Goal: Information Seeking & Learning: Learn about a topic

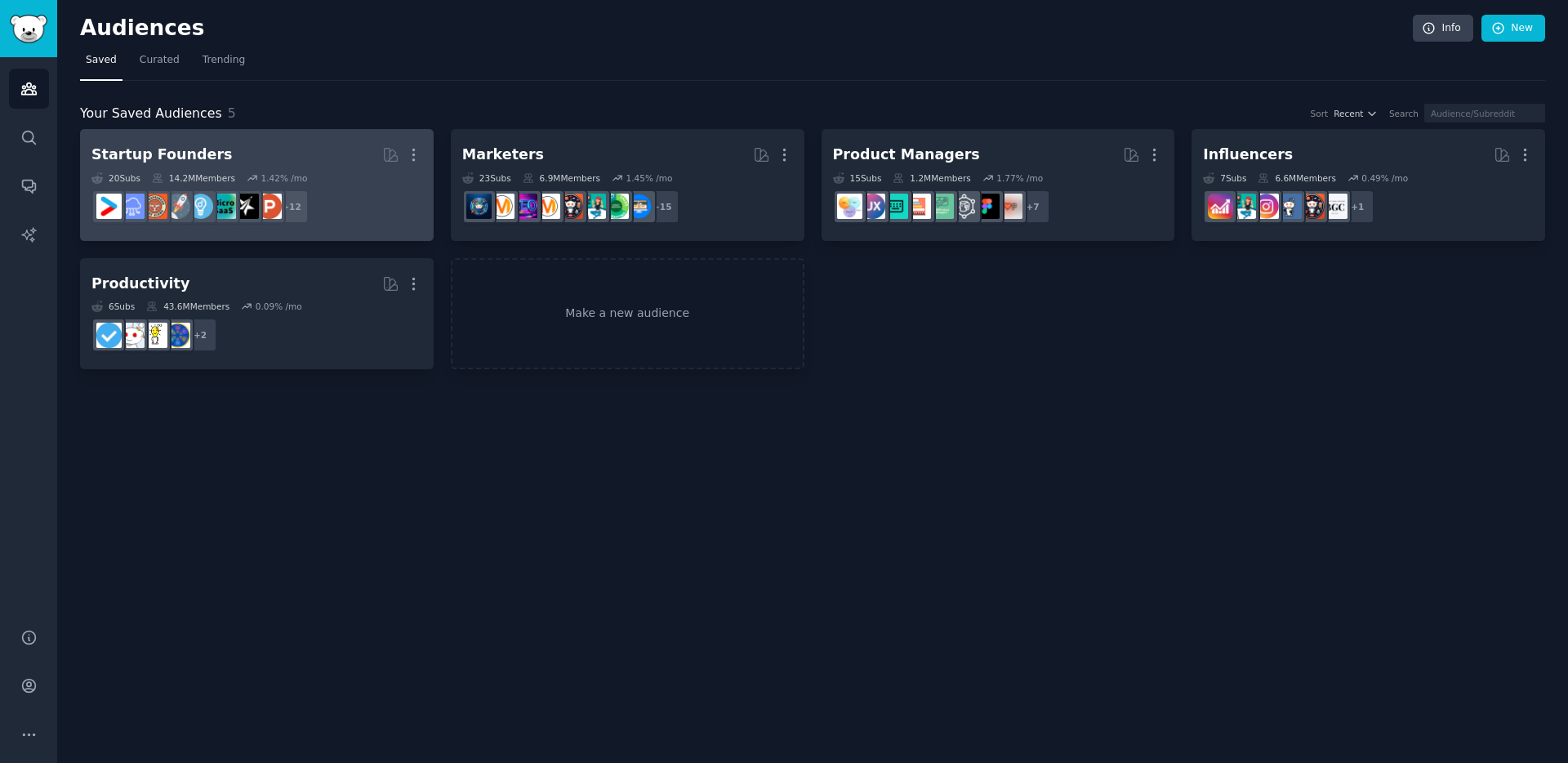
click at [196, 157] on div "Startup Founders" at bounding box center [162, 155] width 140 height 21
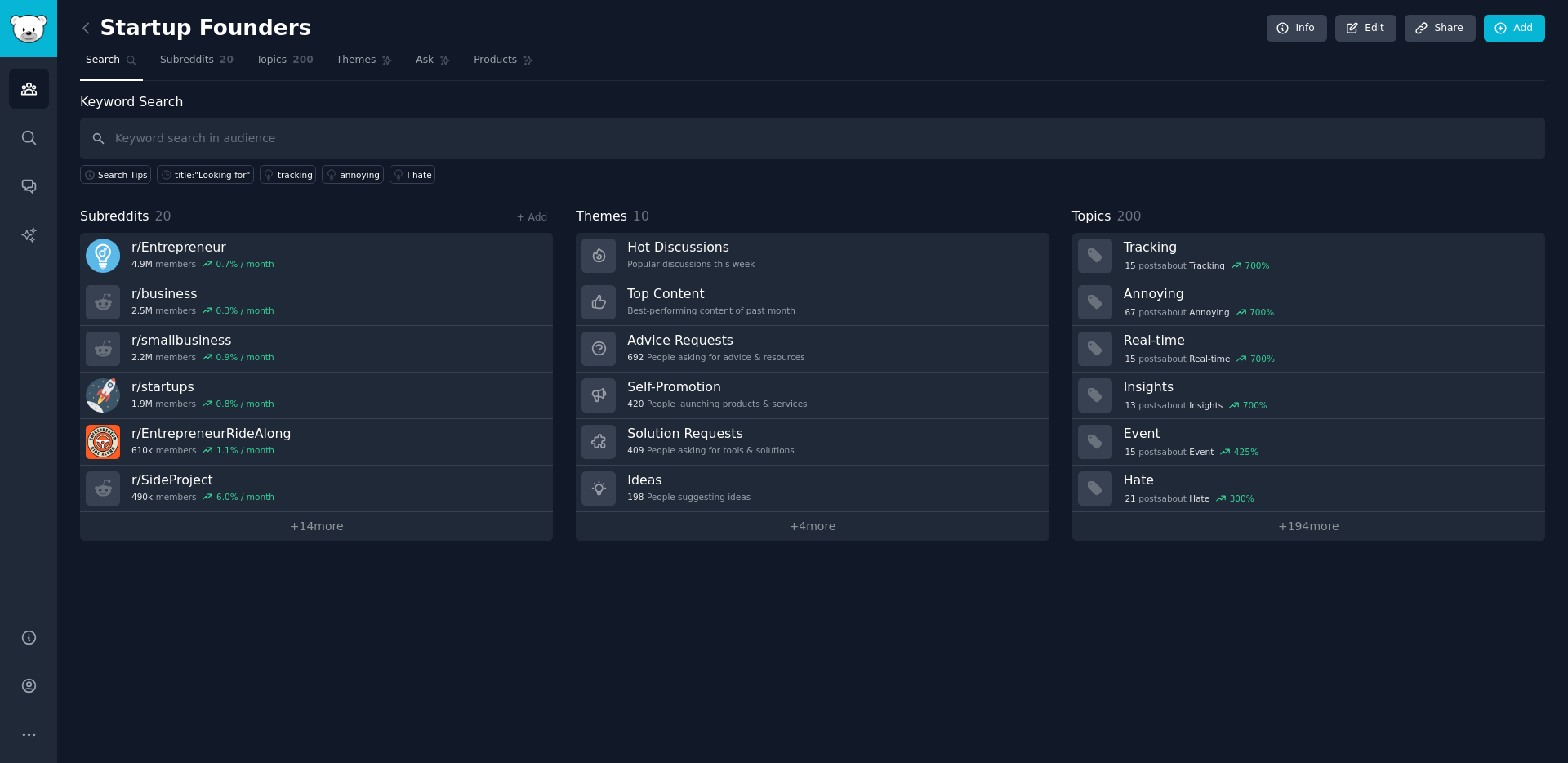
click at [79, 26] on div "Startup Founders Info Edit Share Add Search Subreddits 20 Topics 200 Themes Ask…" at bounding box center [813, 381] width 1511 height 763
click at [83, 29] on icon at bounding box center [86, 27] width 5 height 10
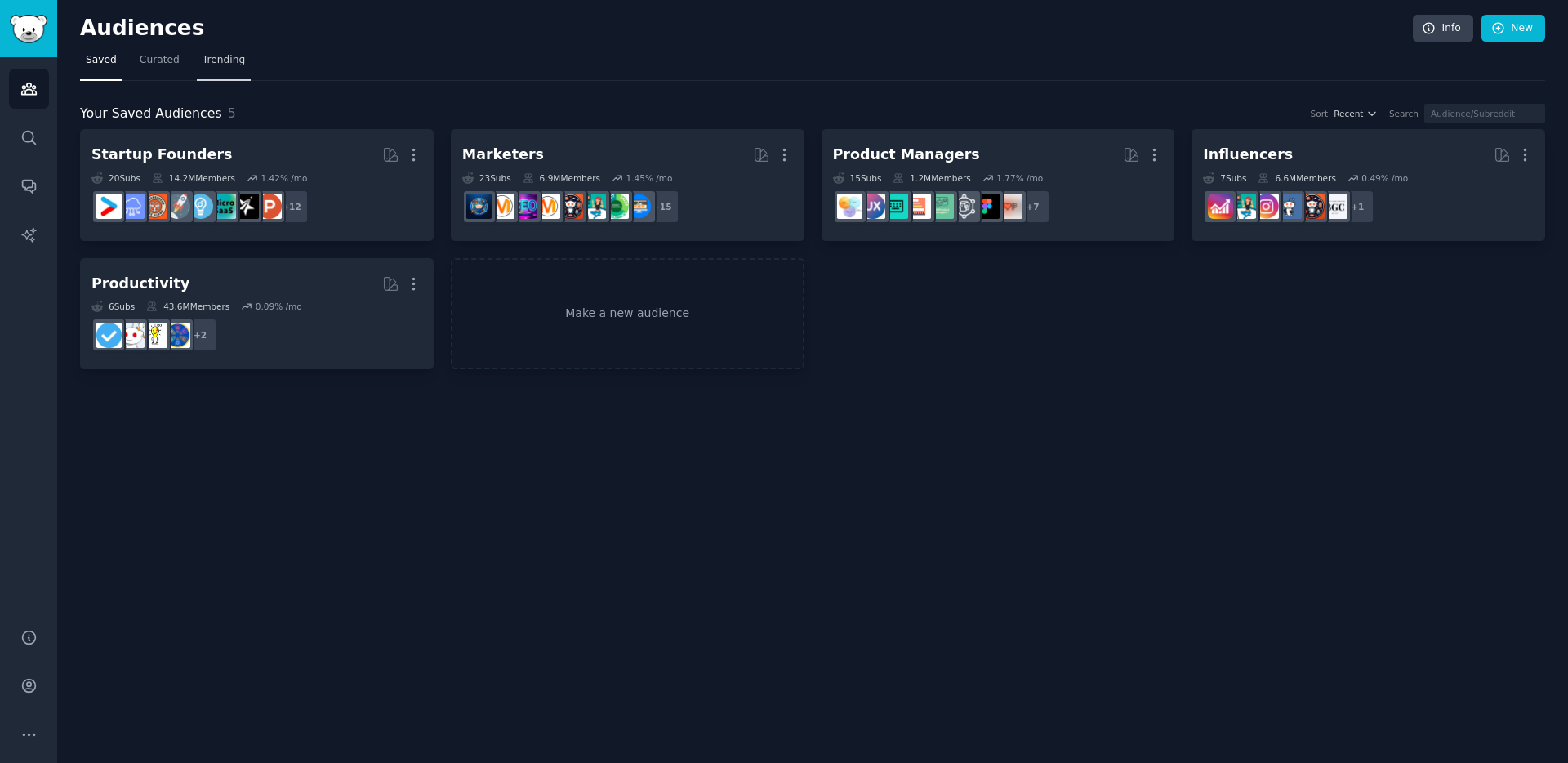
click at [232, 65] on span "Trending" at bounding box center [224, 60] width 42 height 15
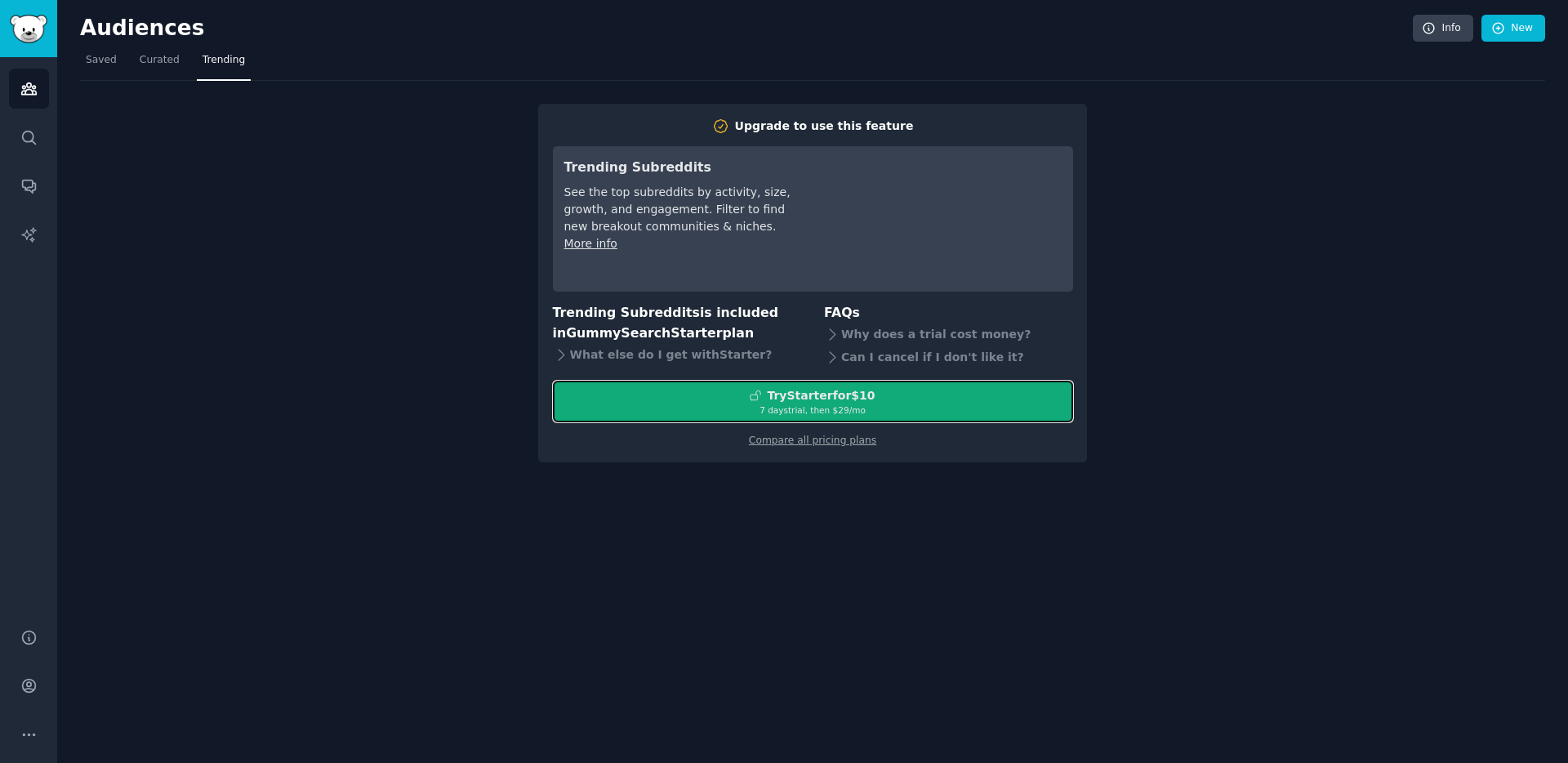
click at [853, 401] on div "Try Starter for $10" at bounding box center [820, 396] width 107 height 17
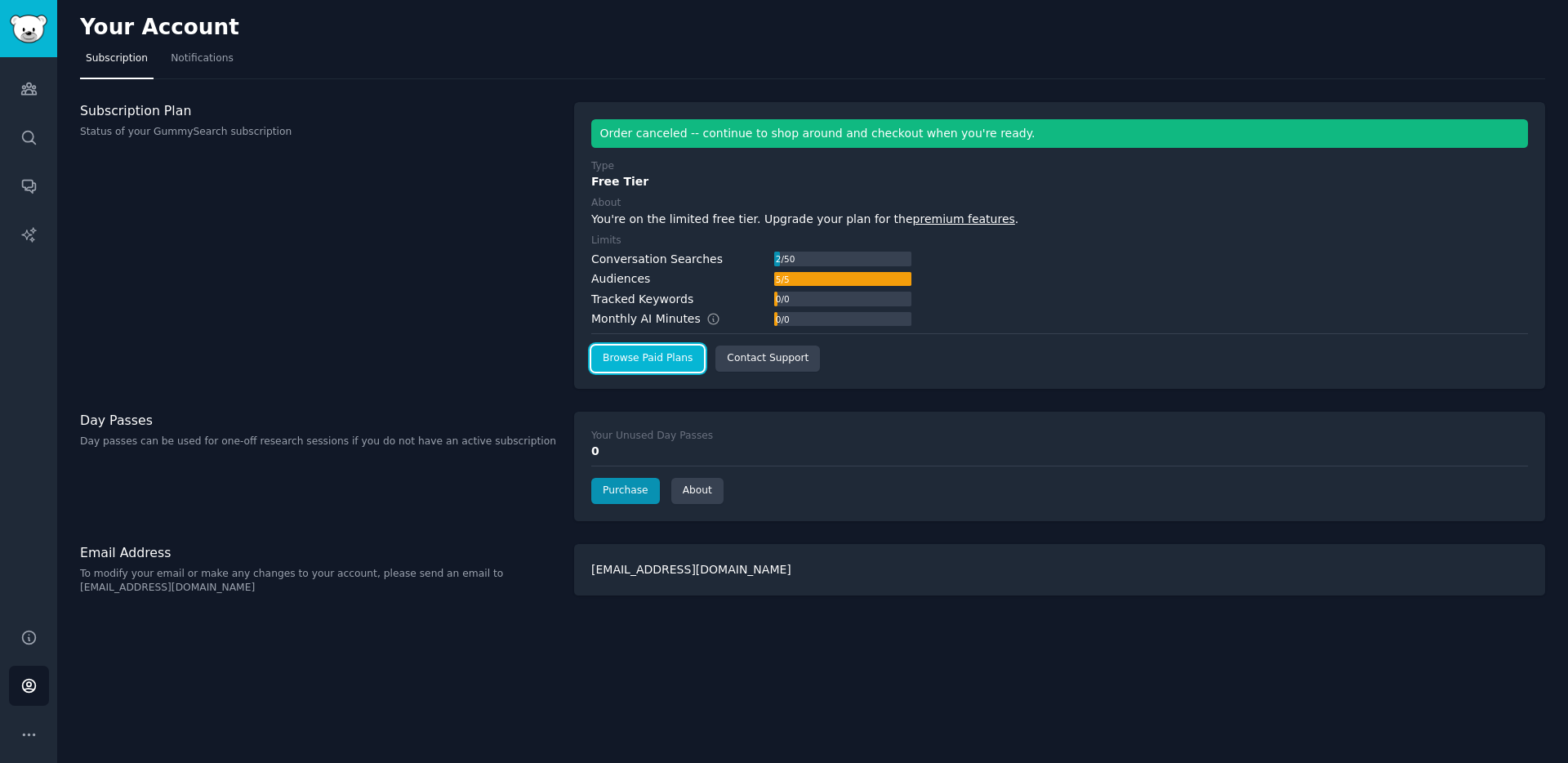
click at [682, 361] on link "Browse Paid Plans" at bounding box center [648, 359] width 113 height 26
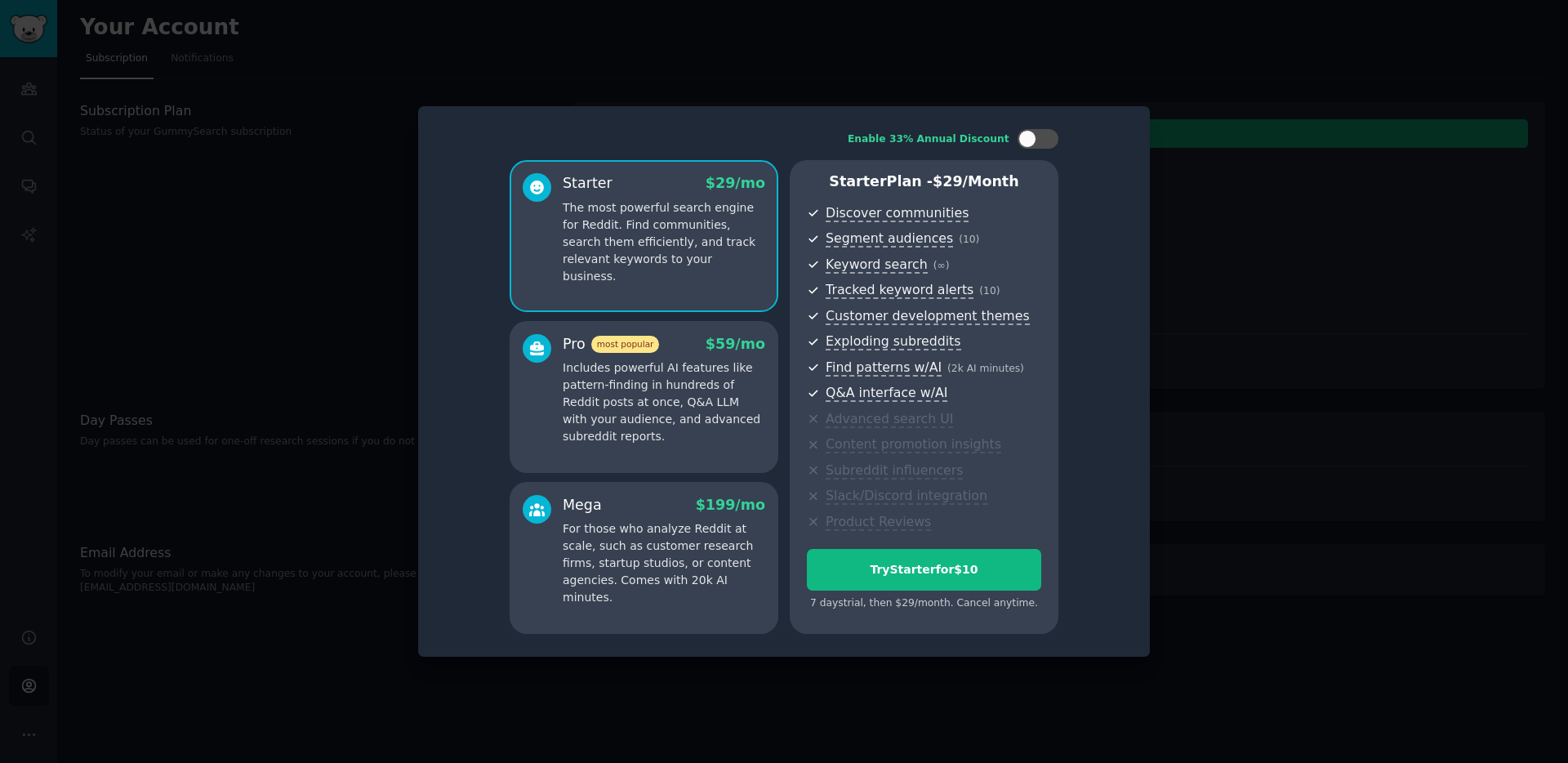
click at [613, 359] on p "Includes powerful AI features like pattern-finding in hundreds of Reddit posts …" at bounding box center [664, 402] width 203 height 86
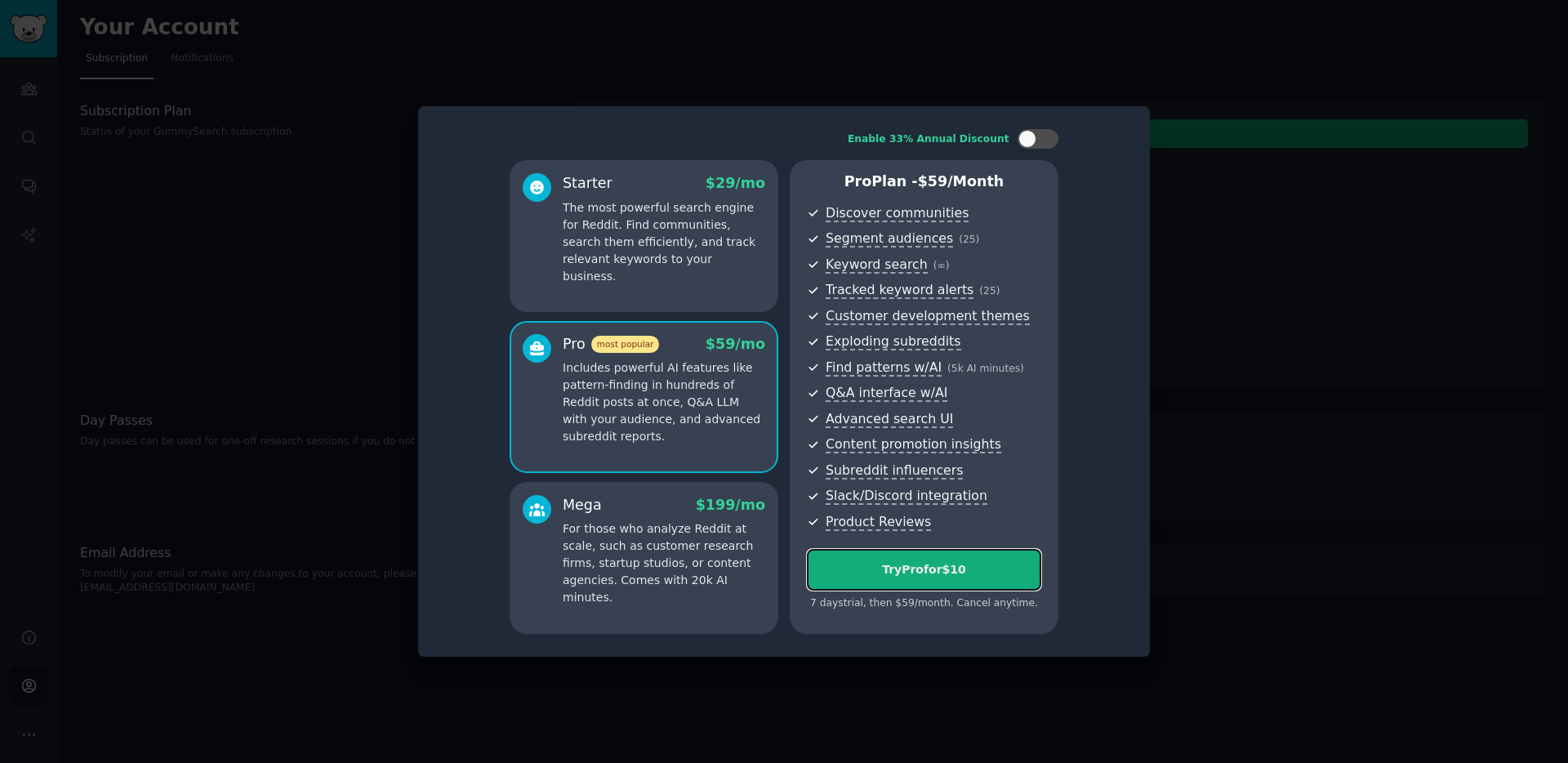
click at [891, 566] on div "Try Pro for $10" at bounding box center [923, 570] width 233 height 17
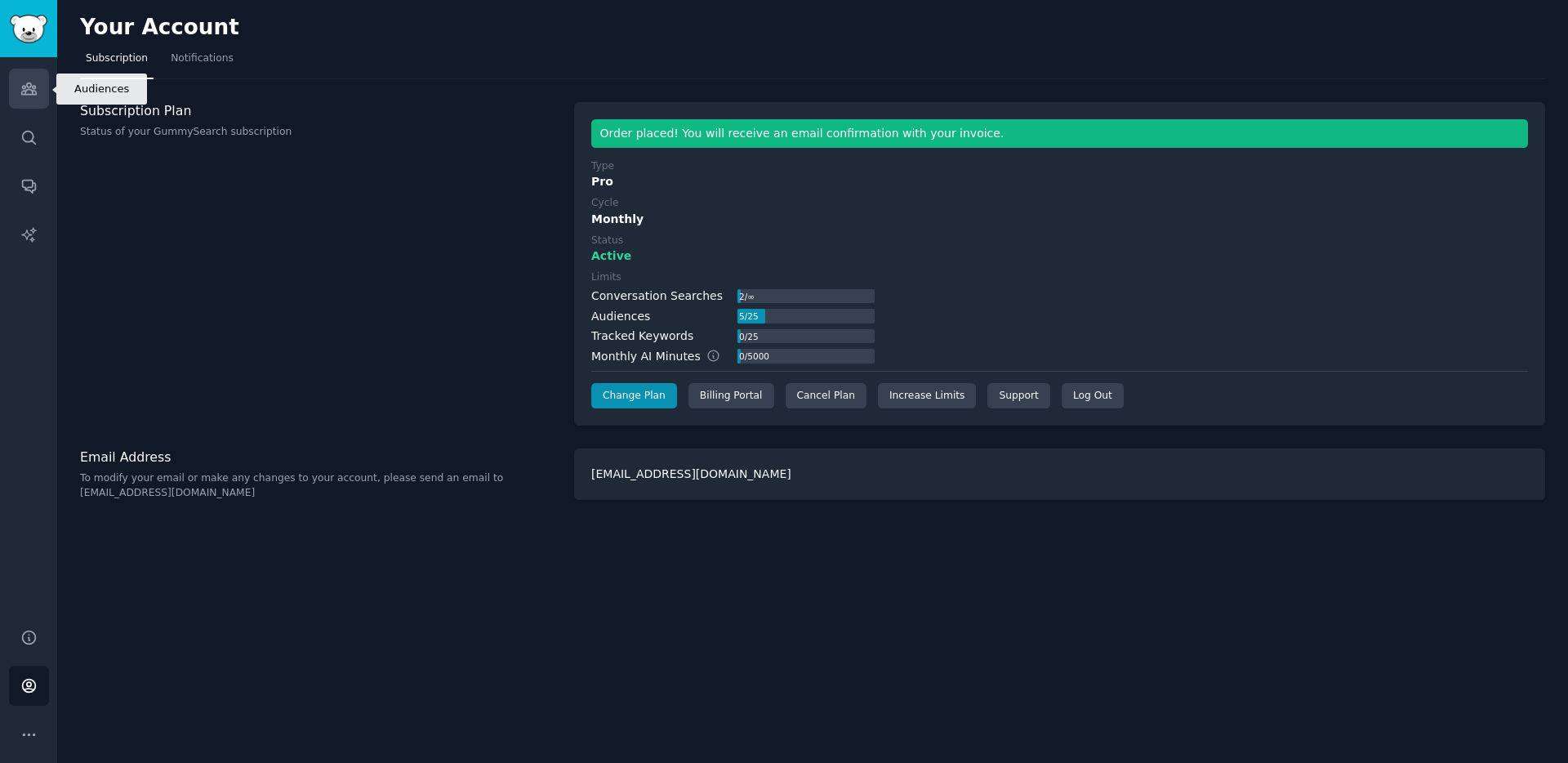
click at [12, 93] on link "Audiences" at bounding box center [29, 88] width 40 height 40
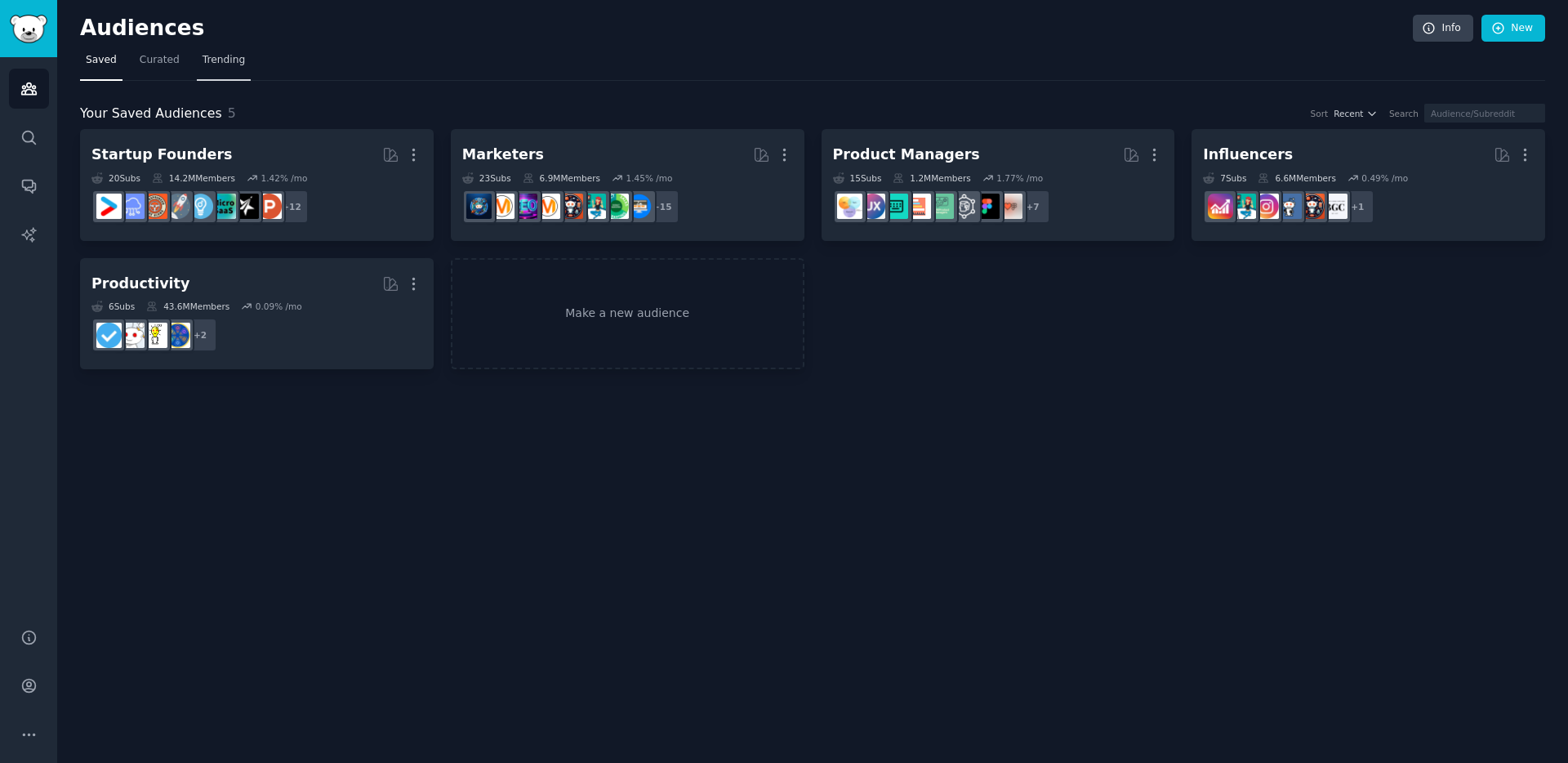
click at [230, 62] on span "Trending" at bounding box center [224, 60] width 42 height 15
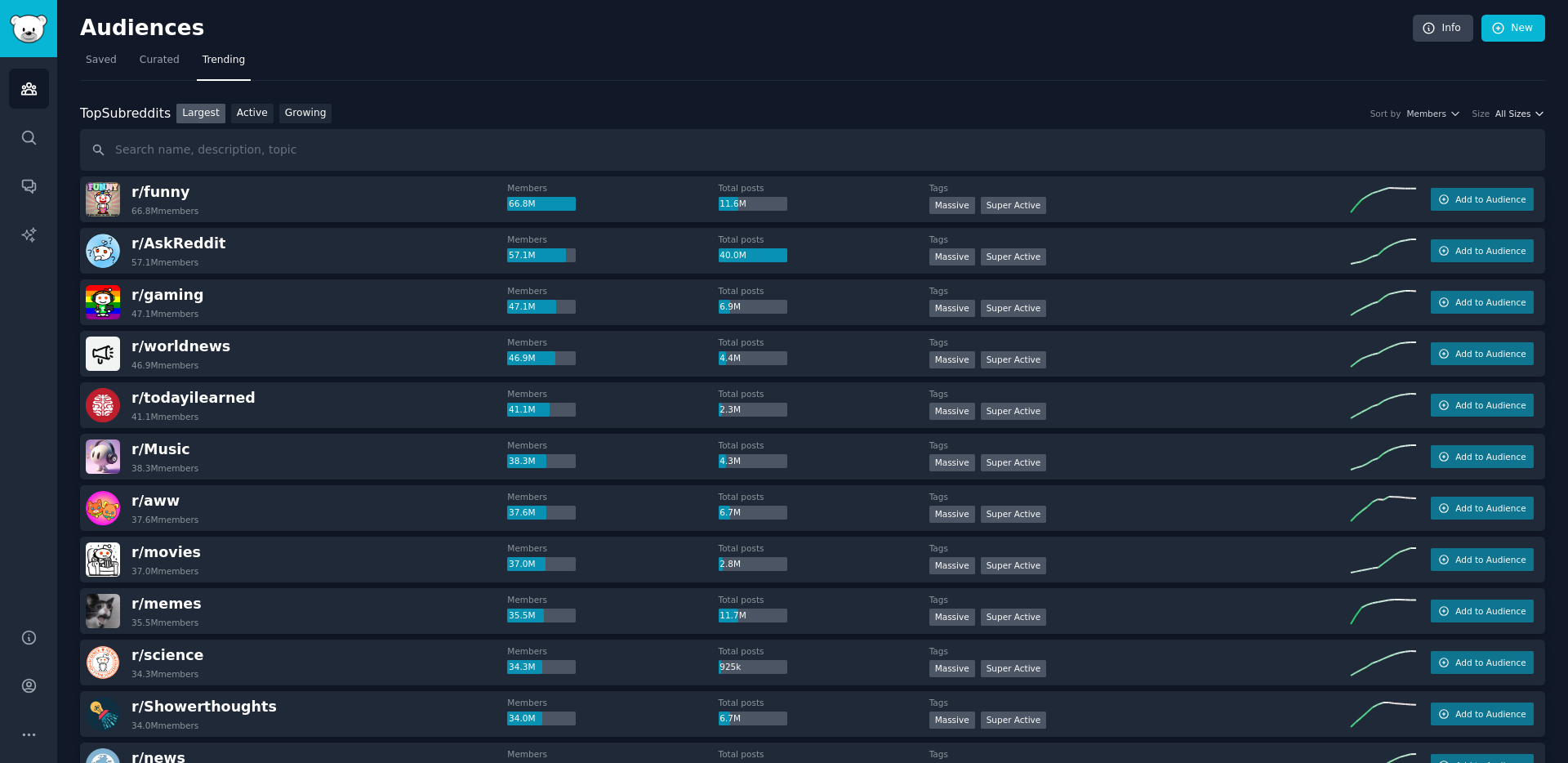
click at [1512, 114] on span "All Sizes" at bounding box center [1513, 113] width 36 height 11
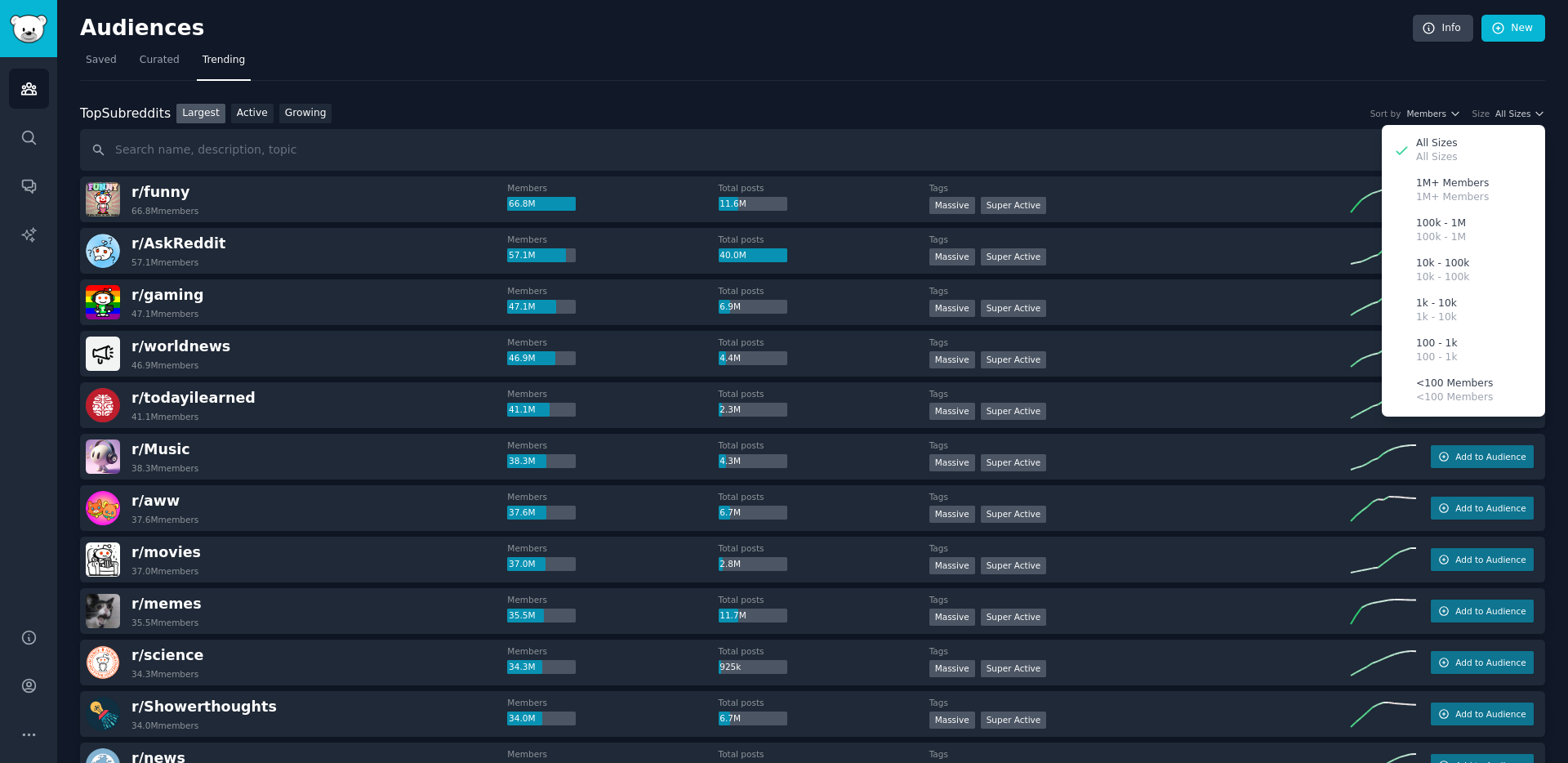
click at [1280, 111] on div "Top Subreddits Top Subreddits Largest Active Growing Sort by Members Size All S…" at bounding box center [812, 114] width 1465 height 21
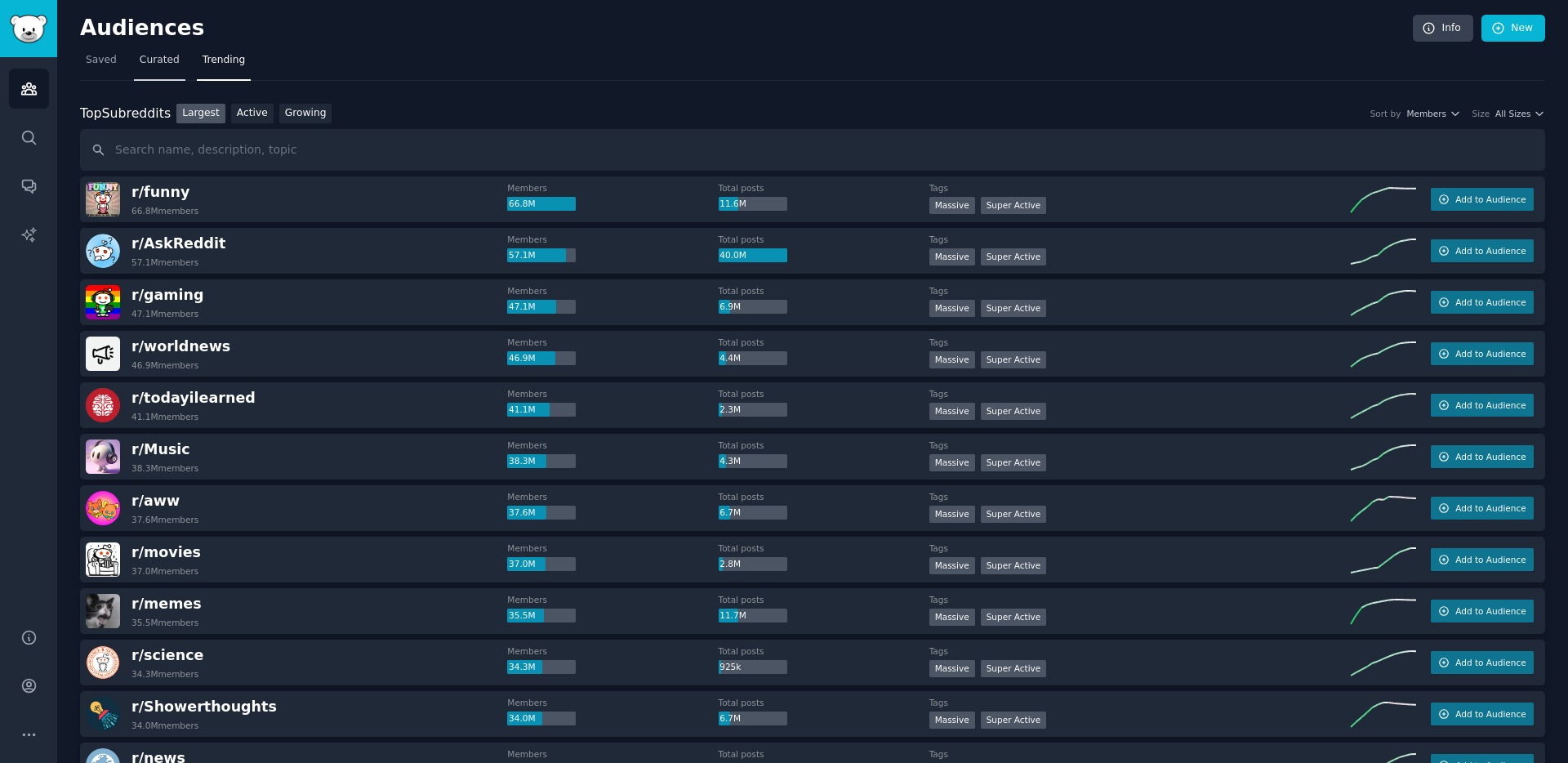
click at [164, 62] on span "Curated" at bounding box center [159, 60] width 40 height 15
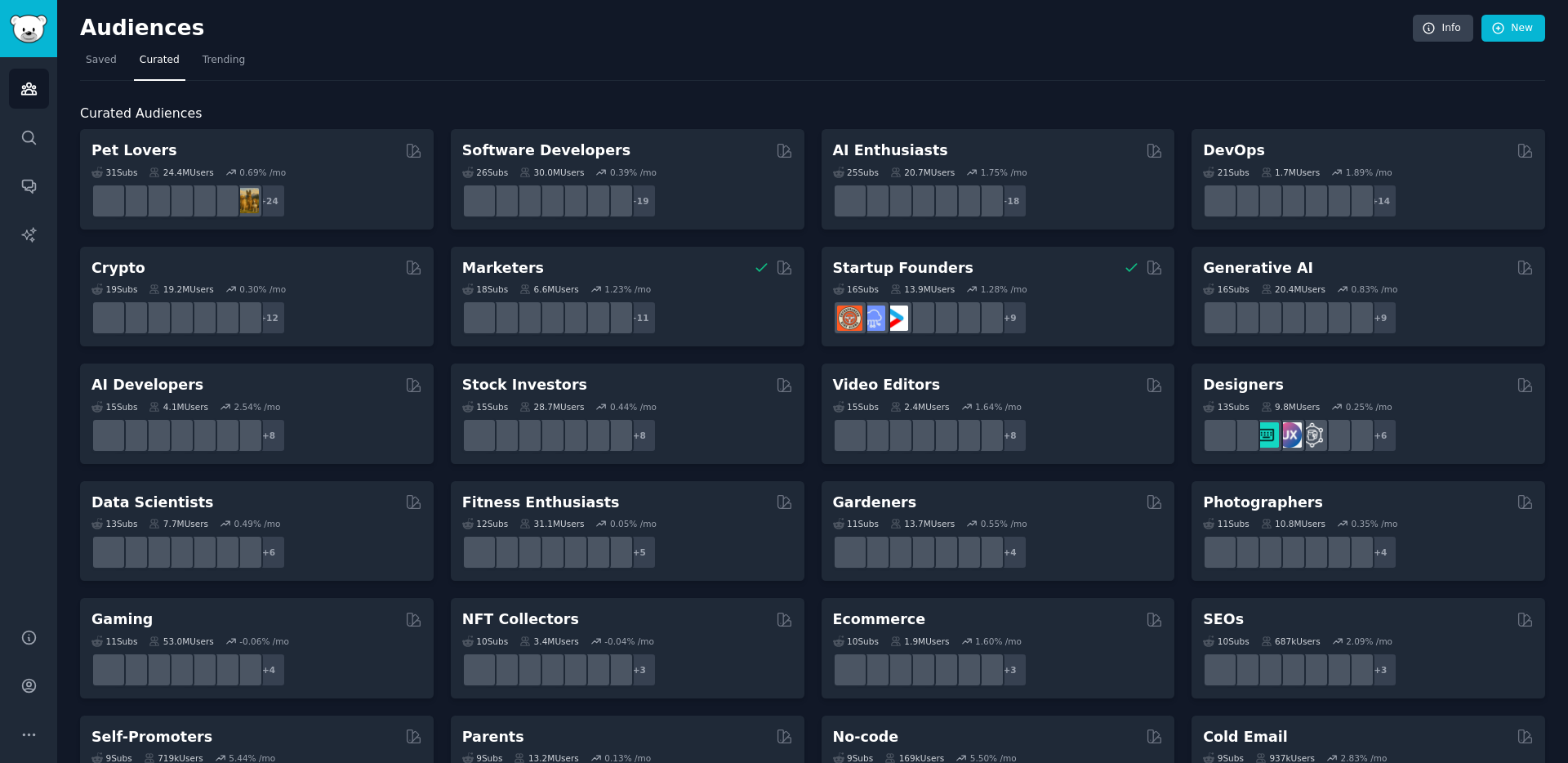
scroll to position [544, 0]
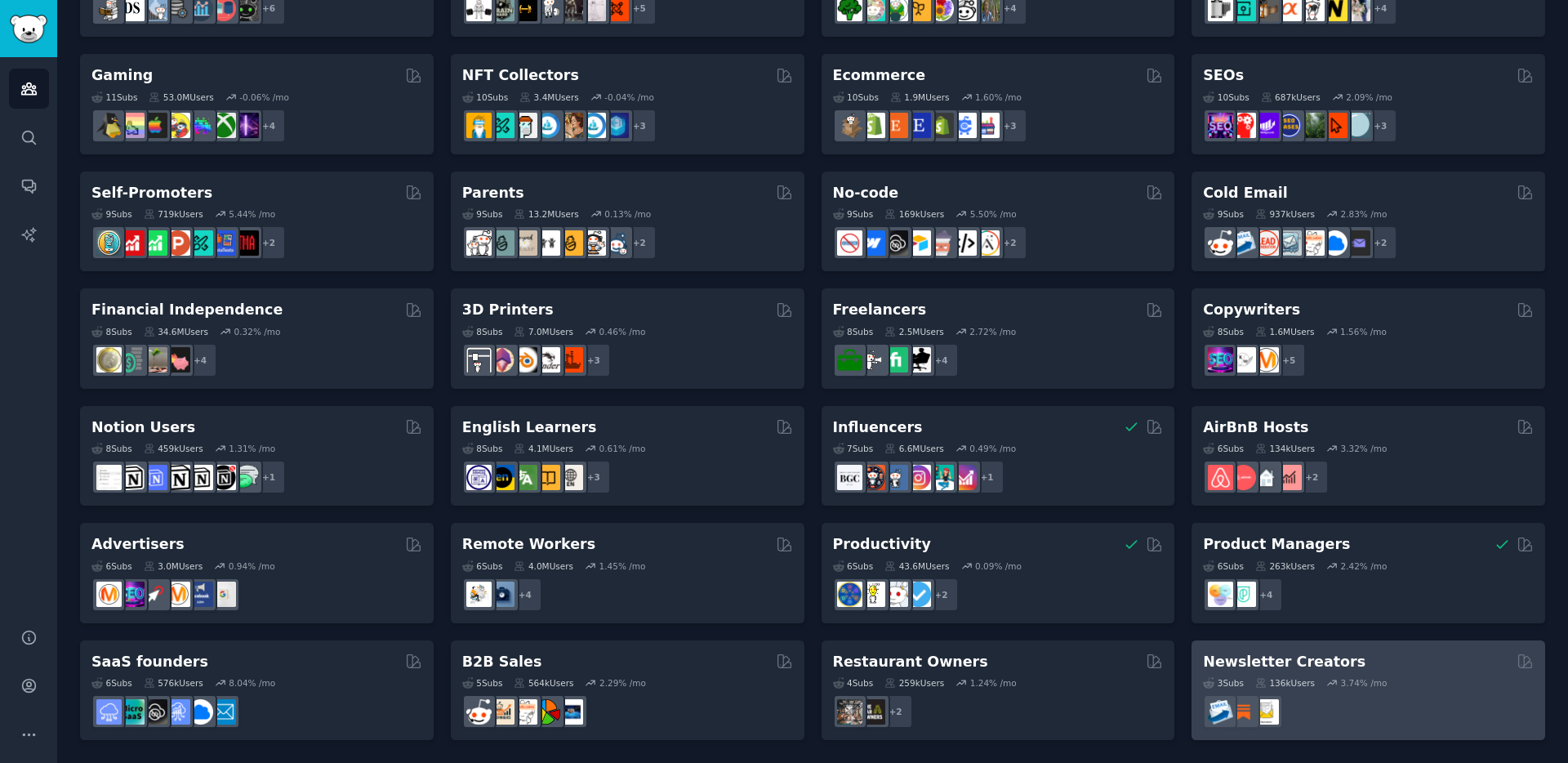
click at [1453, 660] on div "Newsletter Creators" at bounding box center [1369, 662] width 331 height 21
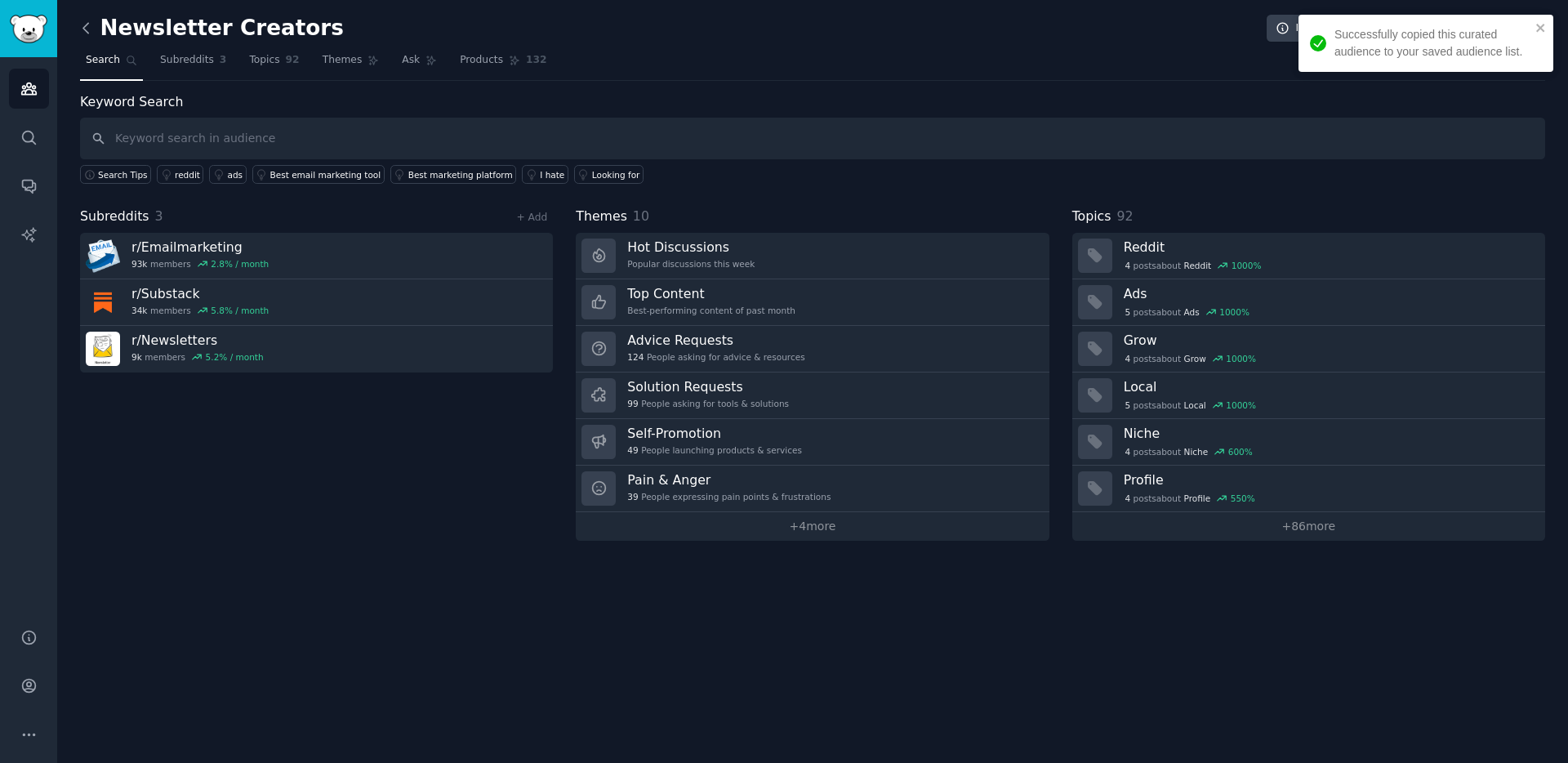
click at [84, 27] on icon at bounding box center [87, 29] width 17 height 17
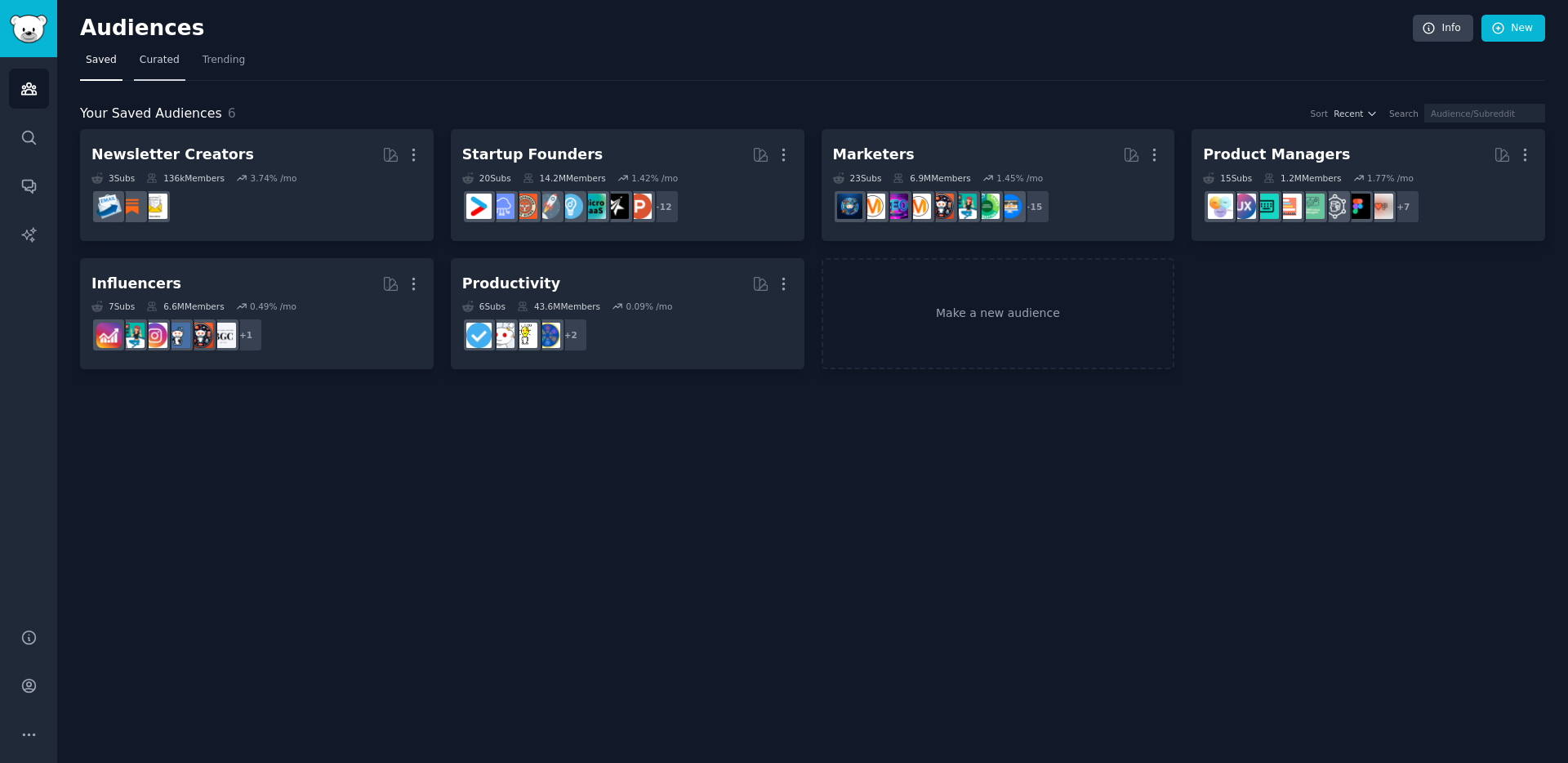
click at [159, 65] on span "Curated" at bounding box center [159, 60] width 40 height 15
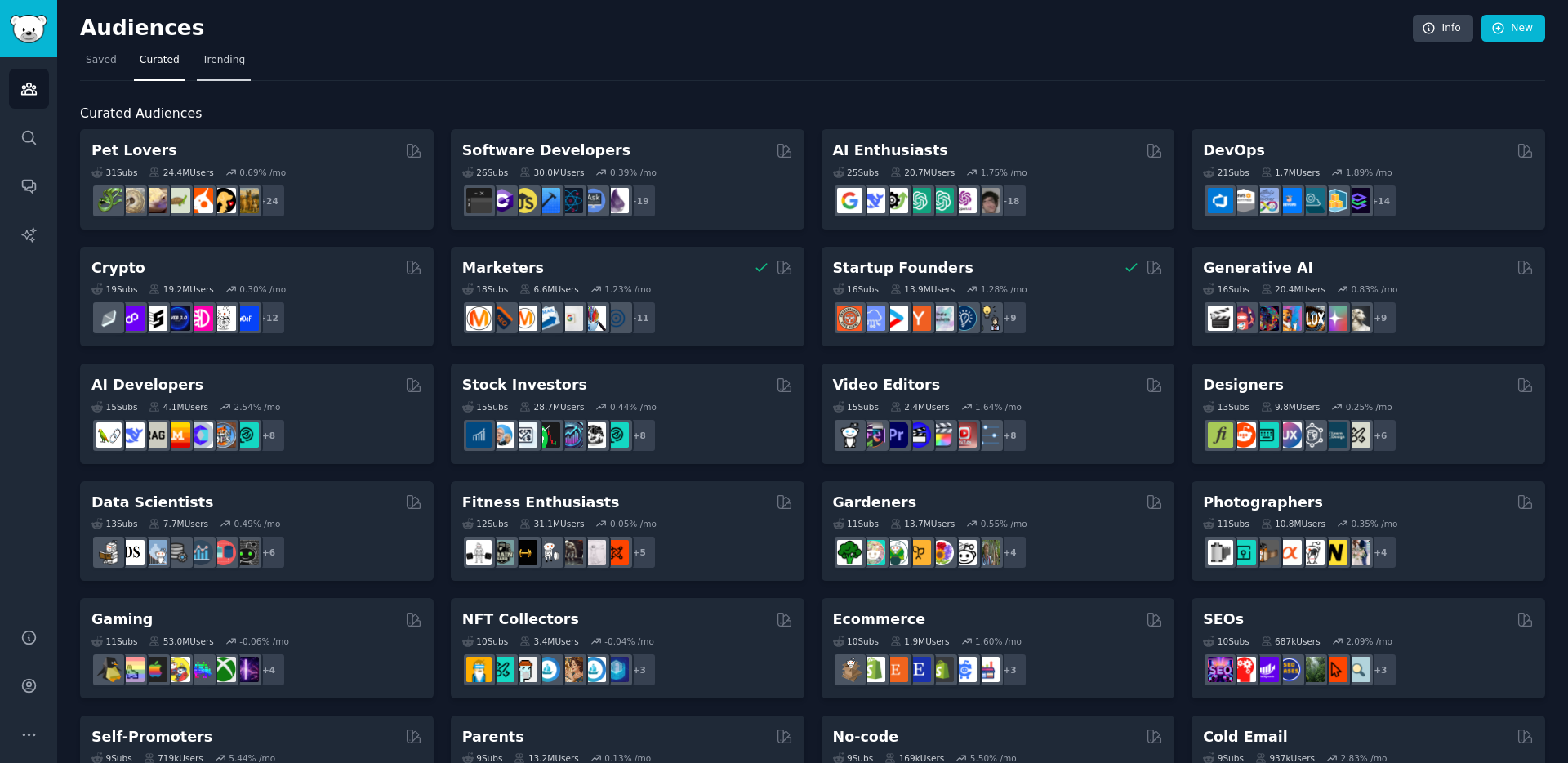
click at [229, 64] on span "Trending" at bounding box center [224, 60] width 42 height 15
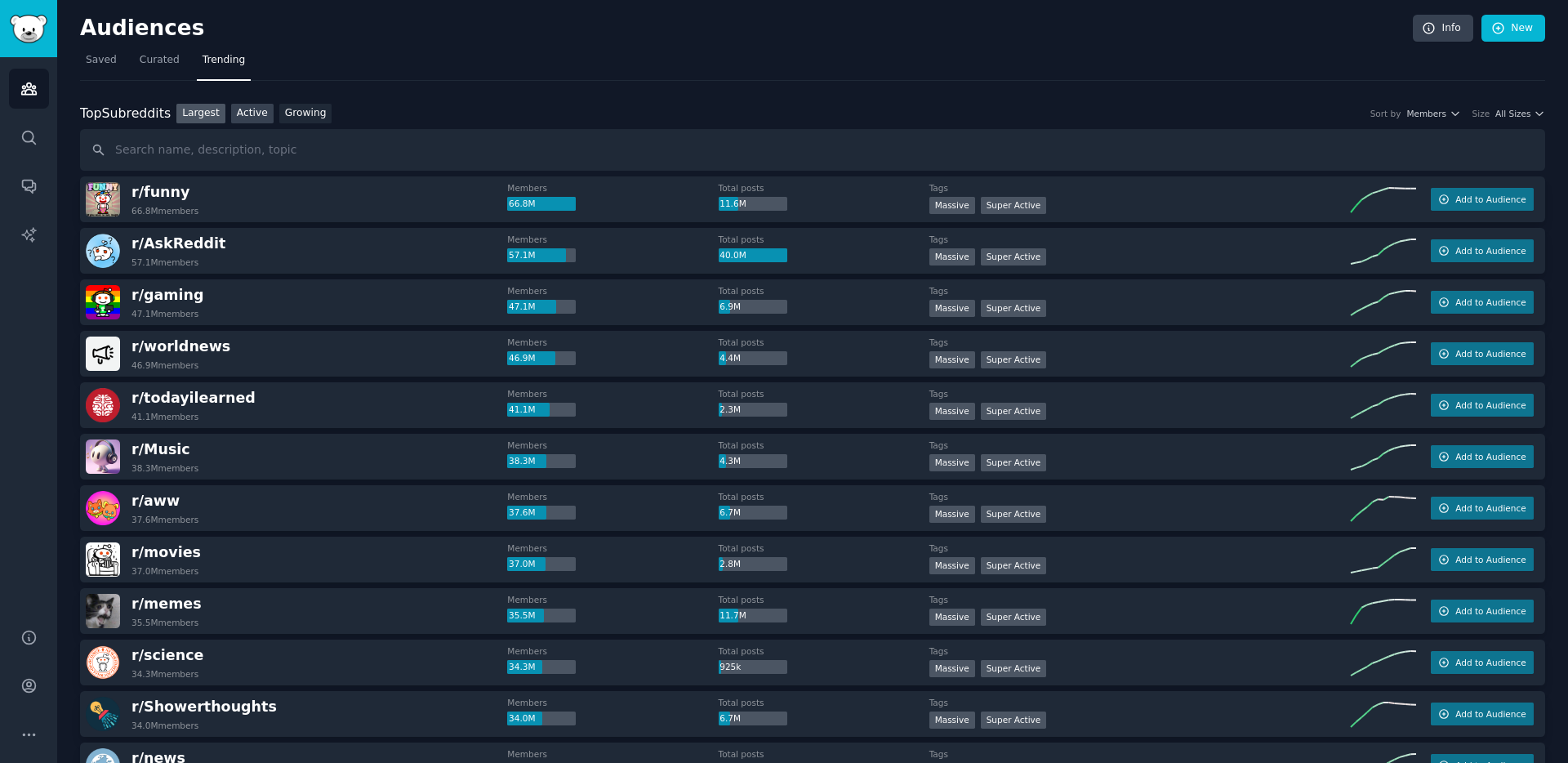
click at [256, 107] on link "Active" at bounding box center [252, 114] width 42 height 21
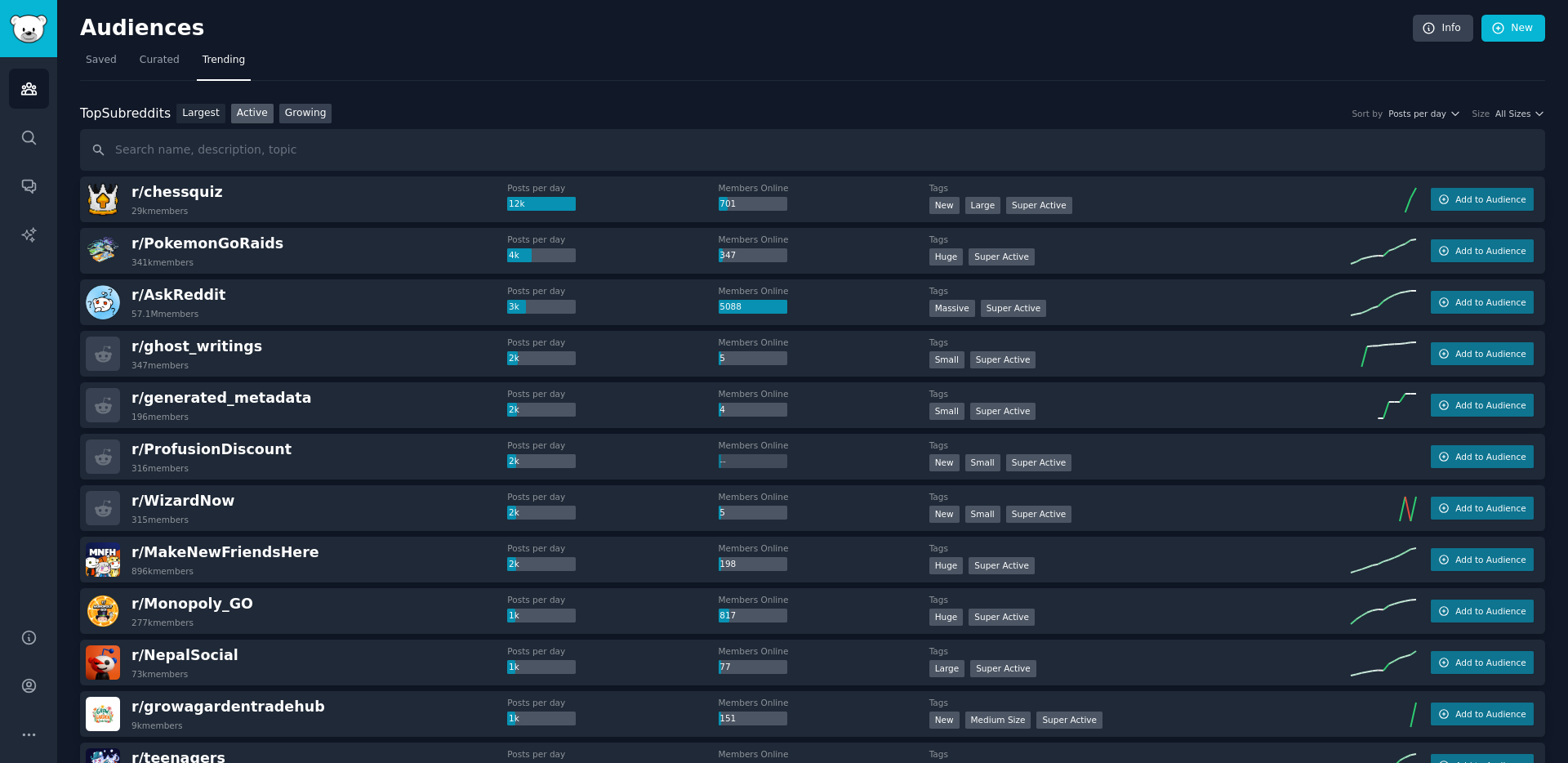
click at [297, 118] on link "Growing" at bounding box center [305, 114] width 53 height 21
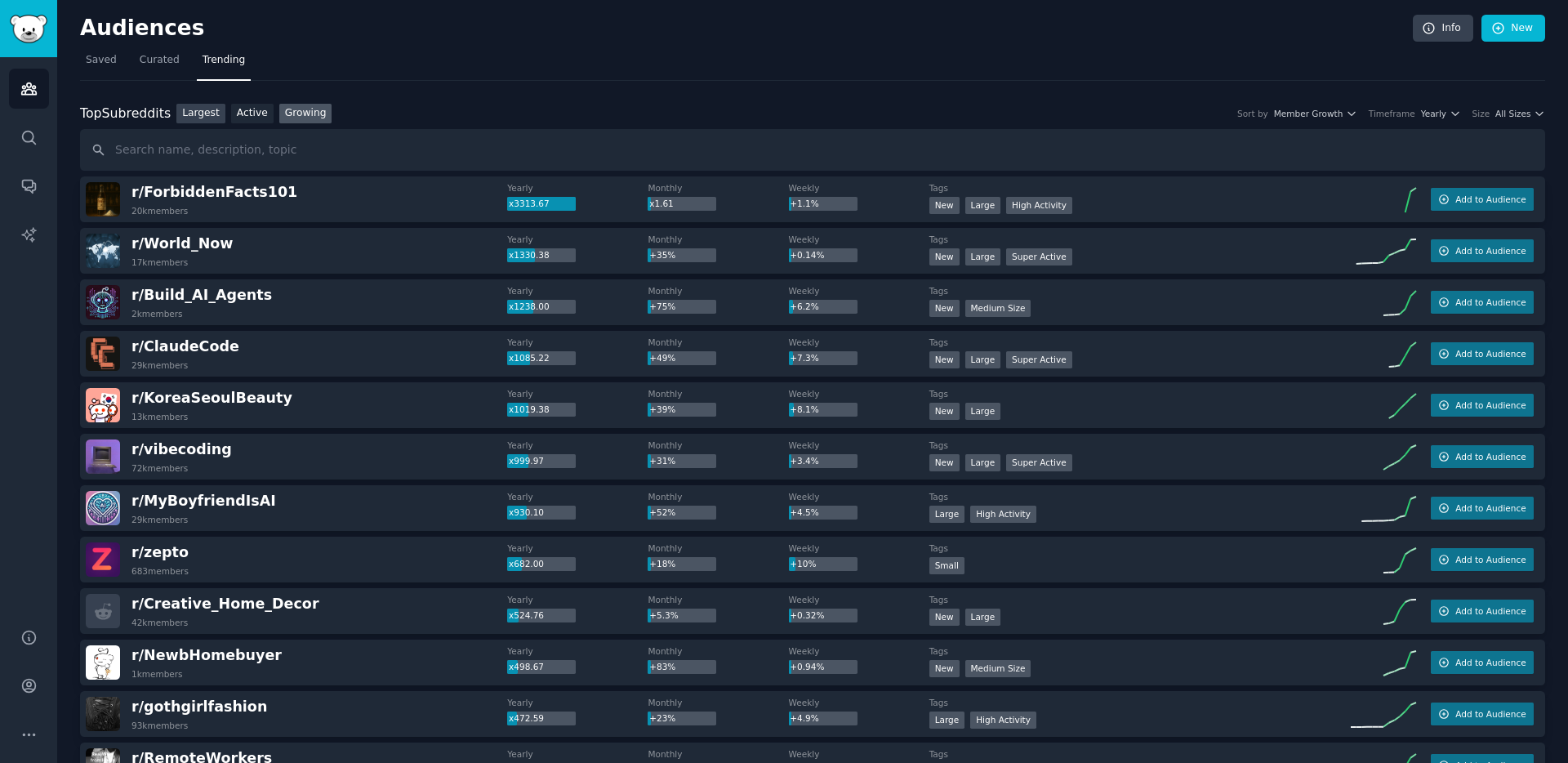
click at [192, 116] on link "Largest" at bounding box center [201, 114] width 49 height 21
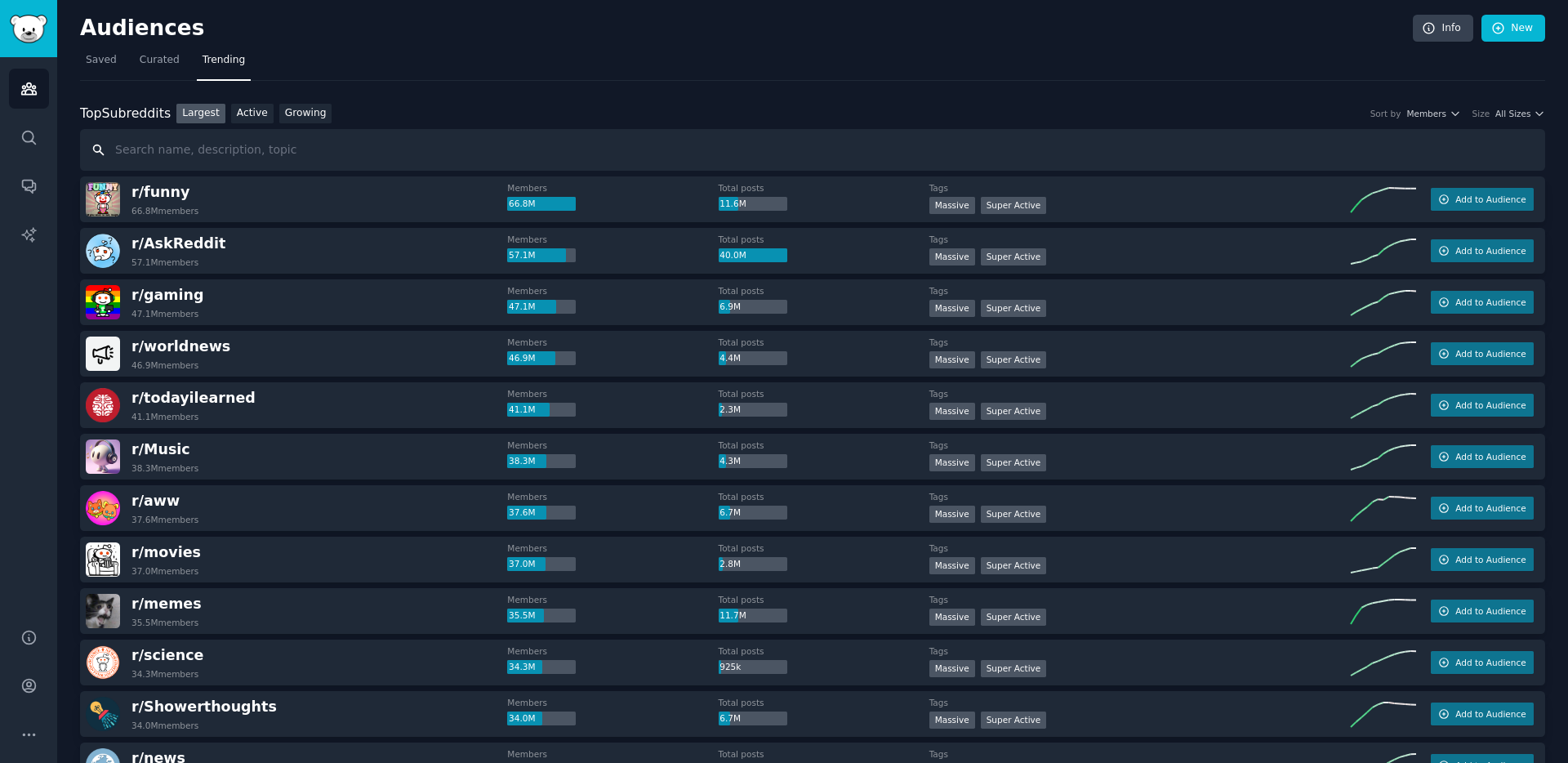
click at [353, 156] on input "text" at bounding box center [812, 150] width 1465 height 42
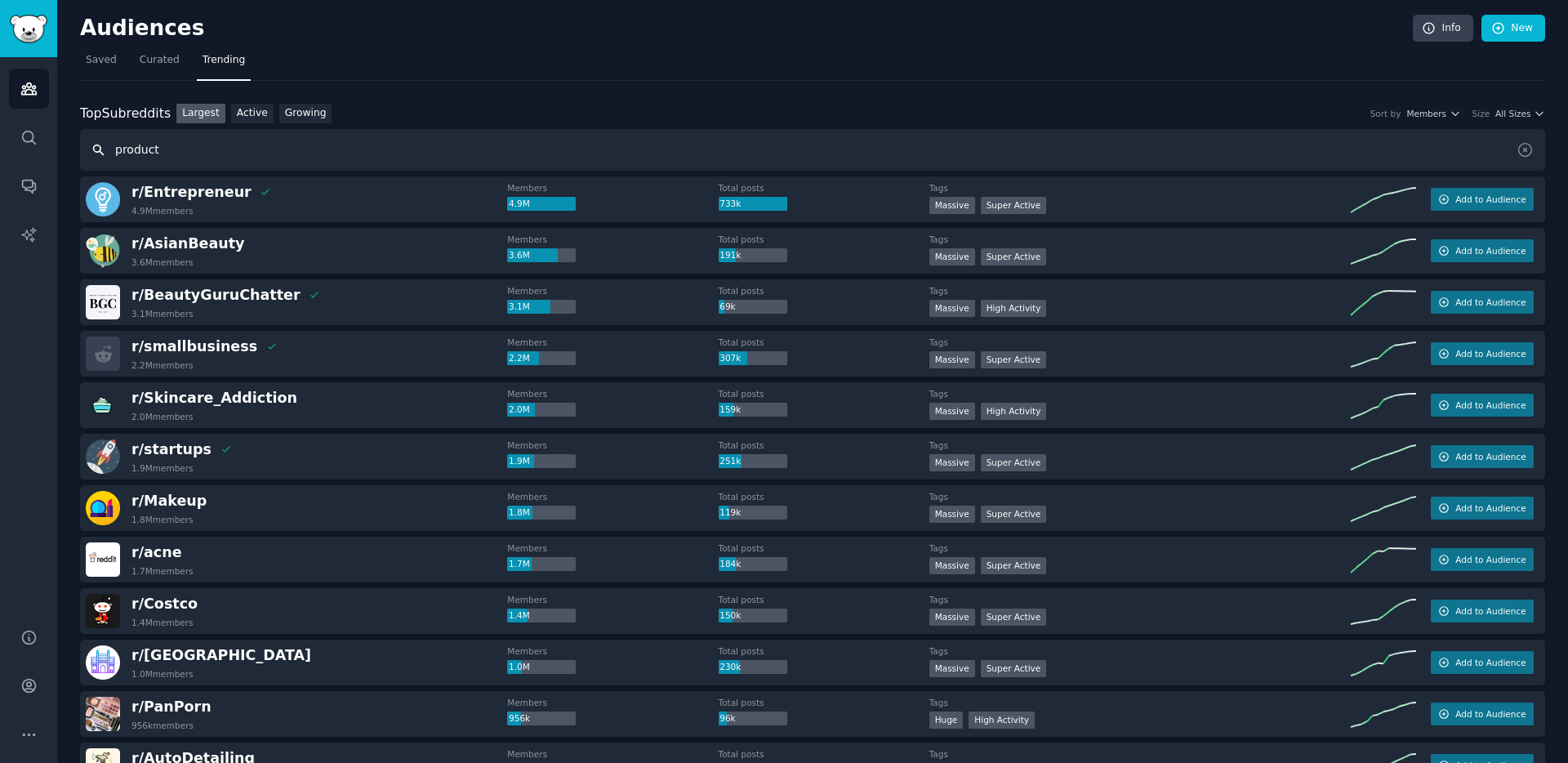
click at [160, 154] on input "product" at bounding box center [812, 150] width 1465 height 42
type input "individual contributors"
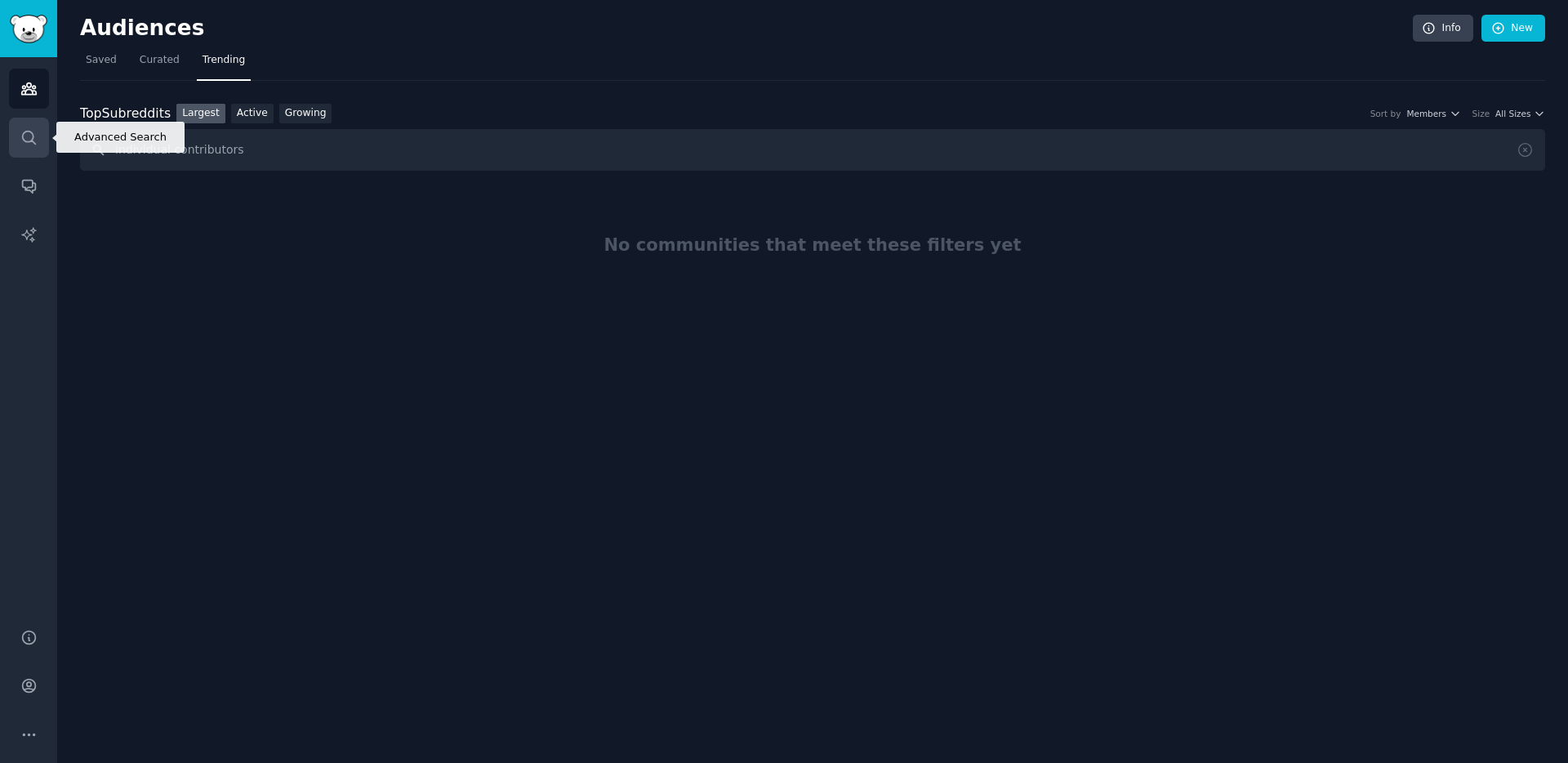
click at [27, 134] on icon "Sidebar" at bounding box center [29, 138] width 17 height 17
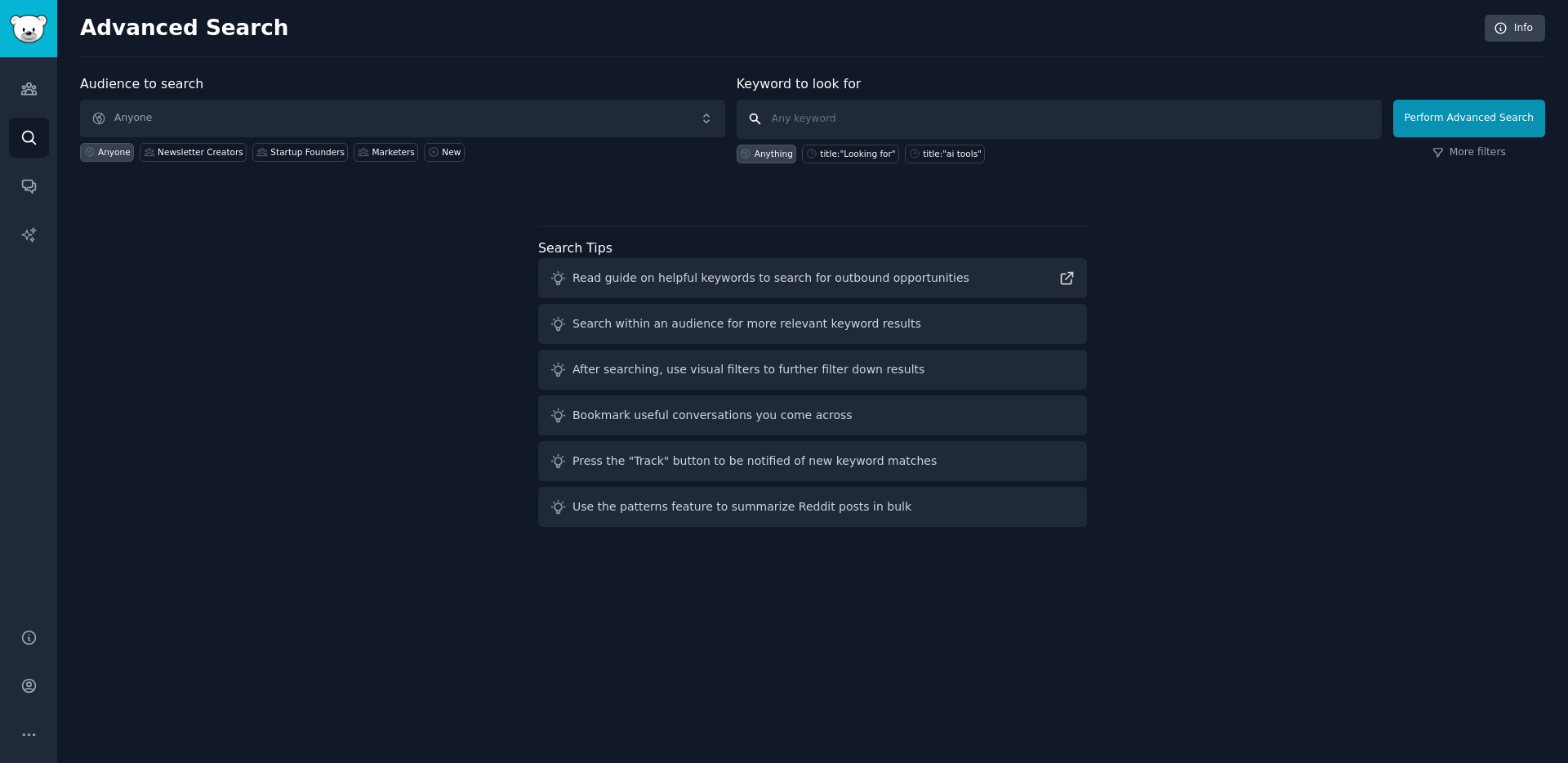
click at [835, 122] on input "text" at bounding box center [1059, 119] width 645 height 39
type input "test start up idea"
click button "Perform Advanced Search" at bounding box center [1468, 118] width 152 height 37
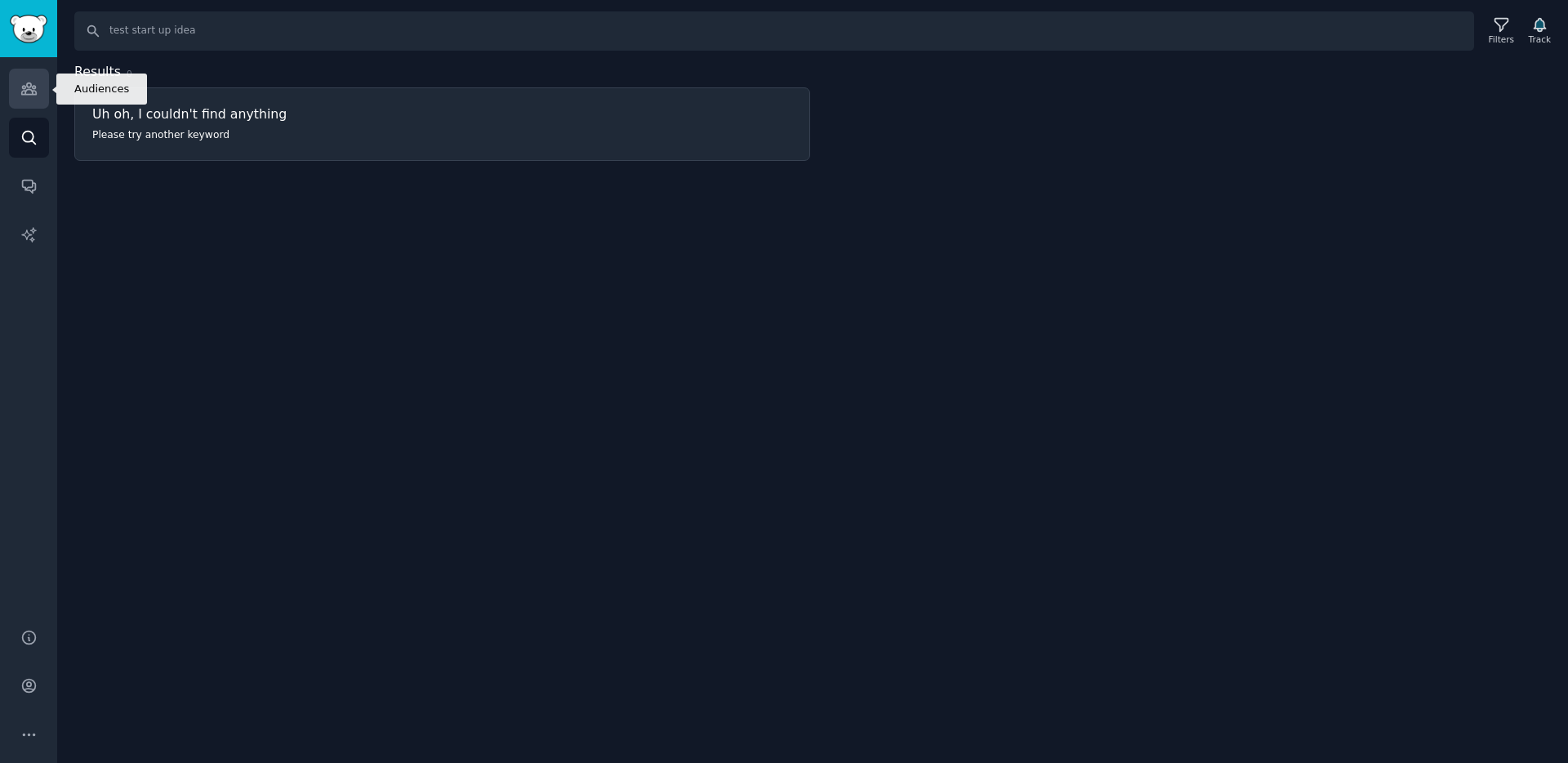
click at [29, 93] on icon "Sidebar" at bounding box center [29, 88] width 17 height 17
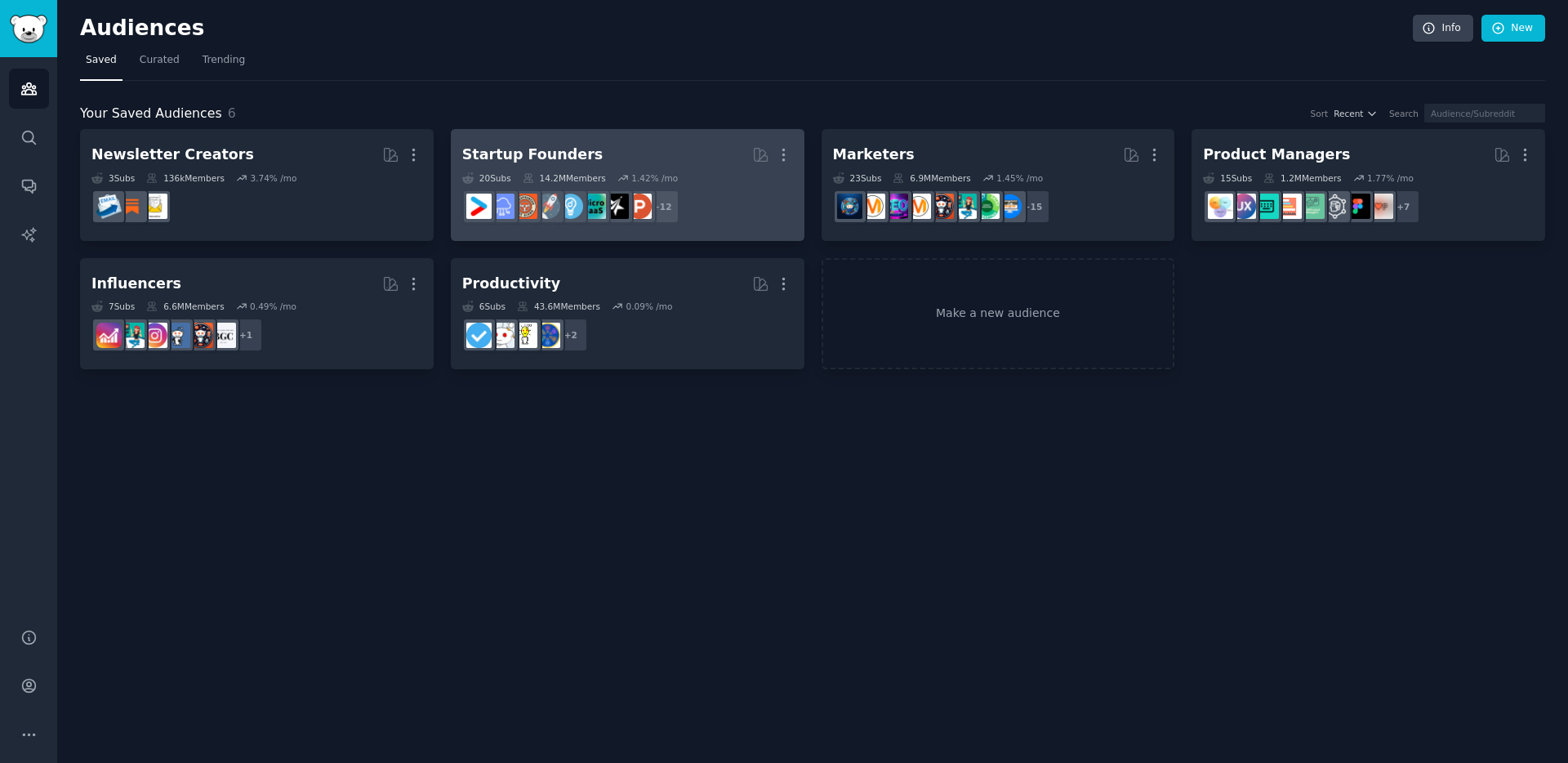
click at [516, 158] on div "Startup Founders" at bounding box center [533, 155] width 140 height 21
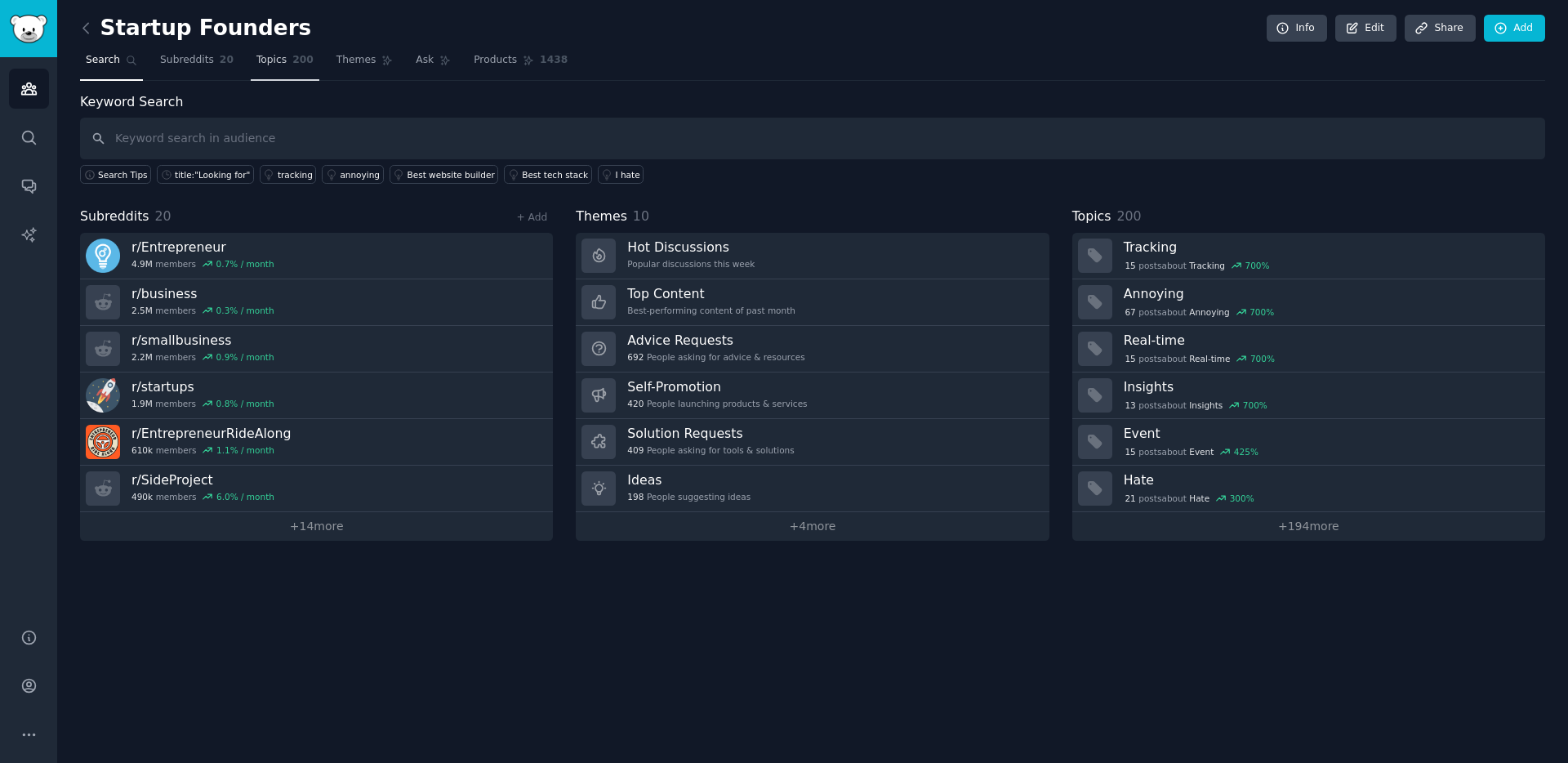
click at [259, 56] on span "Topics" at bounding box center [271, 60] width 30 height 15
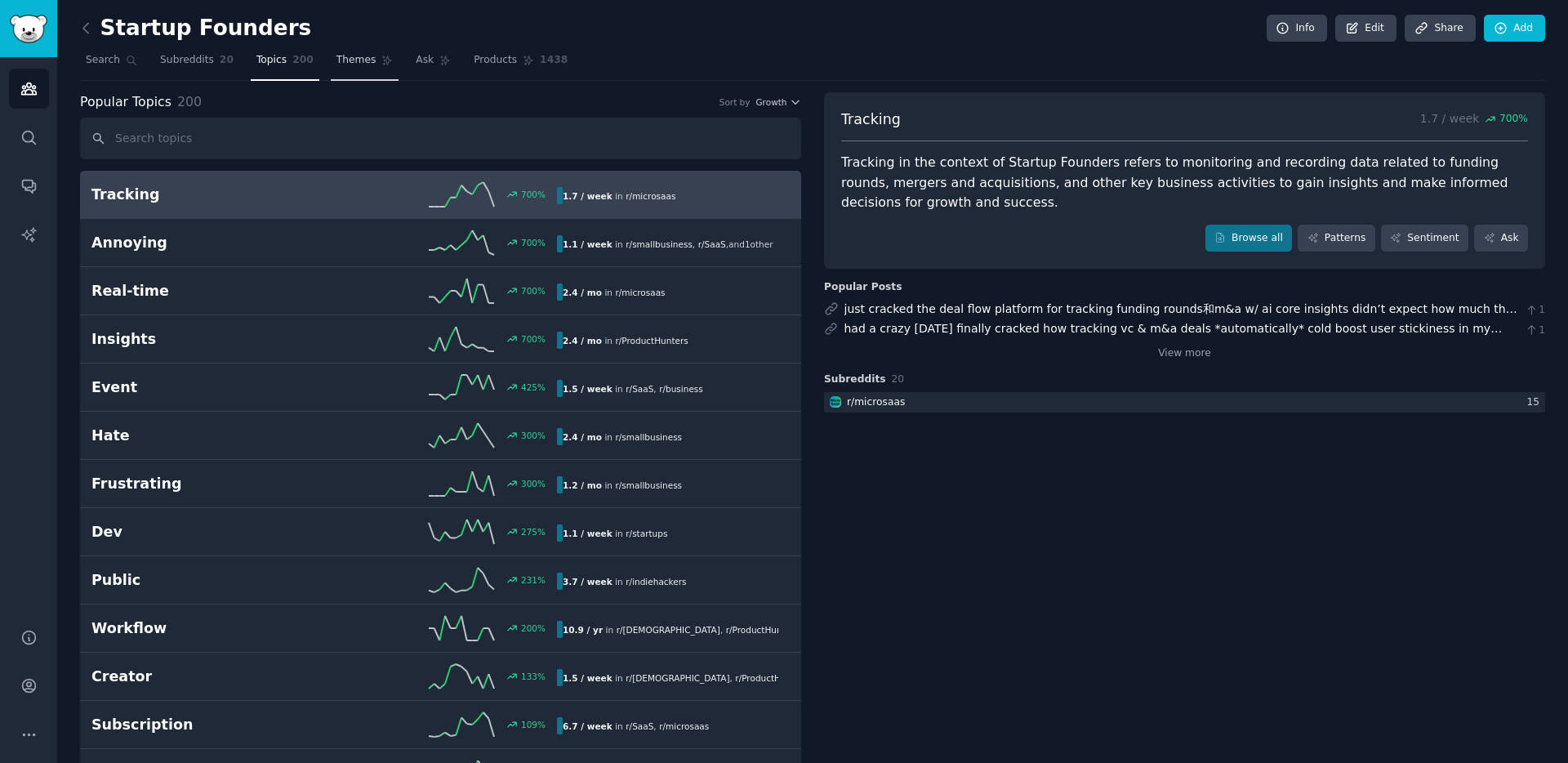
click at [351, 63] on span "Themes" at bounding box center [356, 60] width 40 height 15
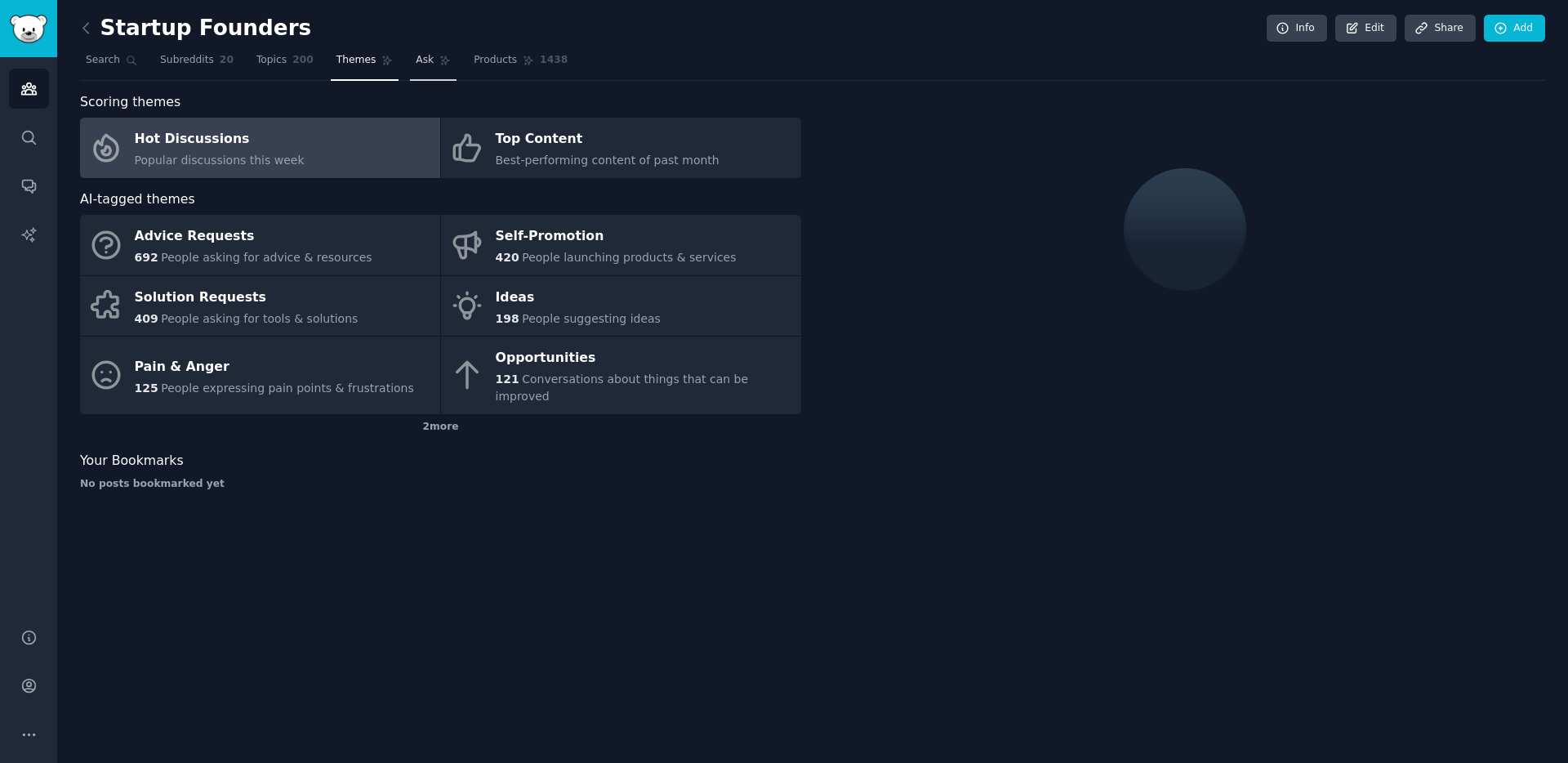
click at [428, 63] on span "Ask" at bounding box center [424, 60] width 18 height 15
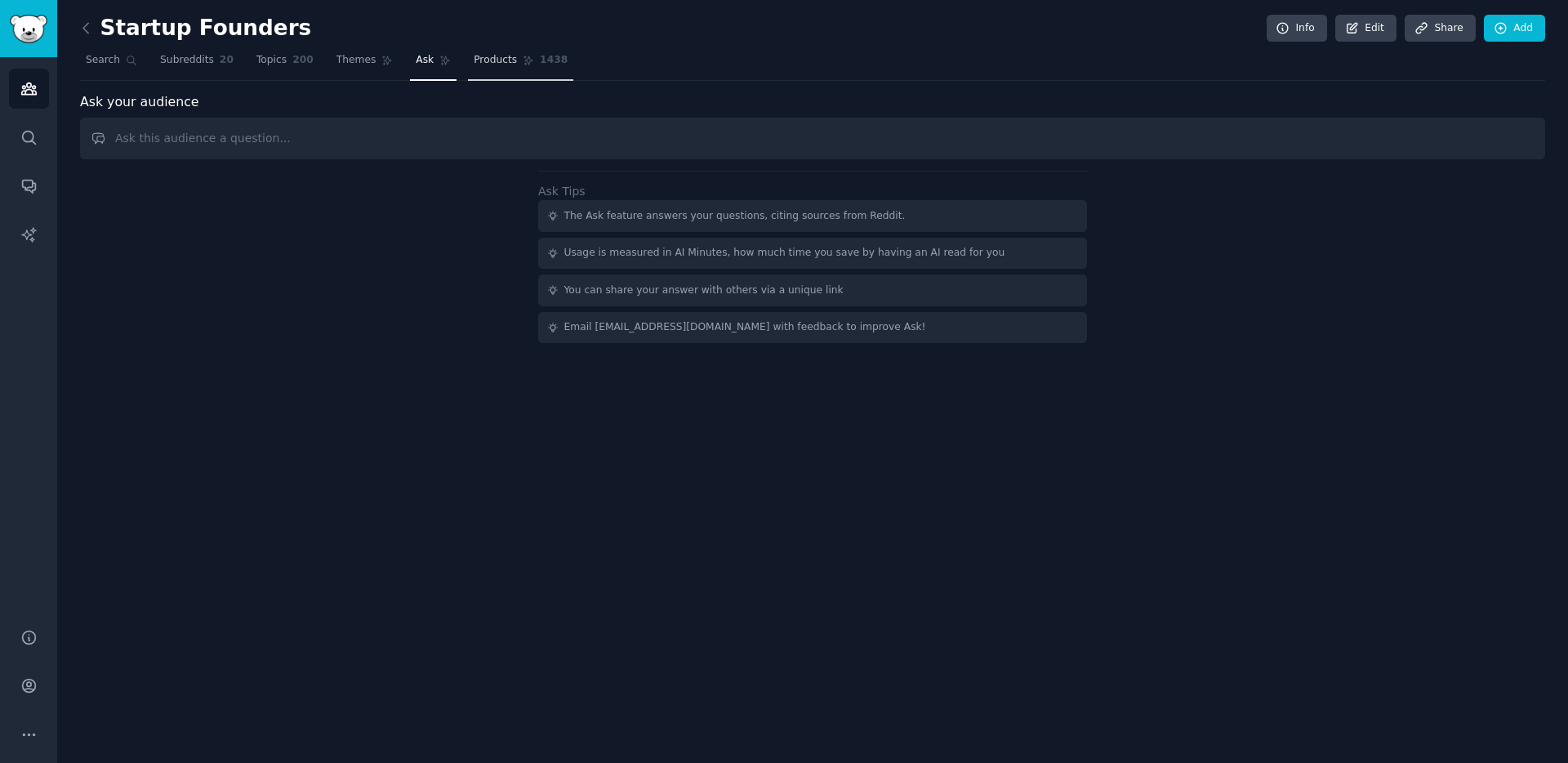
click at [522, 56] on icon at bounding box center [528, 60] width 11 height 11
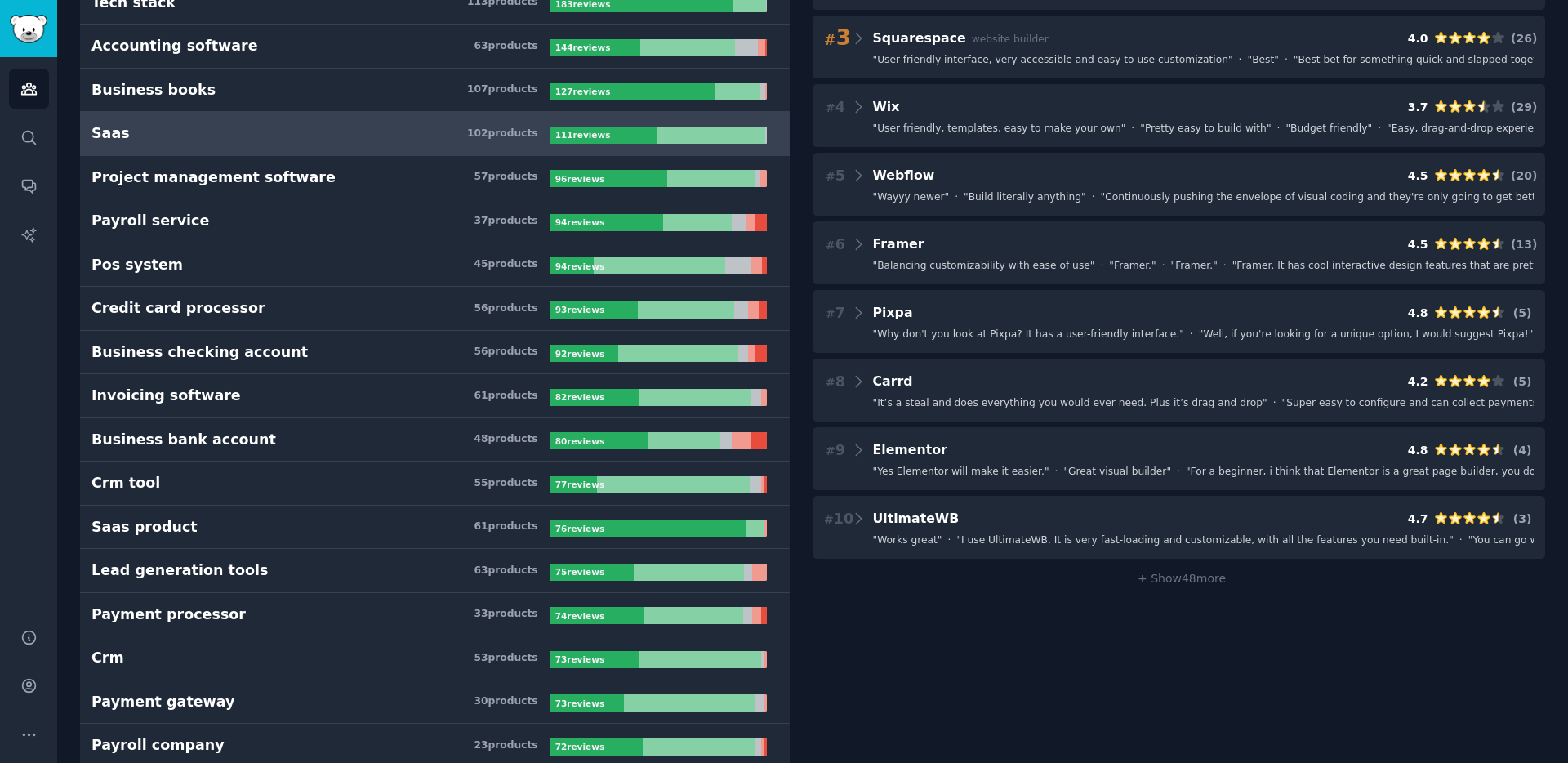
scroll to position [238, 0]
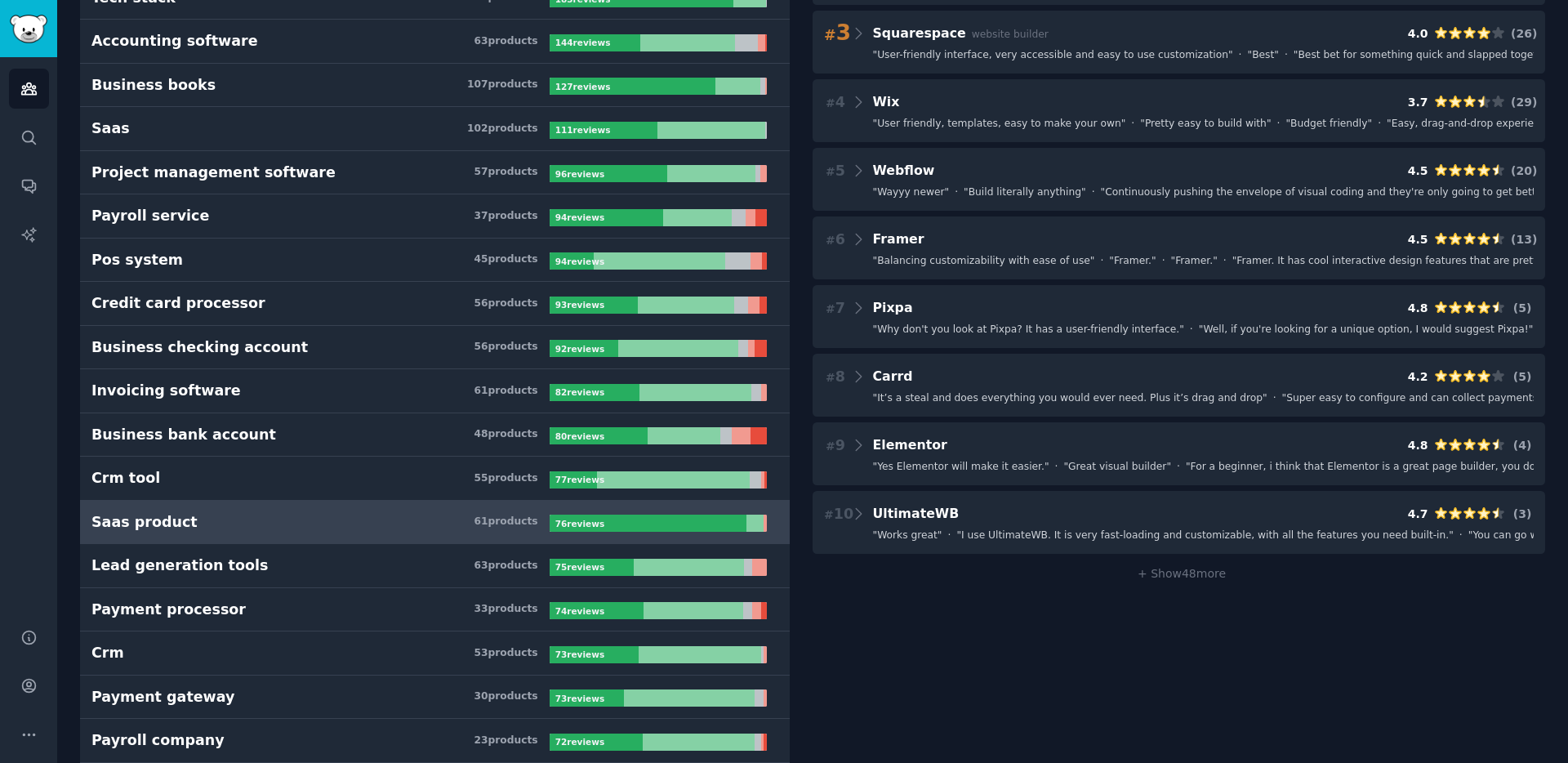
click at [288, 529] on h3 "Saas product 61 product s" at bounding box center [321, 522] width 458 height 21
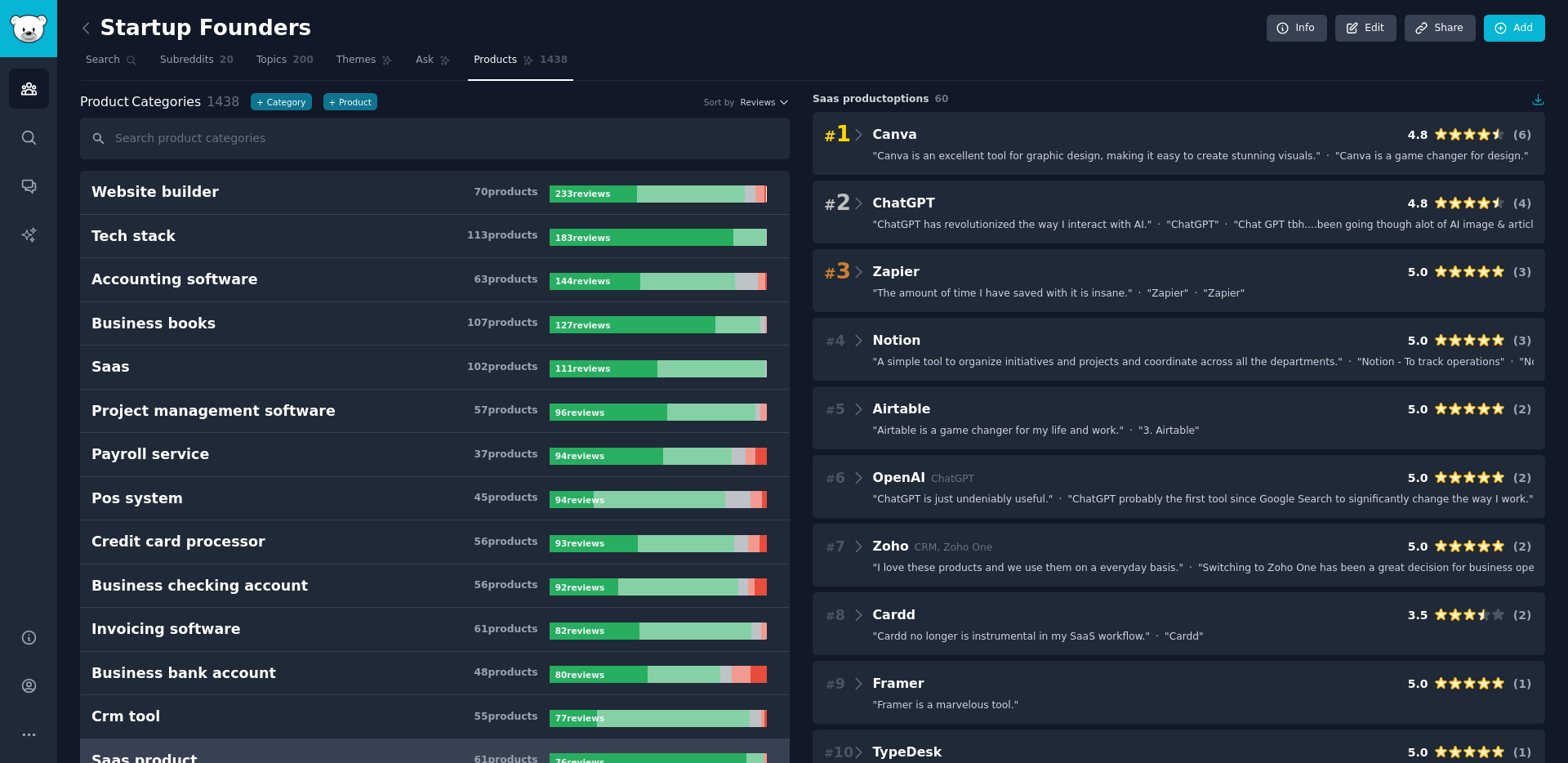
click at [716, 35] on div "Startup Founders Info Edit Share Add" at bounding box center [812, 31] width 1465 height 34
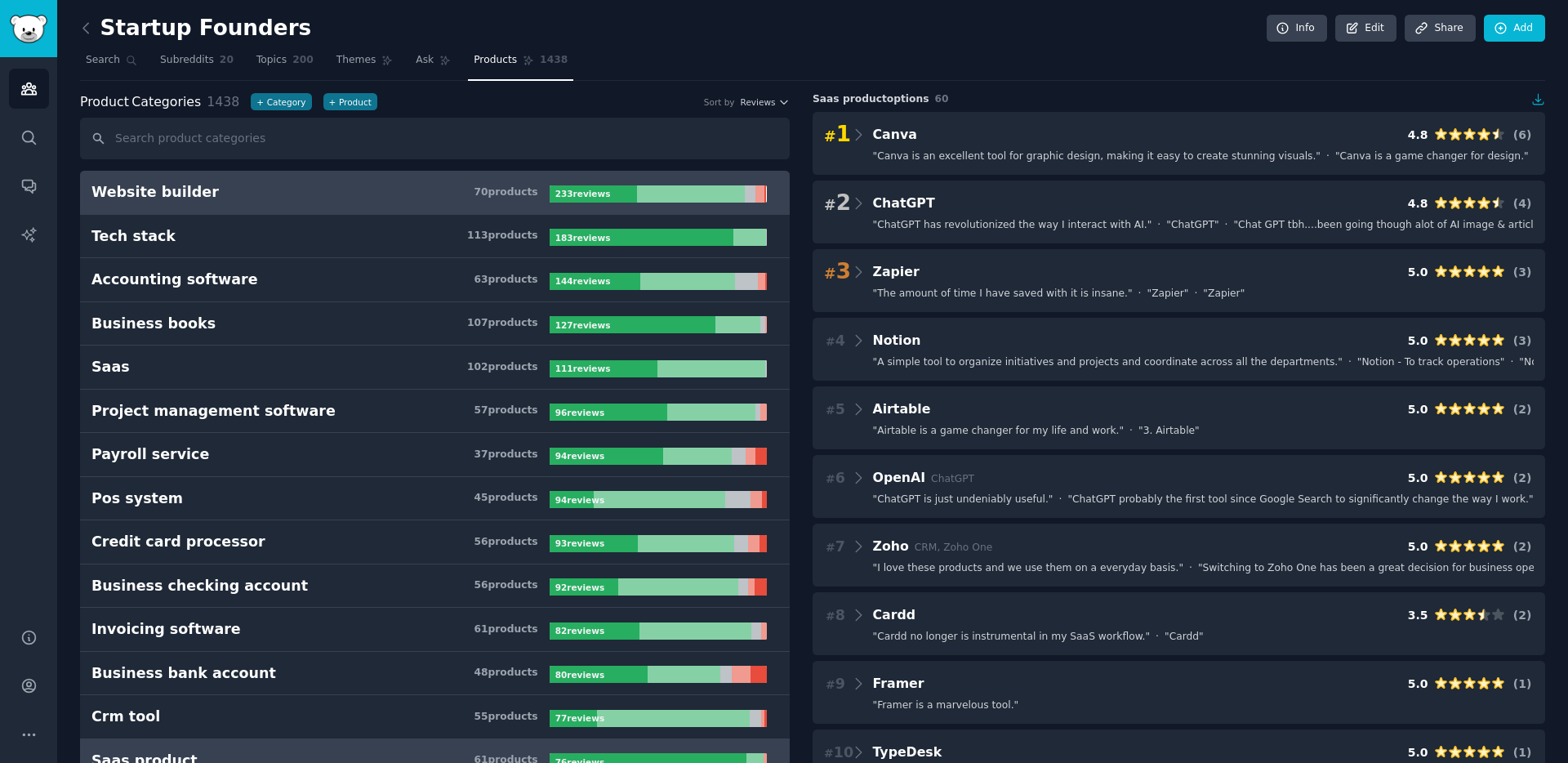
click at [332, 204] on link "Website builder 70 product s 233 review s" at bounding box center [434, 192] width 709 height 44
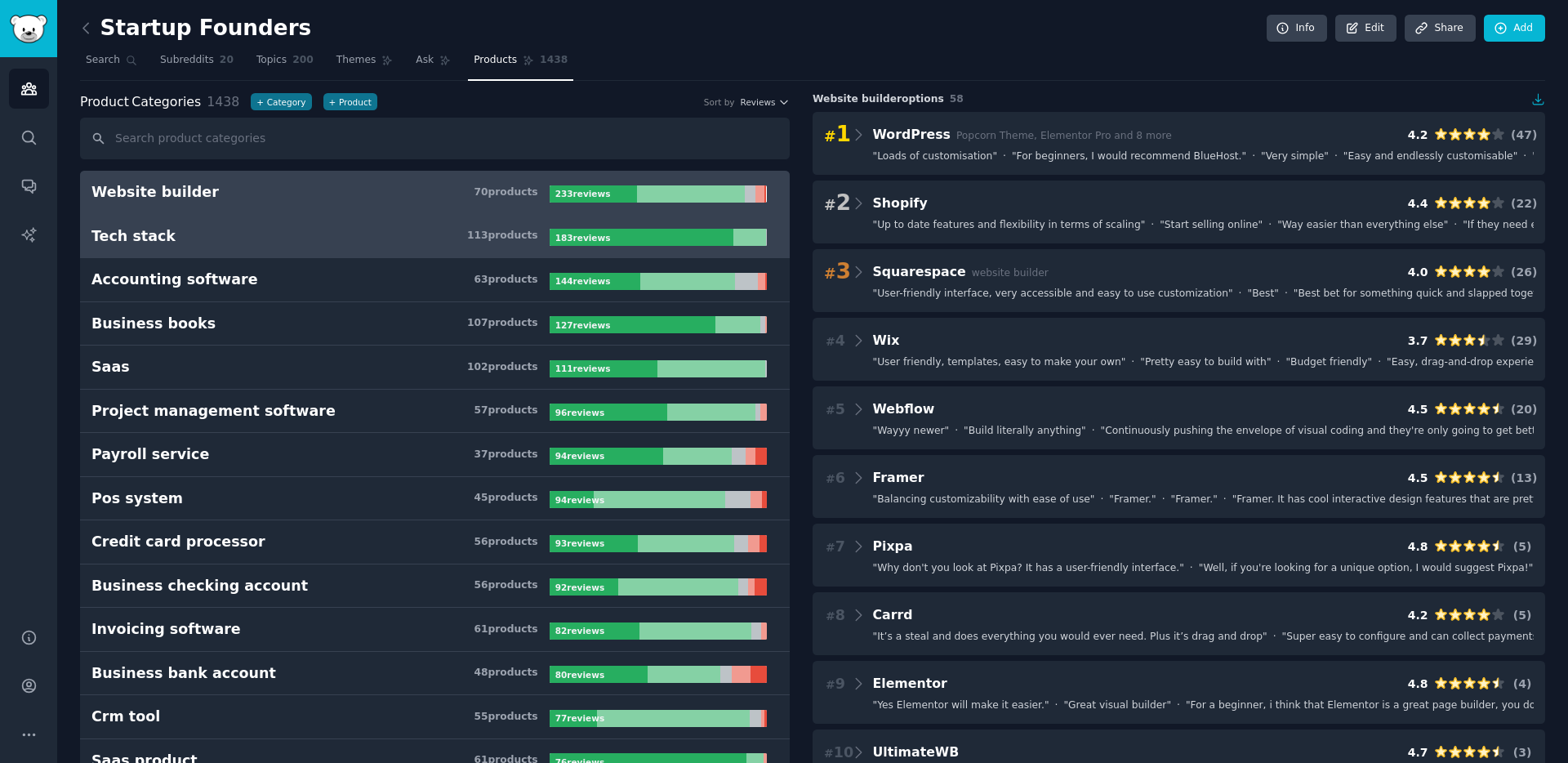
click at [335, 245] on h3 "Tech stack 113 product s" at bounding box center [321, 236] width 458 height 21
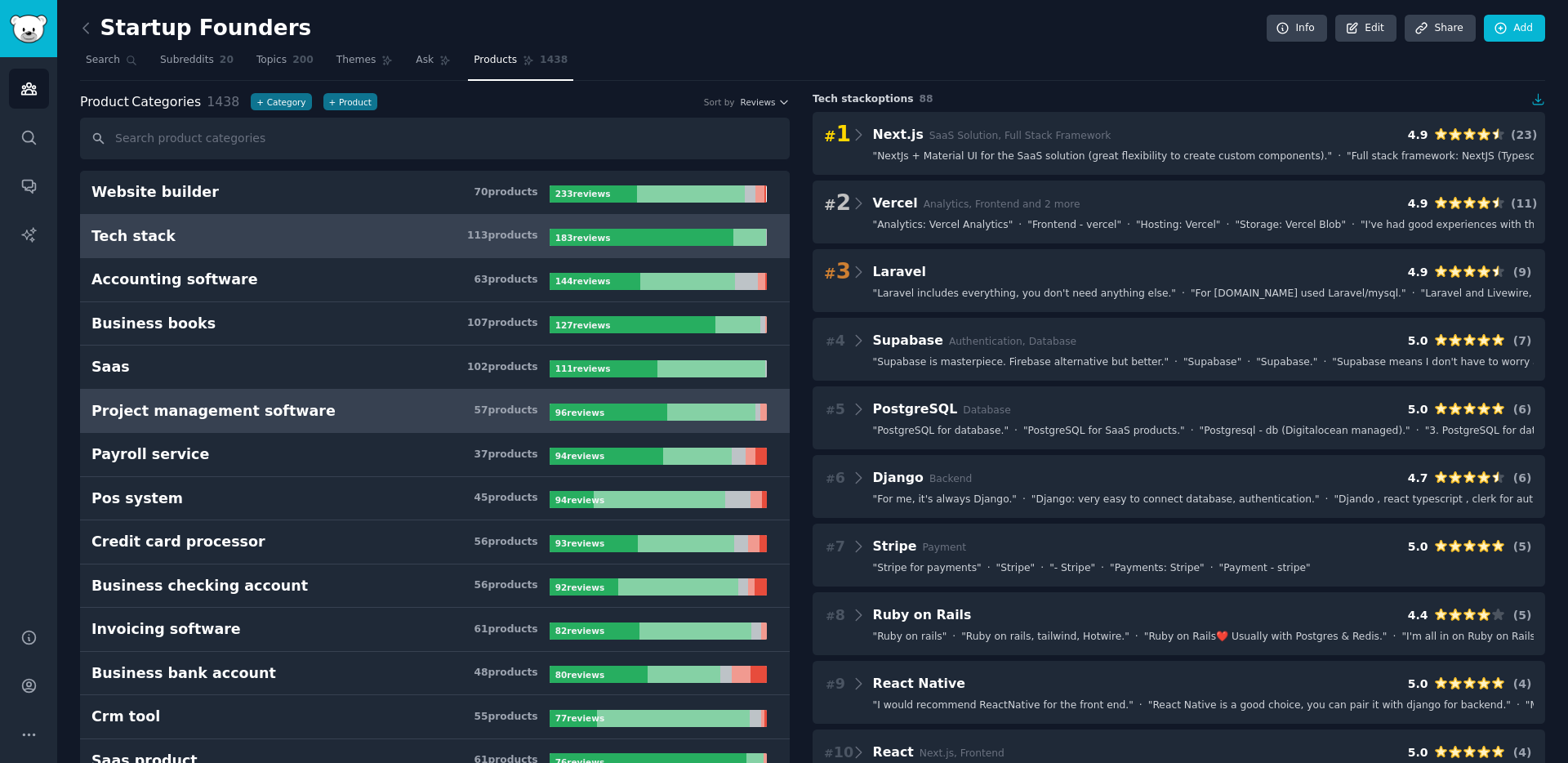
click at [327, 411] on h3 "Project management software 57 product s" at bounding box center [321, 411] width 458 height 21
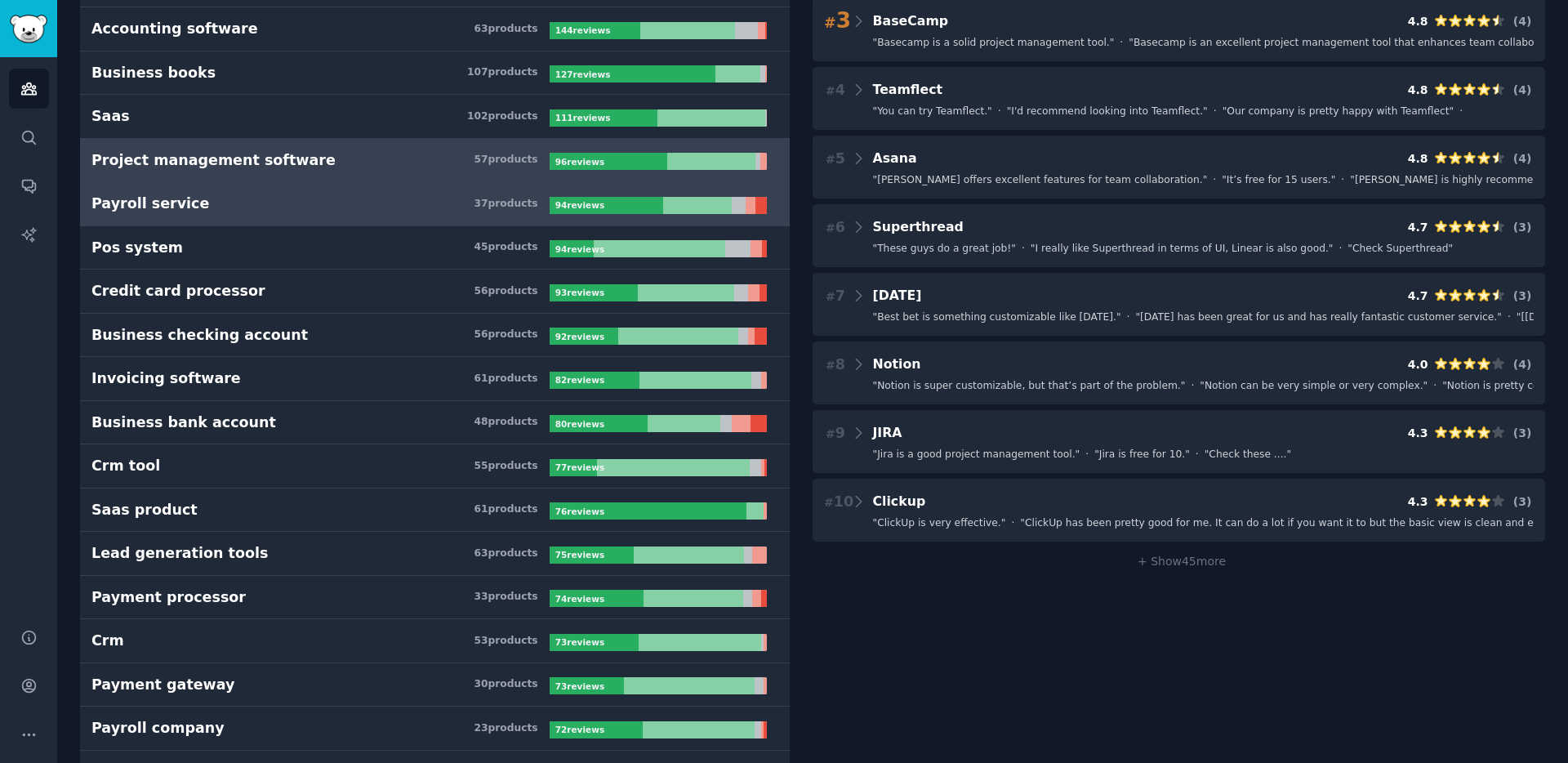
scroll to position [258, 0]
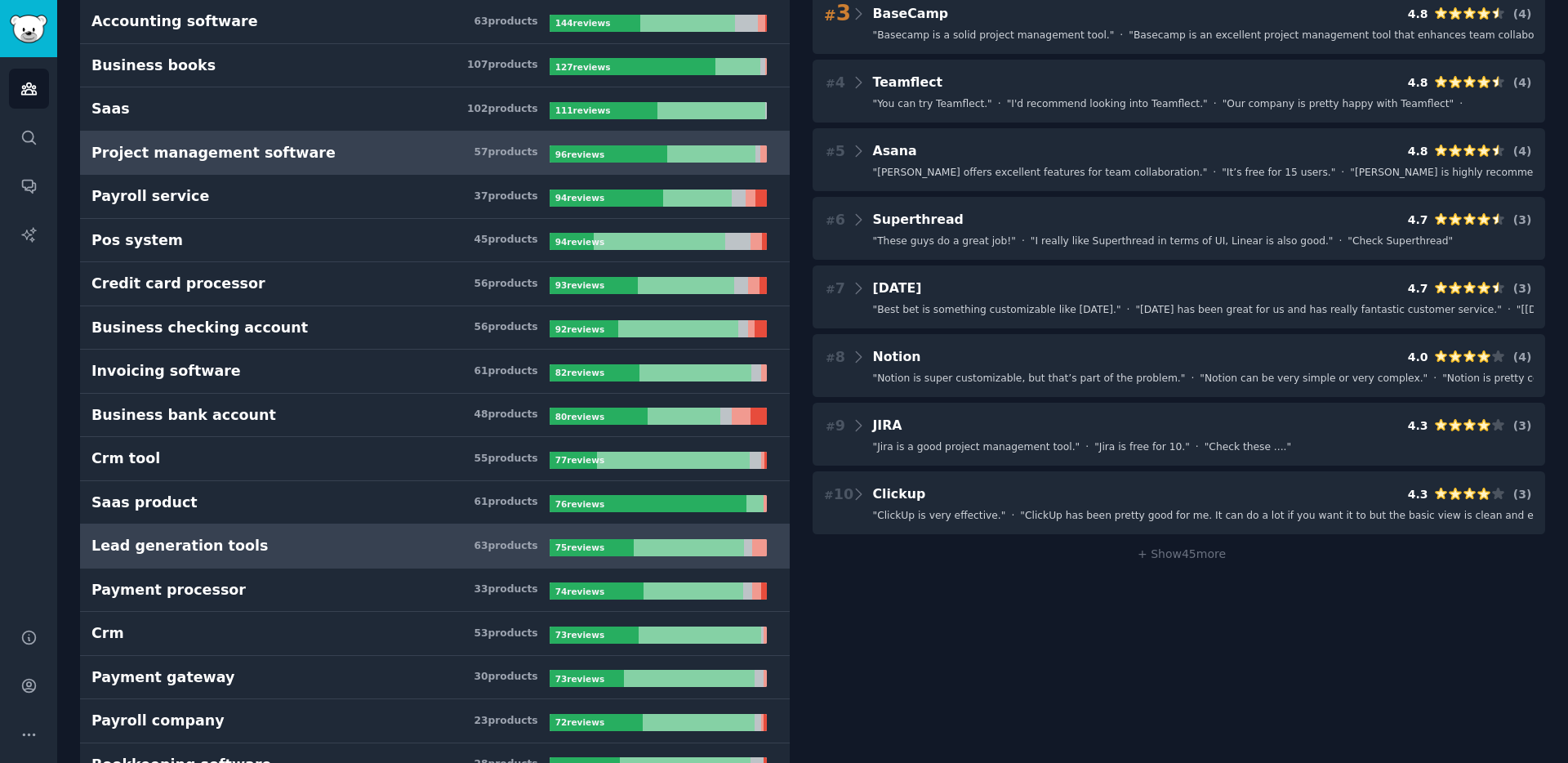
click at [377, 549] on h3 "Lead generation tools 63 product s" at bounding box center [321, 546] width 458 height 21
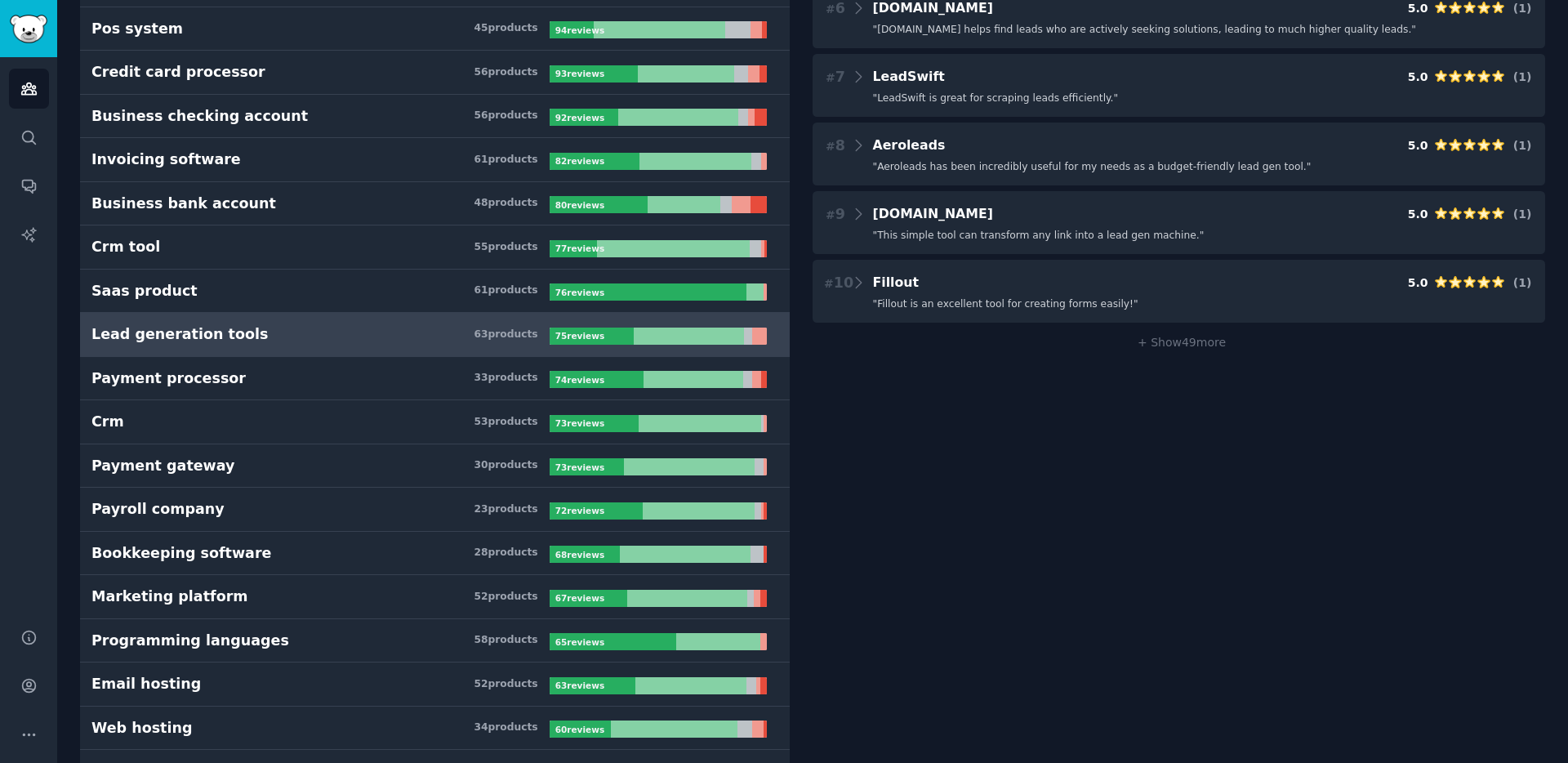
scroll to position [476, 0]
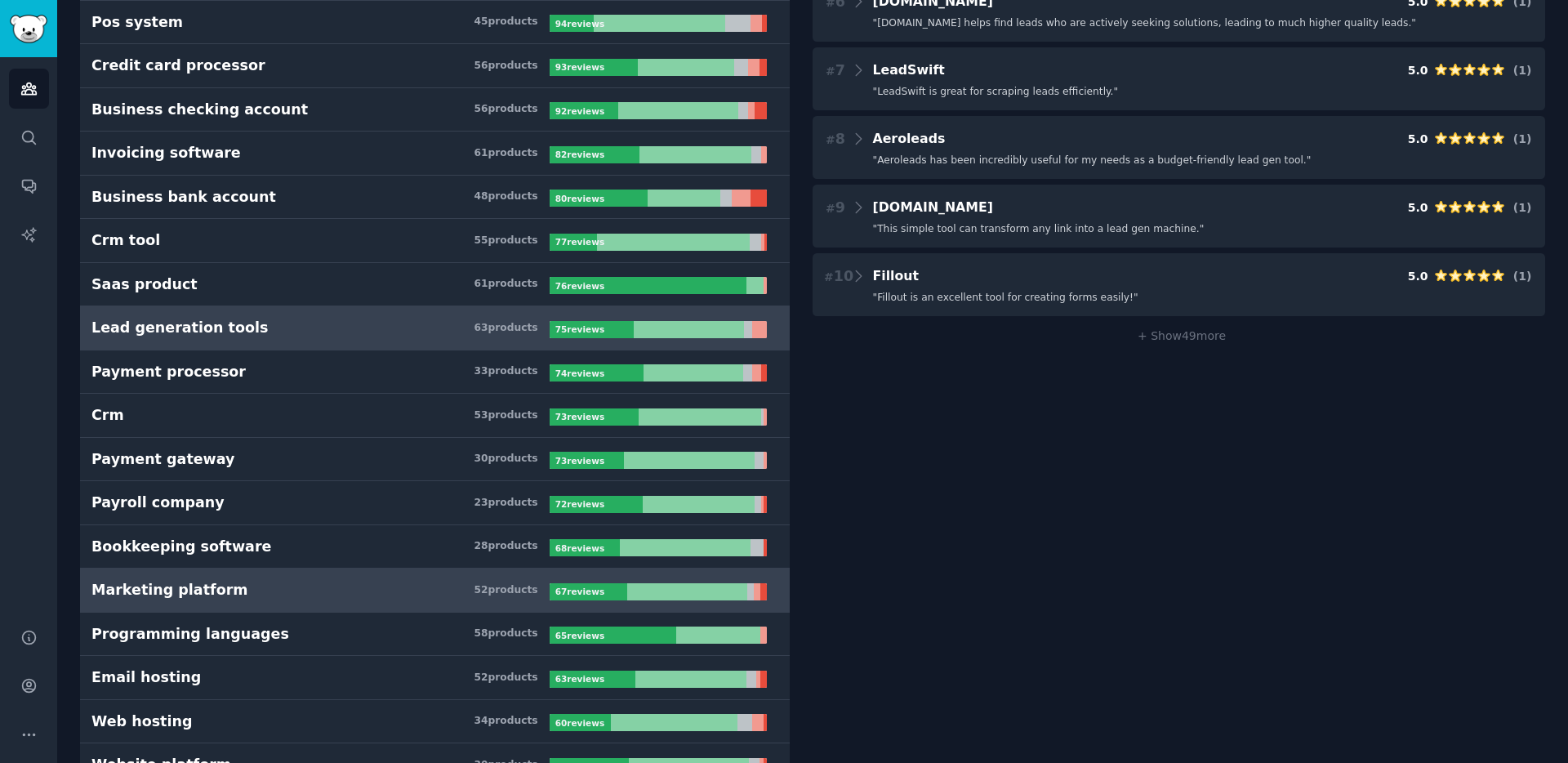
click at [359, 603] on link "Marketing platform 52 product s 67 review s" at bounding box center [434, 590] width 709 height 44
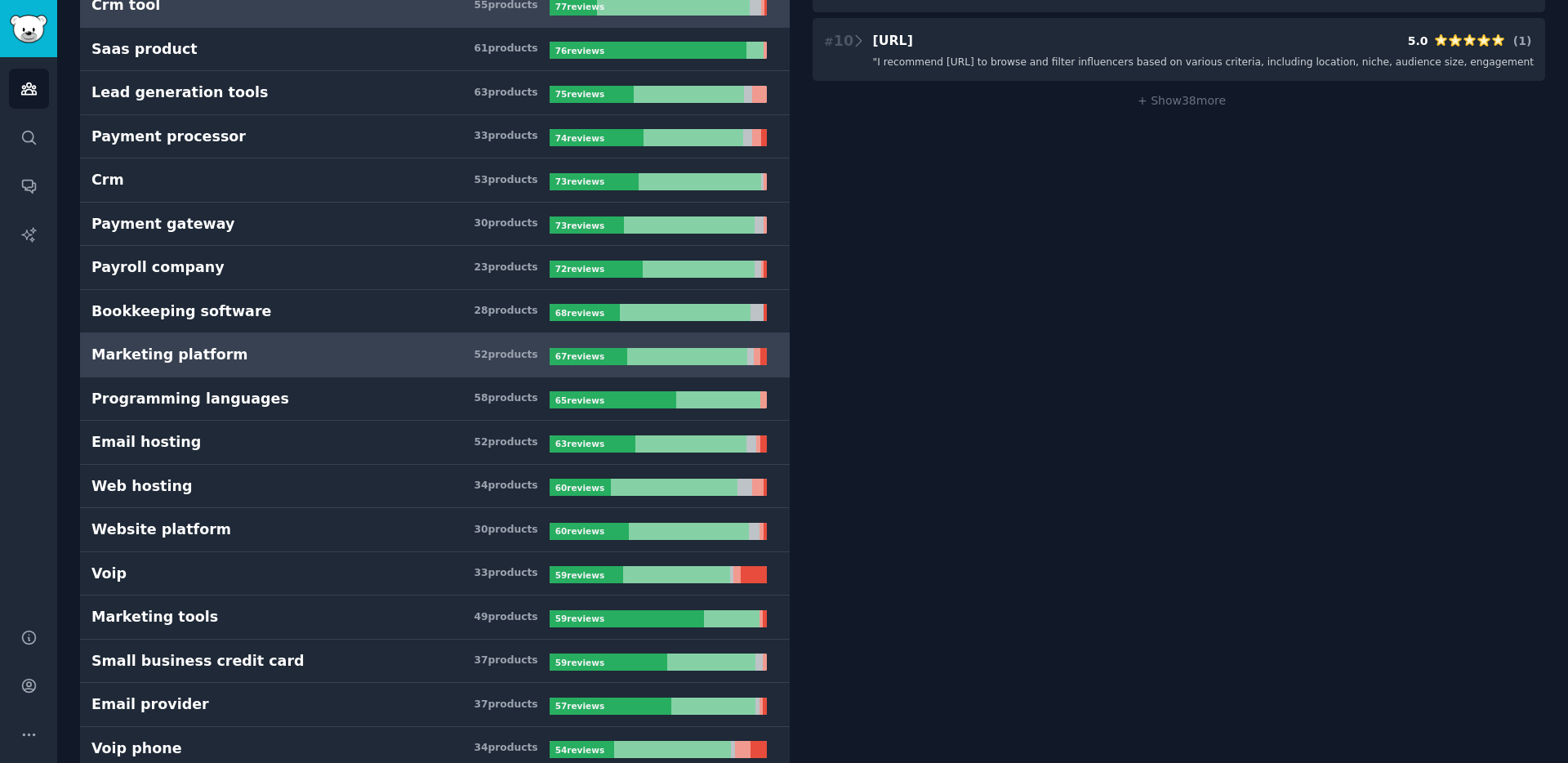
scroll to position [712, 0]
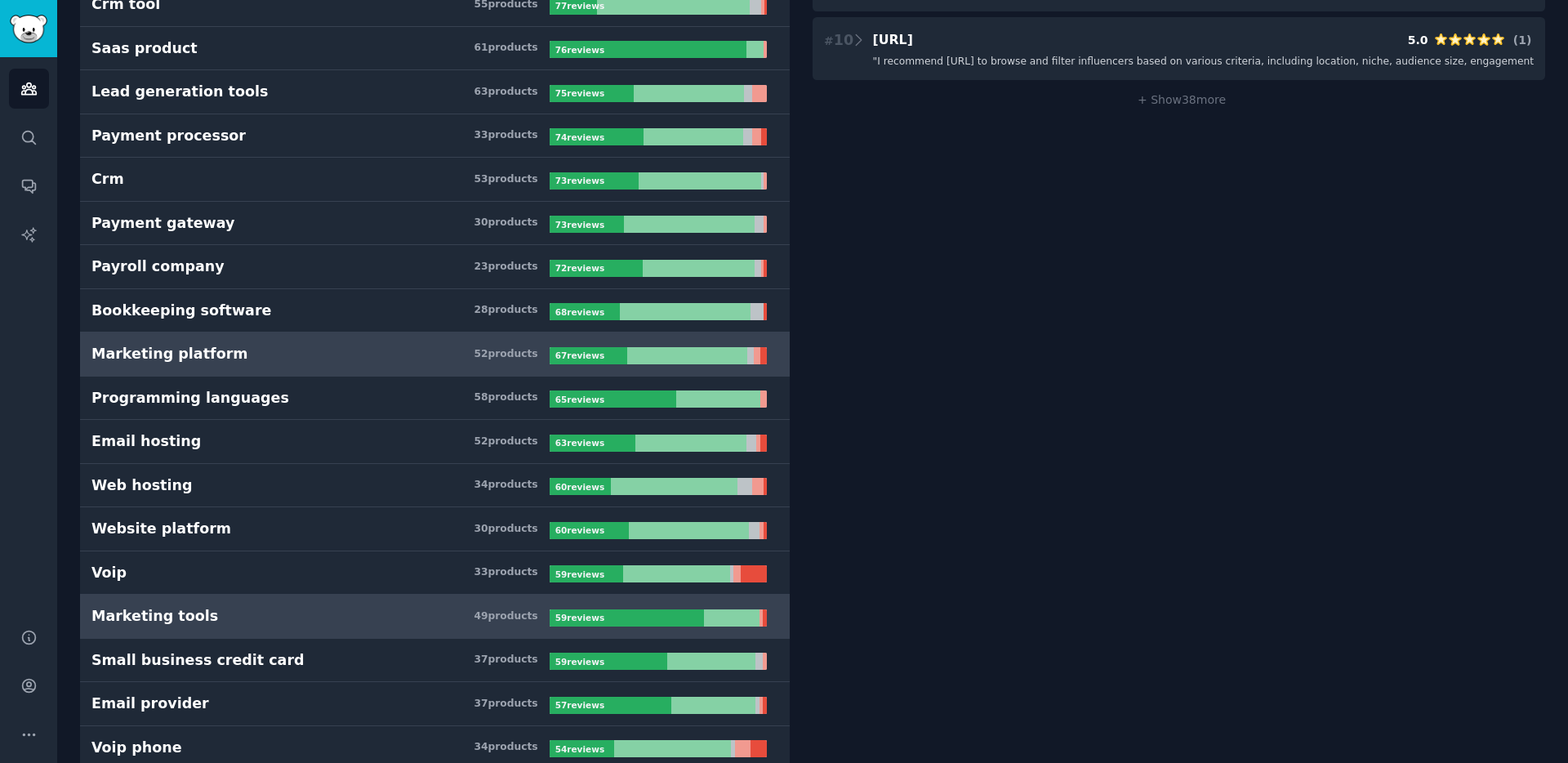
click at [358, 625] on link "Marketing tools 49 product s 59 review s" at bounding box center [434, 616] width 709 height 44
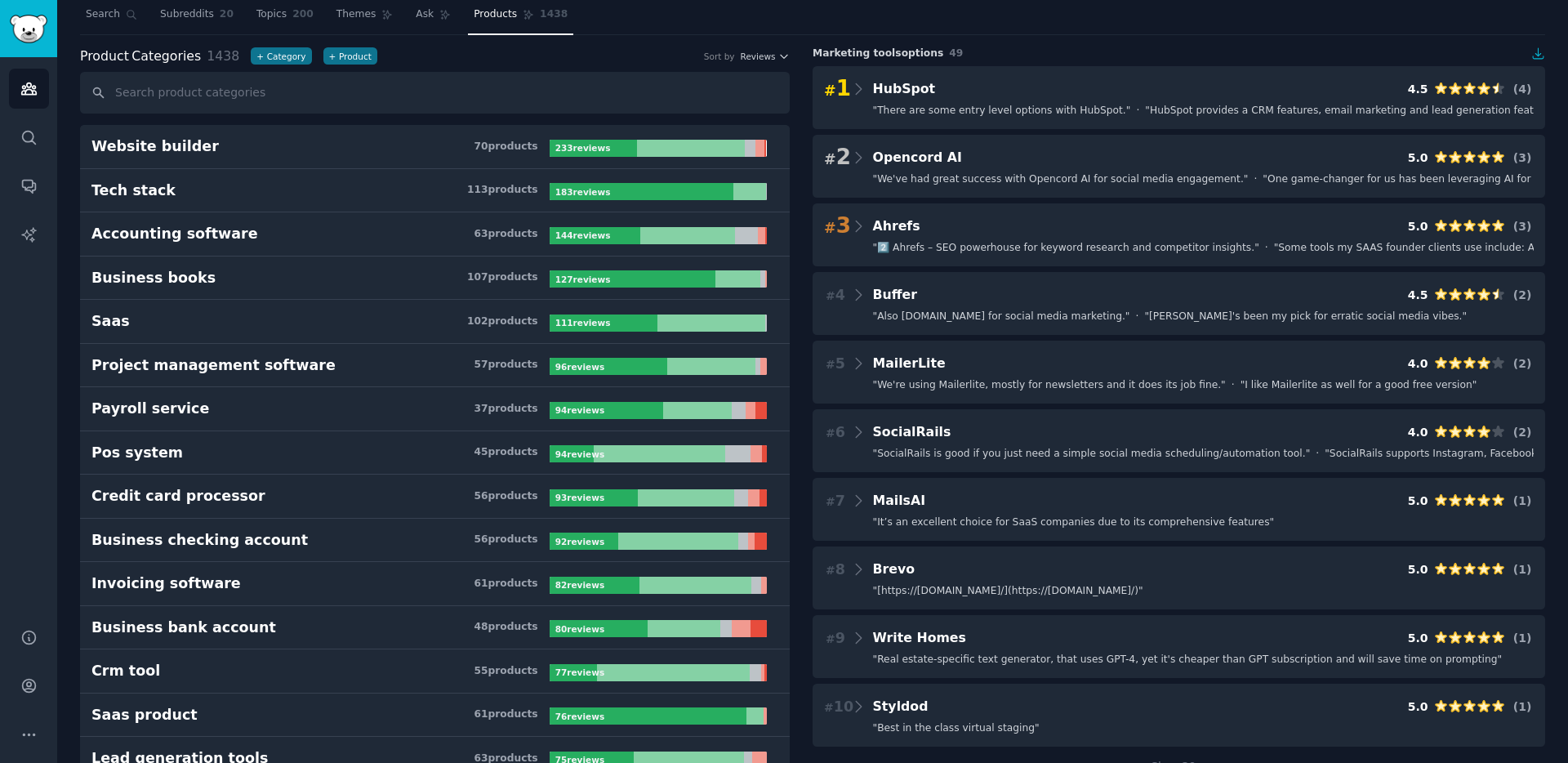
scroll to position [40, 0]
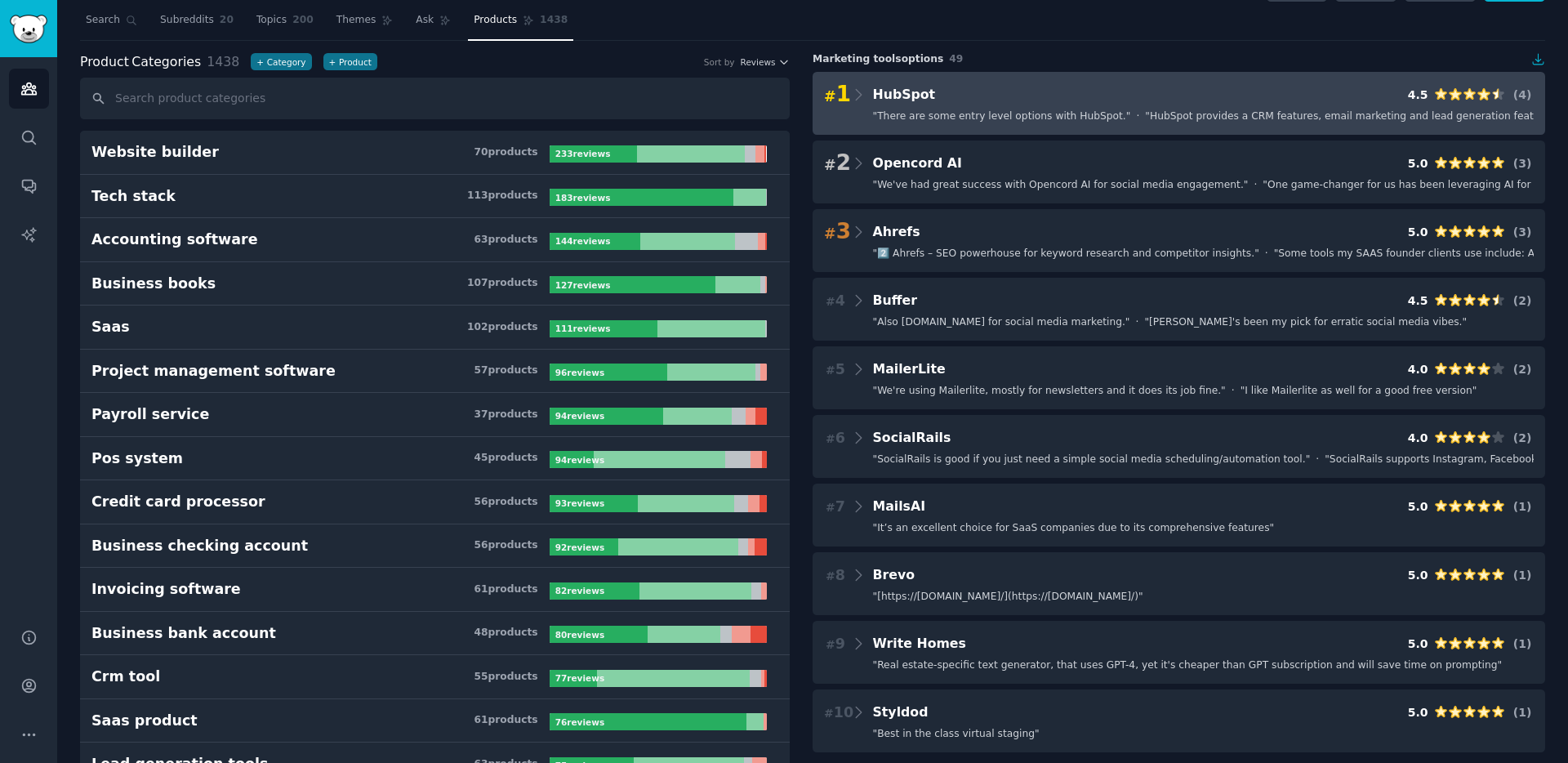
click at [1003, 95] on div "# 1 HubSpot 4.5 ( 4 )" at bounding box center [1178, 94] width 709 height 23
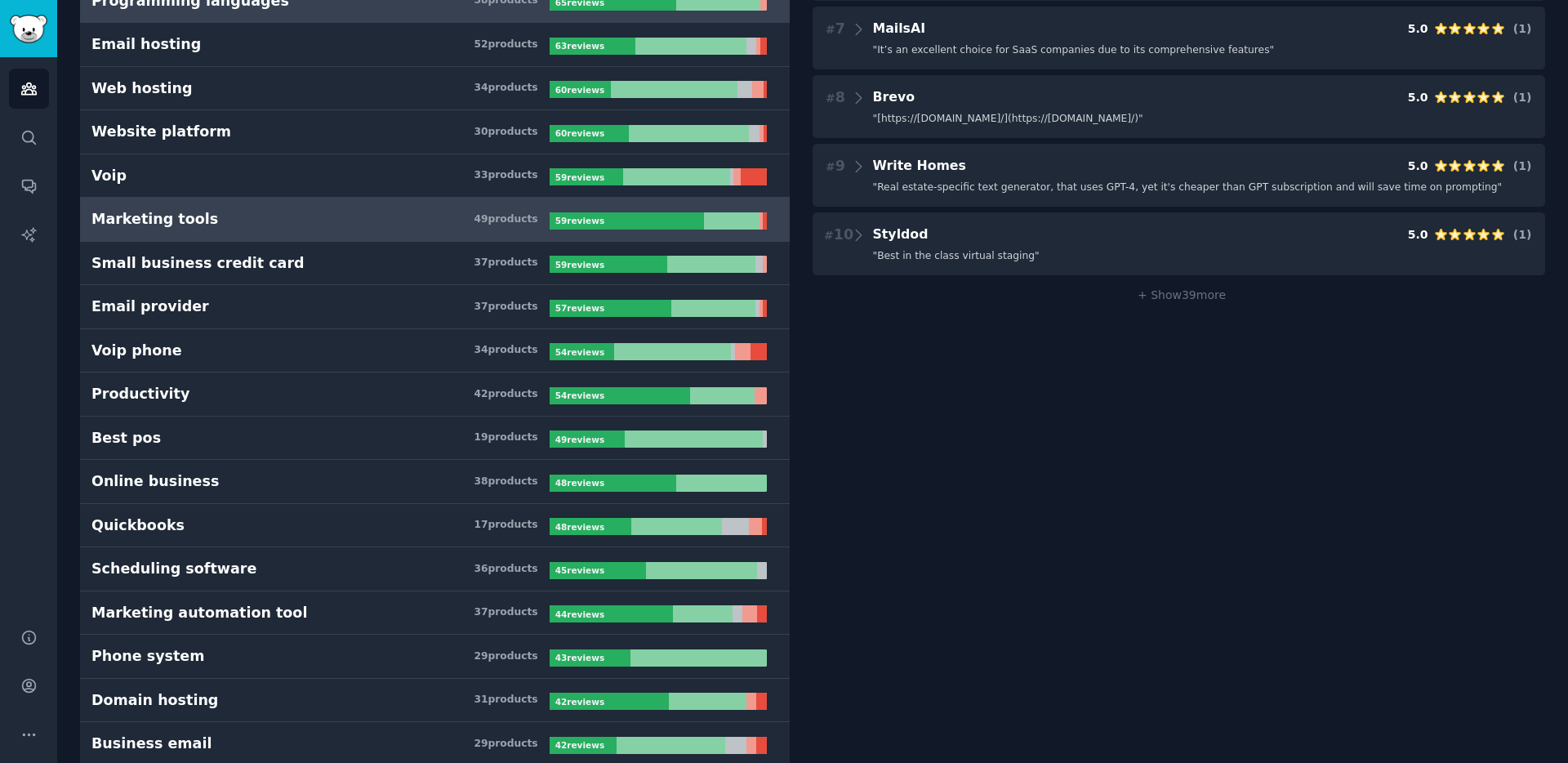
scroll to position [1108, 0]
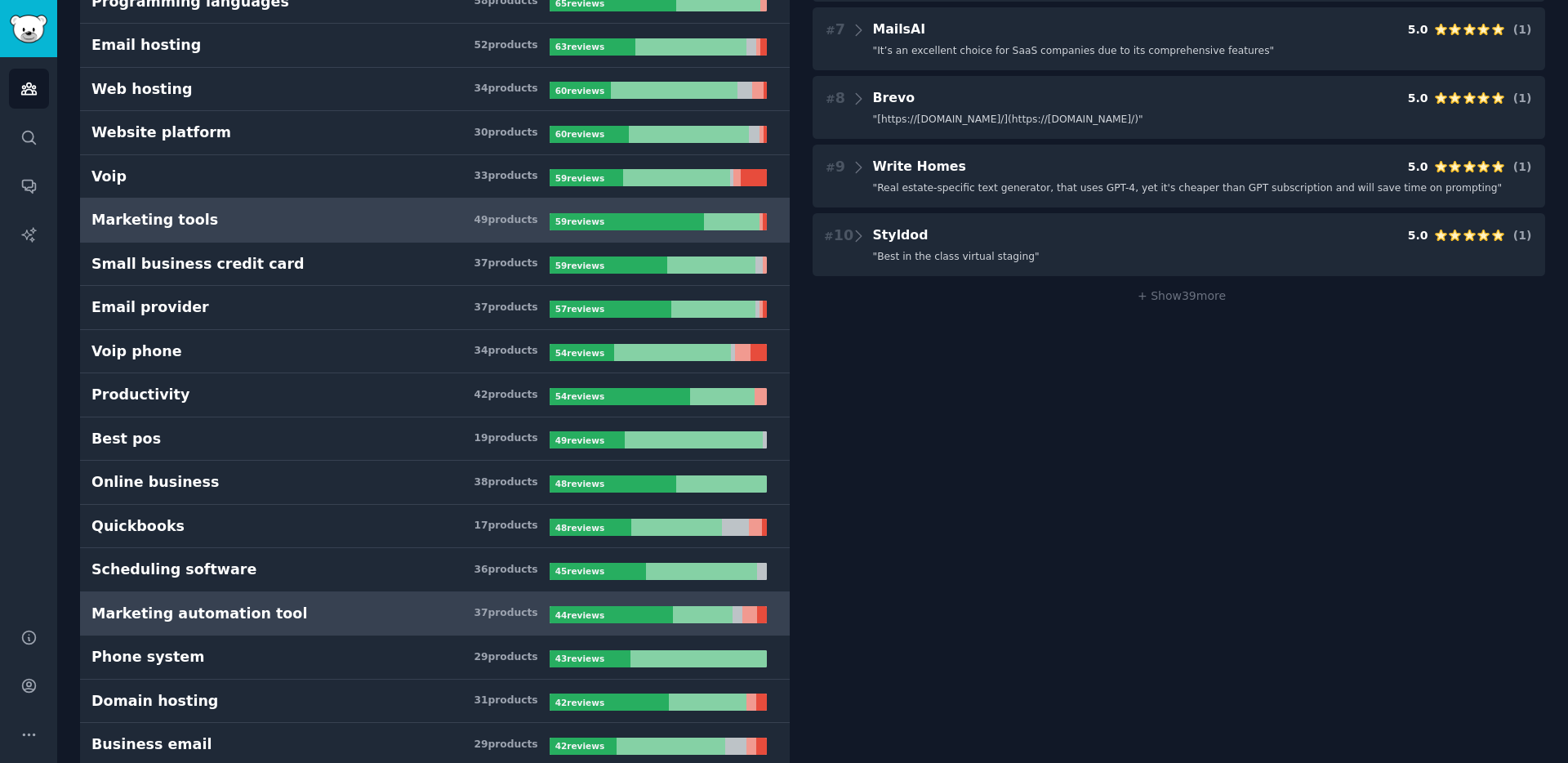
click at [366, 612] on h3 "Marketing automation tool 37 product s" at bounding box center [321, 614] width 458 height 21
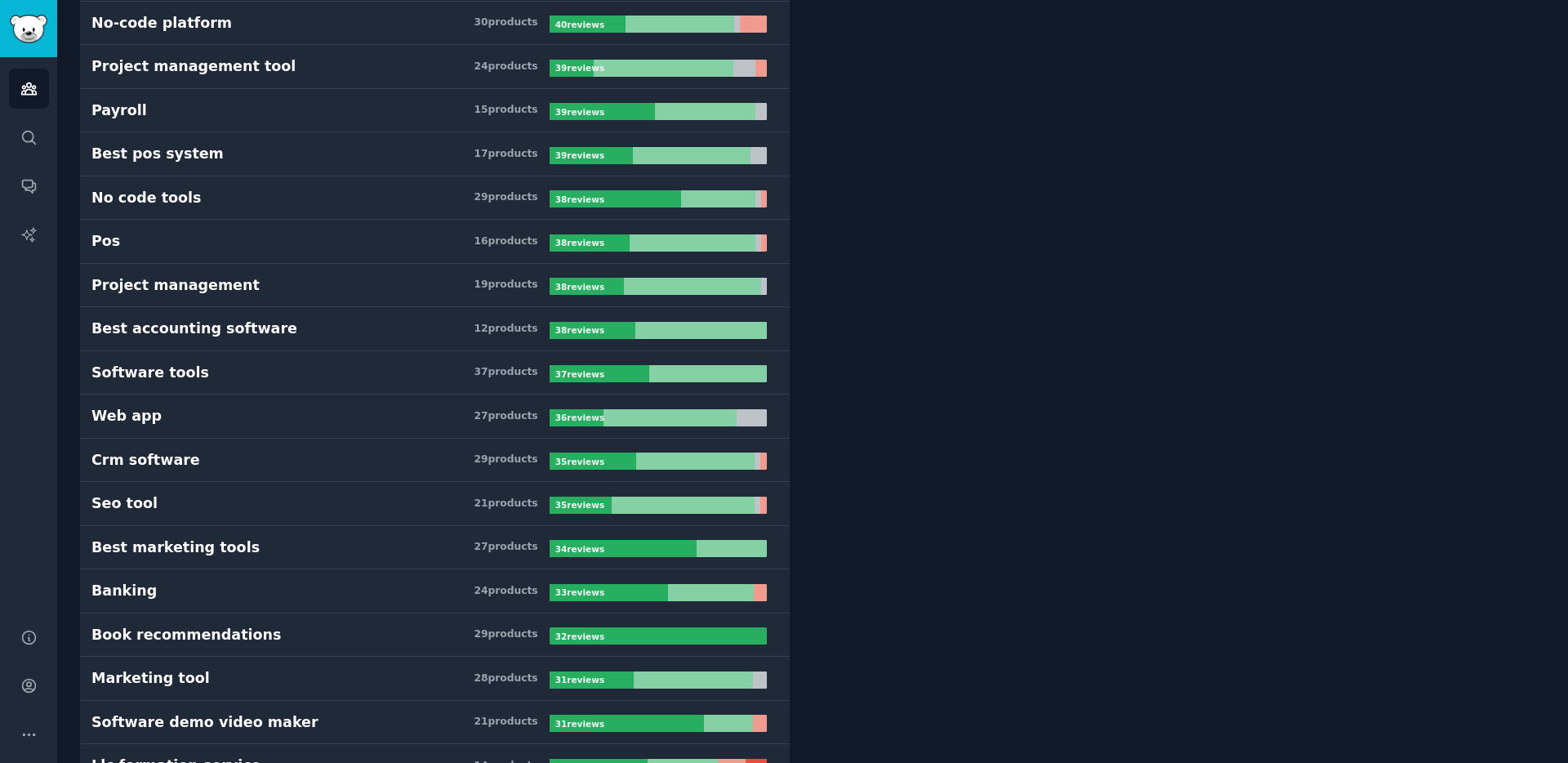
scroll to position [2048, 0]
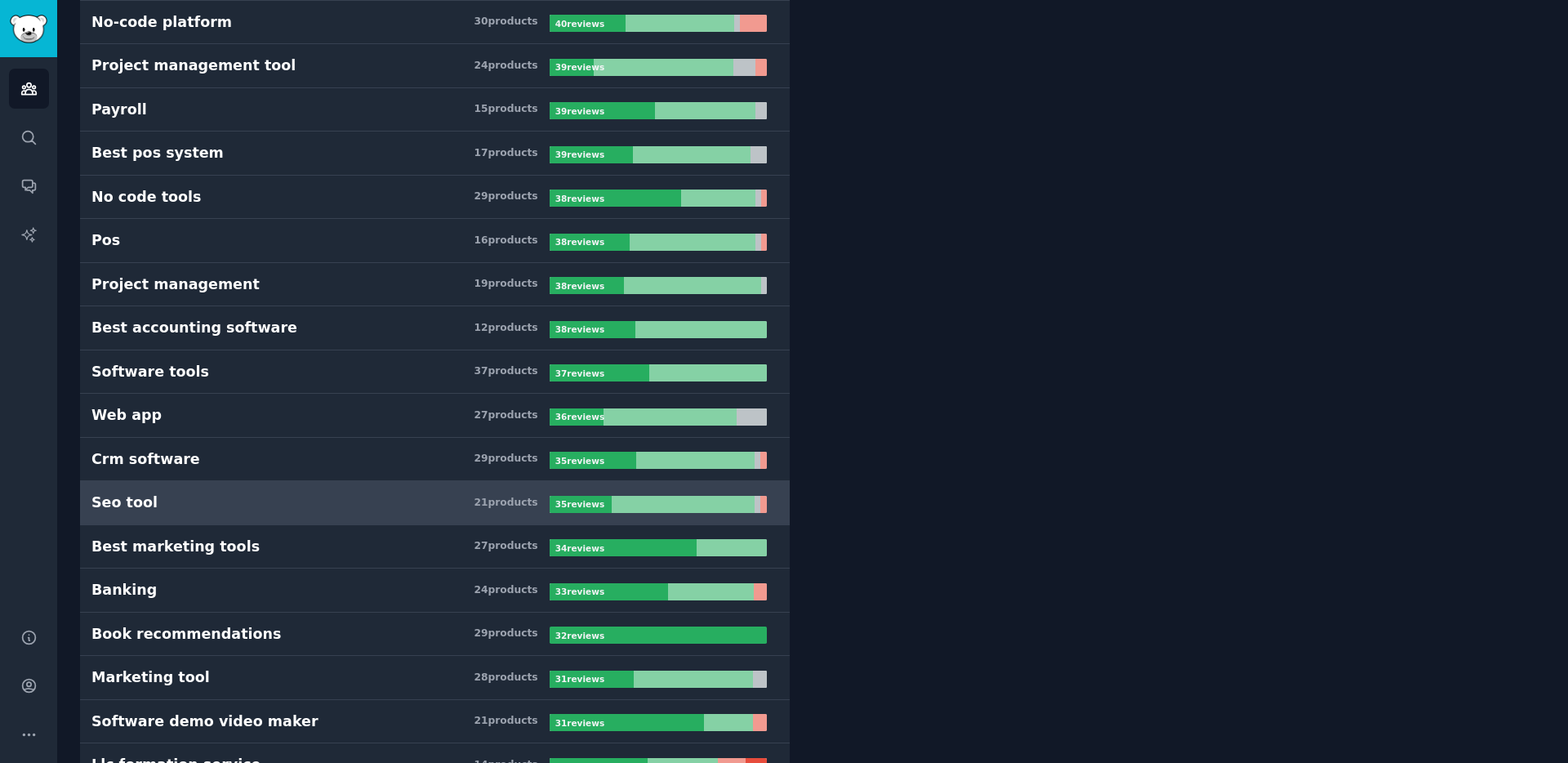
click at [424, 510] on h3 "Seo tool 21 product s" at bounding box center [321, 502] width 458 height 21
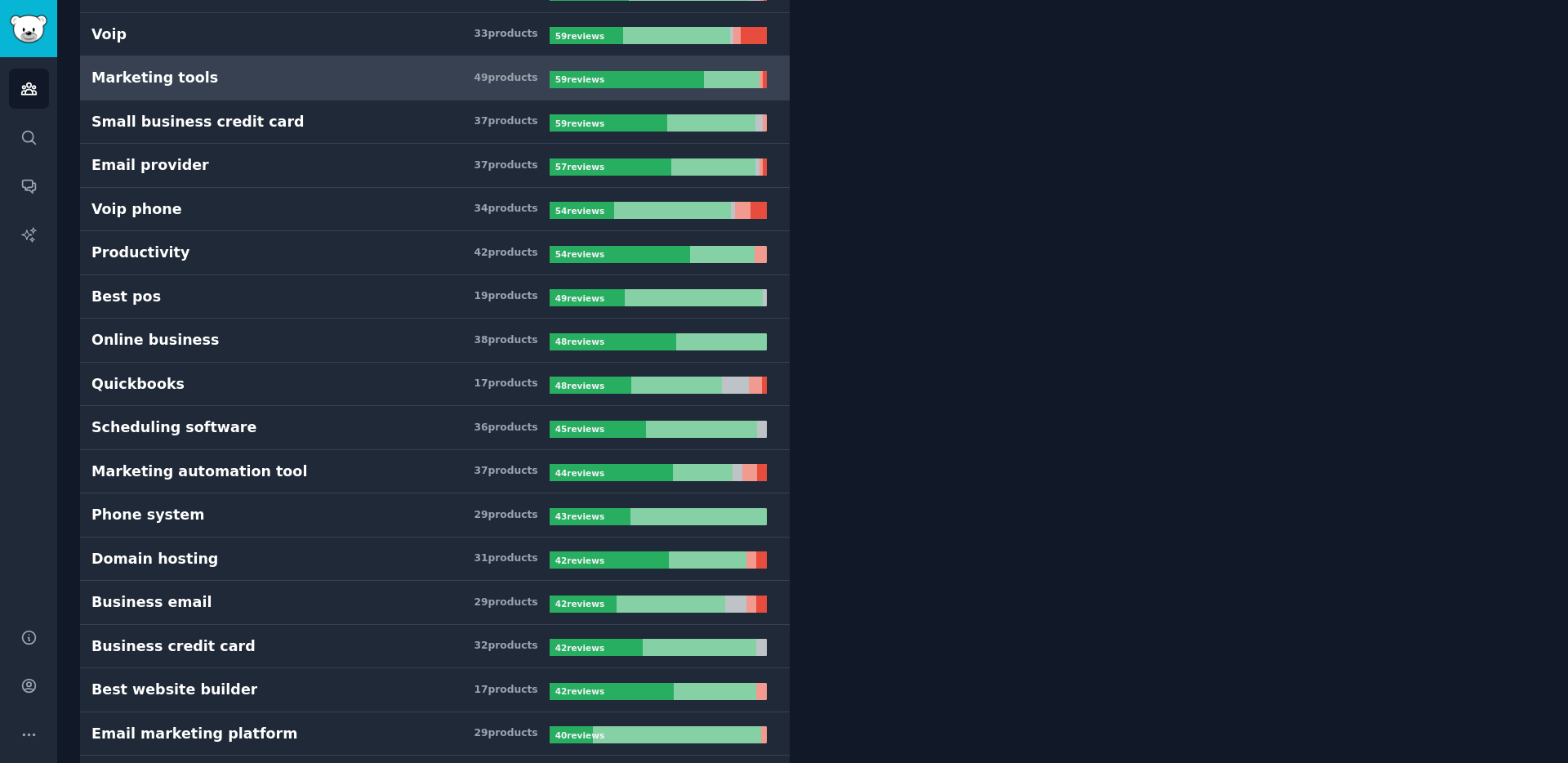
scroll to position [1264, 0]
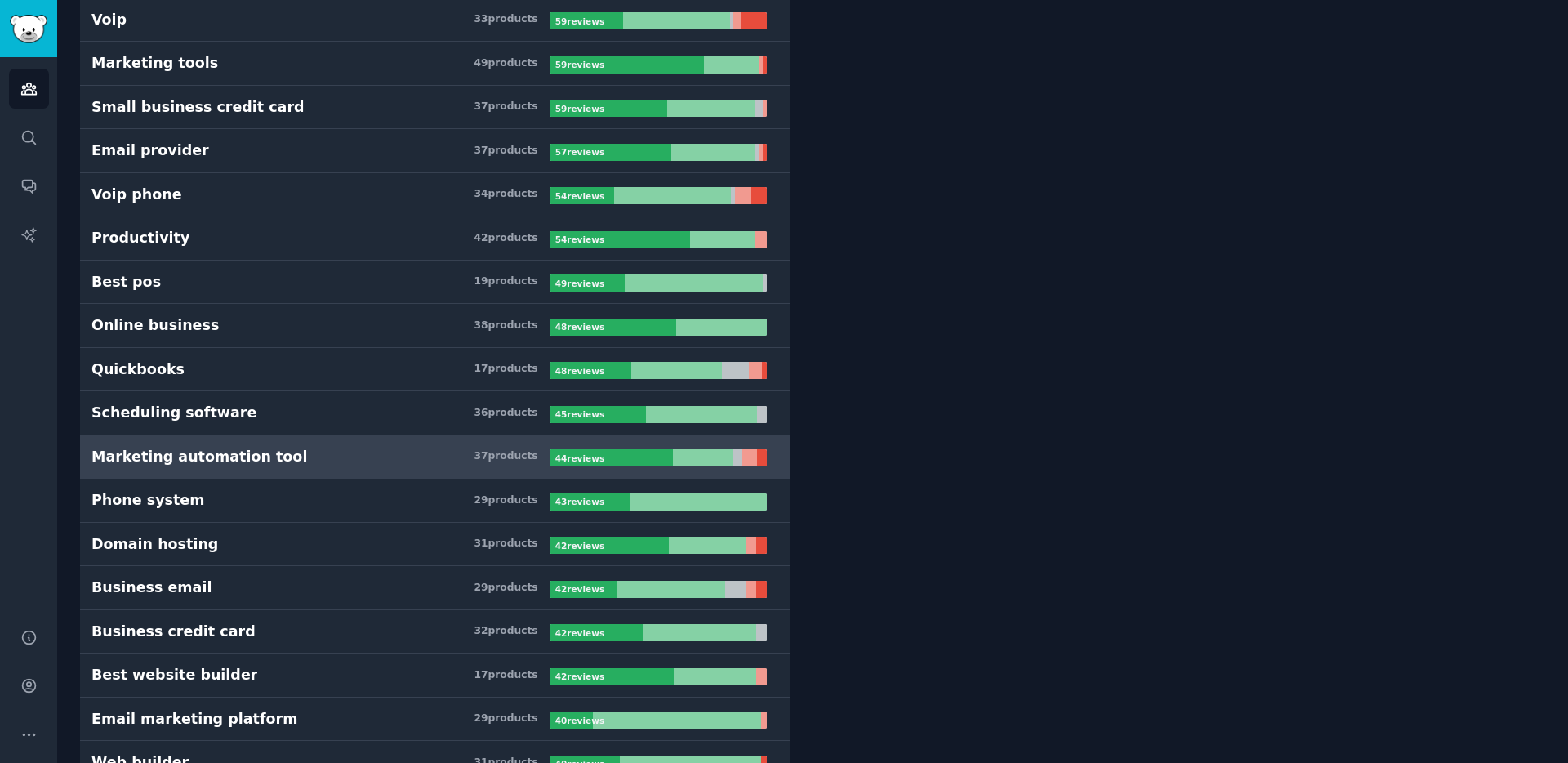
click at [309, 456] on h3 "Marketing automation tool 37 product s" at bounding box center [321, 457] width 458 height 21
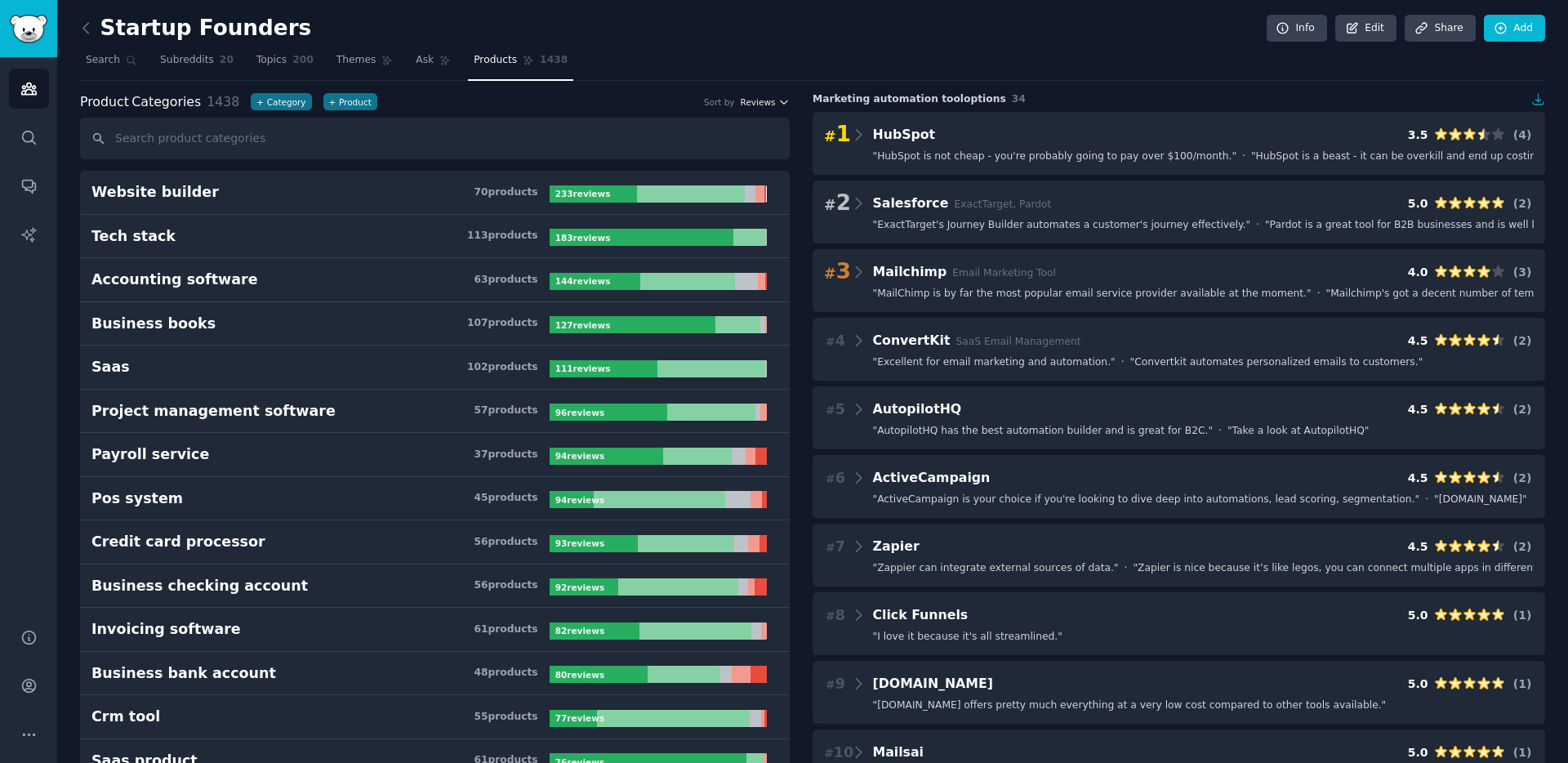
click at [778, 101] on icon "button" at bounding box center [783, 101] width 11 height 11
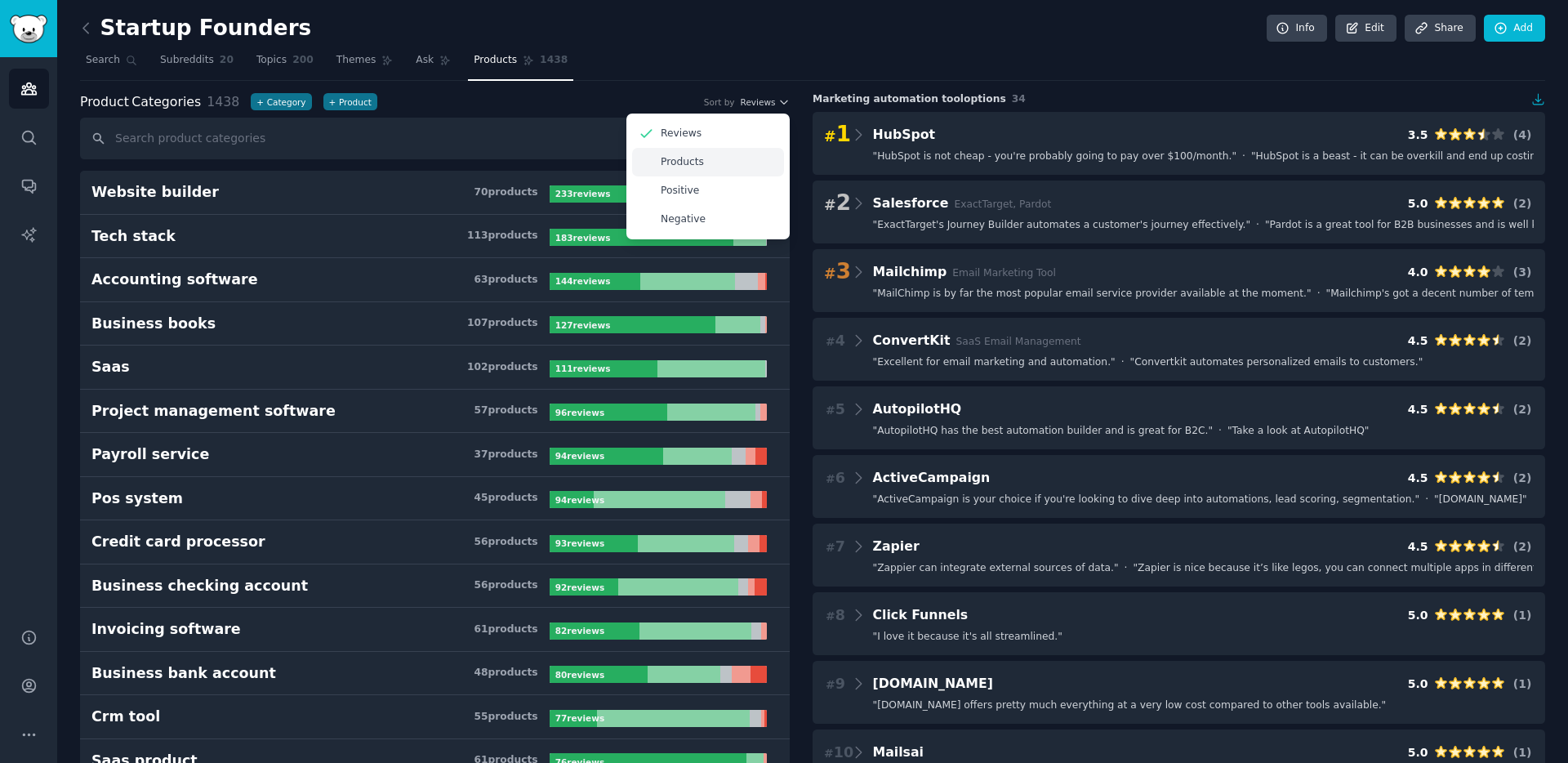
click at [688, 157] on p "Products" at bounding box center [683, 162] width 43 height 15
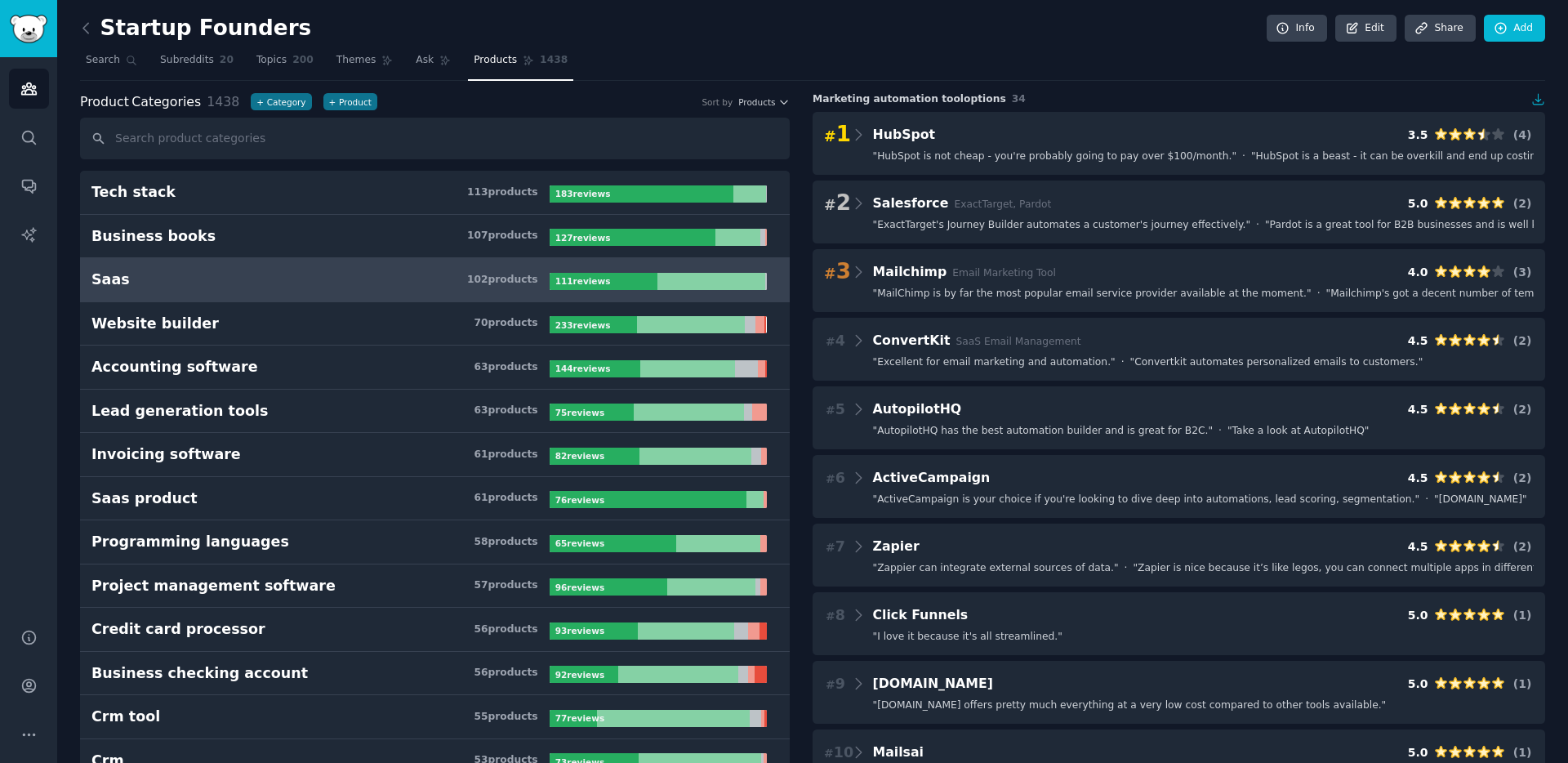
click at [303, 278] on h3 "Saas 102 product s" at bounding box center [321, 280] width 458 height 21
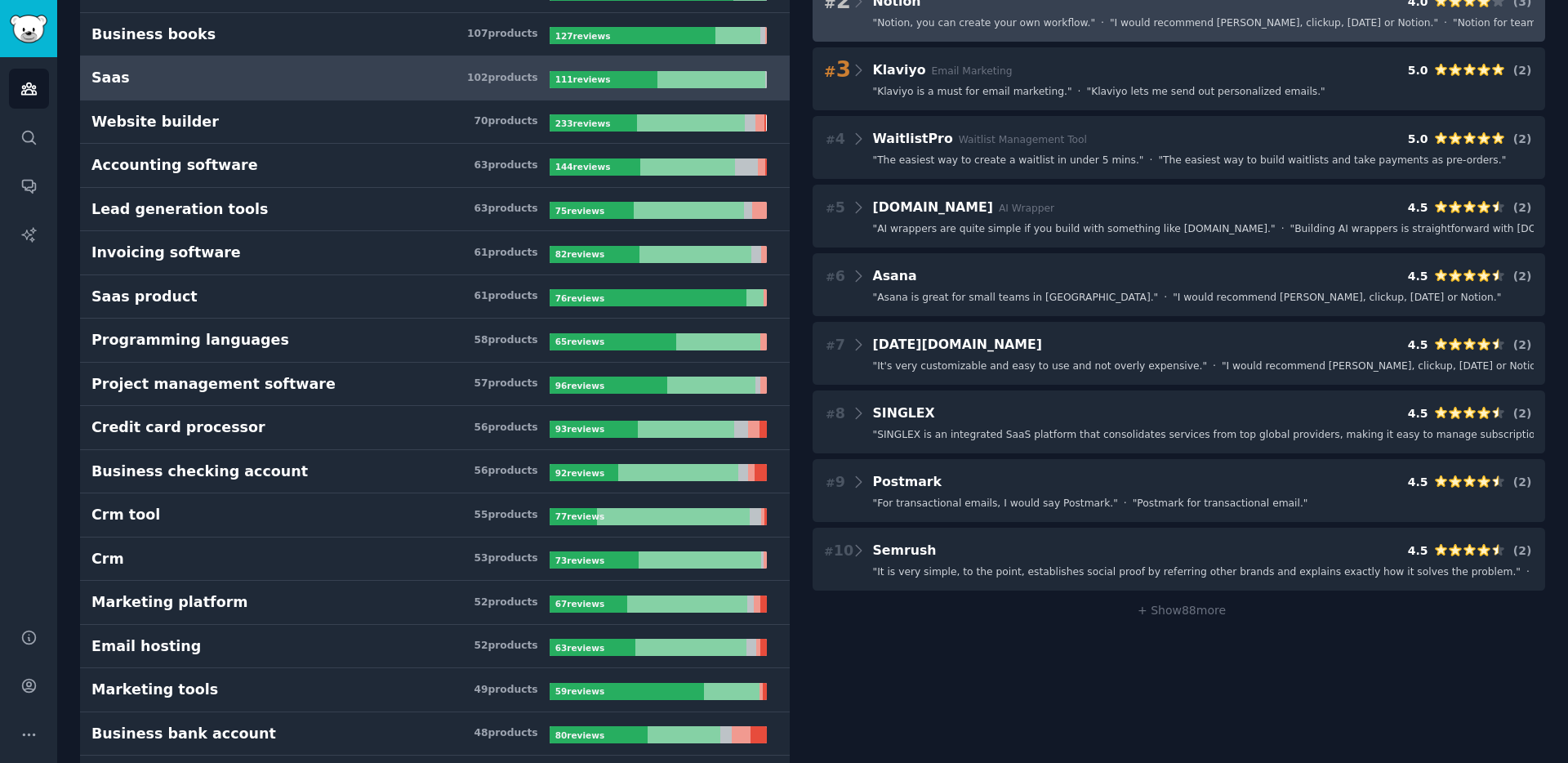
scroll to position [204, 0]
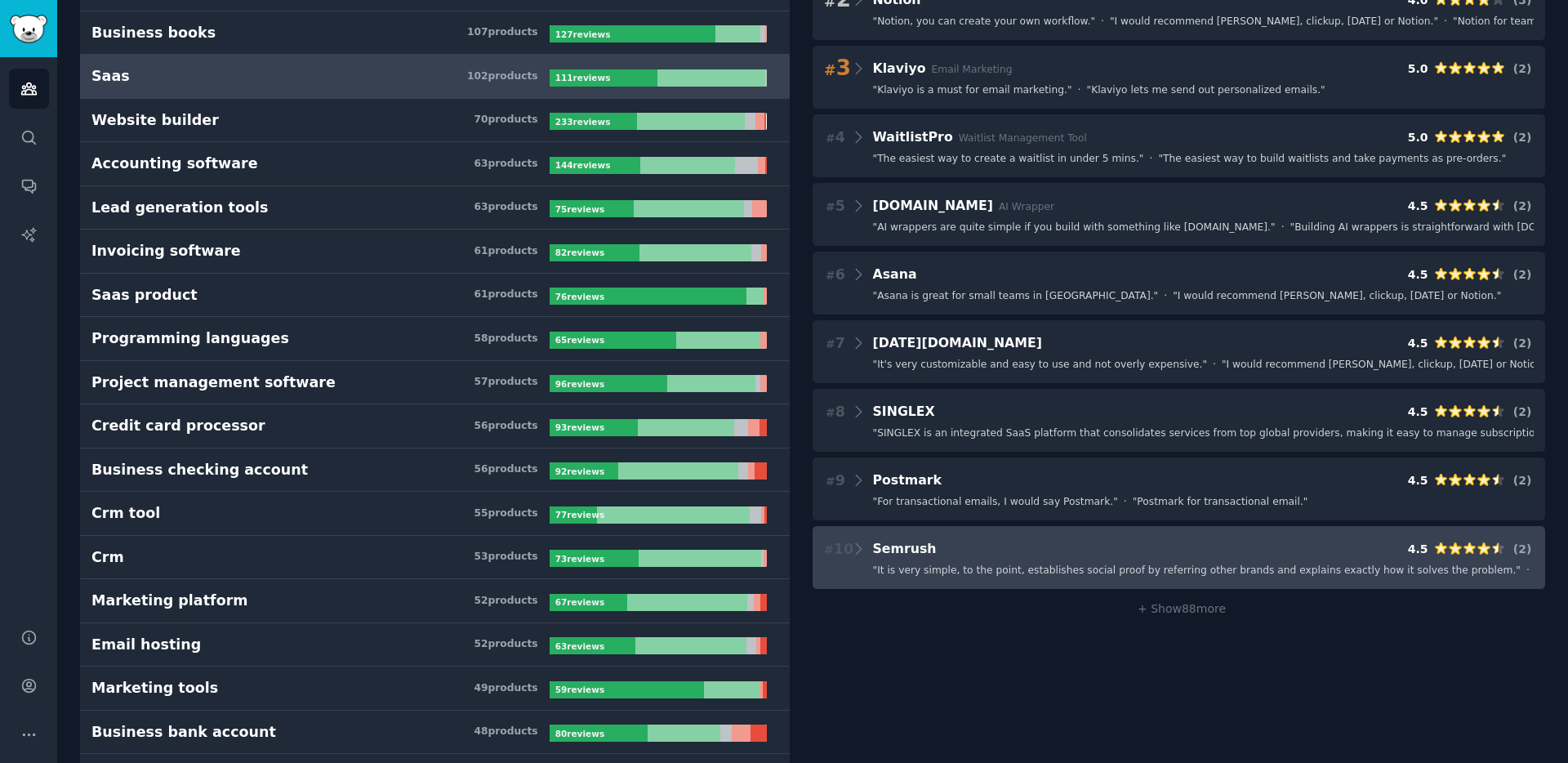
click at [1207, 552] on div "# 10 Semrush 4.5 ( 2 )" at bounding box center [1178, 548] width 709 height 23
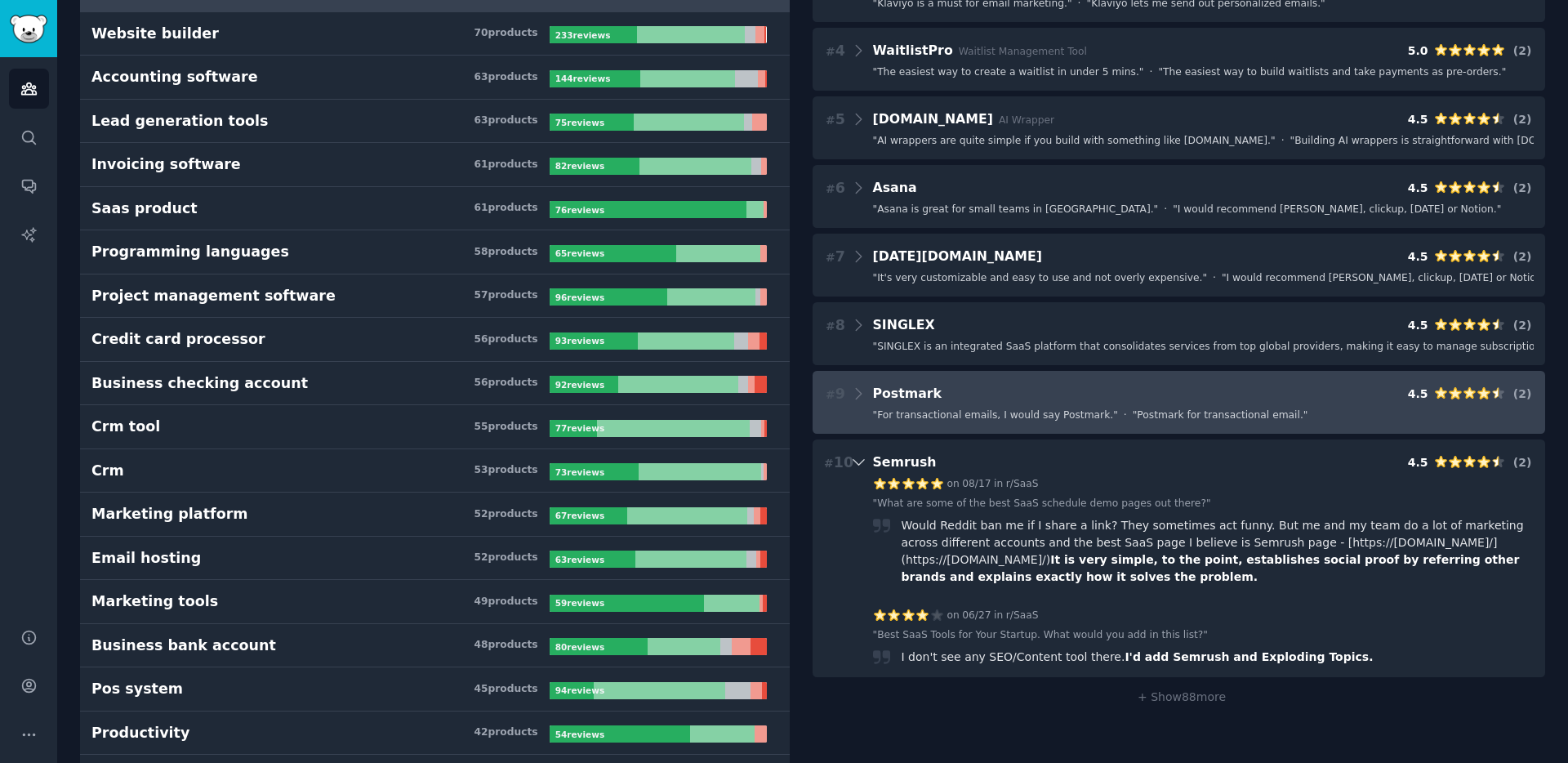
scroll to position [0, 0]
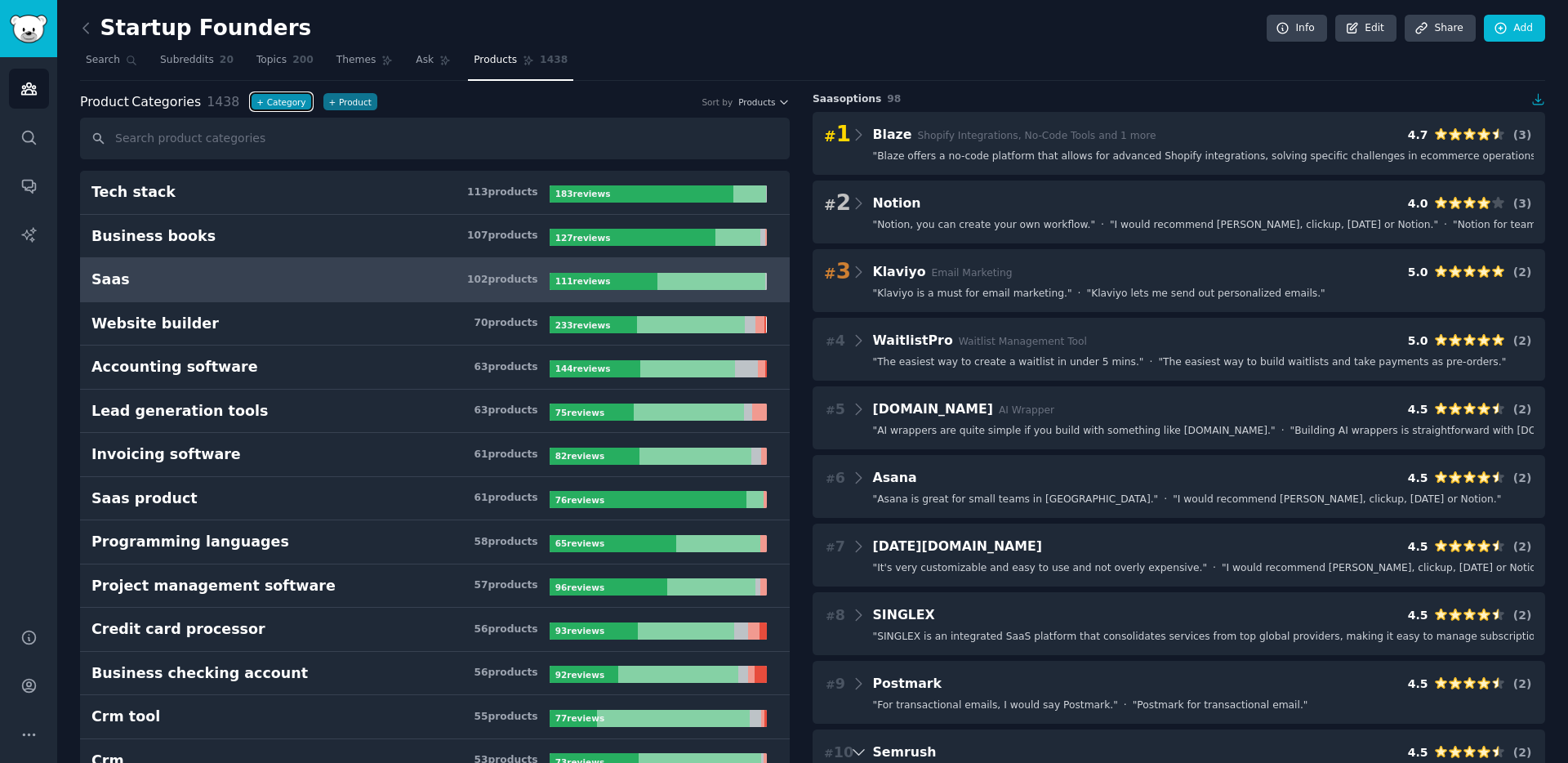
click at [271, 104] on button "+ Category" at bounding box center [281, 101] width 61 height 17
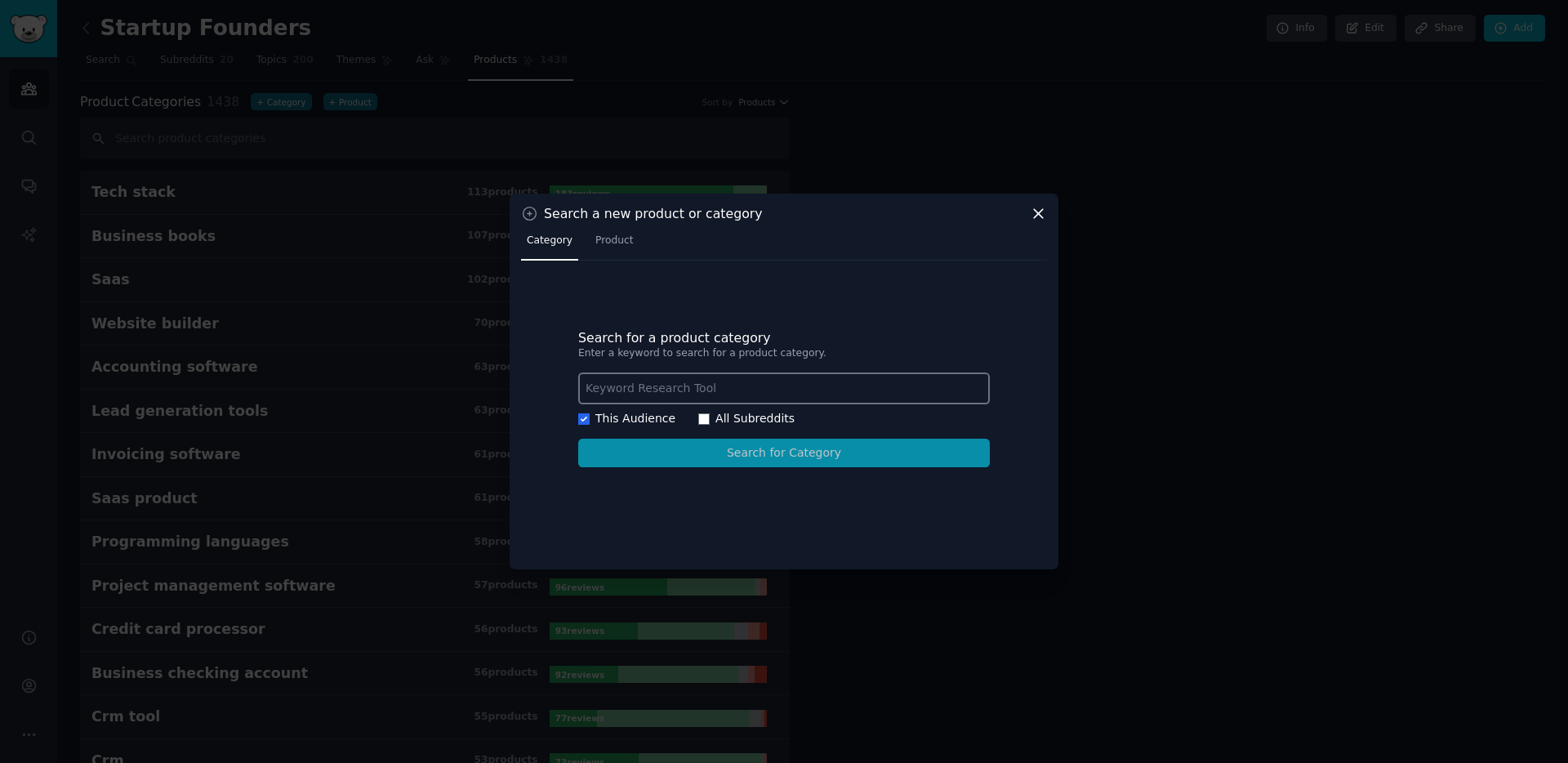
click at [1041, 215] on icon at bounding box center [1039, 213] width 9 height 9
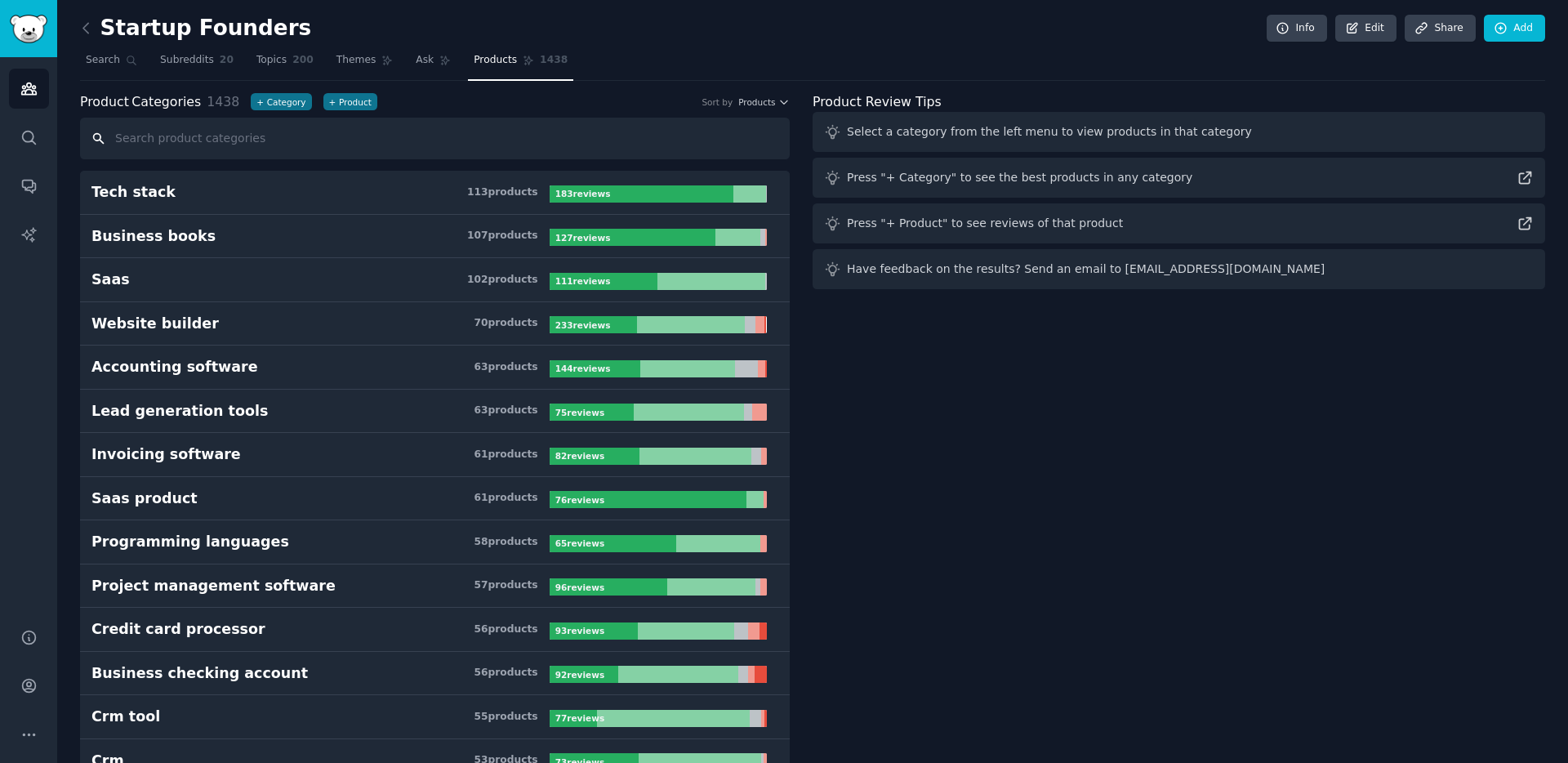
click at [502, 118] on input "text" at bounding box center [434, 139] width 709 height 42
click at [85, 30] on icon at bounding box center [86, 27] width 5 height 10
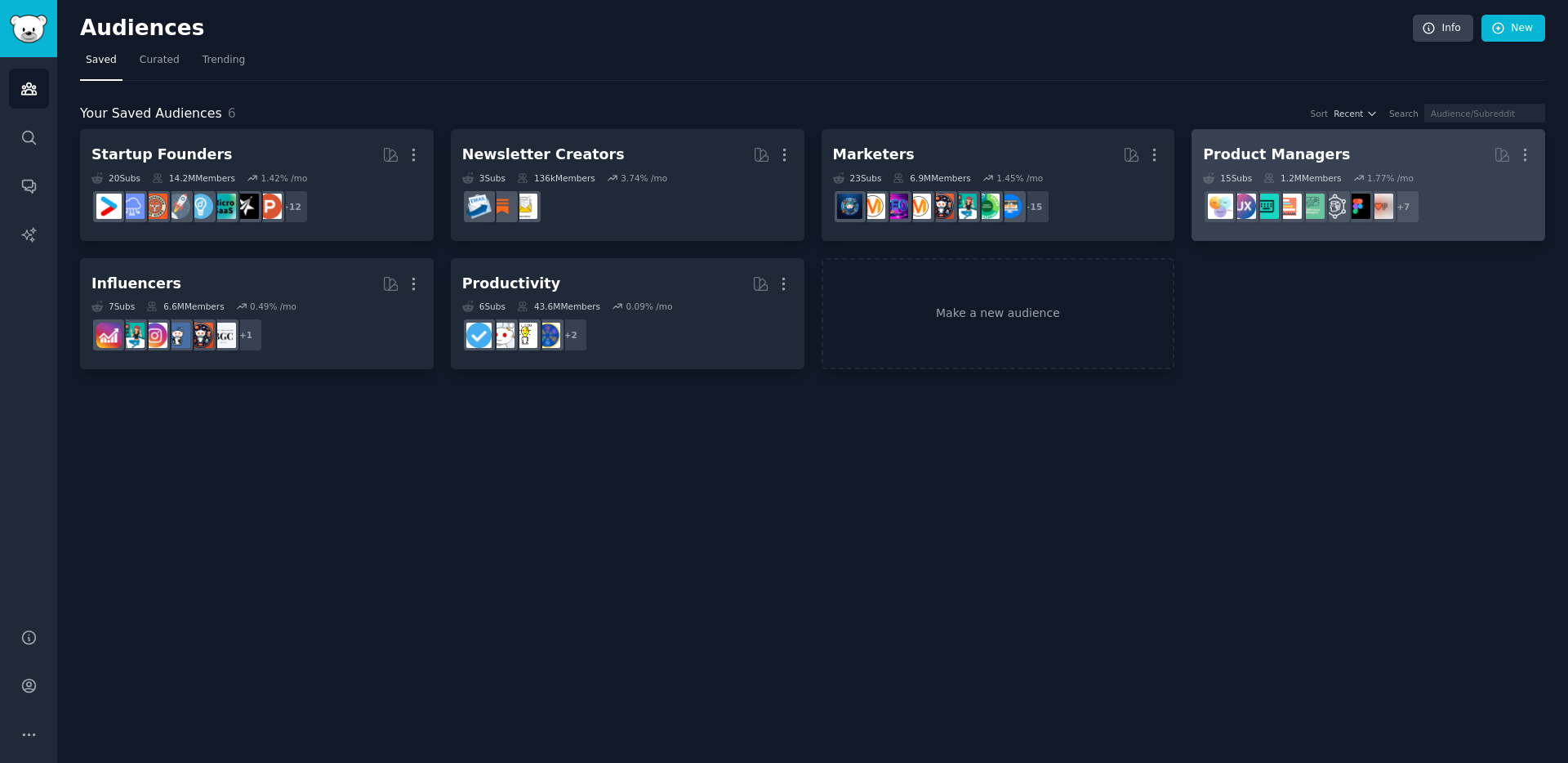
click at [1232, 158] on div "Product Managers" at bounding box center [1277, 155] width 147 height 21
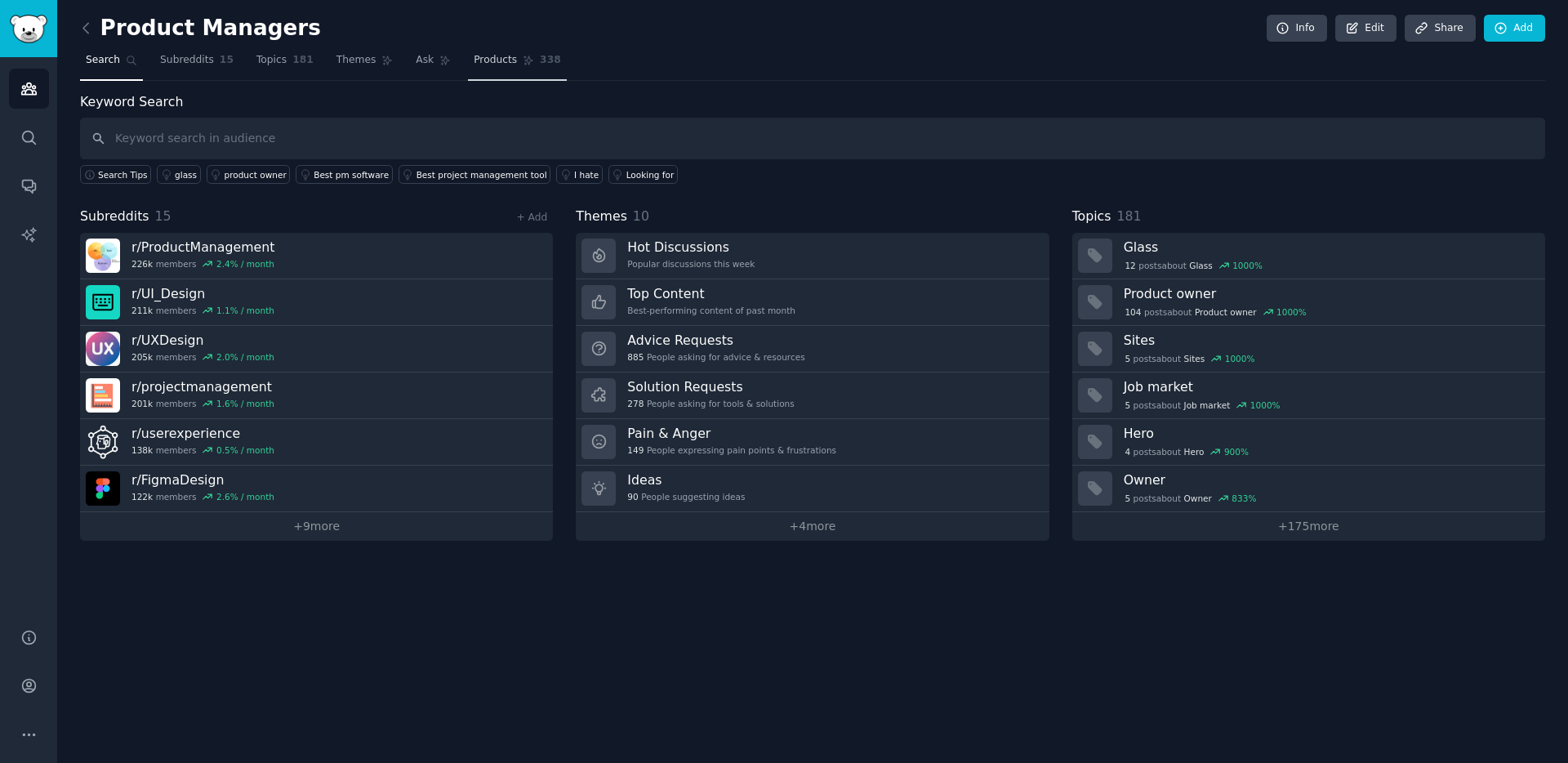
click at [515, 67] on link "Products 338" at bounding box center [516, 64] width 98 height 34
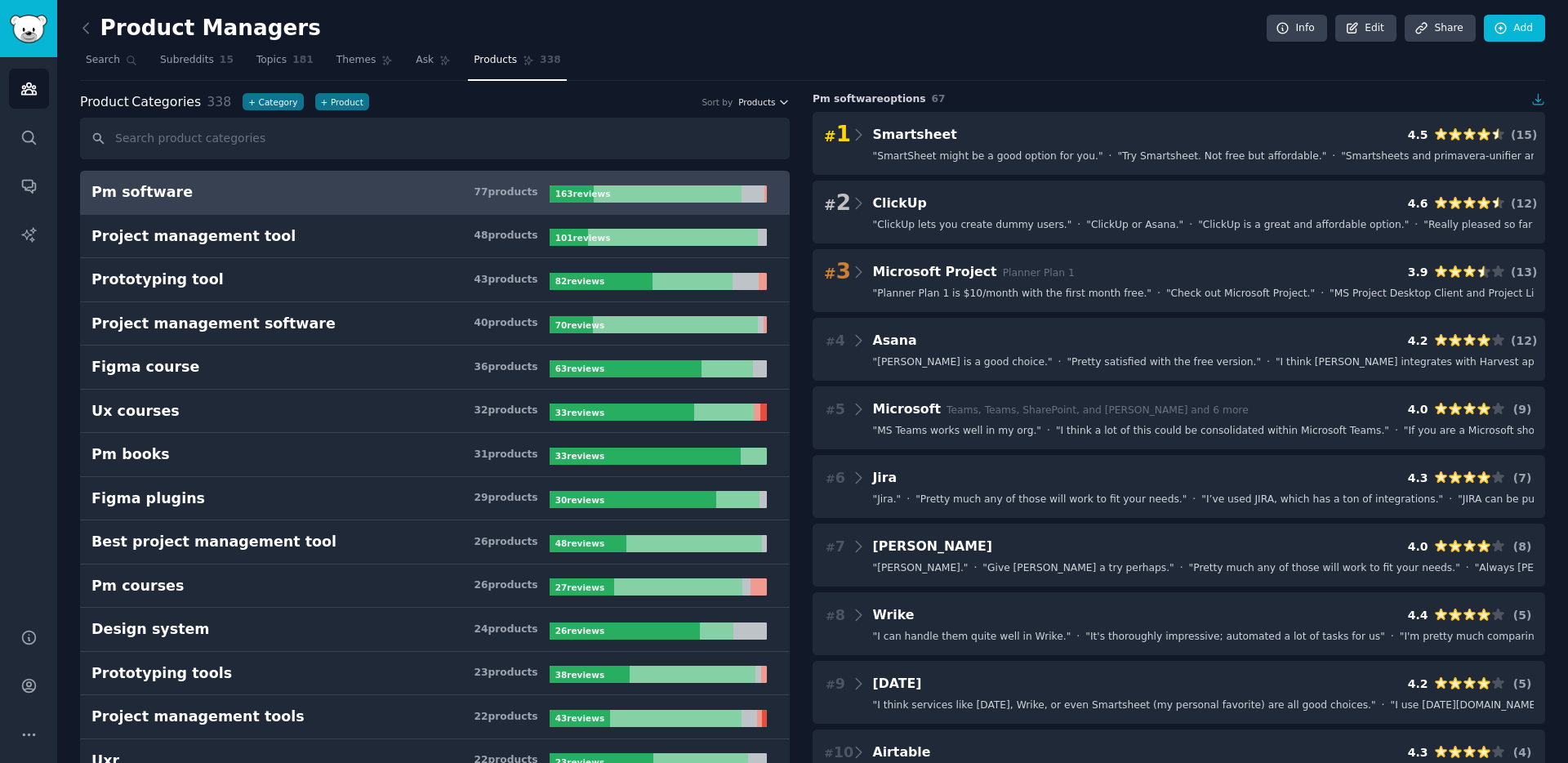
click at [752, 104] on span "Products" at bounding box center [756, 101] width 36 height 11
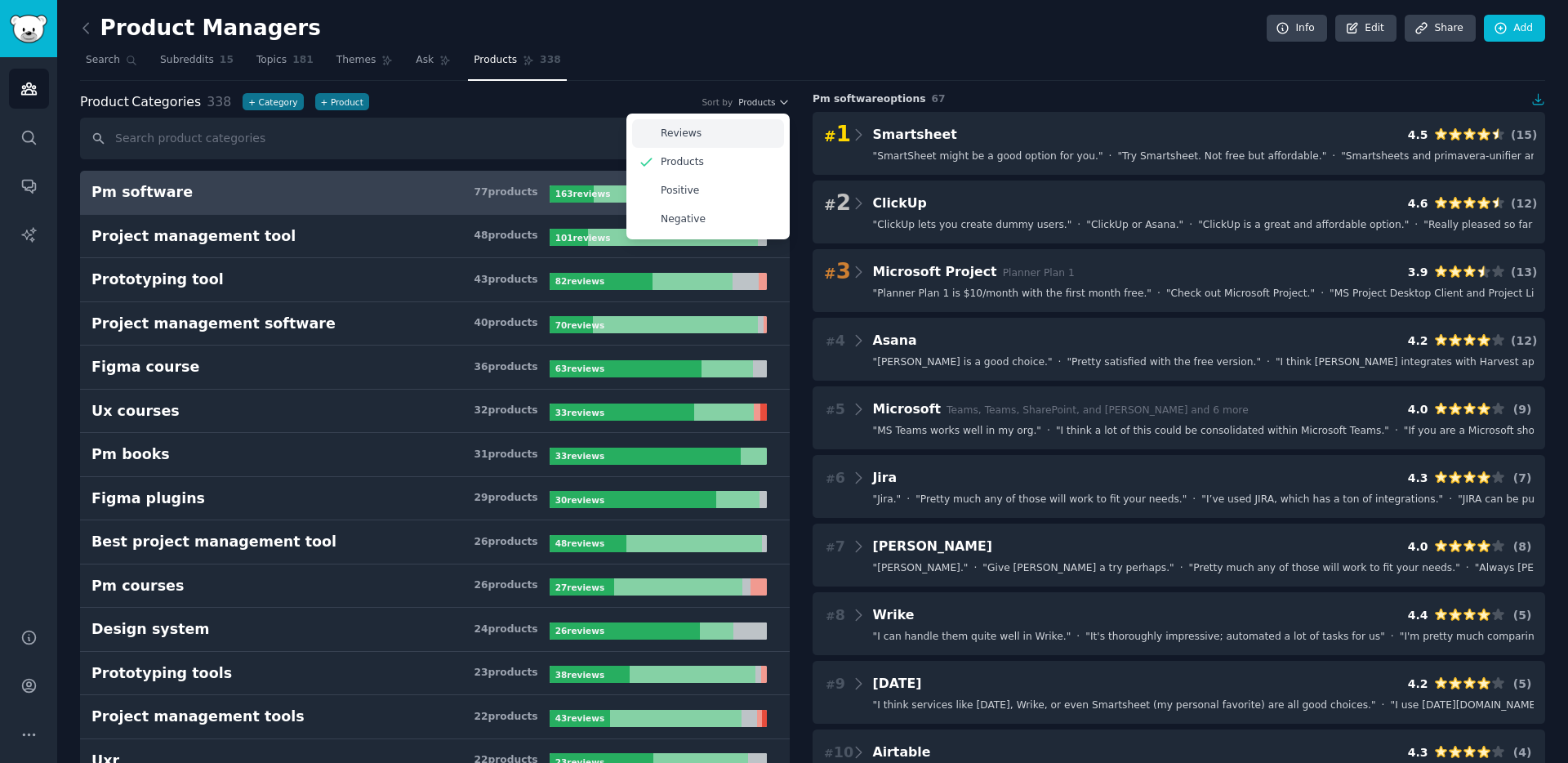
click at [700, 129] on div "Reviews" at bounding box center [708, 133] width 152 height 29
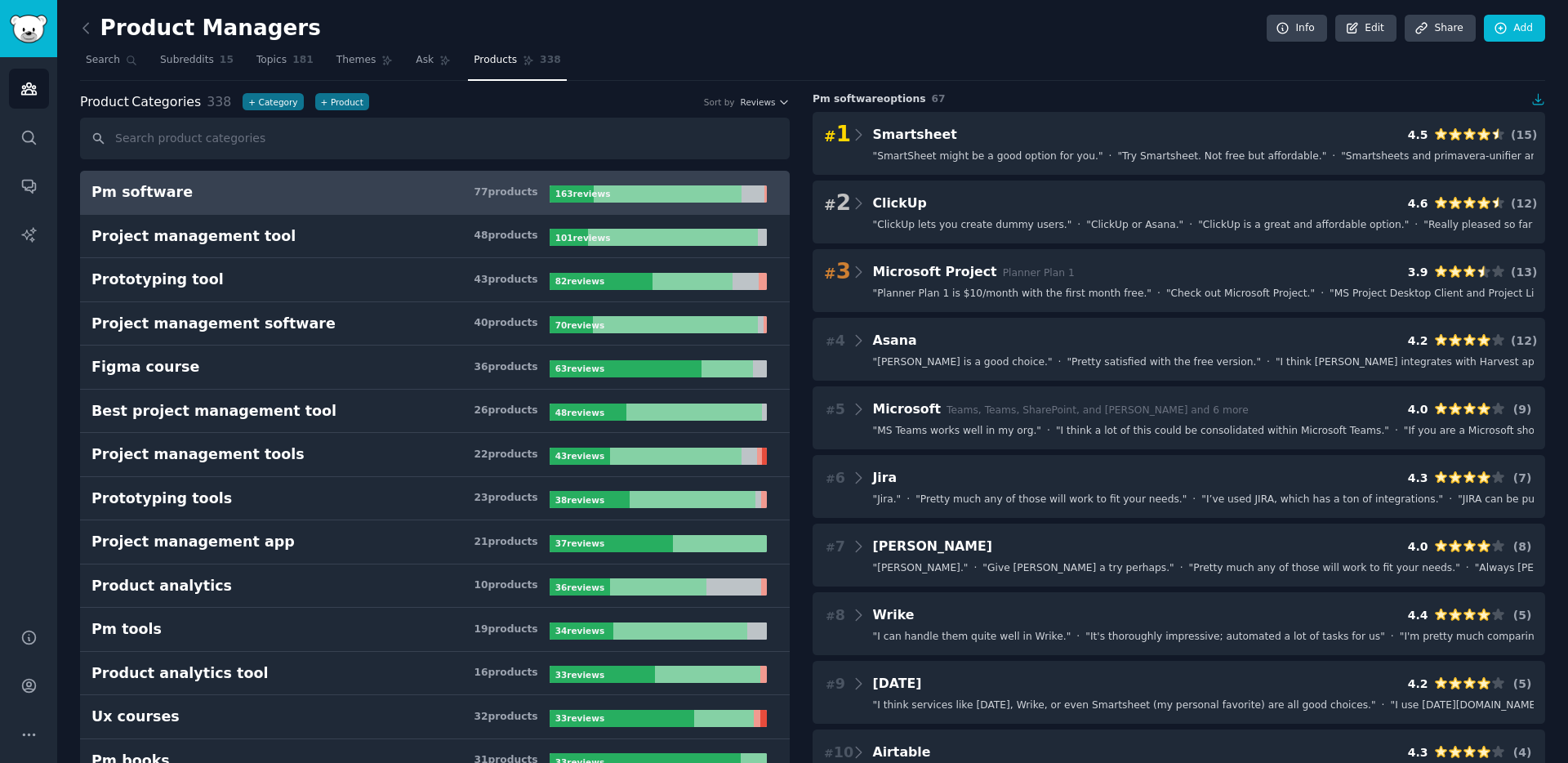
click at [691, 60] on nav "Search Subreddits 15 Topics 181 Themes Ask Products 338" at bounding box center [812, 64] width 1465 height 34
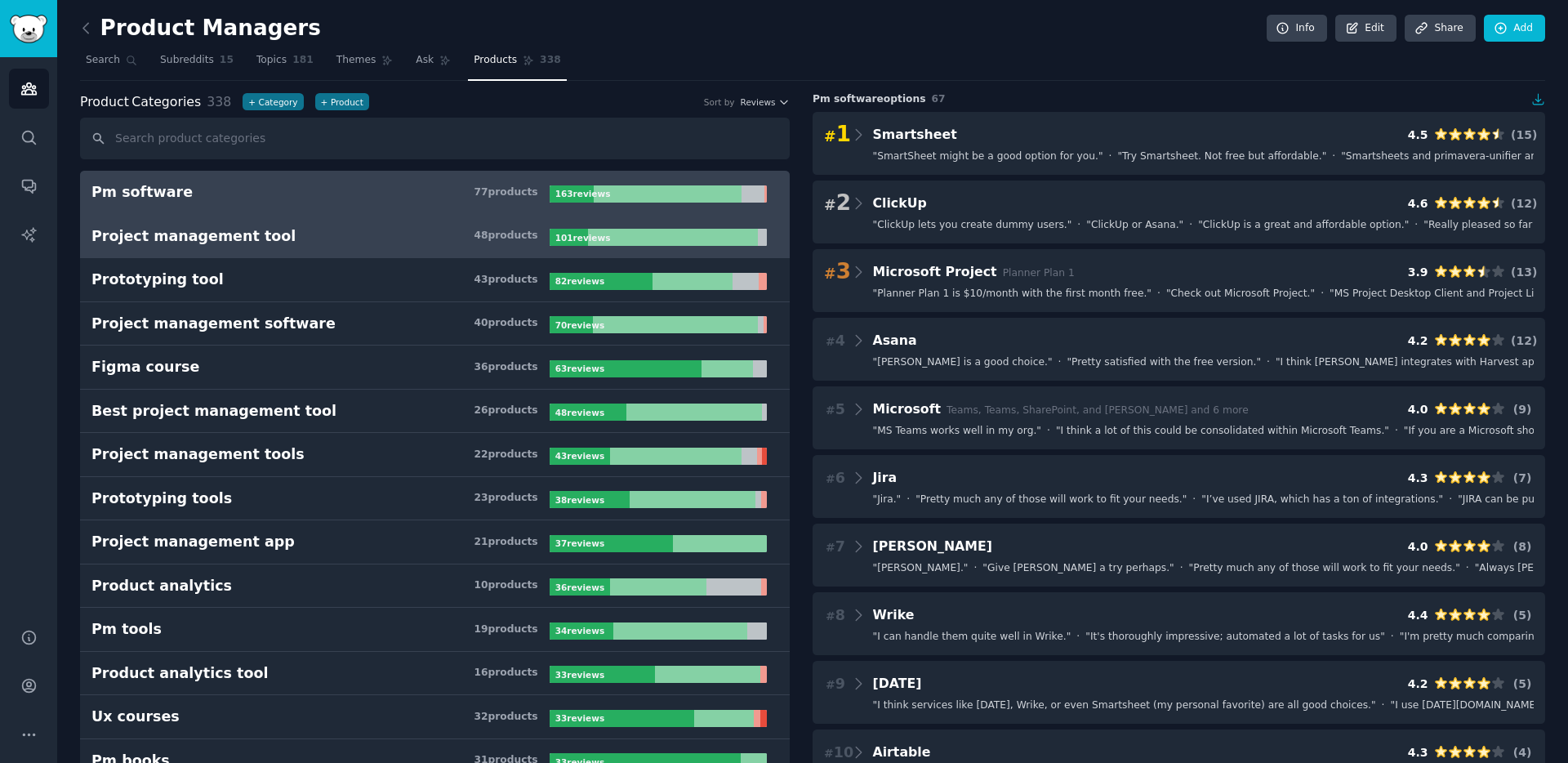
click at [309, 241] on h3 "Project management tool 48 product s" at bounding box center [321, 236] width 458 height 21
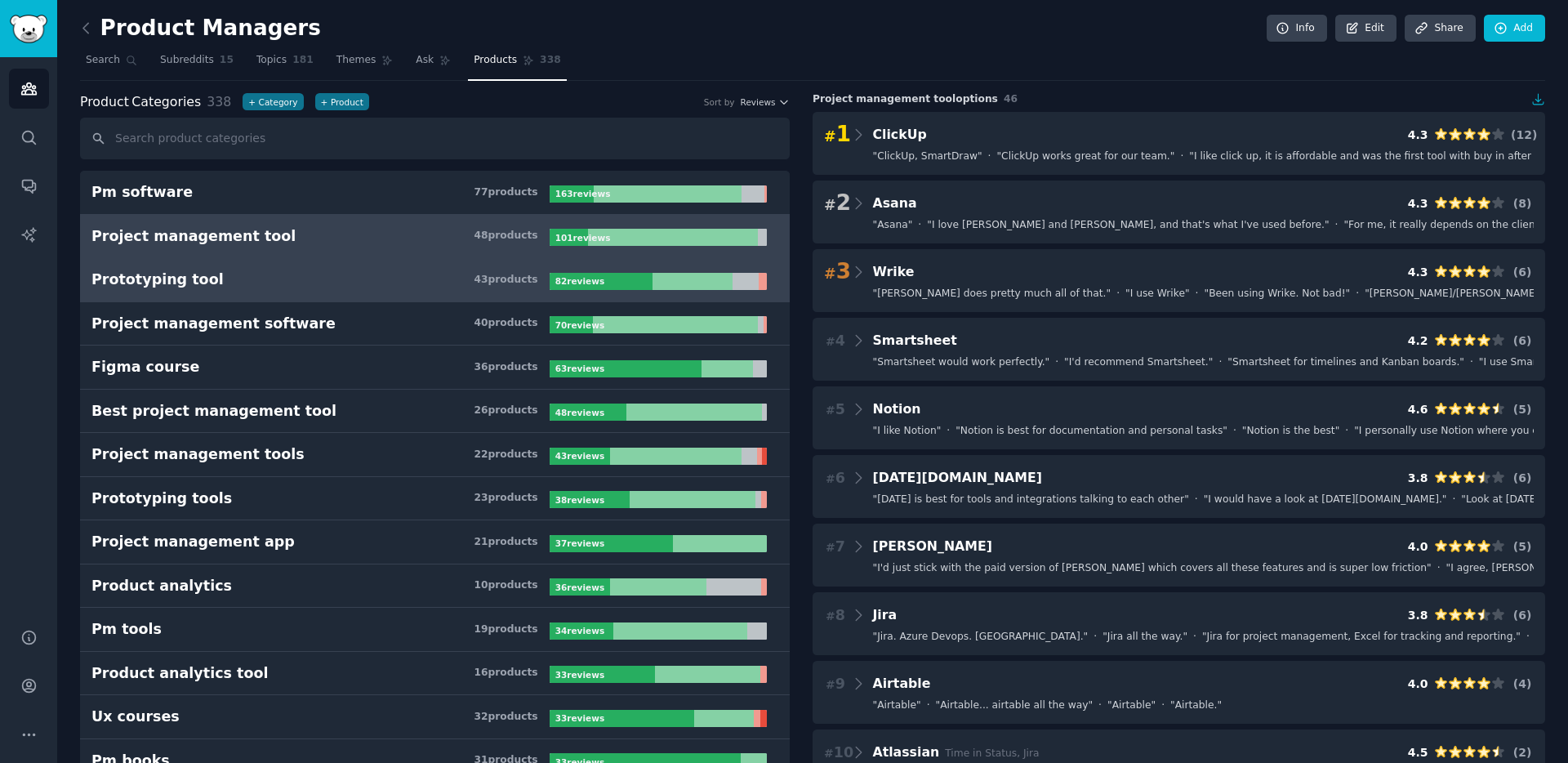
click at [295, 278] on h3 "Prototyping tool 43 product s" at bounding box center [321, 280] width 458 height 21
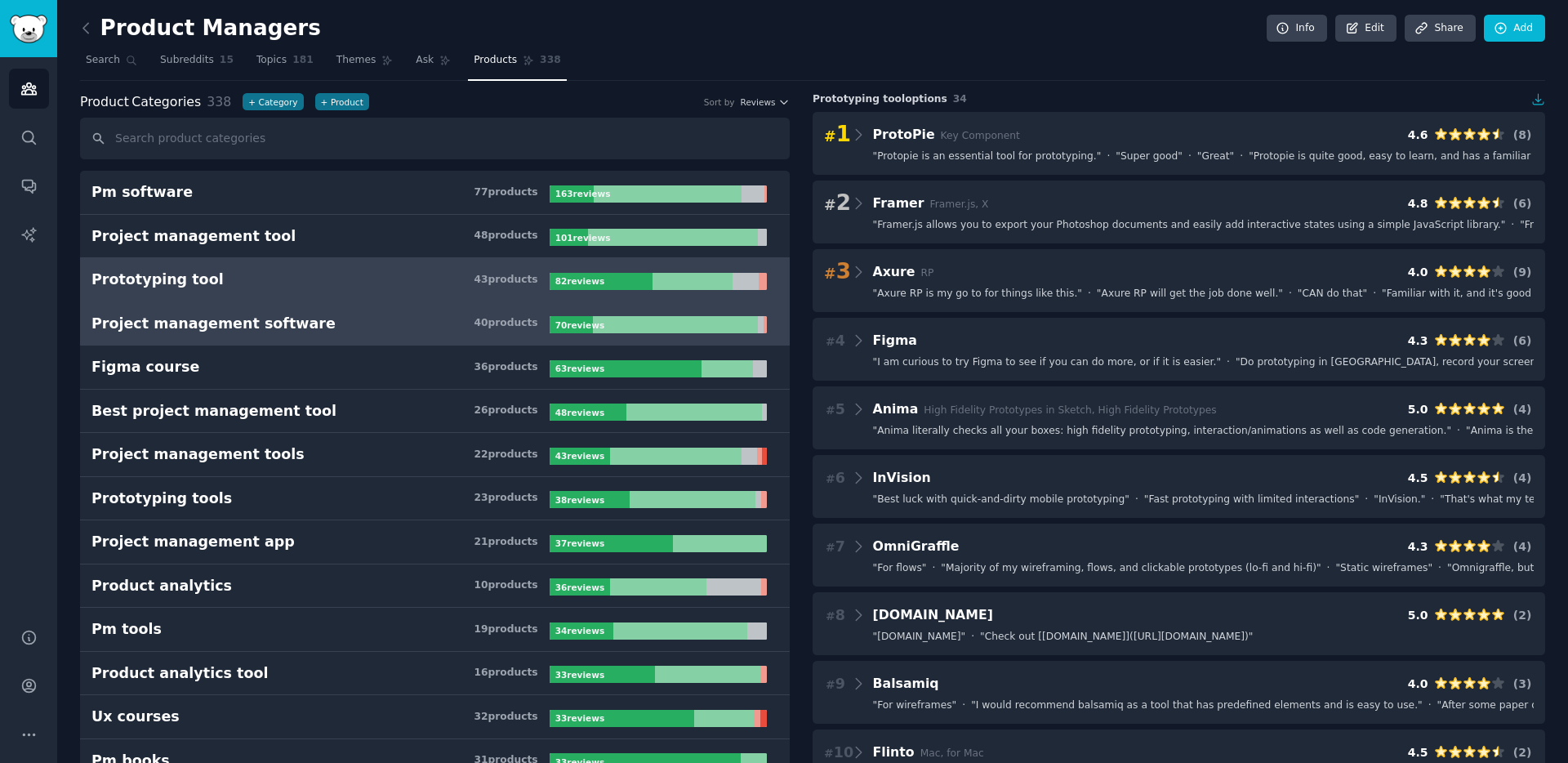
click at [300, 323] on h3 "Project management software 40 product s" at bounding box center [321, 324] width 458 height 21
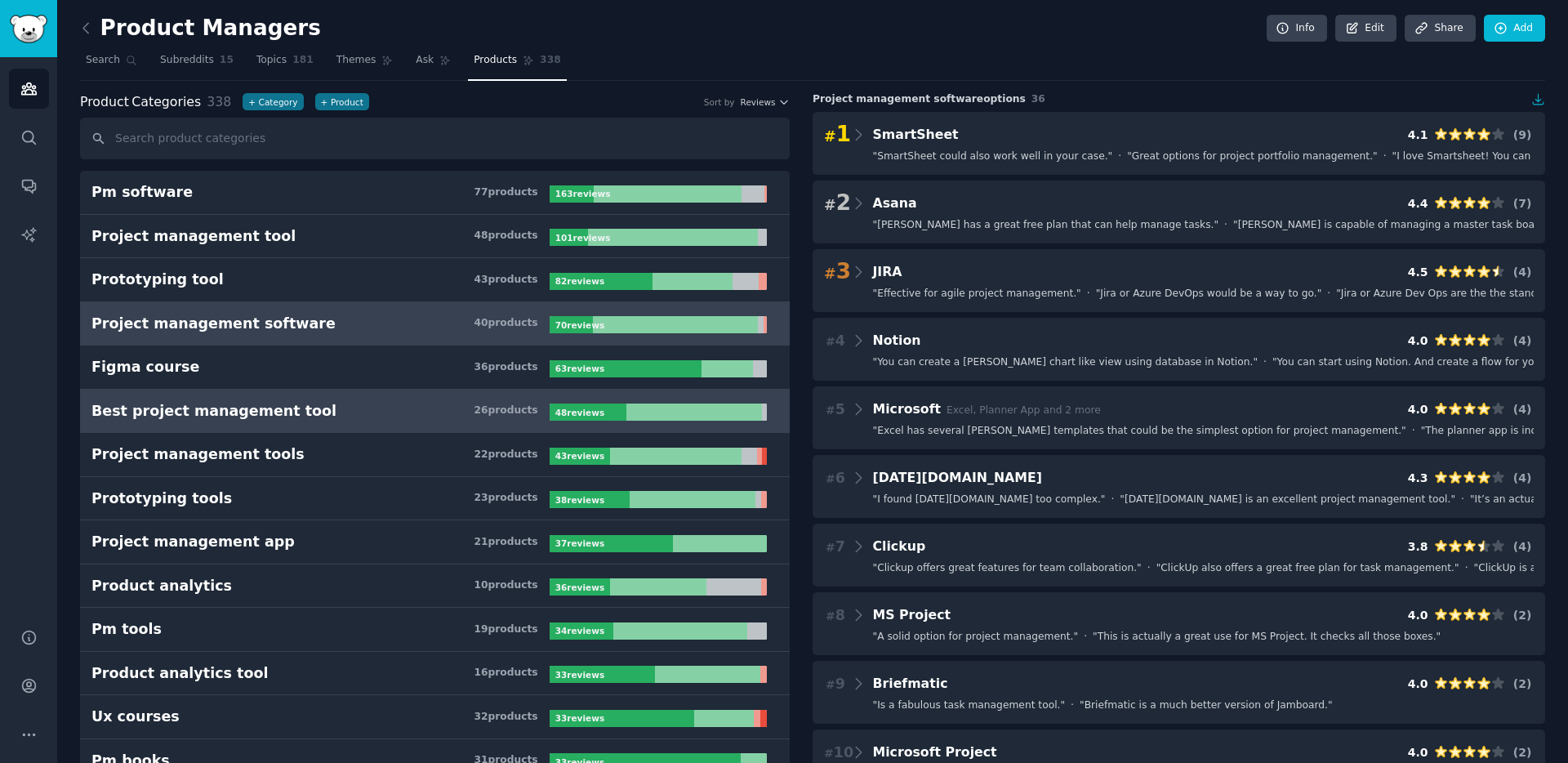
click at [293, 415] on h3 "Best project management tool 26 product s" at bounding box center [321, 411] width 458 height 21
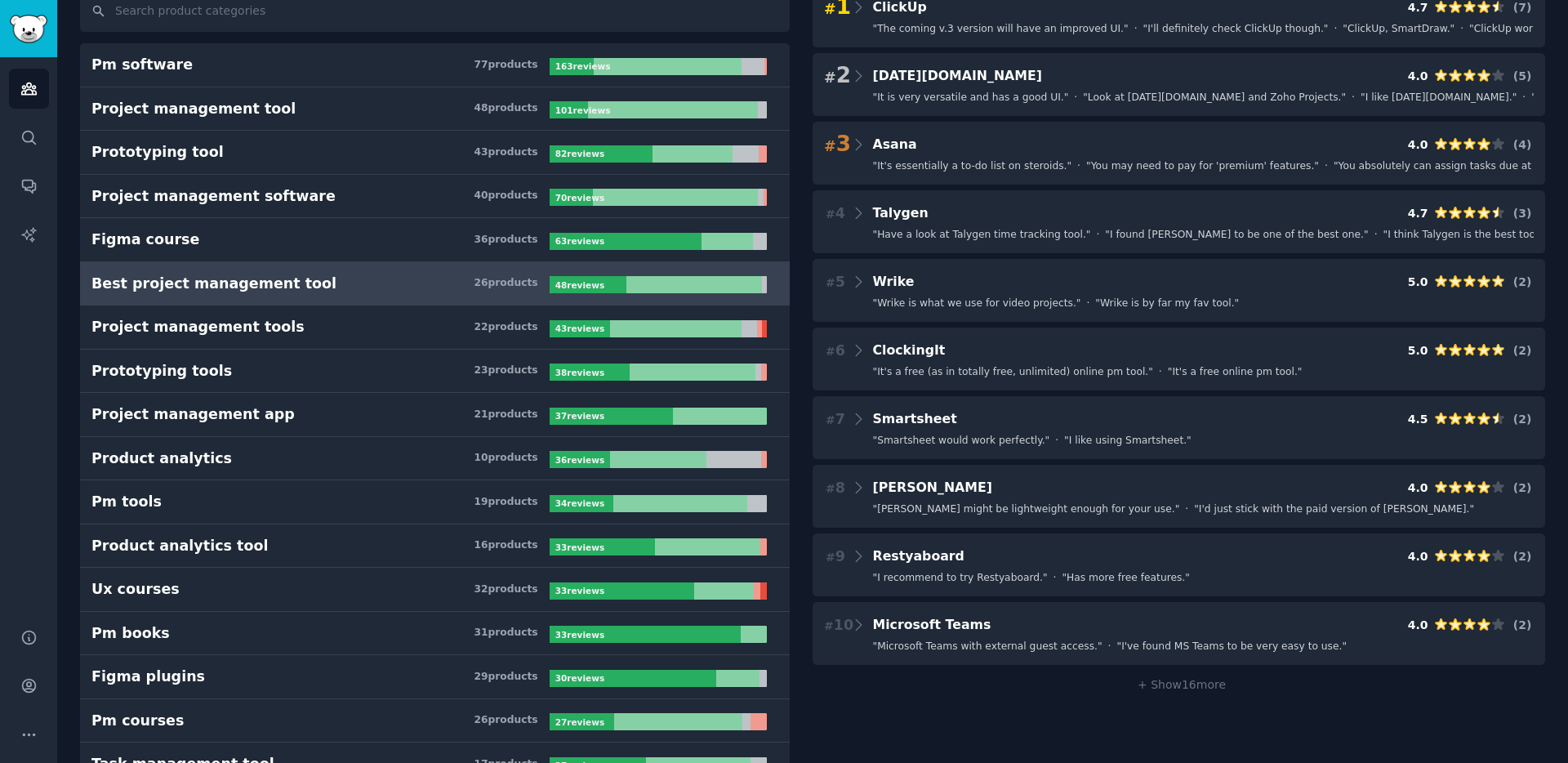
scroll to position [128, 0]
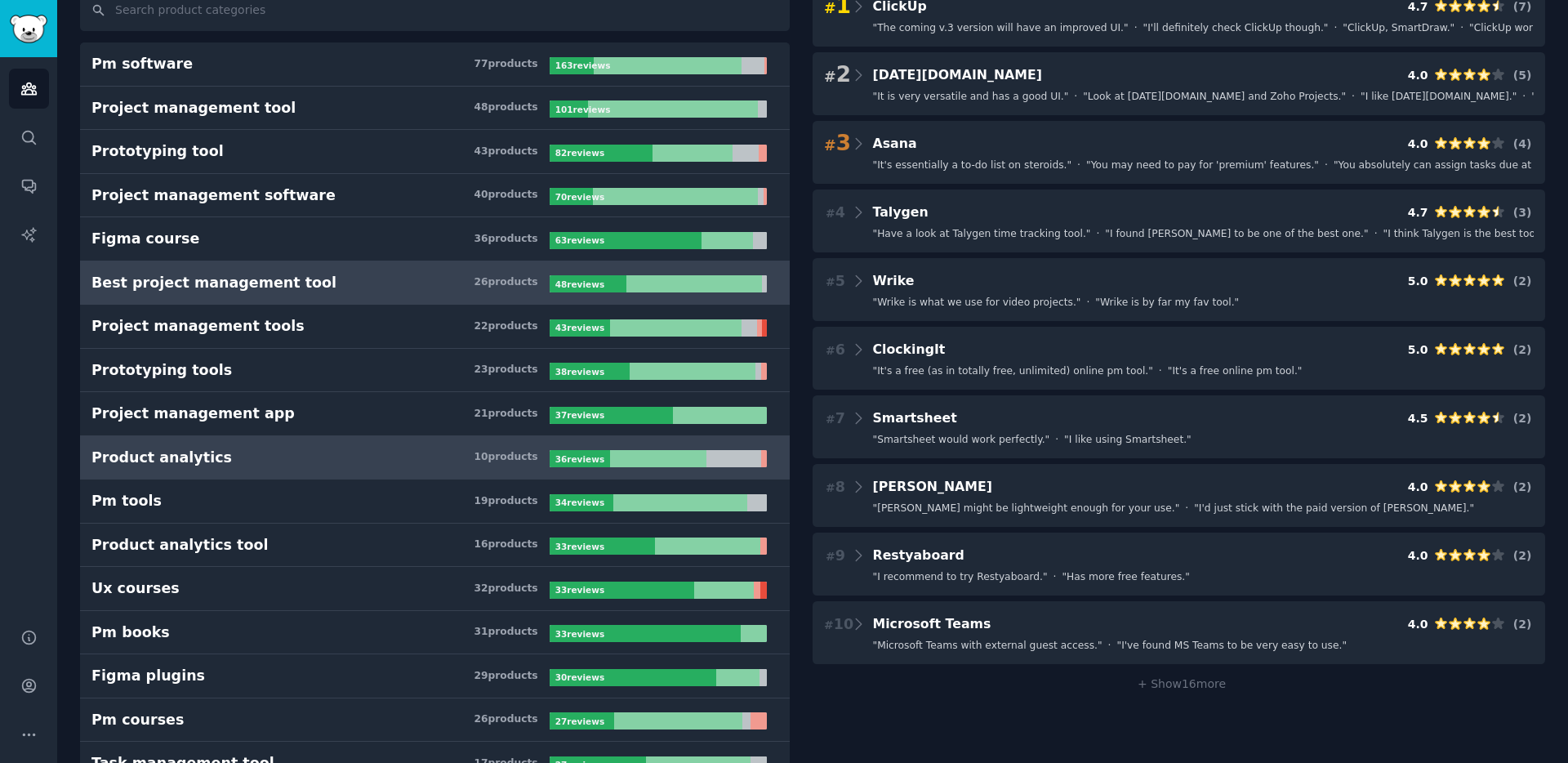
click at [289, 457] on h3 "Product analytics 10 product s" at bounding box center [321, 458] width 458 height 21
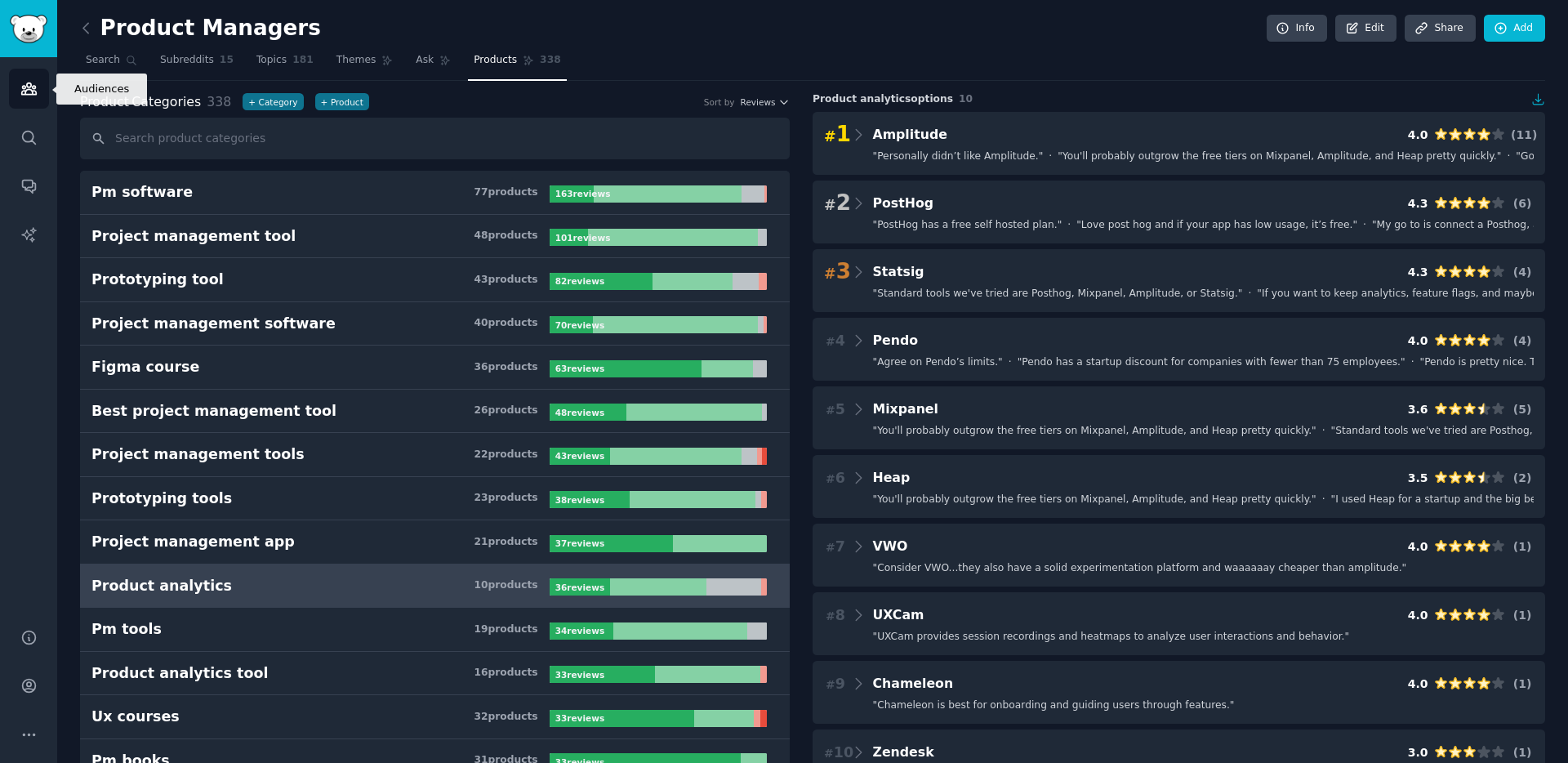
click at [30, 87] on icon "Sidebar" at bounding box center [29, 88] width 15 height 11
click at [29, 33] on img "Sidebar" at bounding box center [28, 29] width 37 height 29
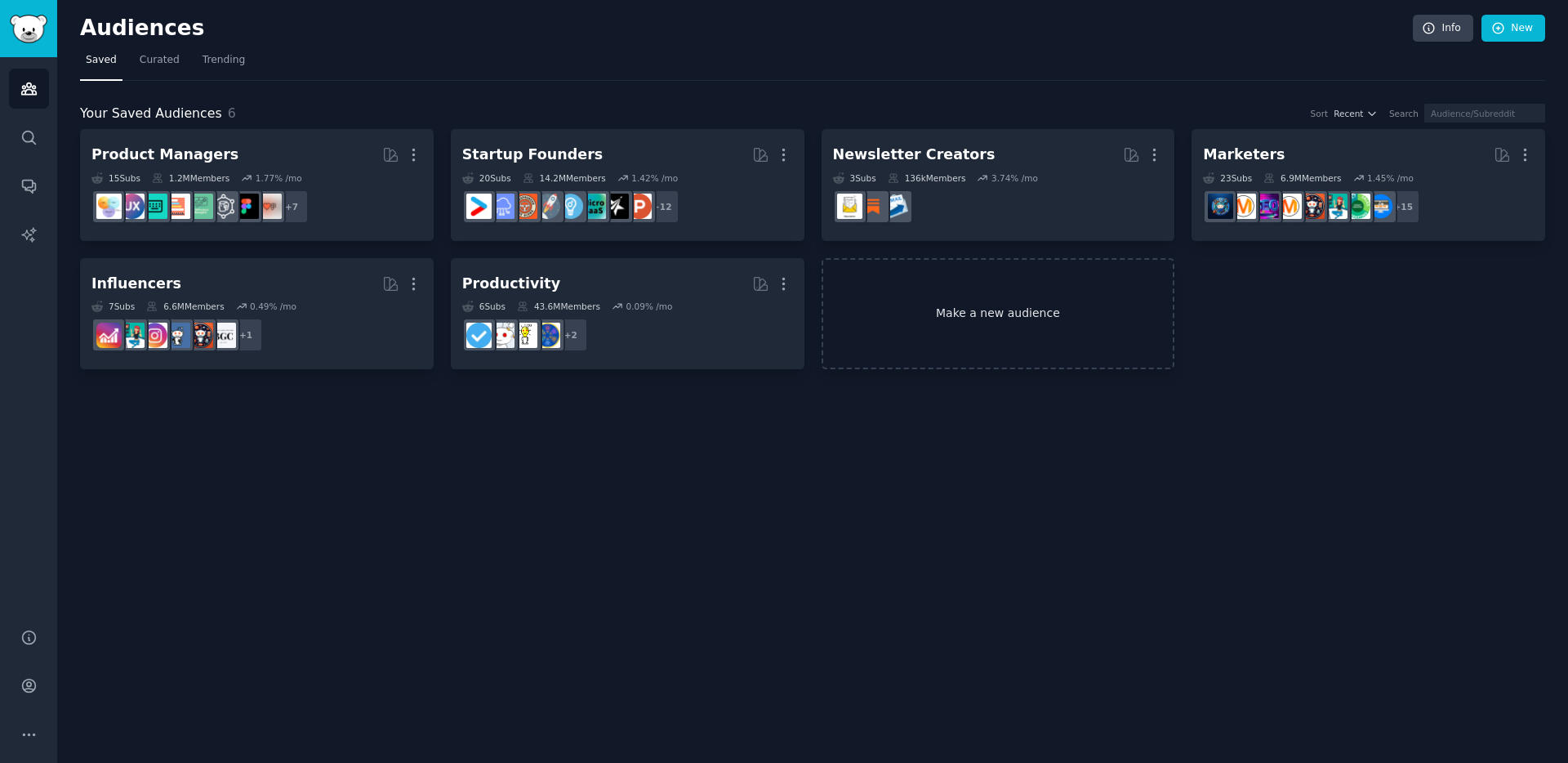
click at [934, 305] on link "Make a new audience" at bounding box center [998, 314] width 353 height 112
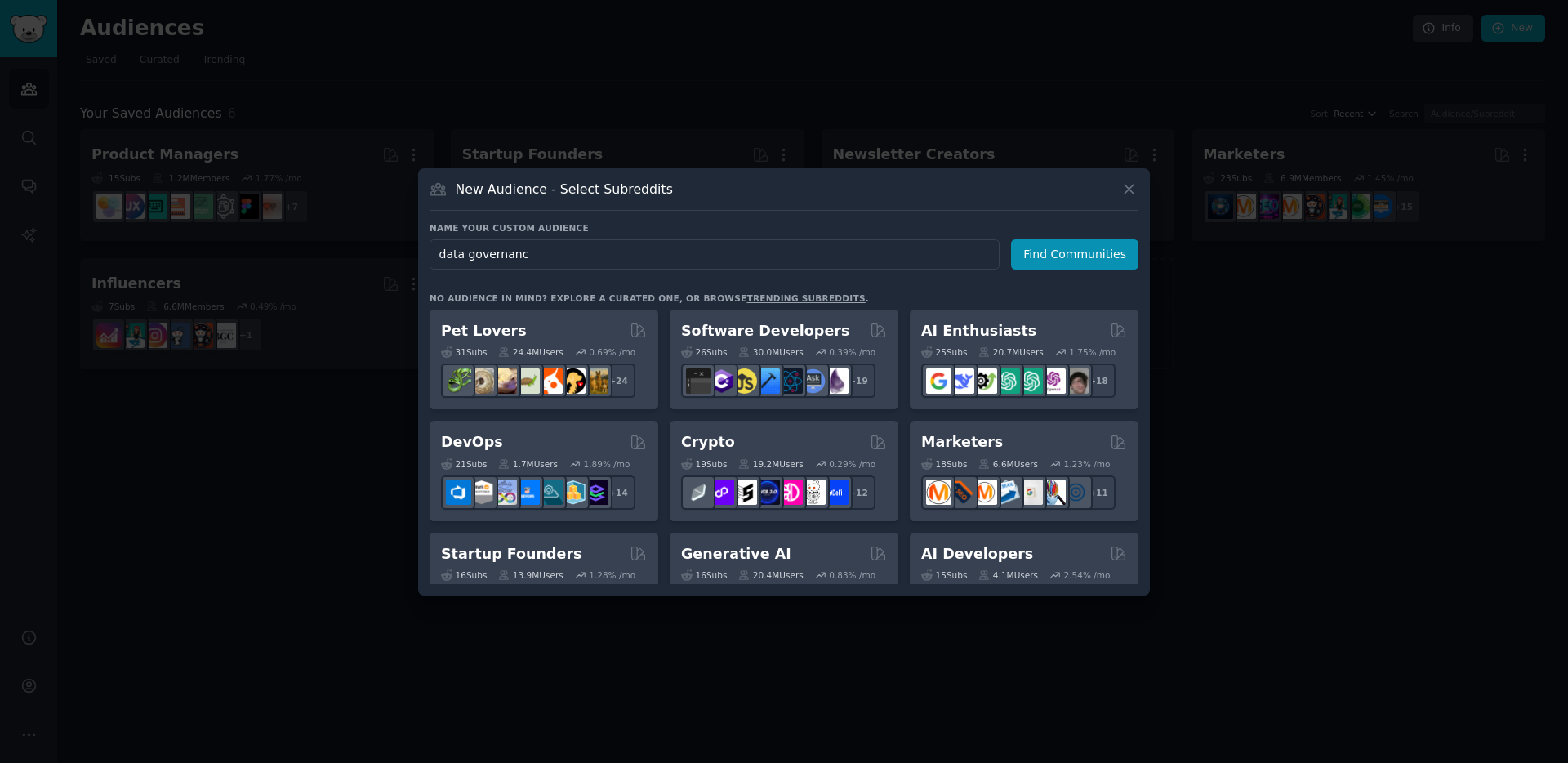
type input "data governance"
click button "Find Communities" at bounding box center [1074, 254] width 127 height 30
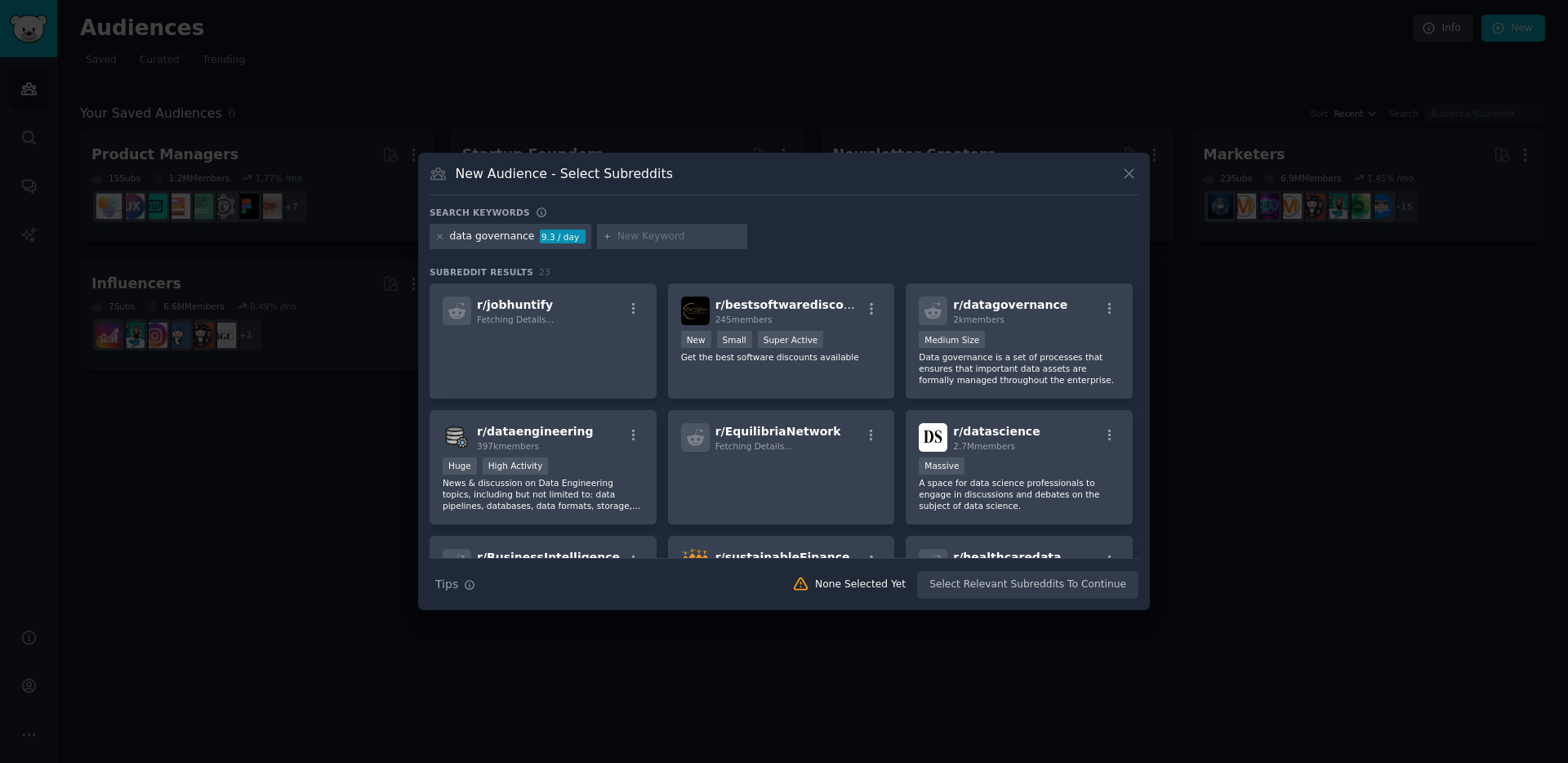
click at [494, 230] on div "data governance" at bounding box center [492, 236] width 85 height 15
click at [495, 236] on div "data governance" at bounding box center [492, 236] width 85 height 15
click at [440, 235] on icon at bounding box center [439, 236] width 9 height 9
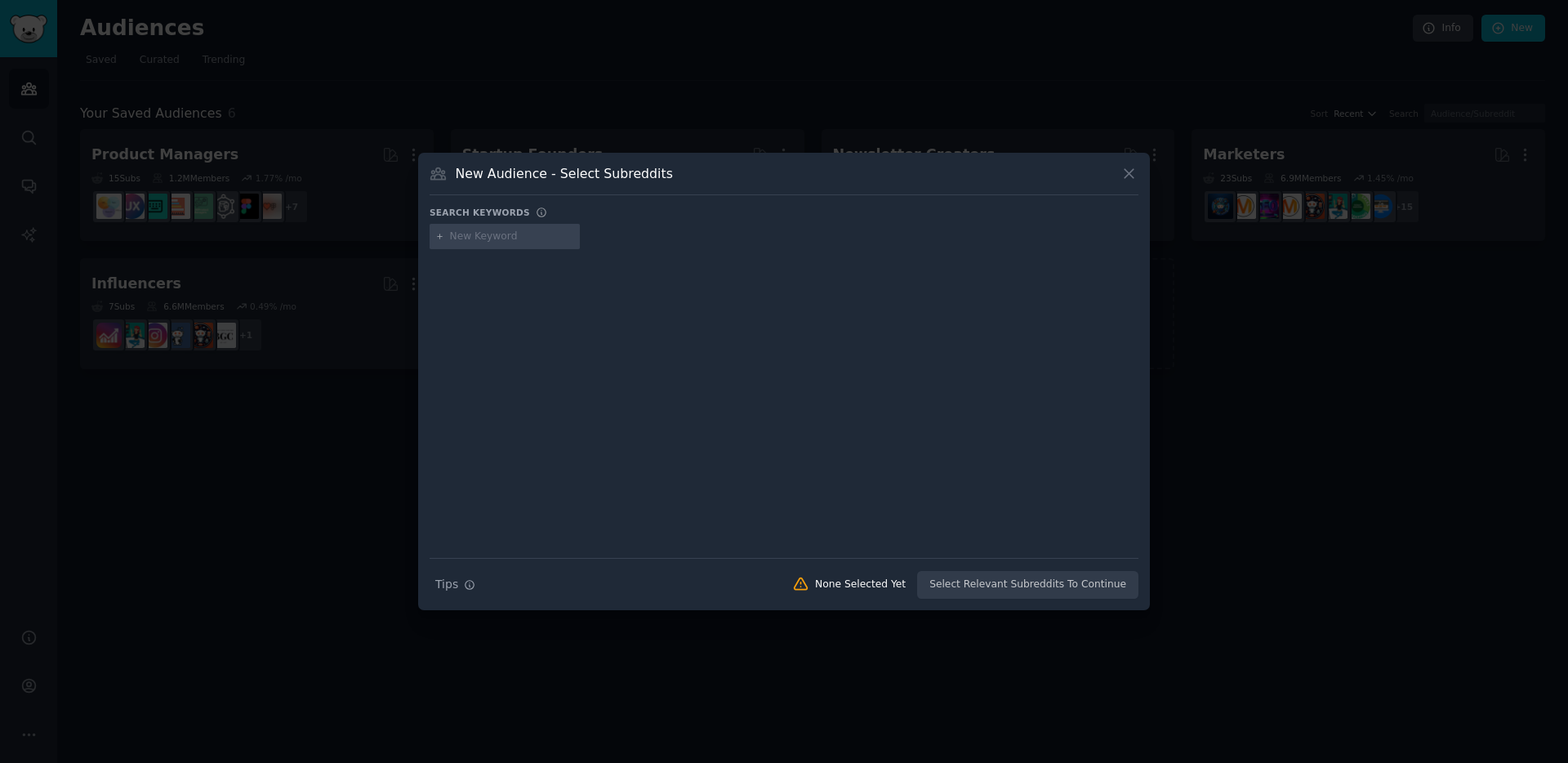
click at [463, 241] on input "text" at bounding box center [511, 236] width 124 height 15
type input "data stewards"
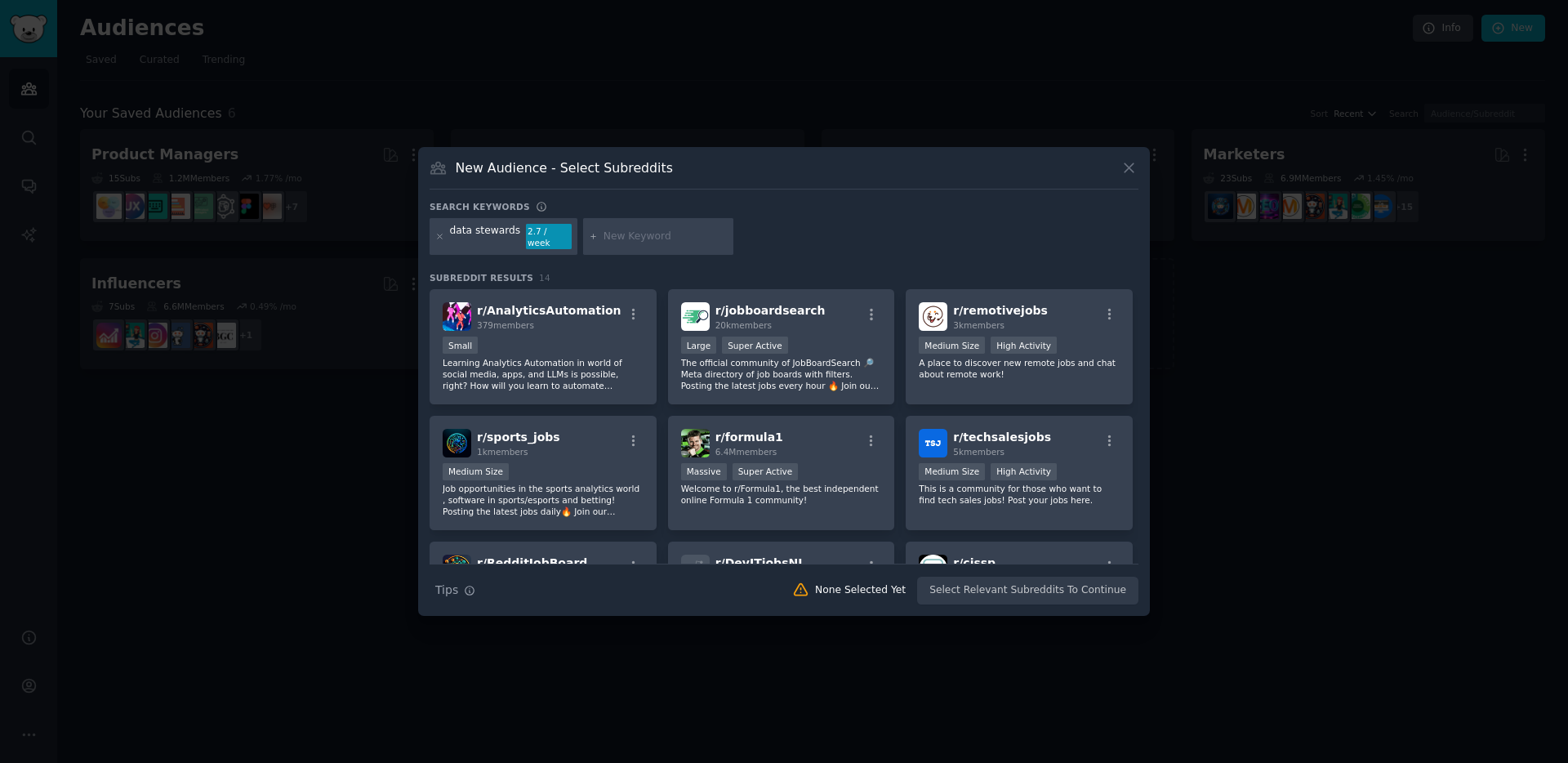
click at [437, 231] on div at bounding box center [439, 236] width 9 height 26
click at [439, 237] on icon at bounding box center [439, 236] width 9 height 9
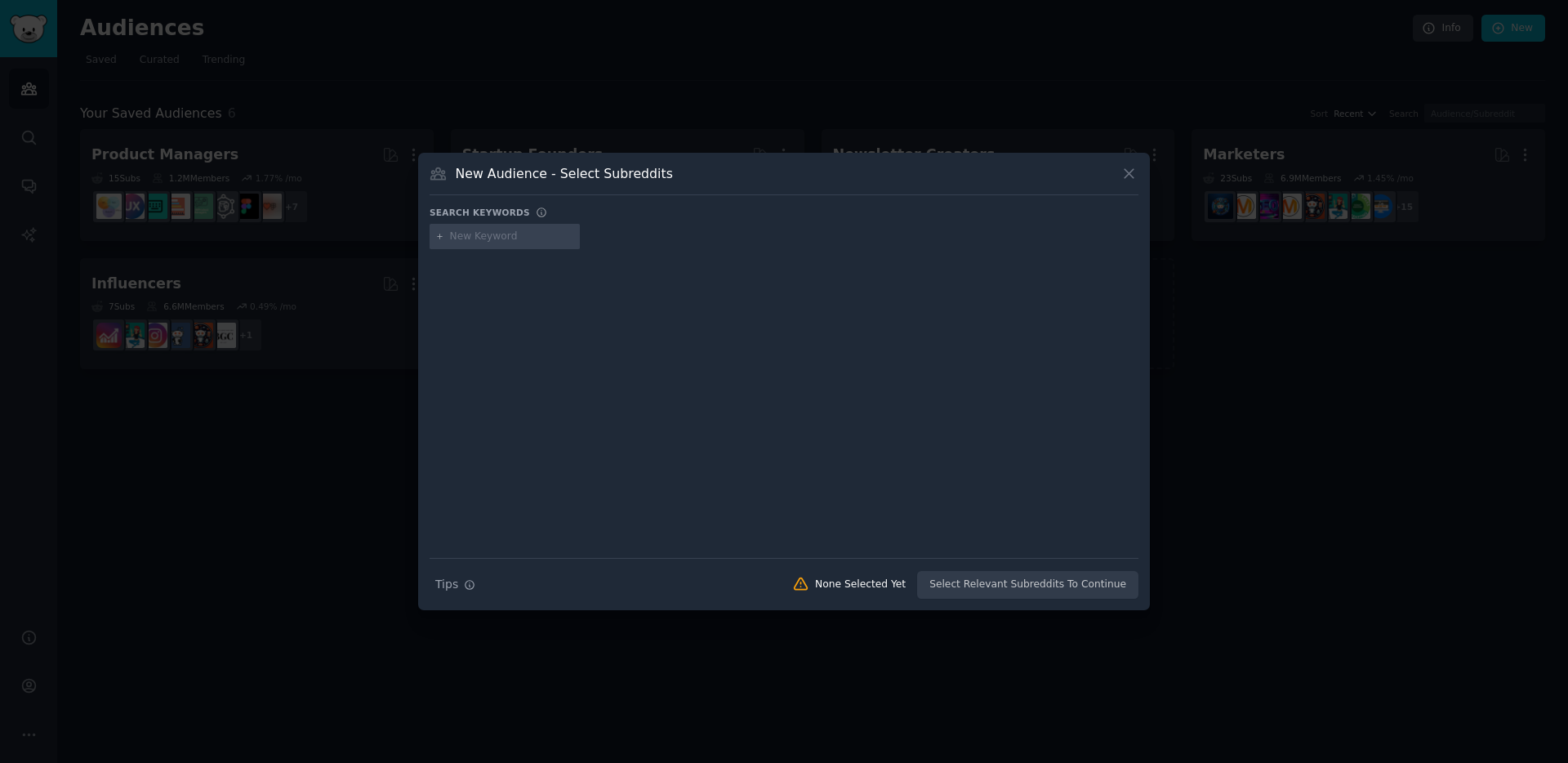
click at [470, 240] on input "text" at bounding box center [511, 236] width 124 height 15
type input "d"
type input "collibra"
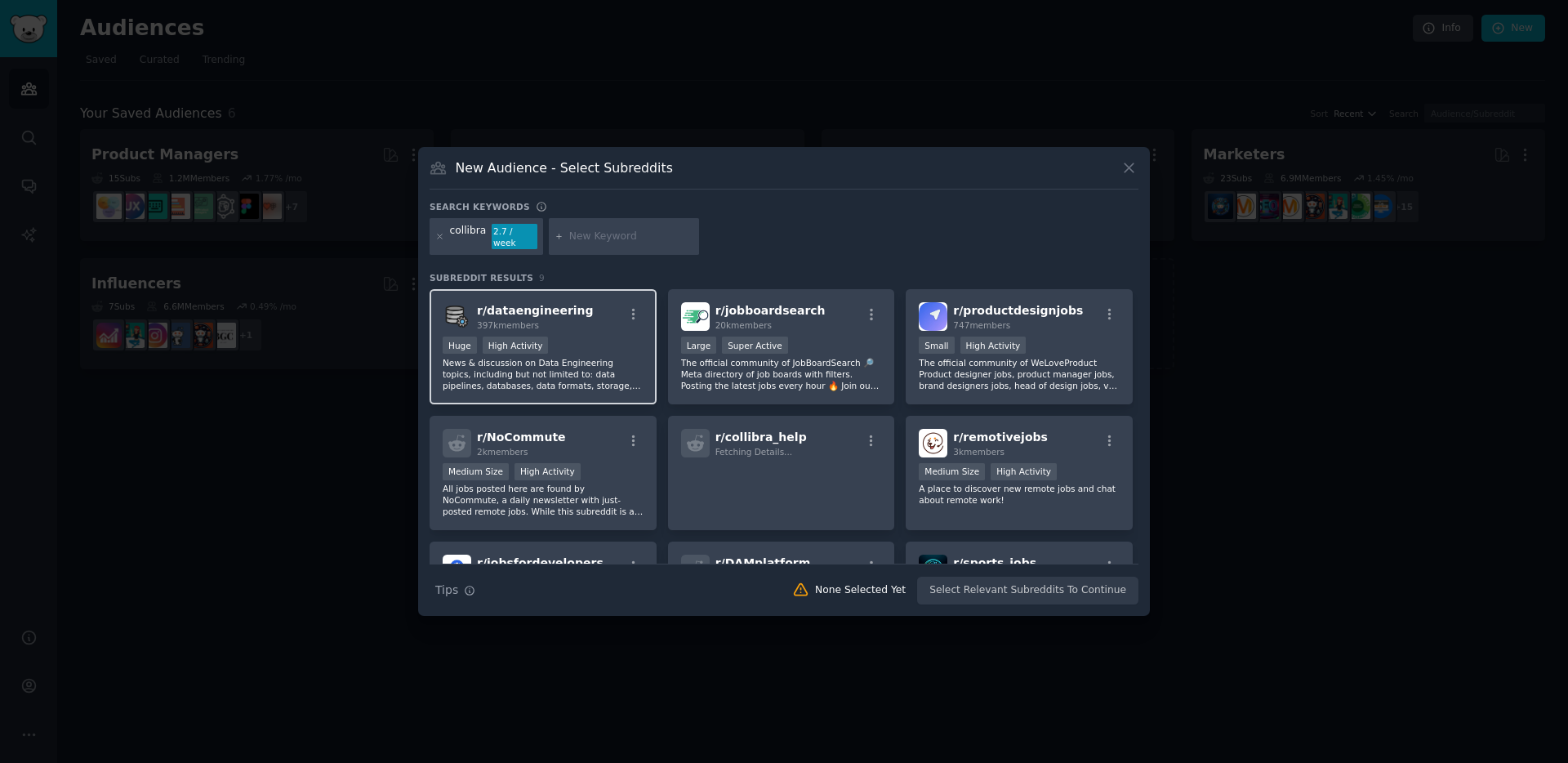
click at [586, 336] on div "Huge High Activity" at bounding box center [543, 346] width 201 height 21
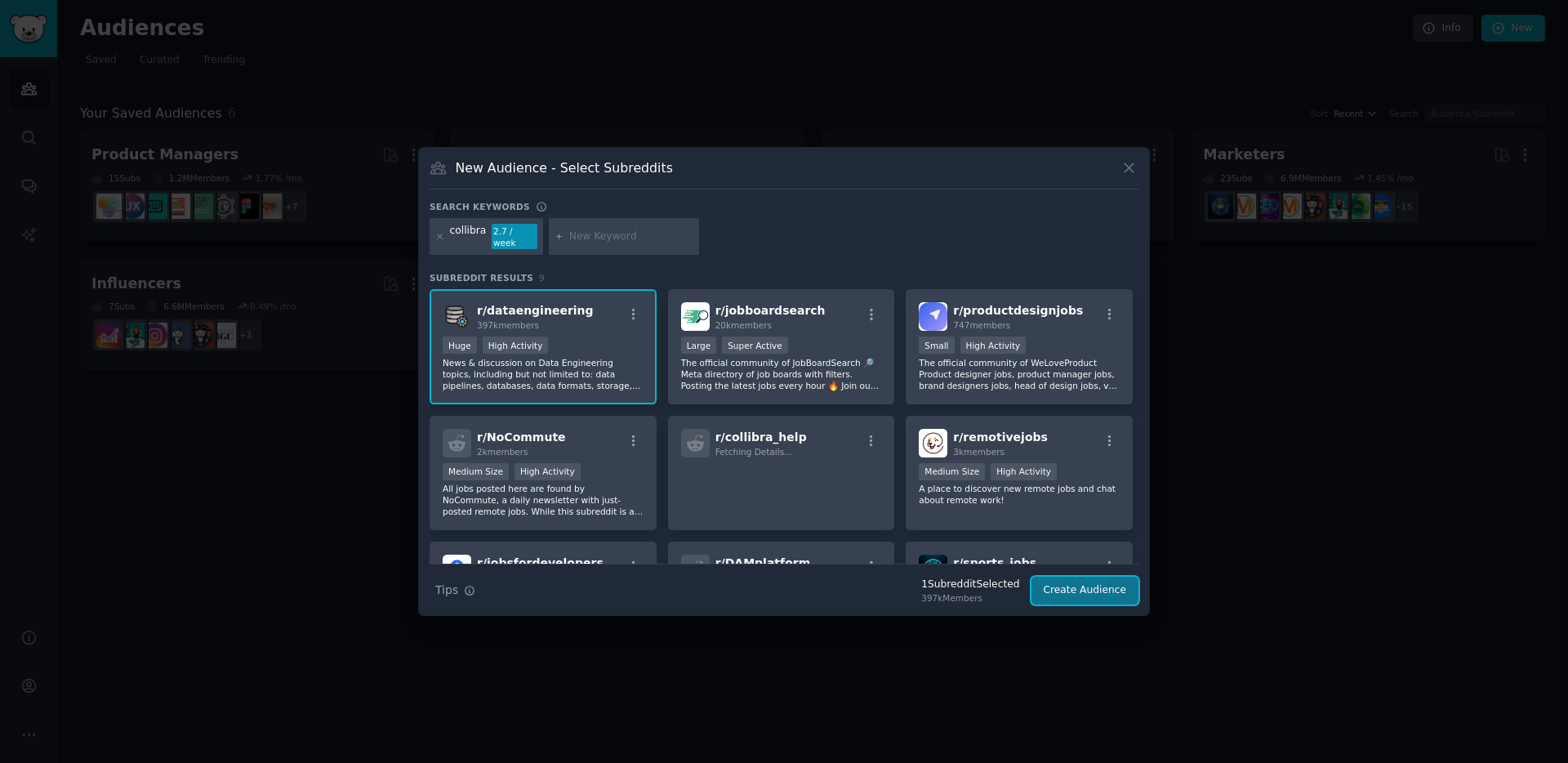
click at [1093, 585] on button "Create Audience" at bounding box center [1085, 591] width 107 height 28
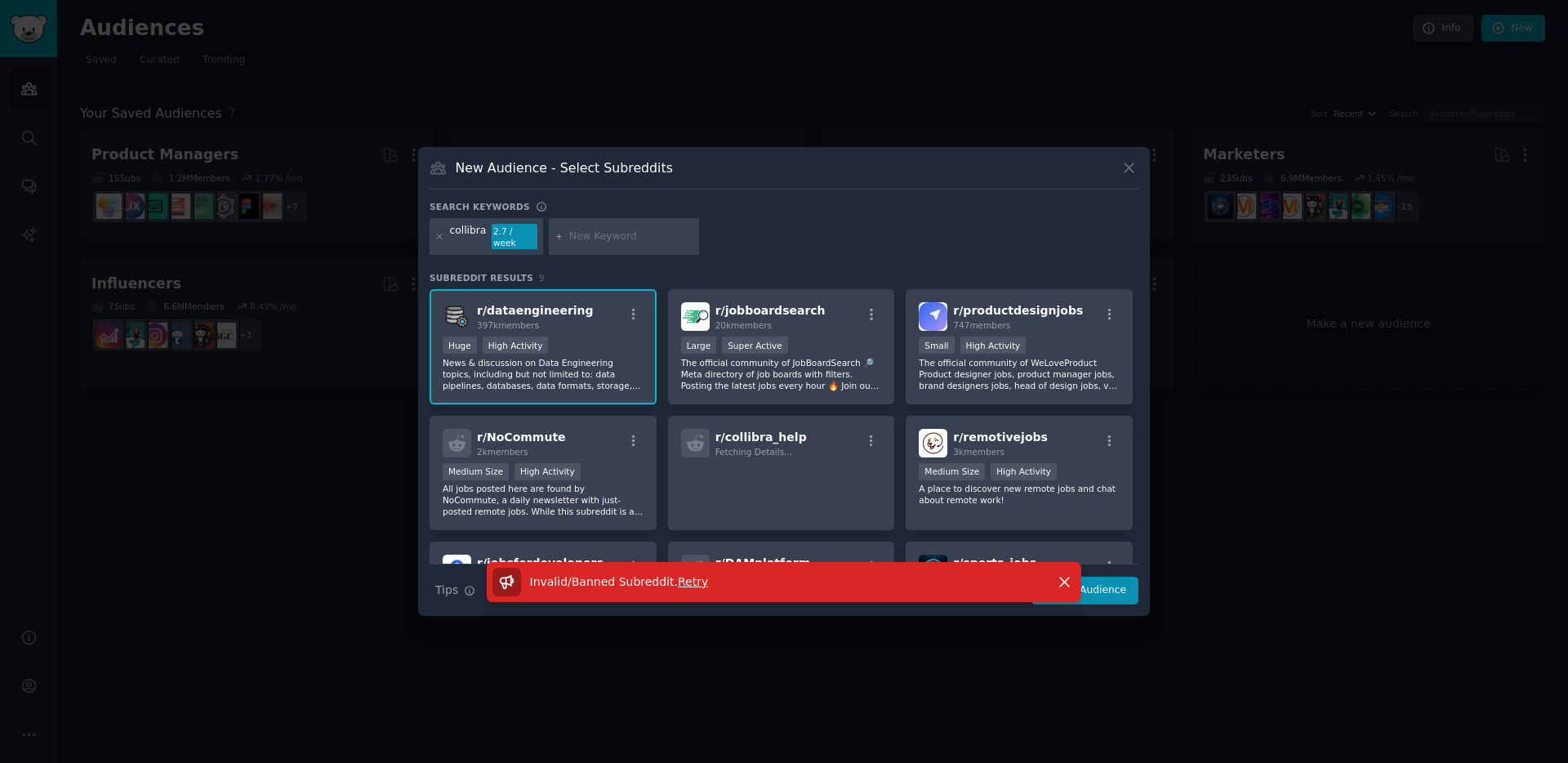
click at [685, 578] on span "Retry" at bounding box center [692, 581] width 30 height 13
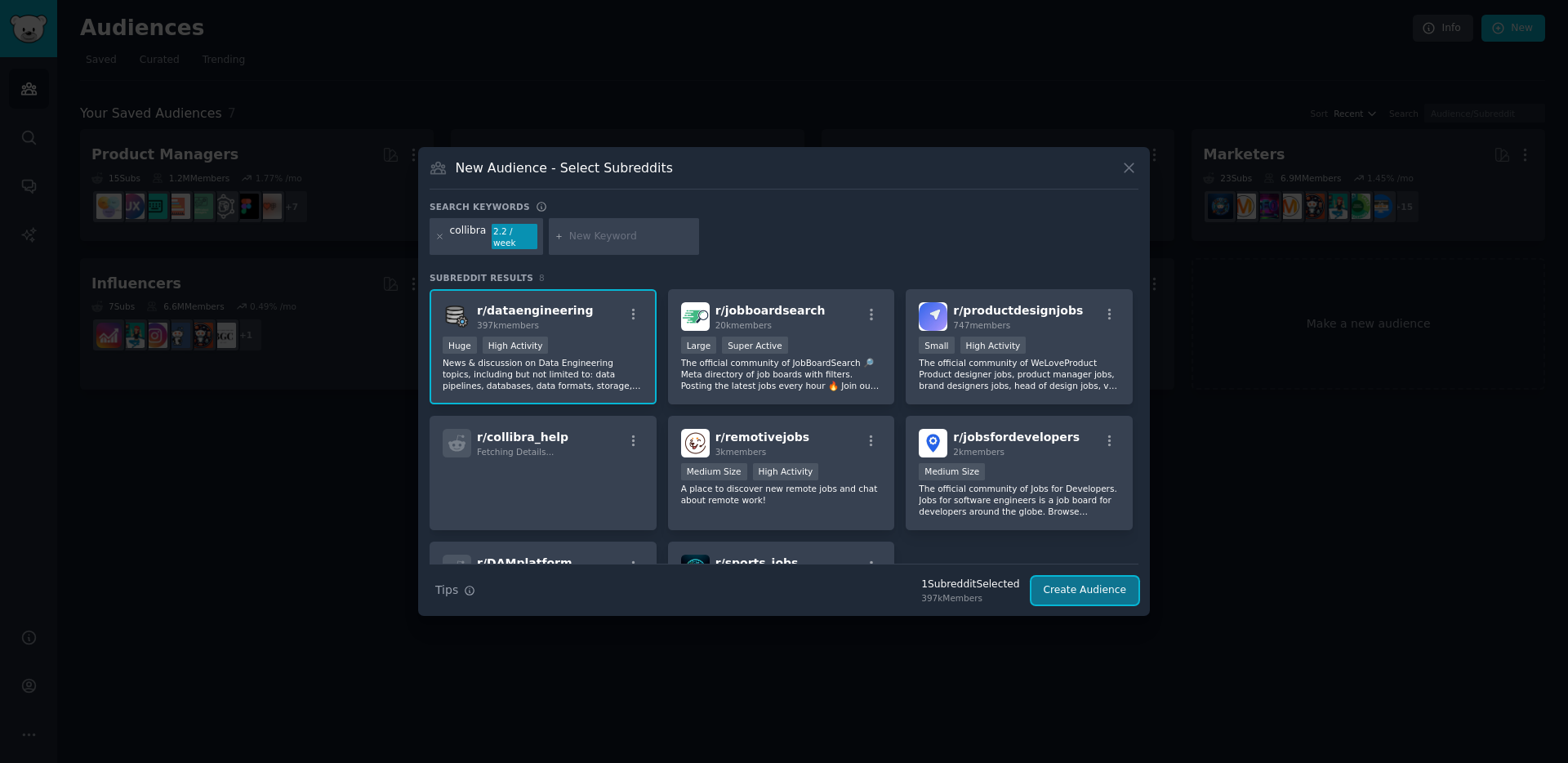
click at [1063, 585] on button "Create Audience" at bounding box center [1085, 591] width 107 height 28
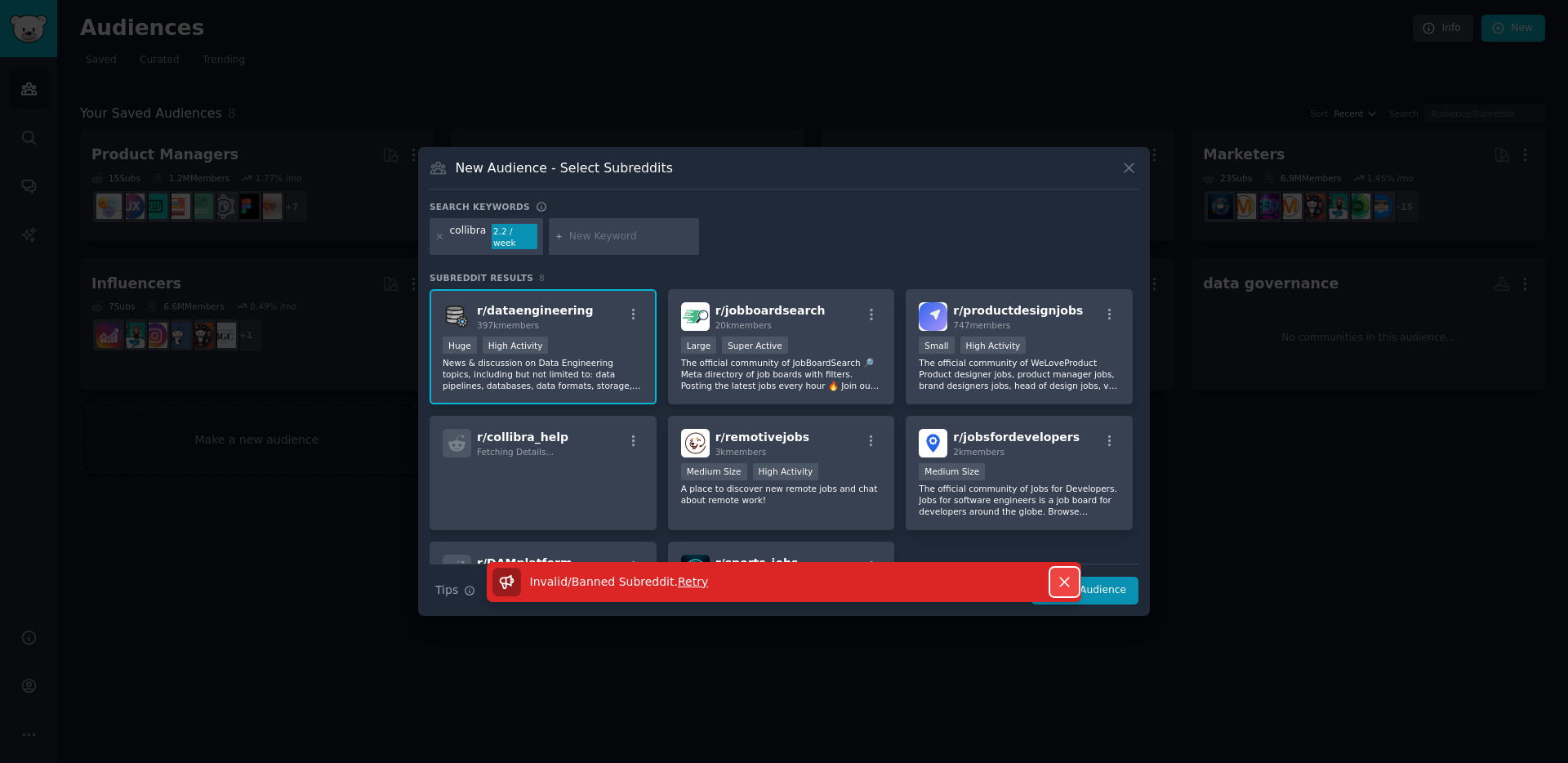
click at [1066, 567] on button "Dismiss" at bounding box center [1064, 581] width 29 height 29
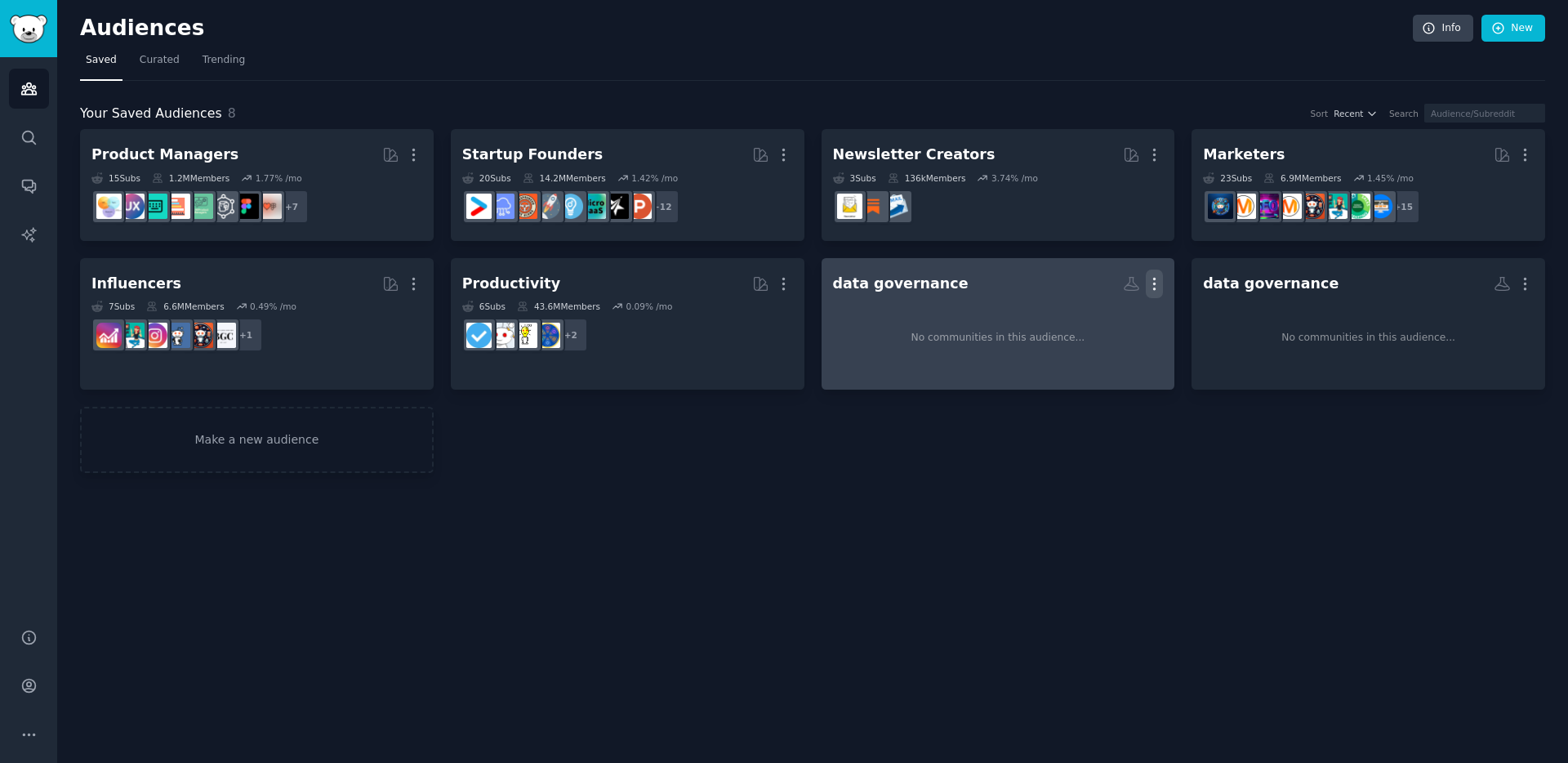
click at [1159, 283] on icon "button" at bounding box center [1155, 284] width 17 height 17
click at [1098, 317] on p "Delete" at bounding box center [1110, 318] width 37 height 17
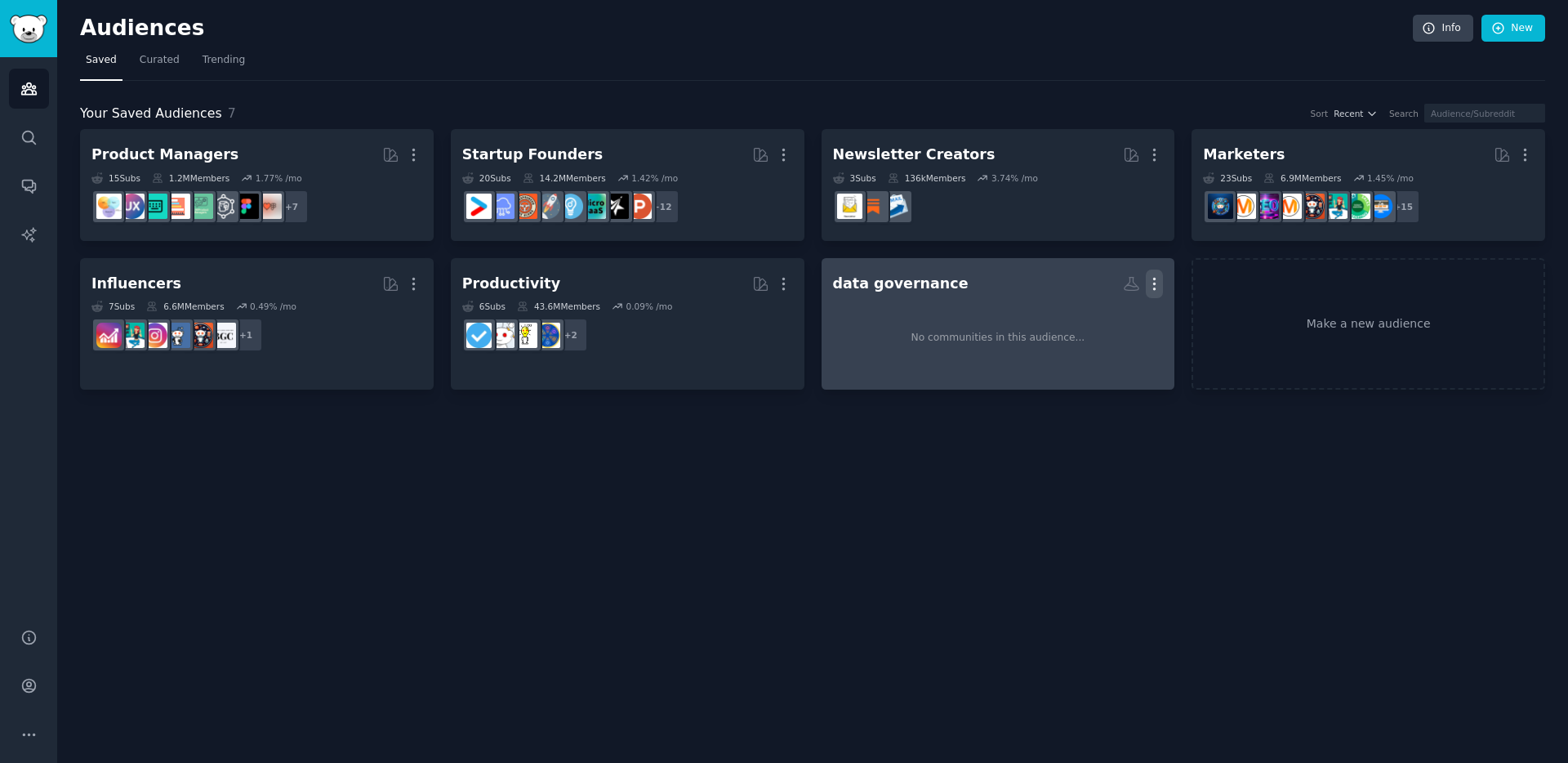
click at [1157, 286] on icon "button" at bounding box center [1155, 284] width 17 height 17
click at [1105, 315] on p "Delete" at bounding box center [1110, 318] width 37 height 17
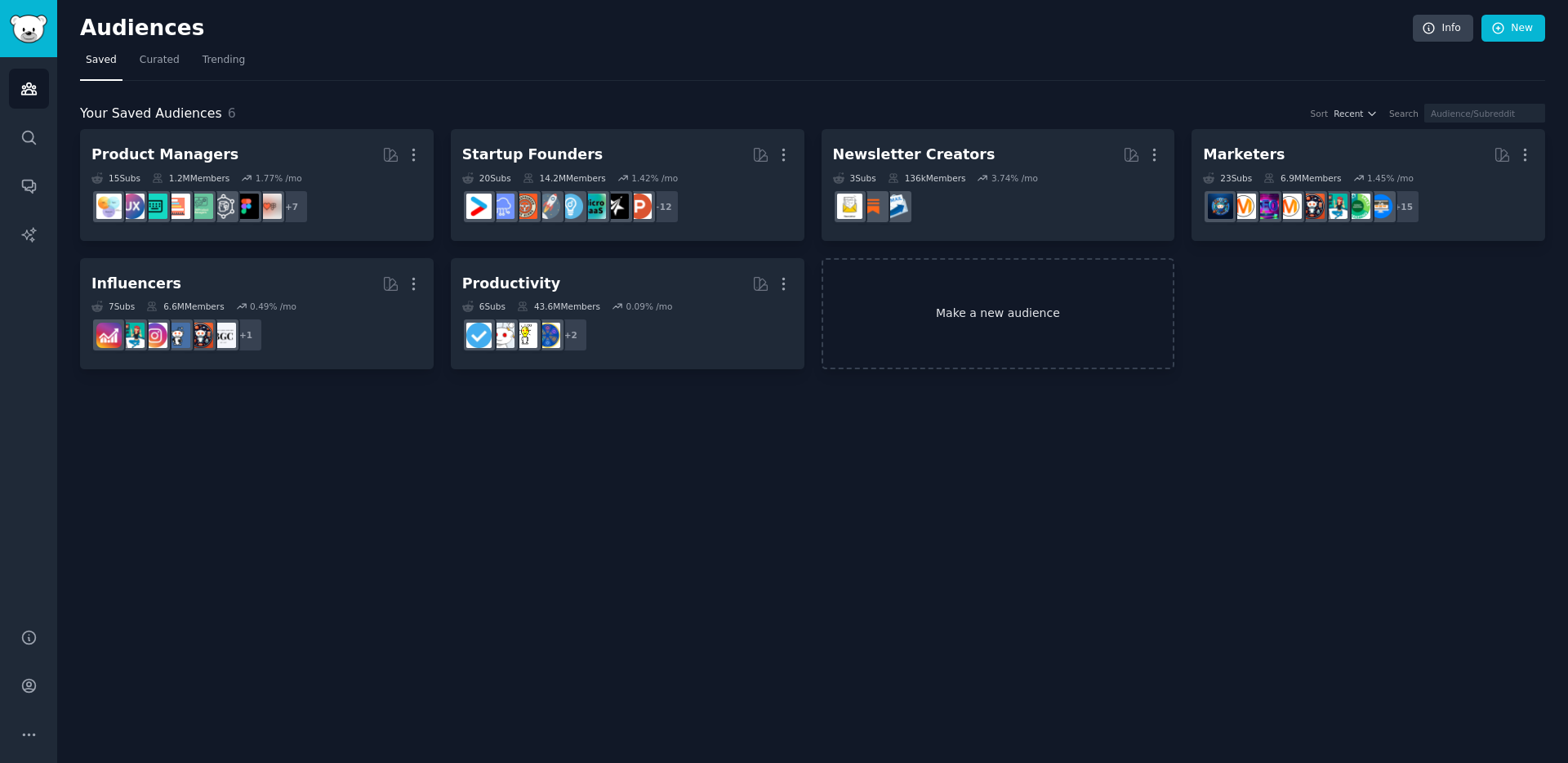
click at [1000, 314] on link "Make a new audience" at bounding box center [998, 314] width 353 height 112
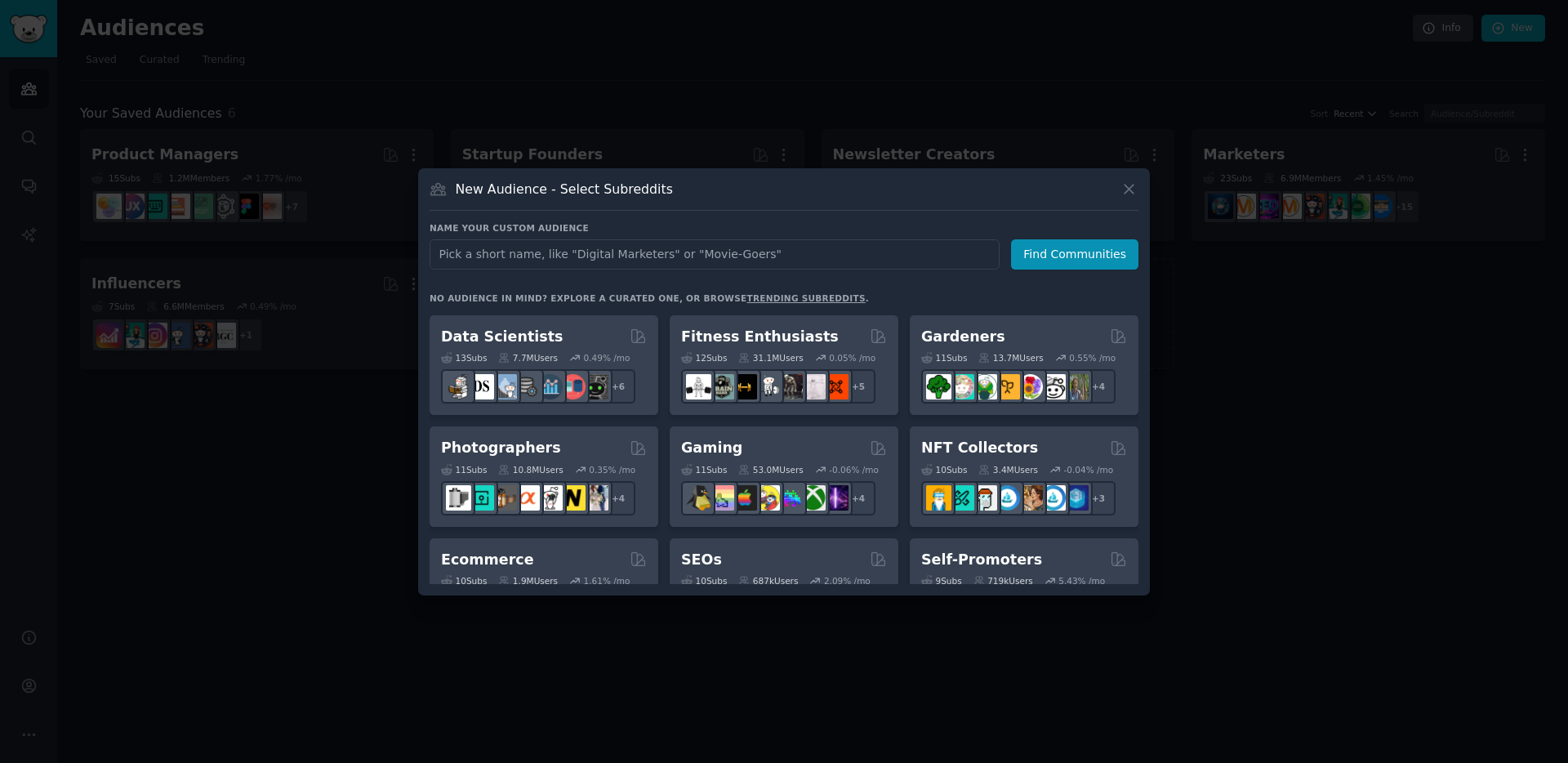
scroll to position [446, 0]
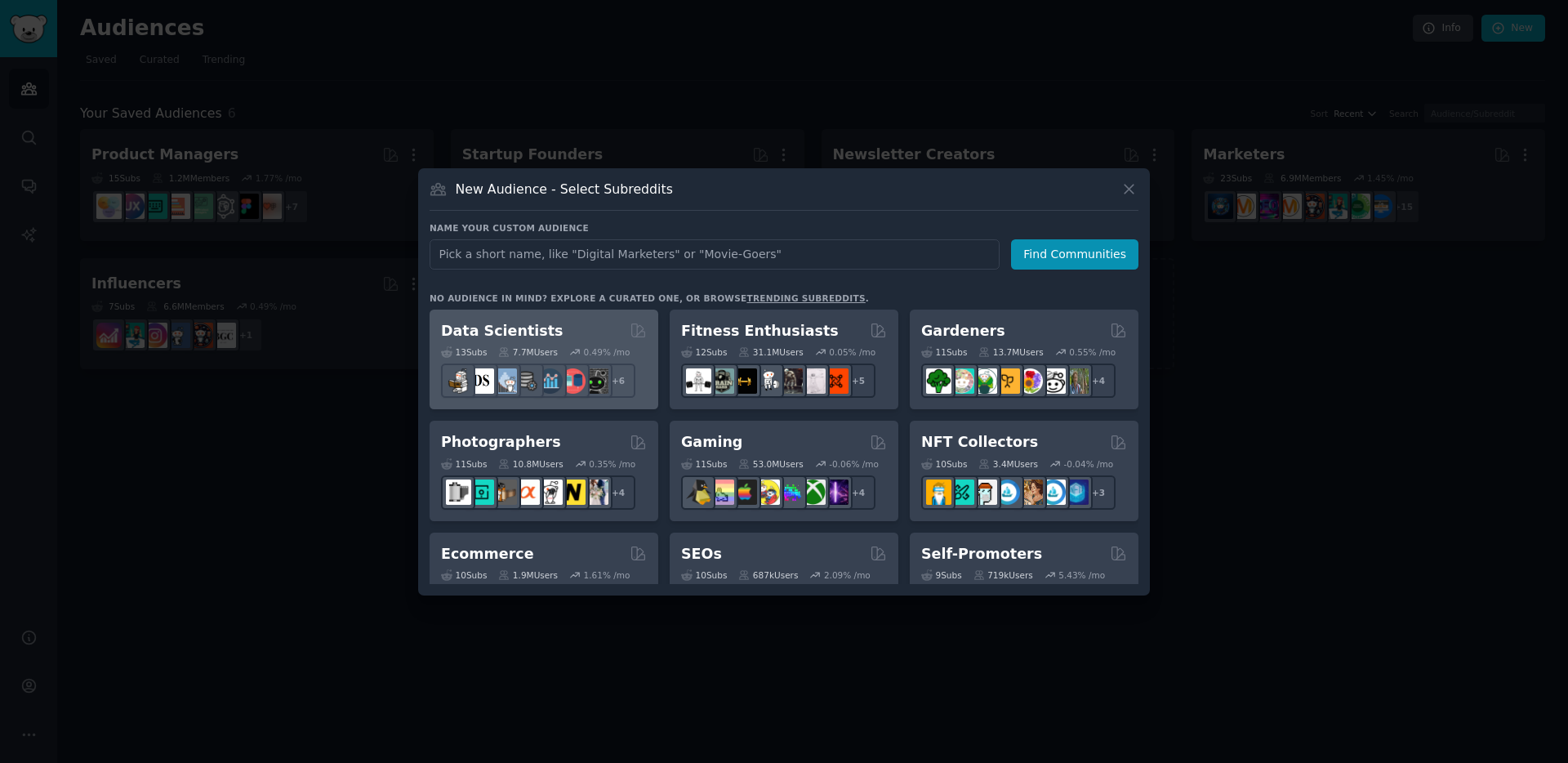
click at [499, 327] on h2 "Data Scientists" at bounding box center [502, 332] width 121 height 21
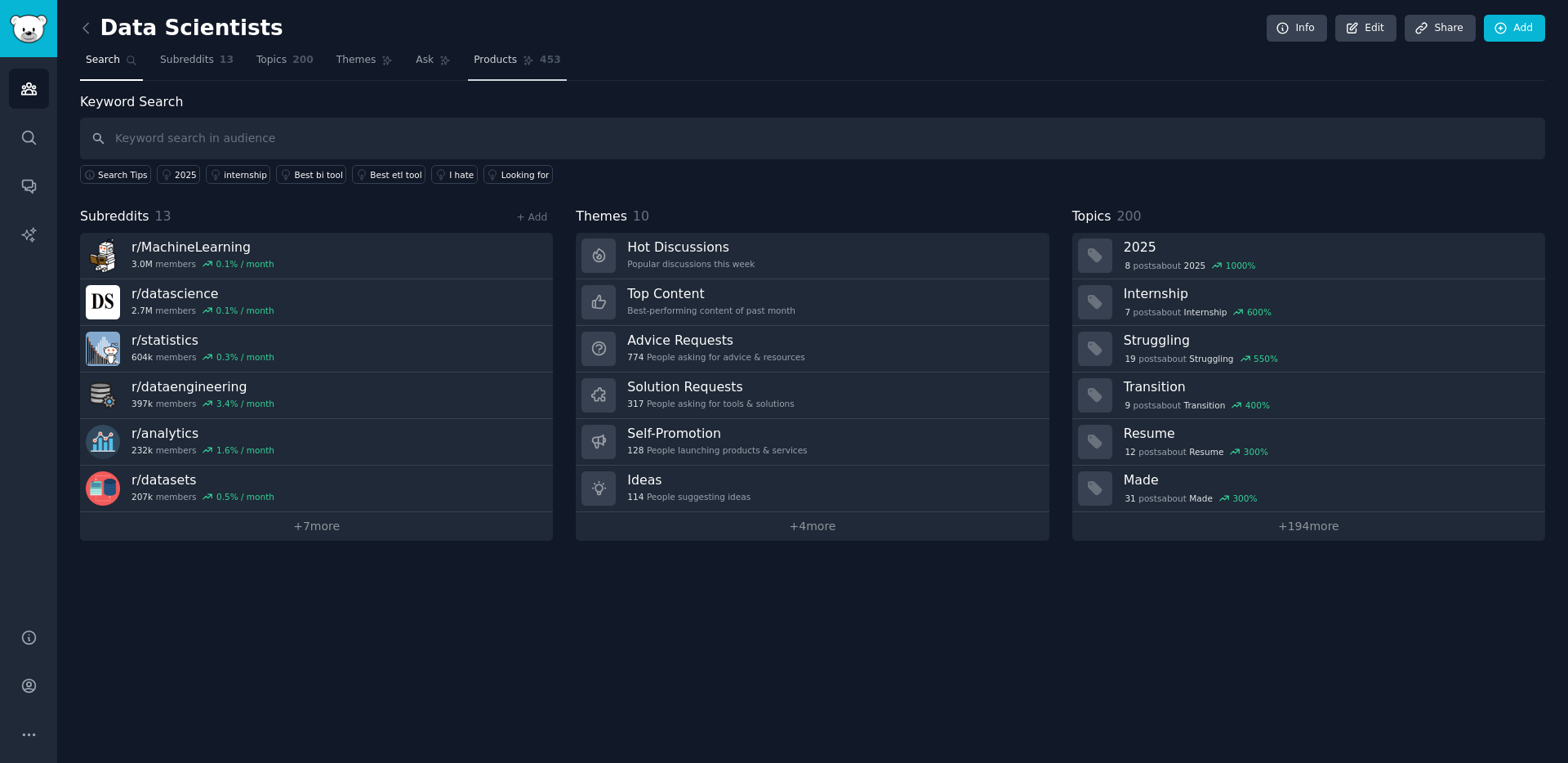
click at [502, 59] on span "Products" at bounding box center [496, 60] width 43 height 15
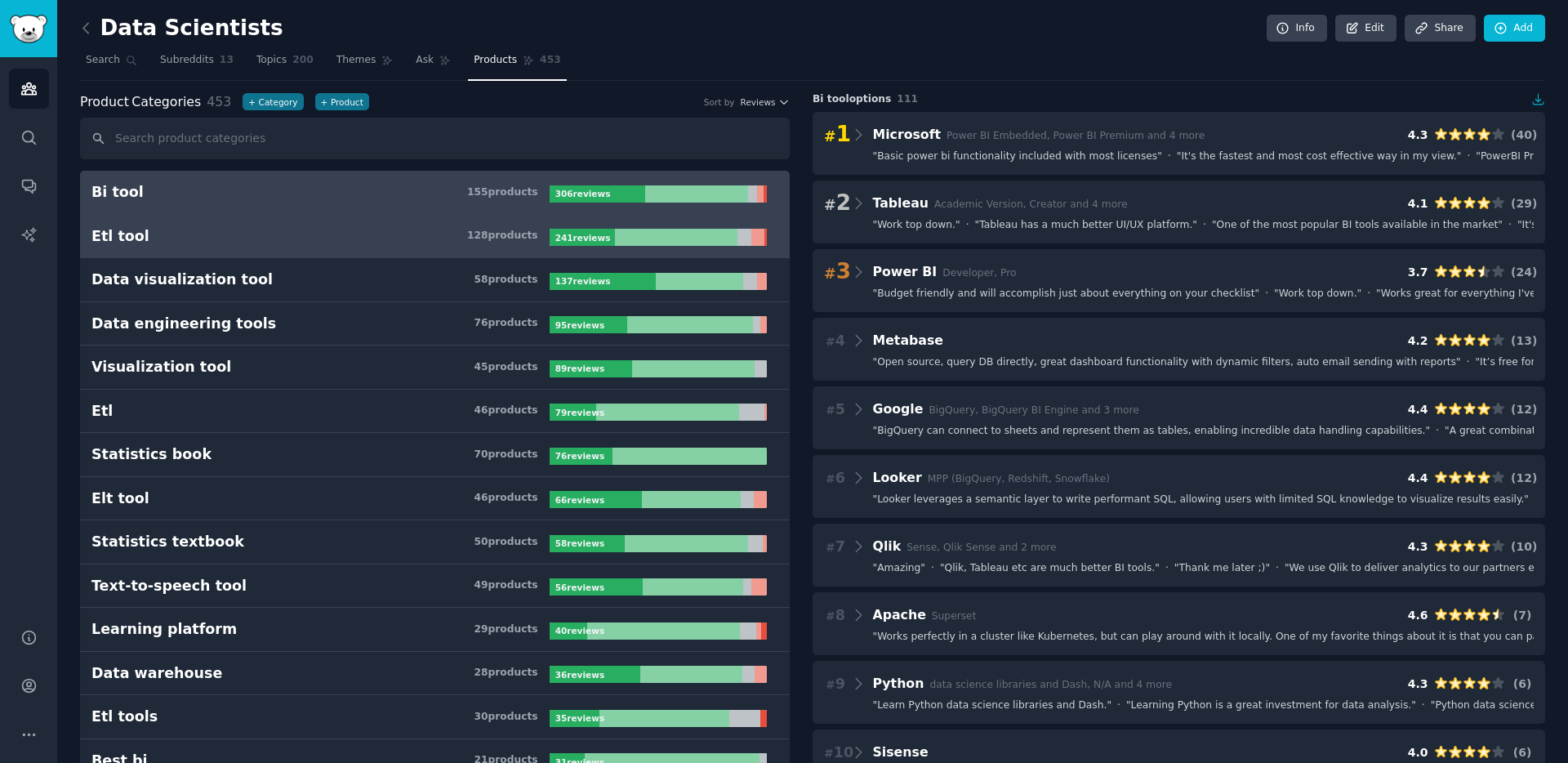
click at [321, 236] on h3 "Etl tool 128 product s" at bounding box center [321, 236] width 458 height 21
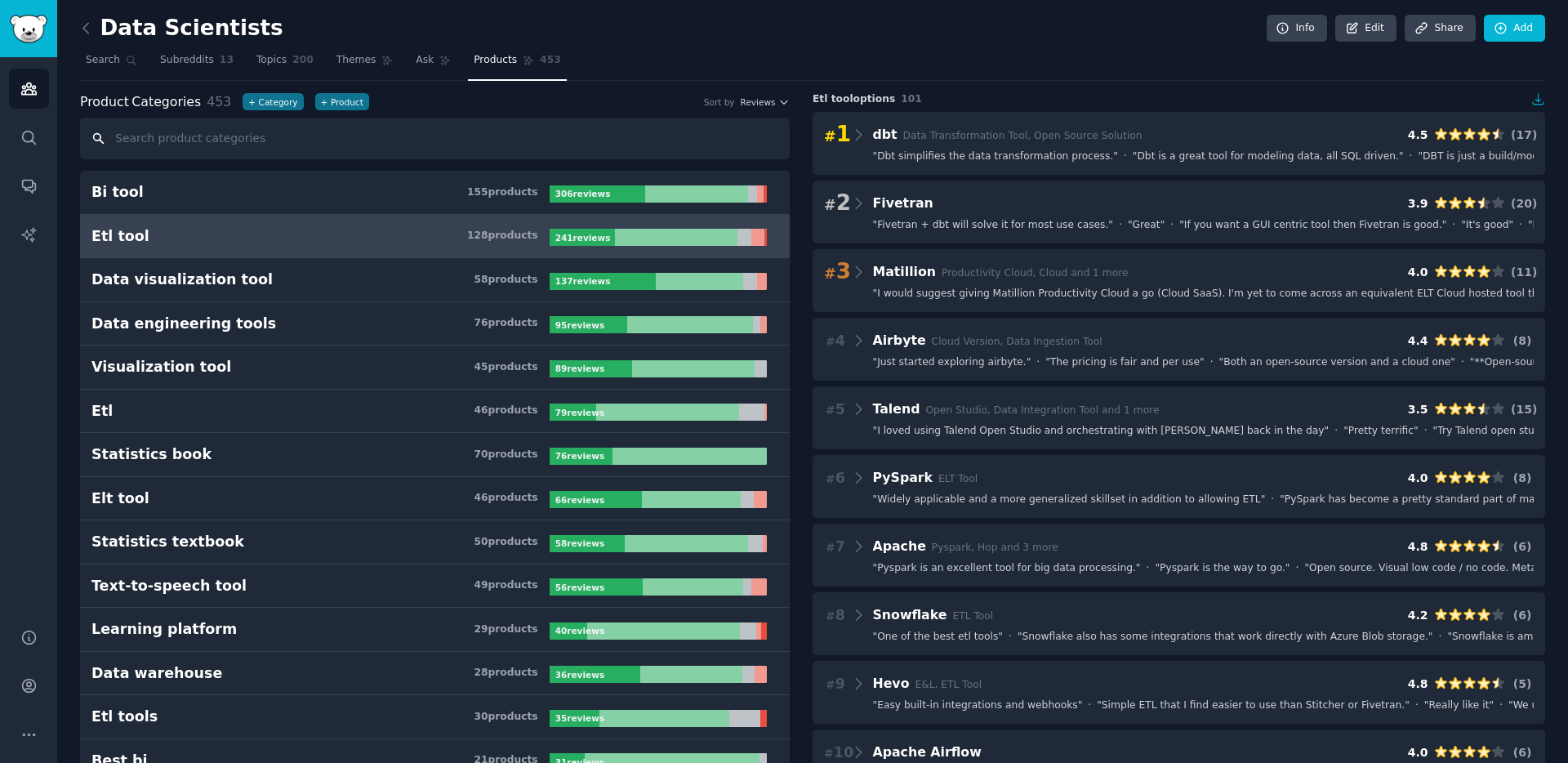
click at [224, 138] on input "text" at bounding box center [434, 139] width 709 height 42
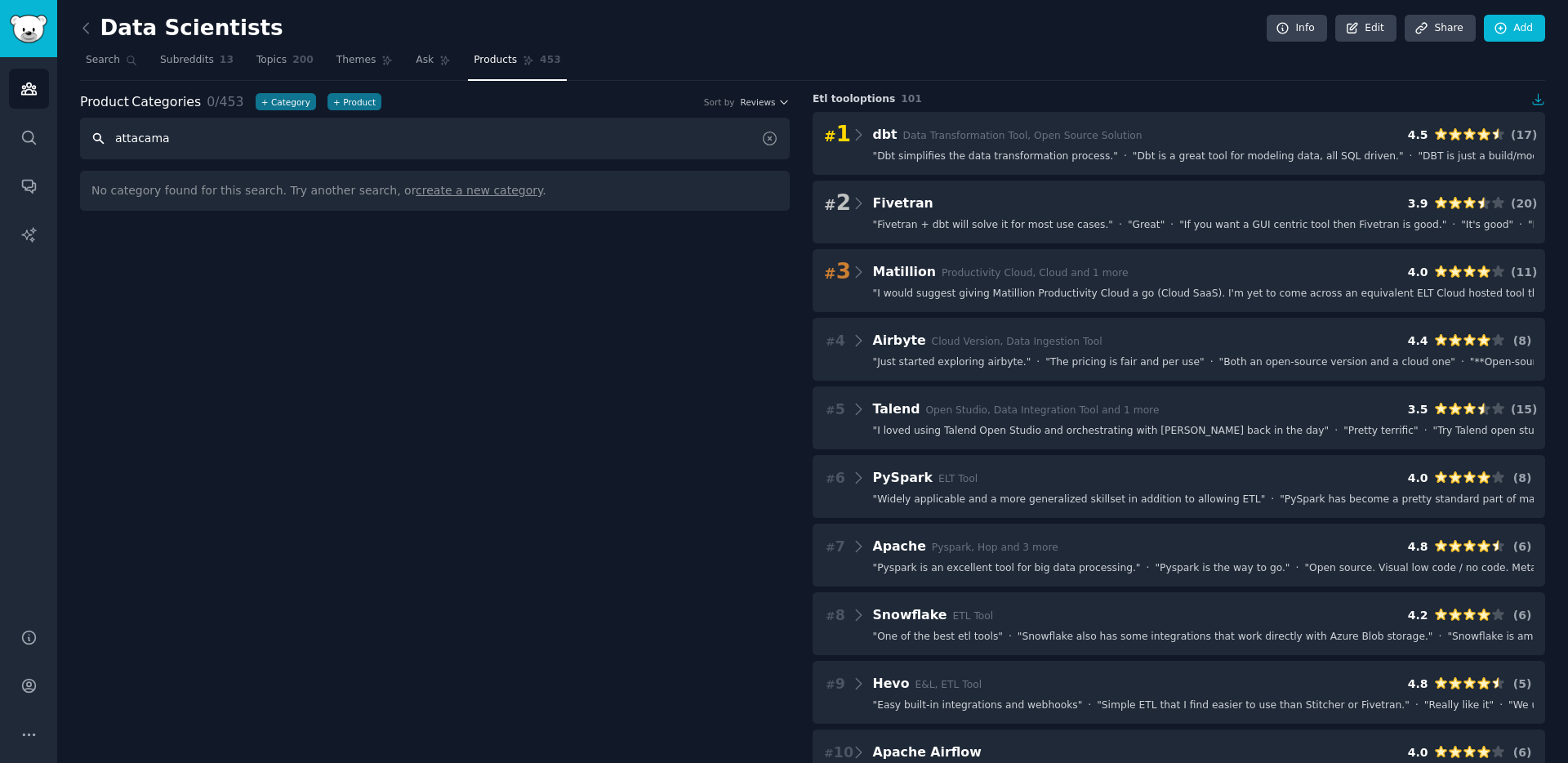
type input "attacama"
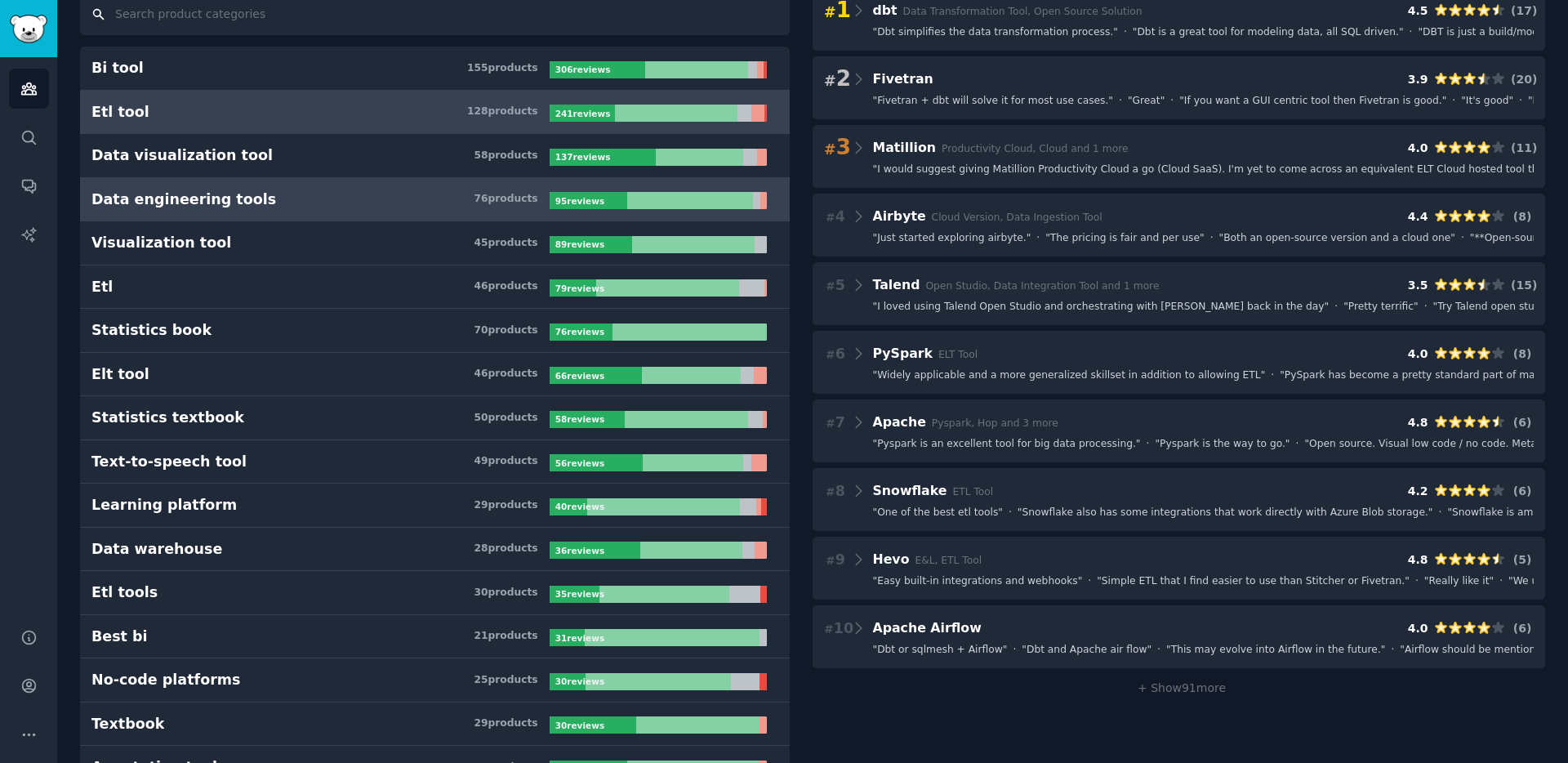
scroll to position [128, 0]
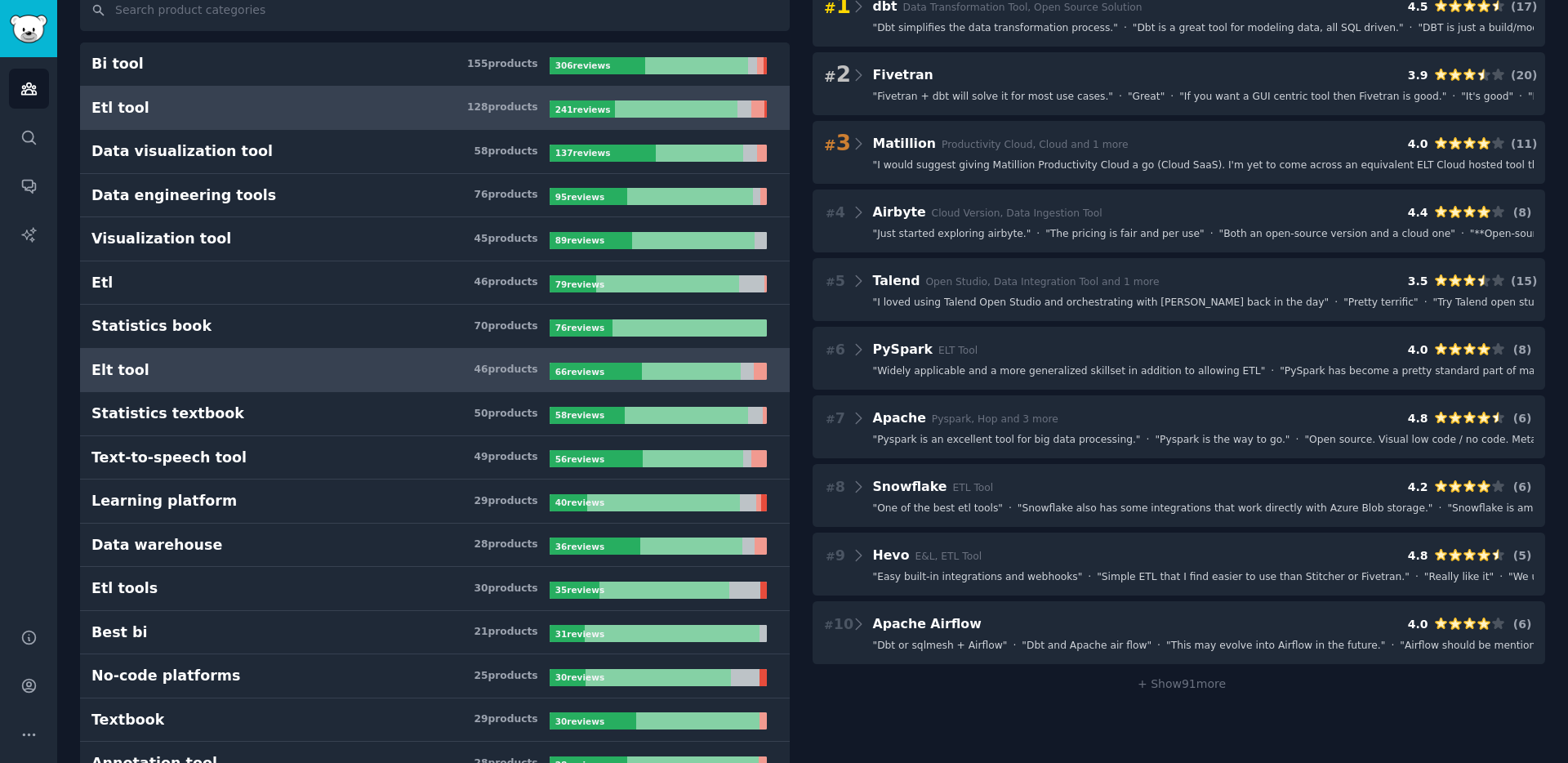
click at [195, 369] on h3 "Elt tool 46 product s" at bounding box center [321, 371] width 458 height 21
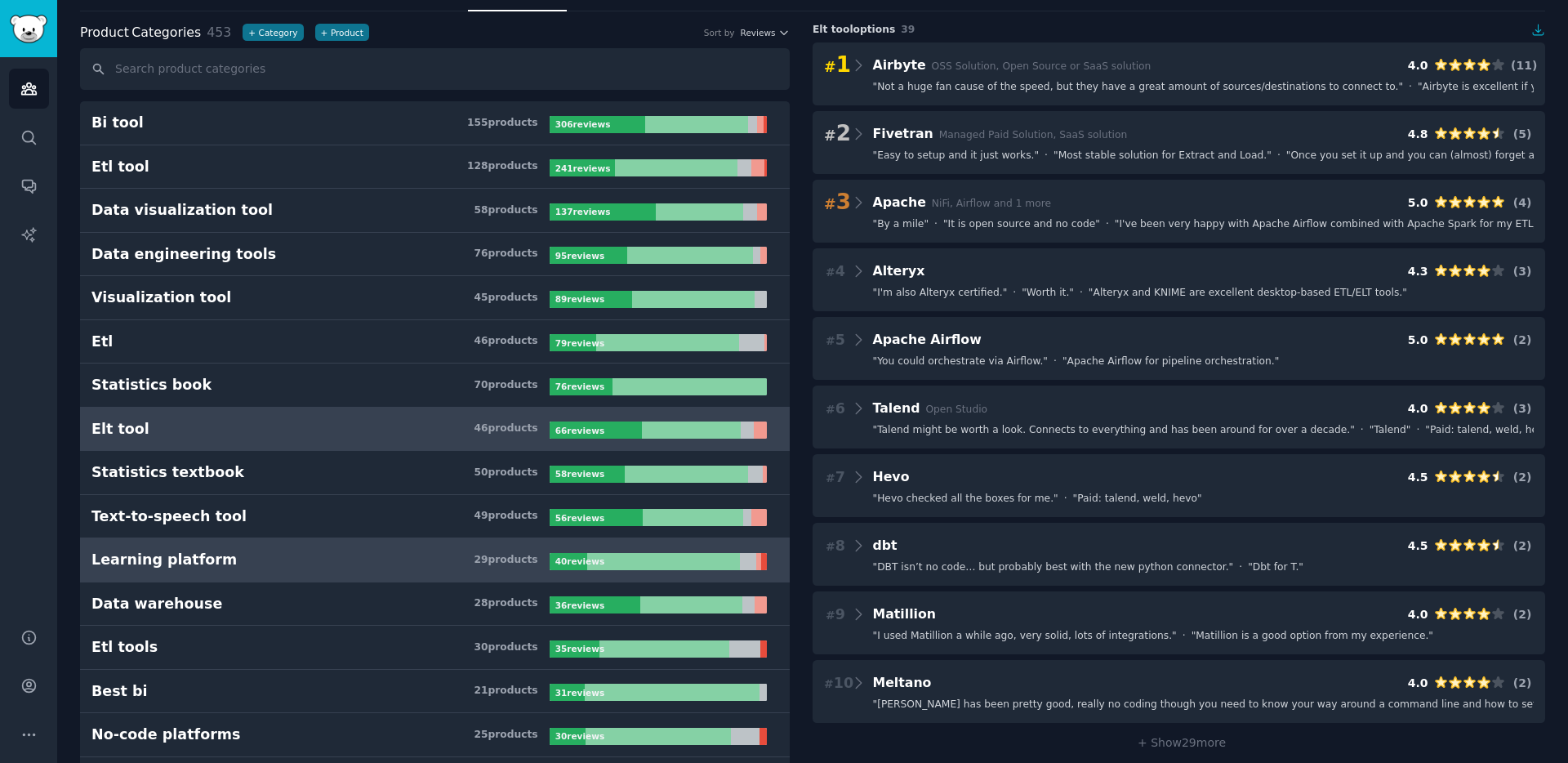
scroll to position [67, 0]
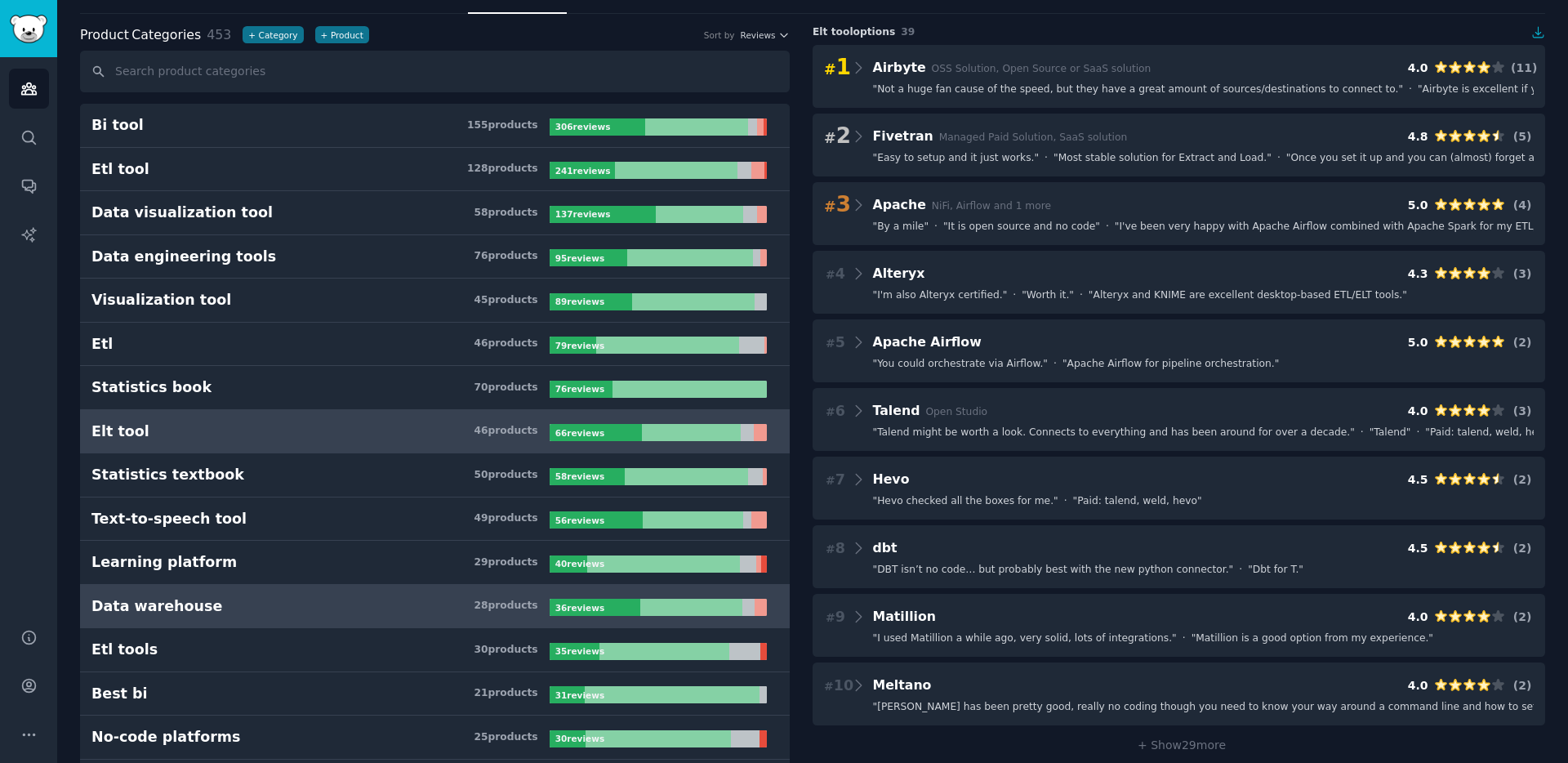
click at [197, 603] on div "Data warehouse" at bounding box center [157, 606] width 131 height 21
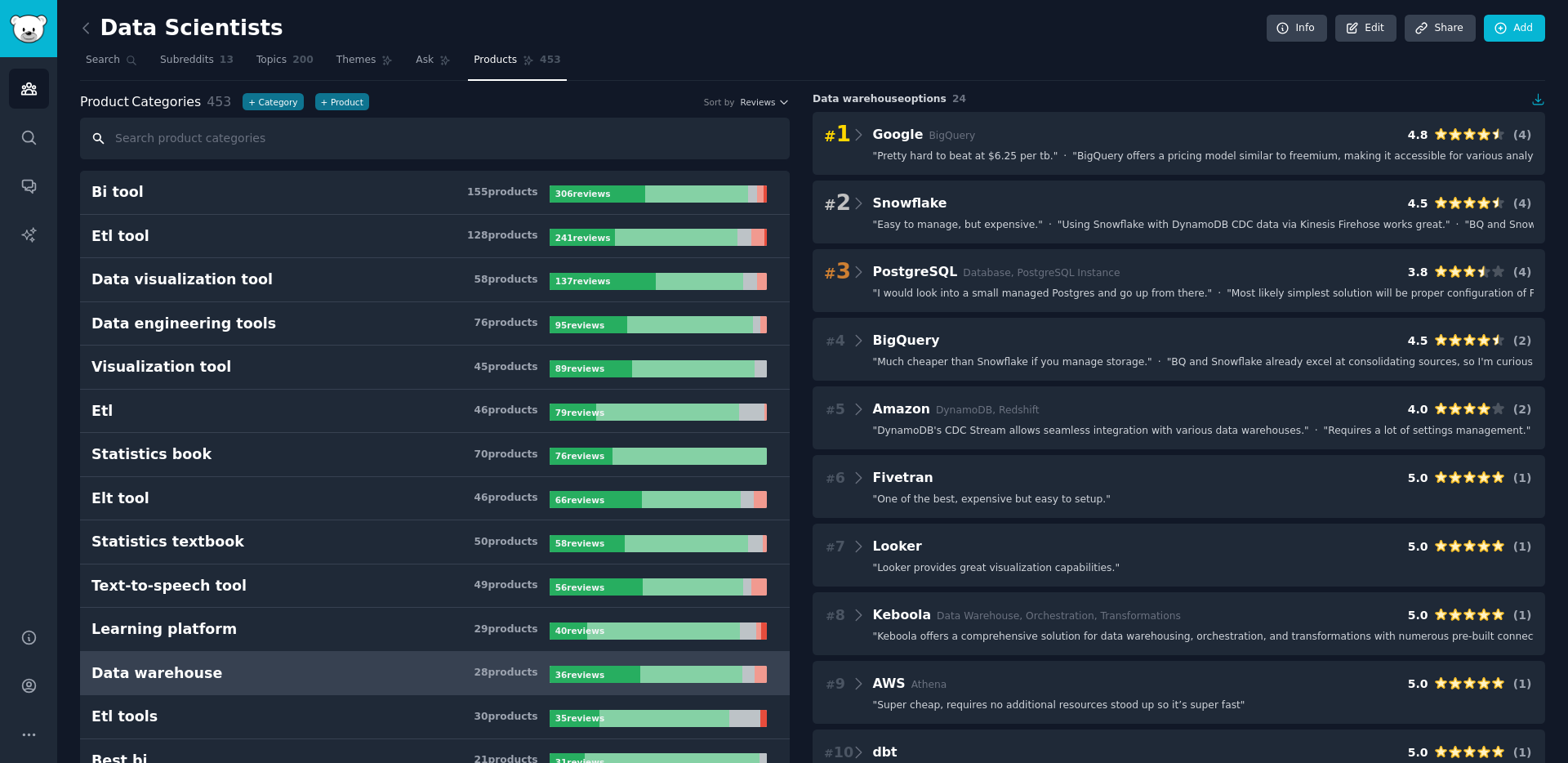
click at [146, 129] on input "text" at bounding box center [434, 139] width 709 height 42
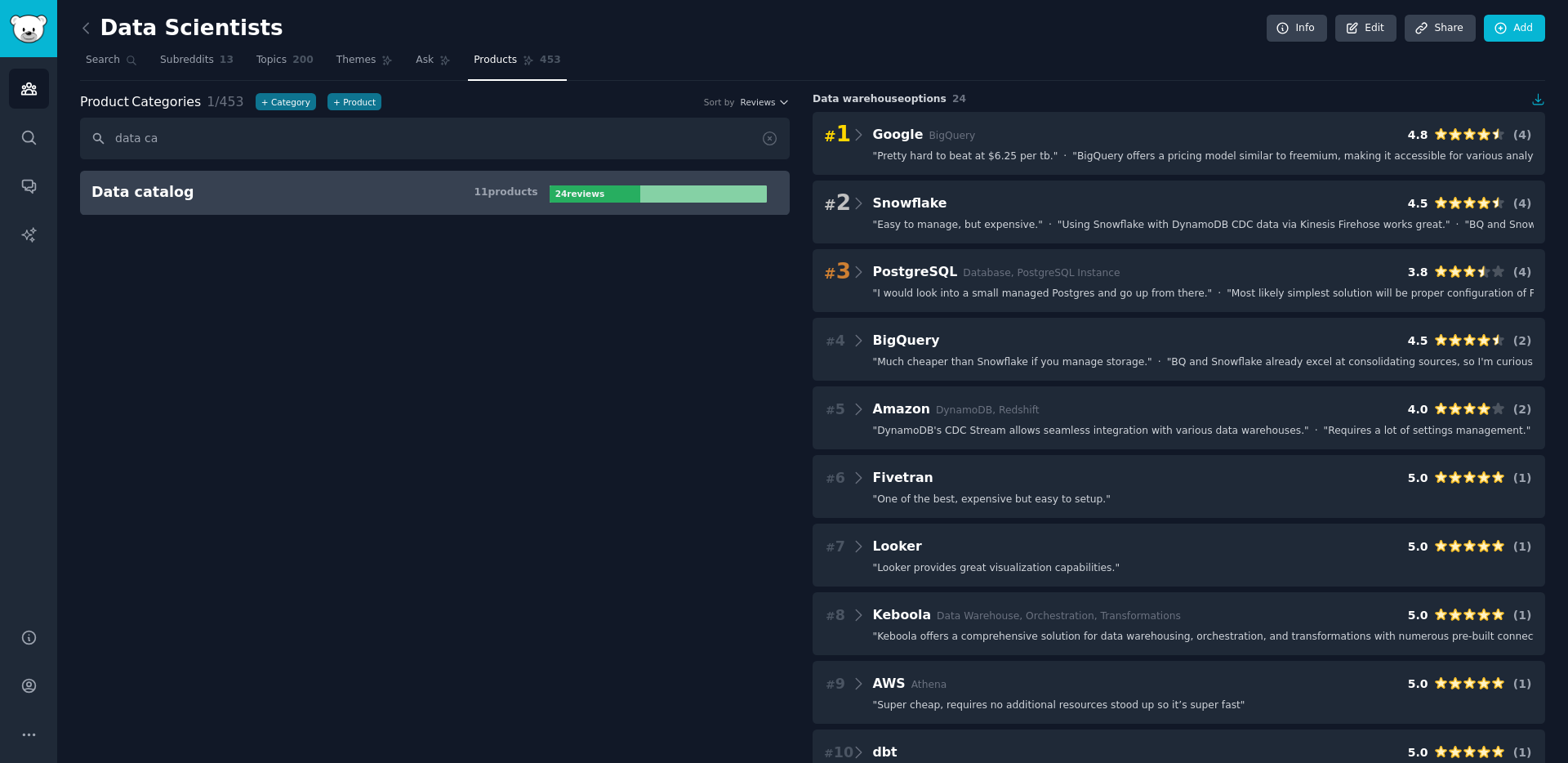
click at [176, 194] on h3 "Data catalog 11 product s" at bounding box center [321, 192] width 458 height 21
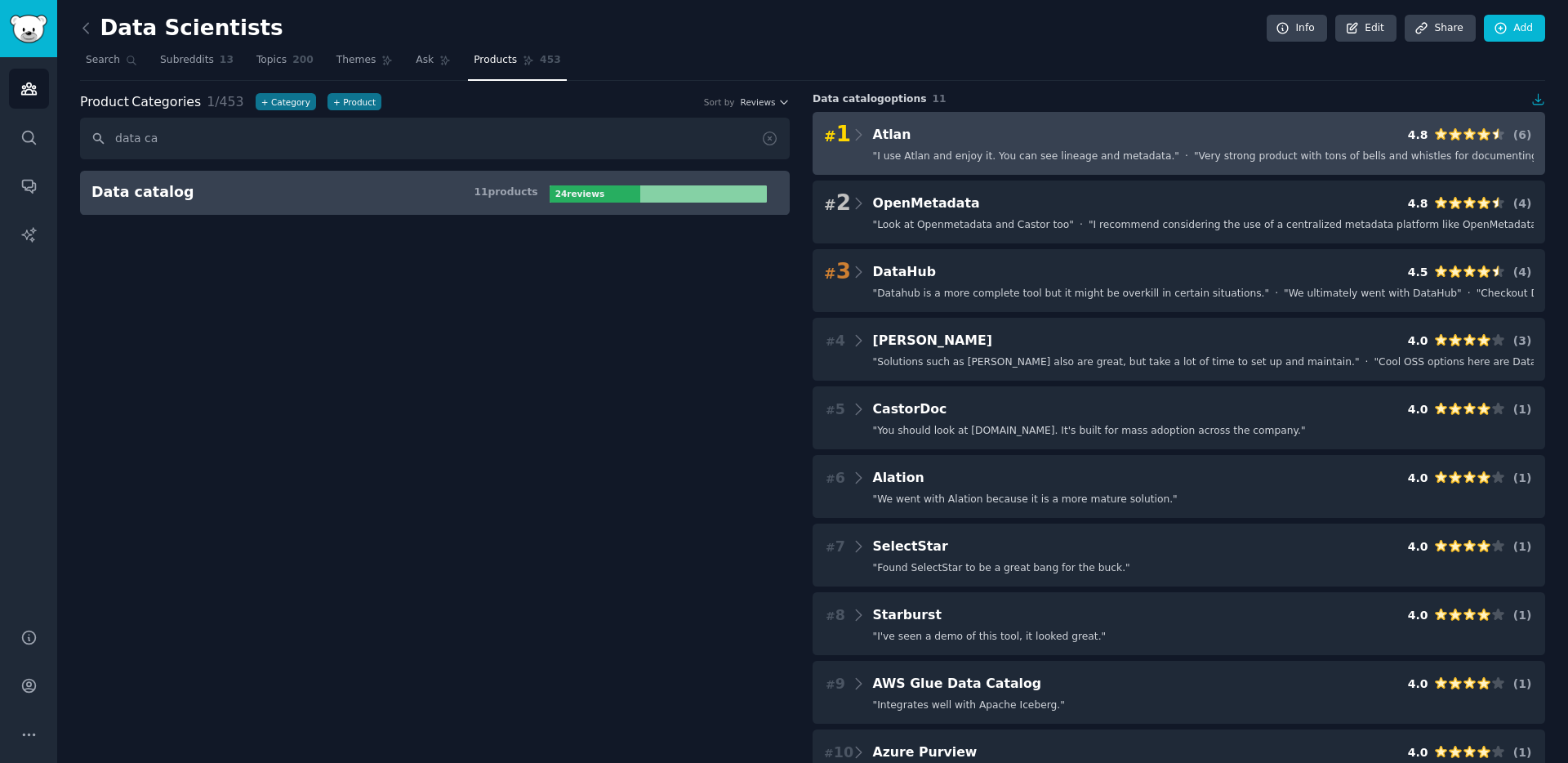
click at [949, 141] on div "# 1 Atlan 4.8 ( 6 )" at bounding box center [1178, 134] width 709 height 23
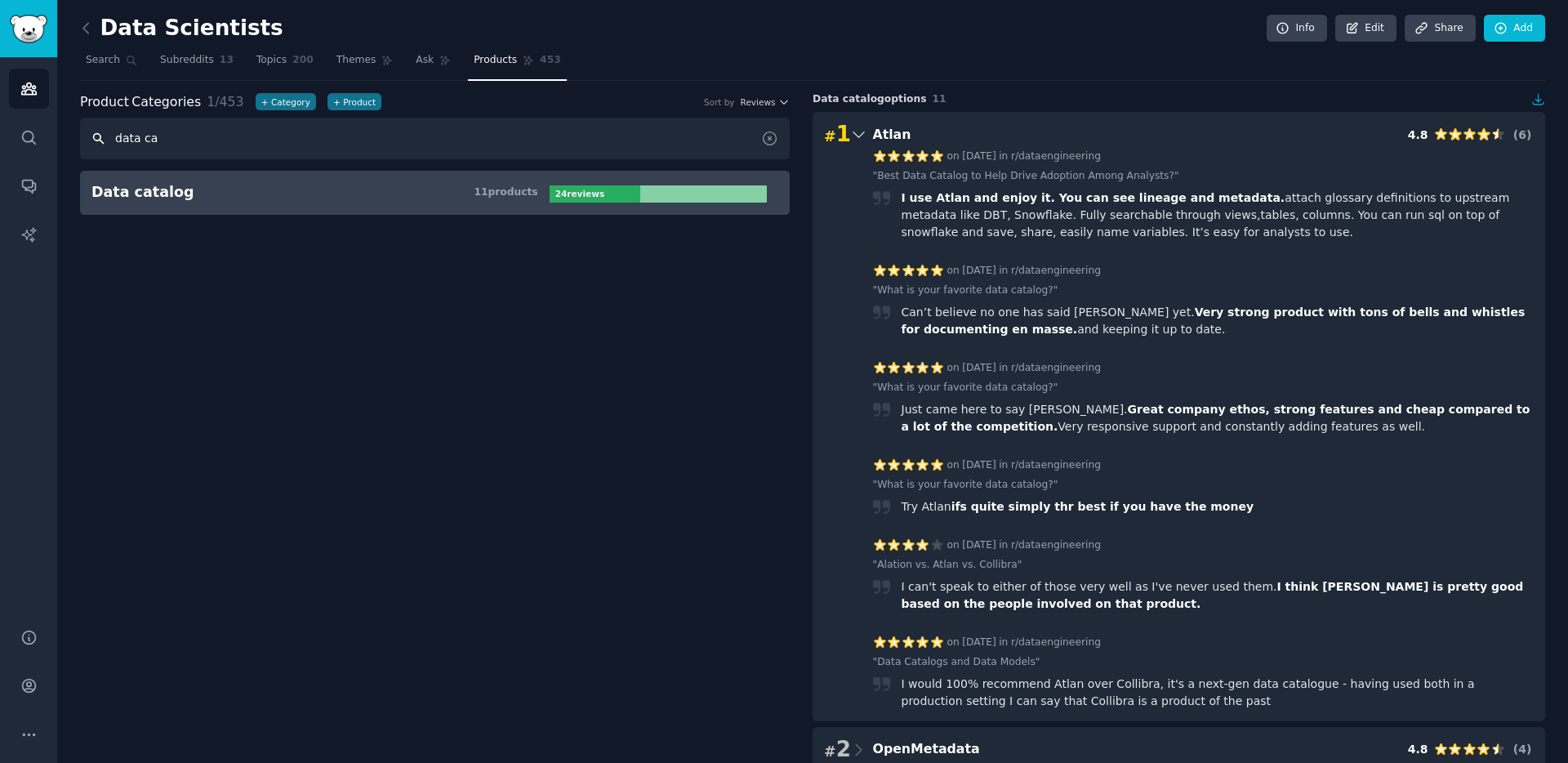
click at [158, 135] on input "data ca" at bounding box center [434, 139] width 709 height 42
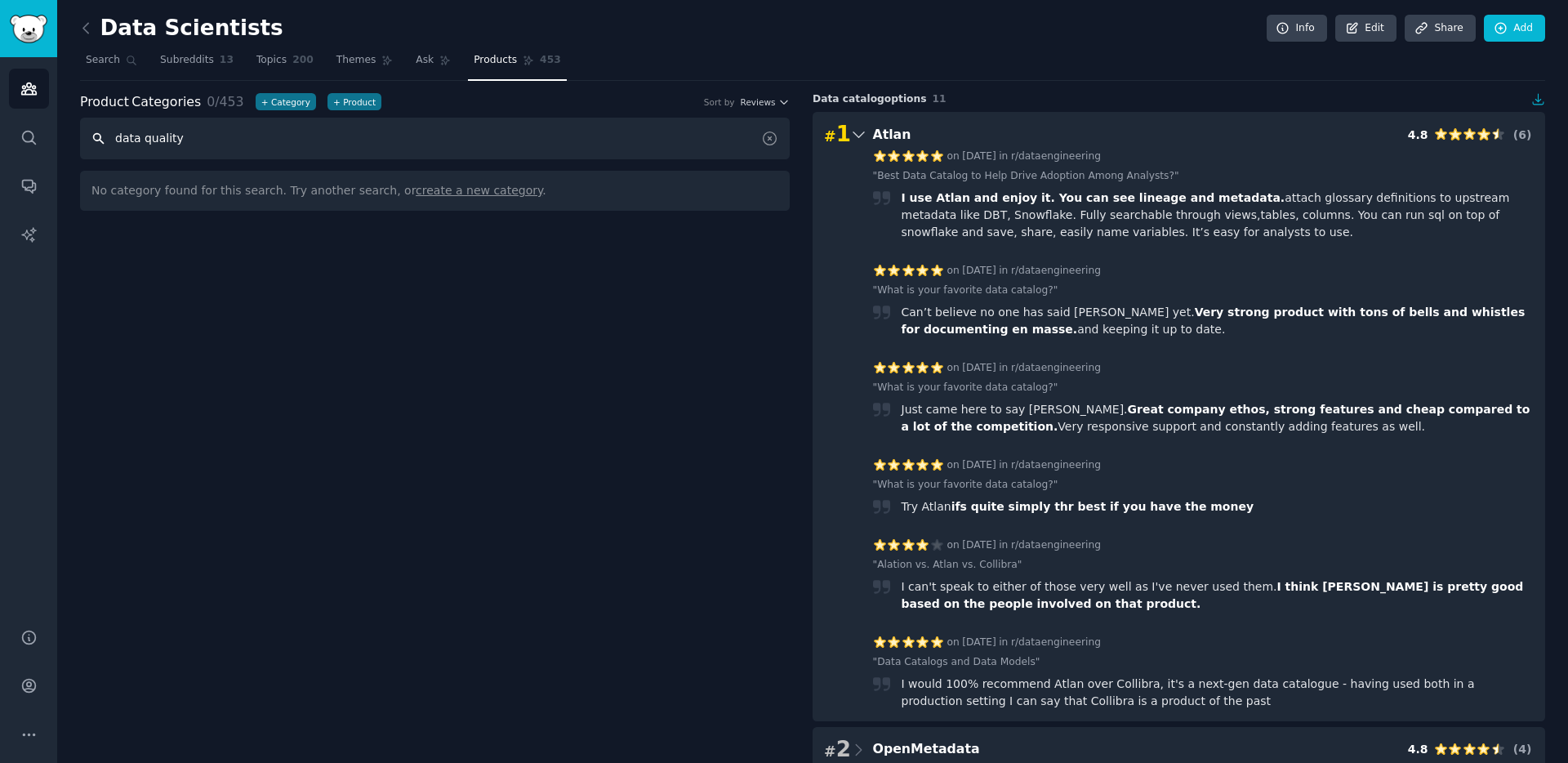
type input "data quality"
click at [97, 64] on span "Search" at bounding box center [103, 60] width 35 height 15
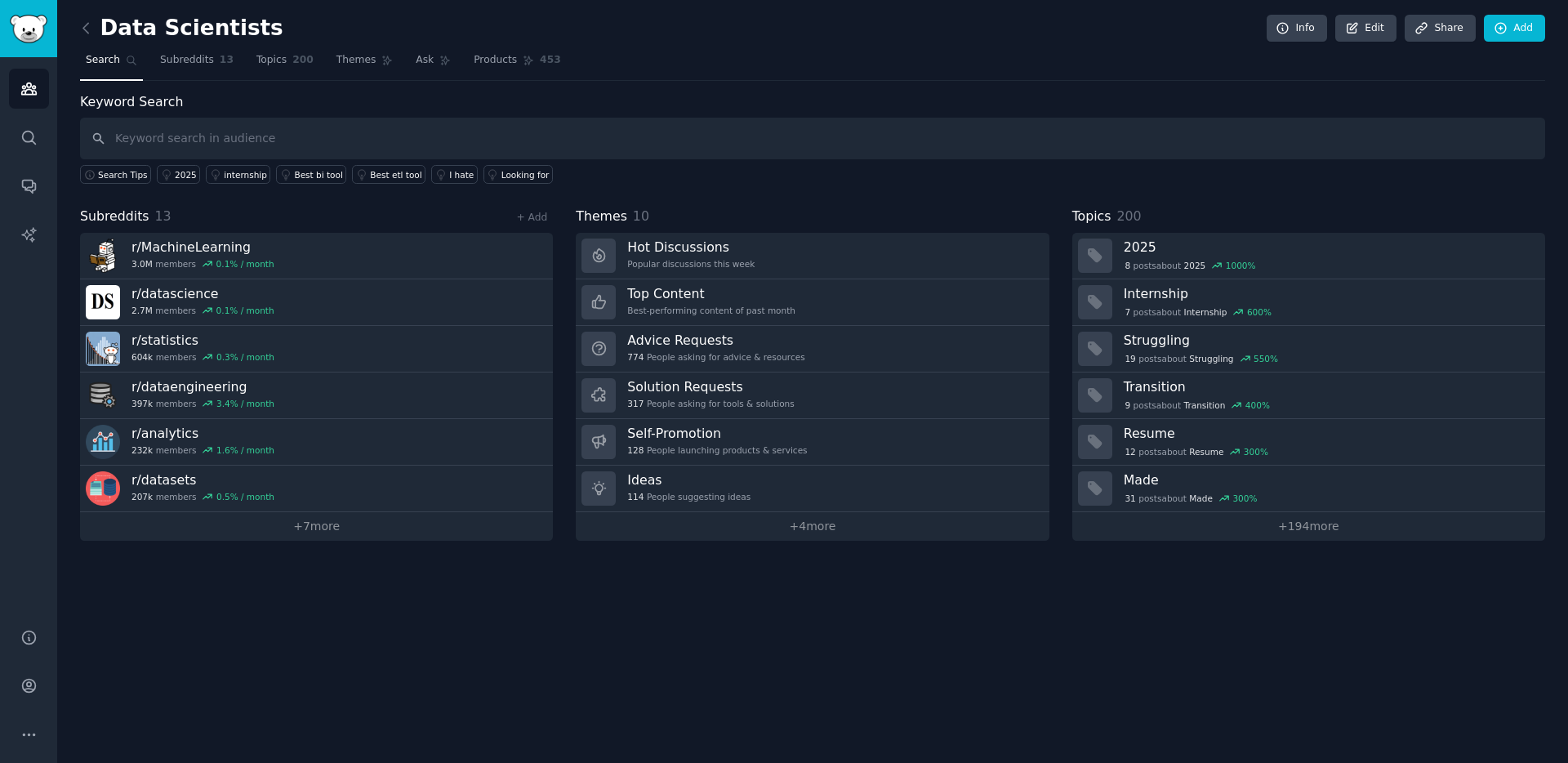
click at [204, 145] on input "text" at bounding box center [812, 139] width 1465 height 42
type input "data quality"
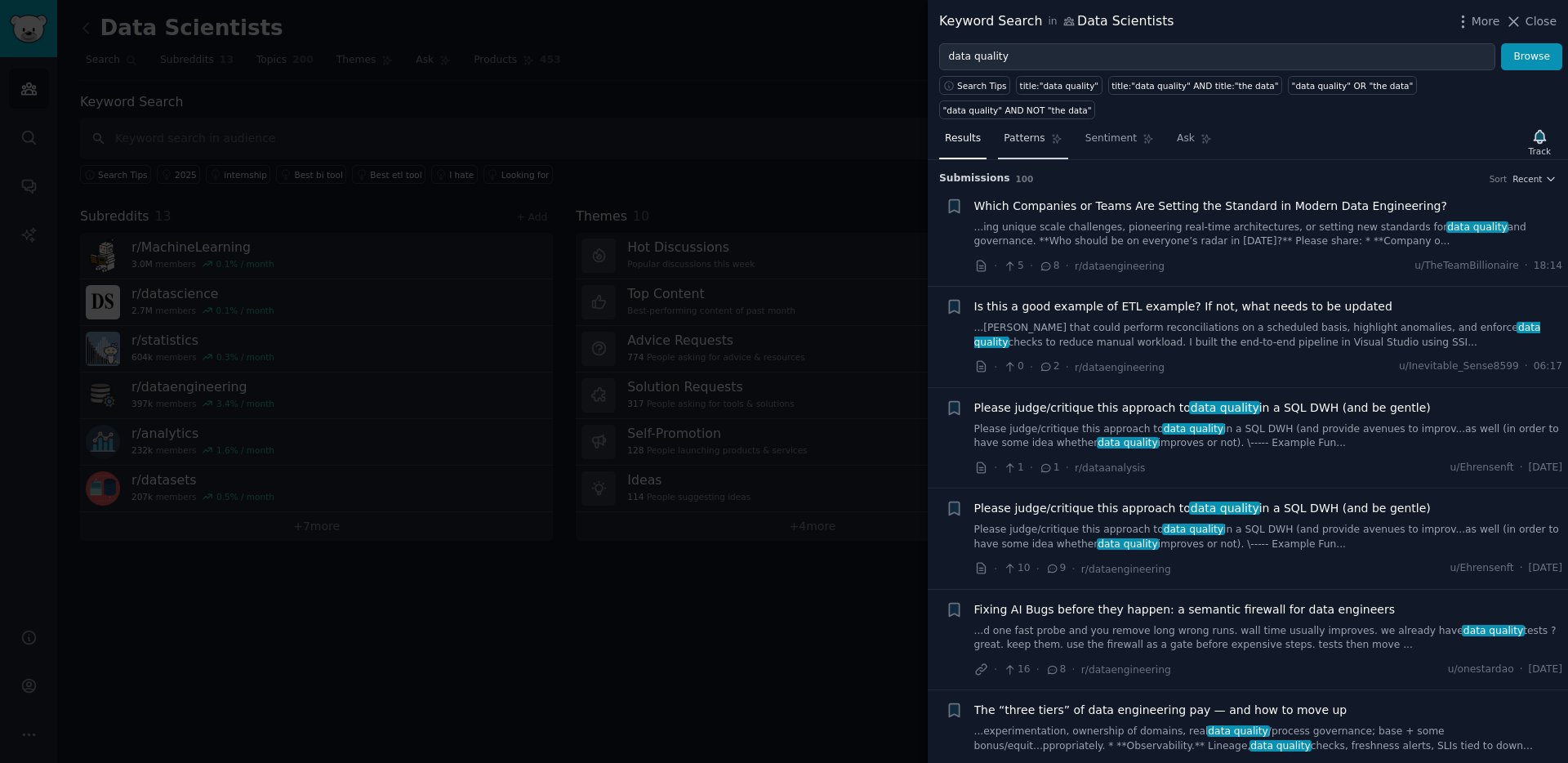
click at [1028, 128] on link "Patterns" at bounding box center [1033, 142] width 69 height 34
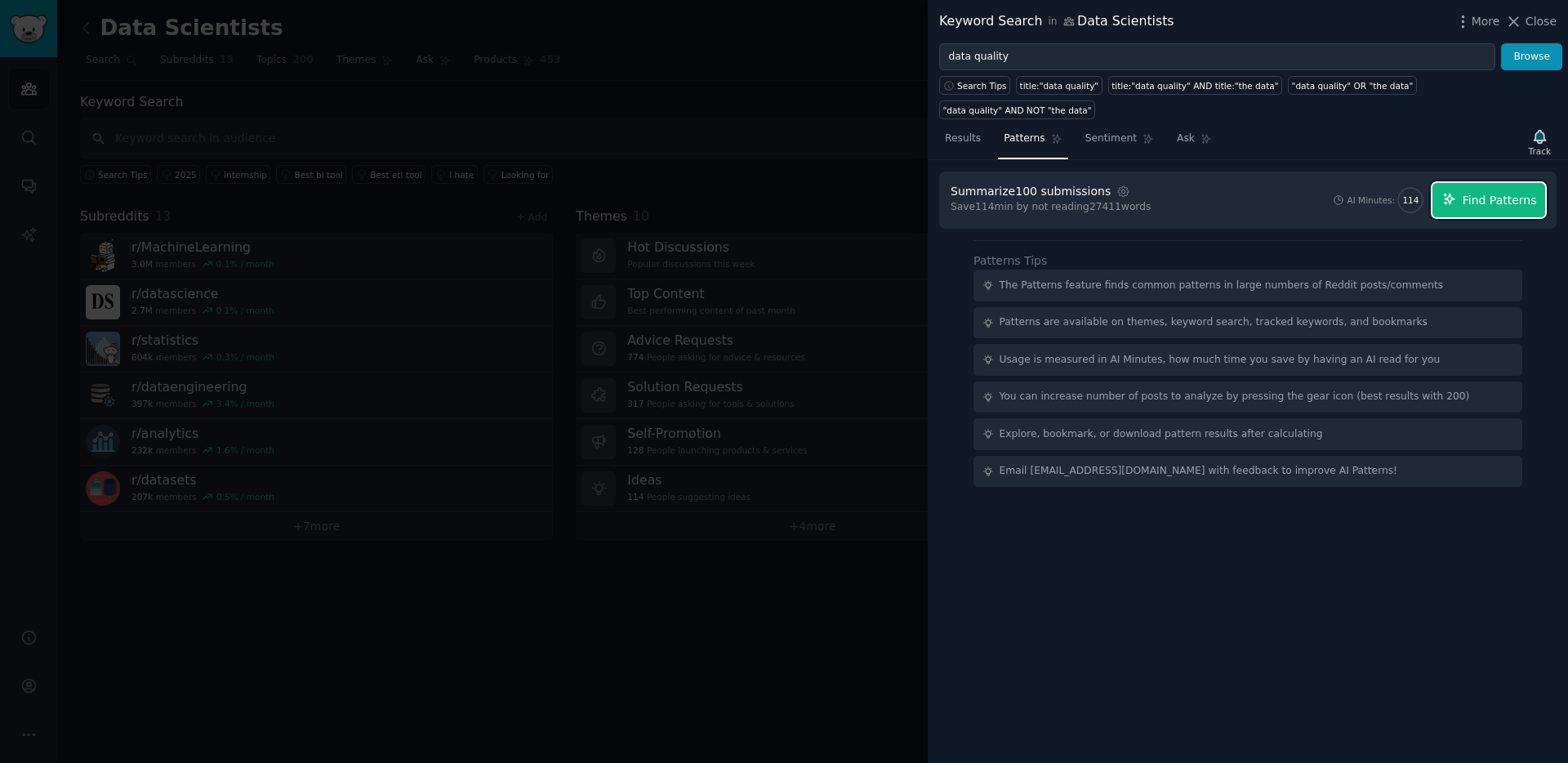
click at [1485, 197] on span "Find Patterns" at bounding box center [1500, 201] width 75 height 17
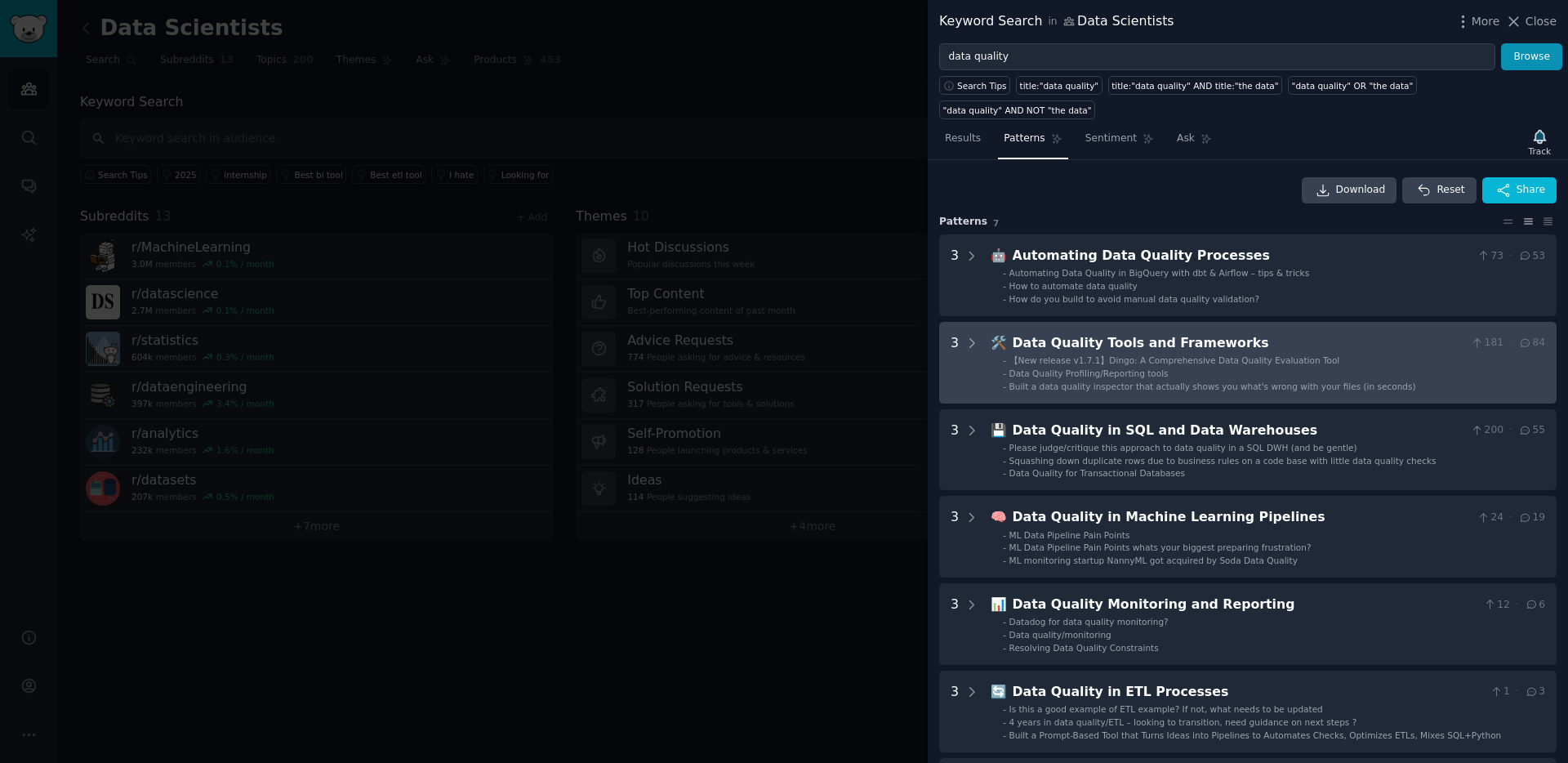
click at [1213, 343] on div "Data Quality Tools and Frameworks" at bounding box center [1239, 344] width 452 height 21
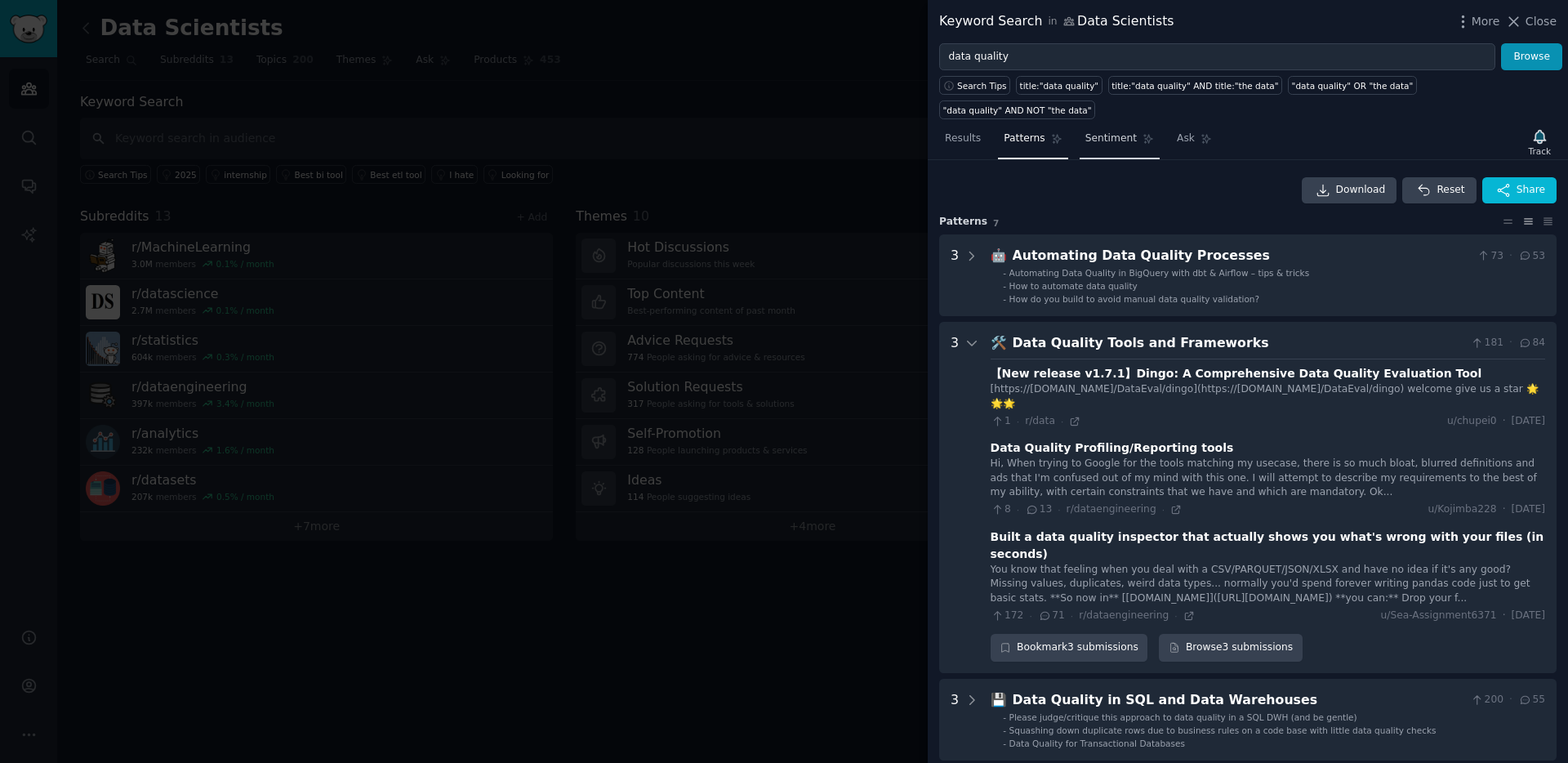
click at [1114, 138] on span "Sentiment" at bounding box center [1111, 139] width 51 height 15
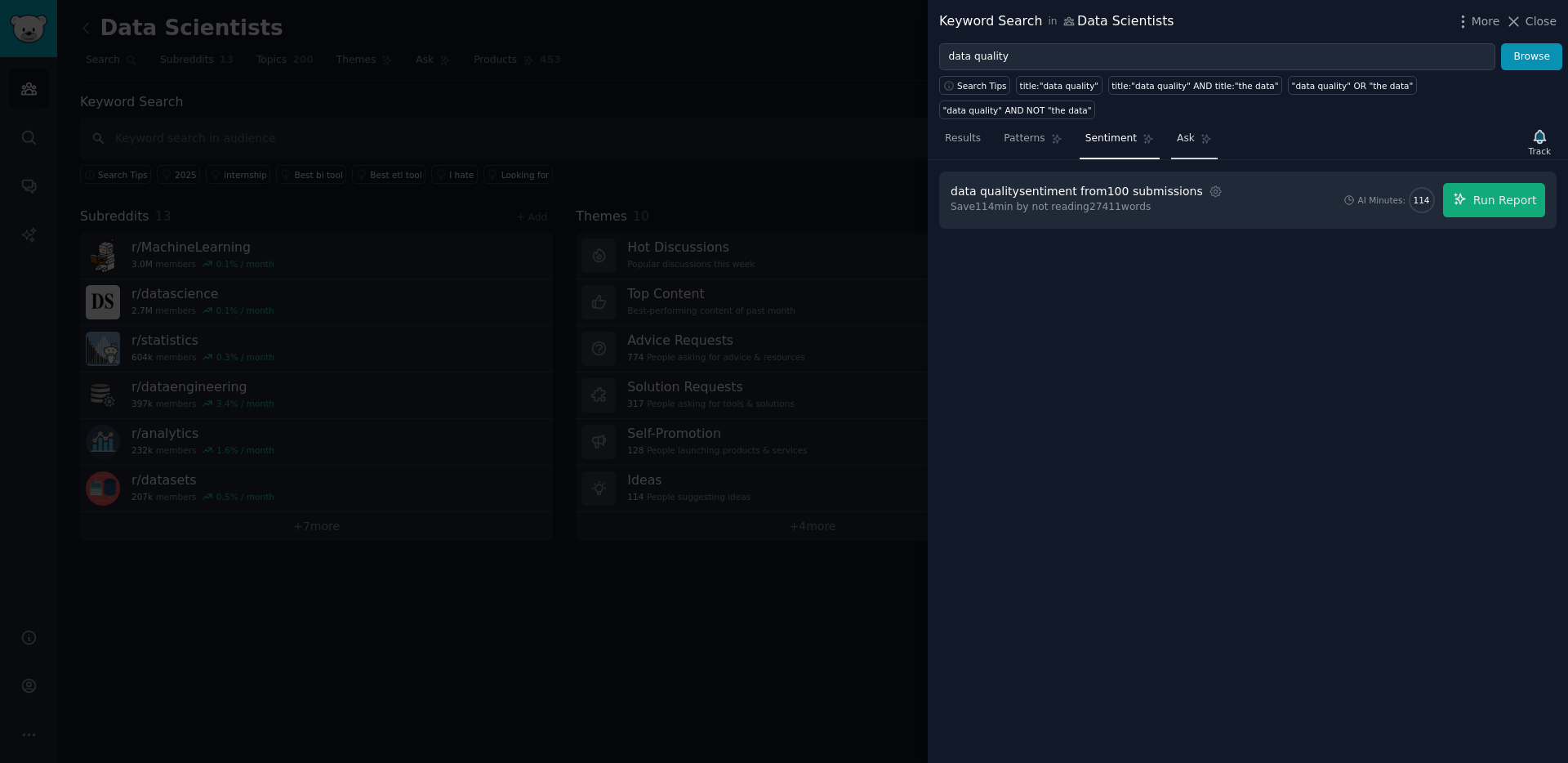
click at [1171, 135] on link "Ask" at bounding box center [1195, 142] width 47 height 34
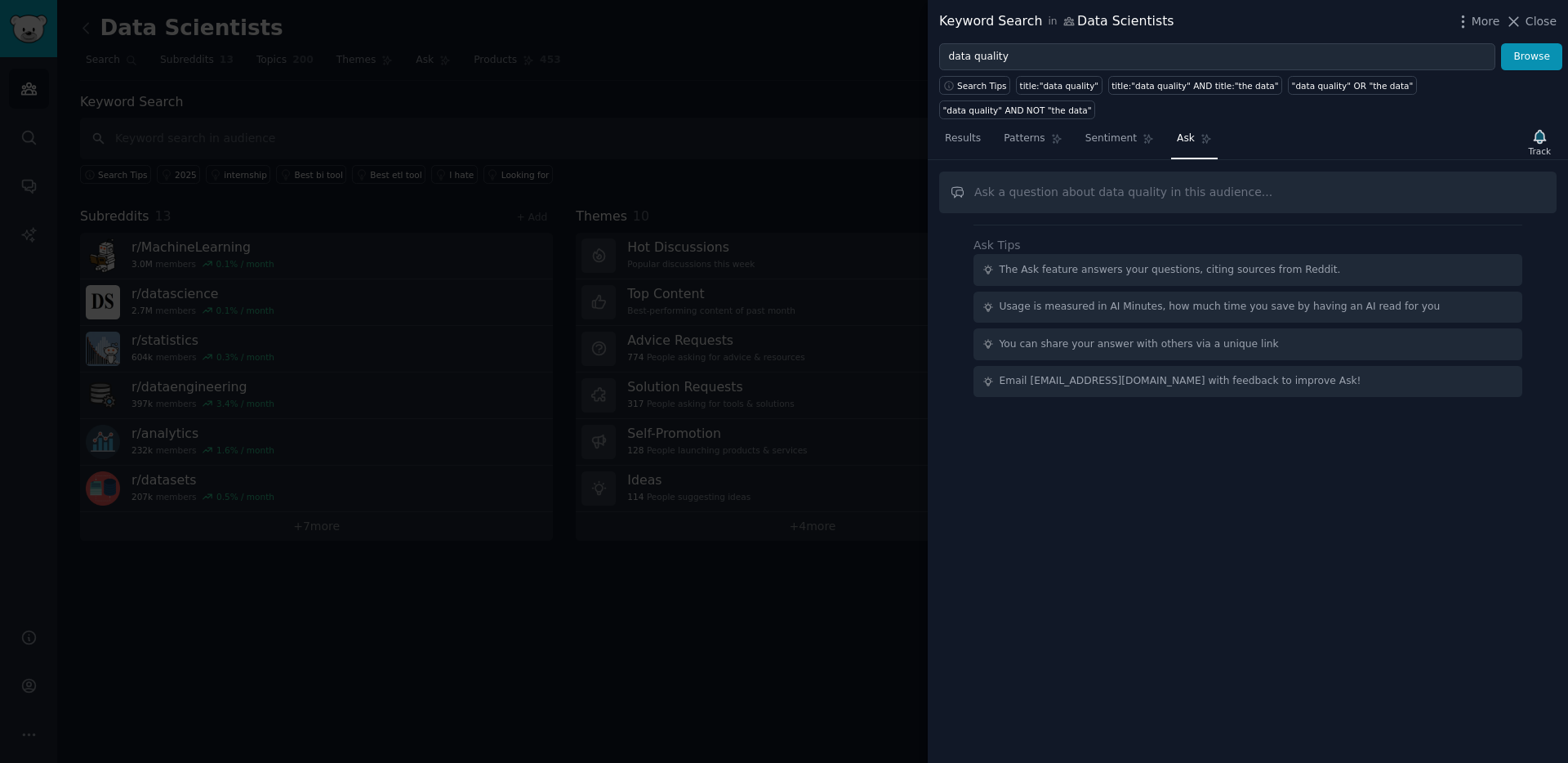
click at [963, 138] on span "Results" at bounding box center [962, 139] width 36 height 15
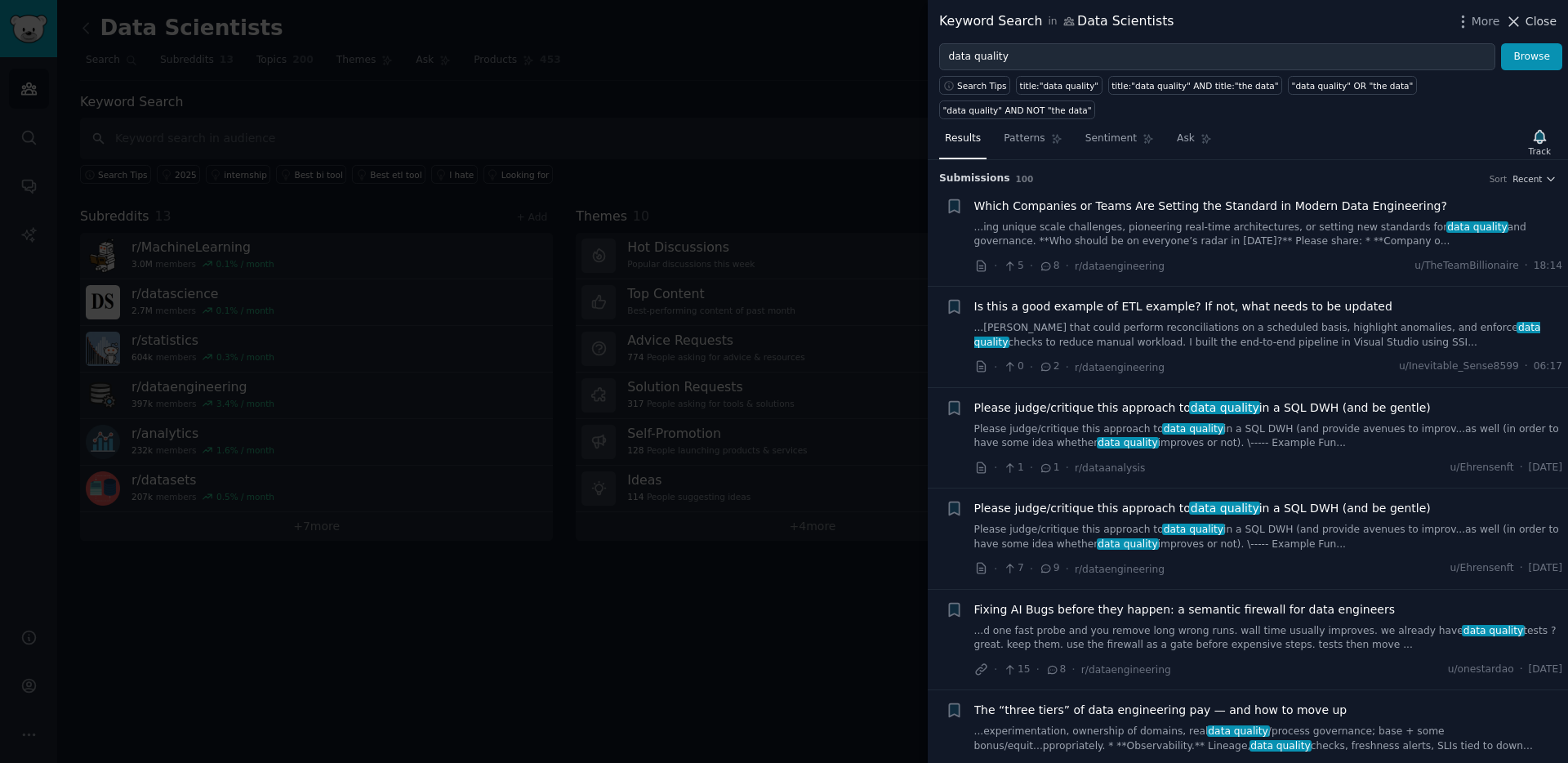
click at [1532, 29] on span "Close" at bounding box center [1541, 22] width 31 height 17
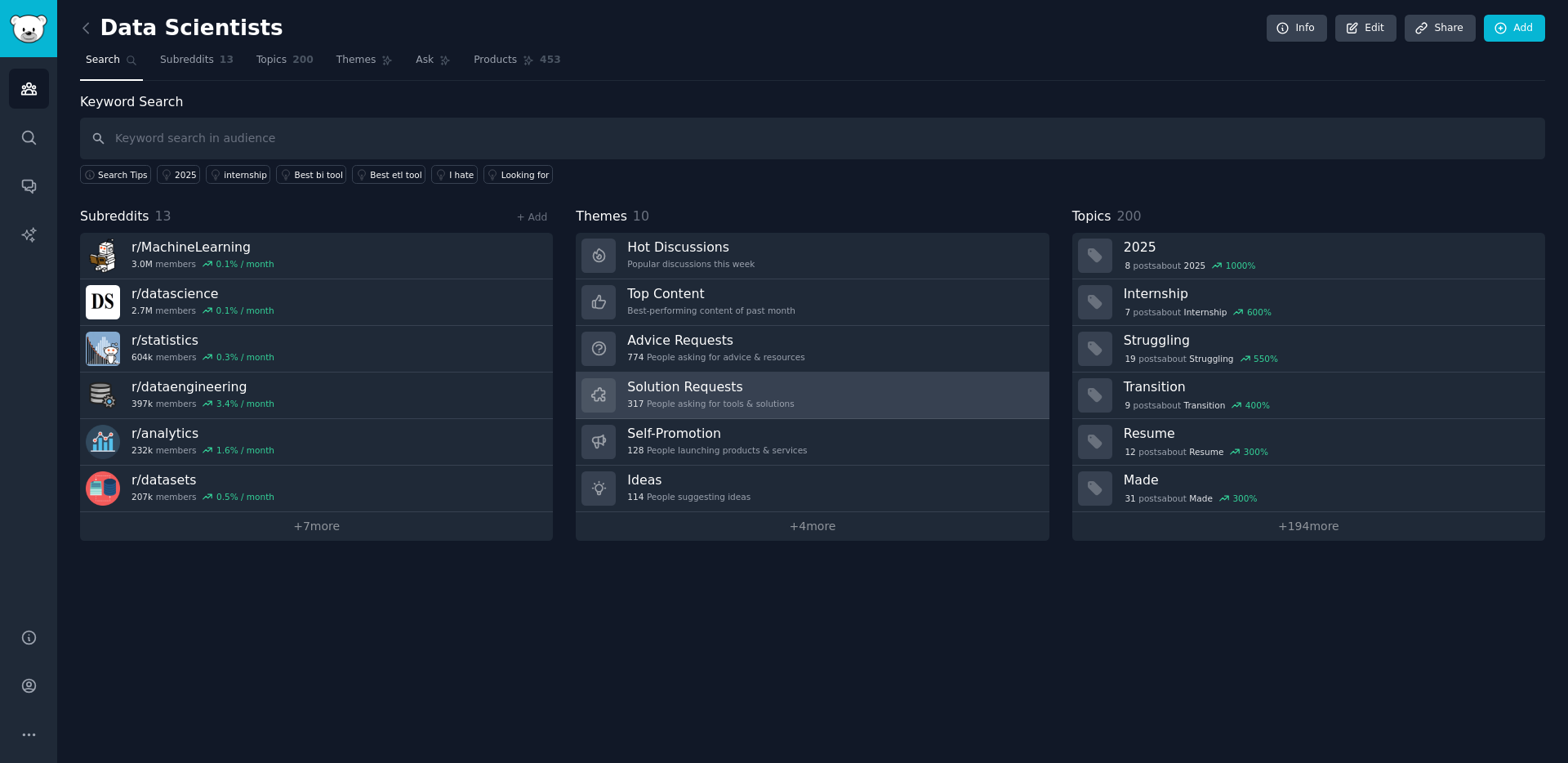
click at [709, 392] on h3 "Solution Requests" at bounding box center [710, 386] width 166 height 17
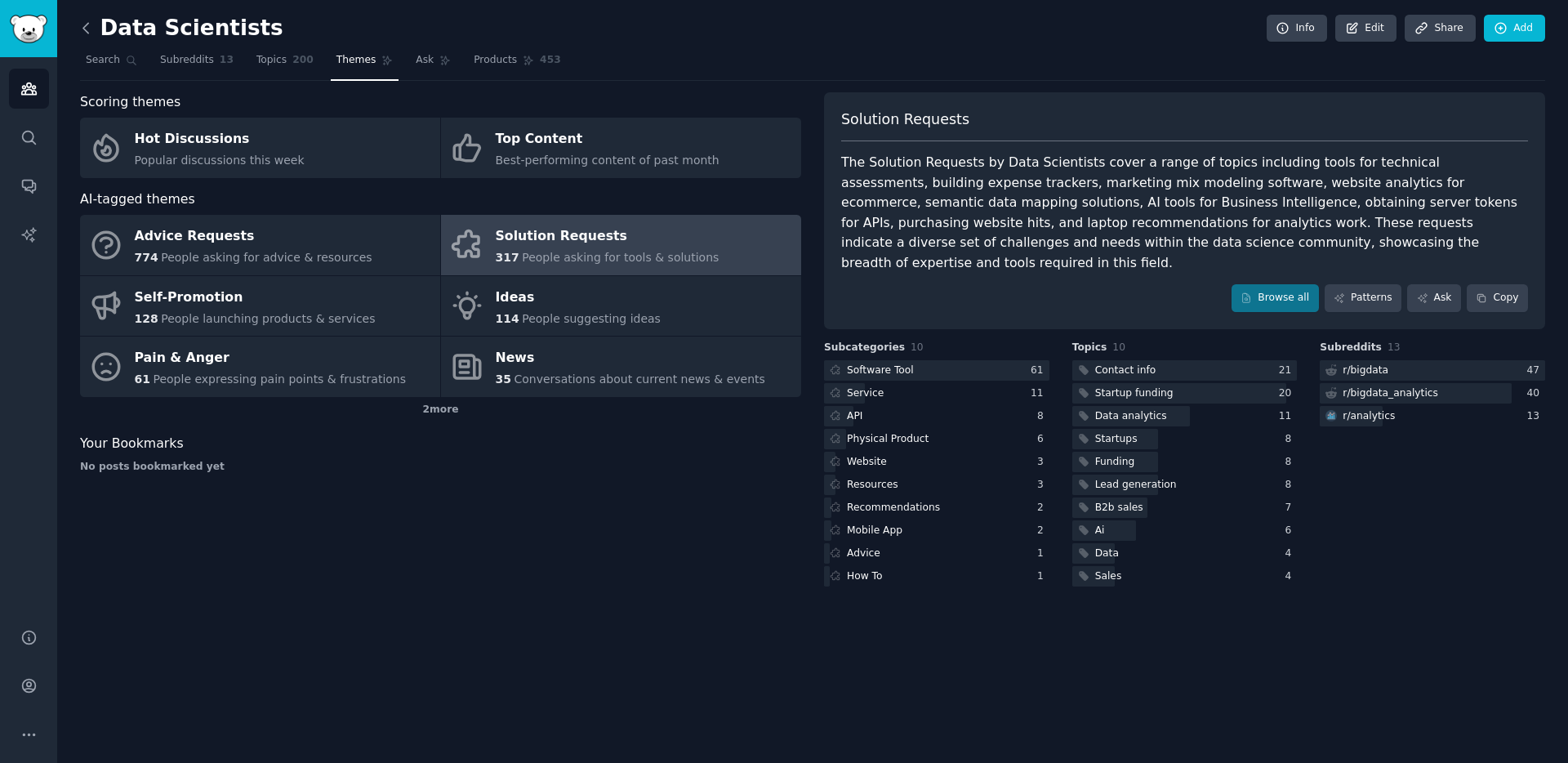
click at [89, 35] on icon at bounding box center [87, 29] width 17 height 17
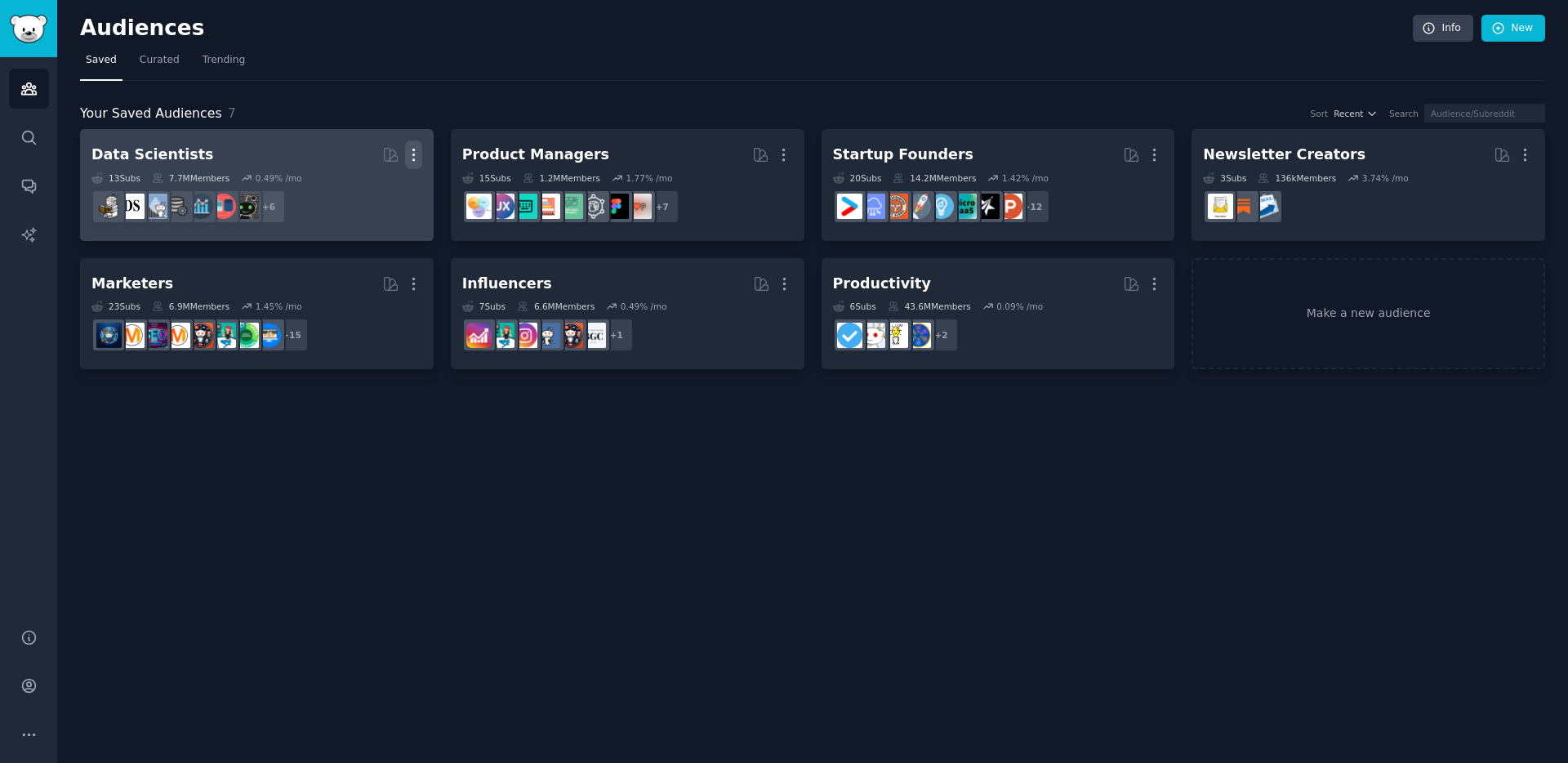
click at [414, 158] on icon "button" at bounding box center [414, 155] width 17 height 17
click at [236, 160] on h2 "Data Scientists Curated by GummySearch More" at bounding box center [257, 154] width 331 height 29
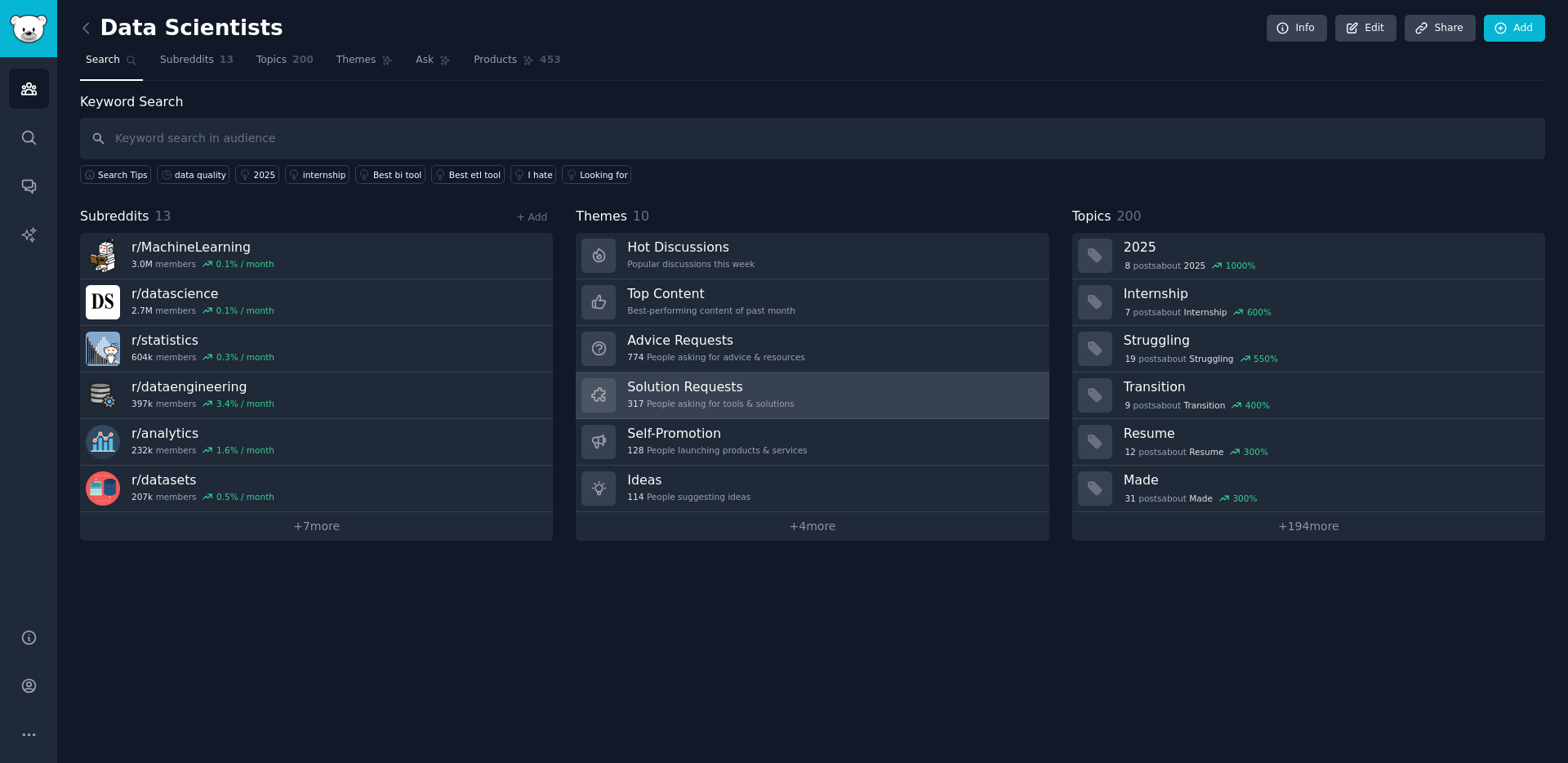
click at [681, 386] on h3 "Solution Requests" at bounding box center [710, 386] width 166 height 17
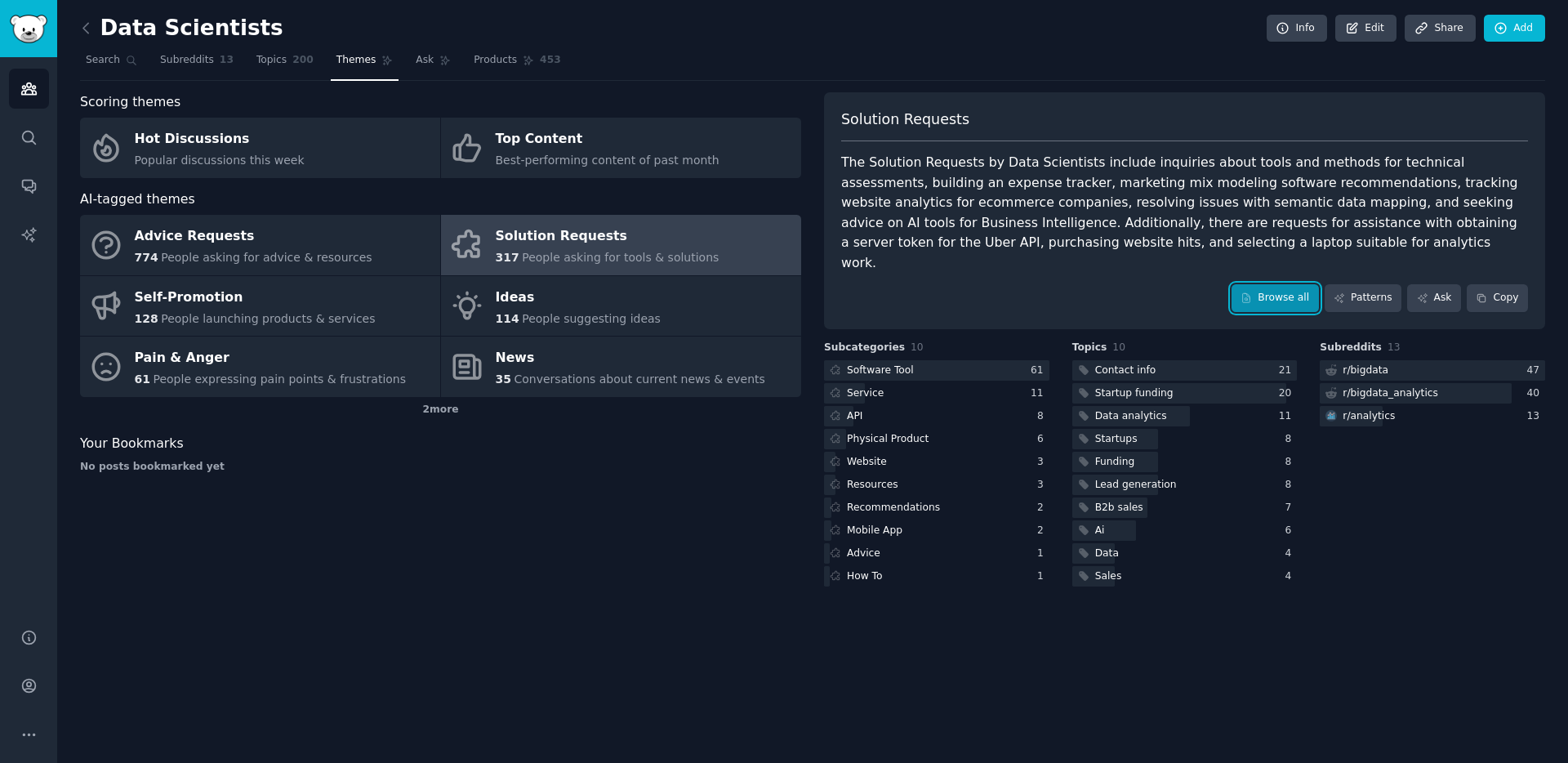
click at [1289, 284] on link "Browse all" at bounding box center [1275, 298] width 87 height 28
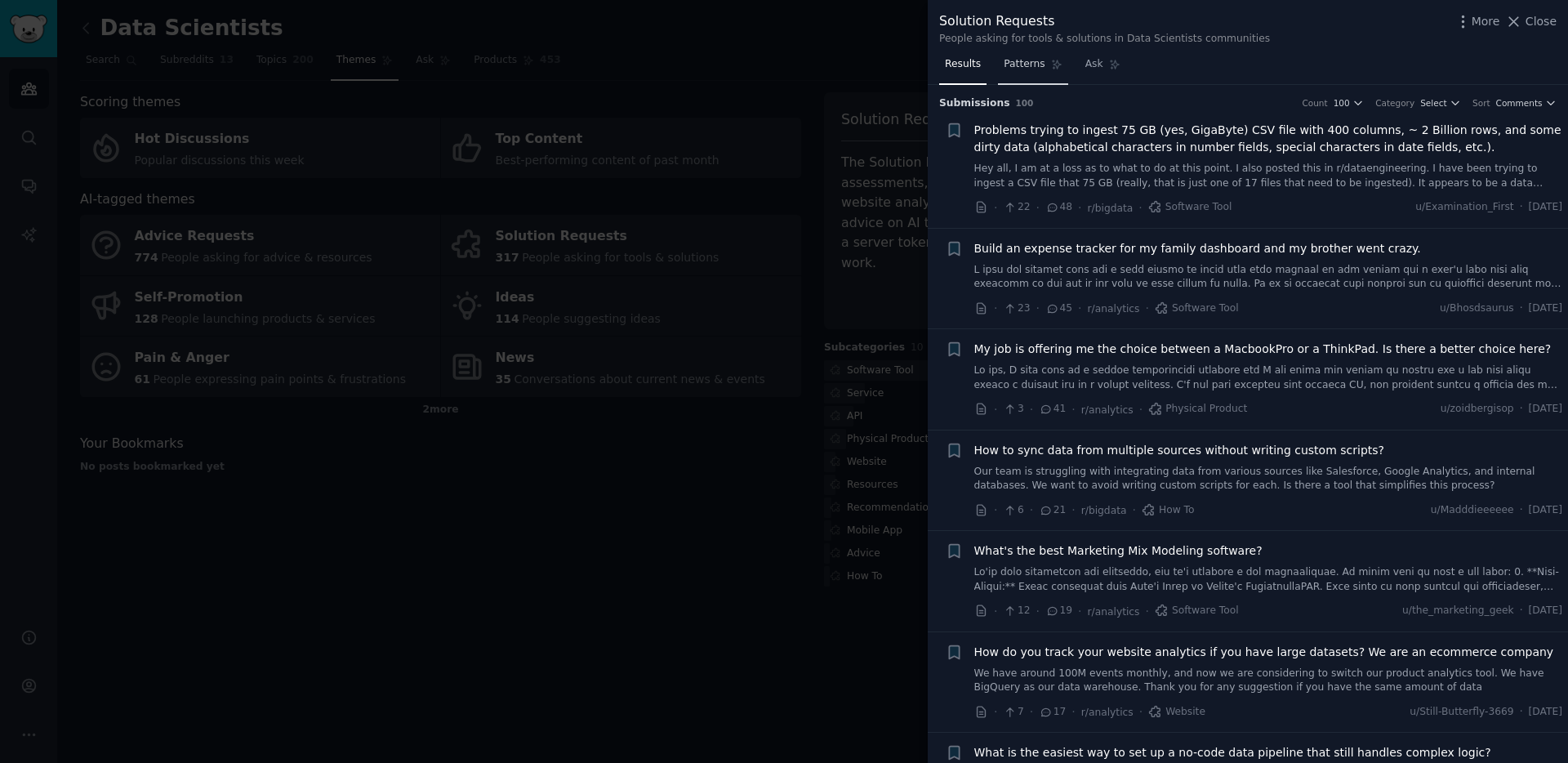
click at [1025, 66] on span "Patterns" at bounding box center [1024, 64] width 41 height 15
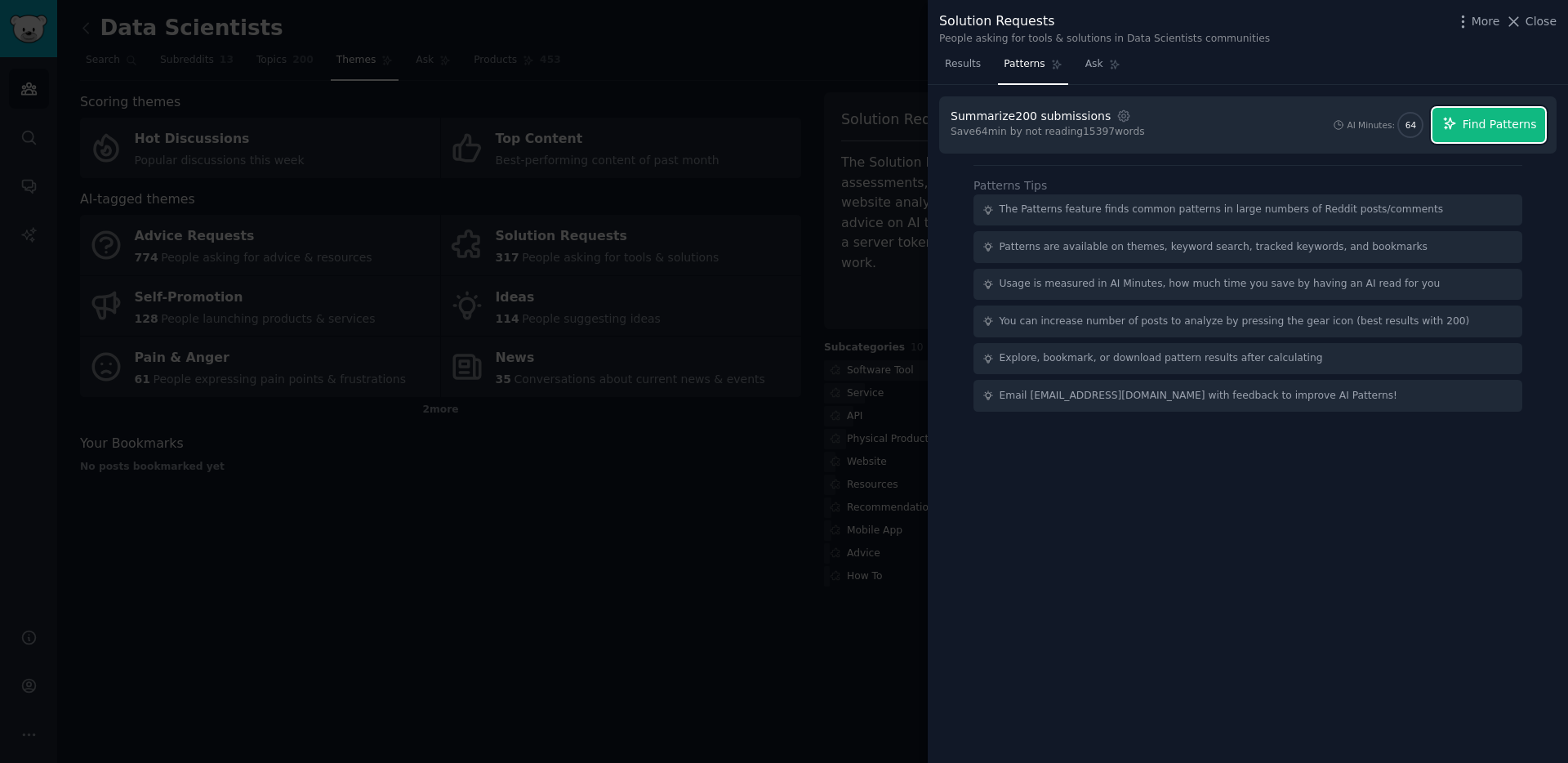
click at [1512, 122] on span "Find Patterns" at bounding box center [1500, 125] width 75 height 17
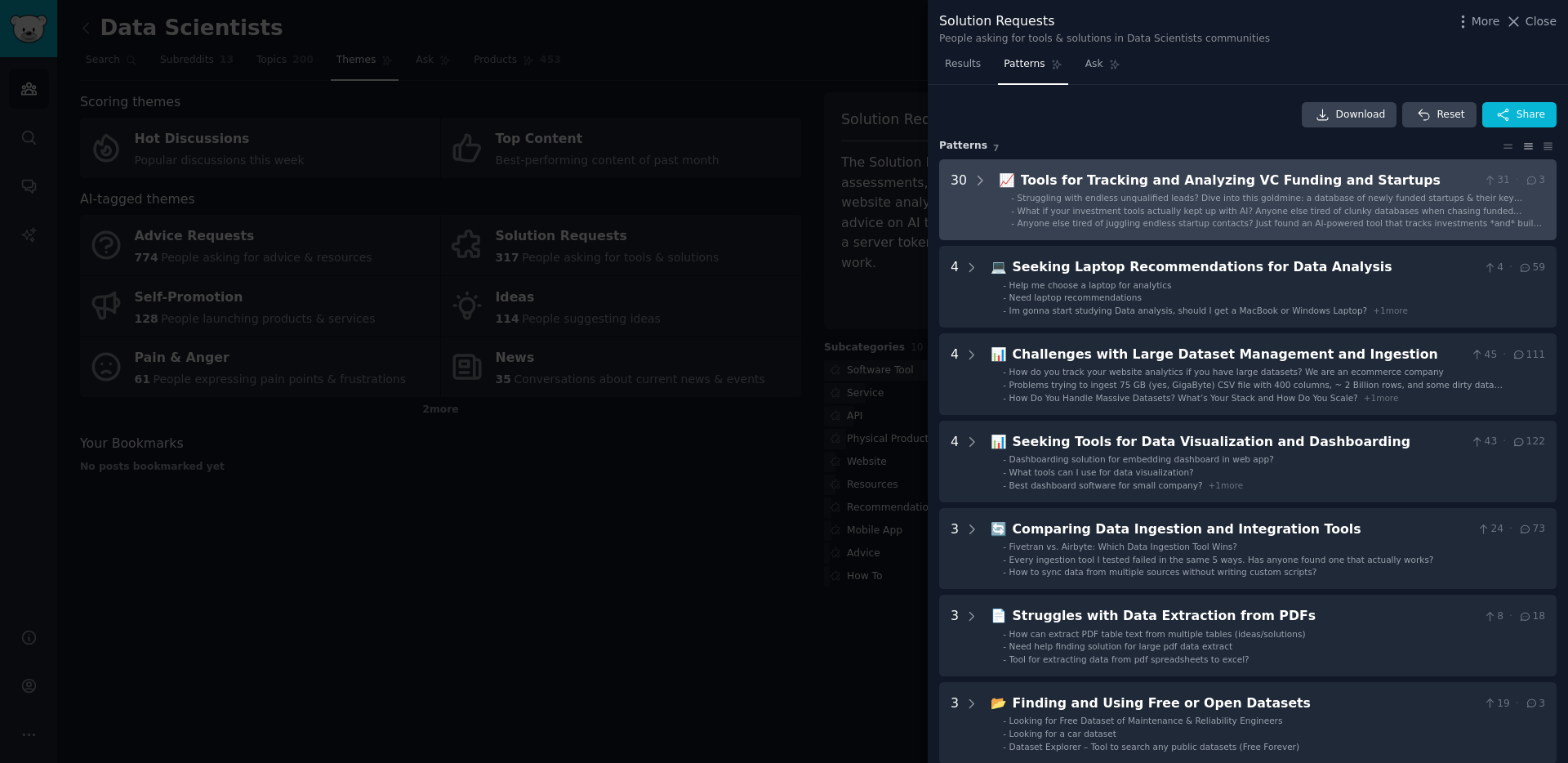
click at [1134, 206] on span "What if your investment tools actually kept up with AI? Anyone else tired of cl…" at bounding box center [1270, 217] width 505 height 22
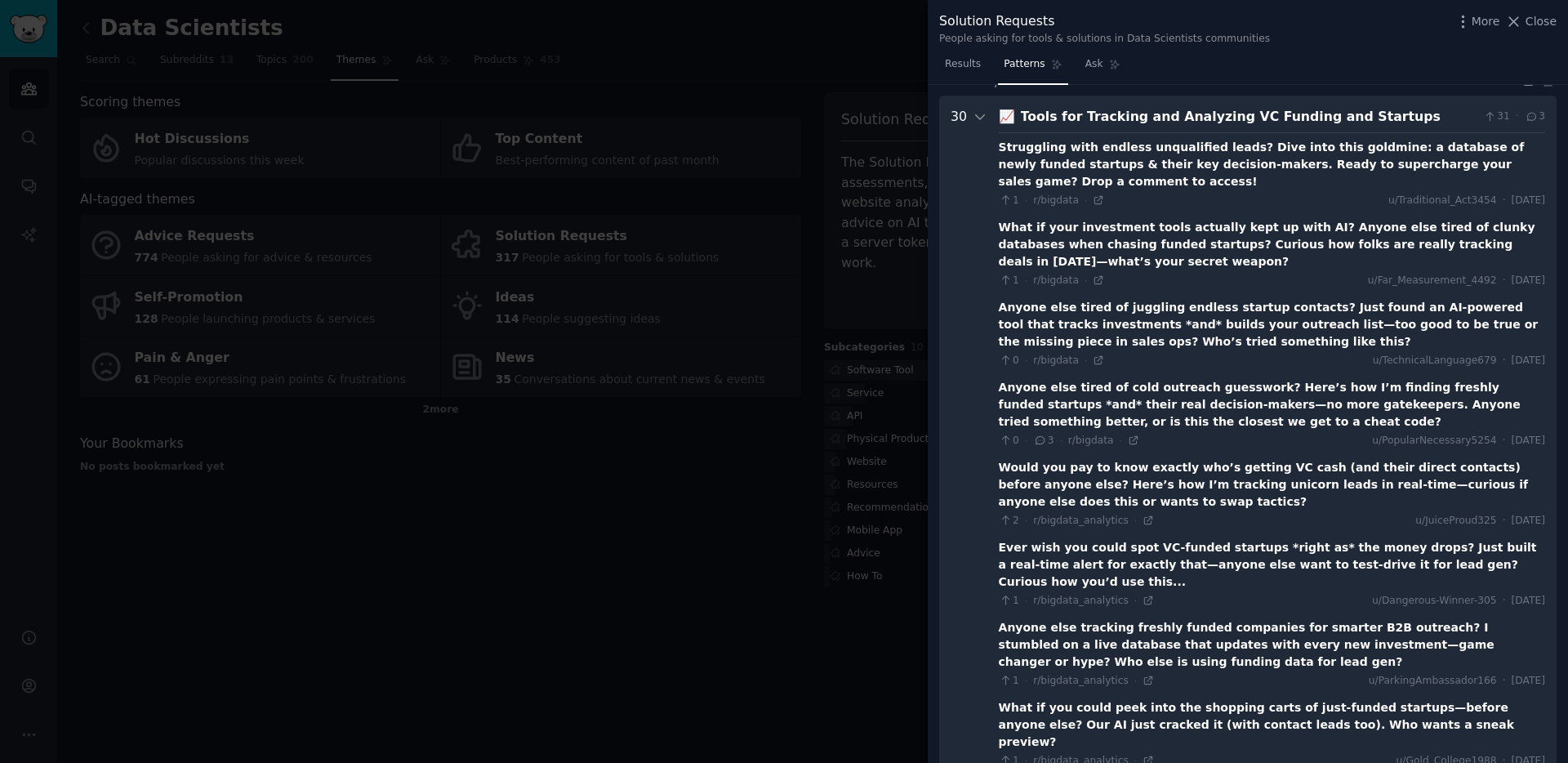
scroll to position [74, 0]
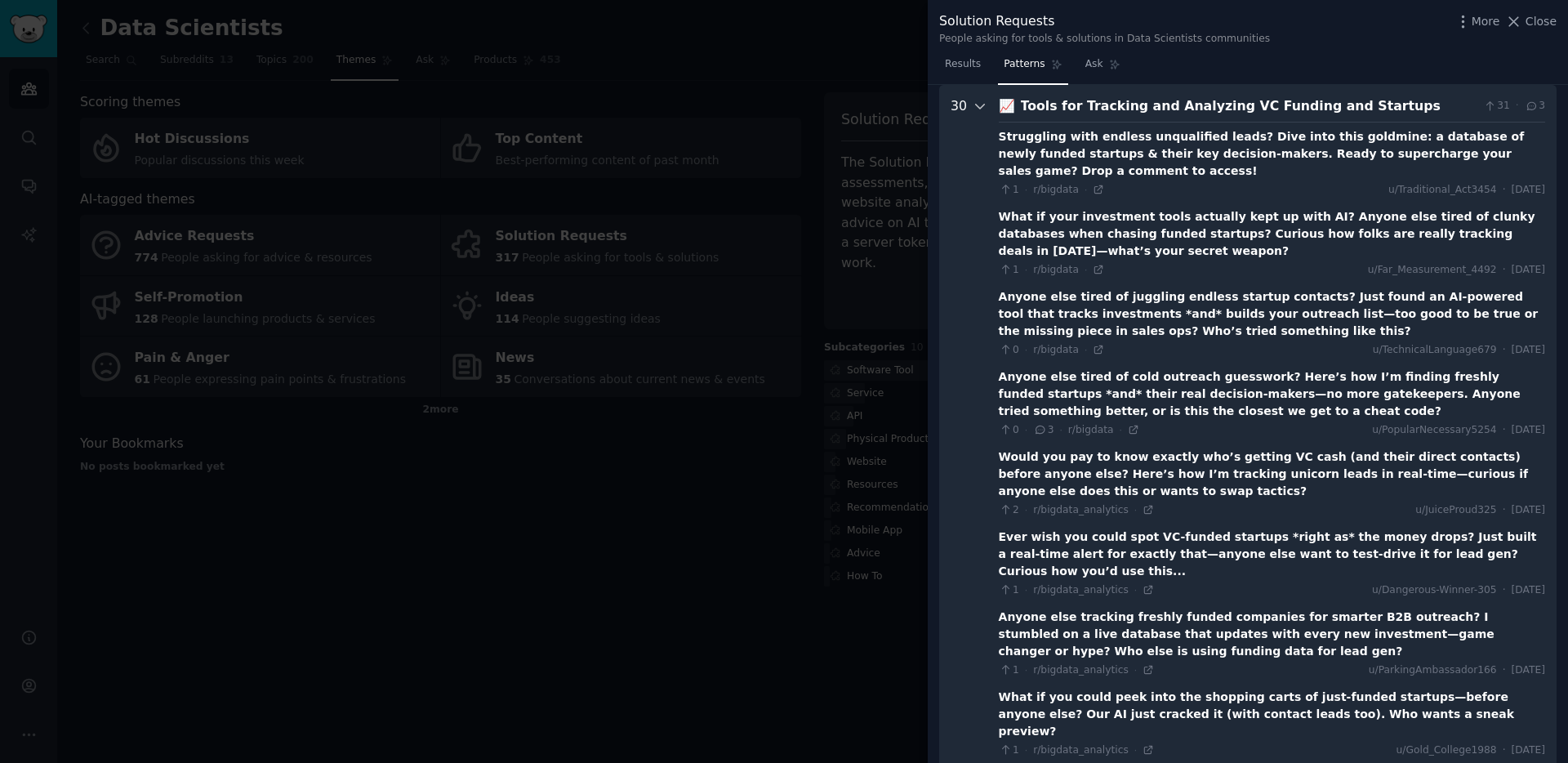
click at [980, 105] on icon at bounding box center [980, 106] width 15 height 15
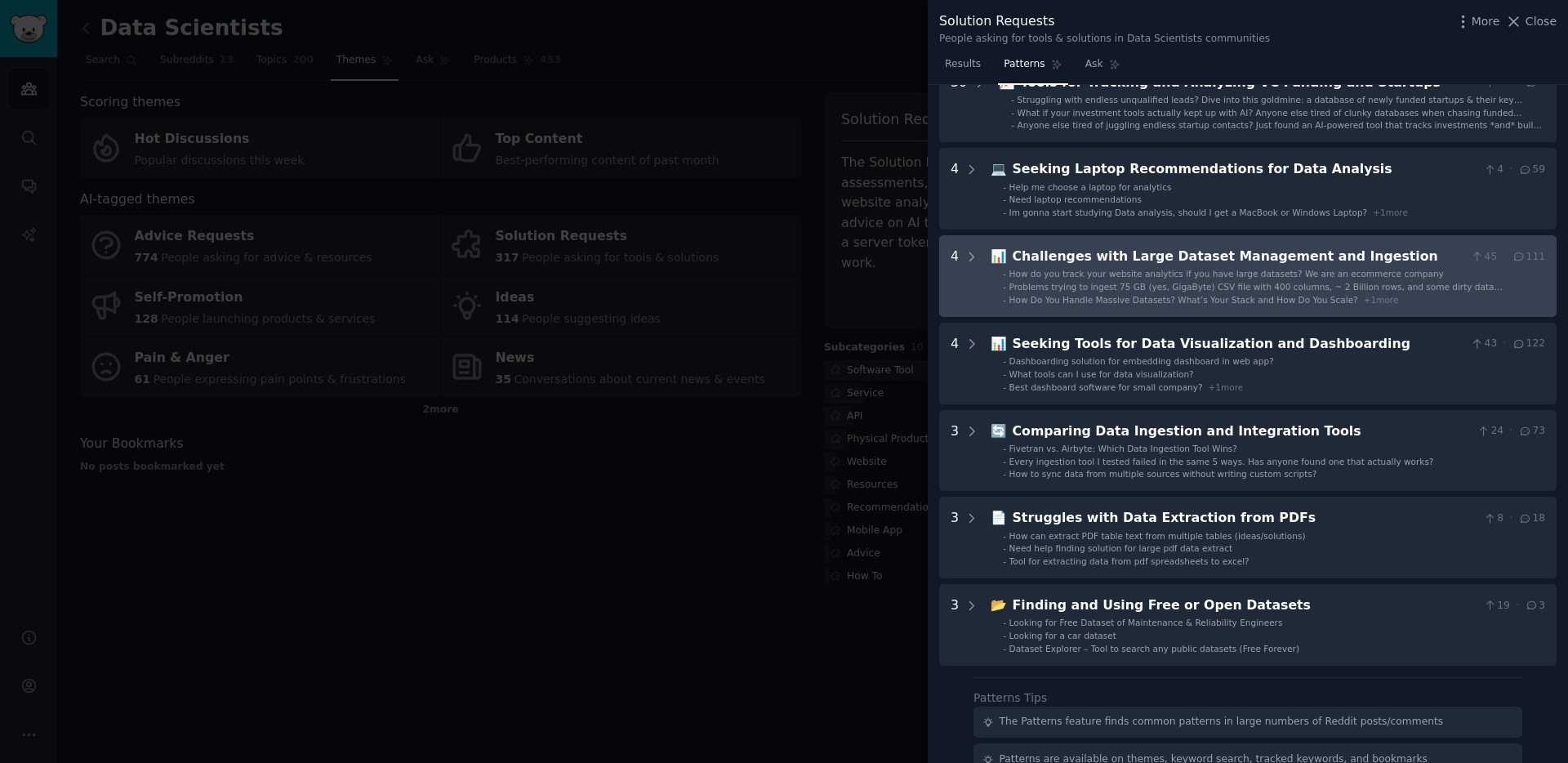
scroll to position [111, 0]
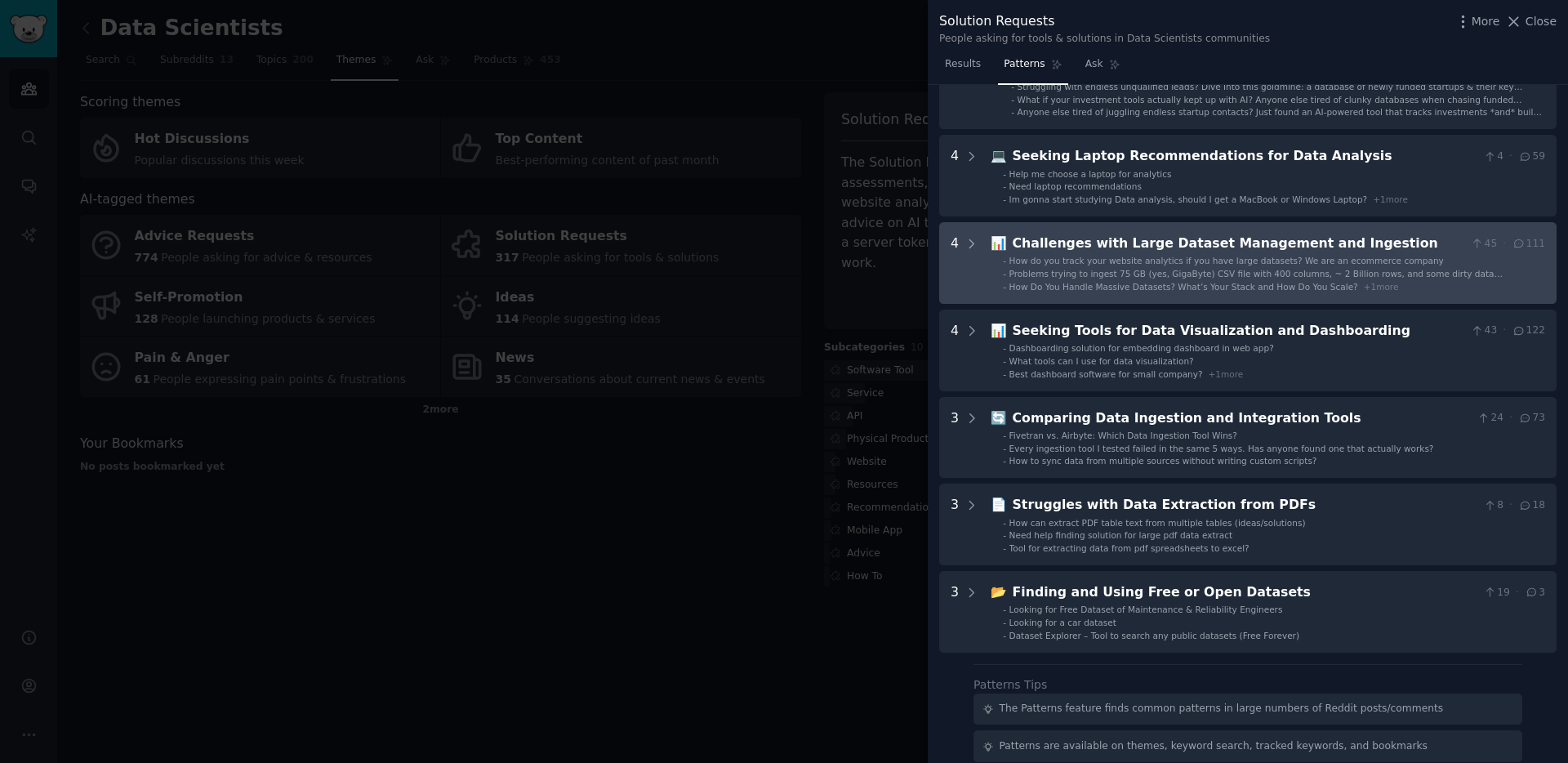
click at [1163, 248] on div "Challenges with Large Dataset Management and Ingestion" at bounding box center [1239, 244] width 452 height 21
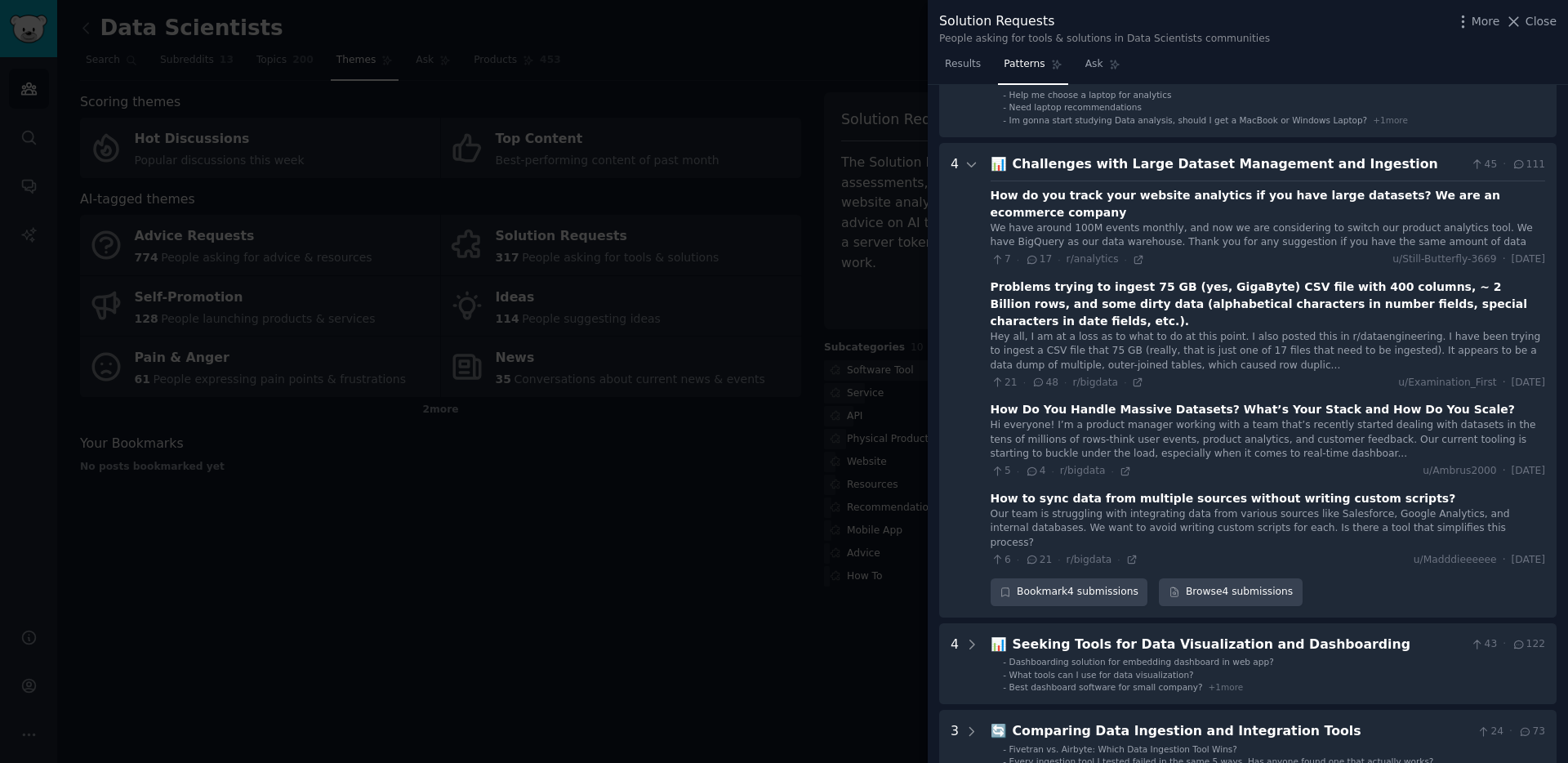
scroll to position [249, 0]
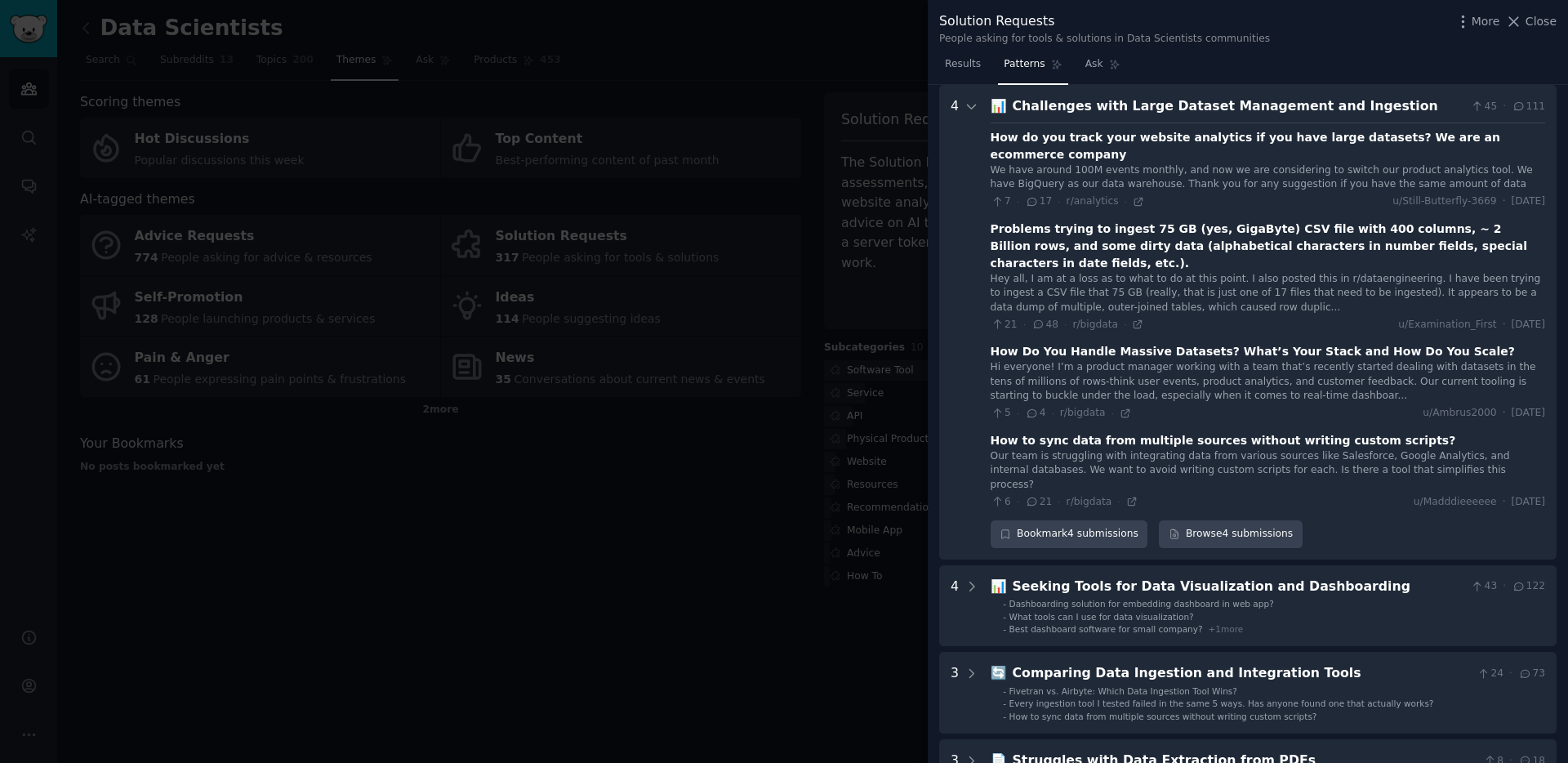
click at [1232, 432] on div "How to sync data from multiple sources without writing custom scripts?" at bounding box center [1223, 441] width 465 height 17
click at [1133, 196] on icon at bounding box center [1138, 201] width 11 height 11
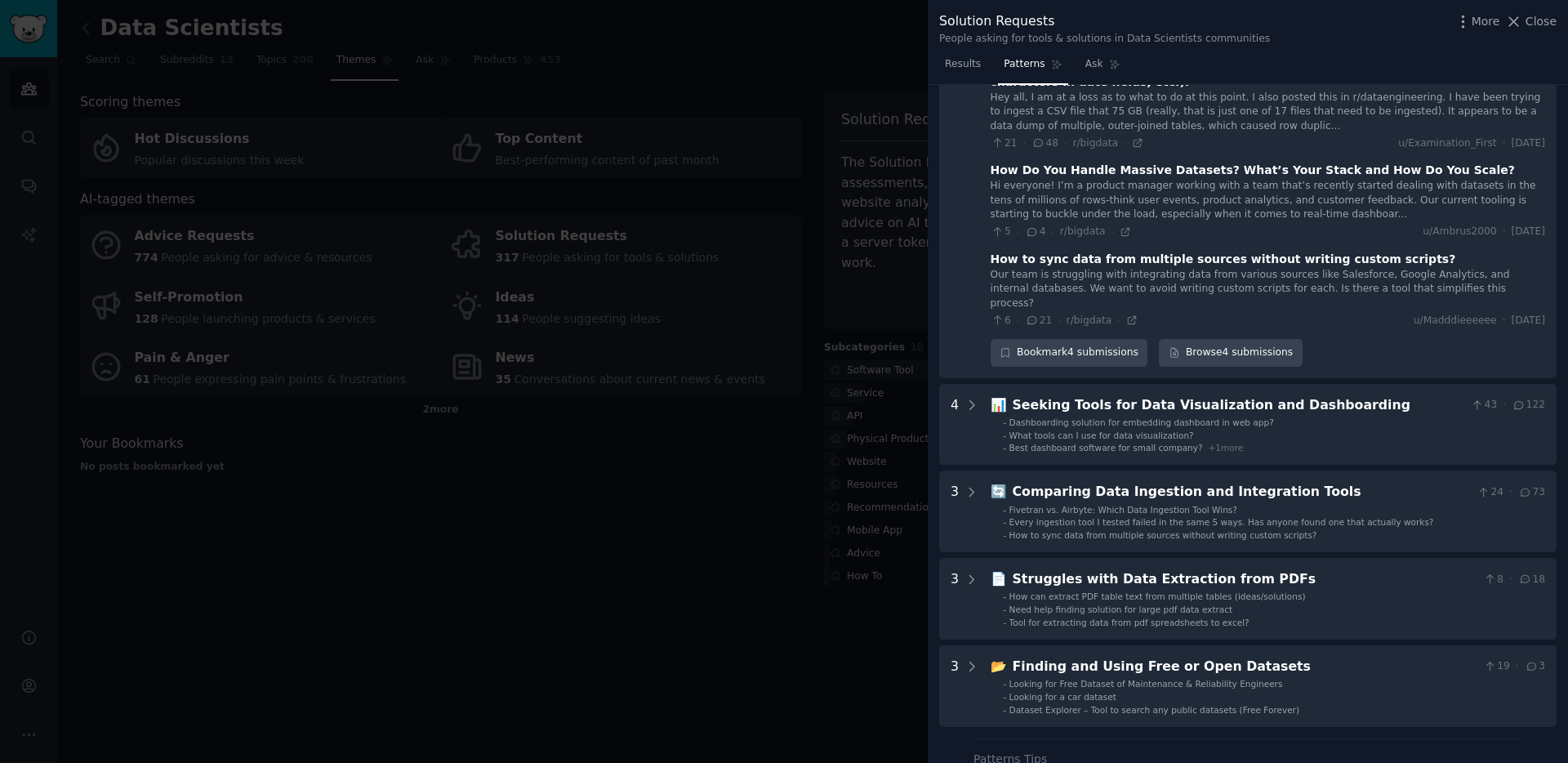
scroll to position [430, 0]
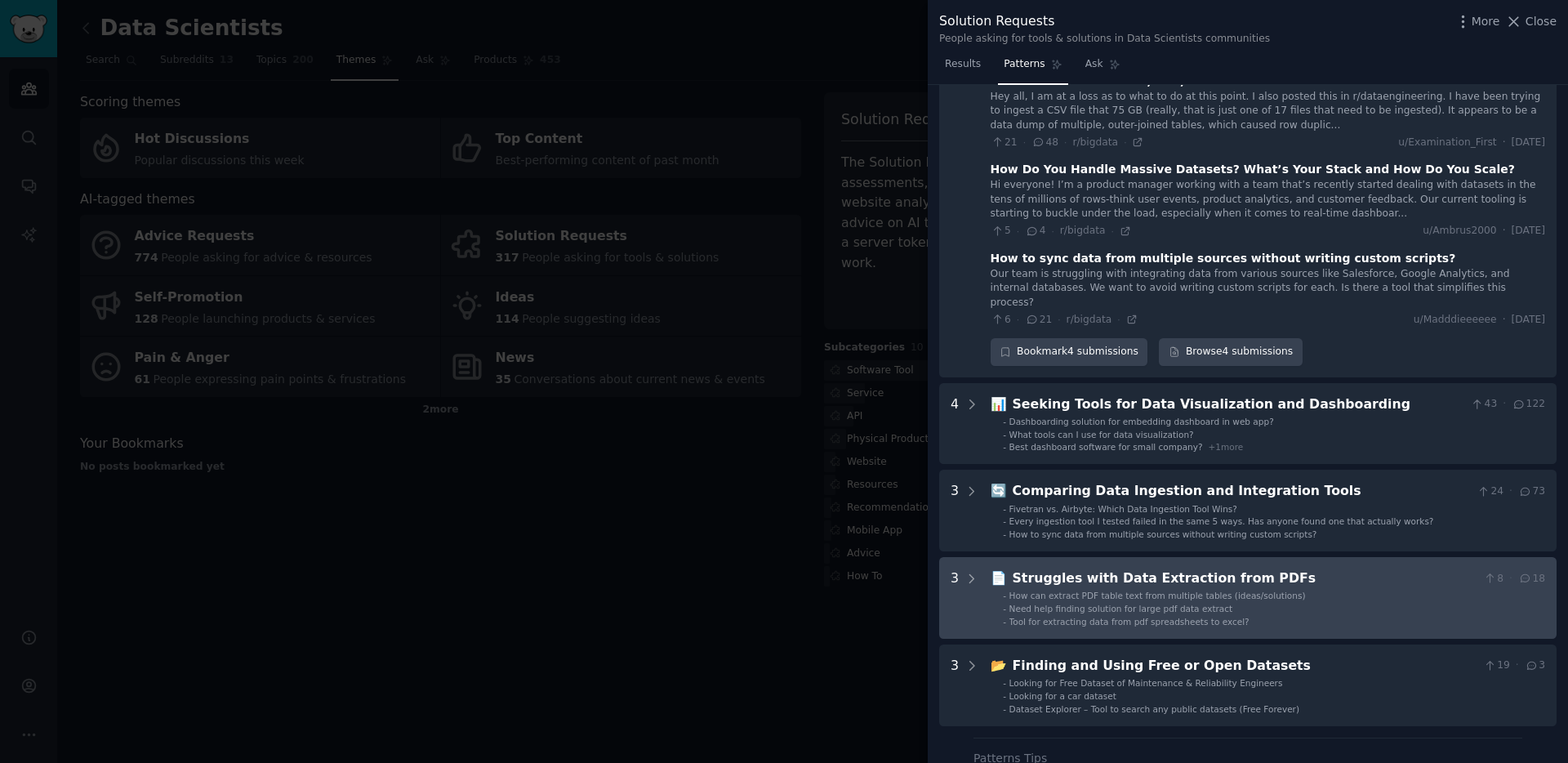
click at [1148, 590] on ul "- How can extract PDF table text from multiple tables (ideas/solutions) - Need …" at bounding box center [1268, 608] width 554 height 37
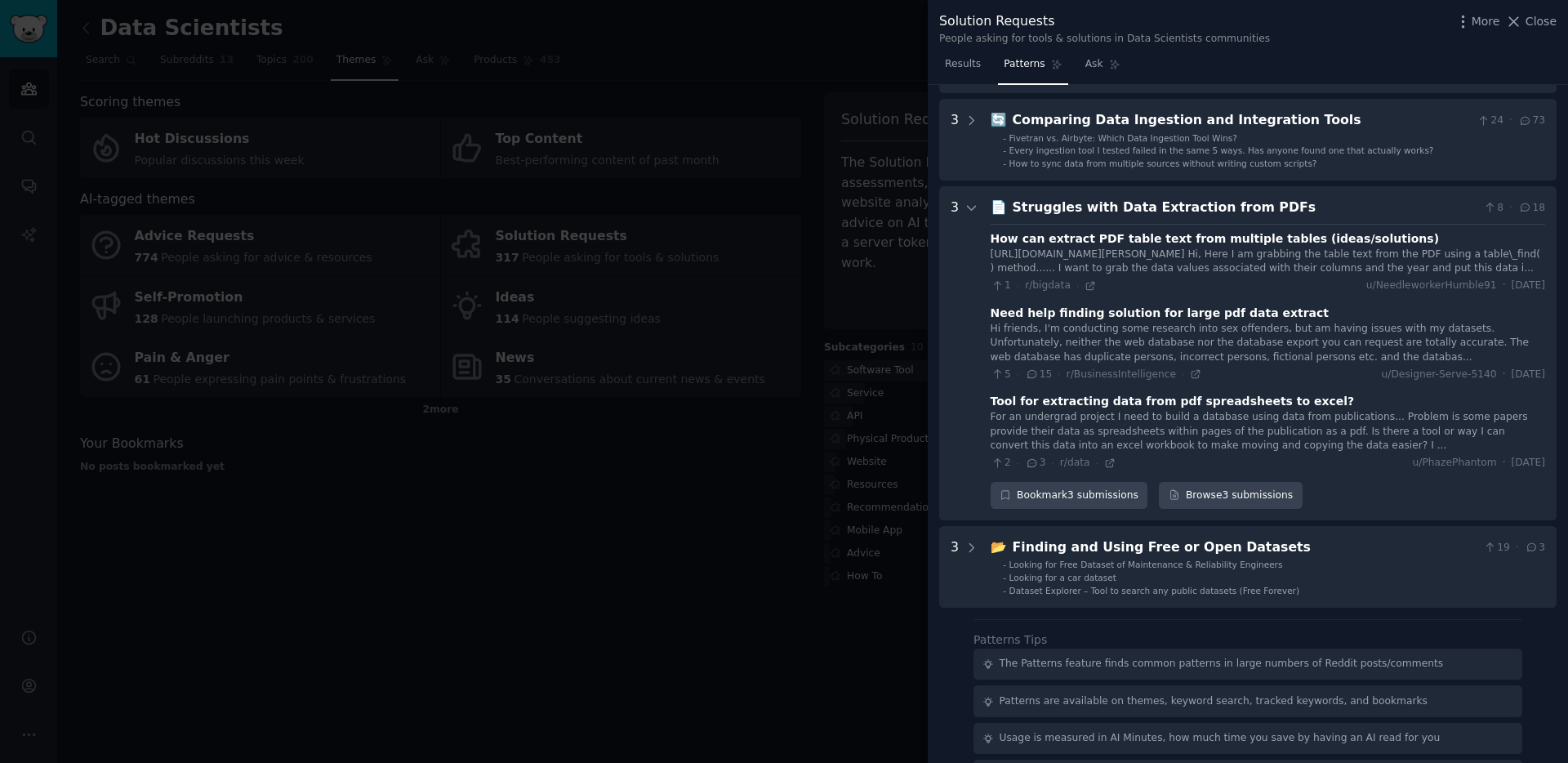
scroll to position [792, 0]
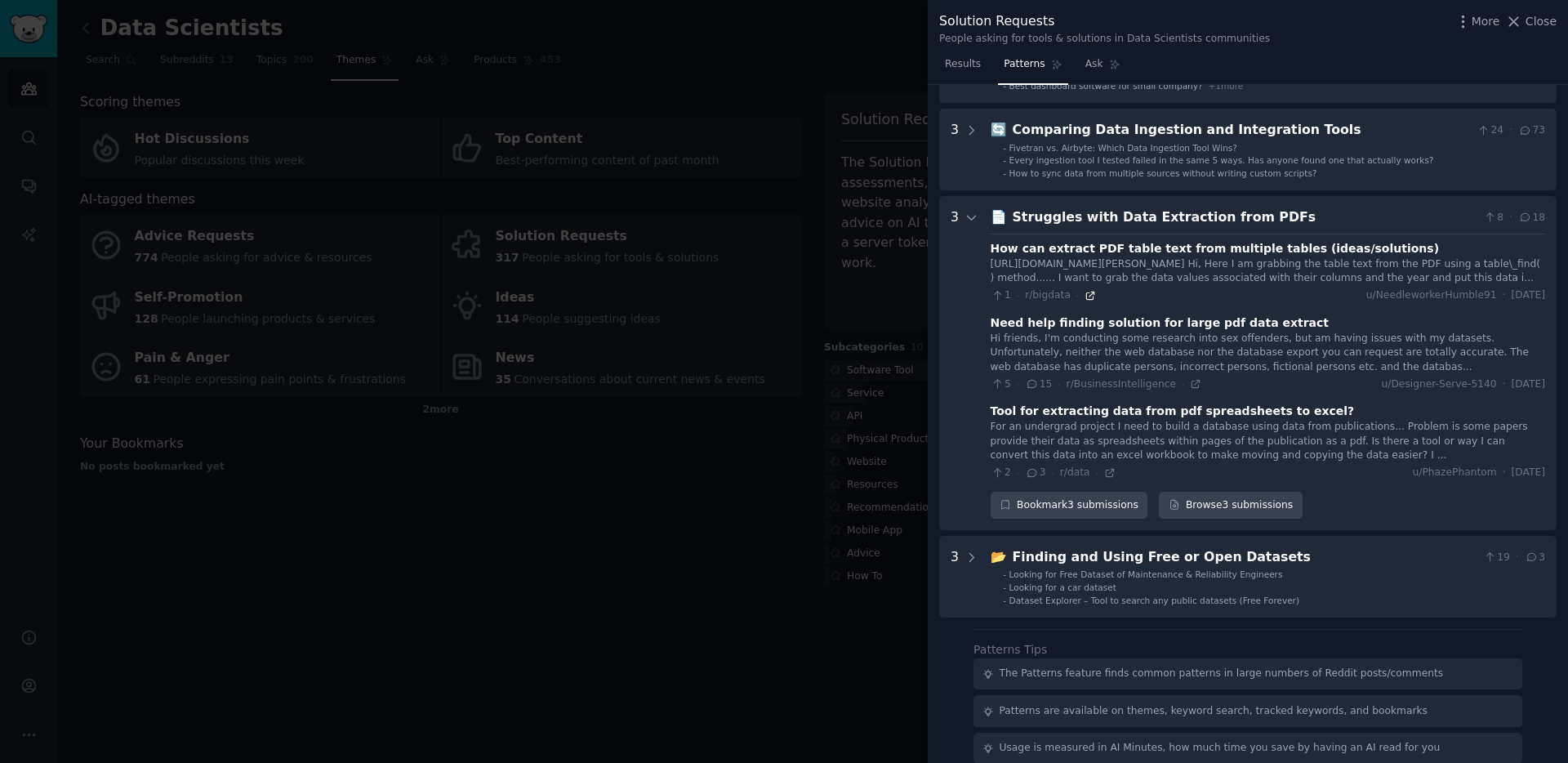
click at [1087, 292] on icon at bounding box center [1091, 295] width 7 height 7
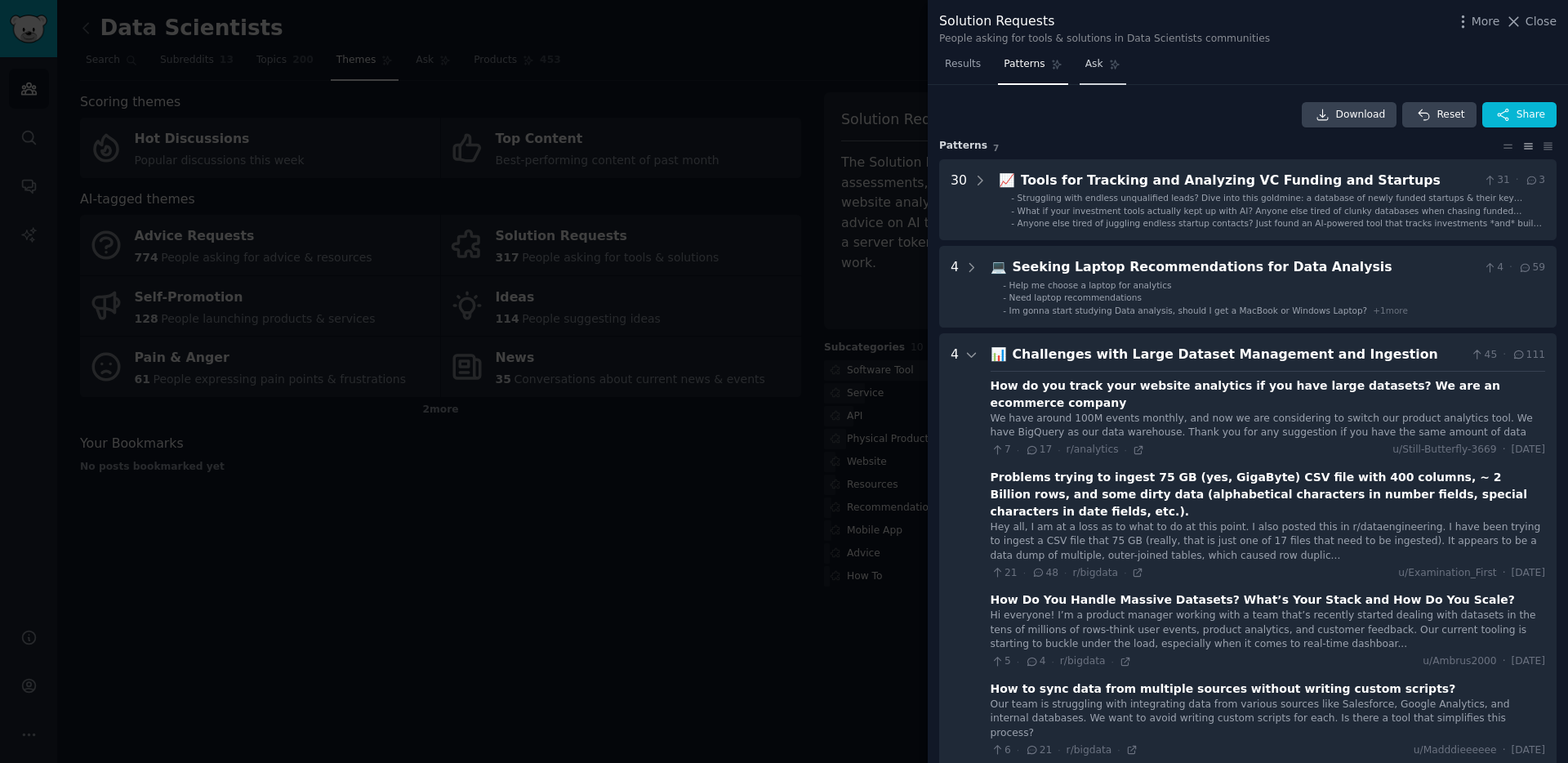
click at [1097, 67] on span "Ask" at bounding box center [1094, 64] width 18 height 15
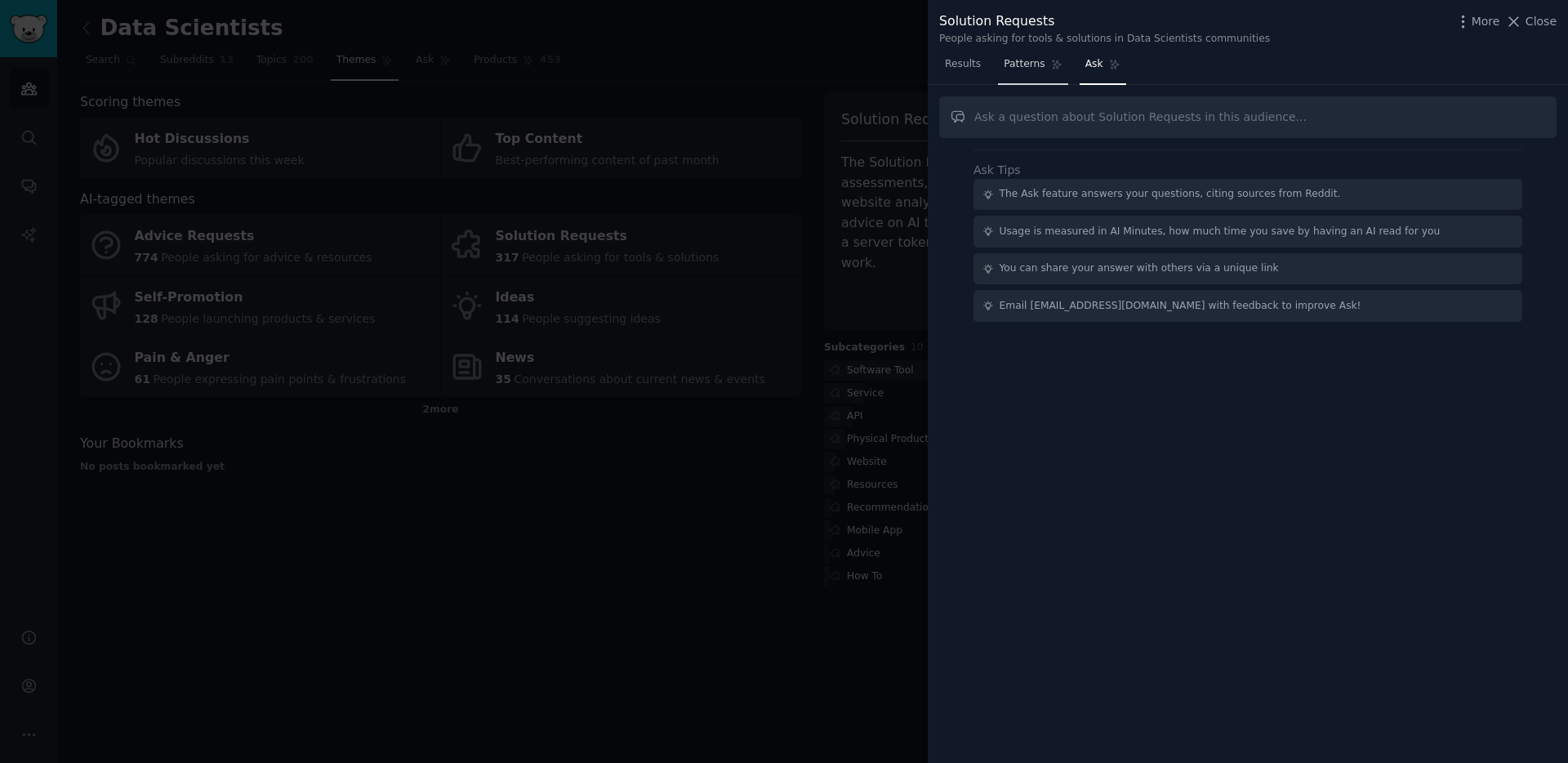
click at [1030, 64] on span "Patterns" at bounding box center [1024, 64] width 41 height 15
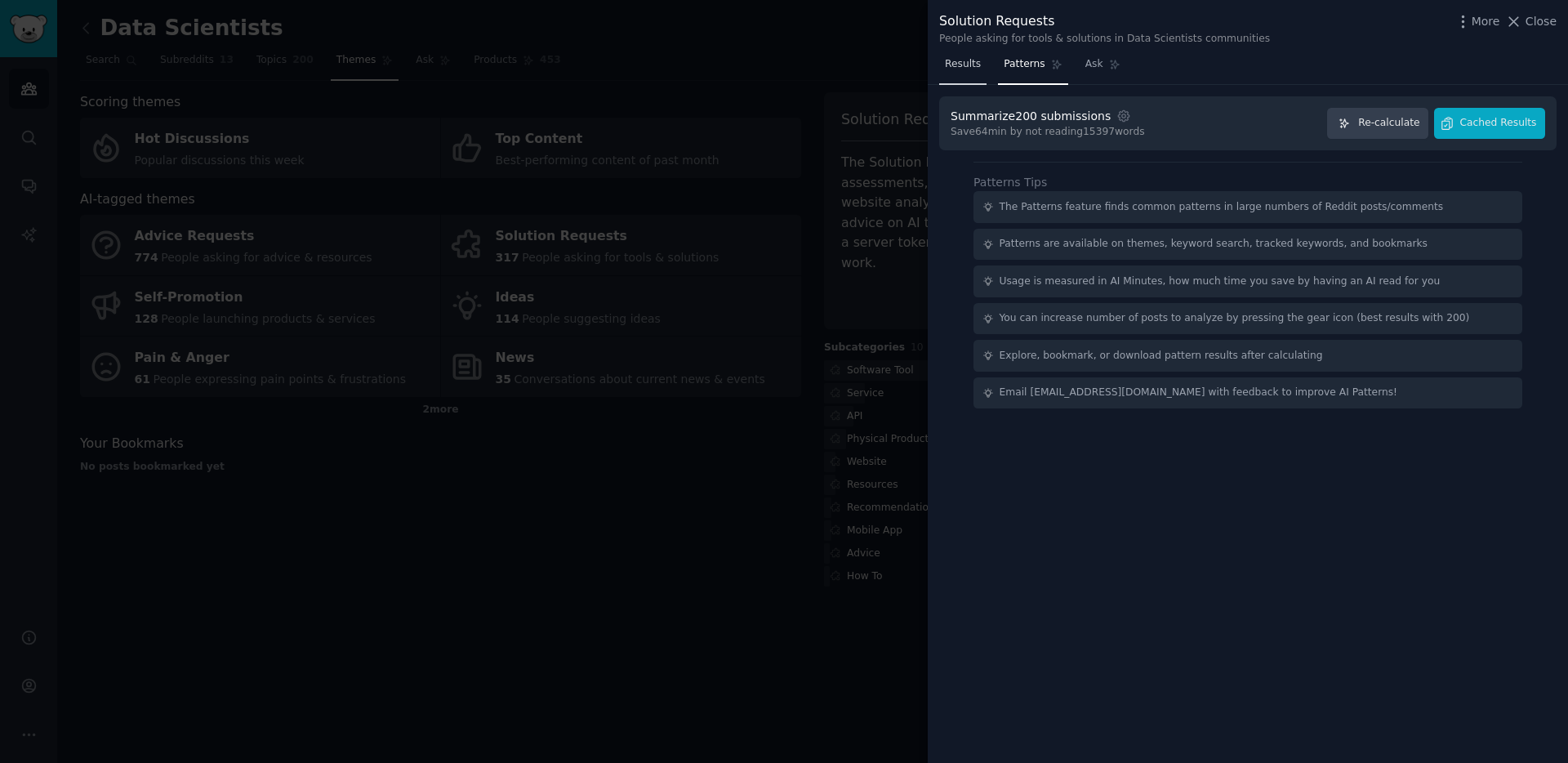
click at [958, 60] on span "Results" at bounding box center [962, 64] width 36 height 15
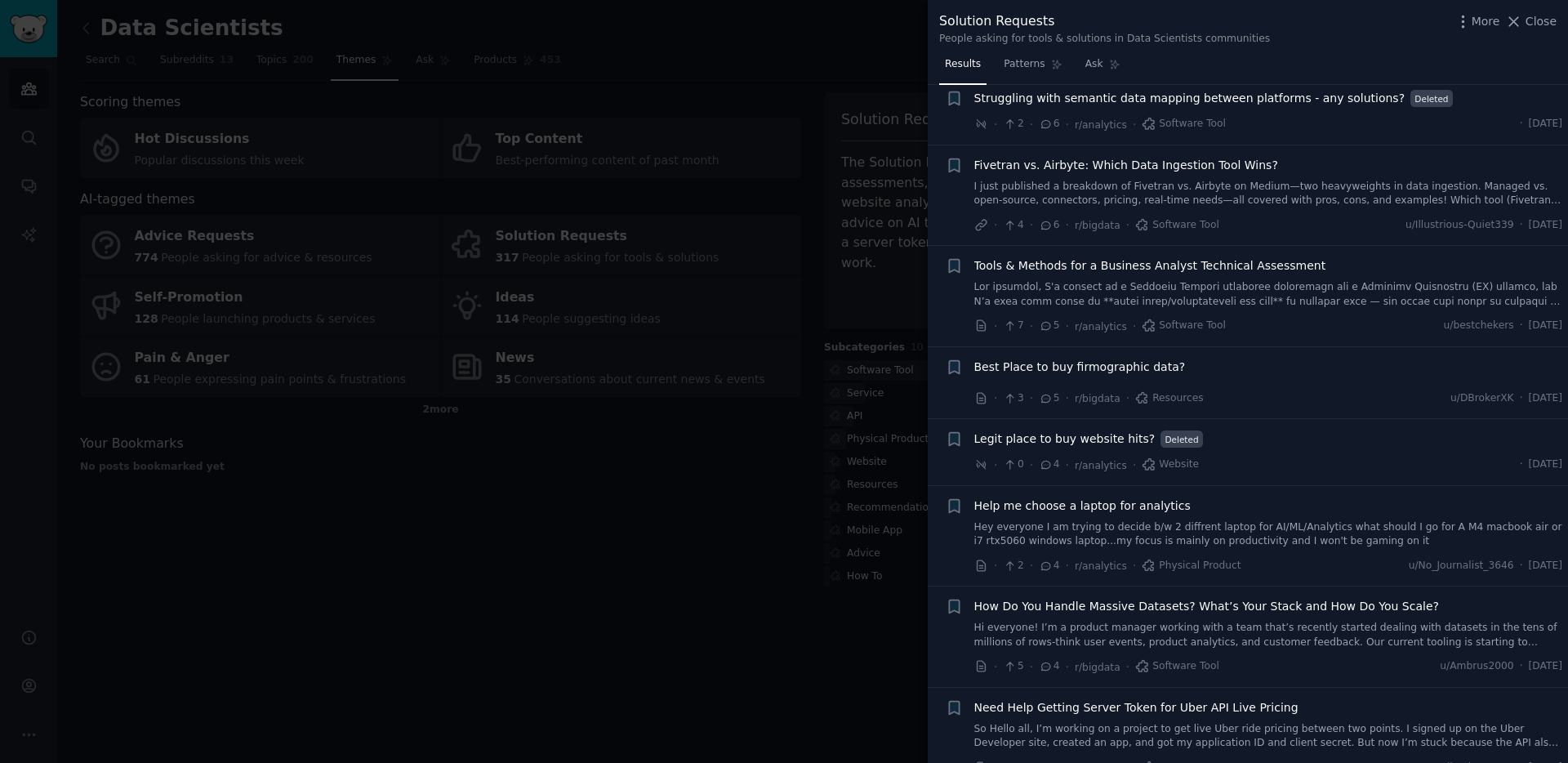
scroll to position [1134, 0]
click at [1159, 400] on span "Resources" at bounding box center [1169, 397] width 68 height 15
click at [1010, 365] on span "Best Place to buy firmographic data?" at bounding box center [1080, 365] width 211 height 17
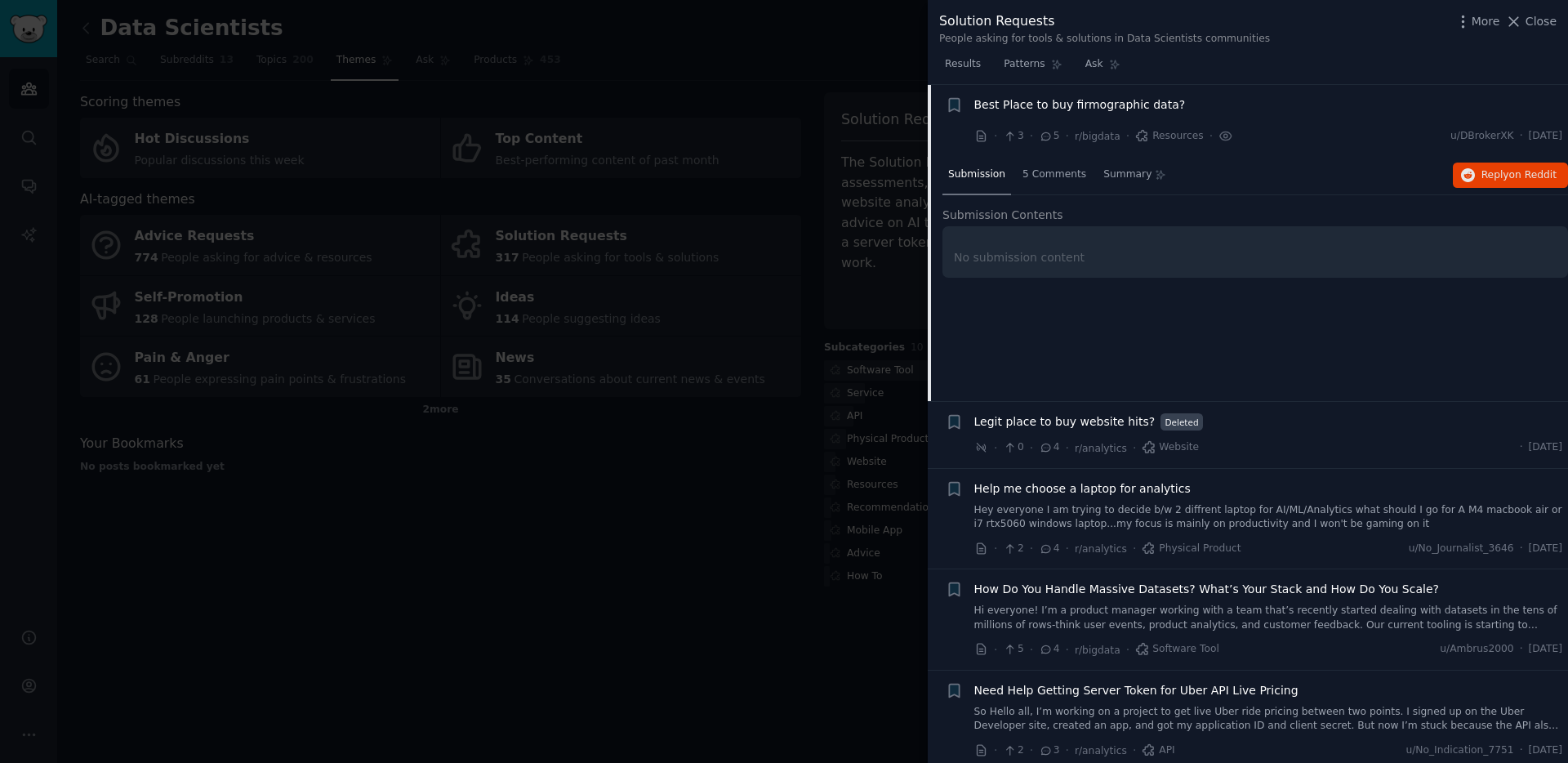
scroll to position [1383, 0]
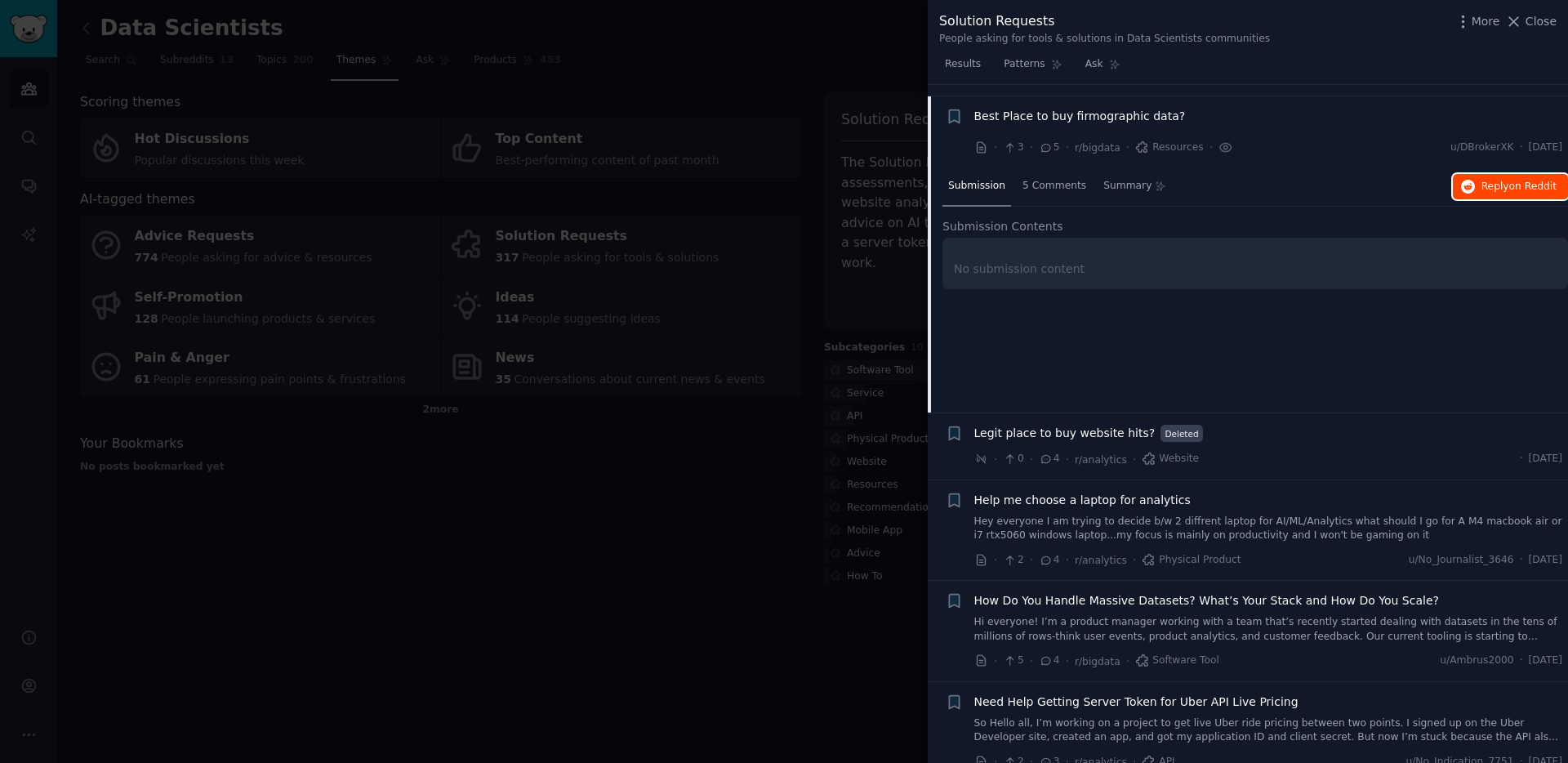
click at [1512, 184] on span "on Reddit" at bounding box center [1532, 185] width 48 height 11
click at [729, 532] on div at bounding box center [784, 381] width 1568 height 763
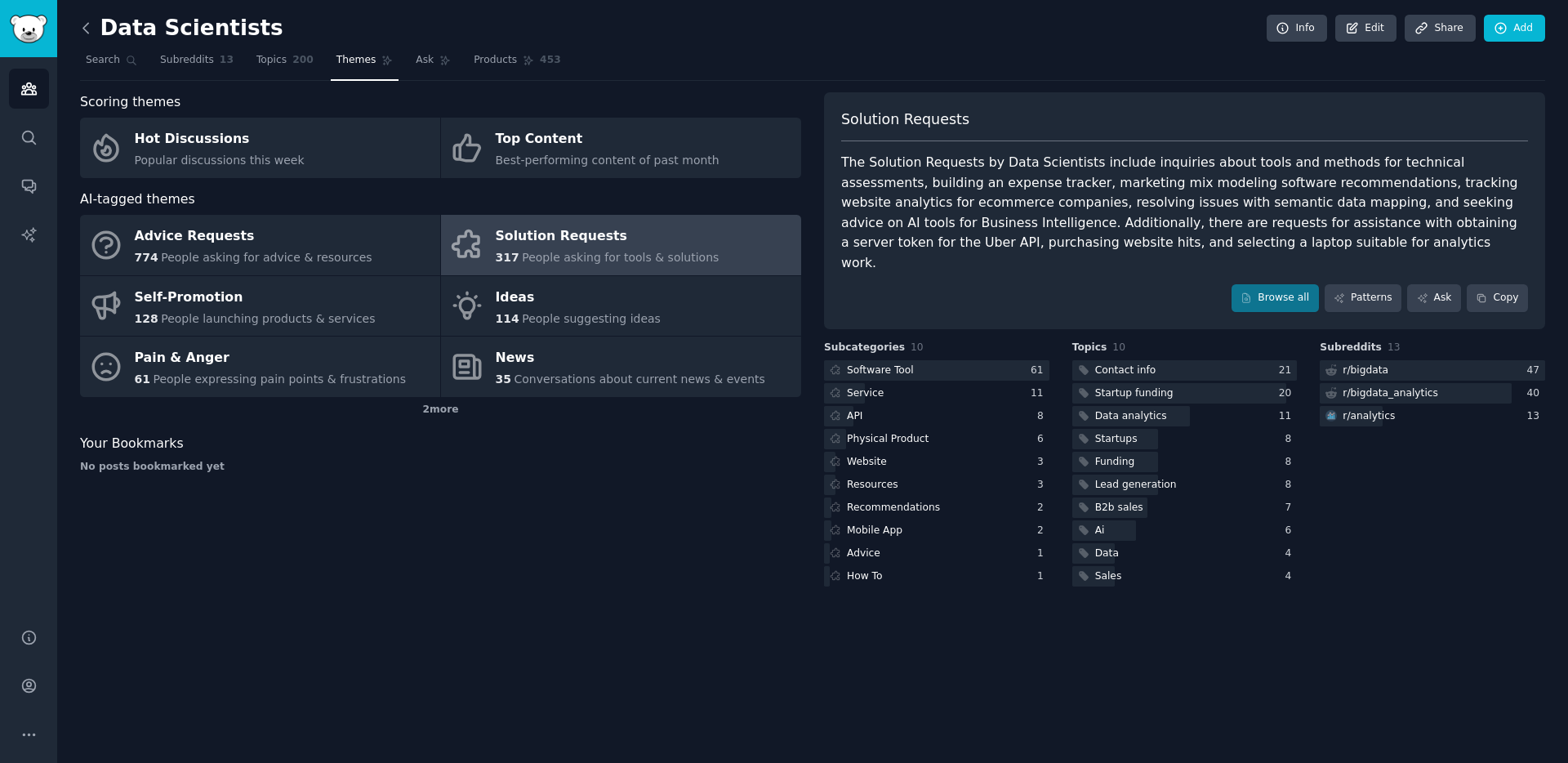
click at [81, 28] on icon at bounding box center [87, 29] width 17 height 17
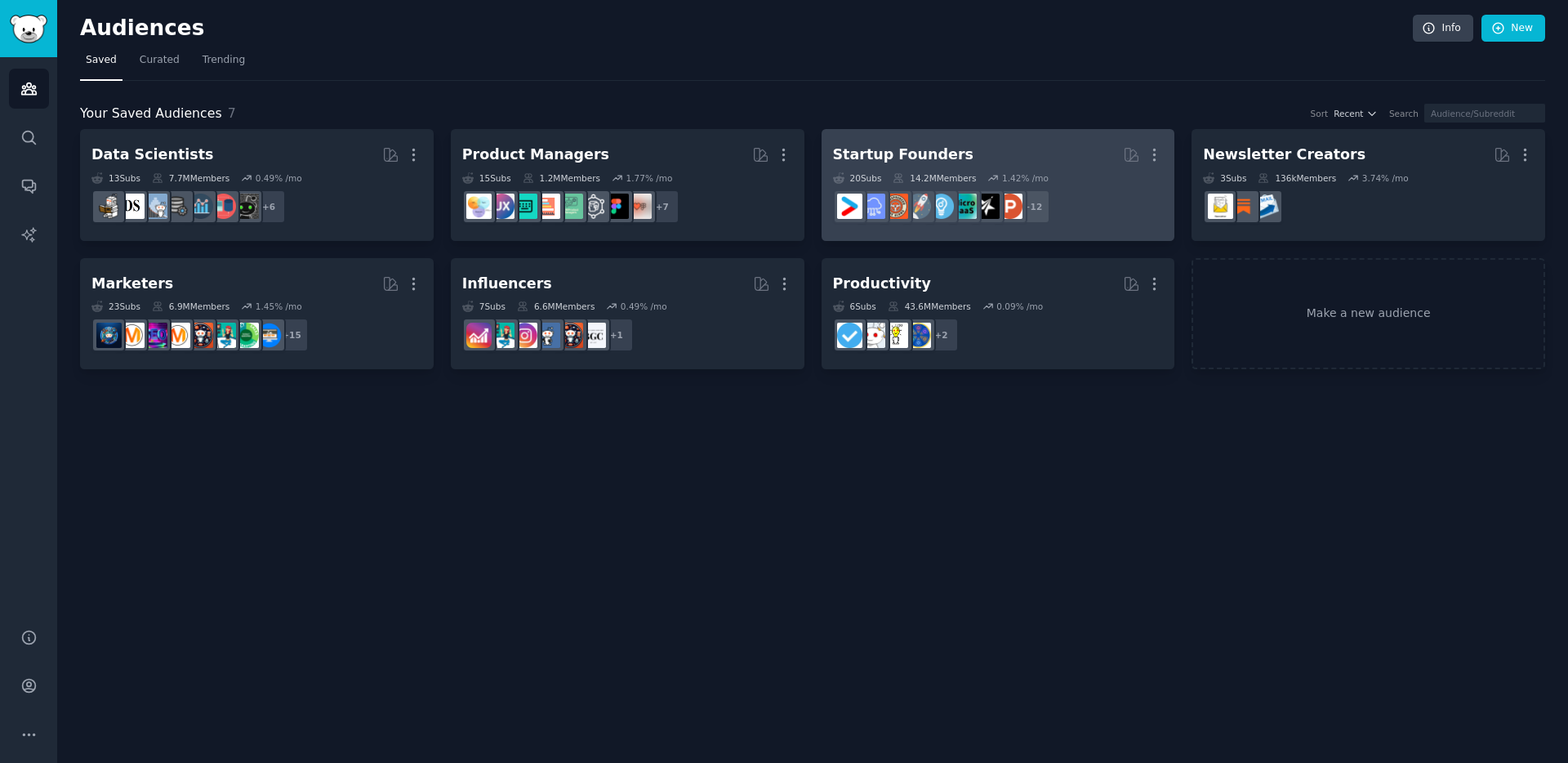
click at [865, 154] on div "Startup Founders" at bounding box center [904, 155] width 140 height 21
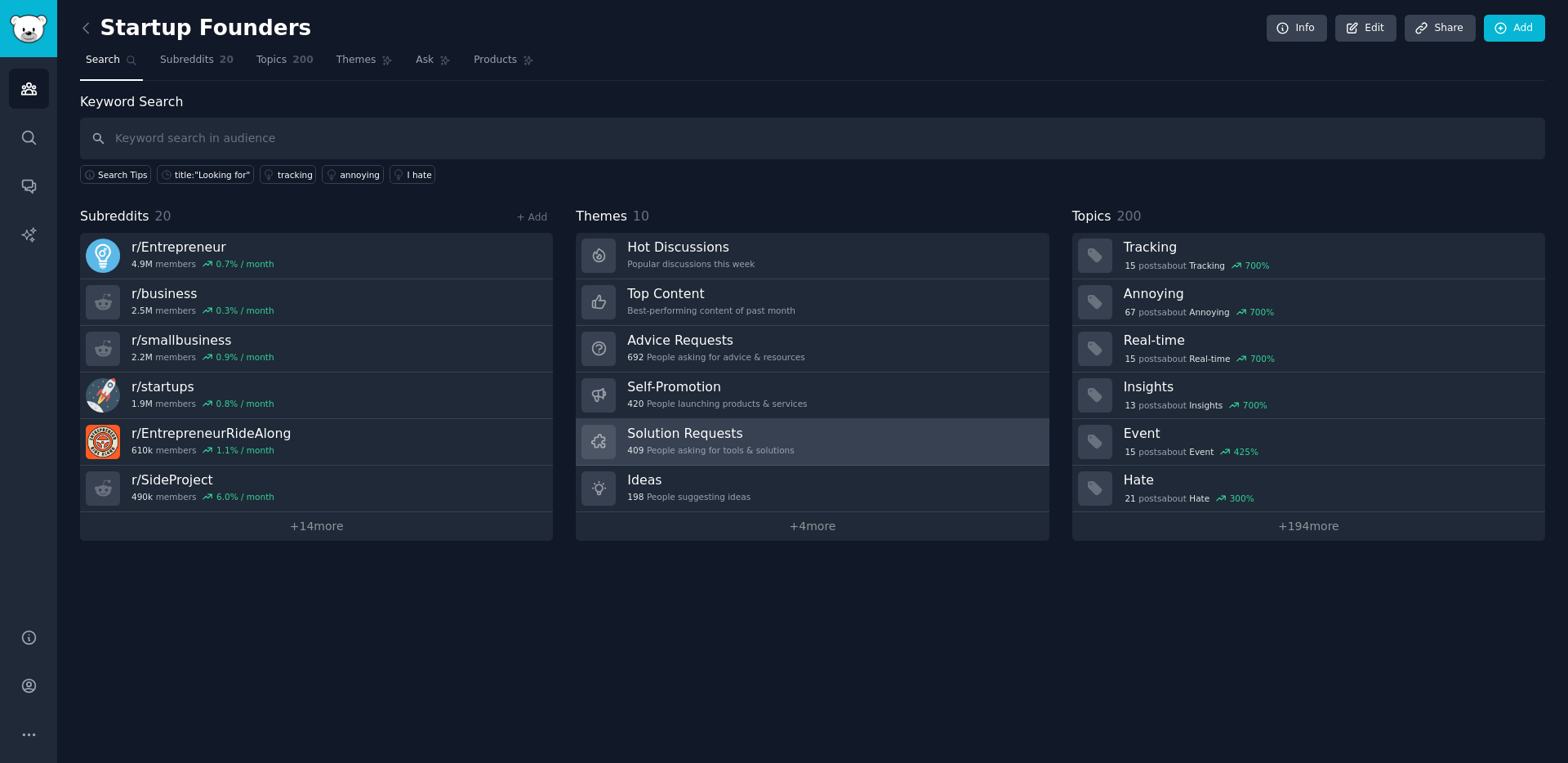
click at [686, 440] on h3 "Solution Requests" at bounding box center [710, 433] width 166 height 17
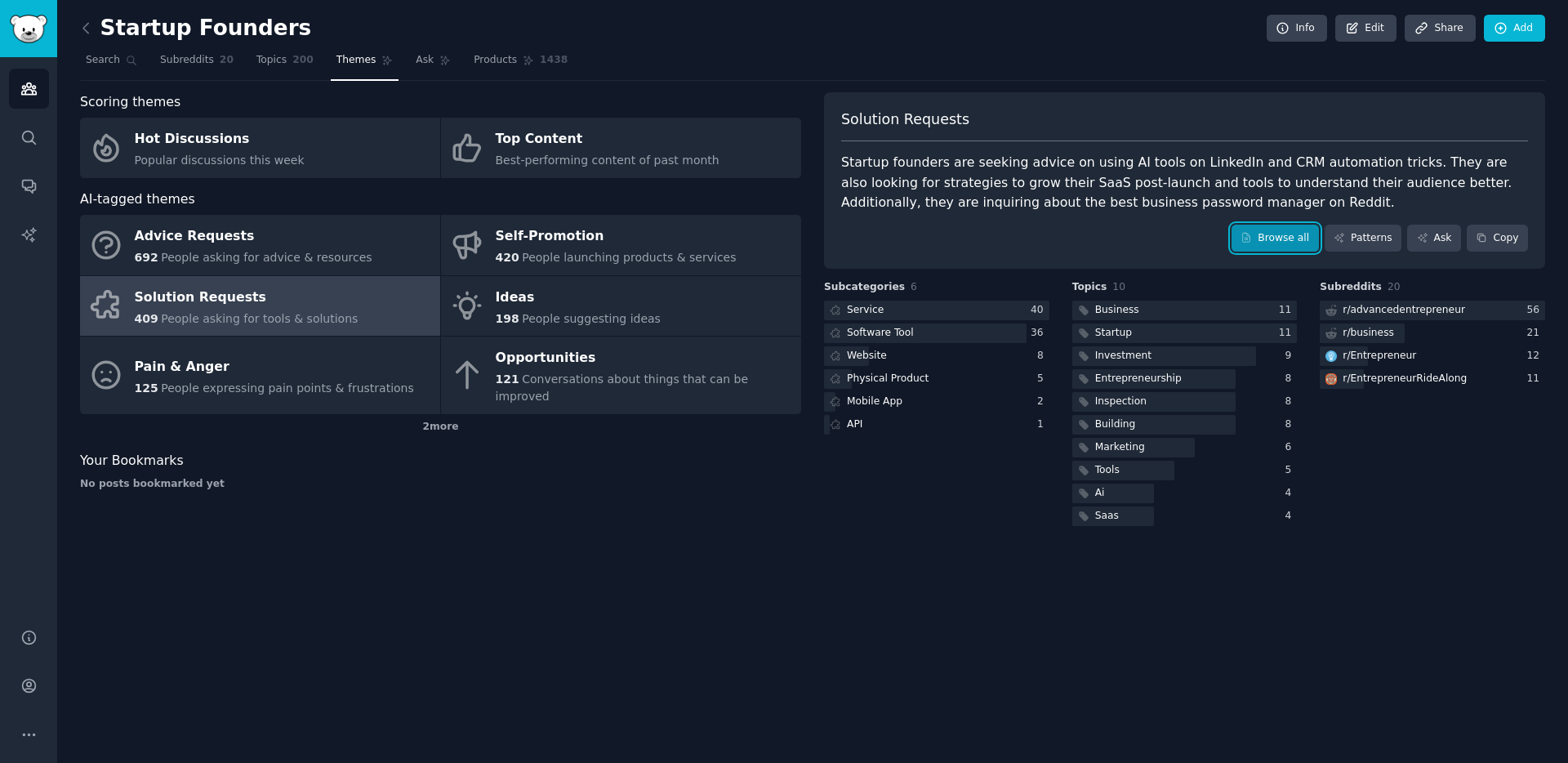
click at [1280, 236] on link "Browse all" at bounding box center [1275, 238] width 87 height 28
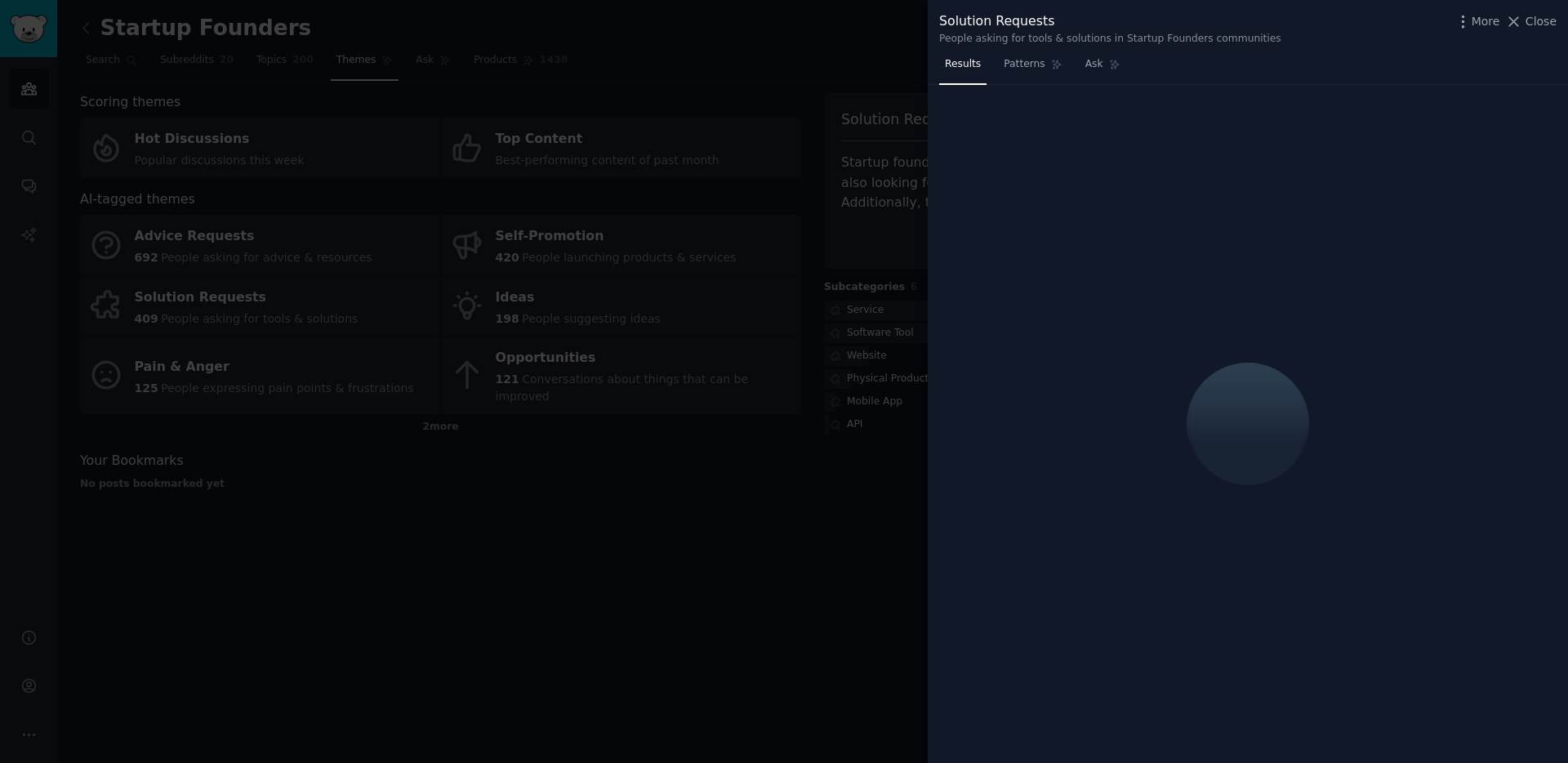
click at [810, 561] on div at bounding box center [784, 381] width 1568 height 763
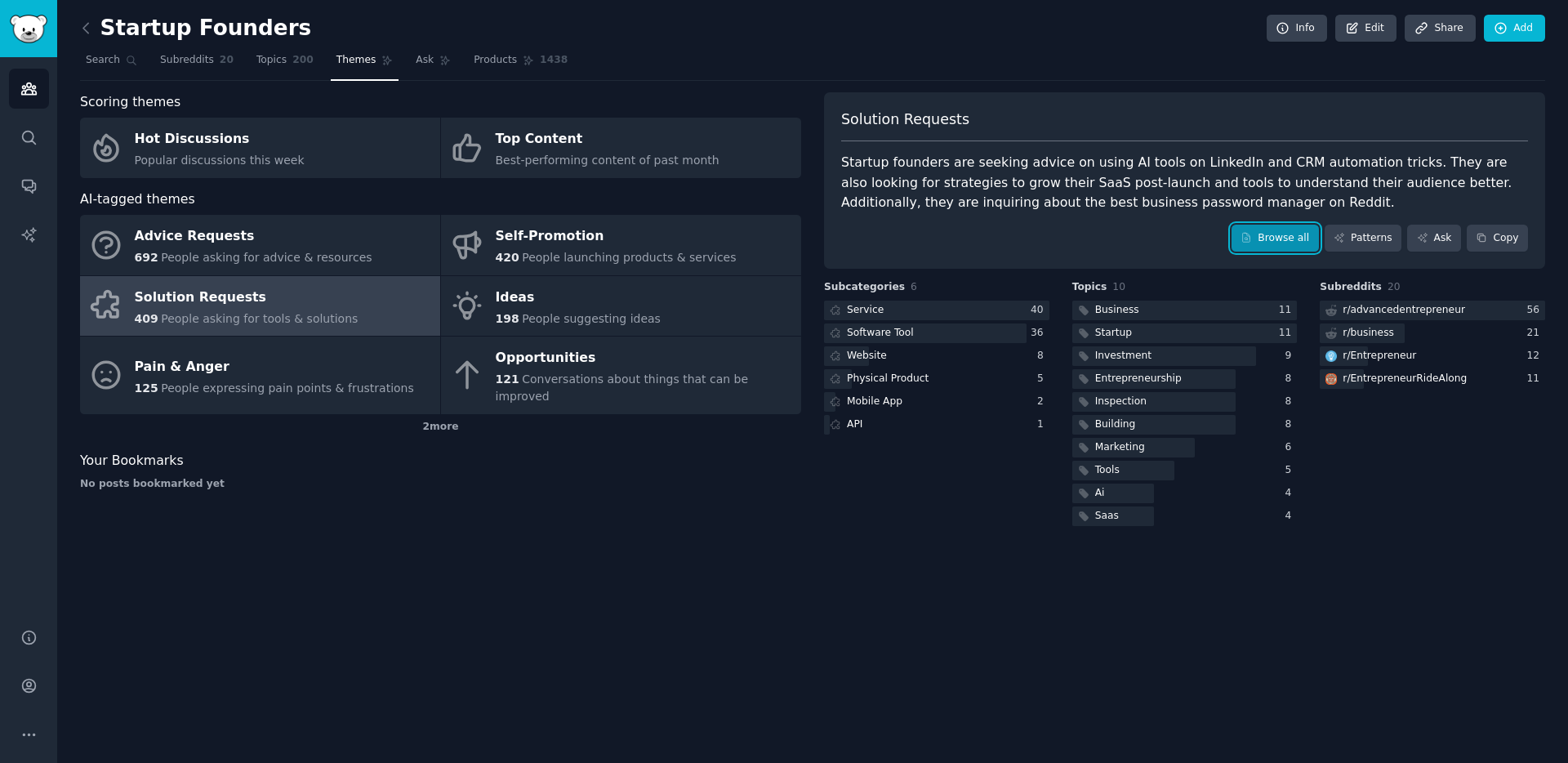
click at [1277, 236] on link "Browse all" at bounding box center [1275, 238] width 87 height 28
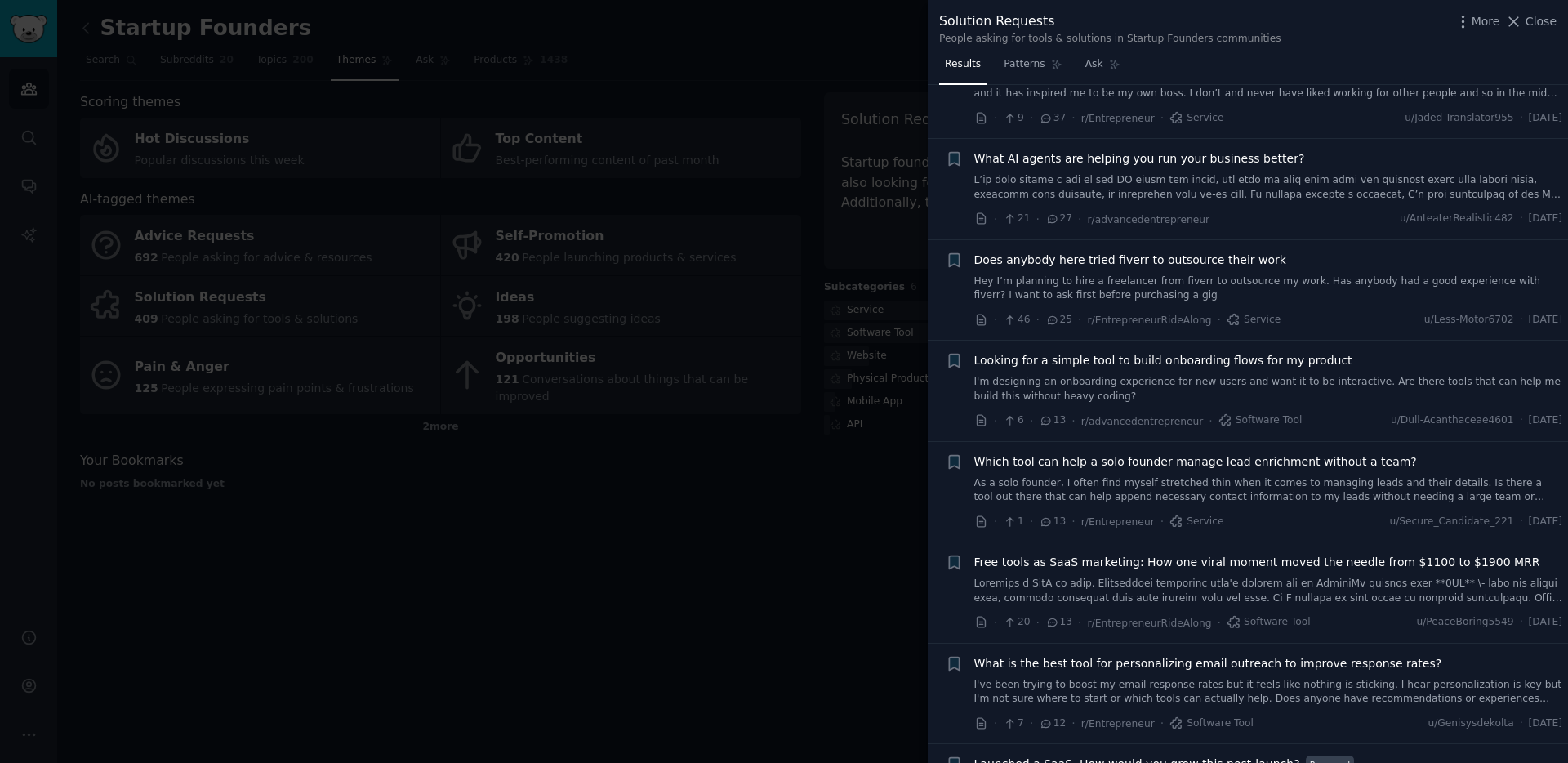
scroll to position [174, 0]
click at [1144, 360] on span "Looking for a simple tool to build onboarding flows for my product" at bounding box center [1163, 359] width 378 height 17
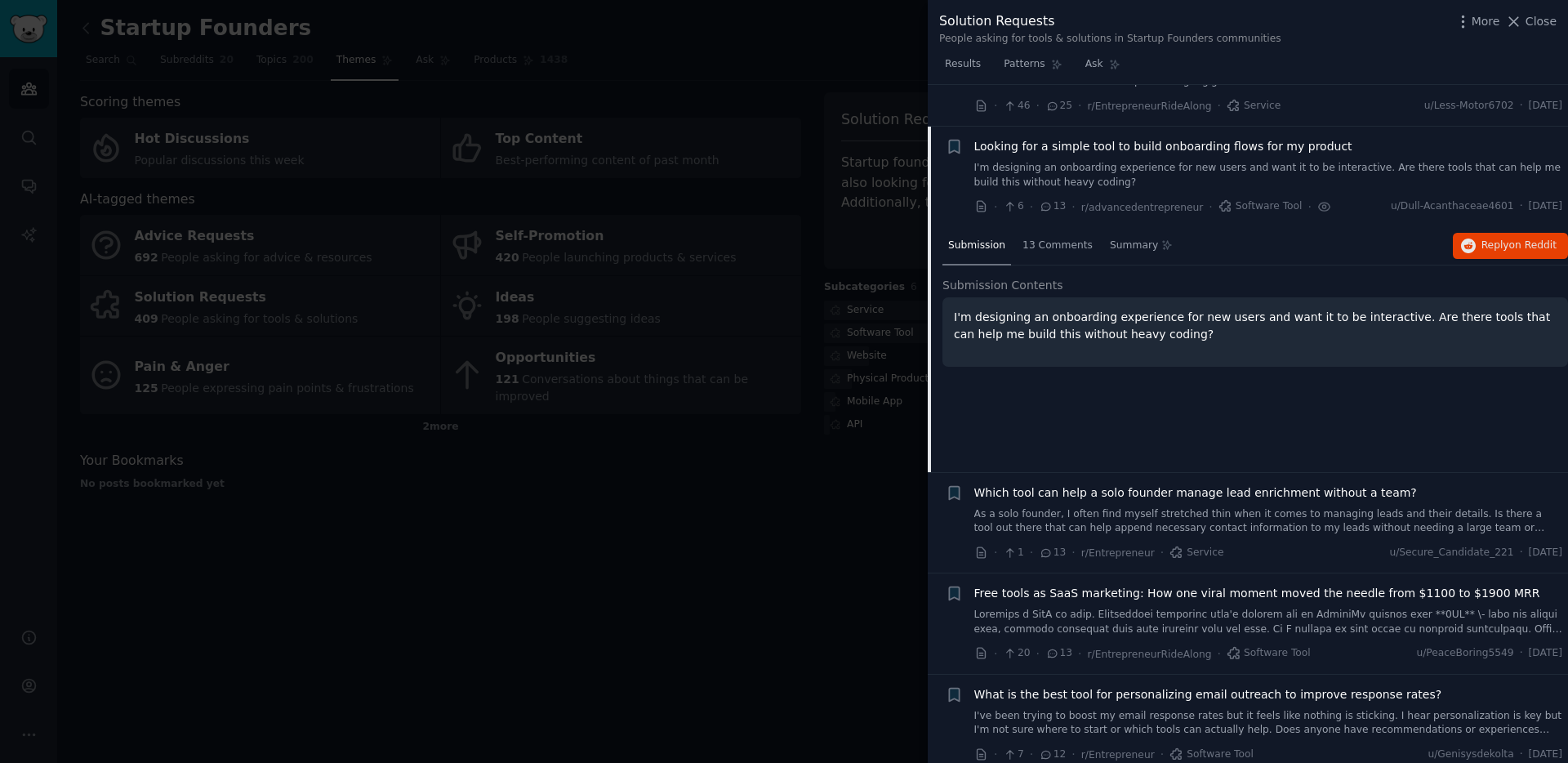
scroll to position [429, 0]
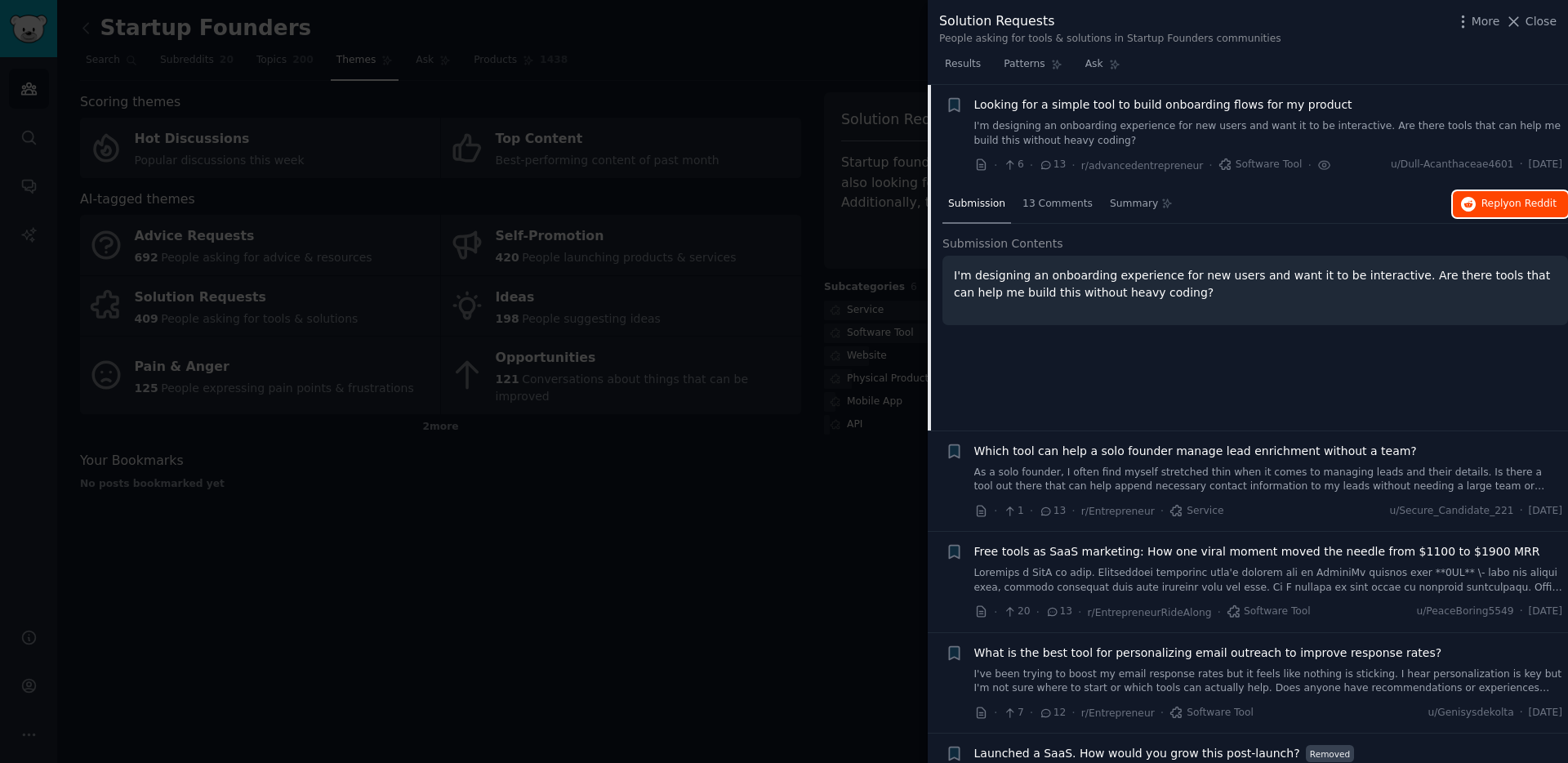
click at [1519, 204] on span "on Reddit" at bounding box center [1532, 203] width 48 height 11
click at [1068, 101] on span "Looking for a simple tool to build onboarding flows for my product" at bounding box center [1163, 105] width 378 height 17
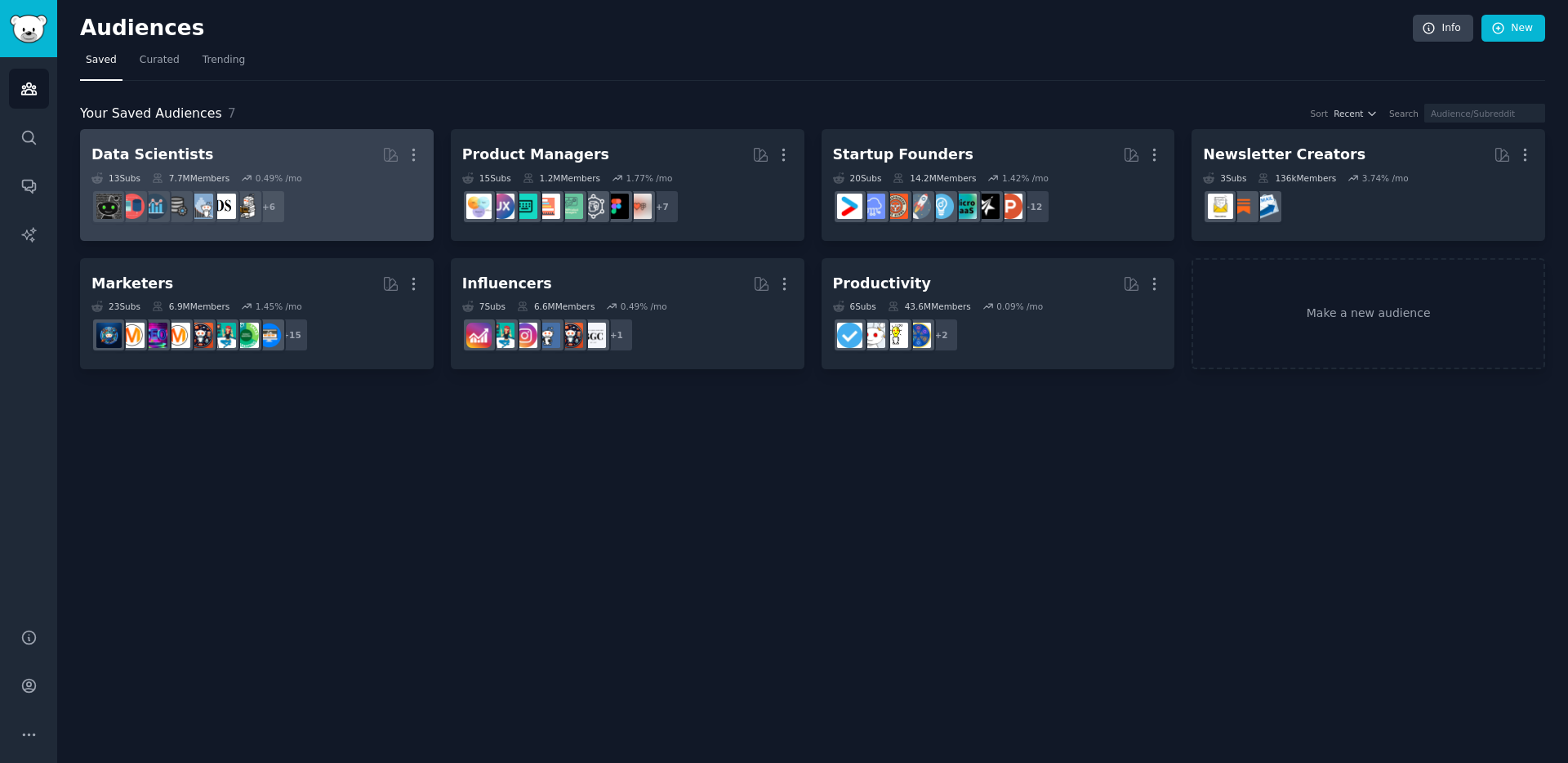
click at [238, 154] on h2 "Data Scientists More" at bounding box center [257, 154] width 331 height 29
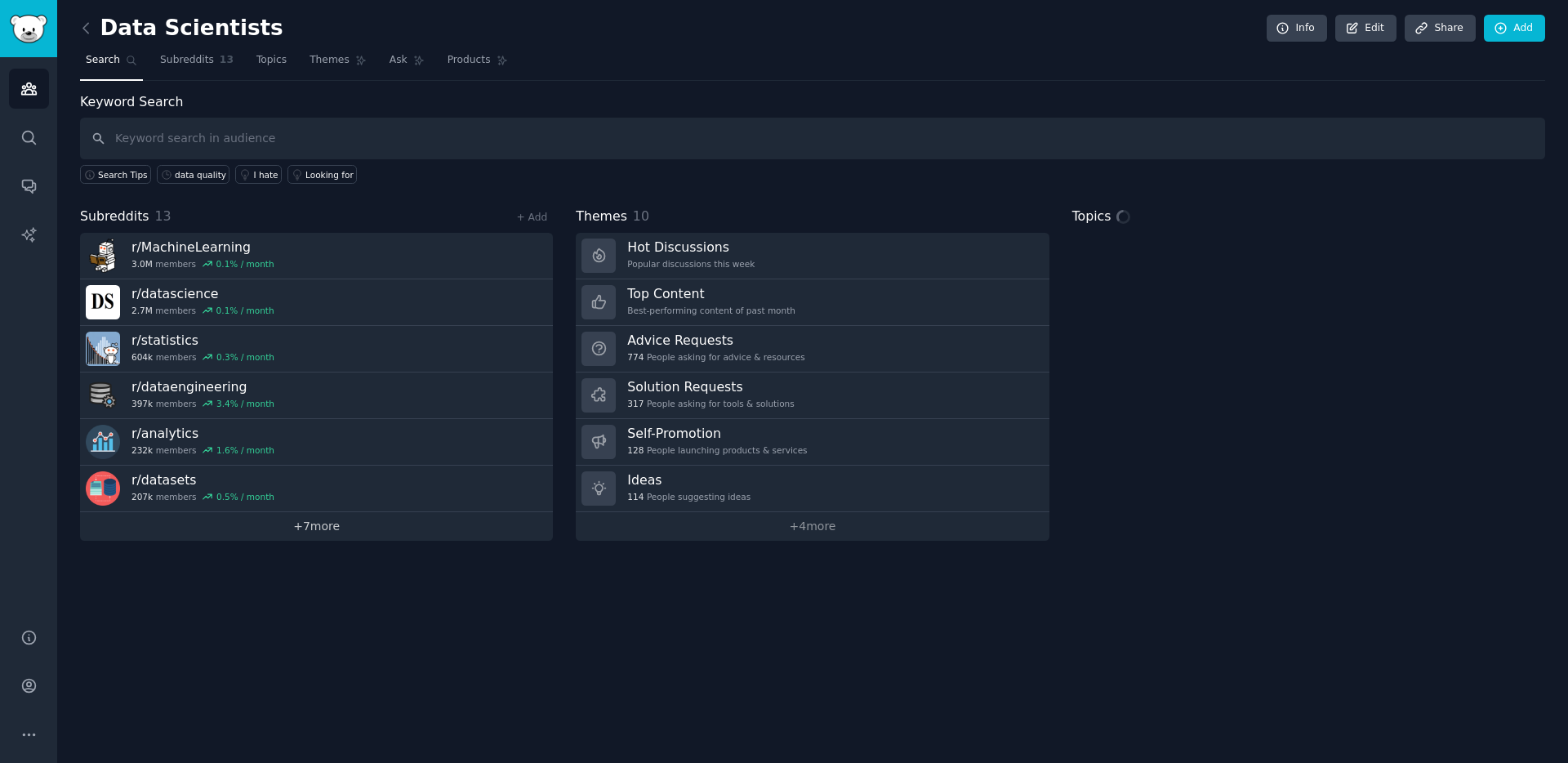
click at [305, 533] on link "+ 7 more" at bounding box center [316, 526] width 473 height 29
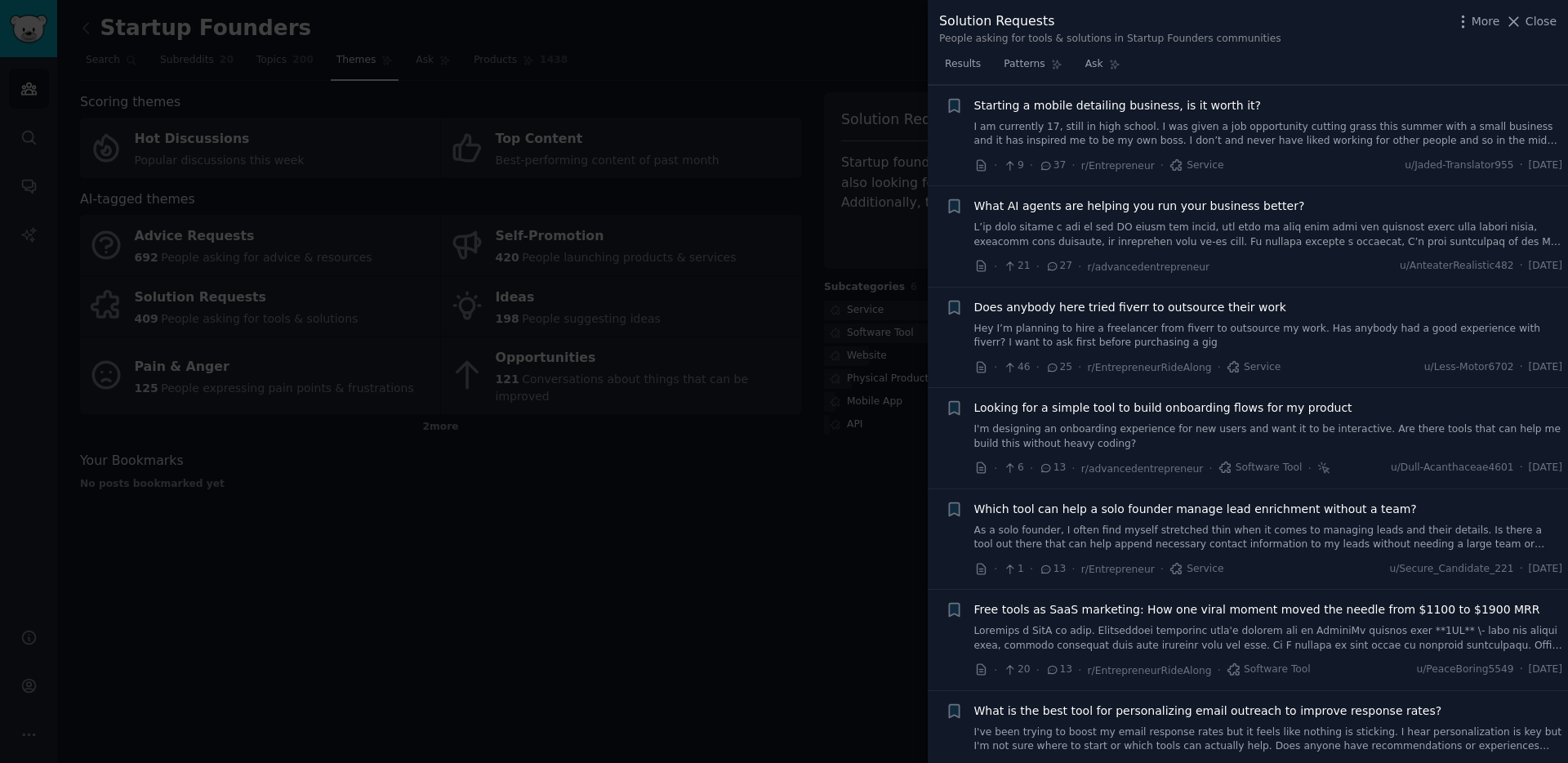
scroll to position [128, 0]
click at [1111, 404] on span "Looking for a simple tool to build onboarding flows for my product" at bounding box center [1163, 405] width 378 height 17
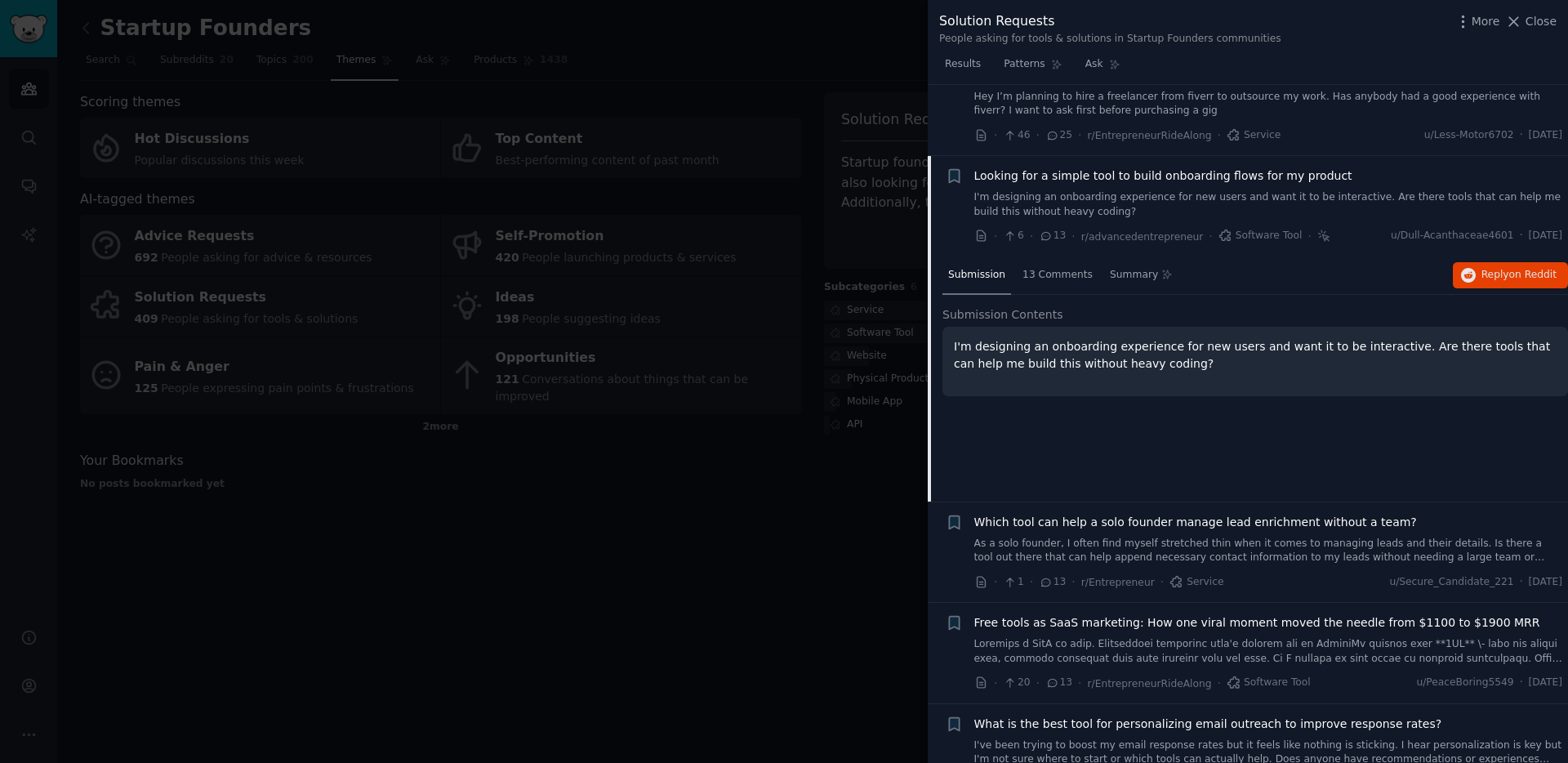
scroll to position [429, 0]
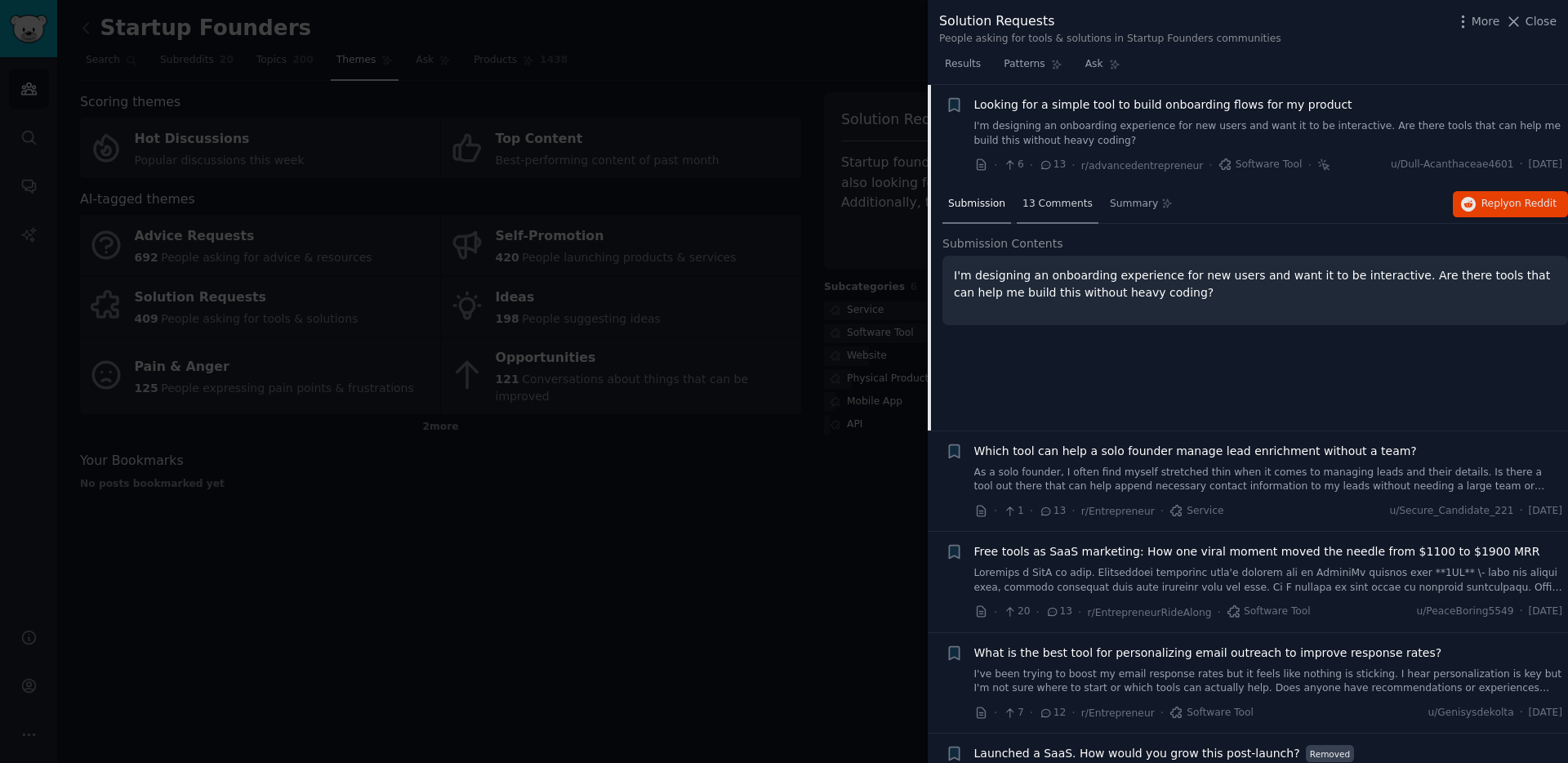
click at [1062, 203] on span "13 Comments" at bounding box center [1057, 204] width 70 height 15
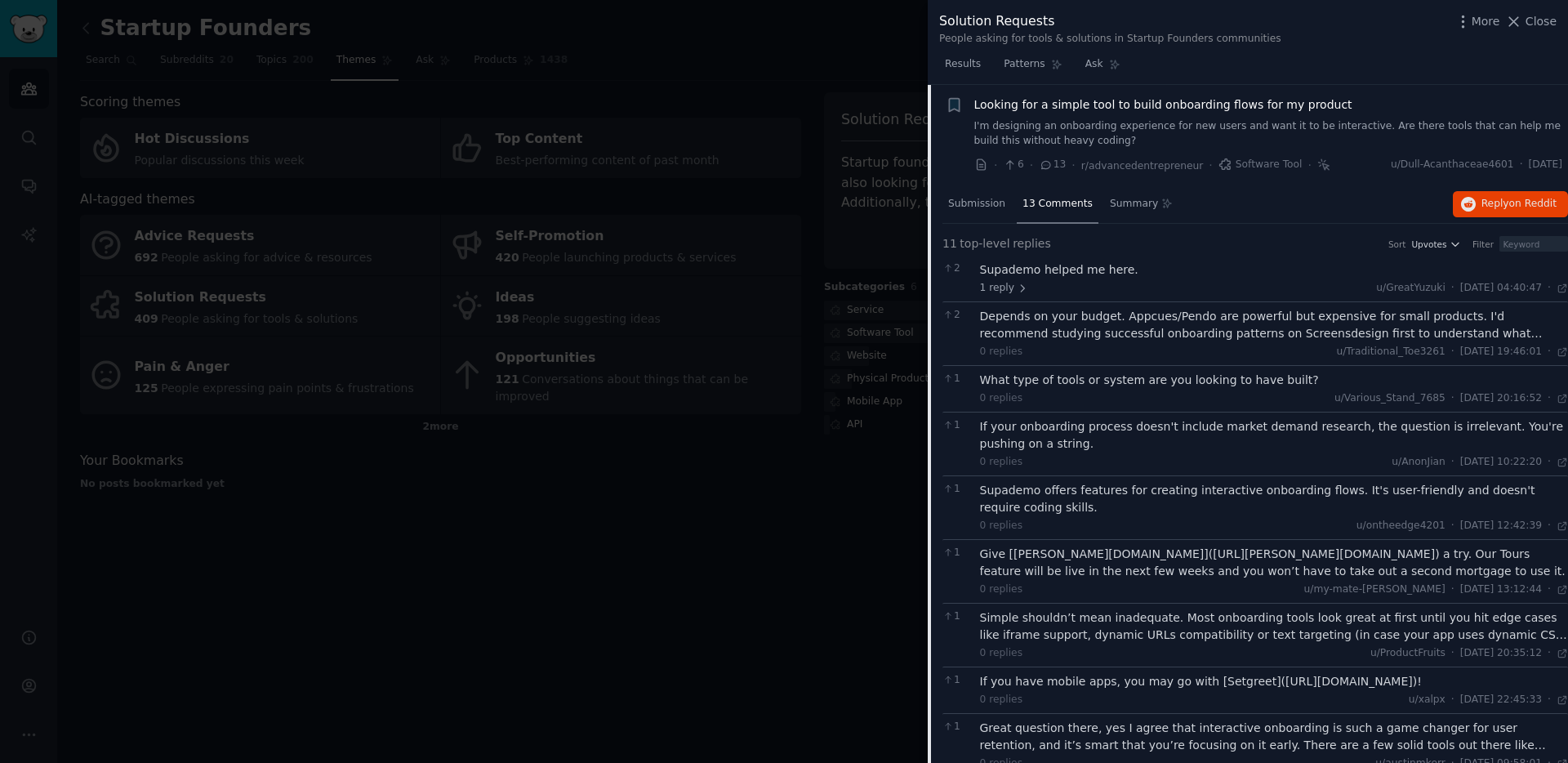
scroll to position [441, 0]
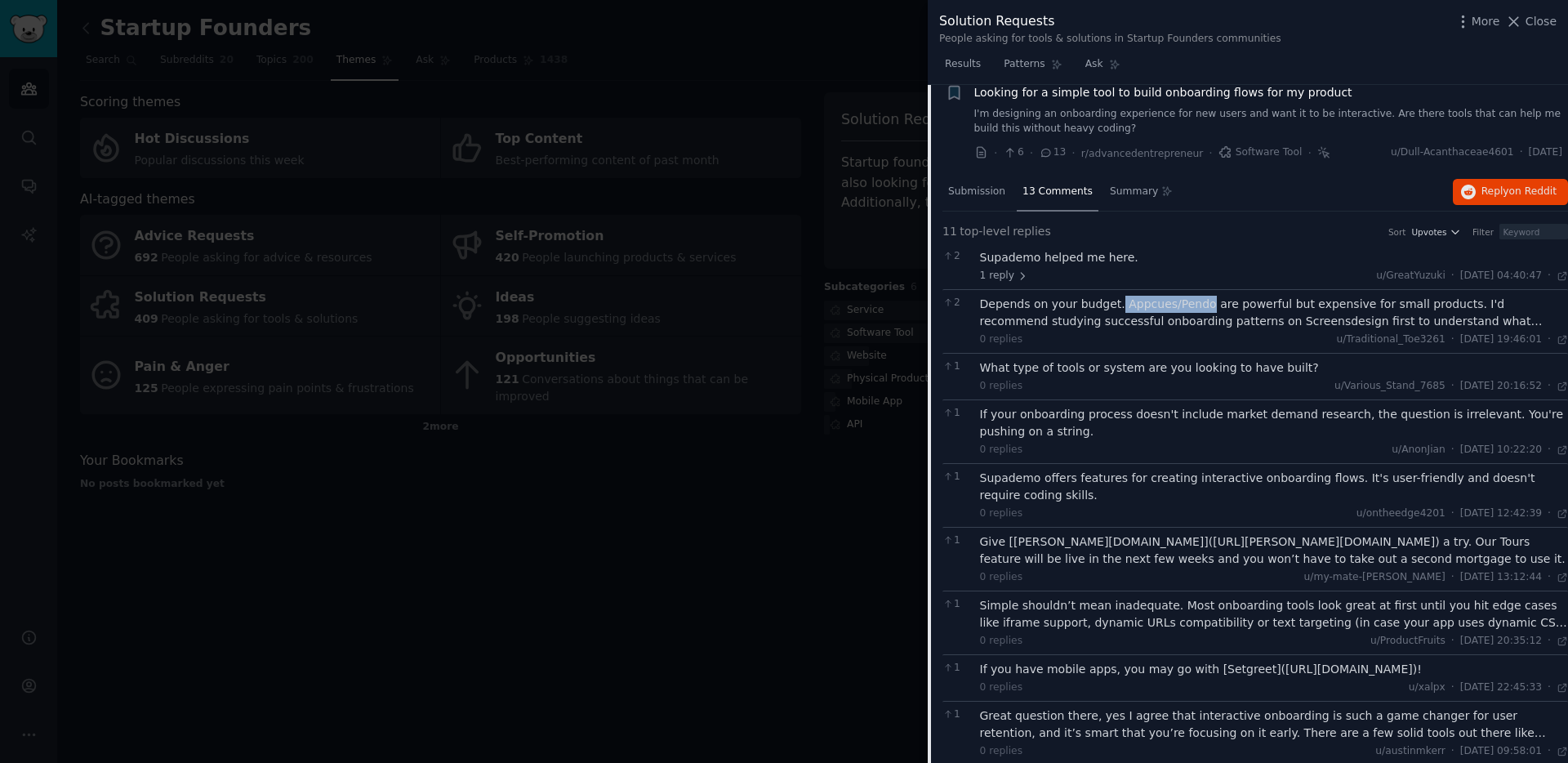
drag, startPoint x: 1114, startPoint y: 307, endPoint x: 1196, endPoint y: 307, distance: 82.0
click at [1196, 307] on div "Depends on your budget. Appcues/Pendo are powerful but expensive for small prod…" at bounding box center [1274, 313] width 589 height 35
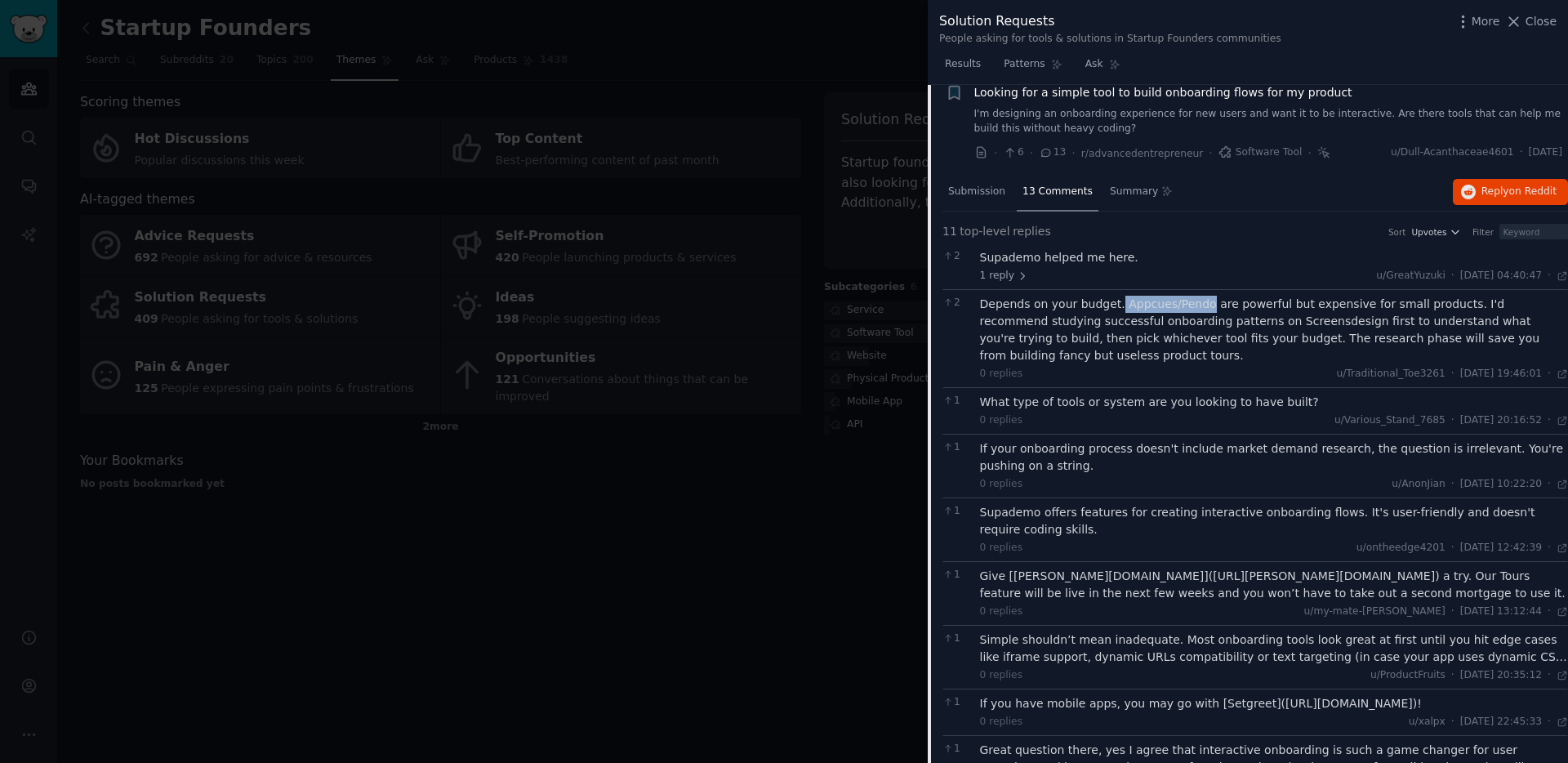
copy div "Appcues/Pendo"
copy div "Supademo"
drag, startPoint x: 981, startPoint y: 256, endPoint x: 1034, endPoint y: 259, distance: 53.1
click at [1034, 259] on div "Supademo helped me here." at bounding box center [1274, 258] width 589 height 17
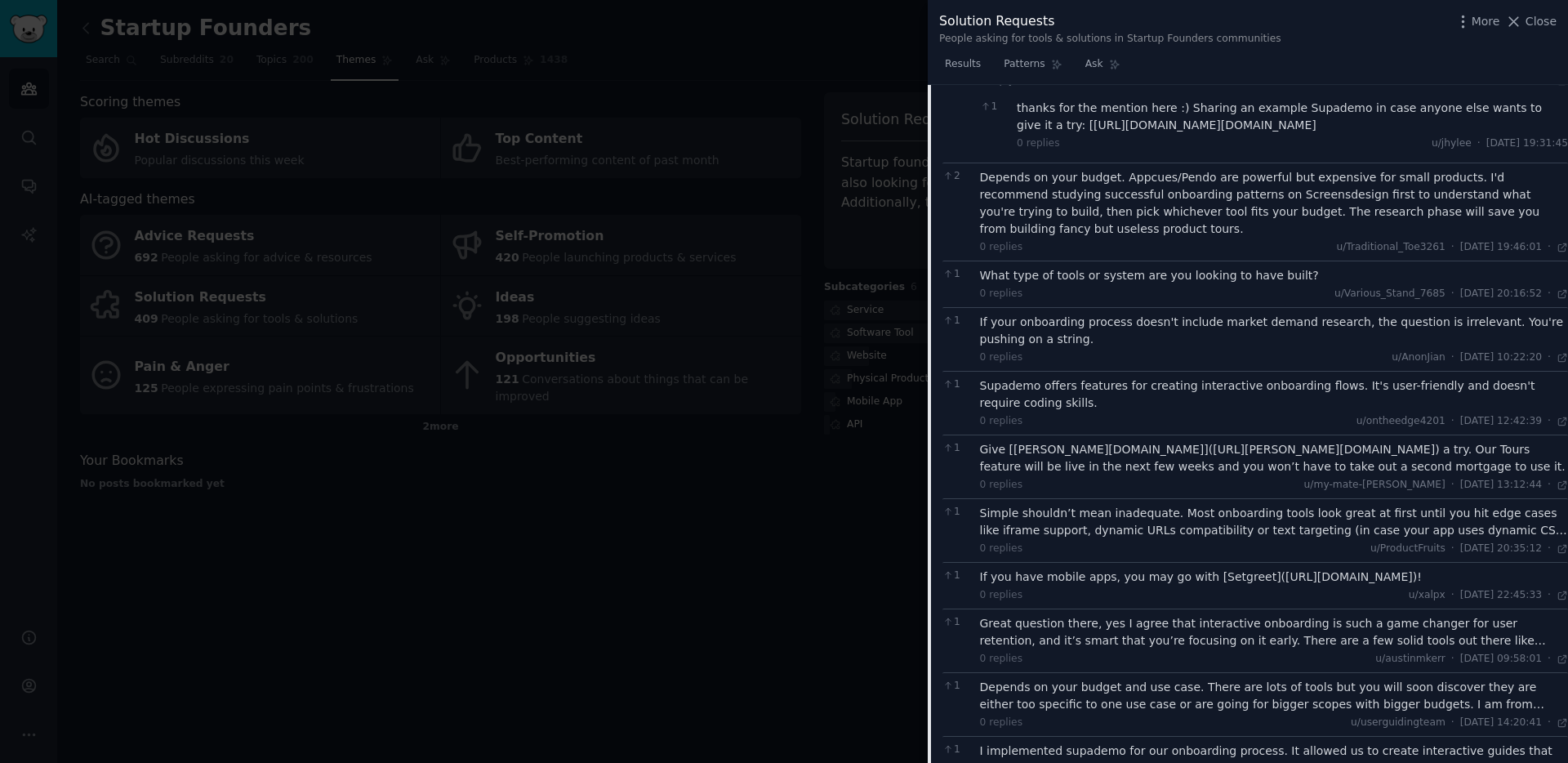
scroll to position [424, 0]
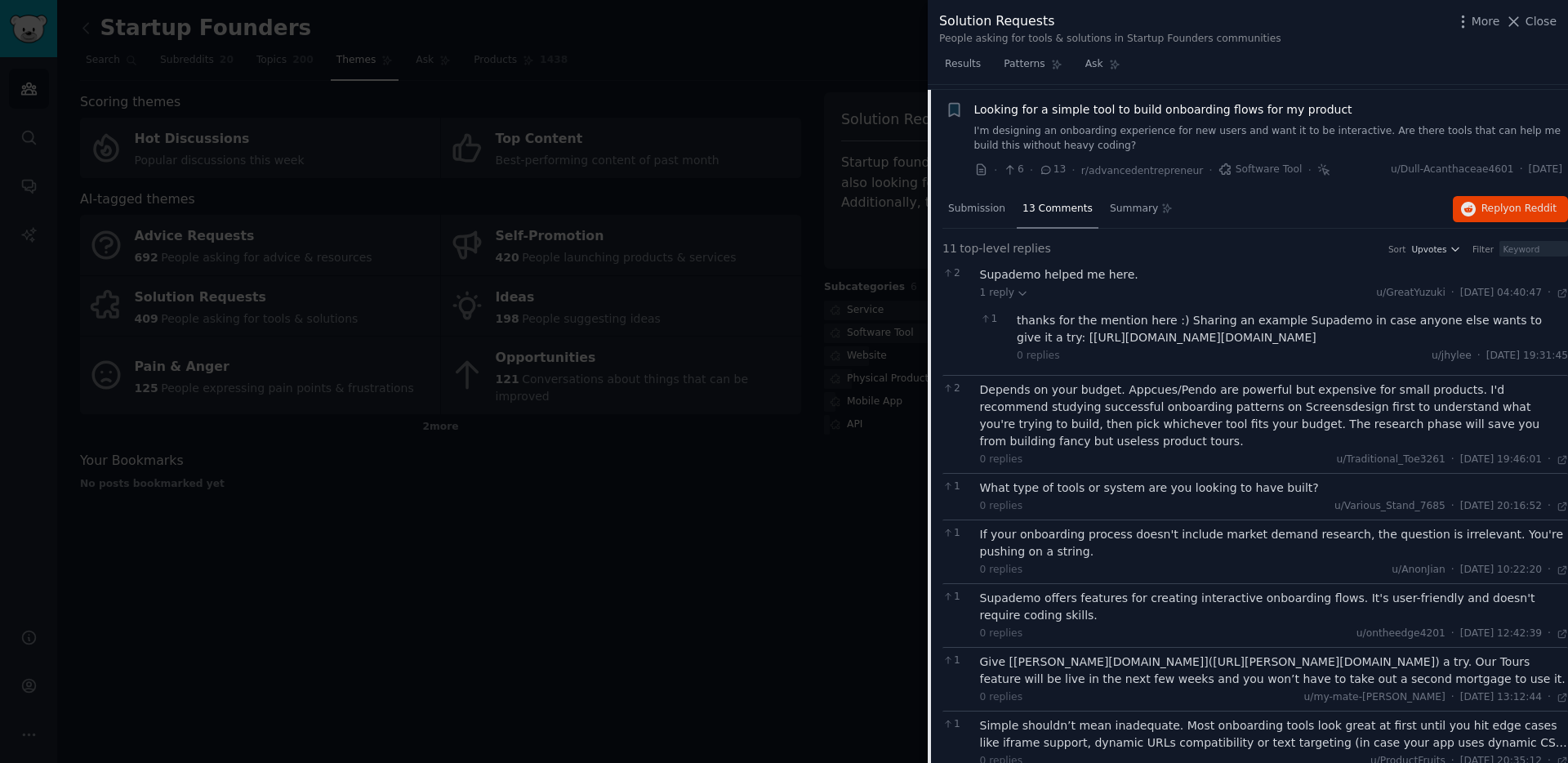
click at [1041, 250] on div "11 top-level replies Sort Upvotes Filter" at bounding box center [1255, 251] width 625 height 23
click at [983, 104] on span "Looking for a simple tool to build onboarding flows for my product" at bounding box center [1163, 110] width 378 height 17
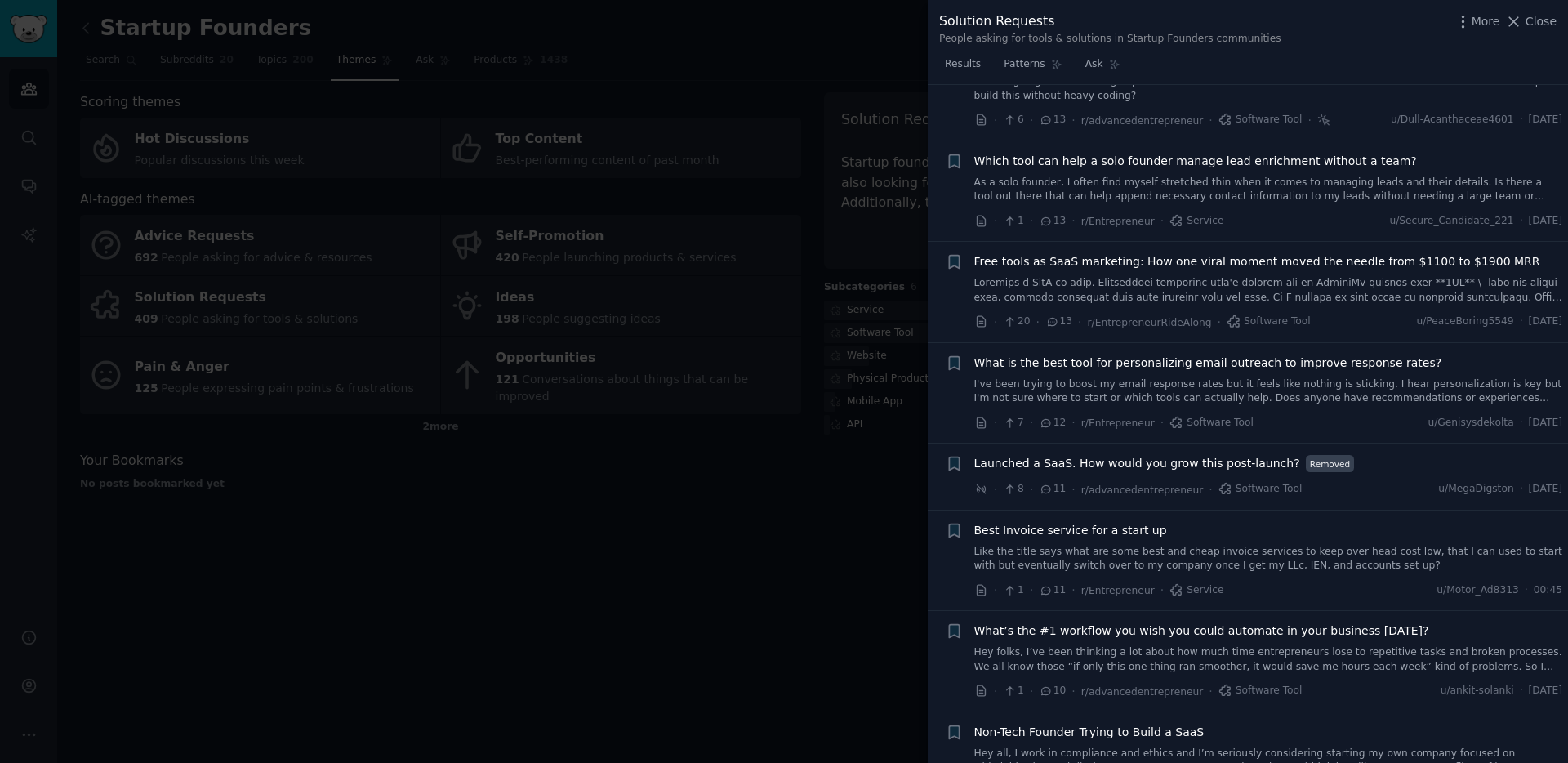
scroll to position [522, 0]
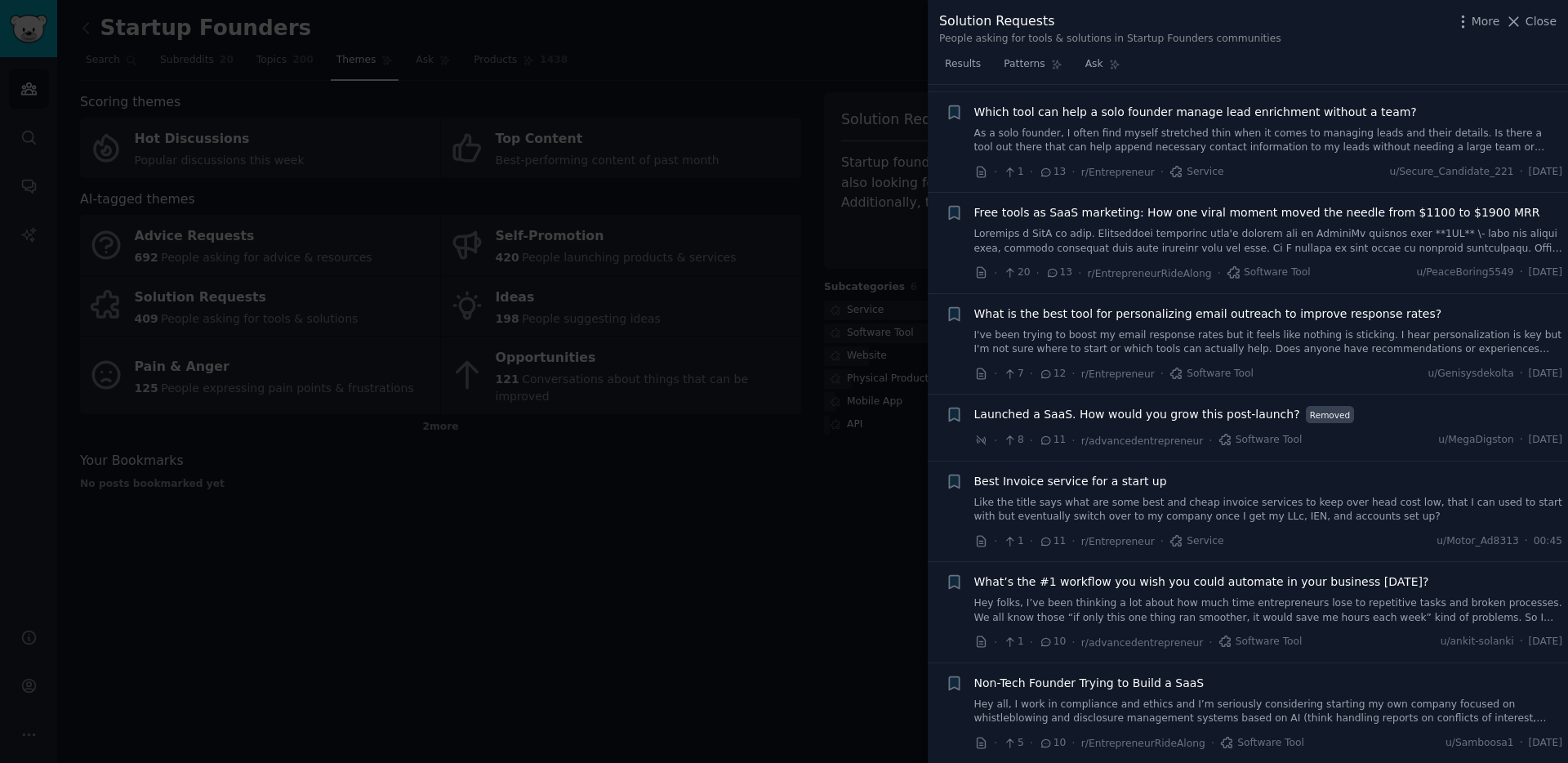
click at [1103, 413] on span "Launched a SaaS. How would you grow this post-launch?" at bounding box center [1137, 415] width 326 height 17
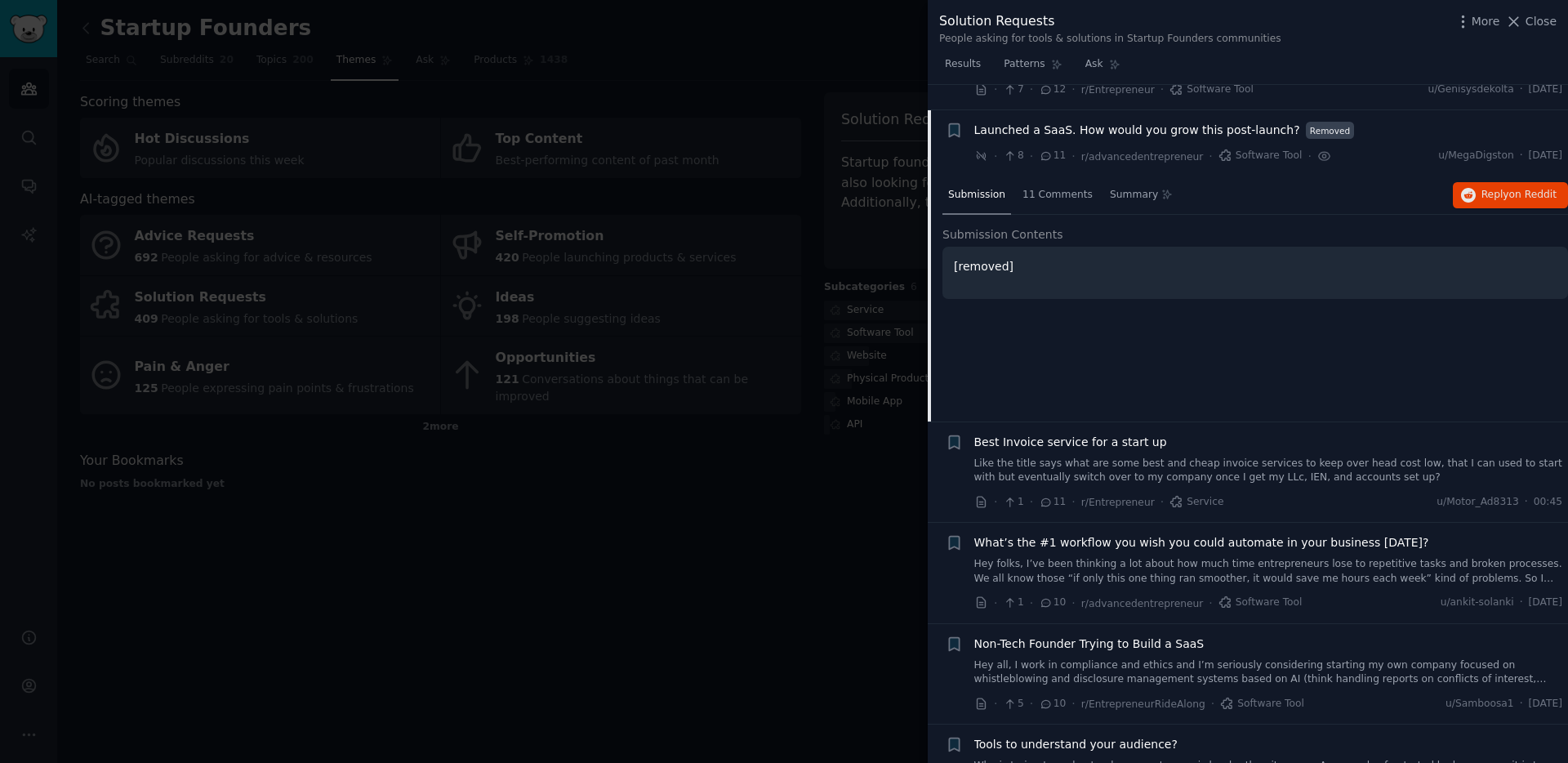
scroll to position [832, 0]
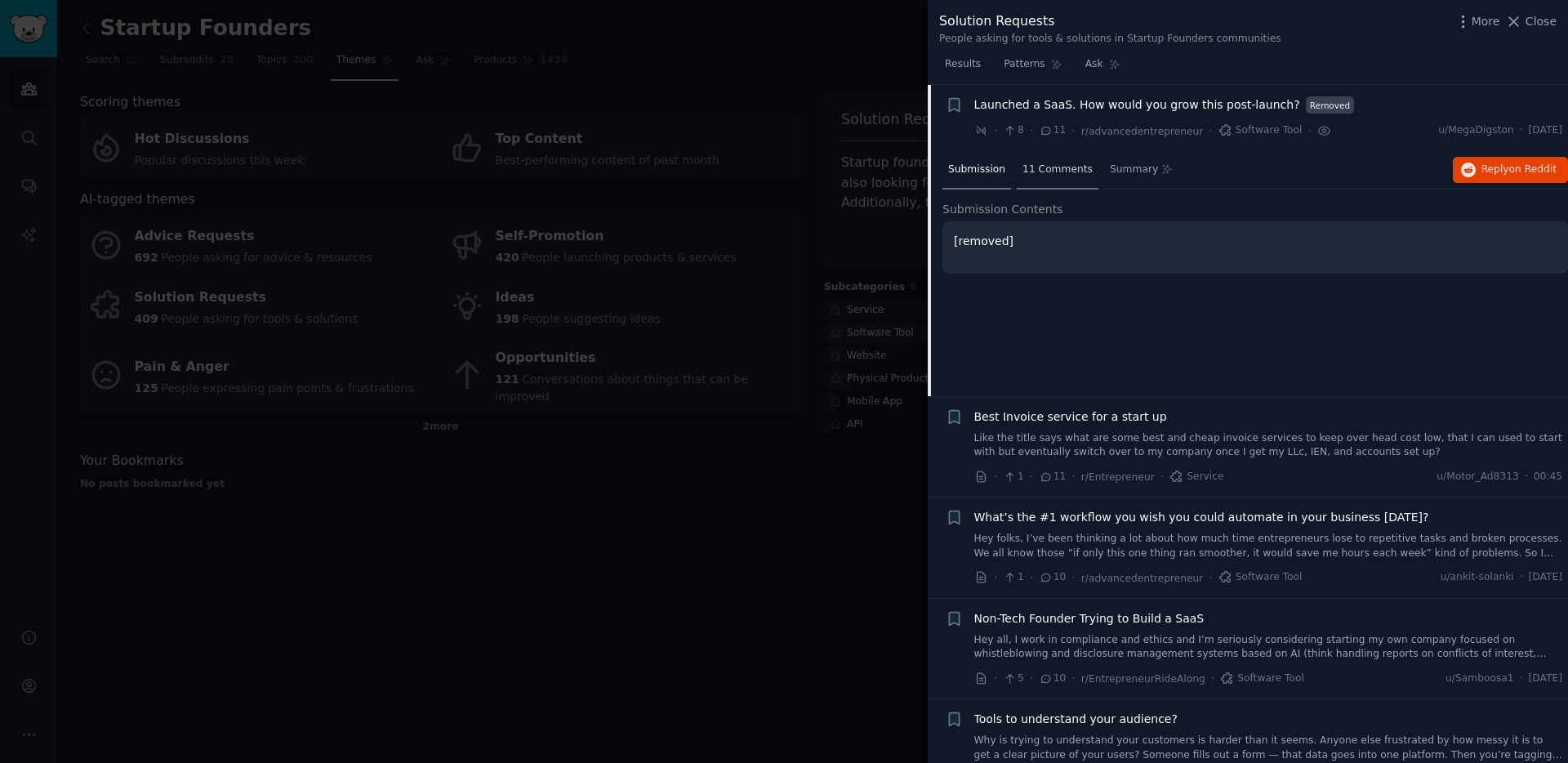
click at [1055, 166] on span "11 Comments" at bounding box center [1057, 170] width 70 height 15
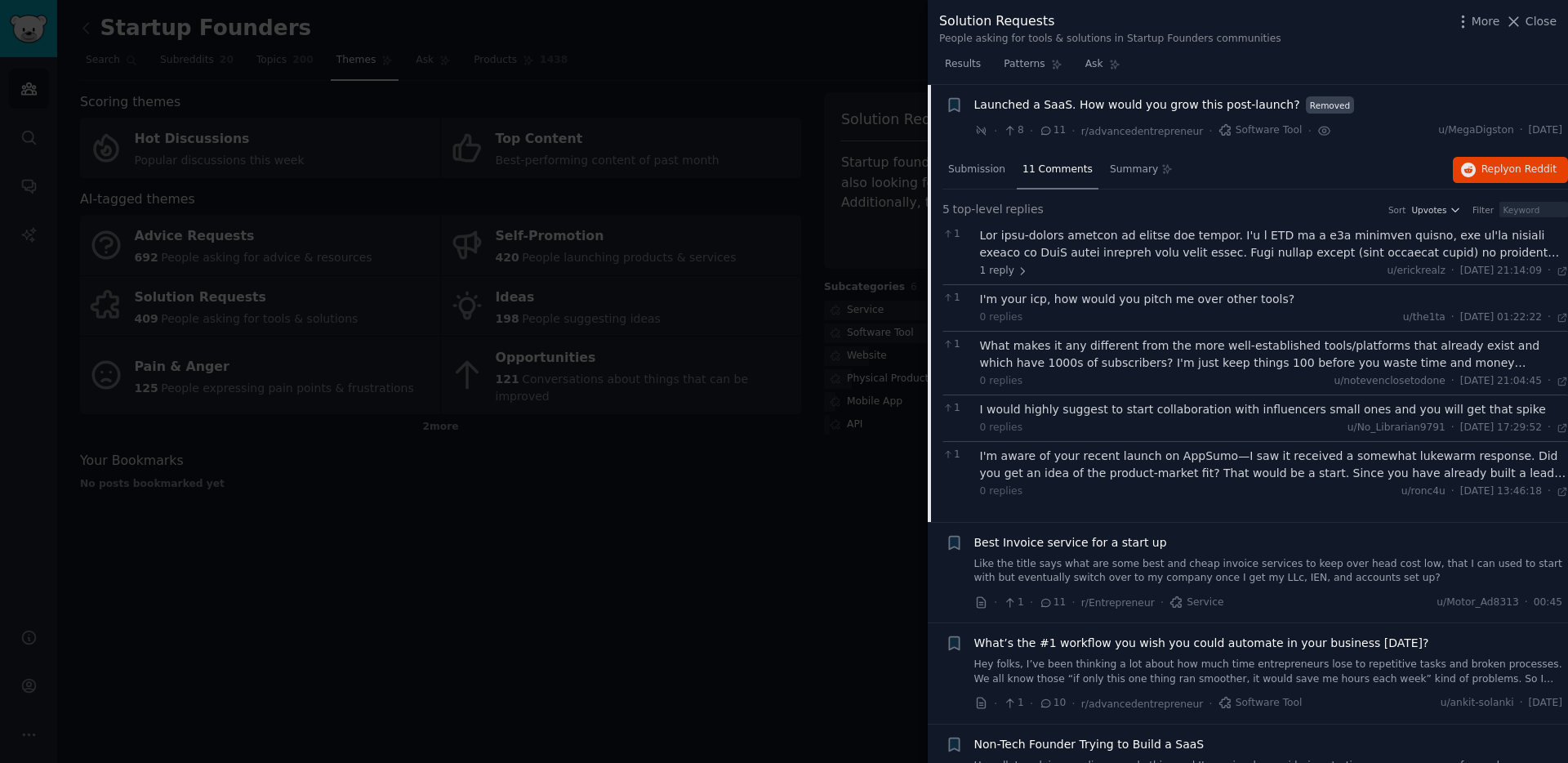
click at [1144, 105] on span "Launched a SaaS. How would you grow this post-launch?" at bounding box center [1137, 105] width 326 height 17
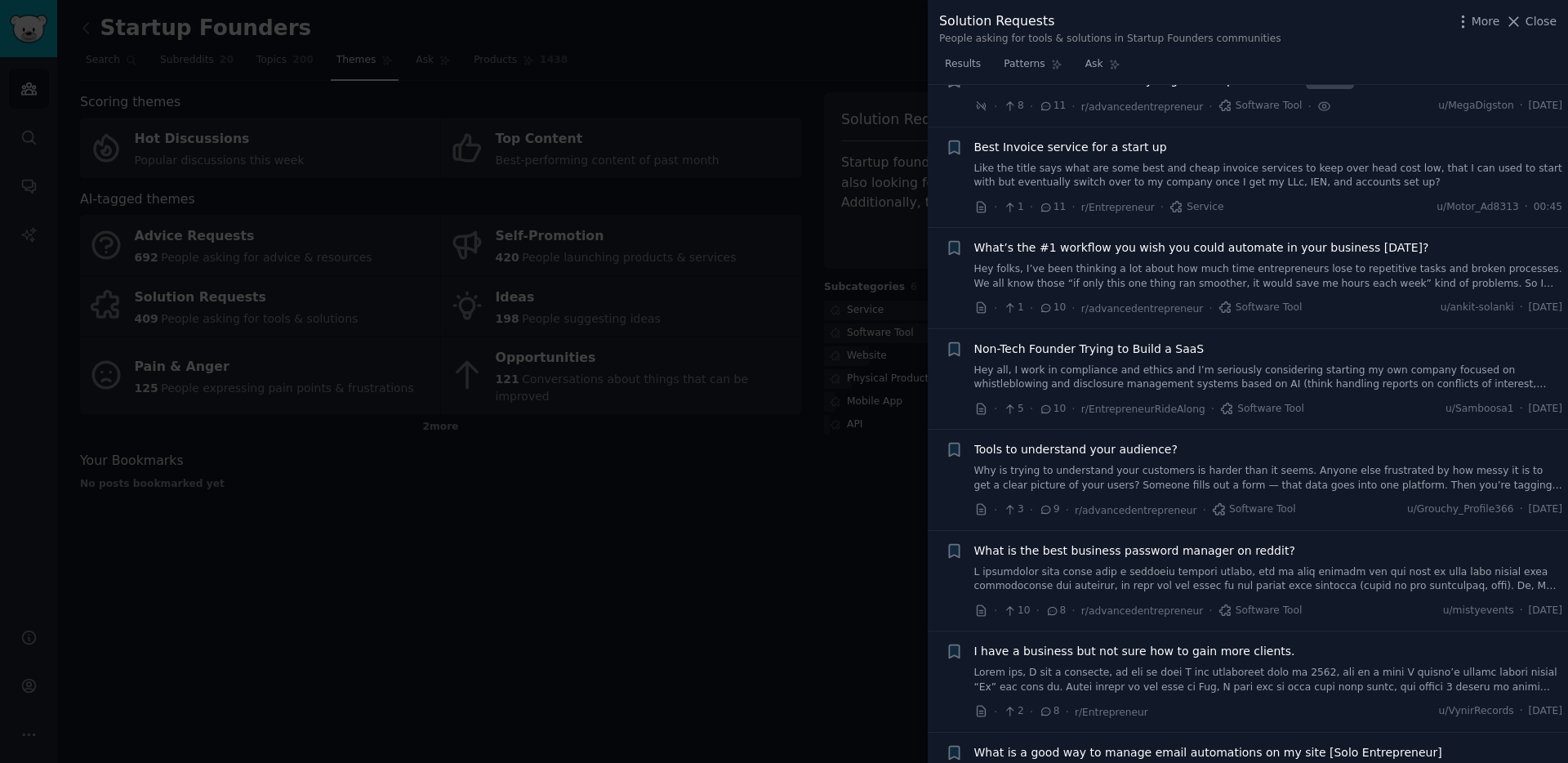
scroll to position [857, 0]
click at [1119, 248] on span "What’s the #1 workflow you wish you could automate in your business [DATE]?" at bounding box center [1202, 247] width 455 height 17
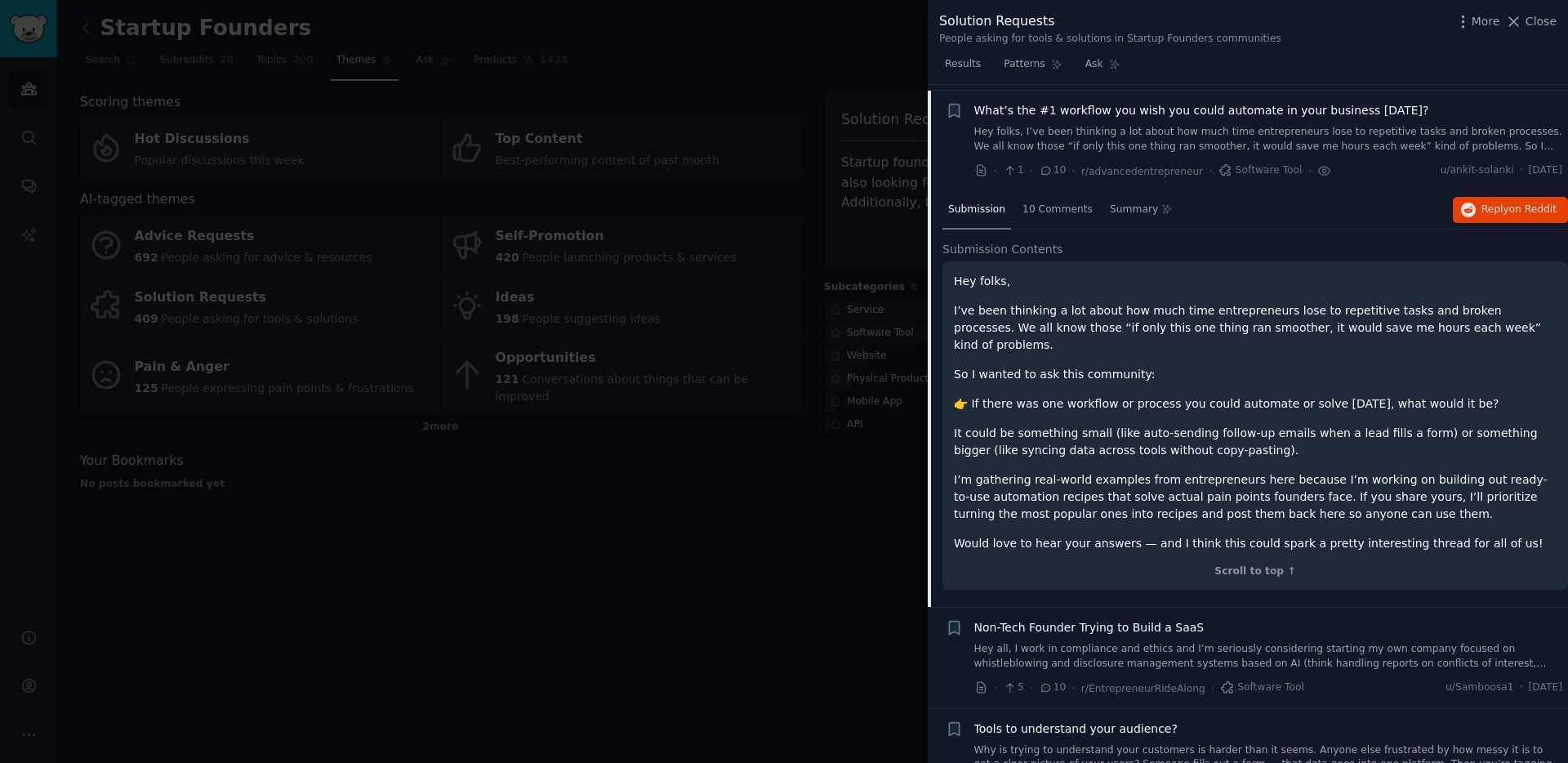
scroll to position [999, 0]
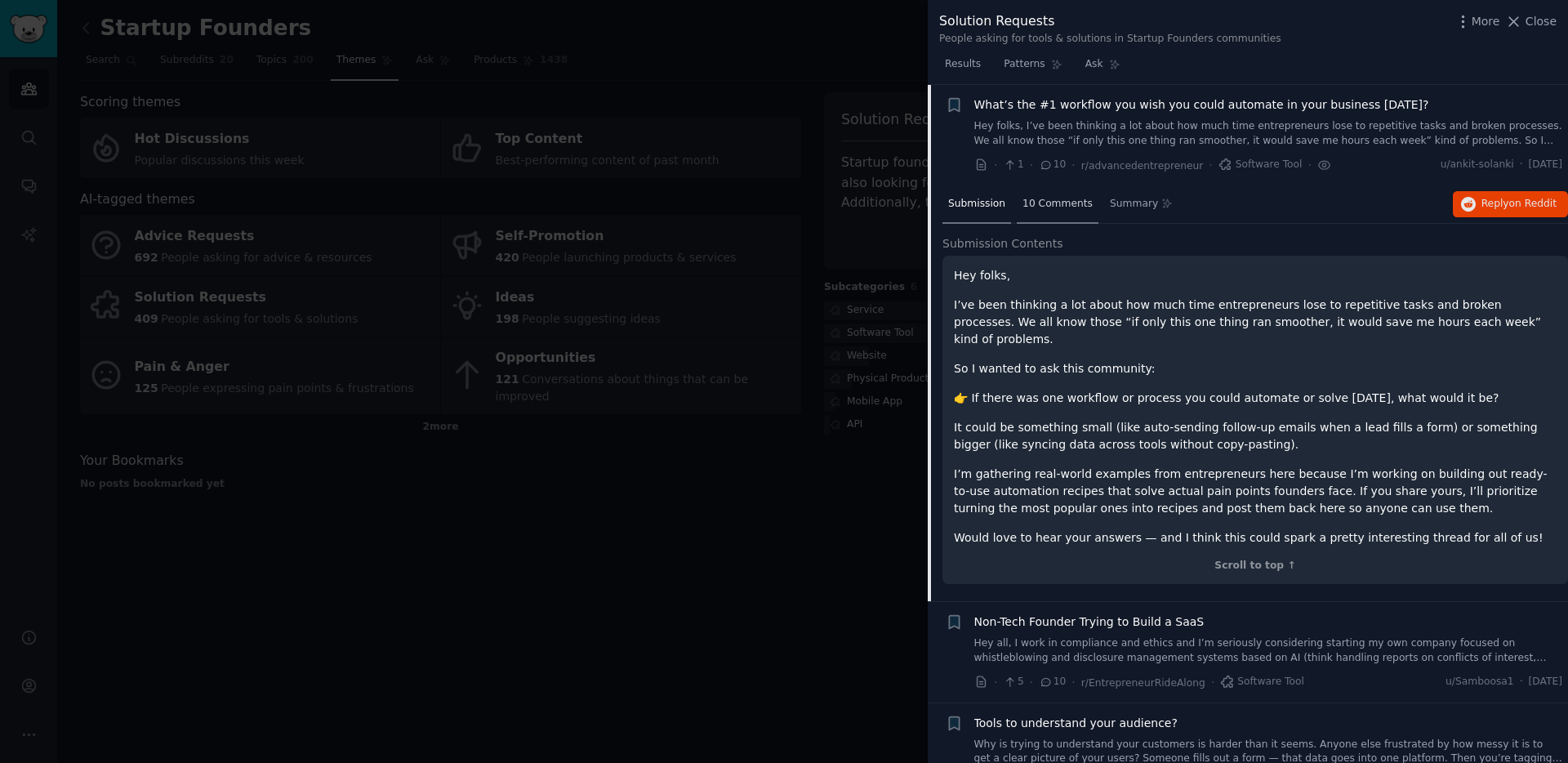
click at [1045, 205] on span "10 Comments" at bounding box center [1057, 204] width 70 height 15
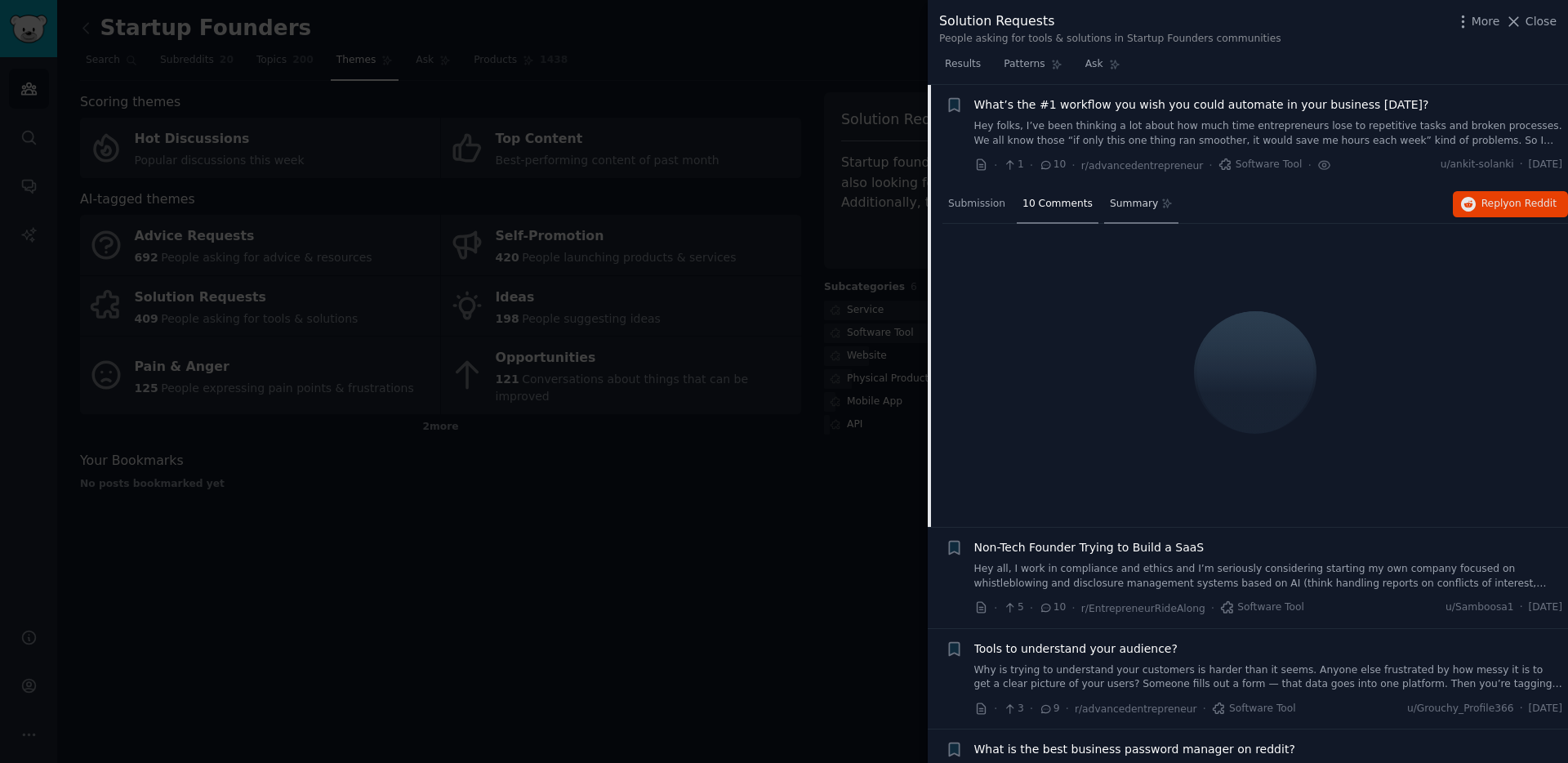
click at [1117, 203] on span "Summary" at bounding box center [1134, 204] width 49 height 15
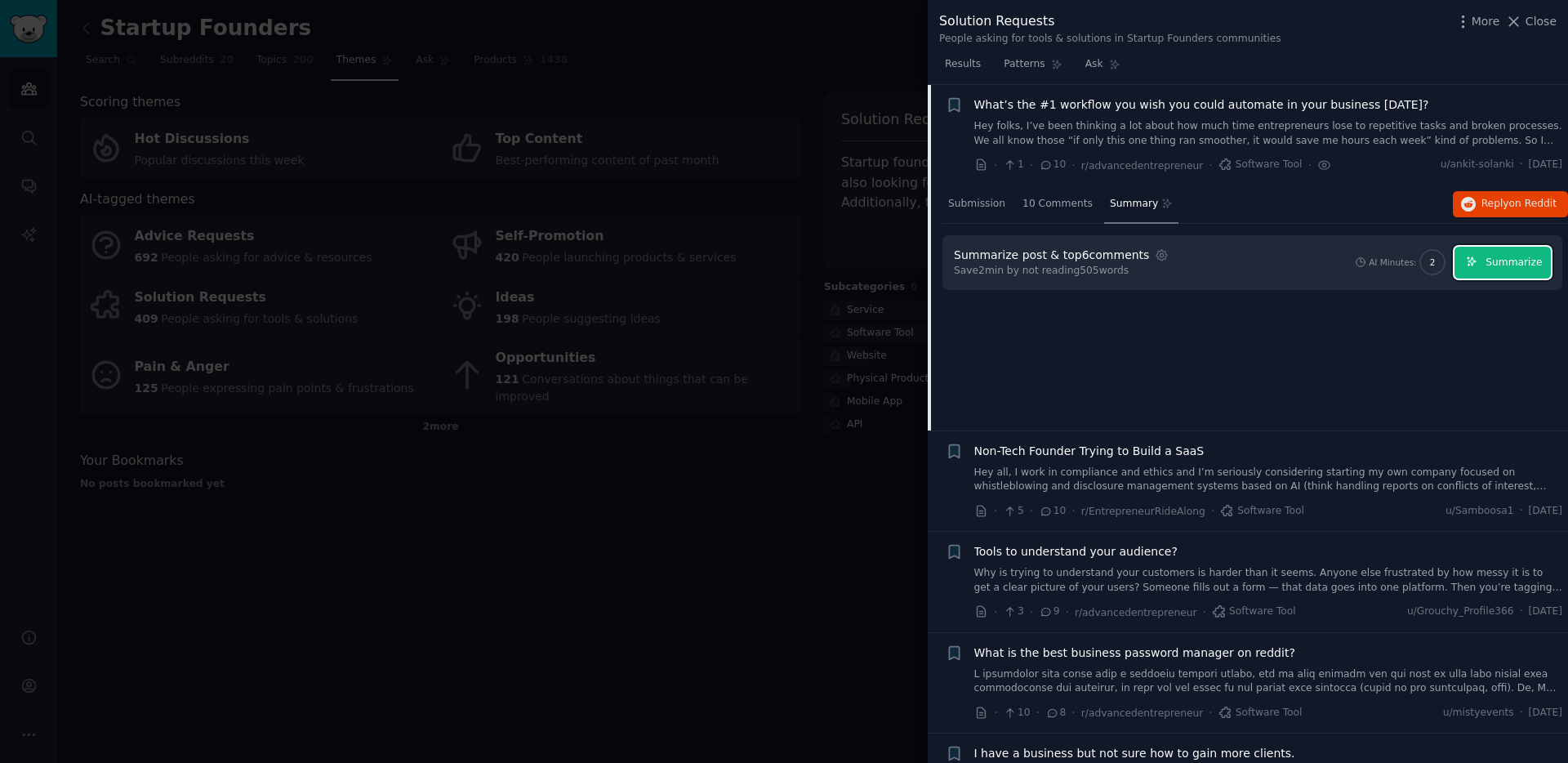
click at [1518, 265] on span "Summarize" at bounding box center [1513, 262] width 56 height 15
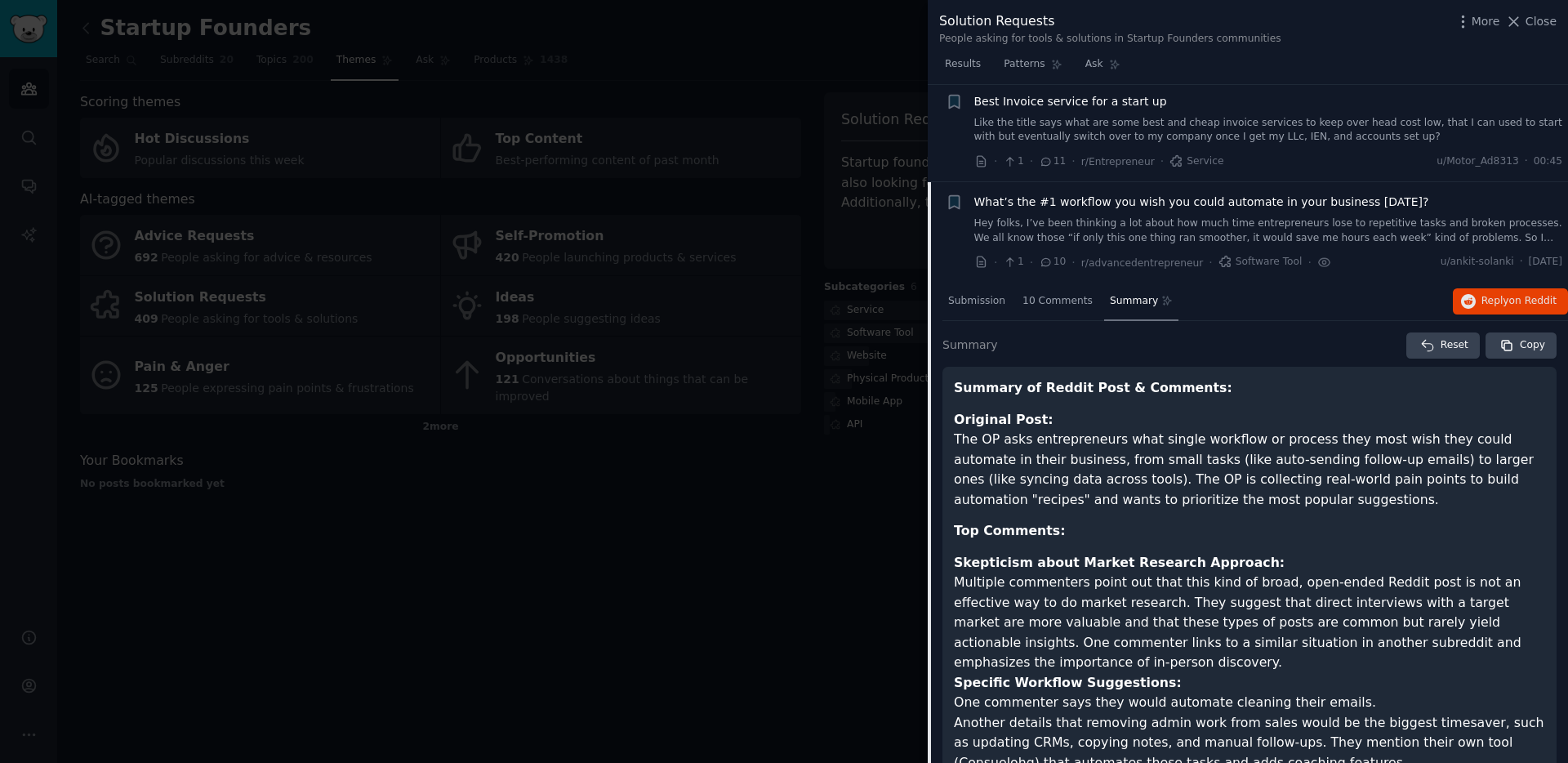
scroll to position [902, 0]
click at [1079, 204] on span "What’s the #1 workflow you wish you could automate in your business [DATE]?" at bounding box center [1202, 203] width 455 height 17
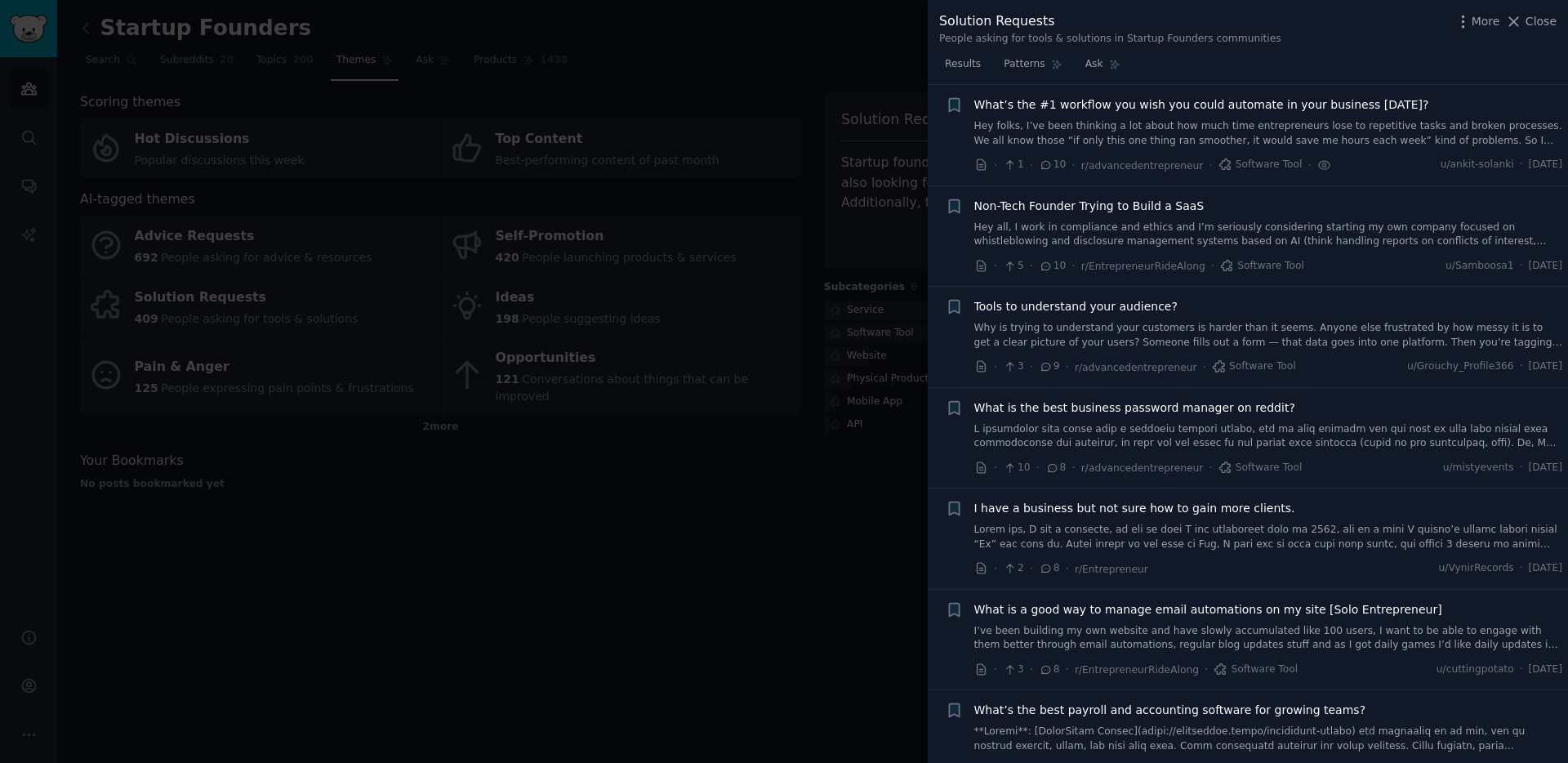
scroll to position [964, 0]
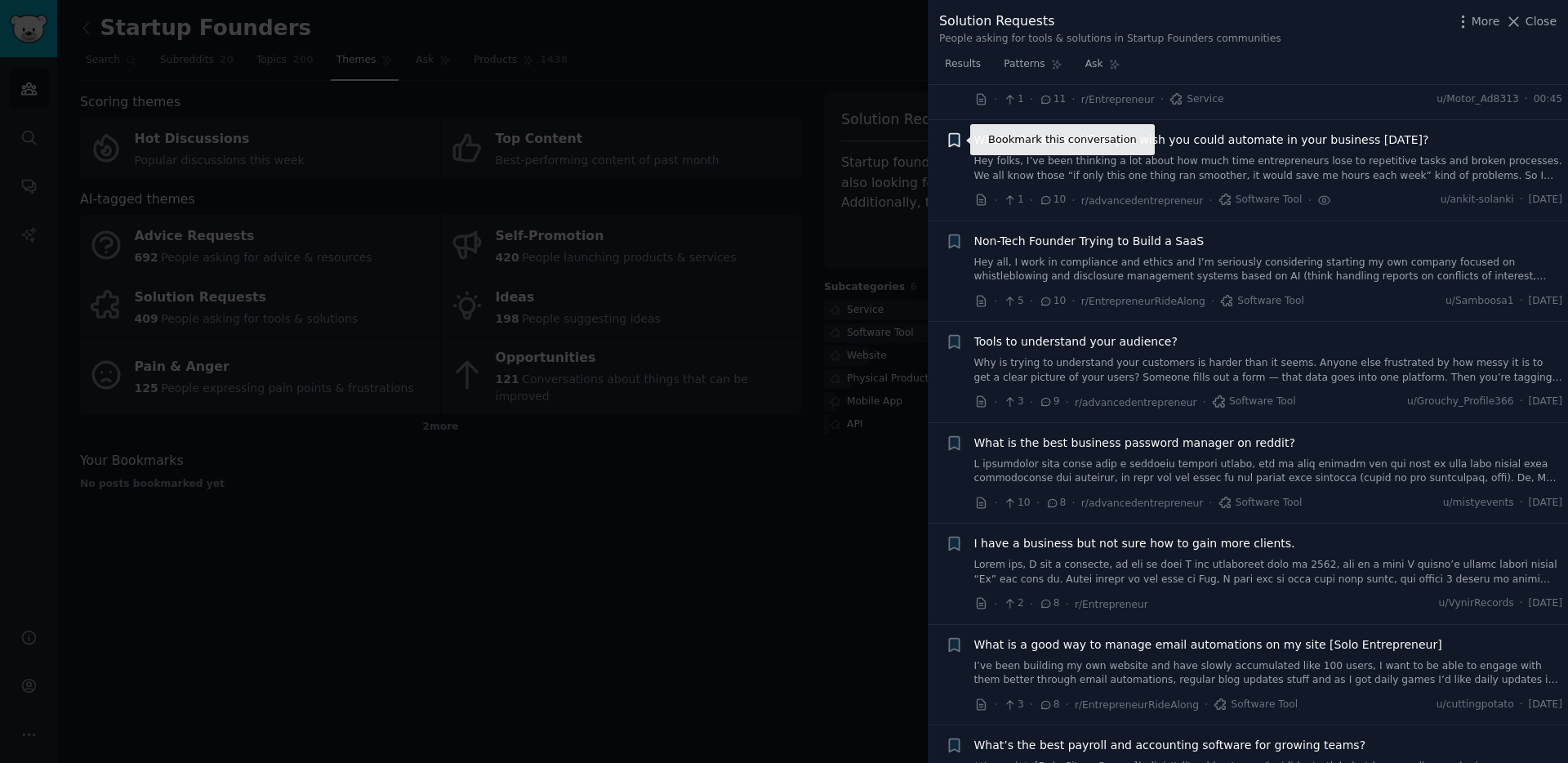
click at [954, 140] on icon "button" at bounding box center [953, 140] width 10 height 13
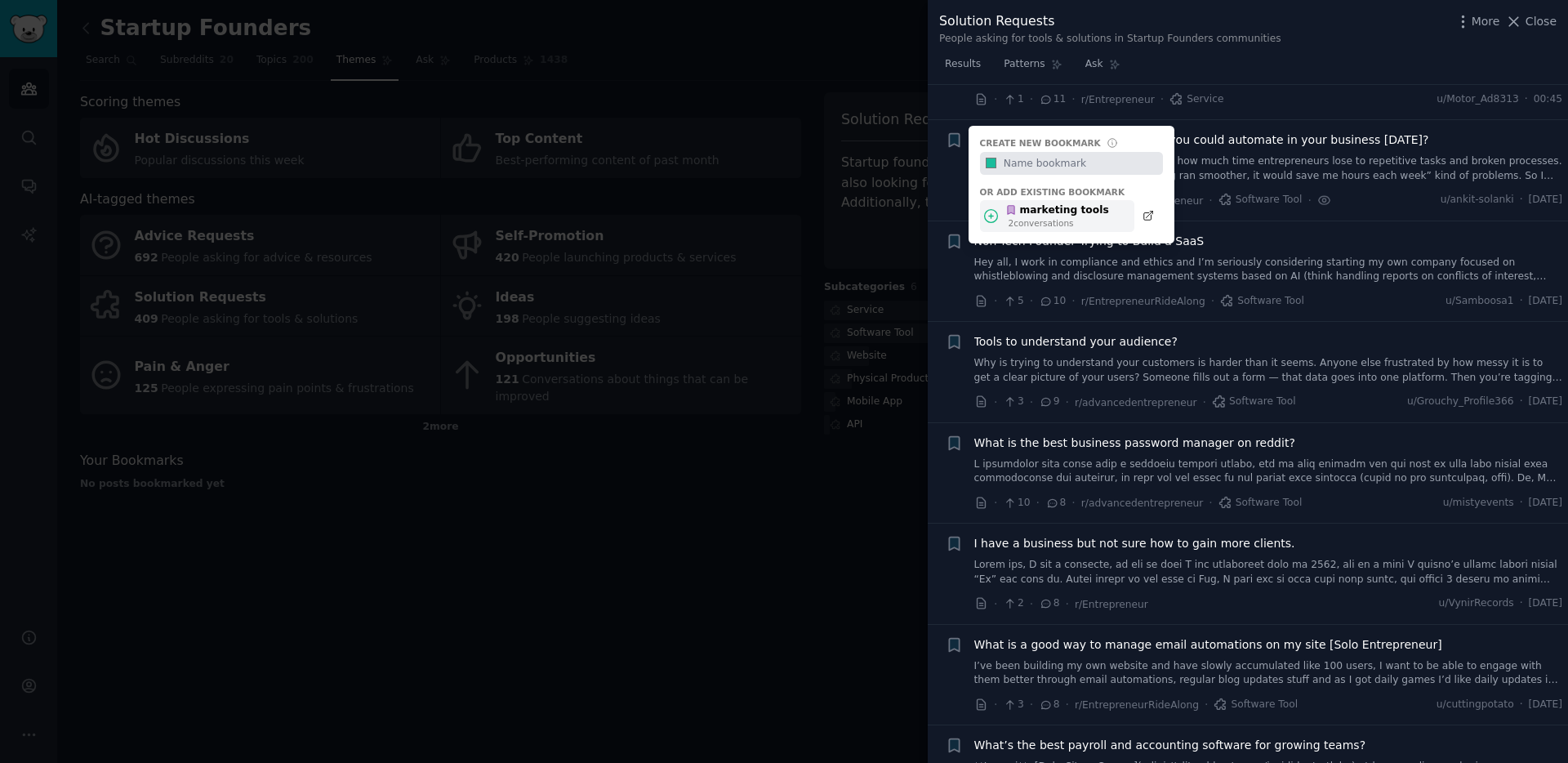
click at [992, 217] on icon at bounding box center [991, 215] width 13 height 13
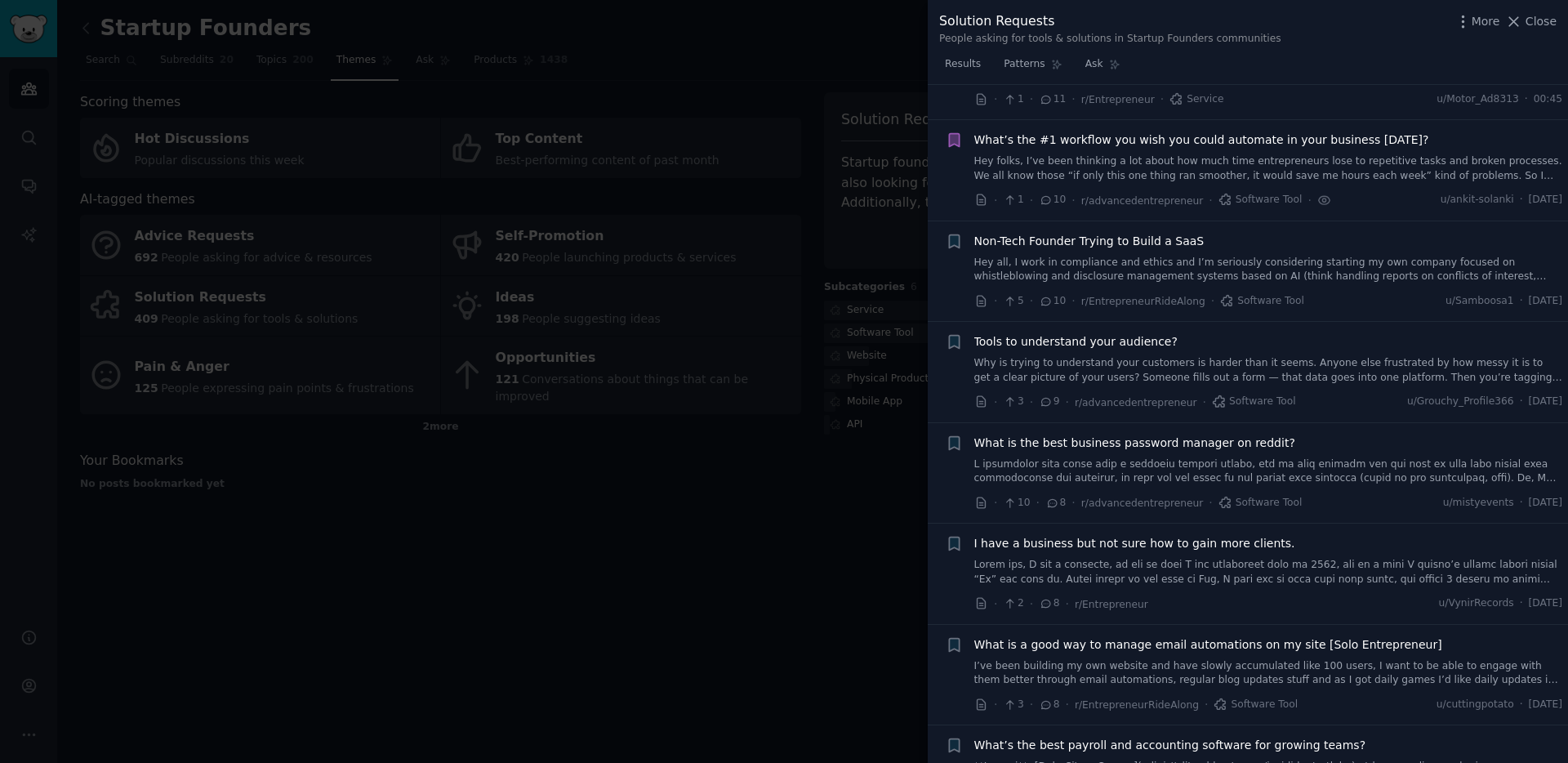
click at [952, 138] on icon "button" at bounding box center [953, 140] width 10 height 13
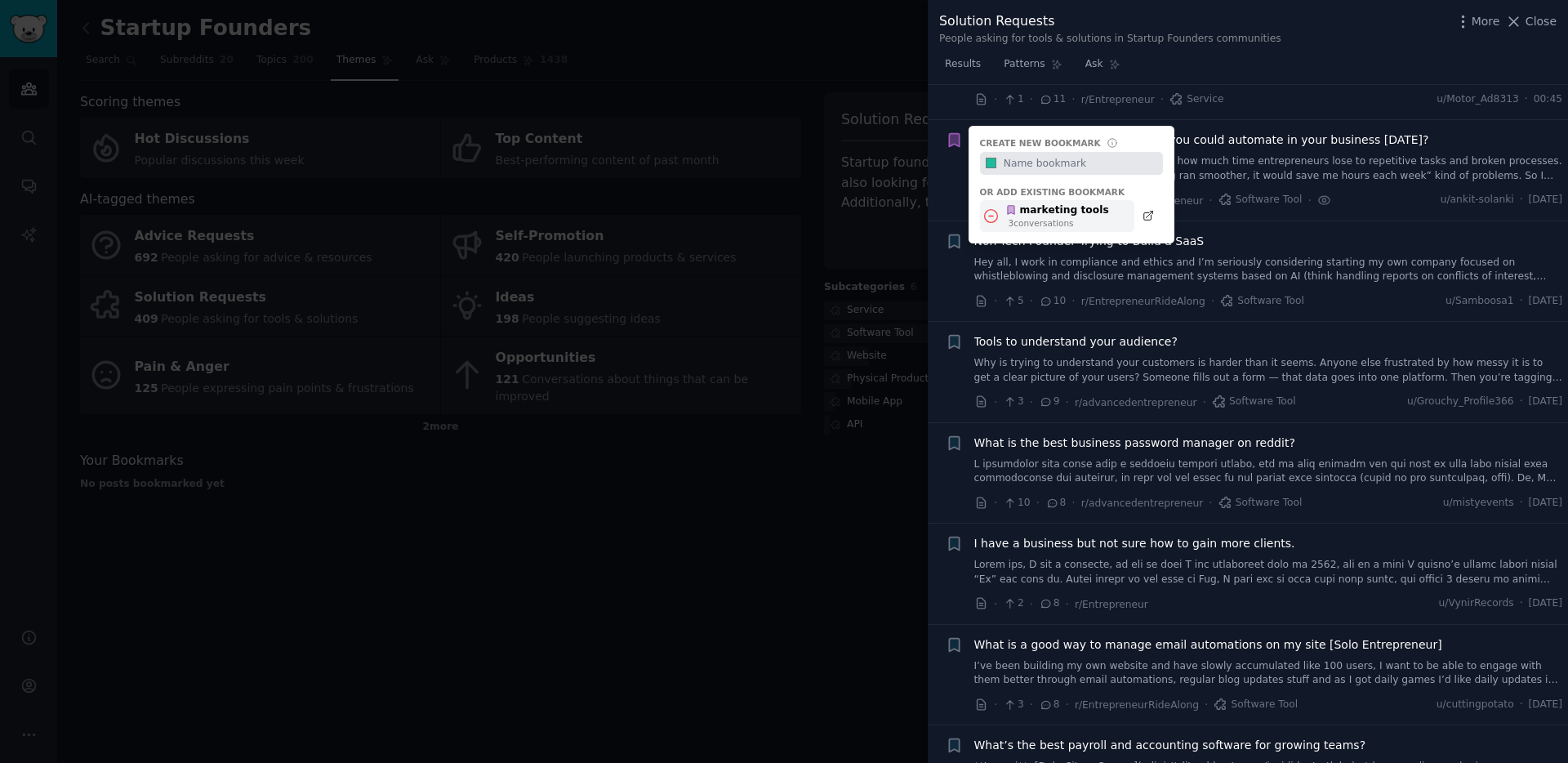
click at [992, 215] on icon at bounding box center [991, 216] width 17 height 17
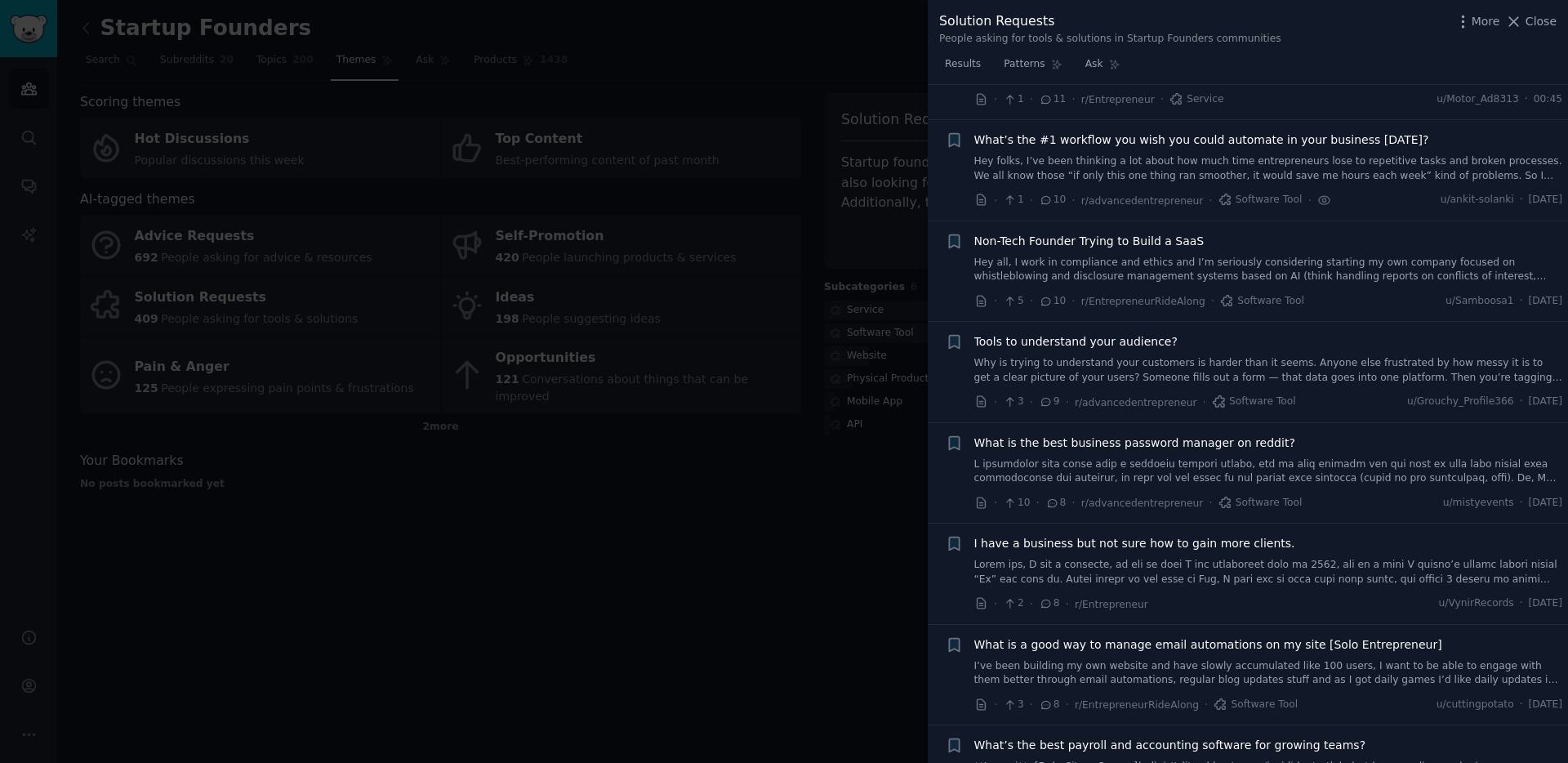
click at [1026, 161] on link "Hey folks, I’ve been thinking a lot about how much time entrepreneurs lose to r…" at bounding box center [1269, 168] width 589 height 29
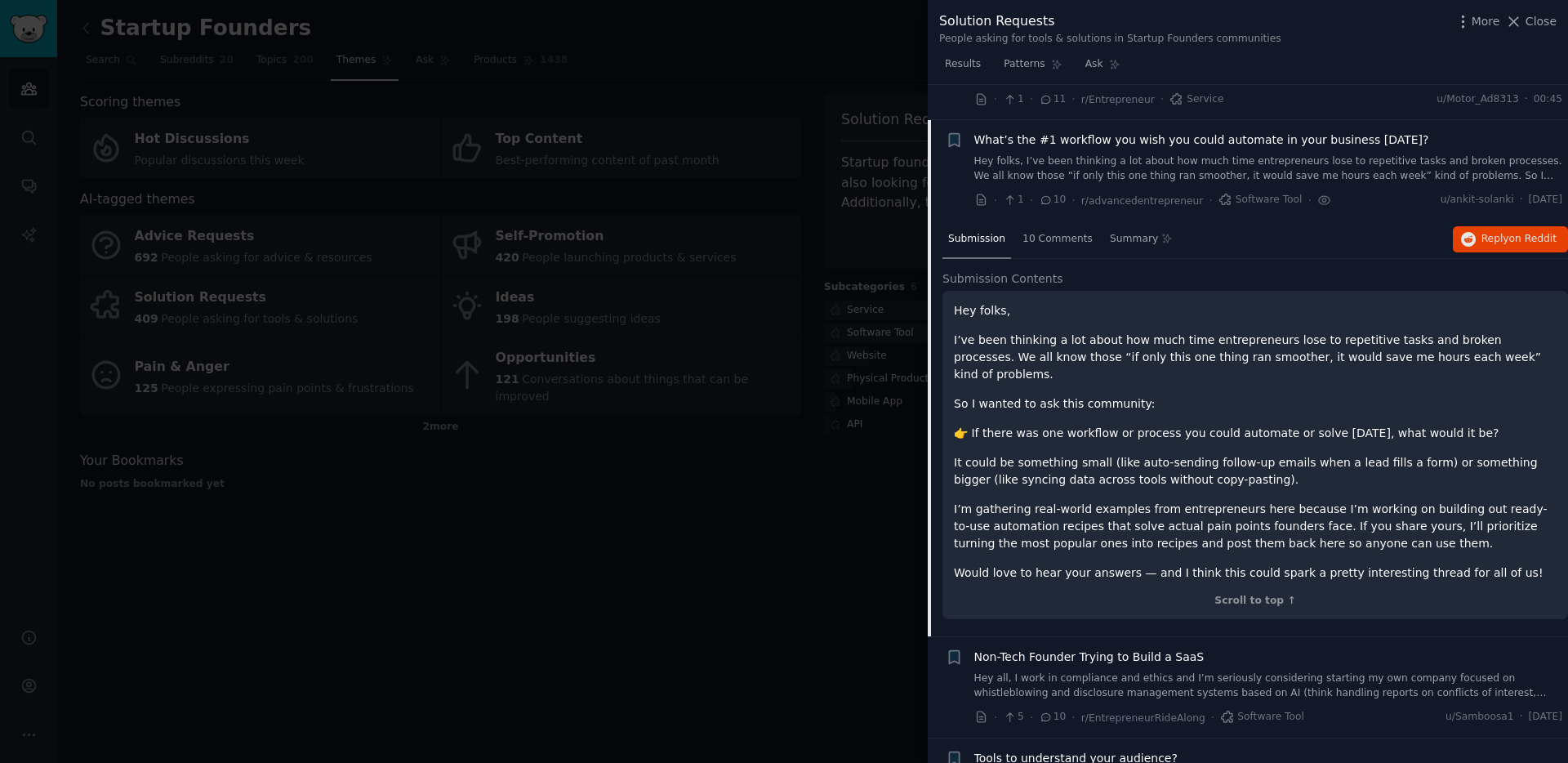
scroll to position [999, 0]
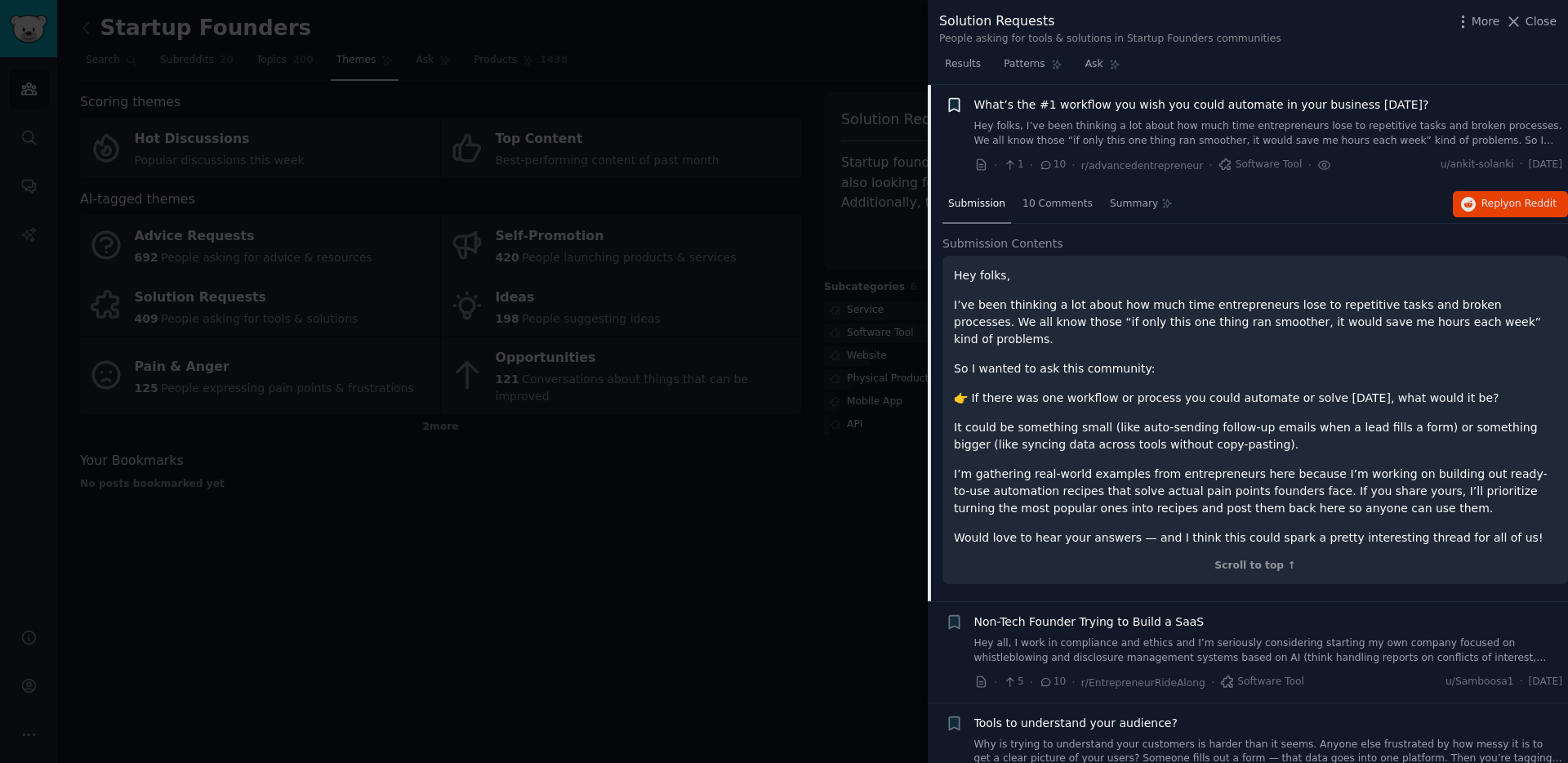
click at [953, 103] on icon "button" at bounding box center [953, 105] width 10 height 13
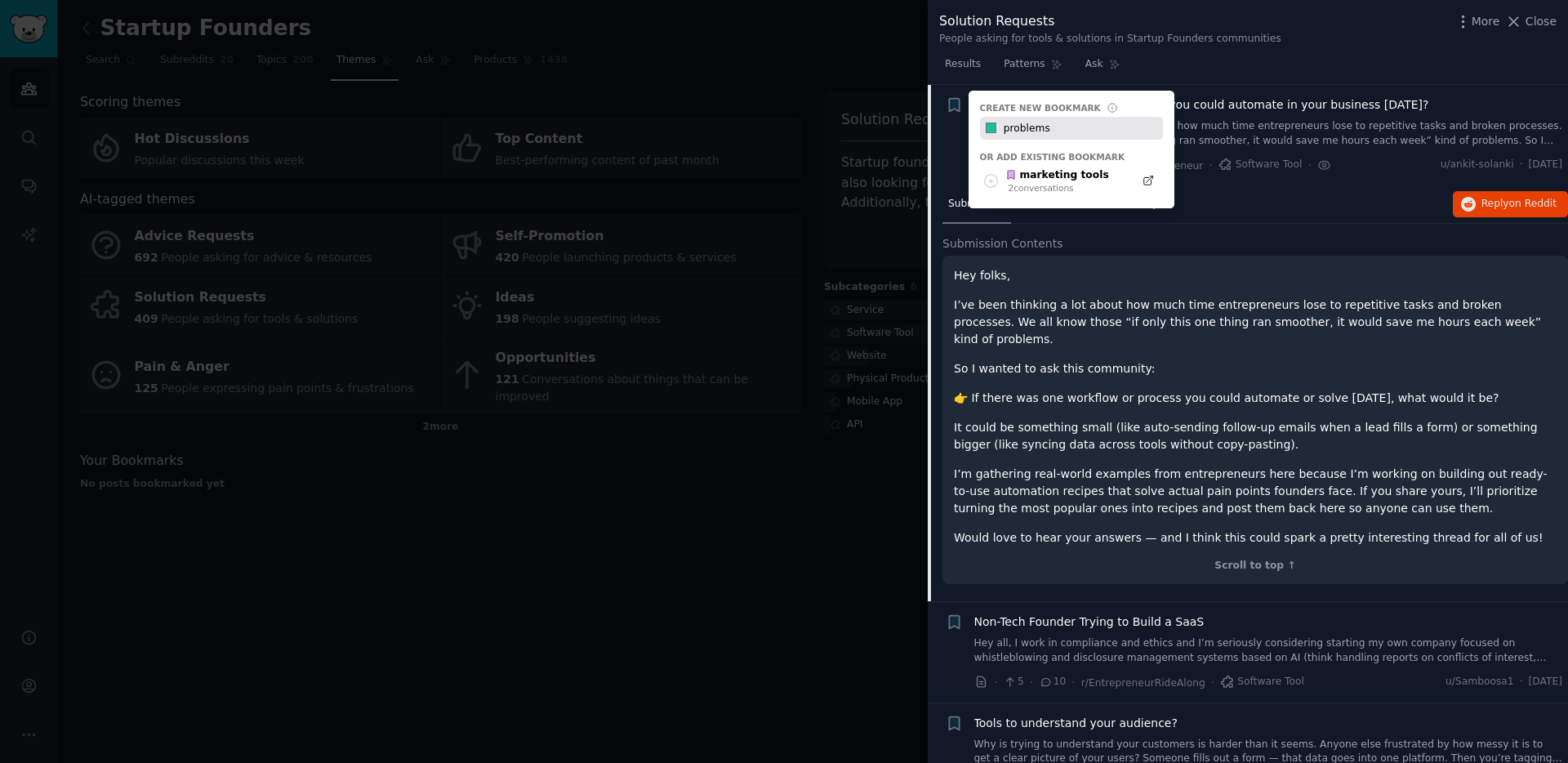
type input "problems"
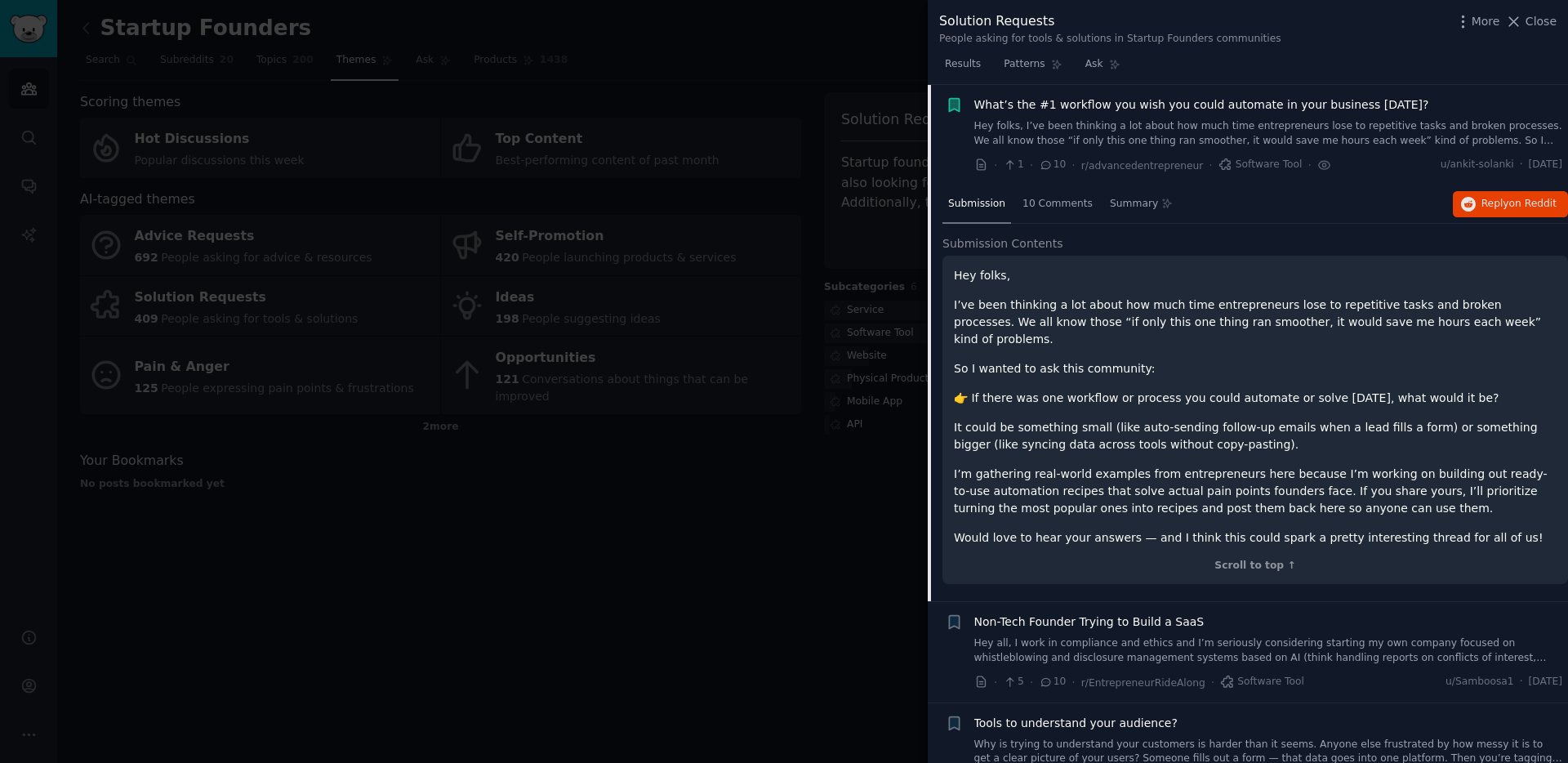
click at [1203, 96] on span "What’s the #1 workflow you wish you could automate in your business [DATE]?" at bounding box center [1202, 105] width 455 height 17
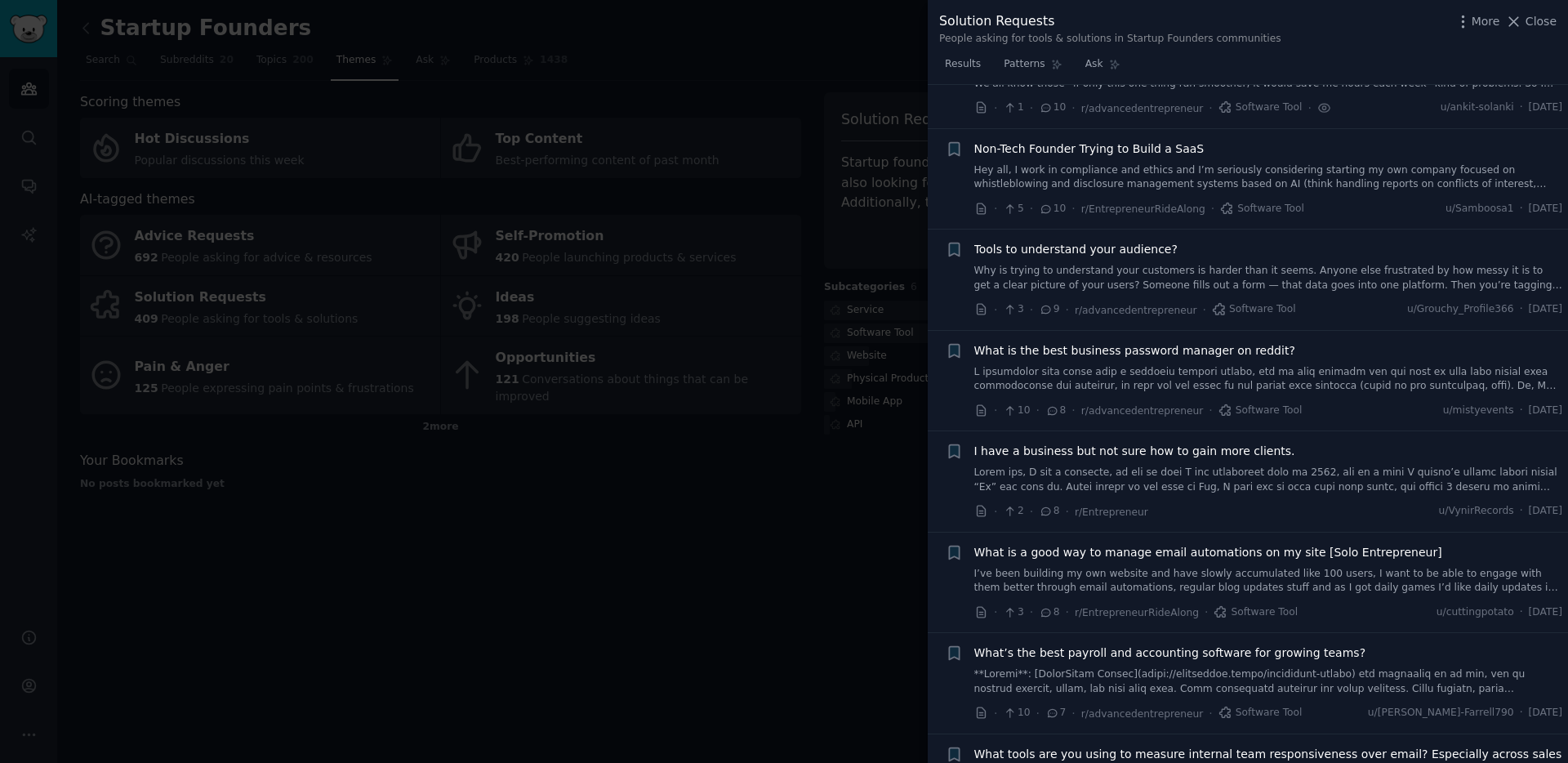
scroll to position [1059, 0]
click at [1182, 249] on div "Tools to understand your audience?" at bounding box center [1269, 247] width 589 height 17
click at [1150, 246] on span "Tools to understand your audience?" at bounding box center [1076, 247] width 204 height 17
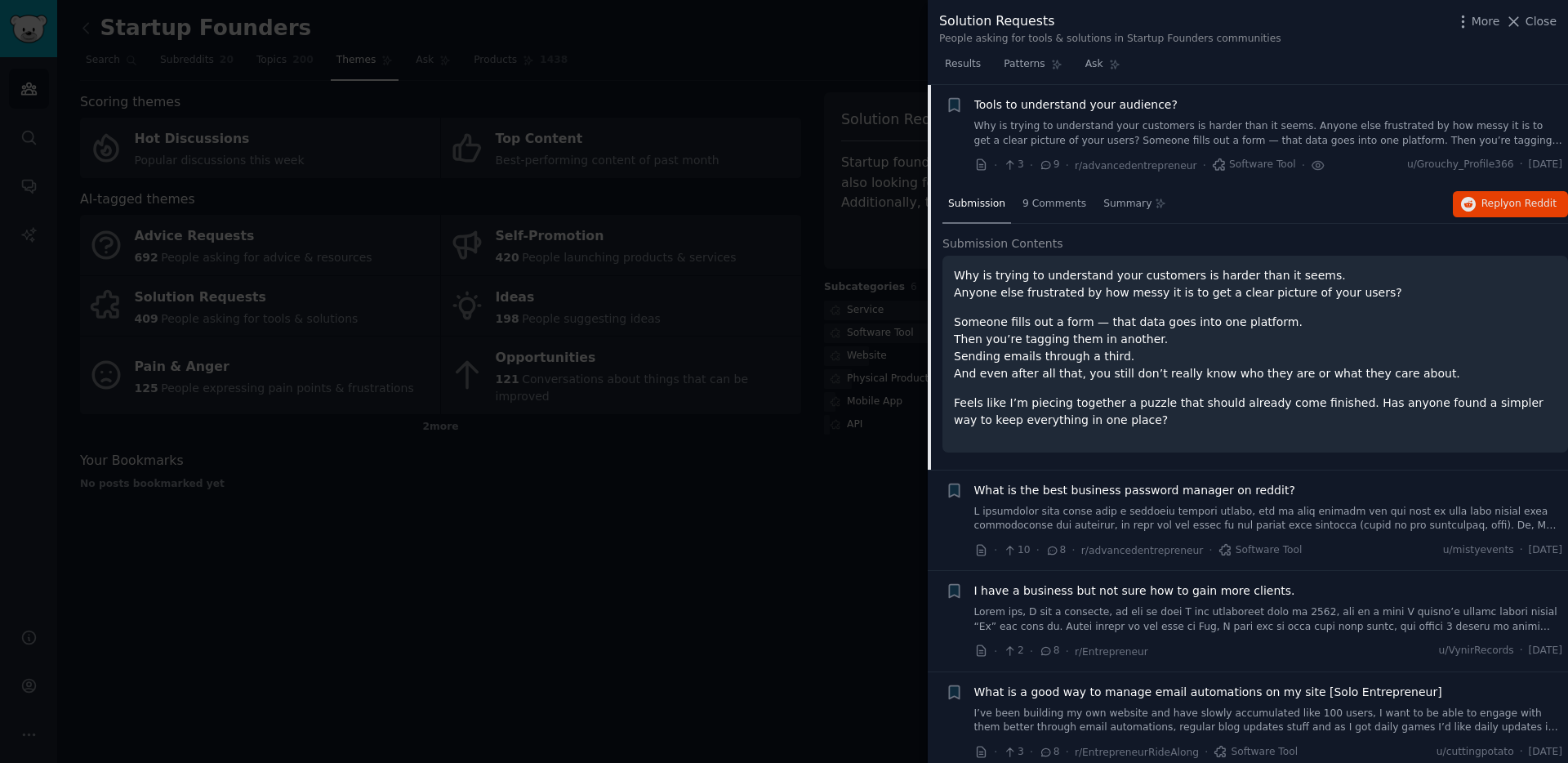
scroll to position [1201, 0]
click at [1063, 211] on div "9 Comments" at bounding box center [1054, 204] width 75 height 39
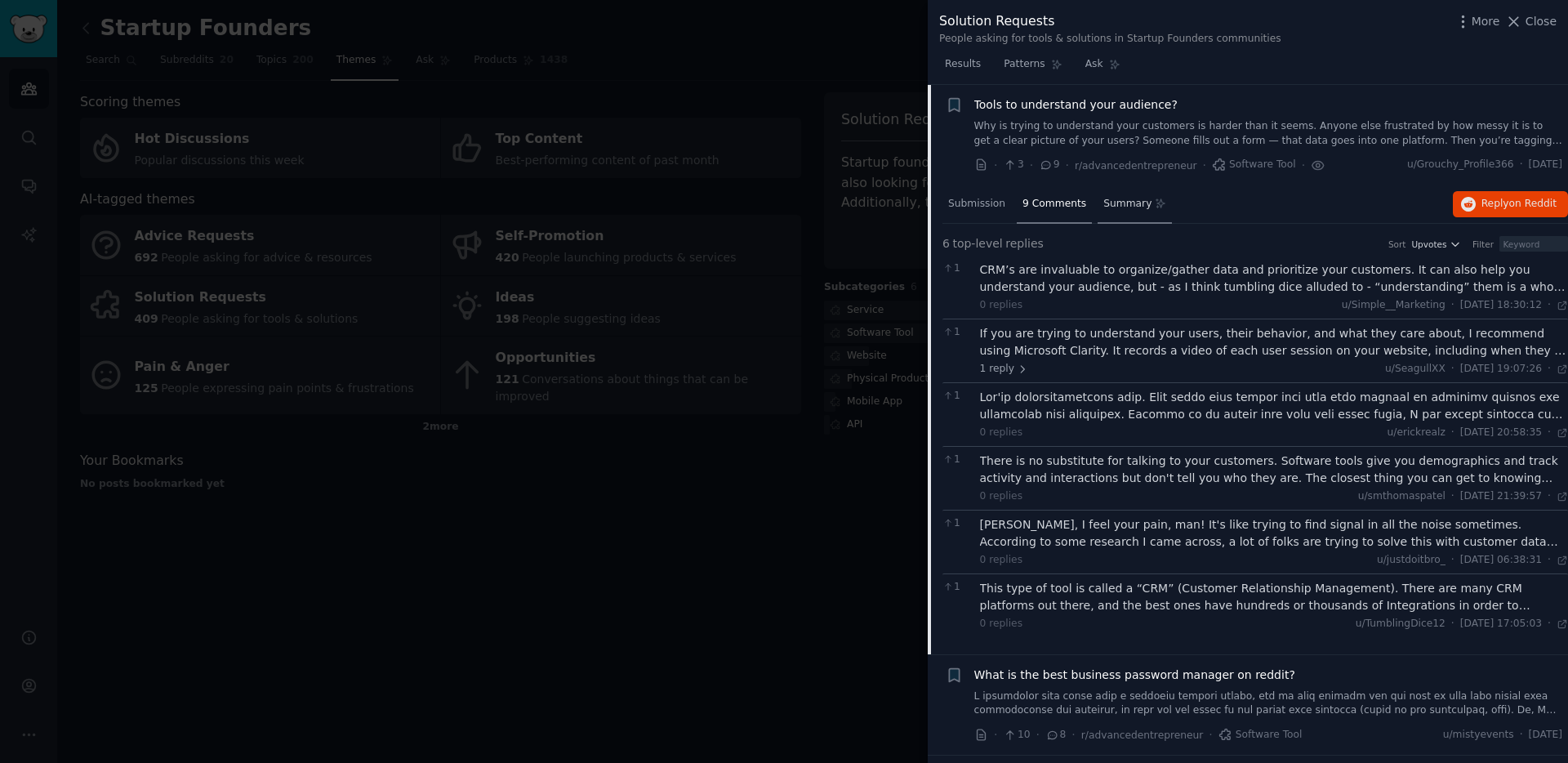
click at [1121, 205] on span "Summary" at bounding box center [1128, 204] width 49 height 15
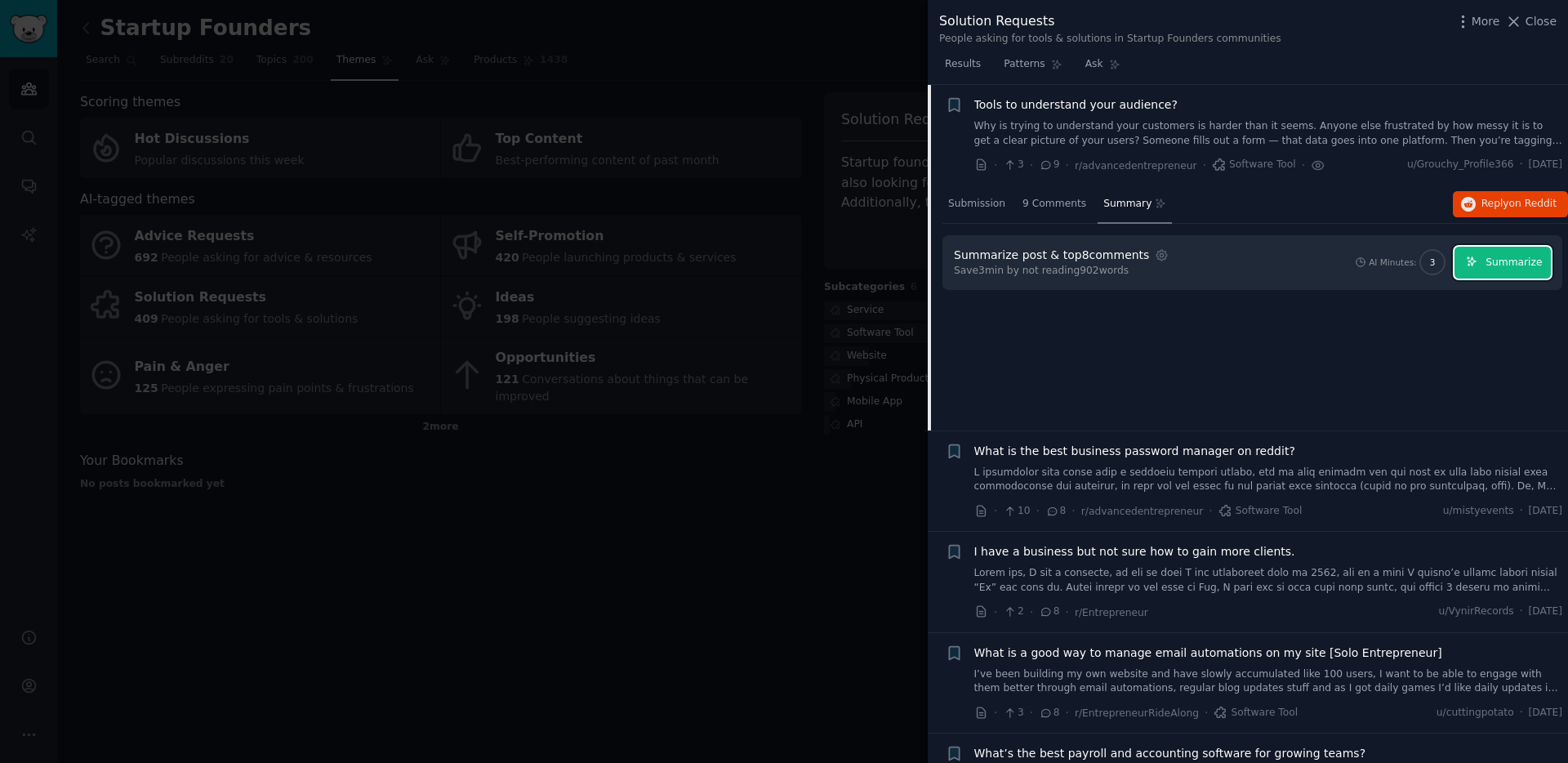
click at [1483, 256] on button "Summarize" at bounding box center [1502, 262] width 96 height 32
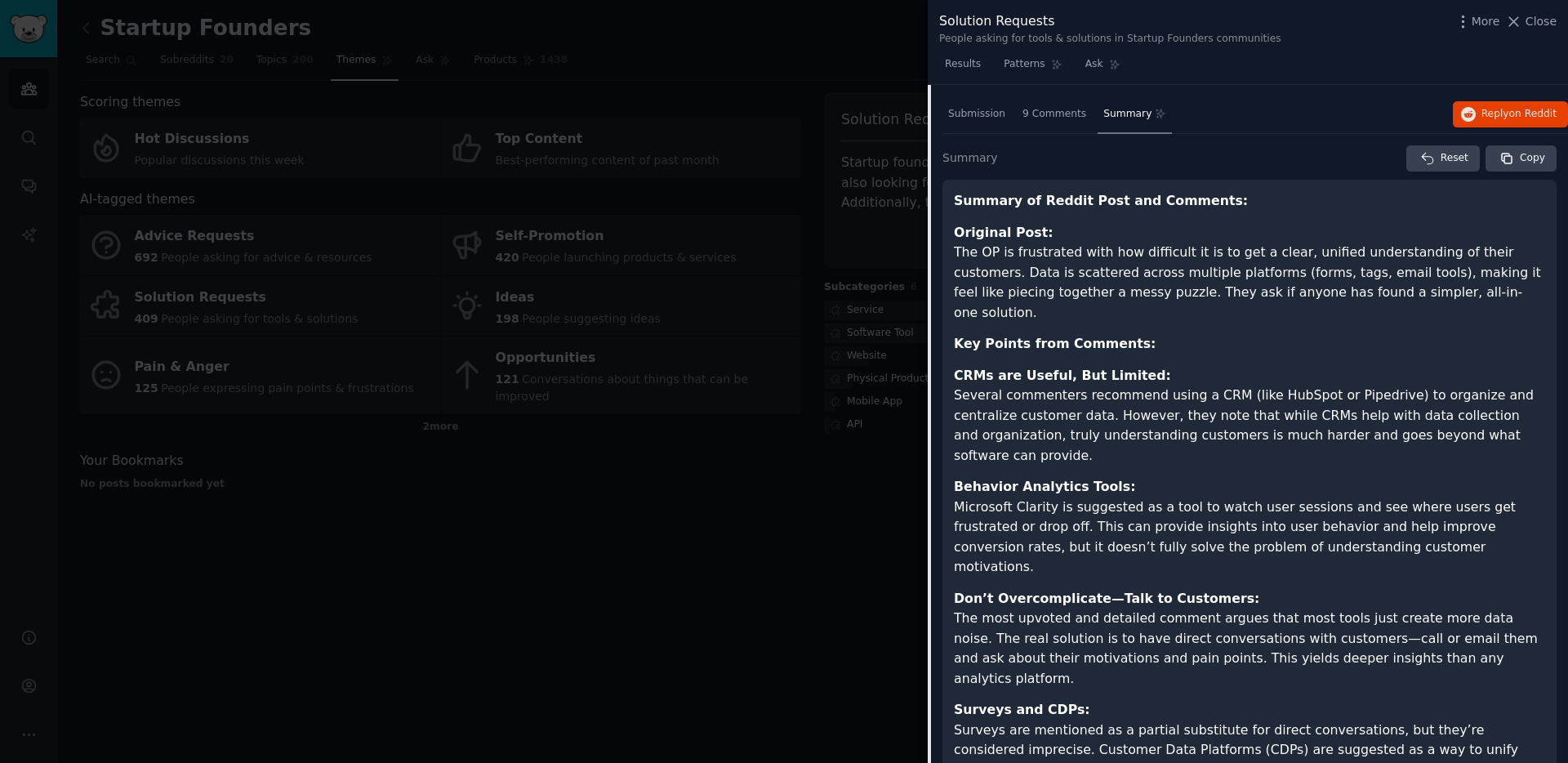
scroll to position [1306, 0]
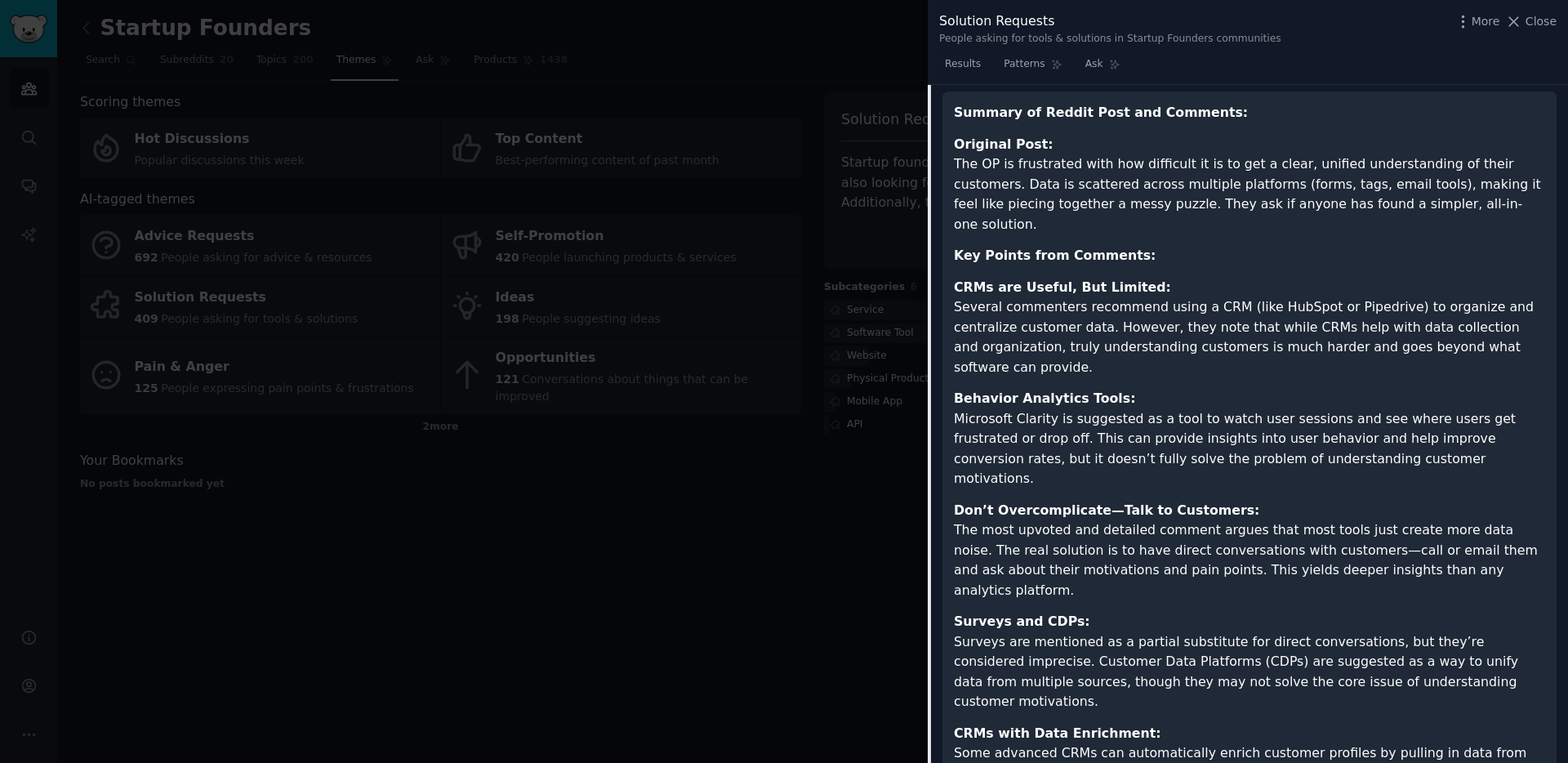
click at [1240, 435] on ul "CRMs are Useful, But Limited: Several commenters recommend using a CRM (like Hu…" at bounding box center [1249, 577] width 592 height 598
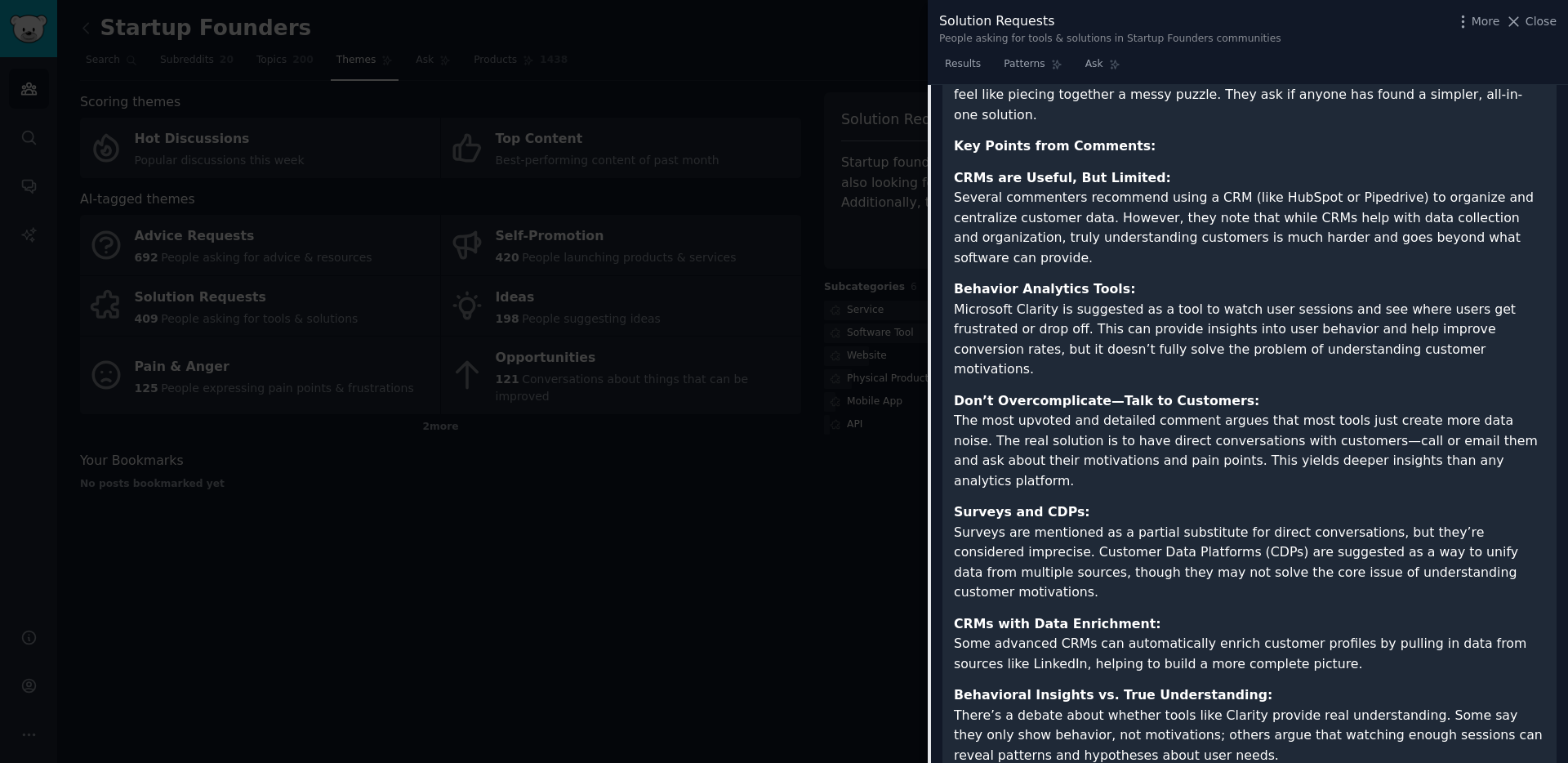
scroll to position [1490, 0]
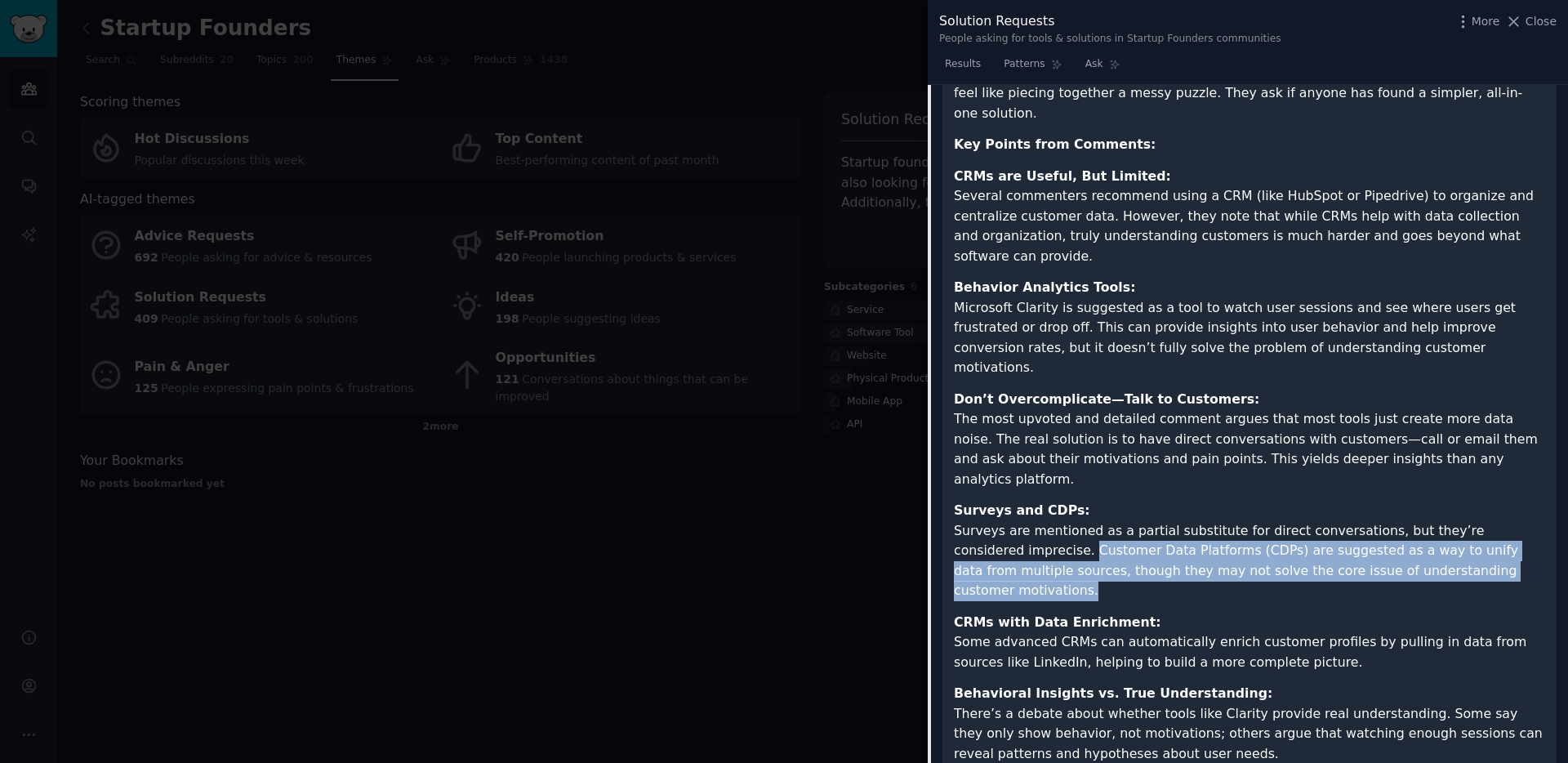
drag, startPoint x: 1020, startPoint y: 471, endPoint x: 1490, endPoint y: 492, distance: 470.5
click at [1490, 501] on p "Surveys and CDPs: Surveys are mentioned as a partial substitute for direct conv…" at bounding box center [1249, 551] width 592 height 100
copy p "Customer Data Platforms (CDPs) are suggested as a way to unify data from multip…"
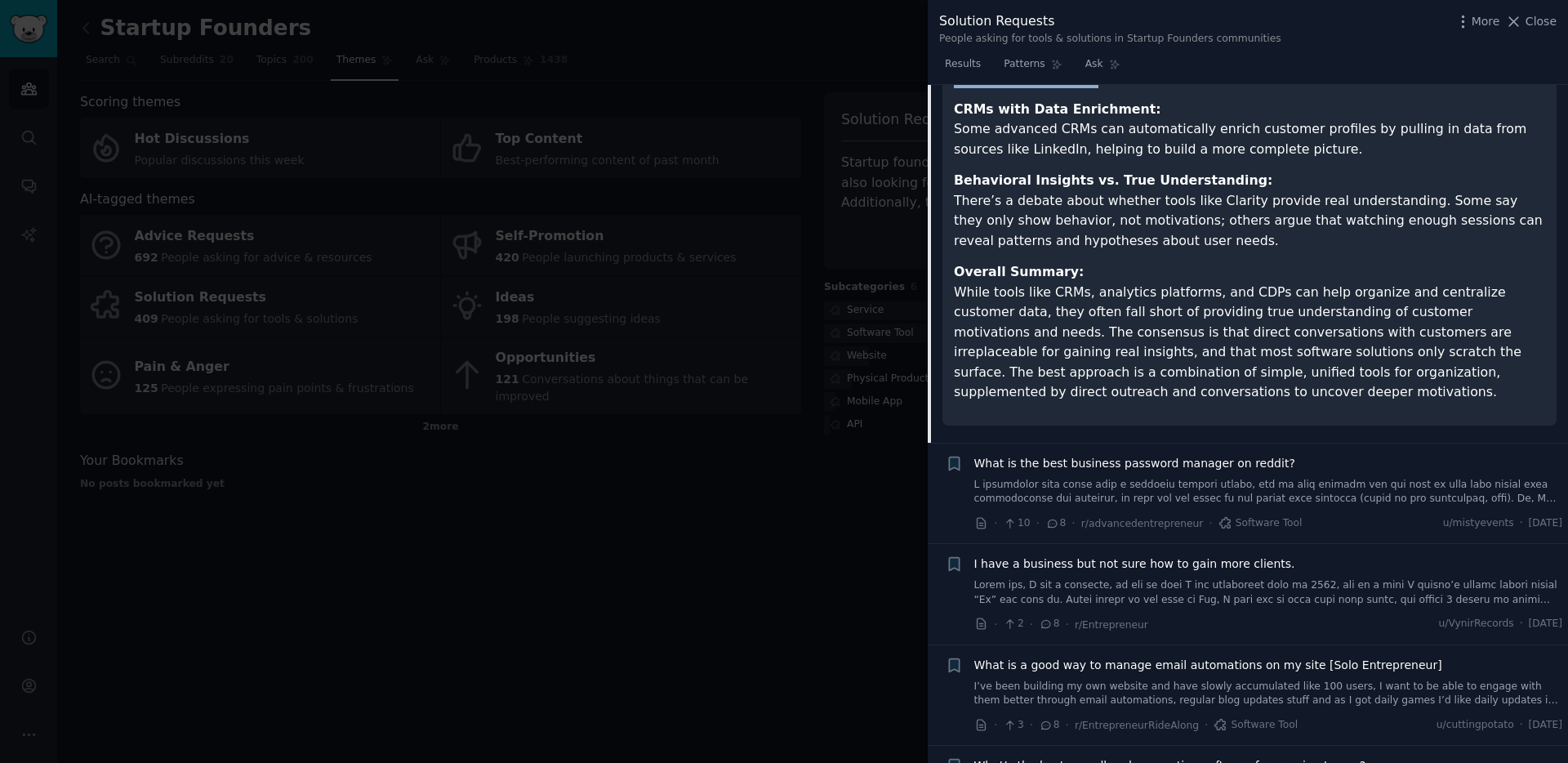
scroll to position [2022, 0]
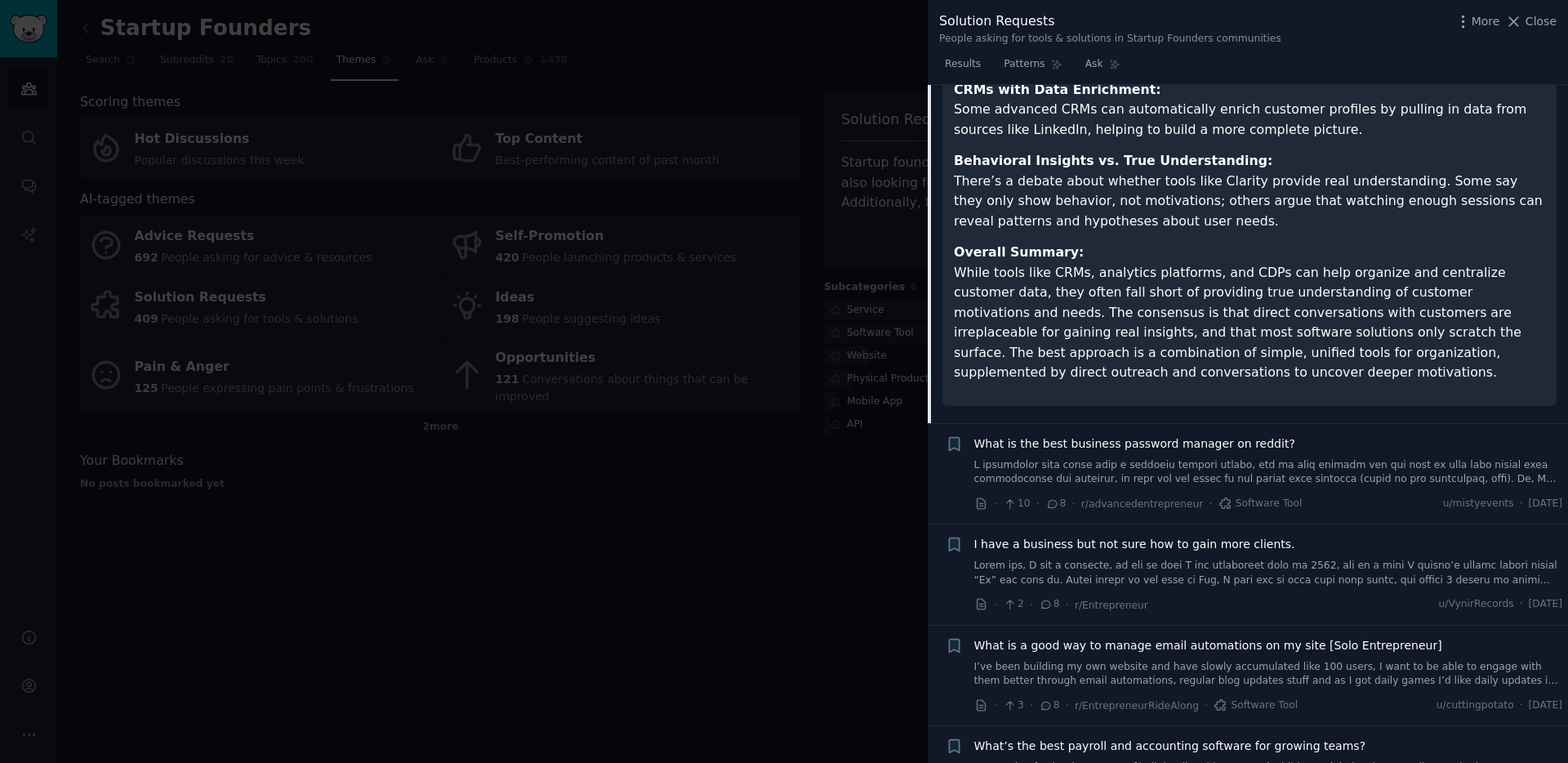
click at [1325, 424] on li "+ What is the best business password manager on reddit? · 10 · 8 · r/advanceden…" at bounding box center [1247, 474] width 640 height 100
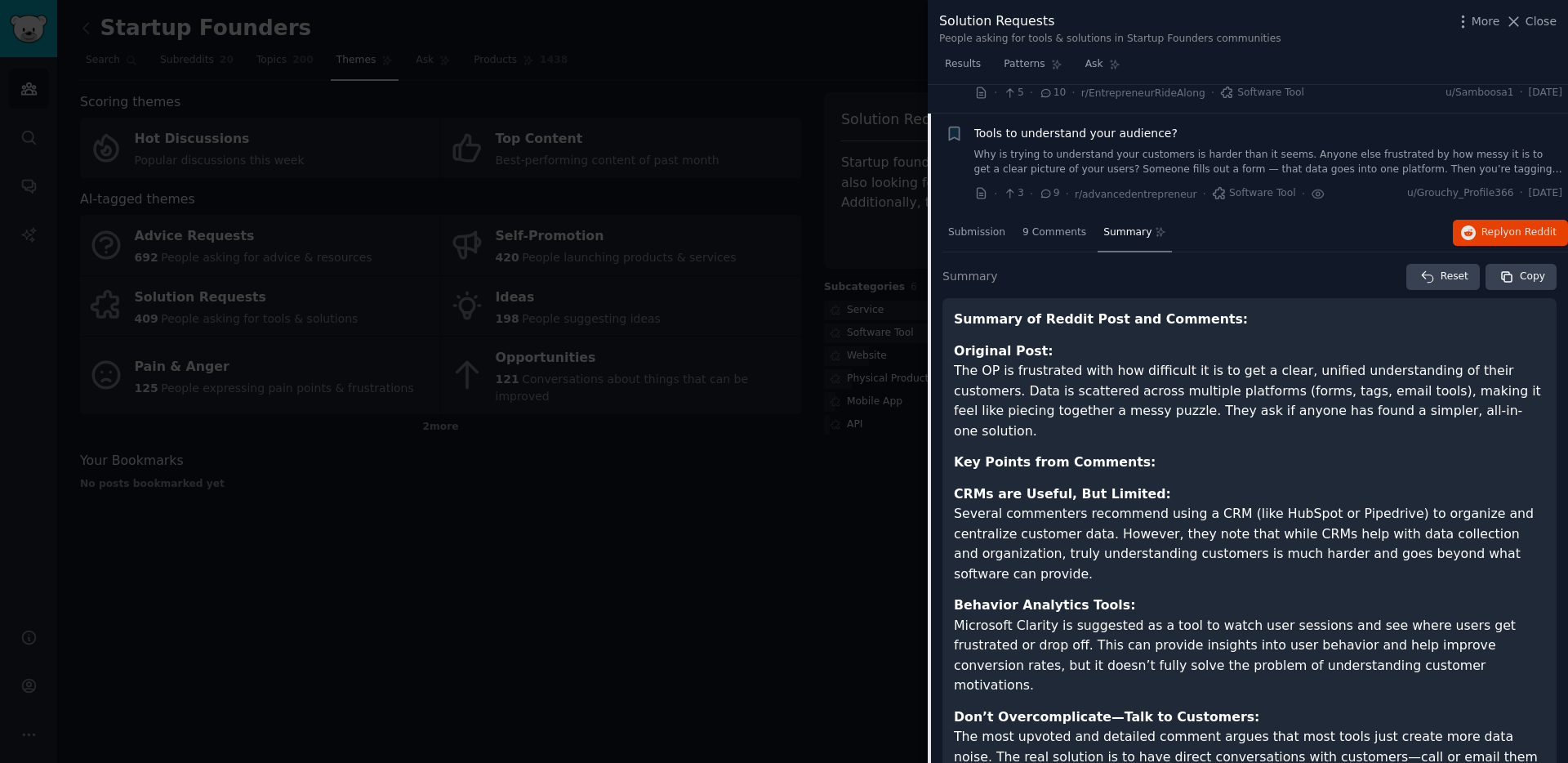
scroll to position [1167, 0]
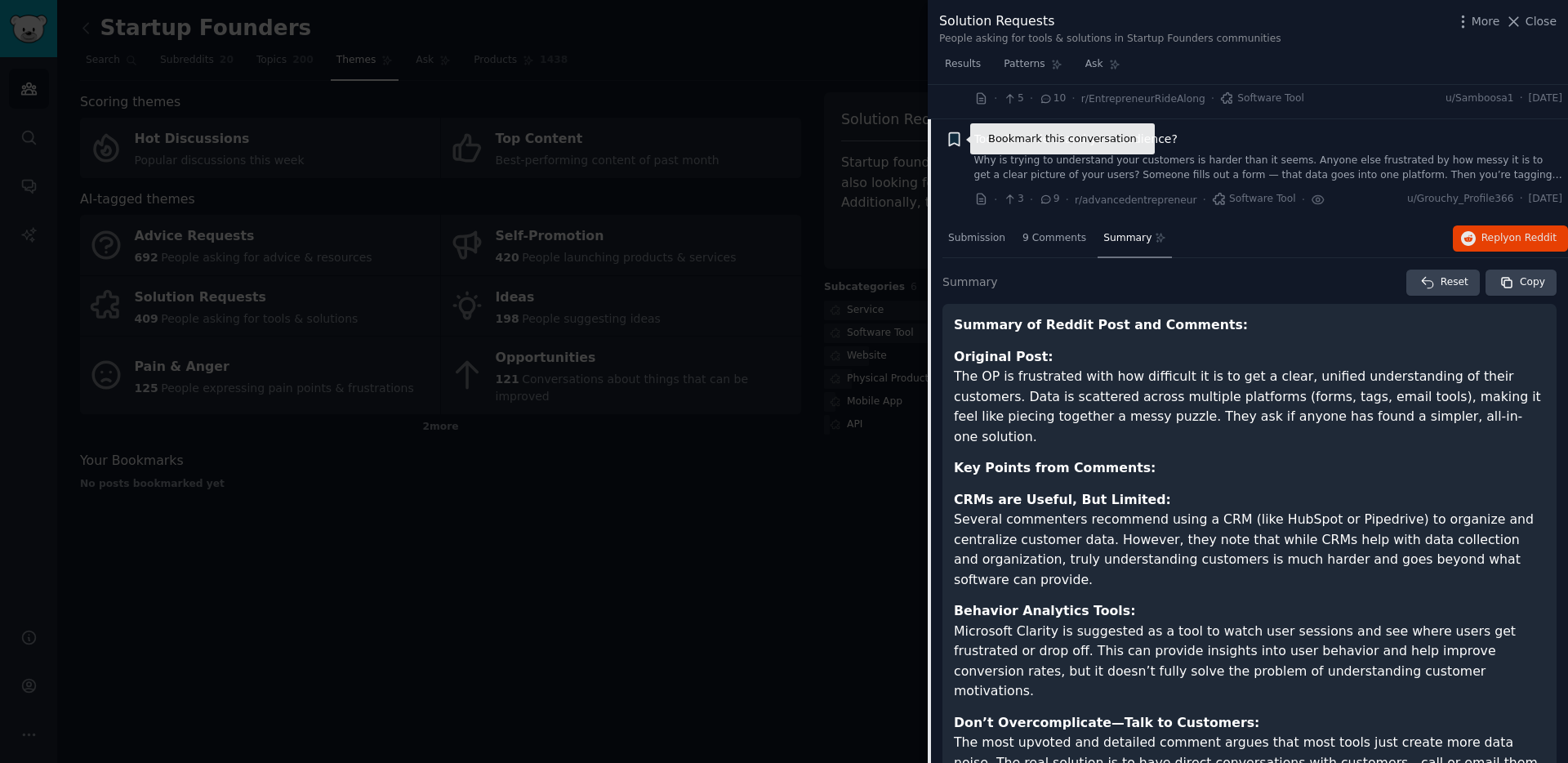
click at [955, 136] on icon "button" at bounding box center [953, 139] width 10 height 13
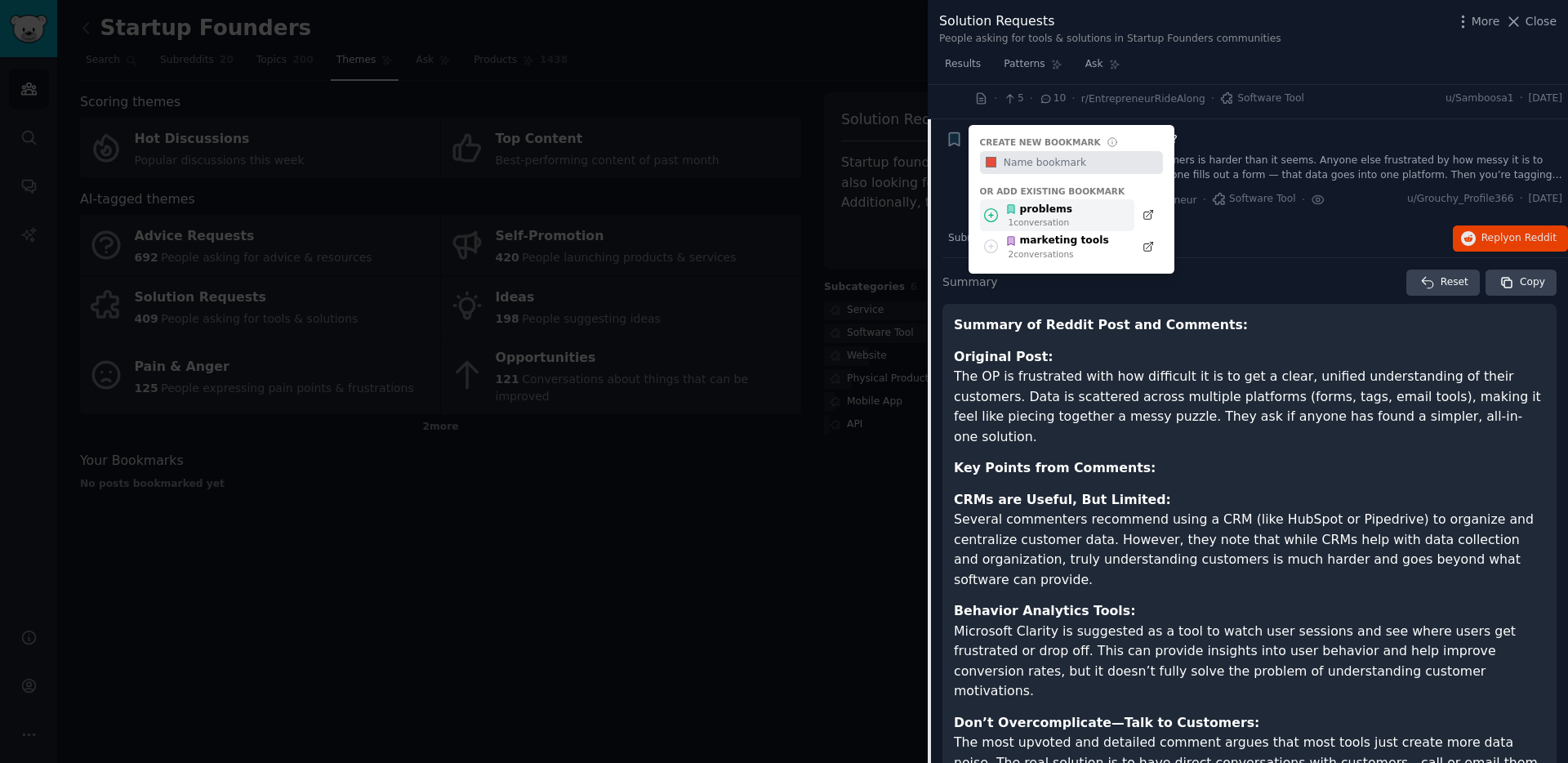
click at [992, 211] on icon at bounding box center [991, 216] width 17 height 17
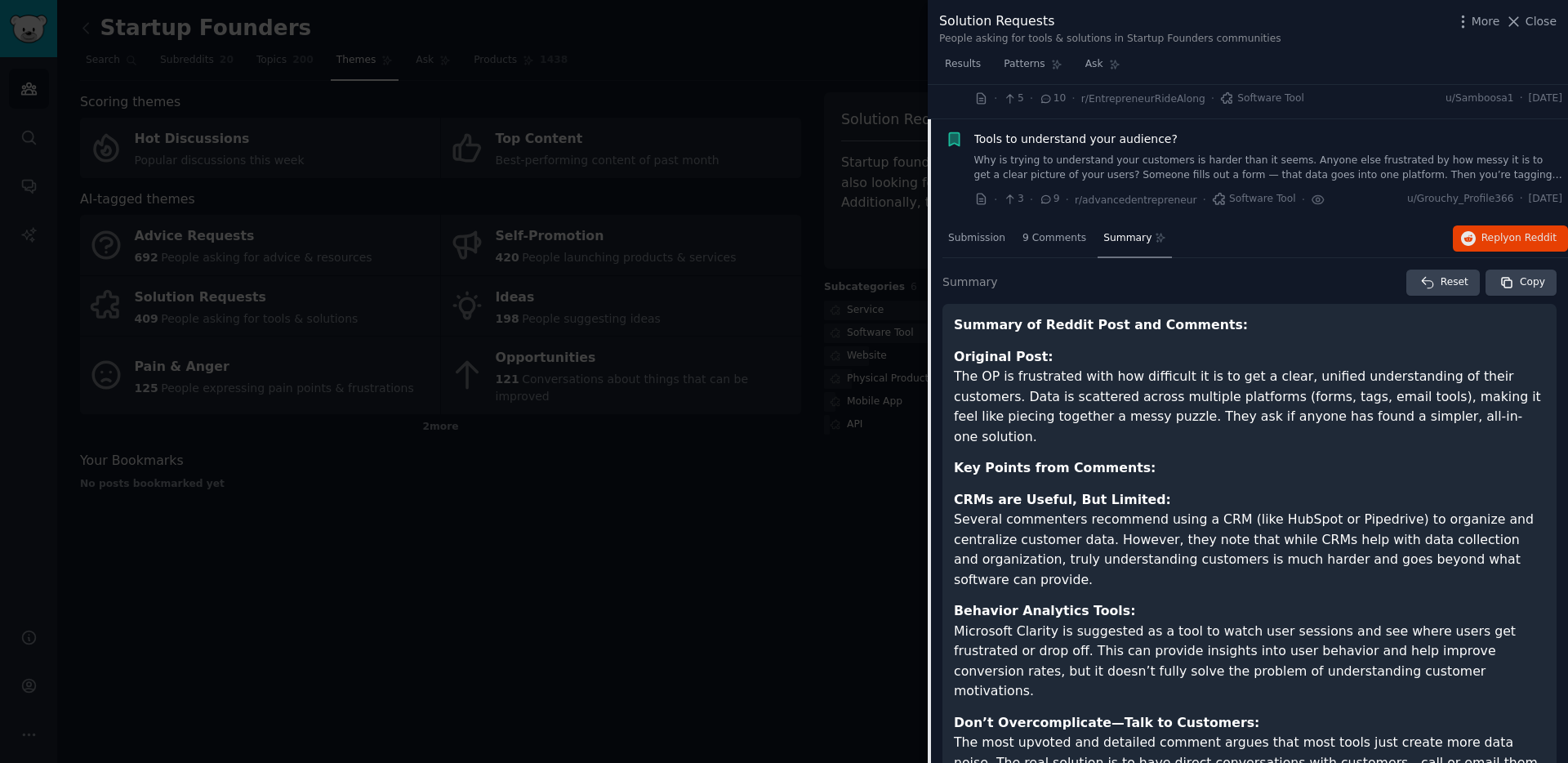
click at [1235, 125] on li "Bookmark this conversation Tools to understand your audience? Why is trying to …" at bounding box center [1247, 170] width 640 height 100
click at [1145, 137] on span "Tools to understand your audience?" at bounding box center [1076, 139] width 204 height 17
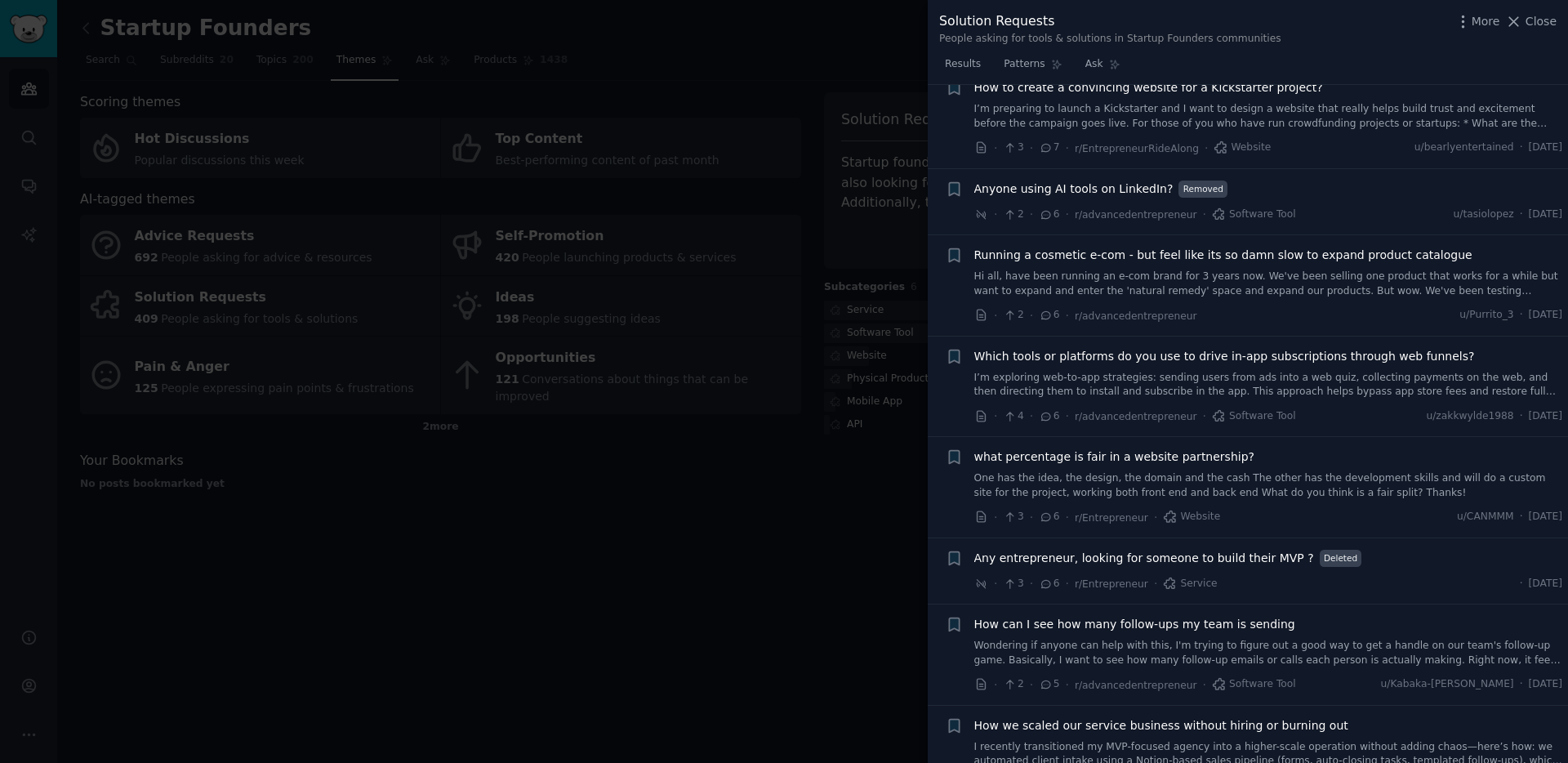
scroll to position [2393, 0]
click at [1163, 355] on span "Which tools or platforms do you use to drive in-app subscriptions through web f…" at bounding box center [1225, 352] width 501 height 17
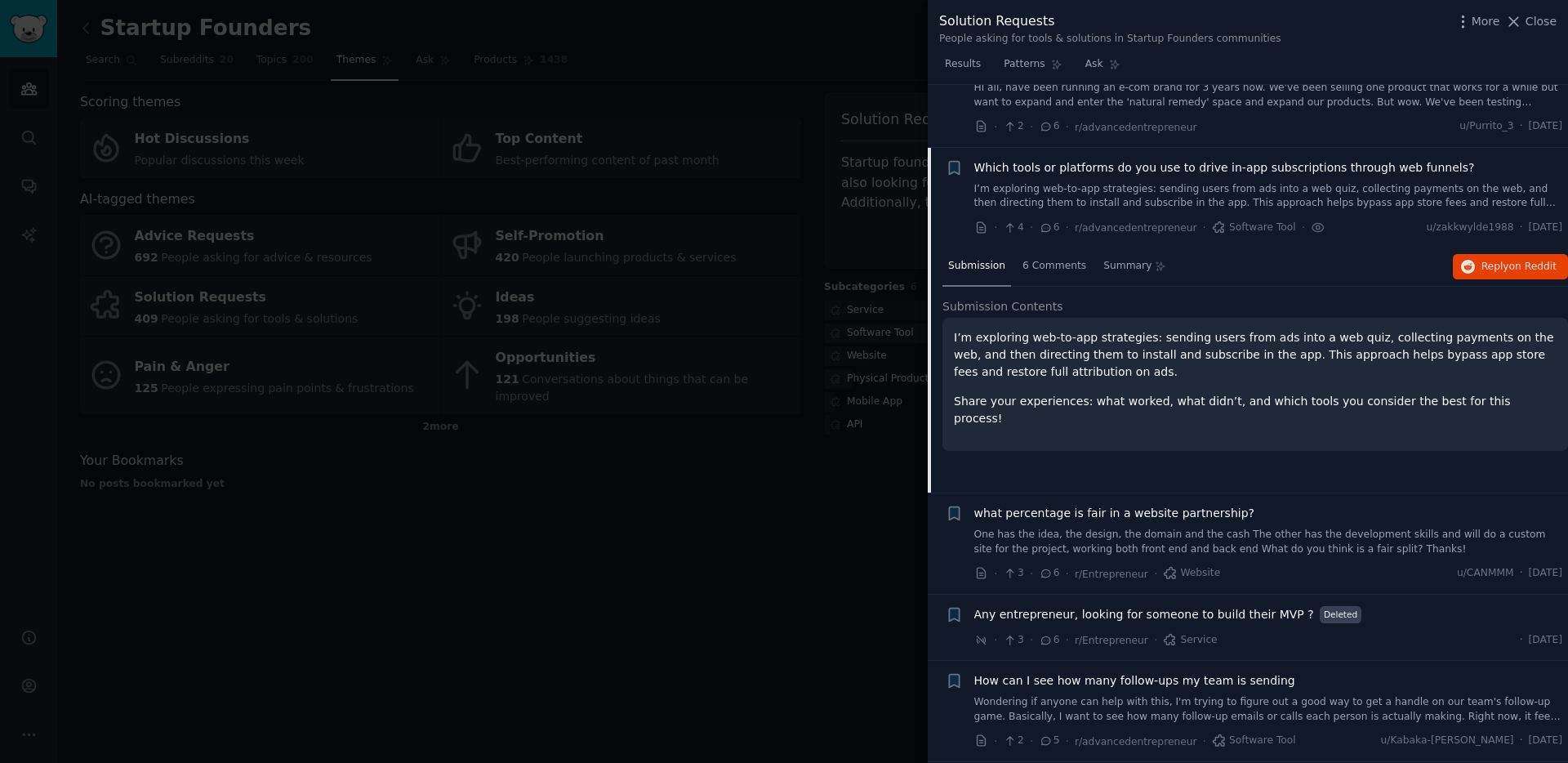
scroll to position [2640, 0]
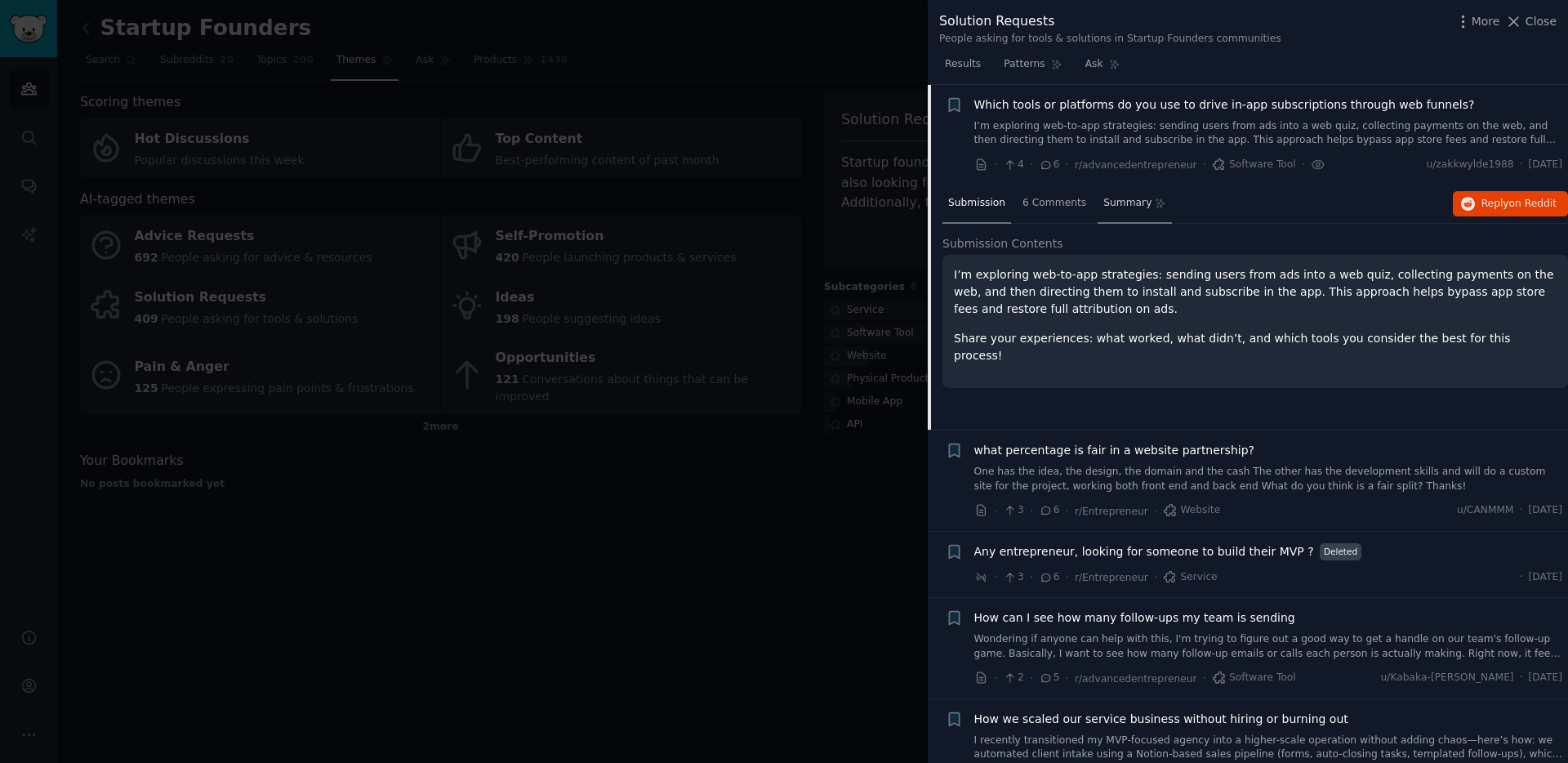
click at [1121, 194] on div "Summary" at bounding box center [1135, 204] width 75 height 39
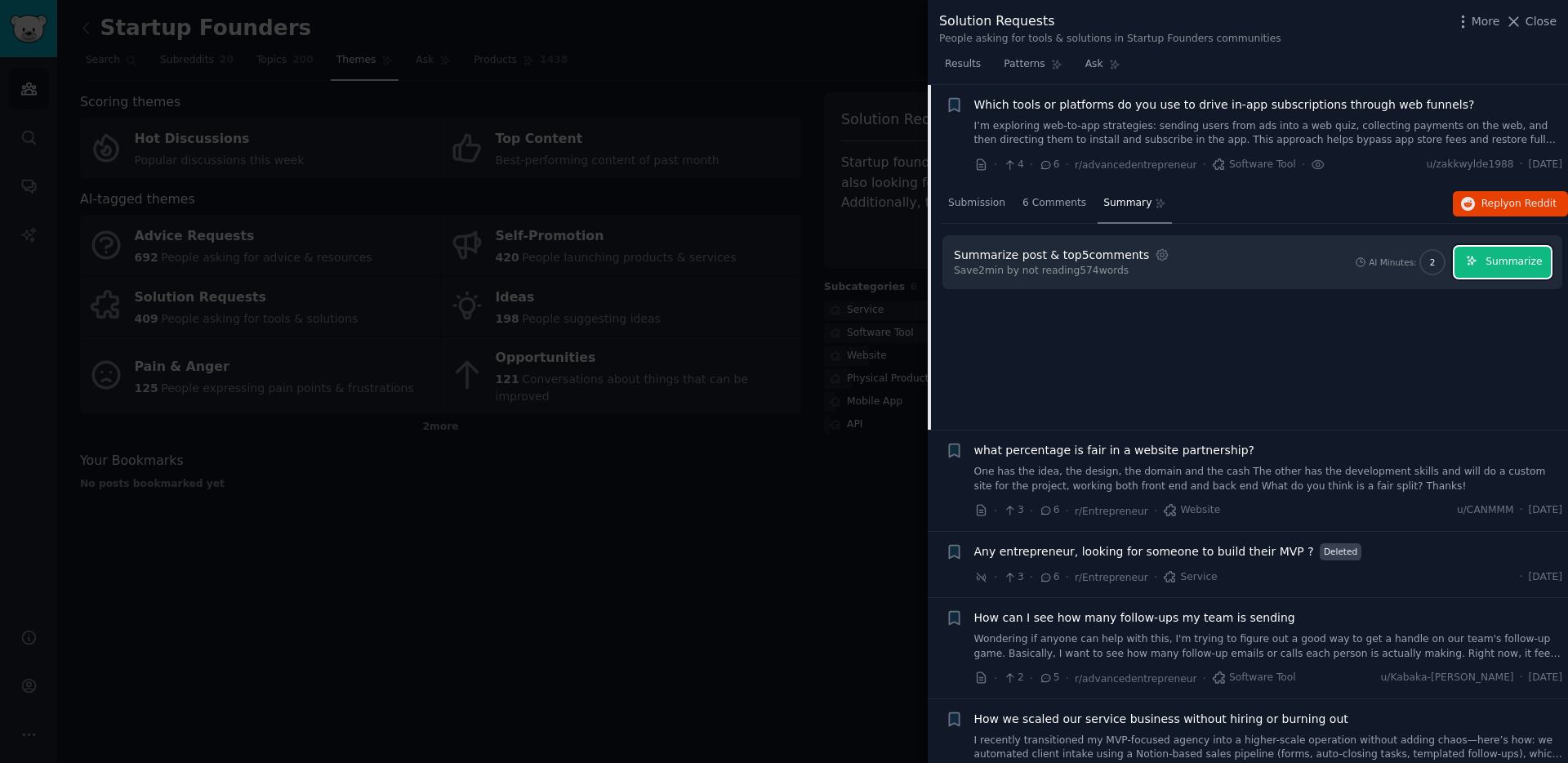
click at [1500, 253] on button "Summarize" at bounding box center [1502, 262] width 96 height 32
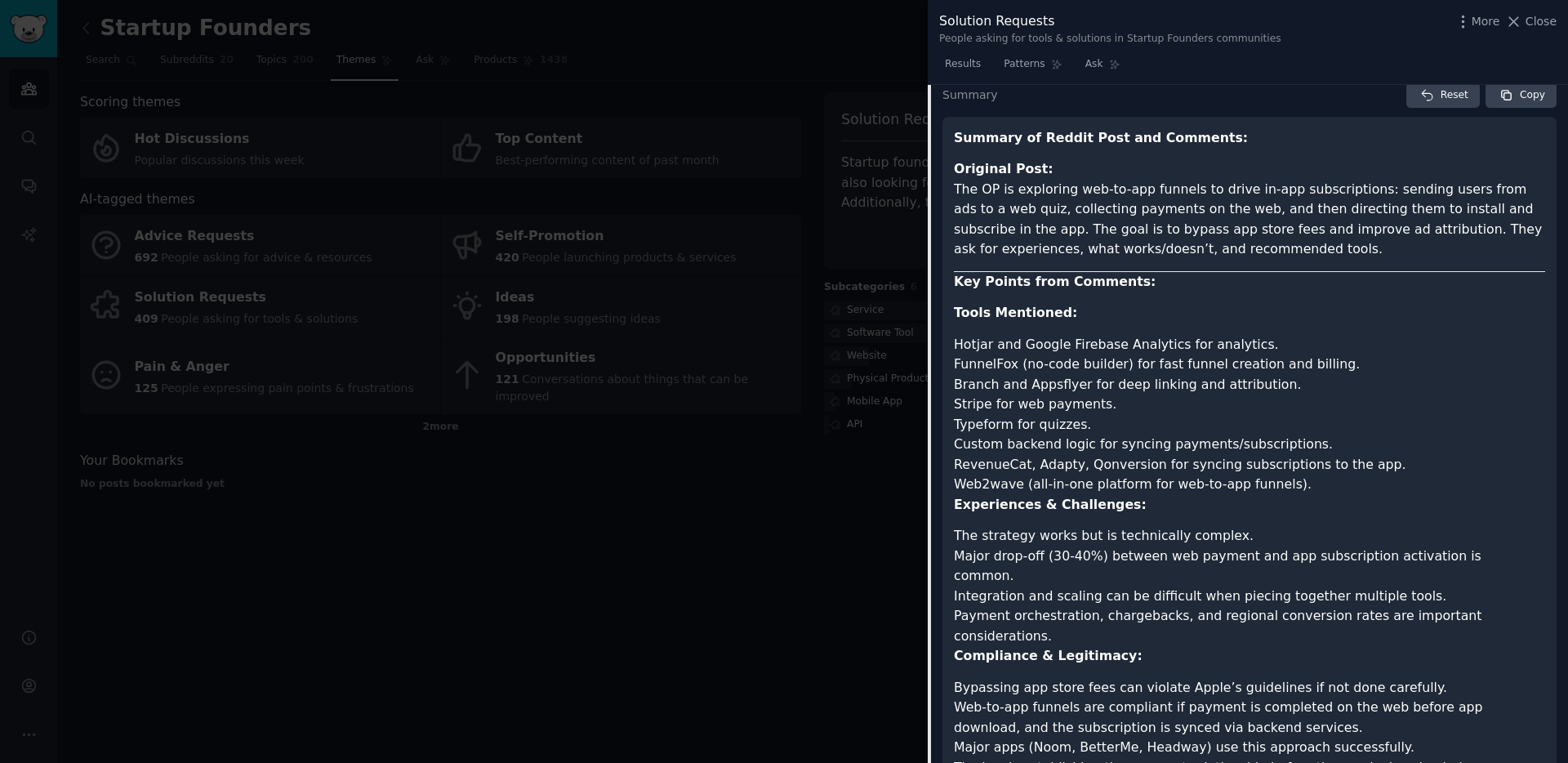
scroll to position [2560, 0]
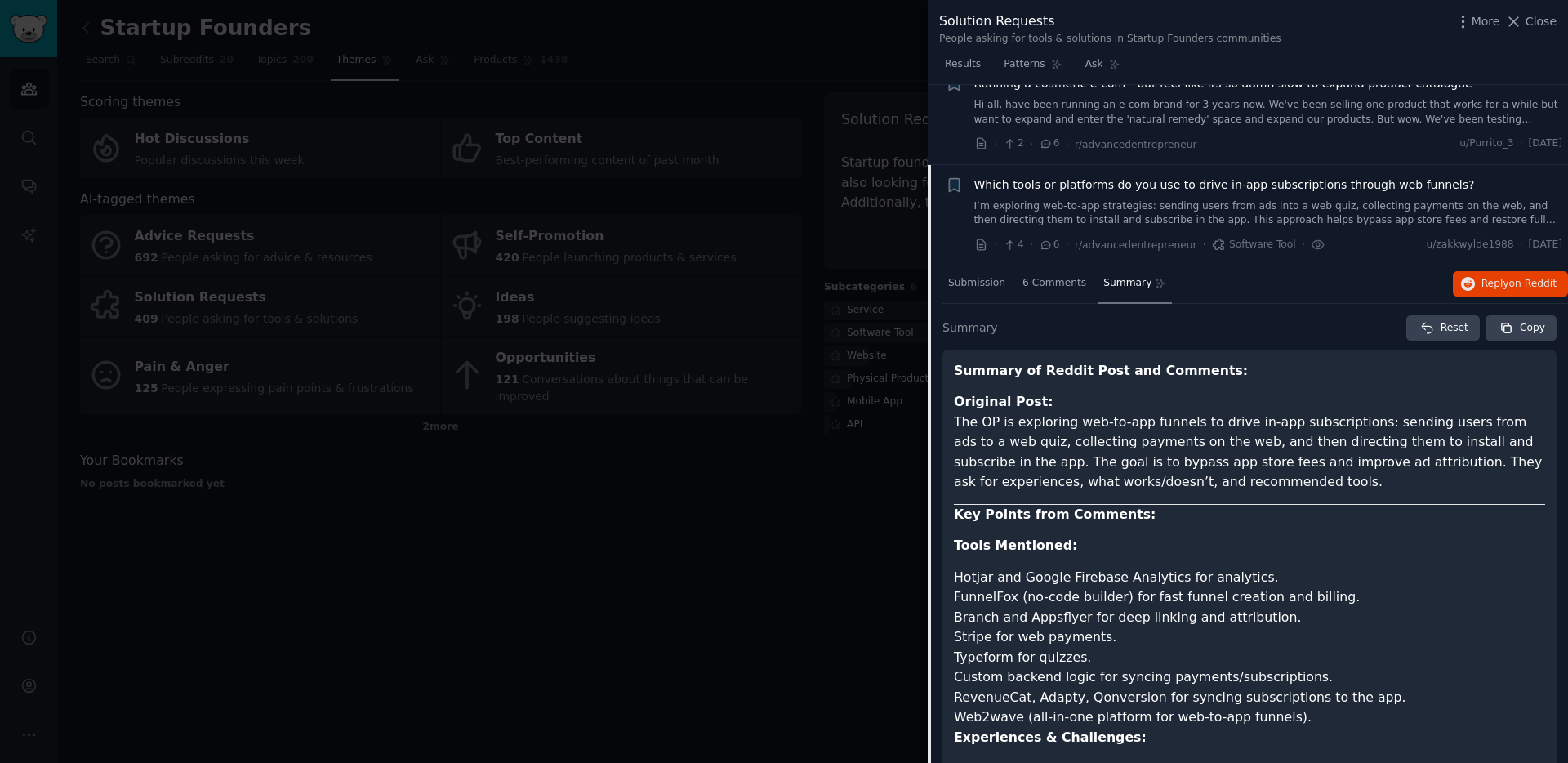
click at [1118, 188] on span "Which tools or platforms do you use to drive in-app subscriptions through web f…" at bounding box center [1225, 185] width 501 height 17
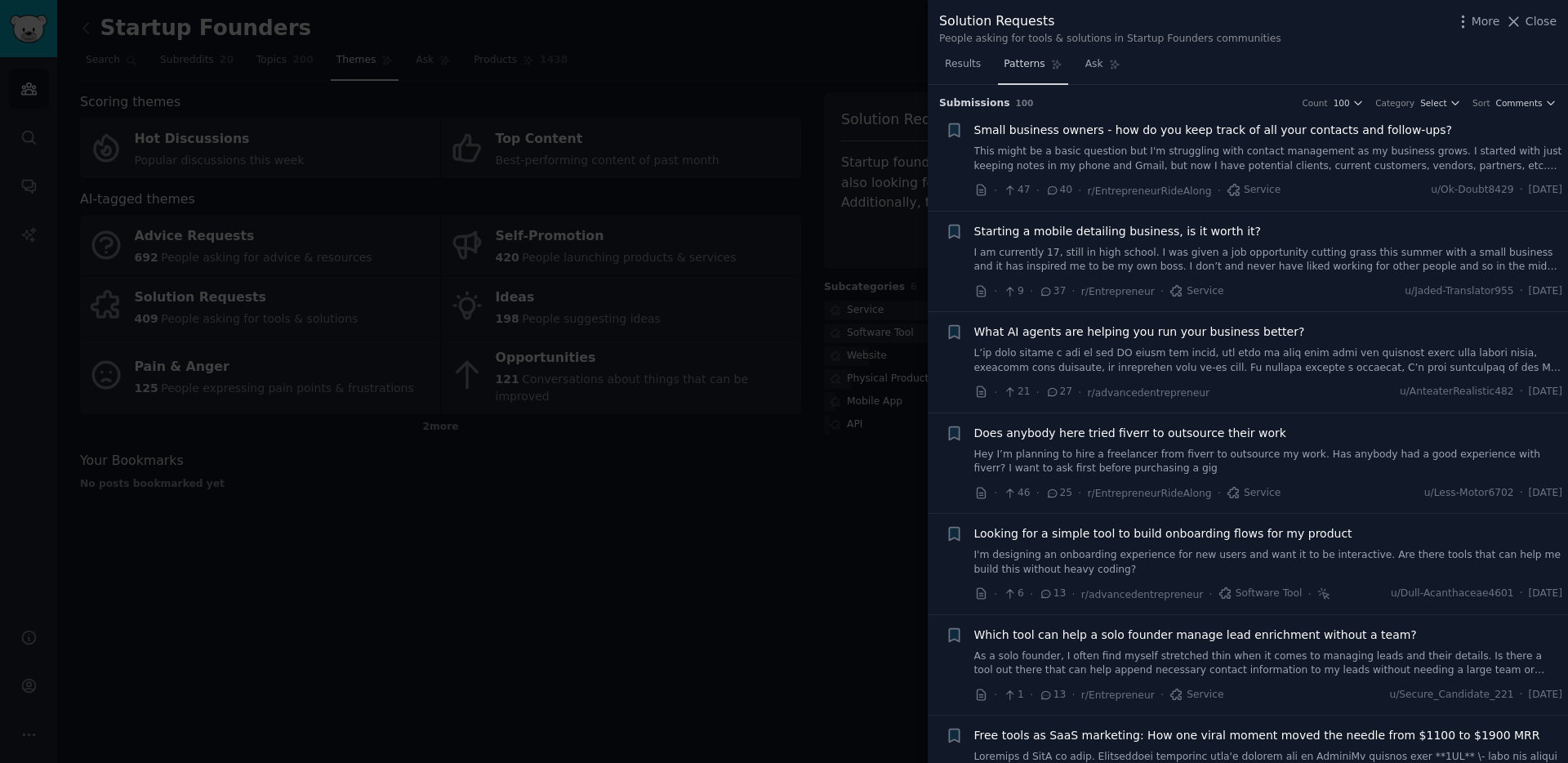
click at [1020, 65] on span "Patterns" at bounding box center [1024, 64] width 41 height 15
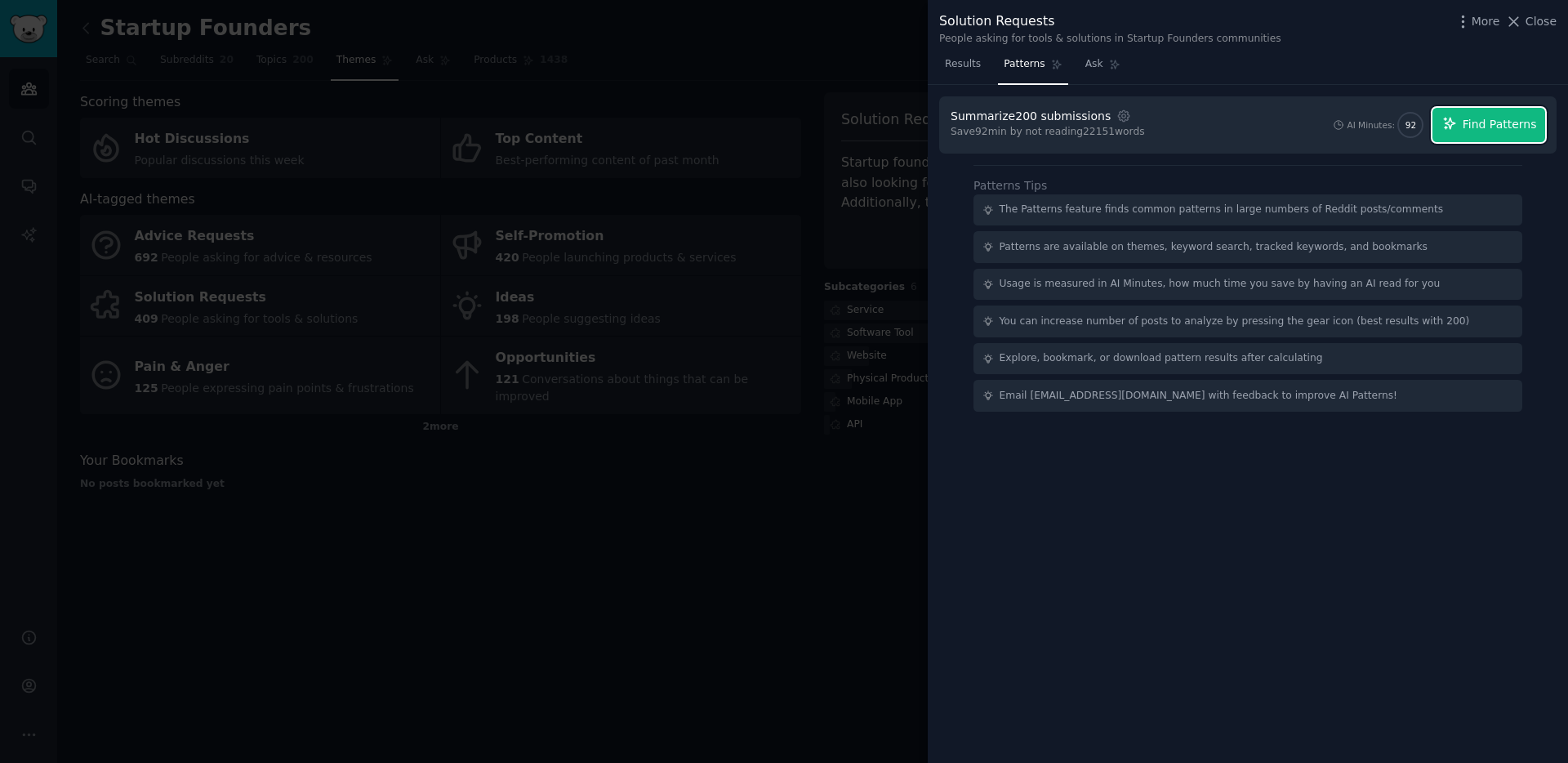
click at [1514, 124] on span "Find Patterns" at bounding box center [1500, 125] width 75 height 17
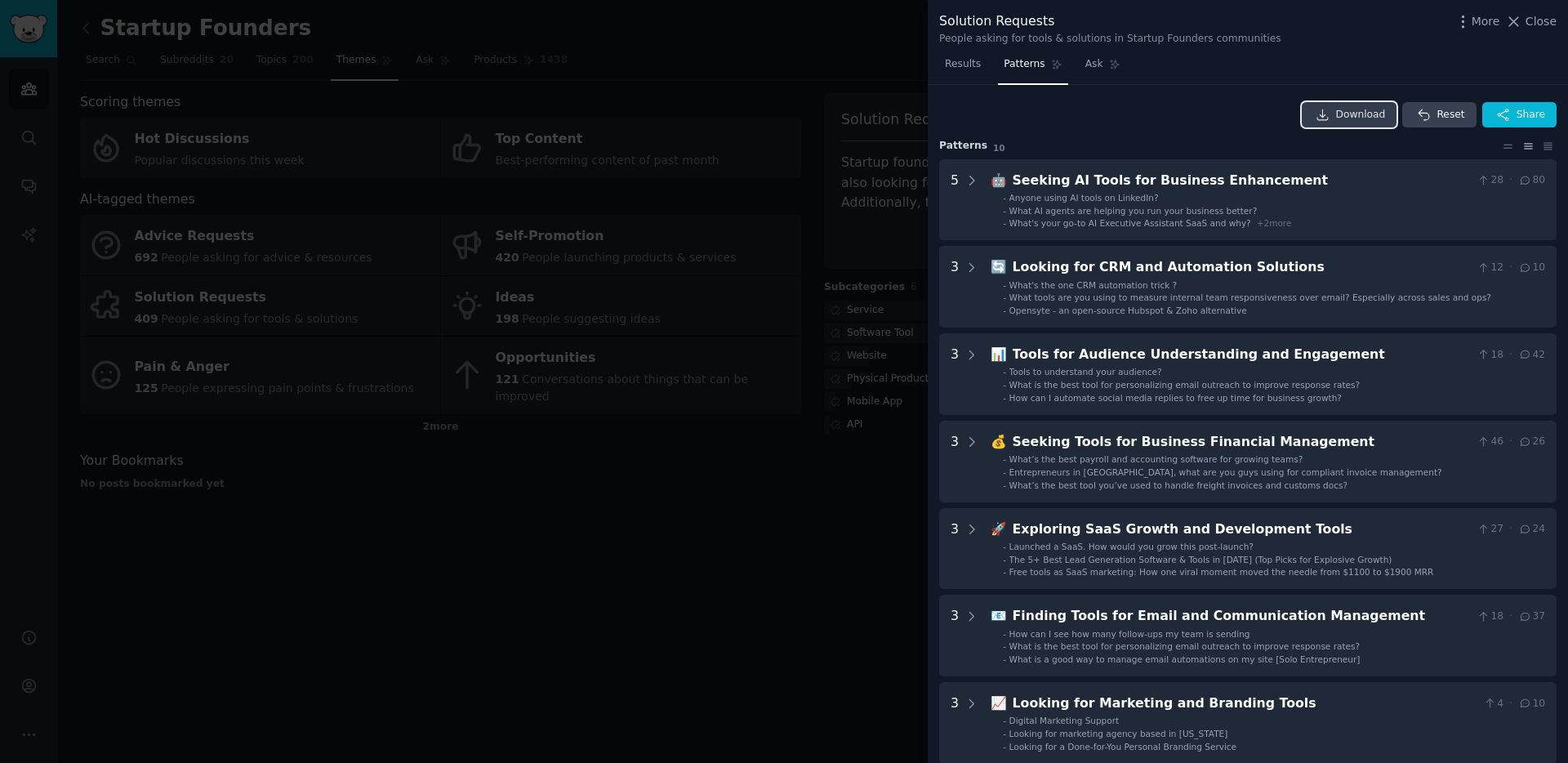
click at [1331, 109] on link "Download" at bounding box center [1350, 115] width 95 height 26
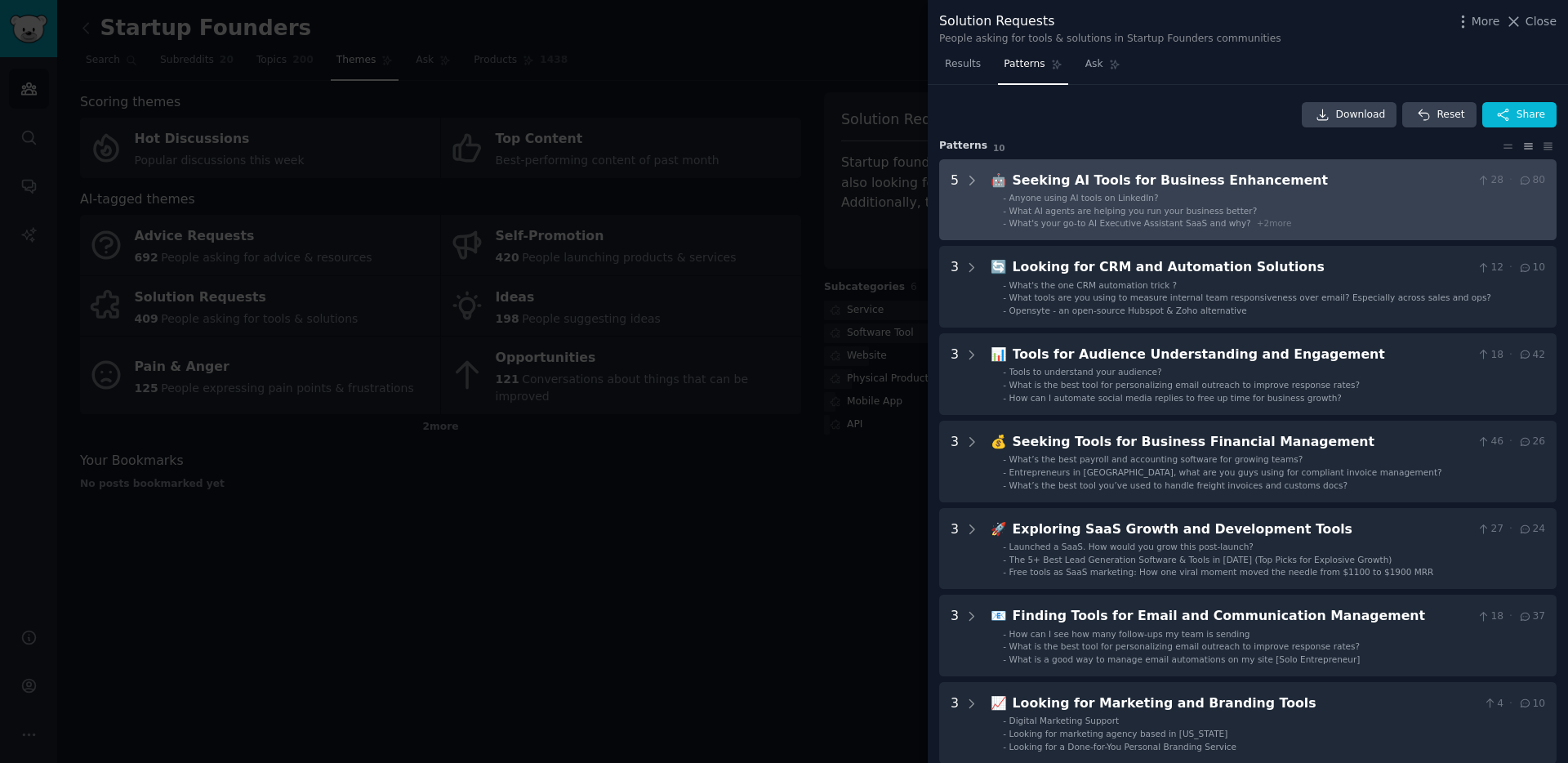
click at [1113, 200] on span "Anyone using AI tools on LinkedIn?" at bounding box center [1084, 197] width 150 height 10
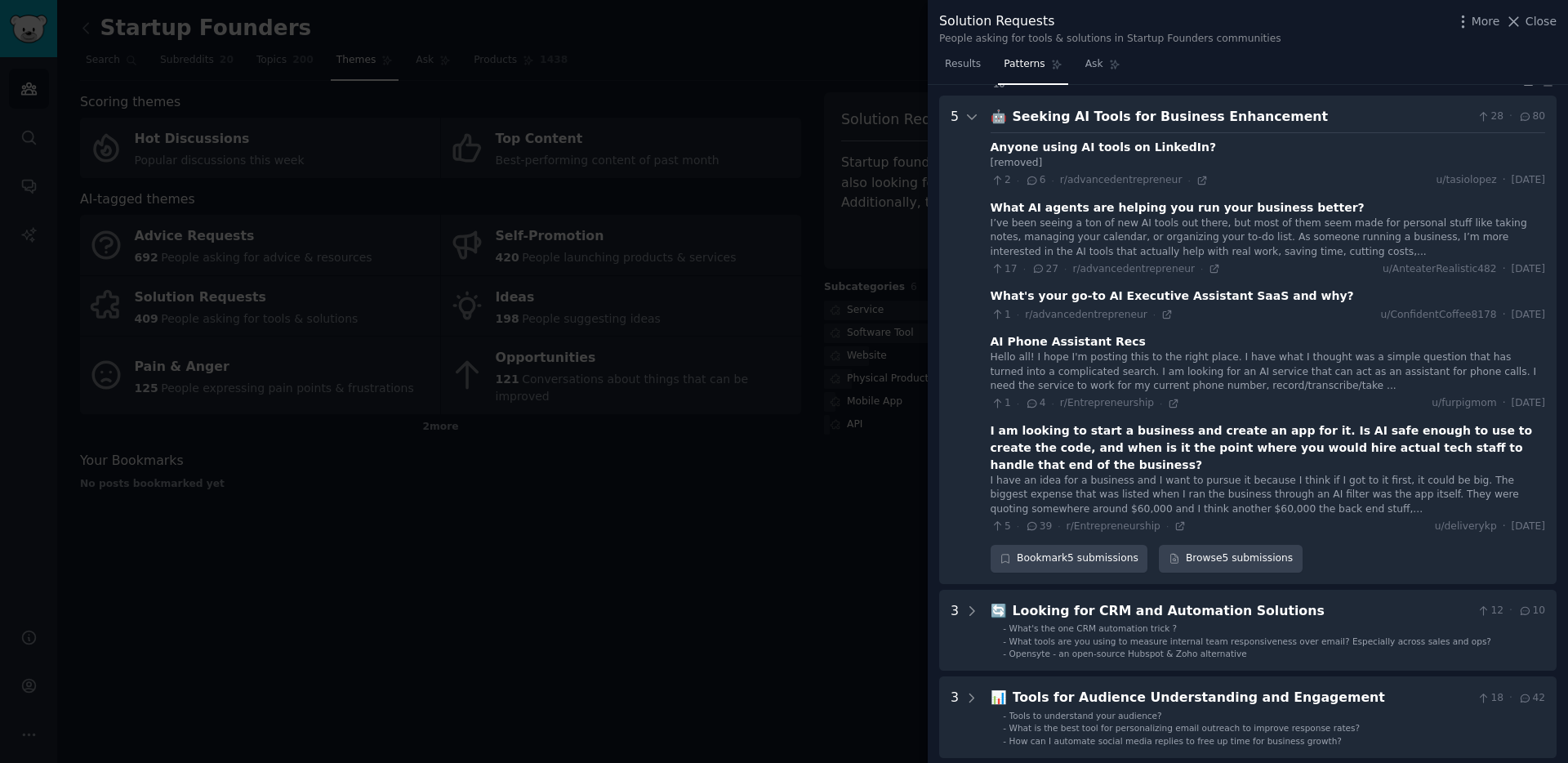
scroll to position [74, 0]
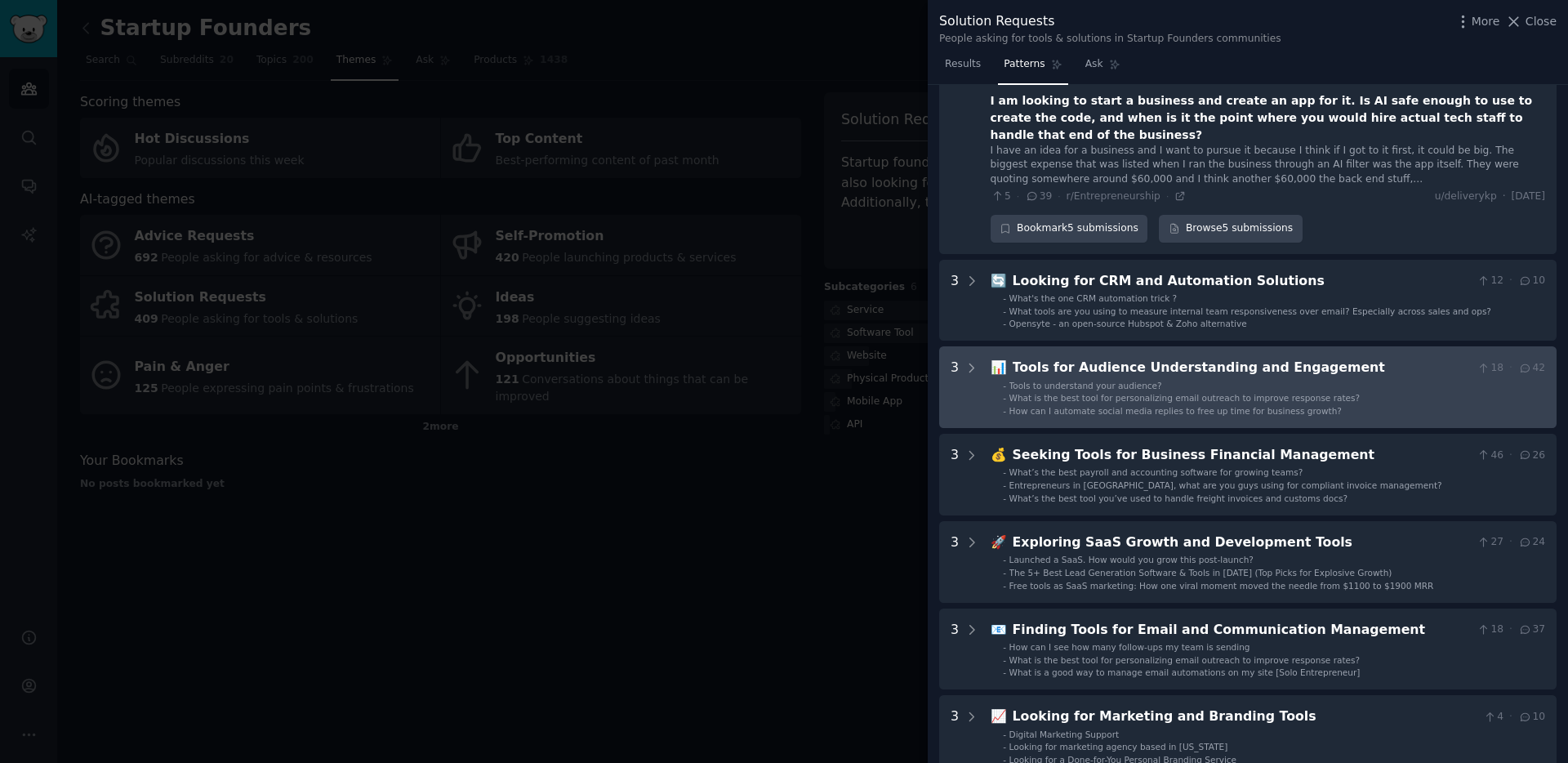
click at [1229, 361] on div "📊 Tools for Audience Understanding and Engagement 18 · 42 - Tools to understand…" at bounding box center [1268, 387] width 554 height 59
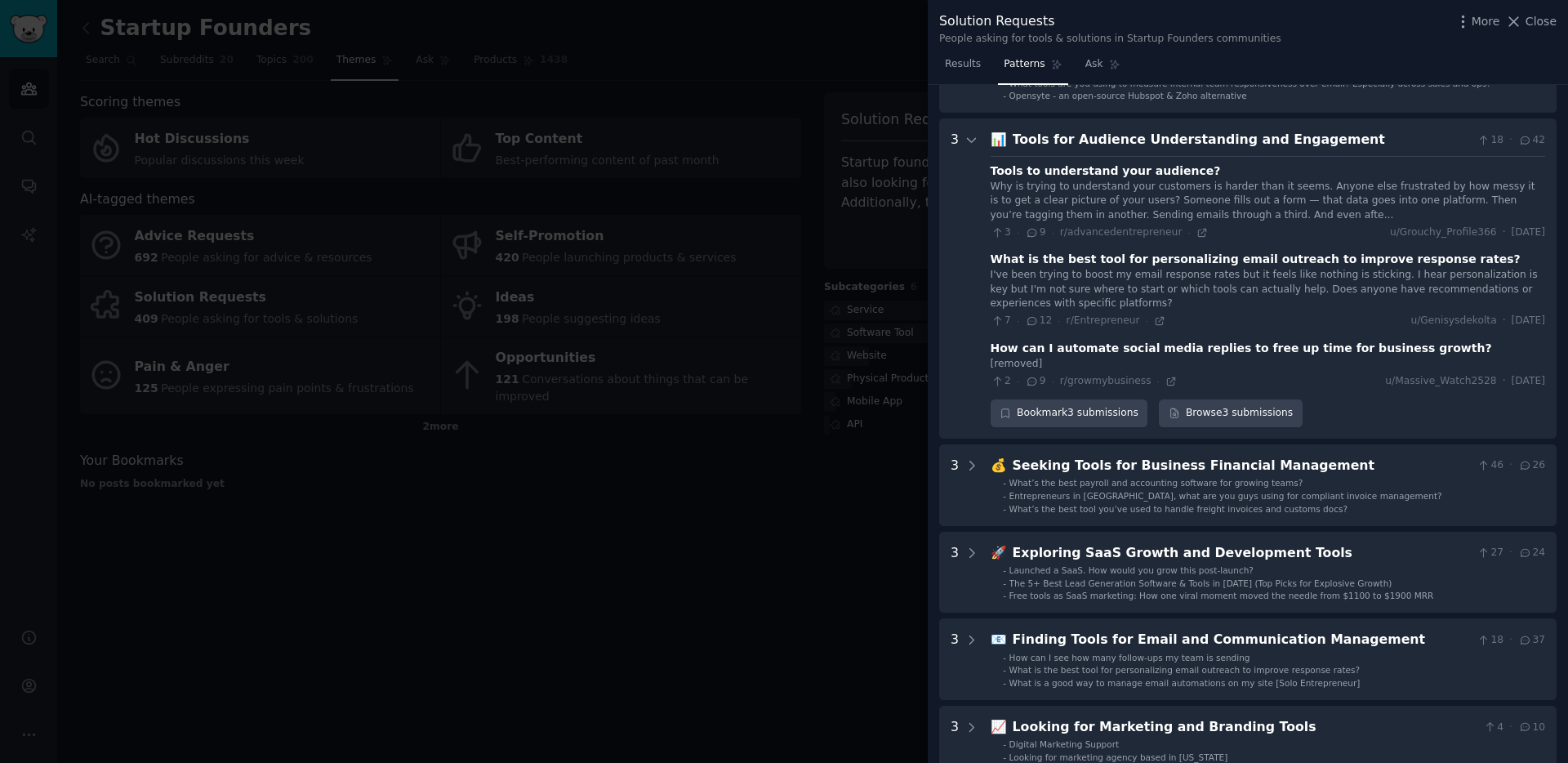
scroll to position [638, 0]
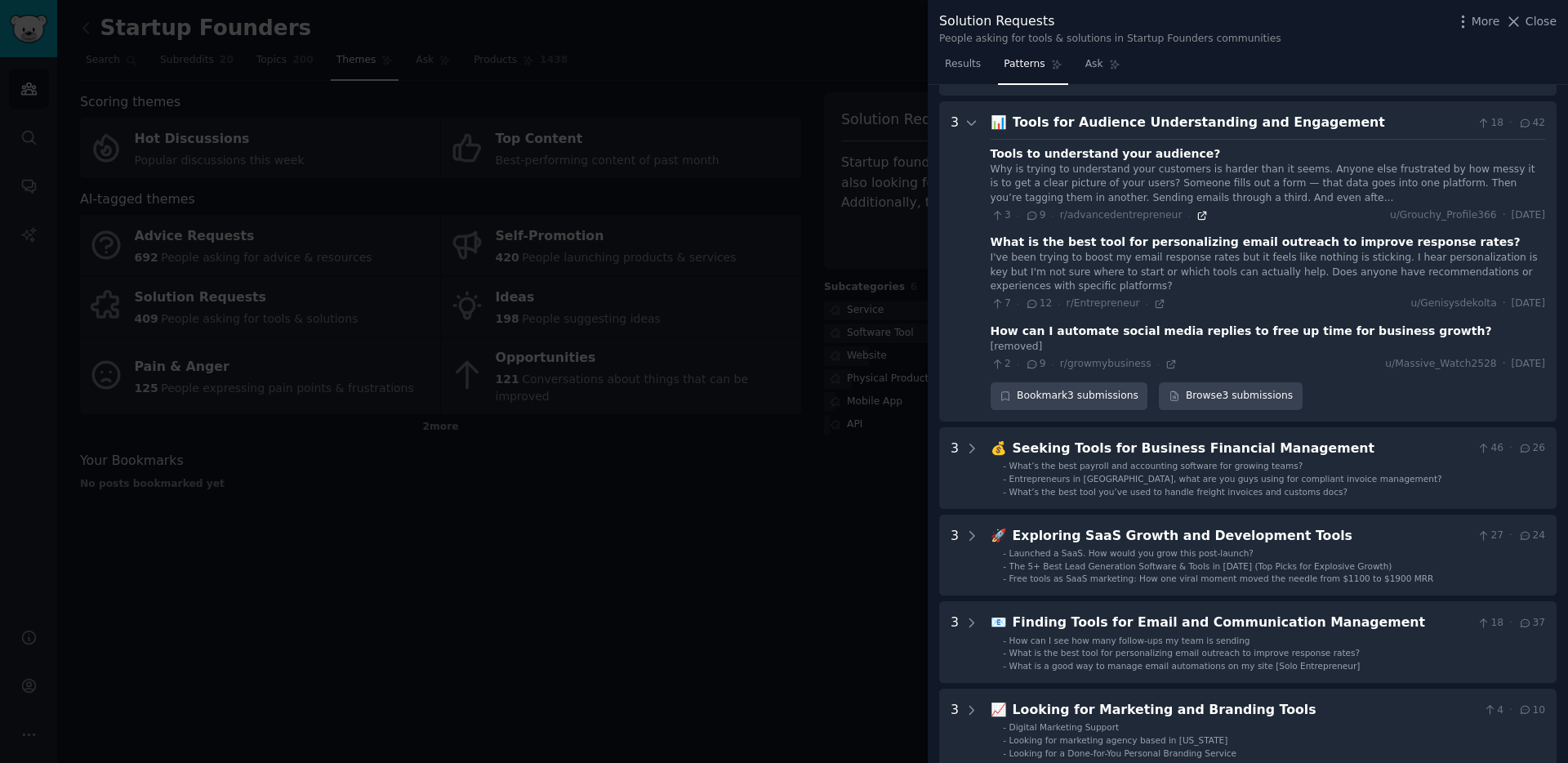
click at [1196, 210] on icon at bounding box center [1202, 215] width 11 height 11
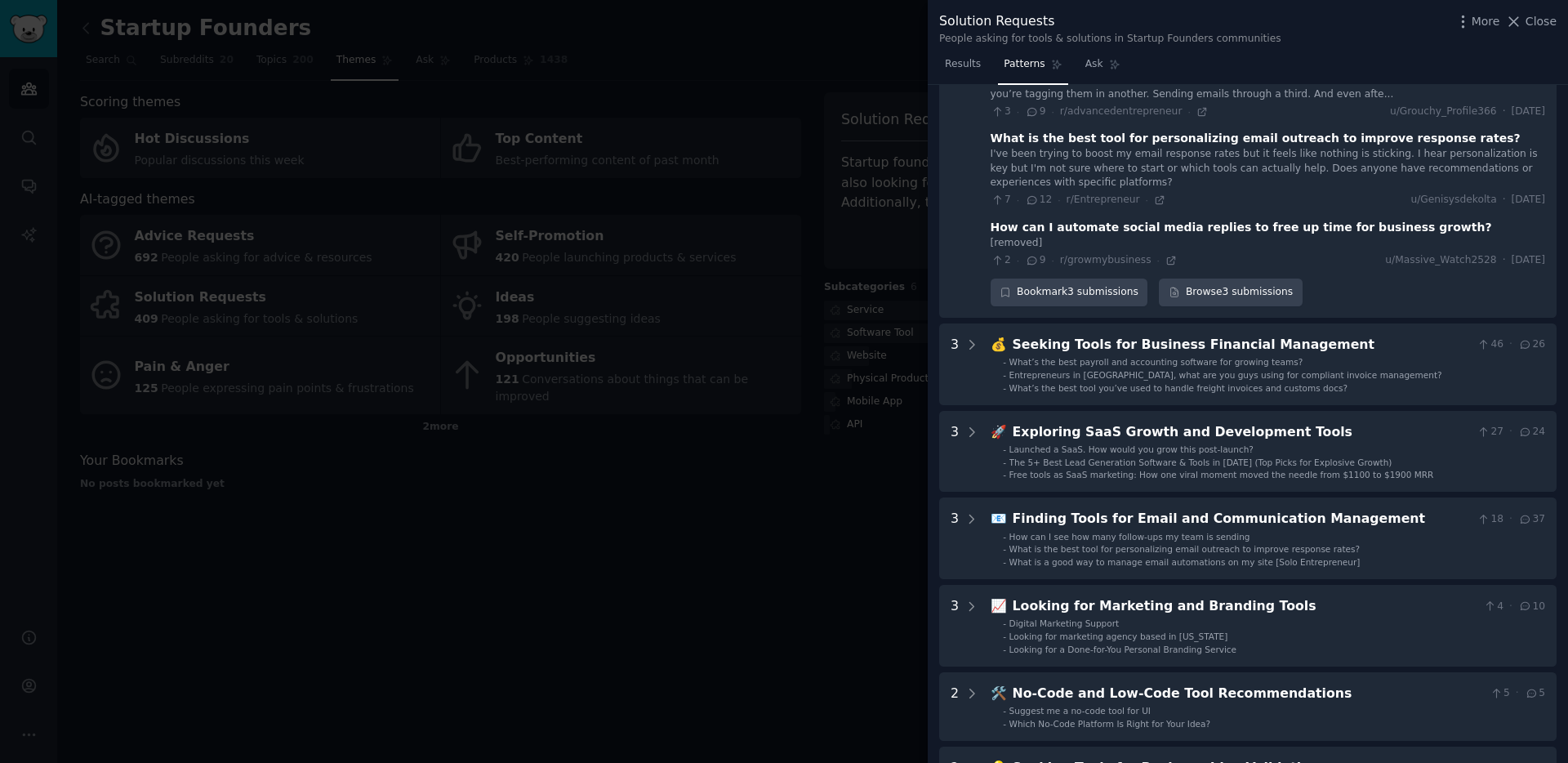
scroll to position [743, 0]
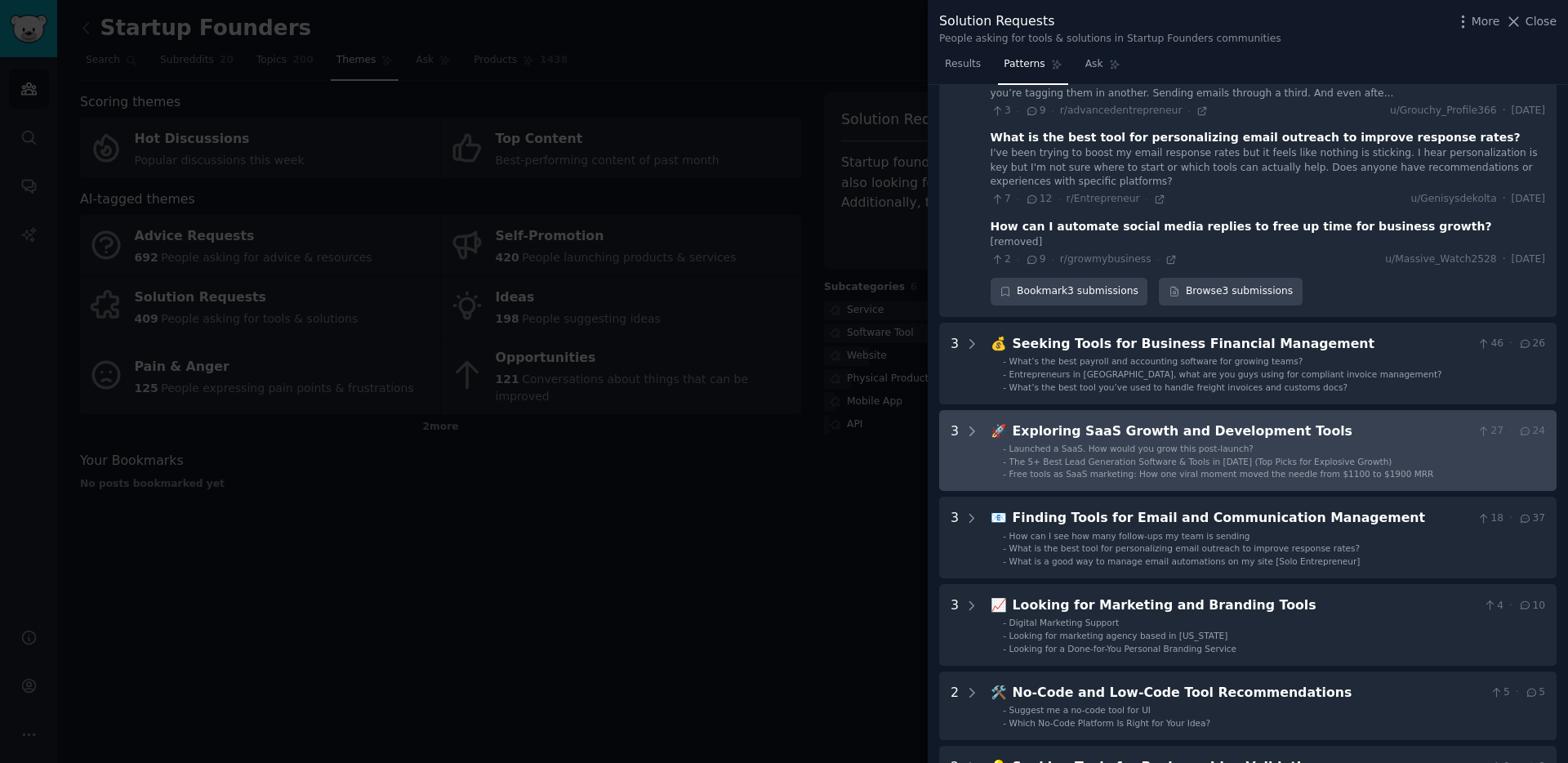
click at [1134, 421] on div "Exploring SaaS Growth and Development Tools" at bounding box center [1241, 431] width 458 height 21
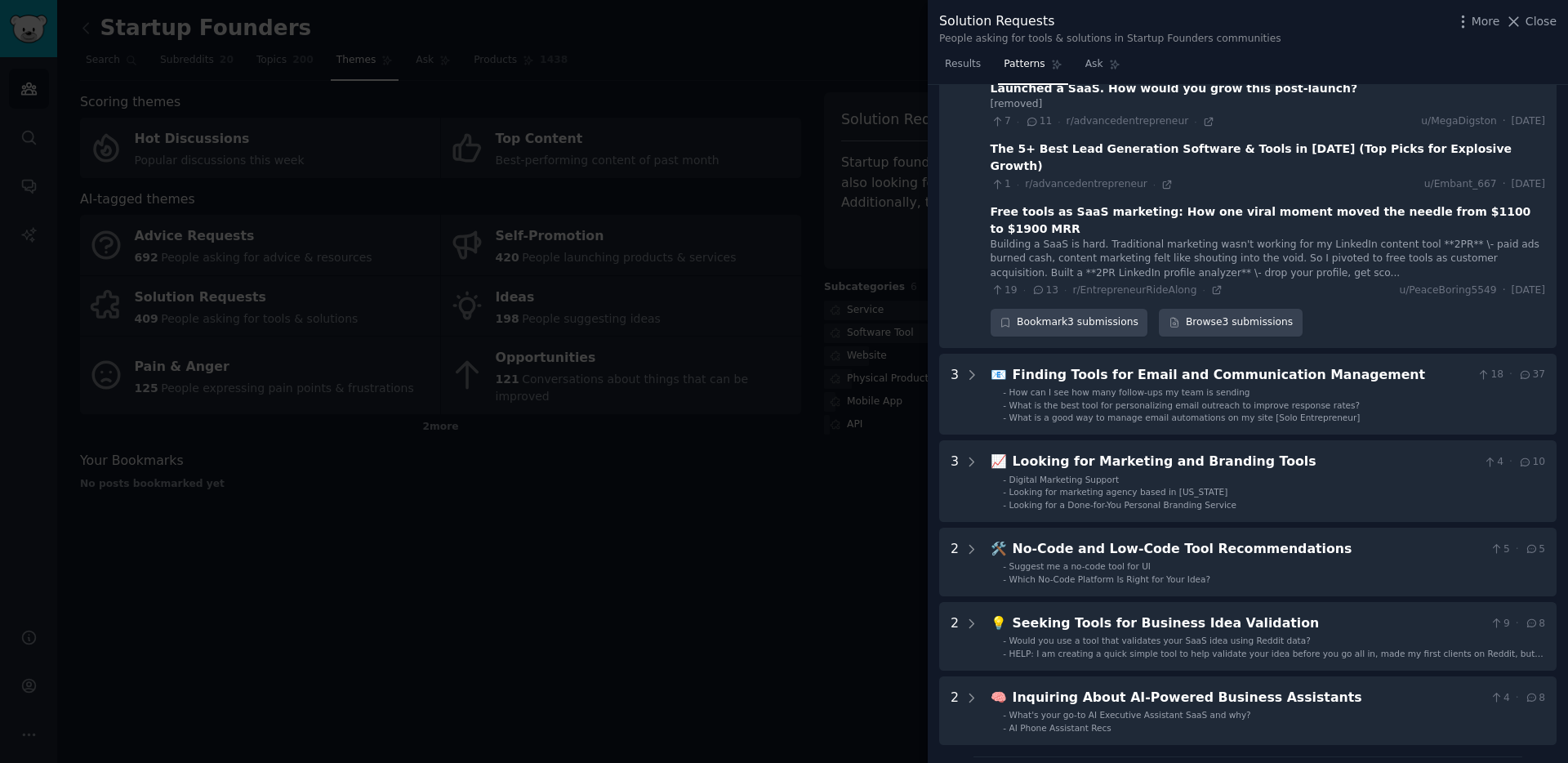
scroll to position [1119, 0]
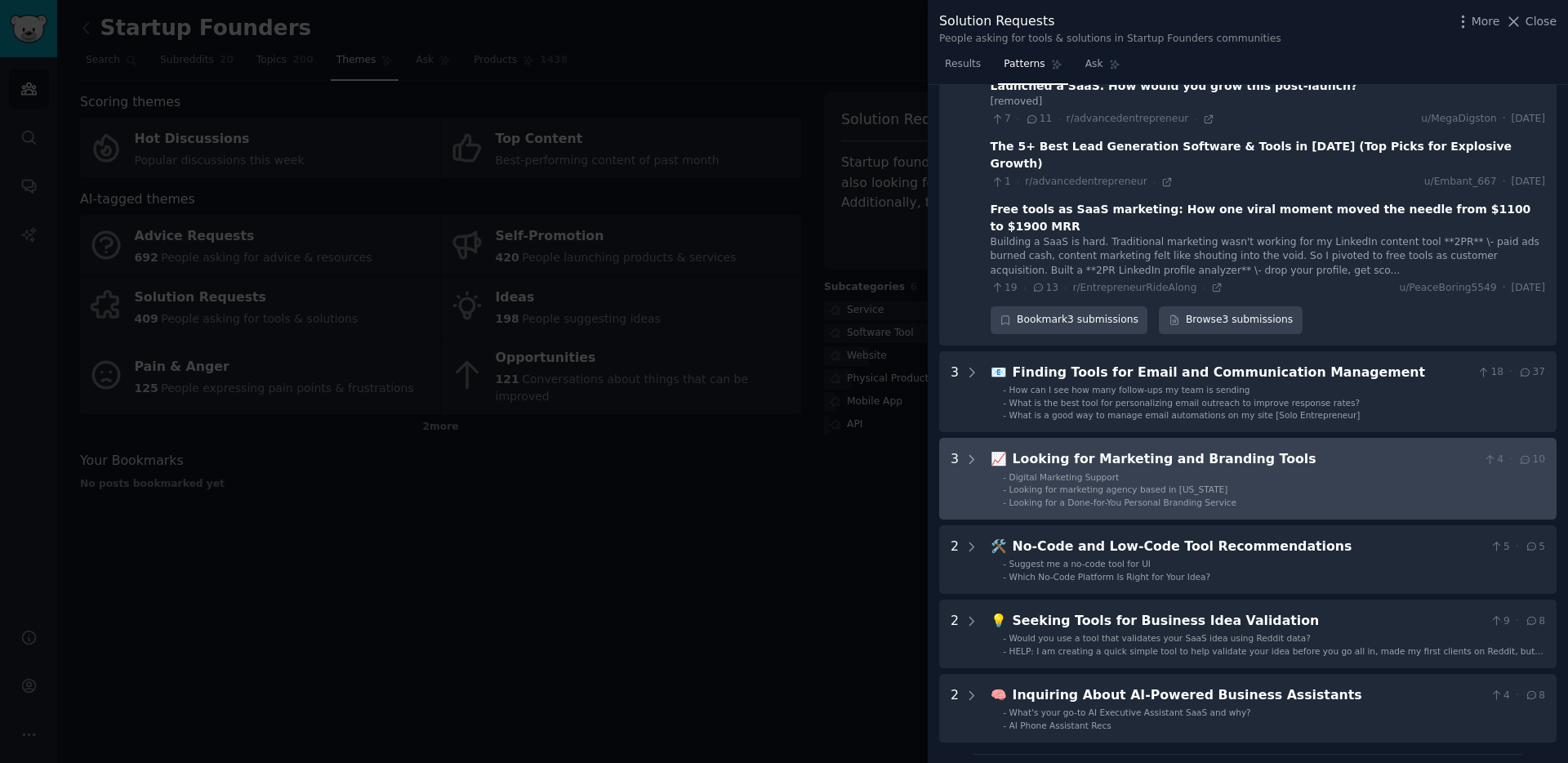
click at [1202, 449] on div "Looking for Marketing and Branding Tools" at bounding box center [1245, 460] width 464 height 21
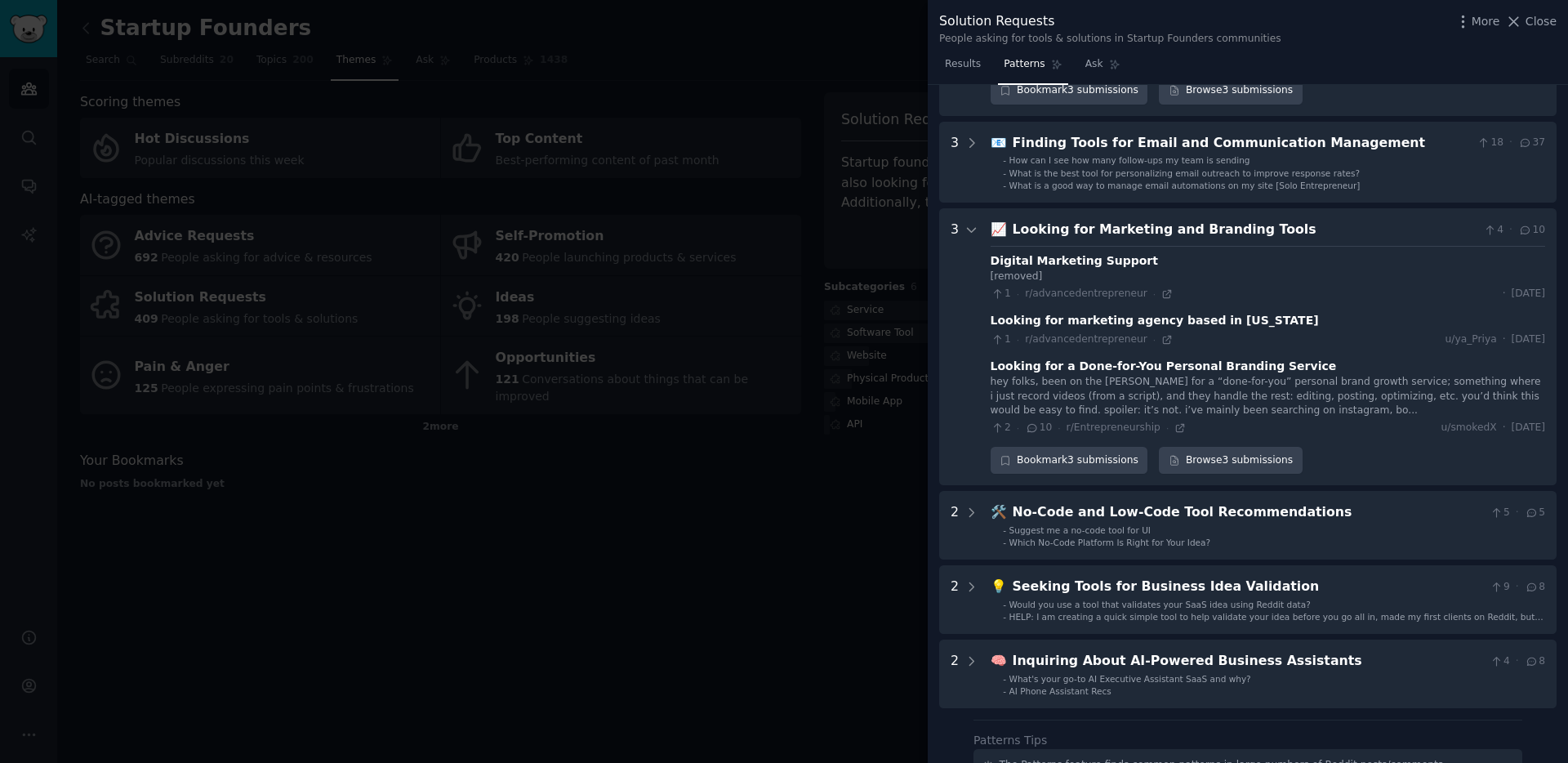
scroll to position [1420, 0]
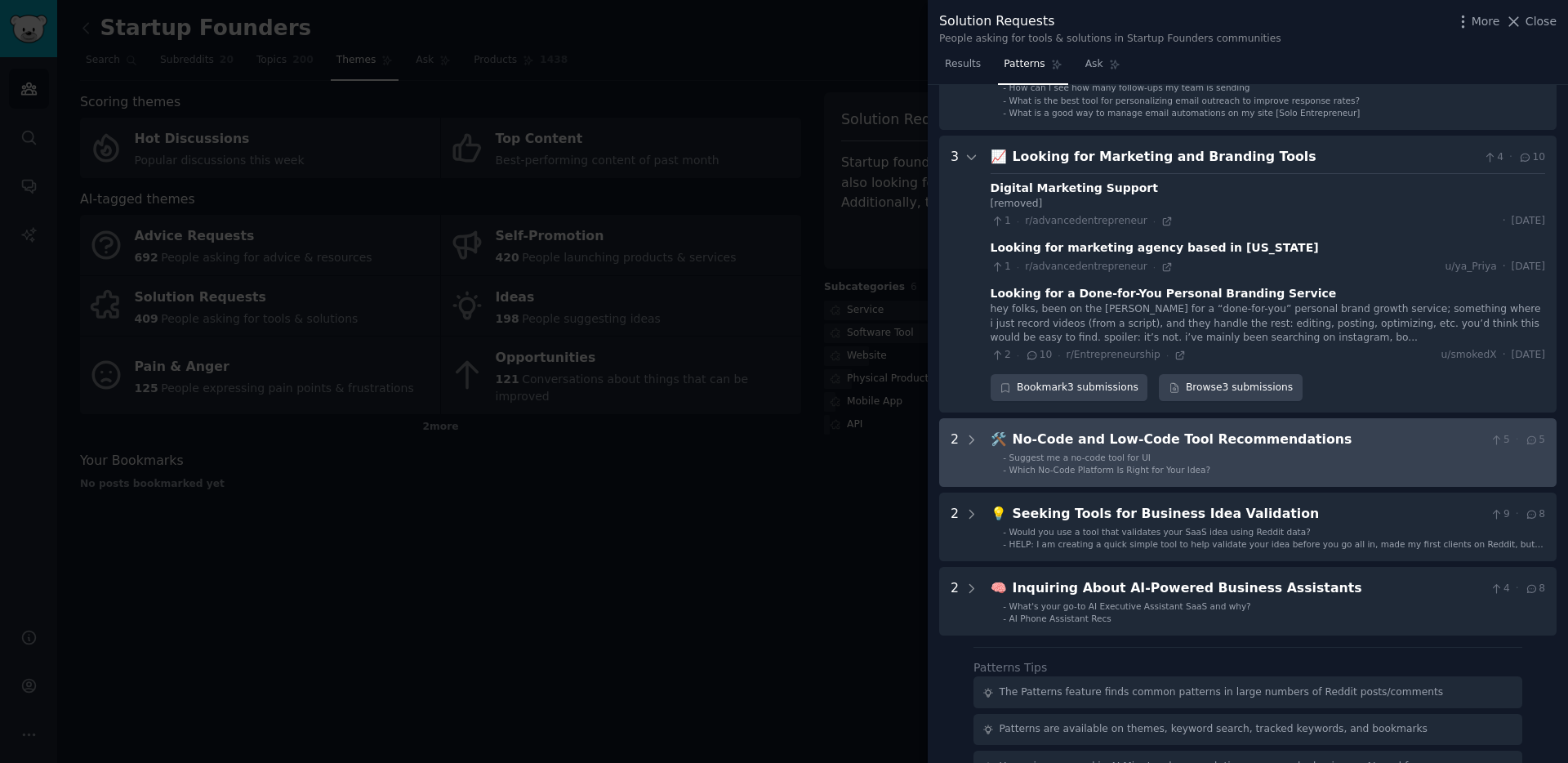
click at [1237, 430] on div "No-Code and Low-Code Tool Recommendations" at bounding box center [1248, 440] width 471 height 21
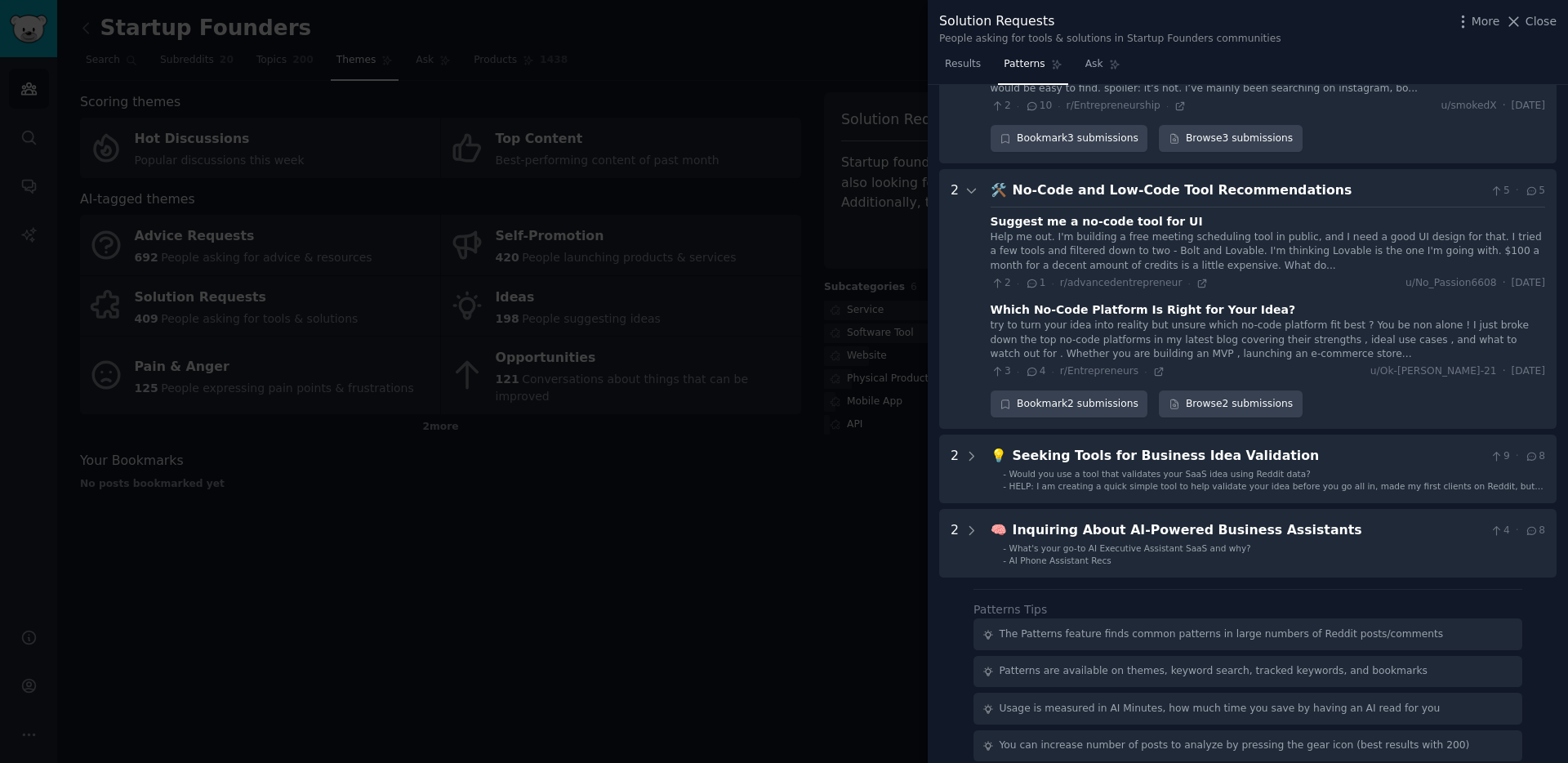
scroll to position [1704, 0]
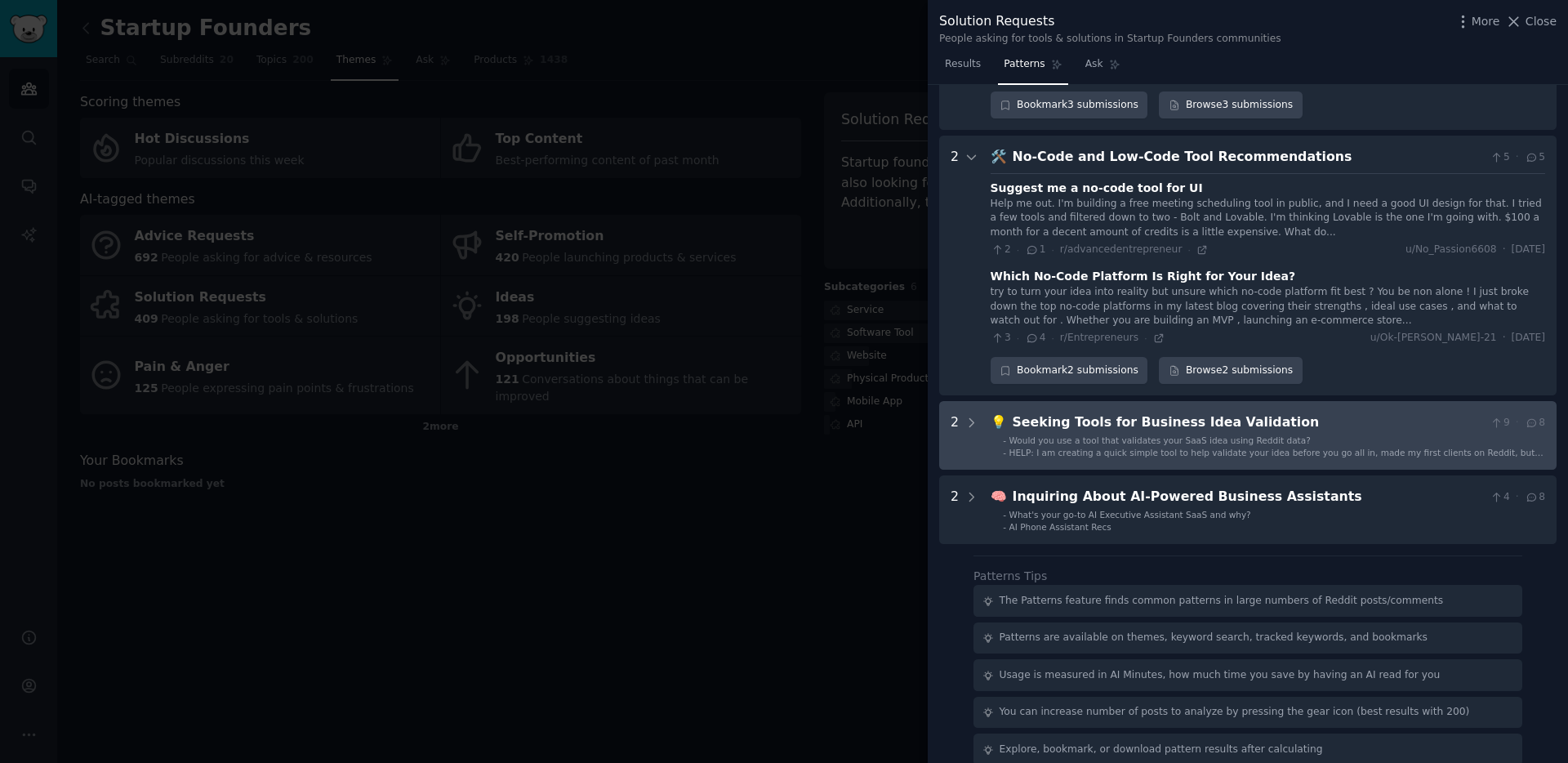
click at [1264, 412] on div "Seeking Tools for Business Idea Validation" at bounding box center [1248, 423] width 471 height 21
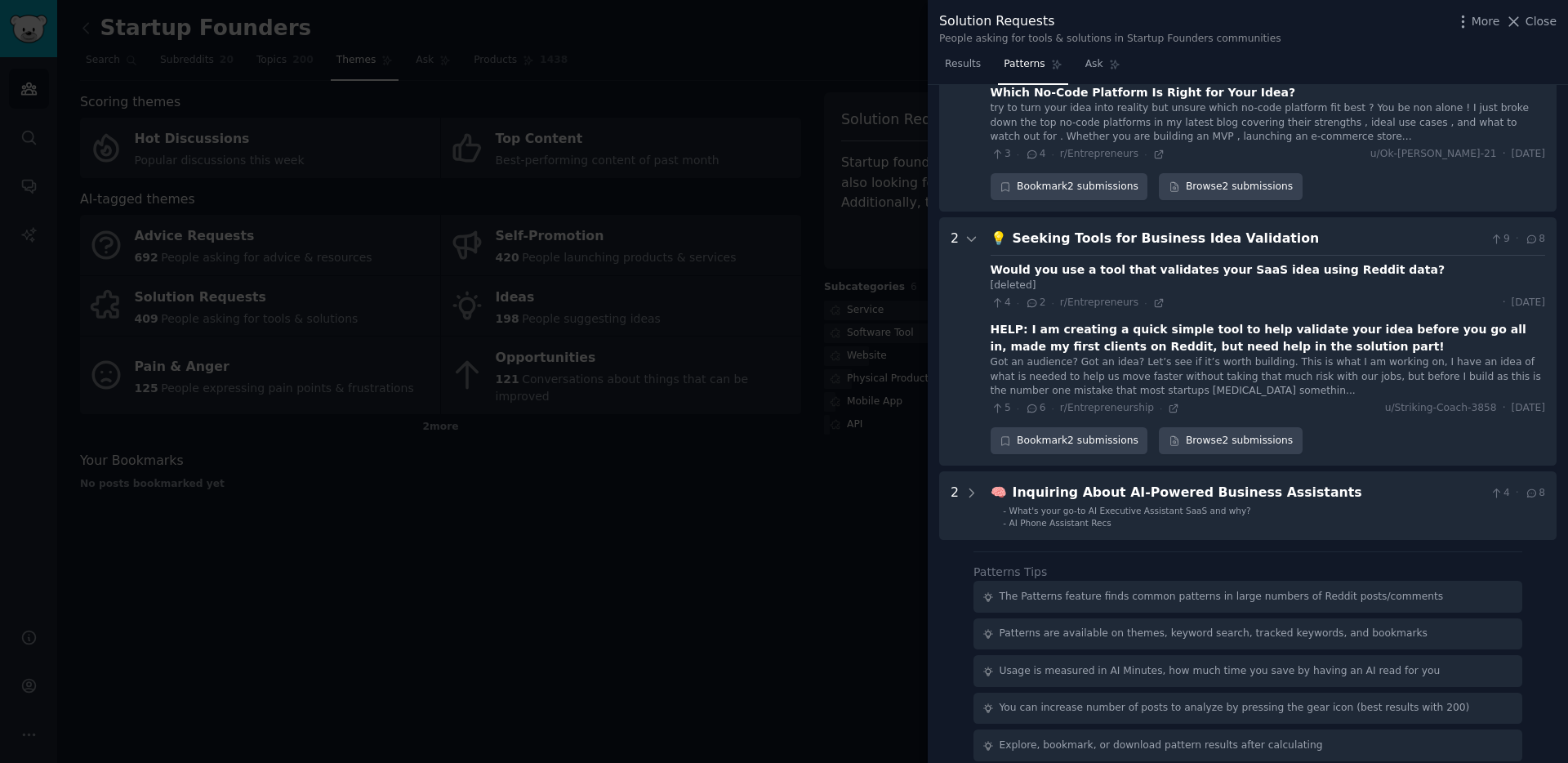
scroll to position [1888, 0]
click at [1171, 404] on icon at bounding box center [1174, 407] width 7 height 7
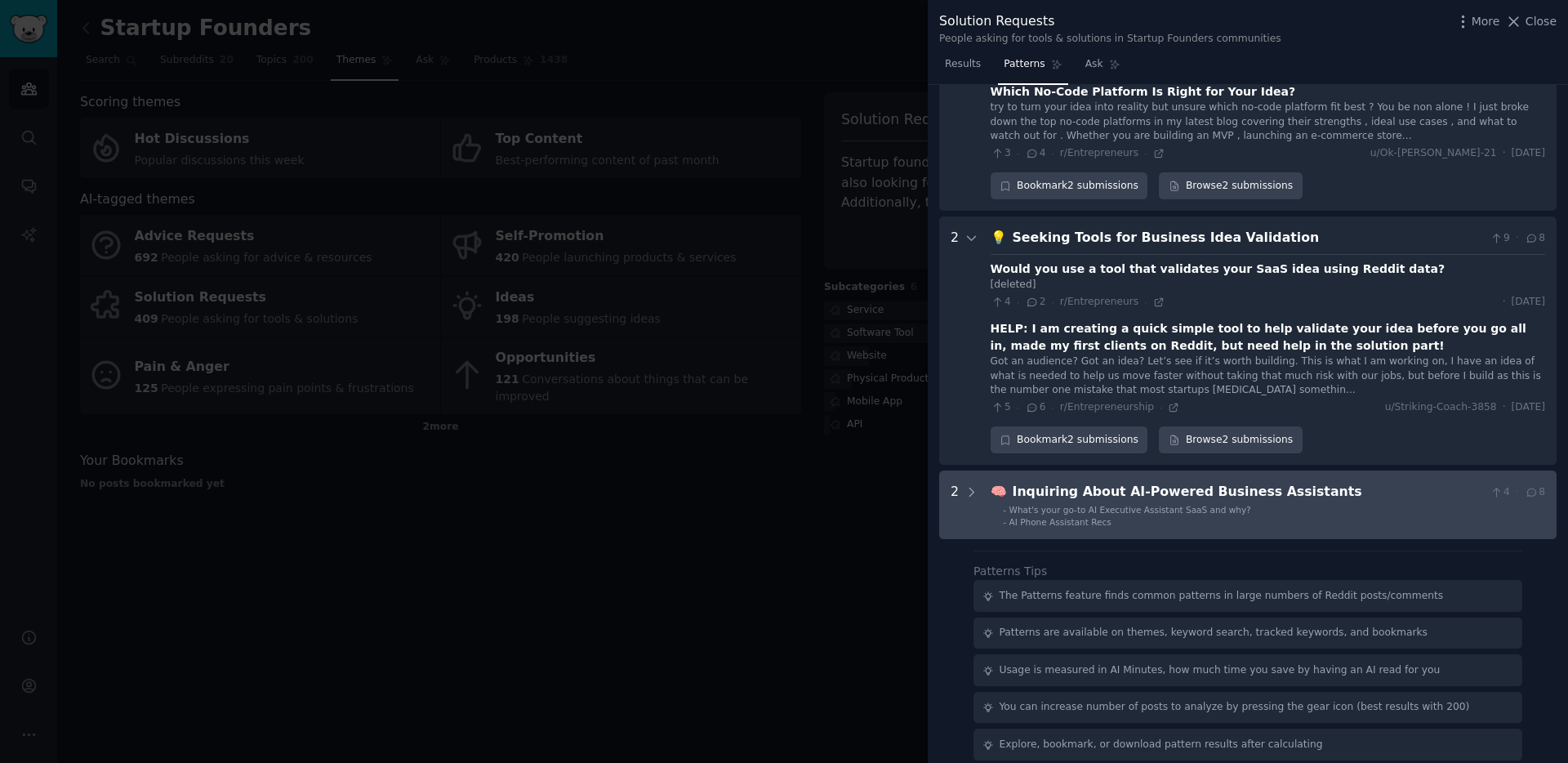
click at [1236, 482] on div "Inquiring About AI-Powered Business Assistants" at bounding box center [1248, 492] width 471 height 21
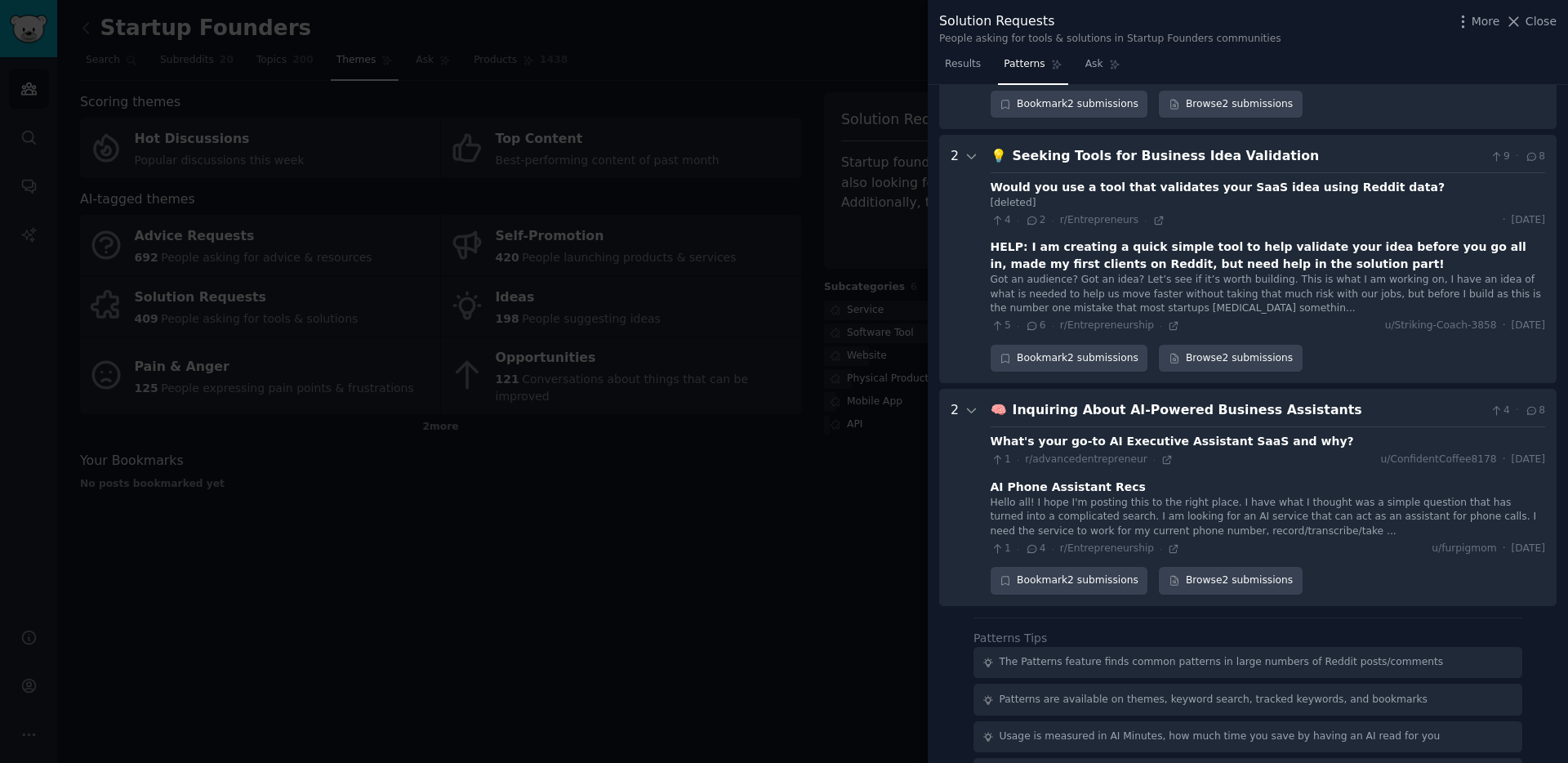
scroll to position [2036, 0]
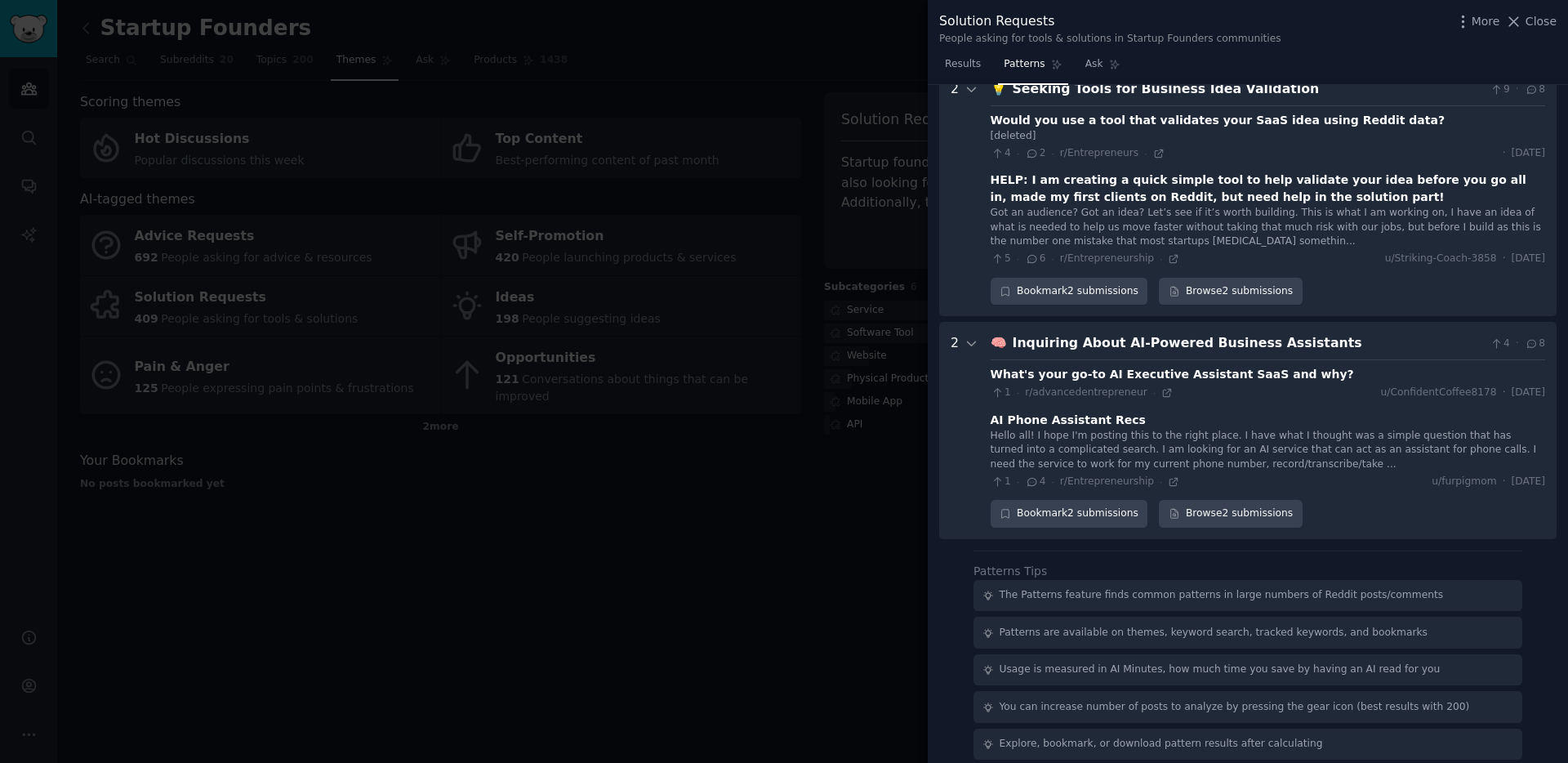
click at [1294, 359] on div "What's your go-to AI Executive Assistant SaaS and why? 1 · r/advancedentreprene…" at bounding box center [1268, 424] width 554 height 130
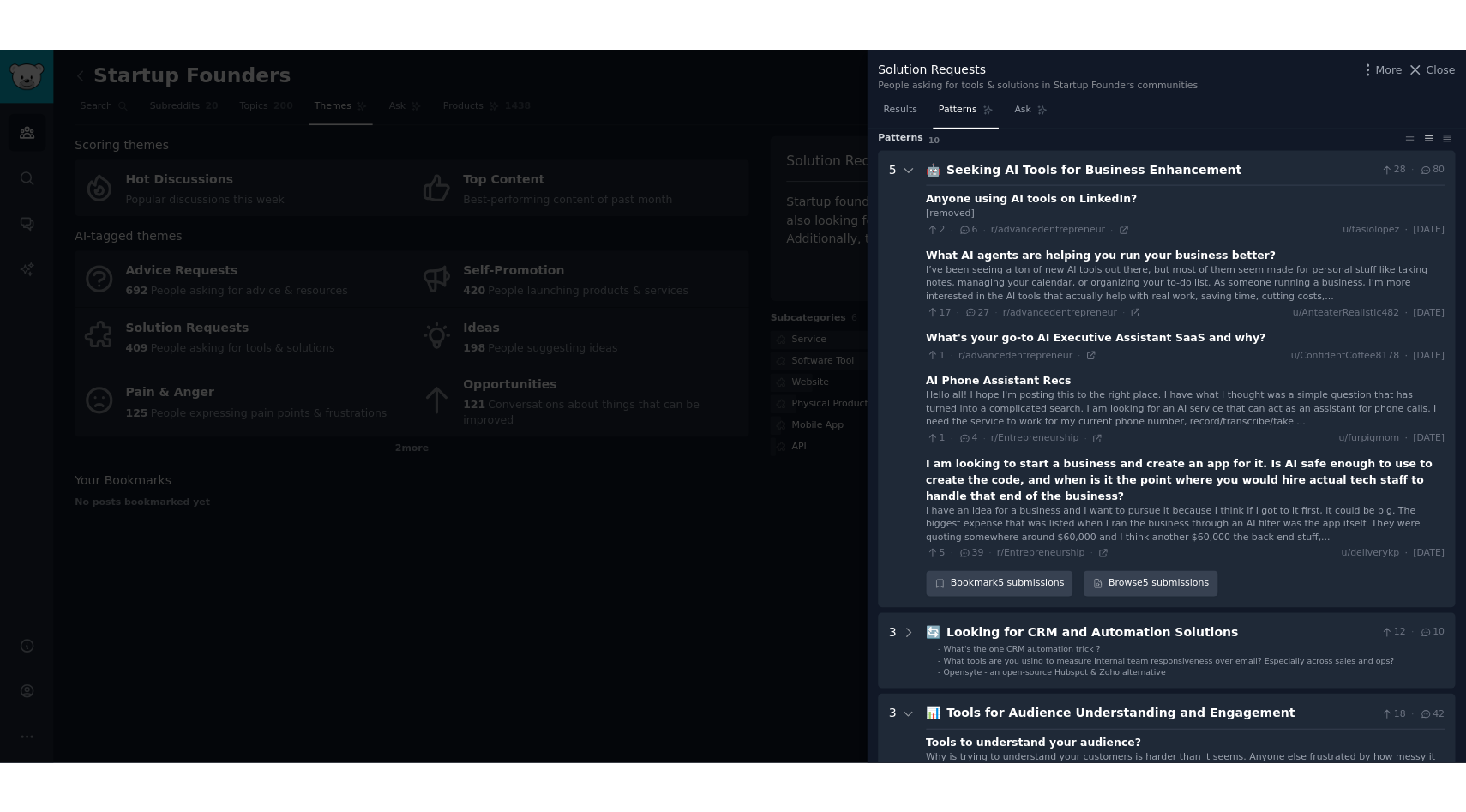
scroll to position [0, 0]
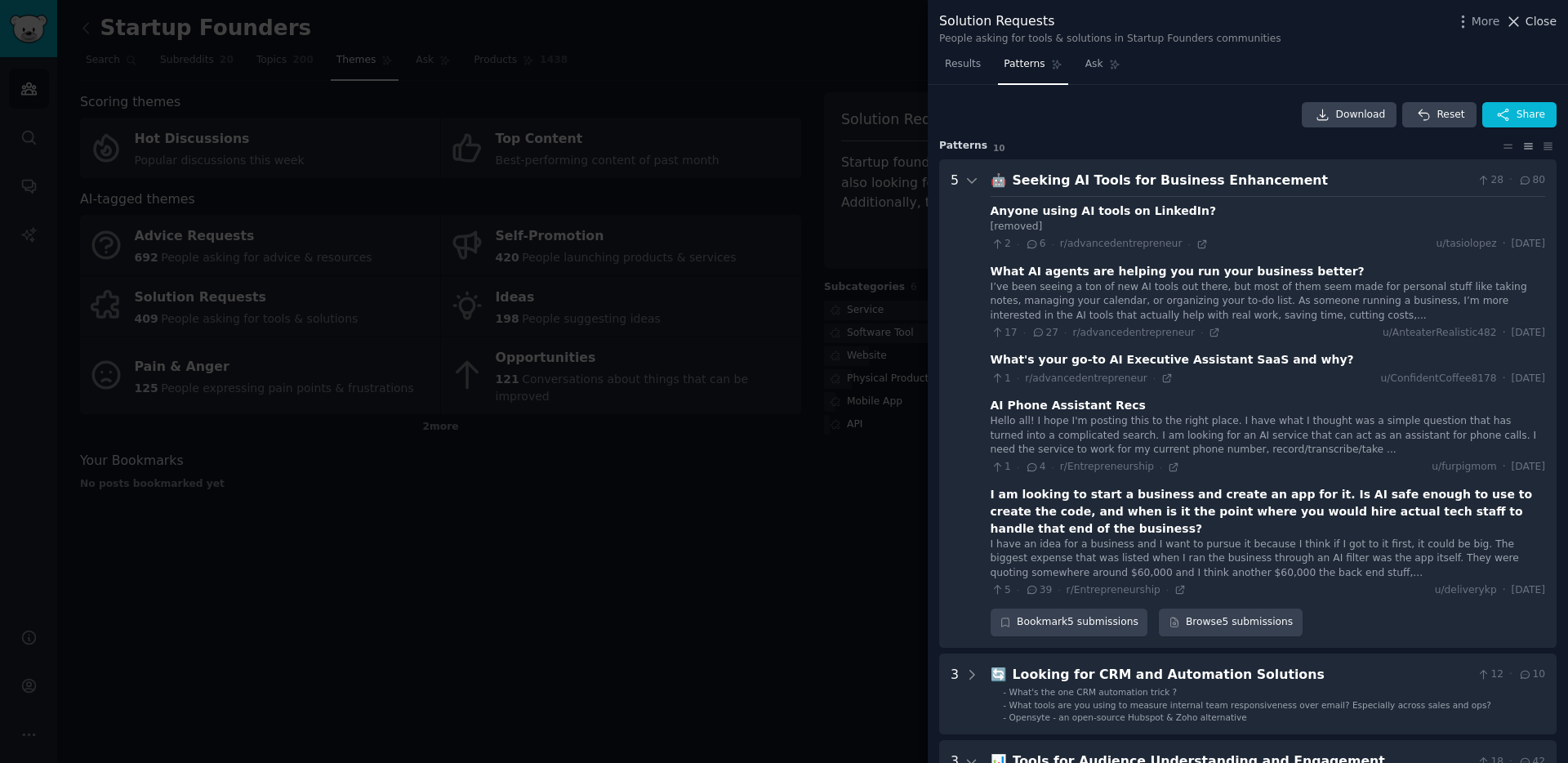
click at [1533, 19] on span "Close" at bounding box center [1541, 22] width 31 height 17
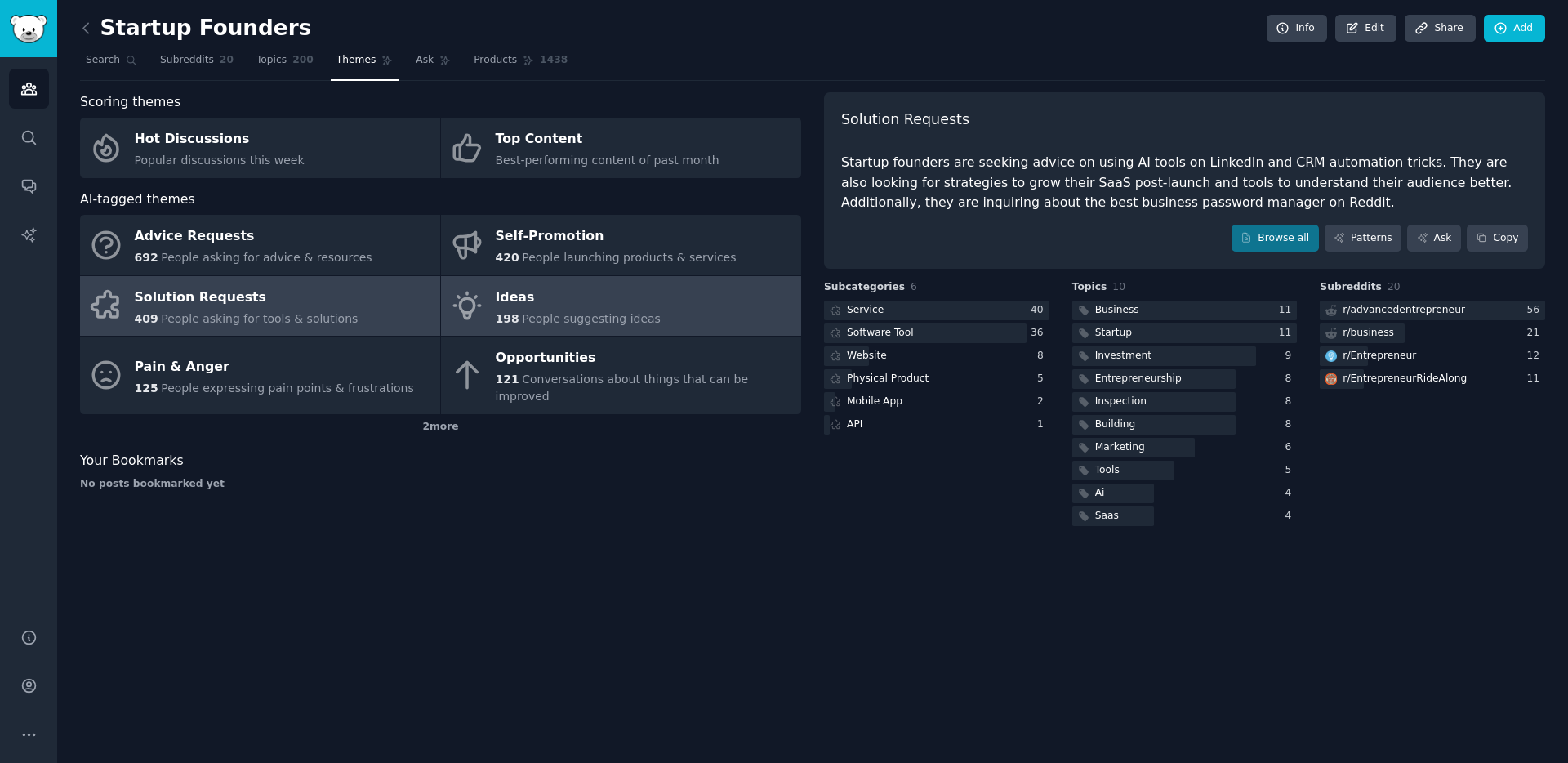
click at [568, 301] on div "Ideas" at bounding box center [578, 297] width 165 height 26
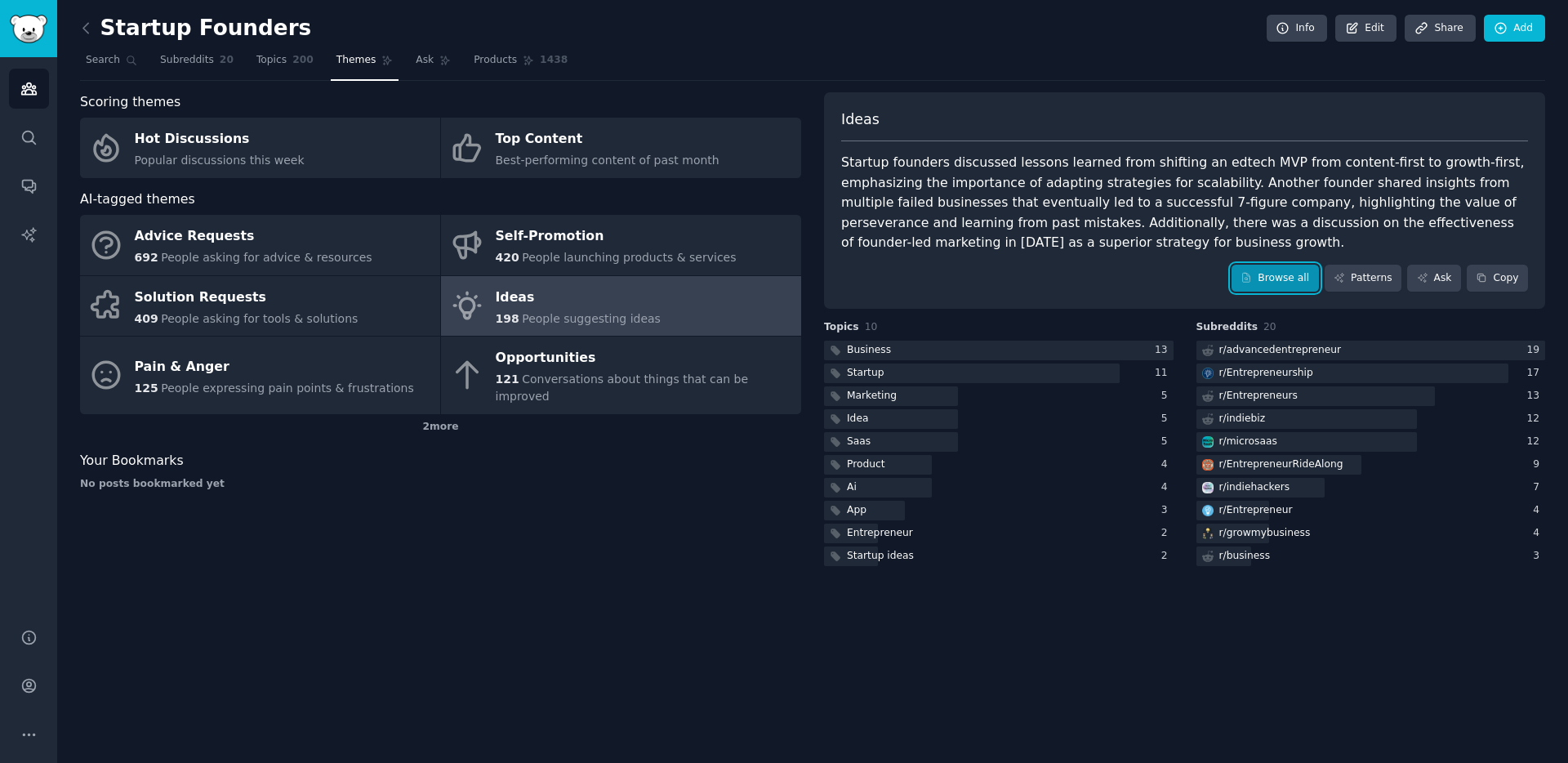
click at [1287, 278] on link "Browse all" at bounding box center [1275, 278] width 87 height 28
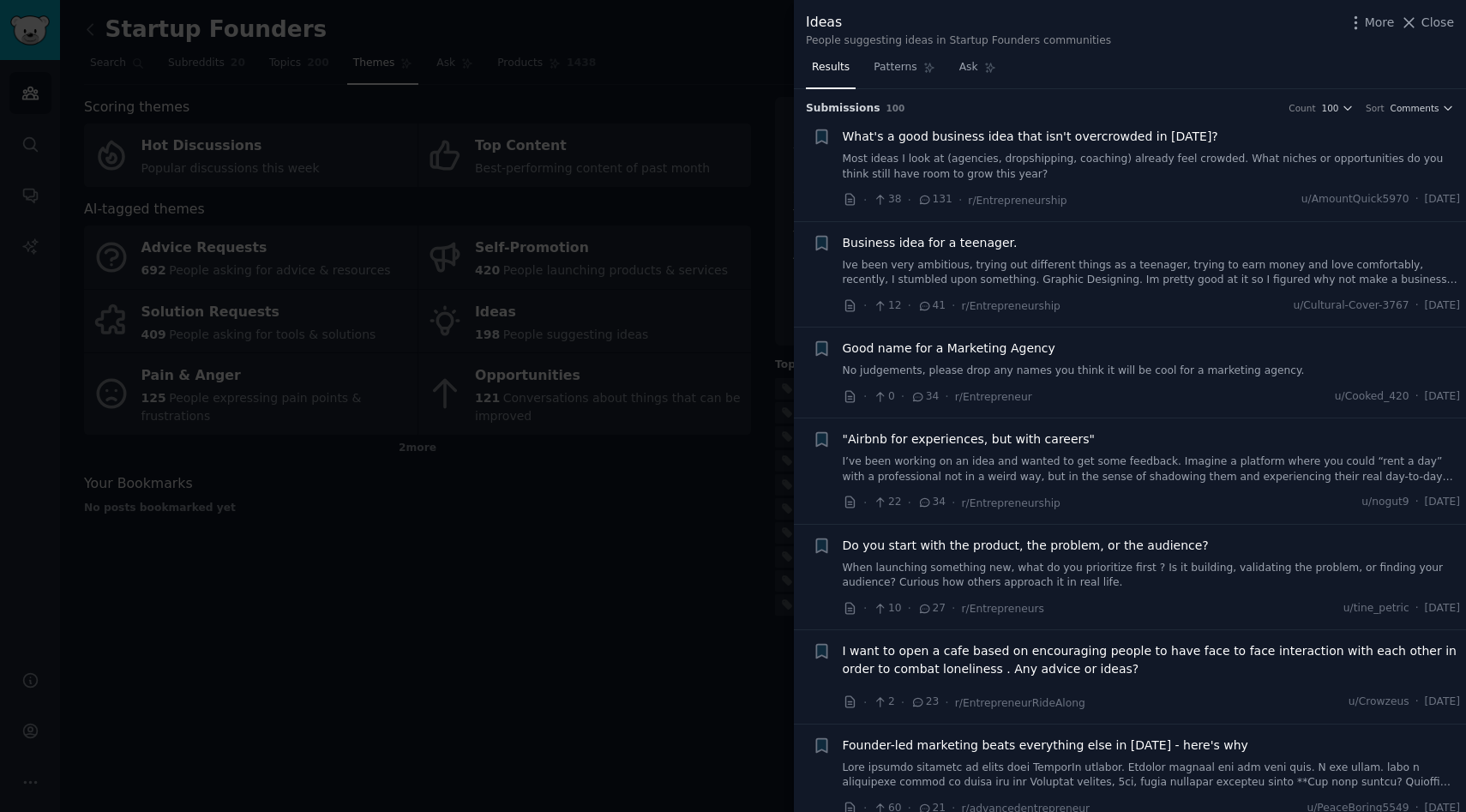
click at [1102, 135] on span "What's a good business idea that isn't overcrowded in [DATE]?" at bounding box center [1030, 136] width 376 height 18
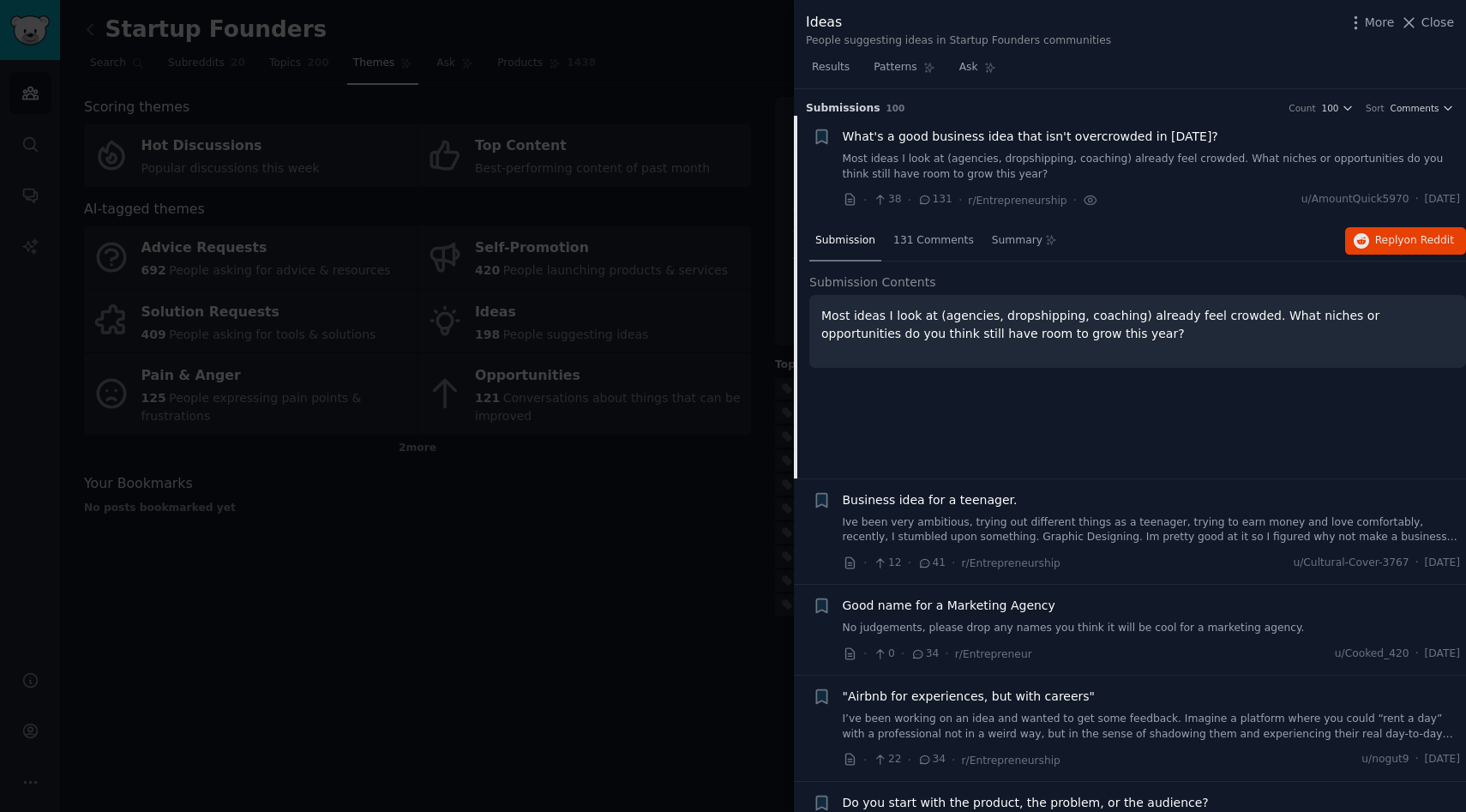
scroll to position [26, 0]
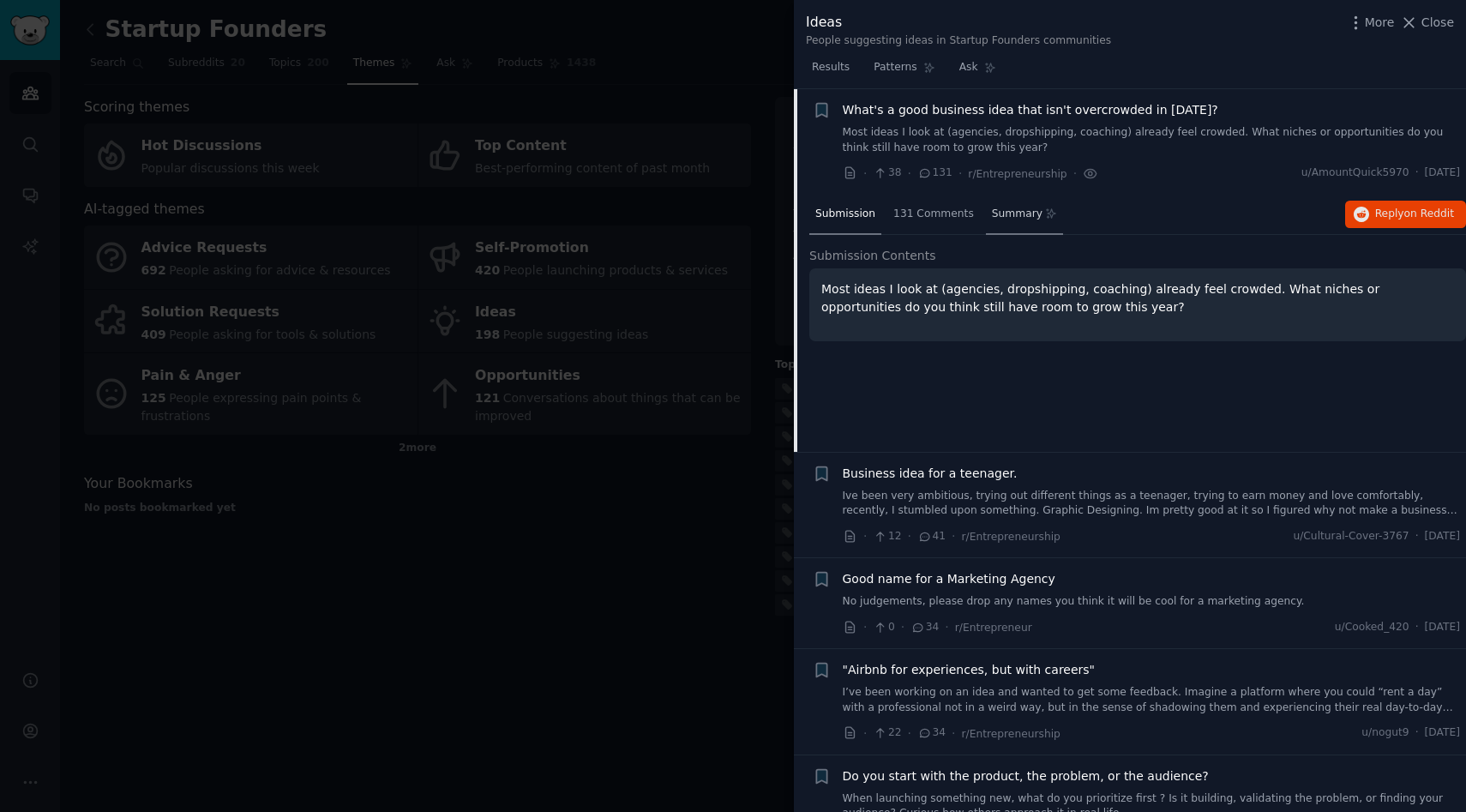
click at [1005, 211] on span "Summary" at bounding box center [1018, 214] width 51 height 15
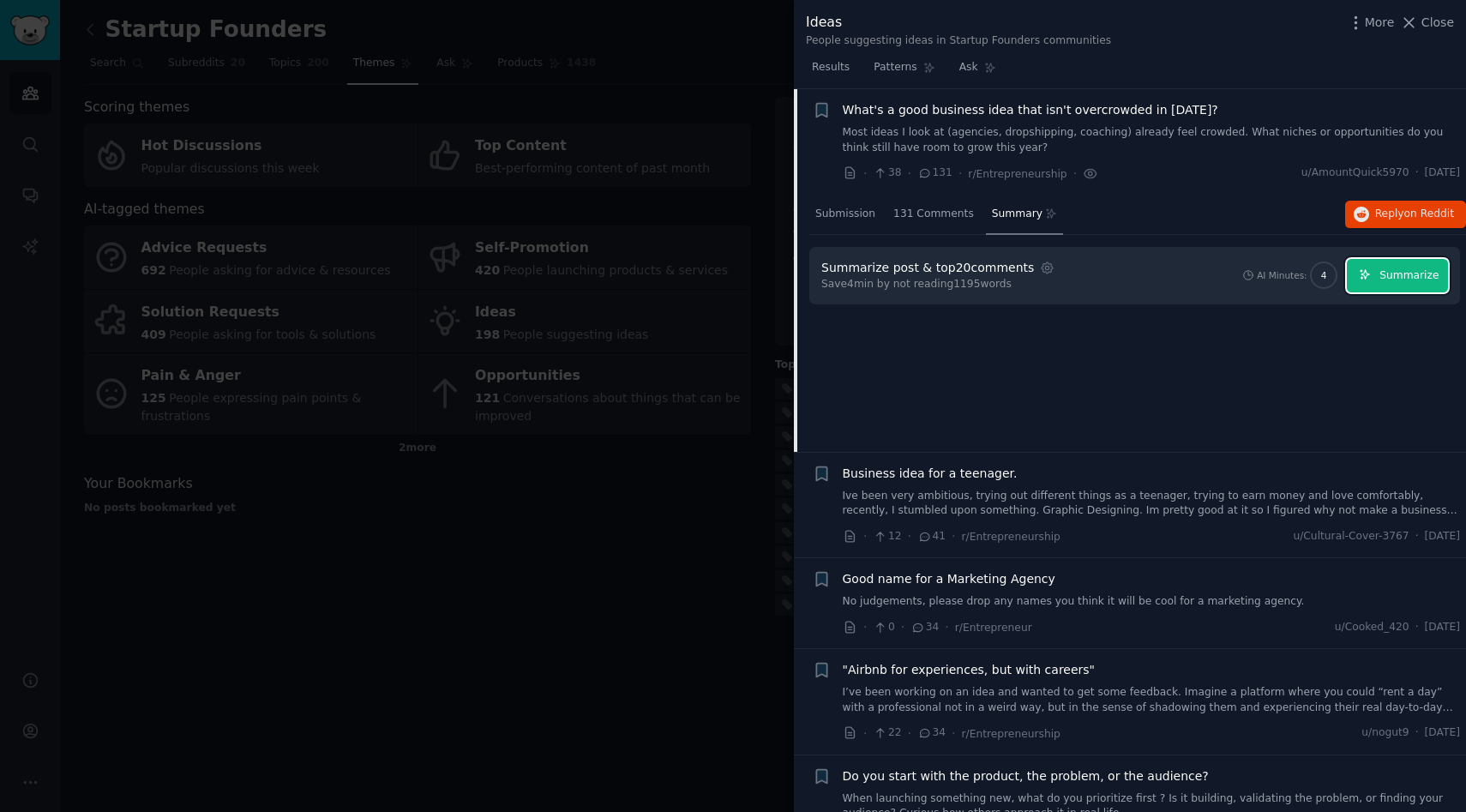
click at [1401, 282] on button "Summarize" at bounding box center [1397, 276] width 101 height 34
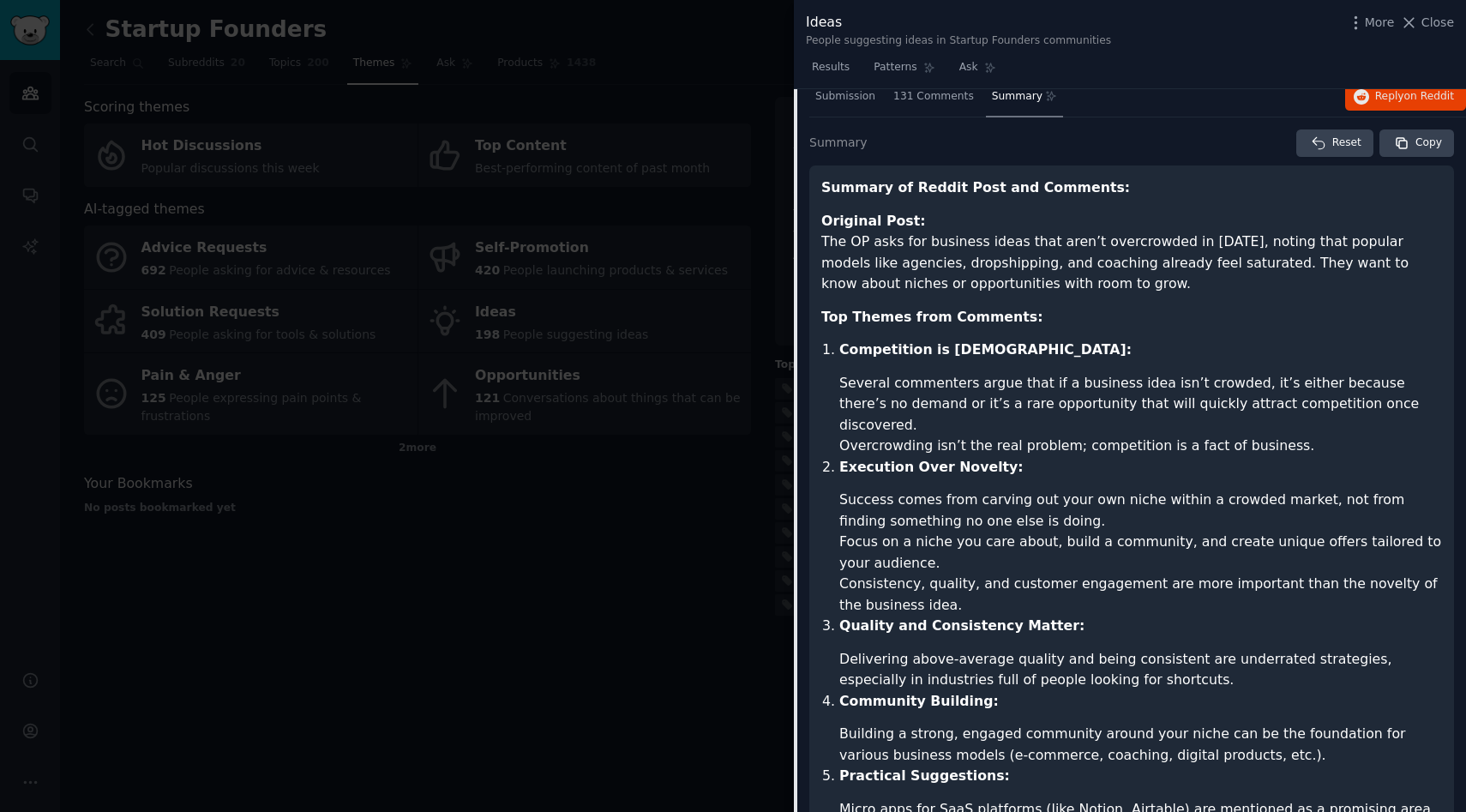
scroll to position [141, 0]
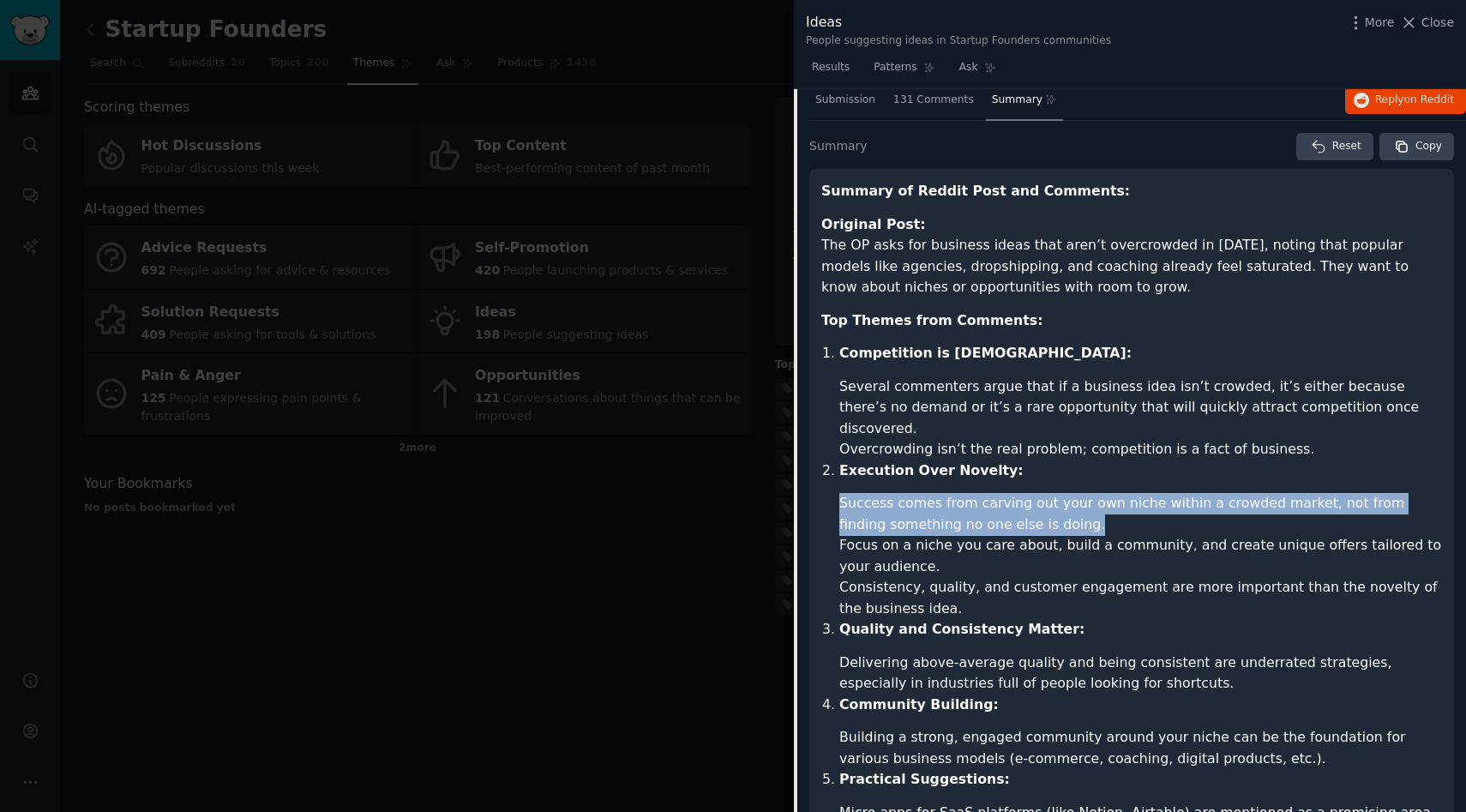
drag, startPoint x: 841, startPoint y: 482, endPoint x: 1058, endPoint y: 500, distance: 217.7
click at [1058, 500] on li "Success comes from carving out your own niche within a crowded market, not from…" at bounding box center [1140, 514] width 603 height 42
copy li "Success comes from carving out your own niche within a crowded market, not from…"
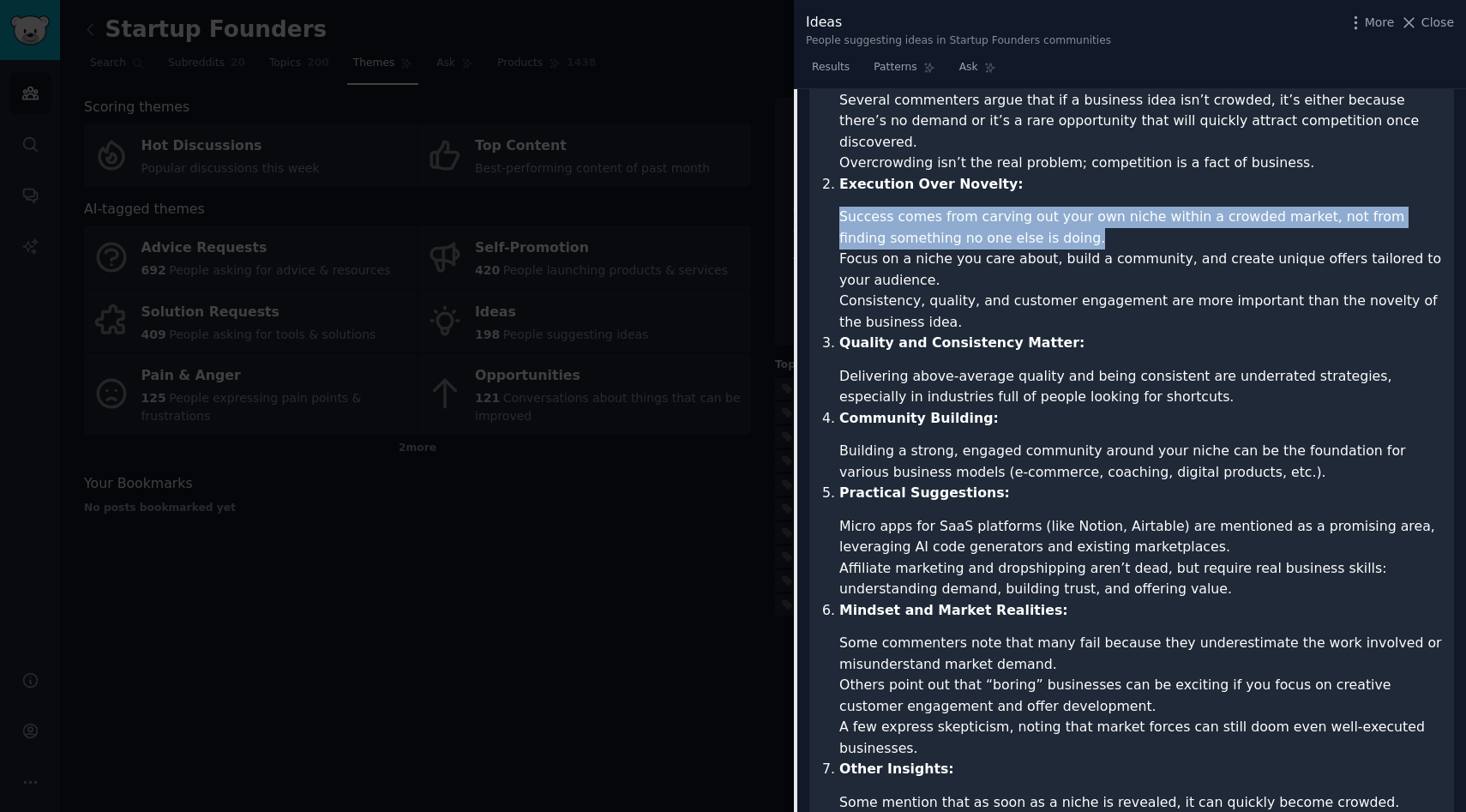
scroll to position [433, 0]
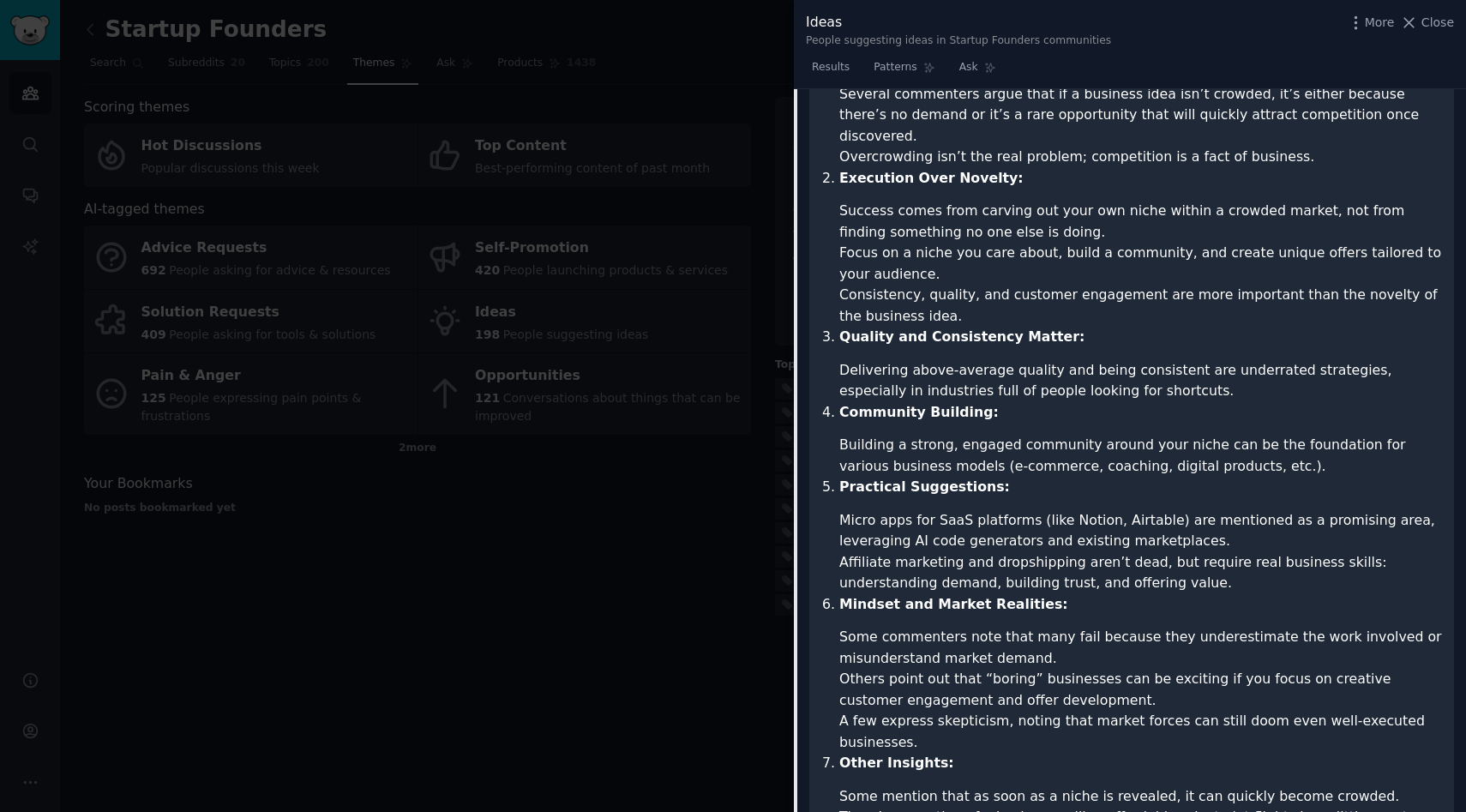
click at [1054, 442] on li "Building a strong, engaged community around your niche can be the foundation fo…" at bounding box center [1140, 456] width 603 height 42
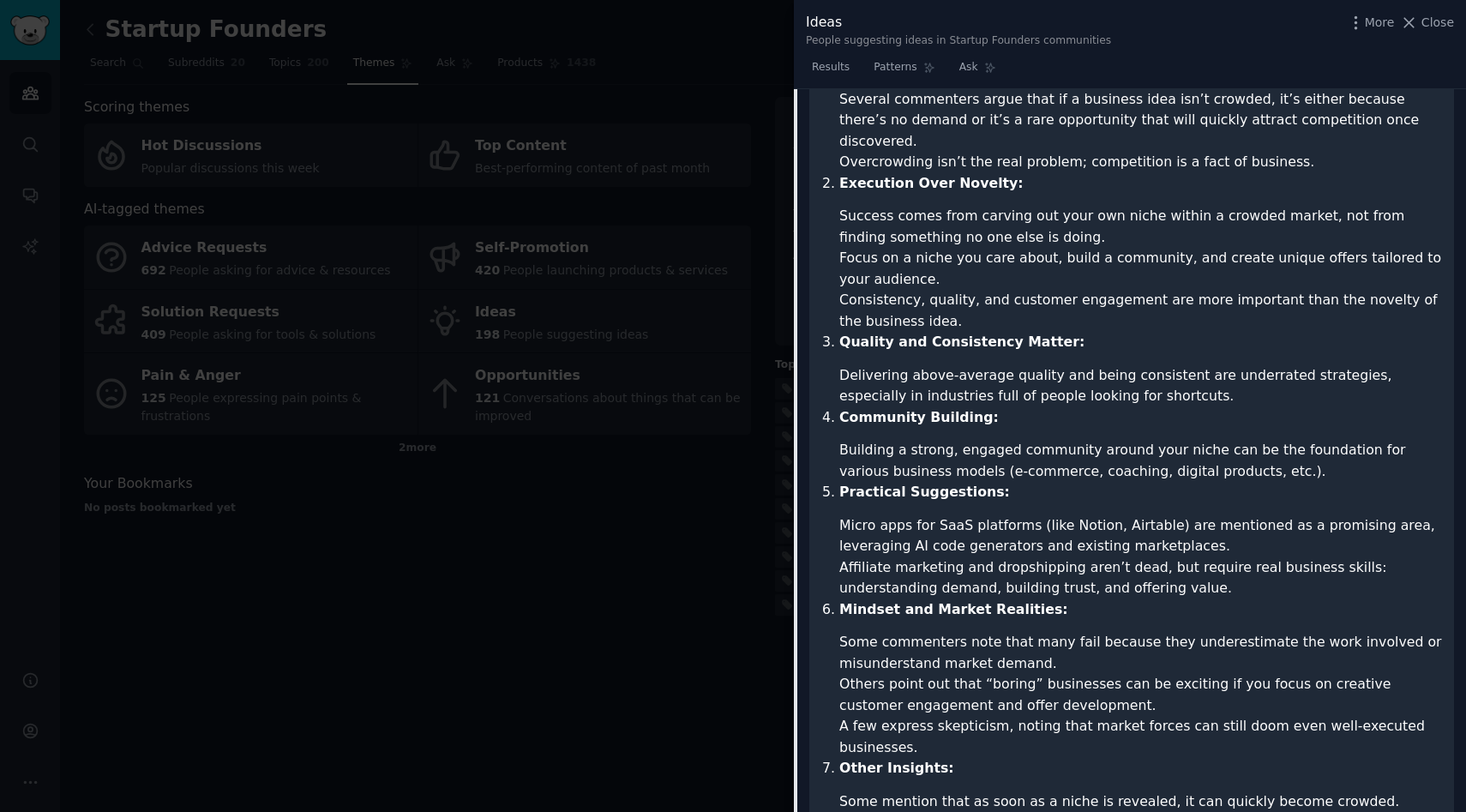
scroll to position [0, 0]
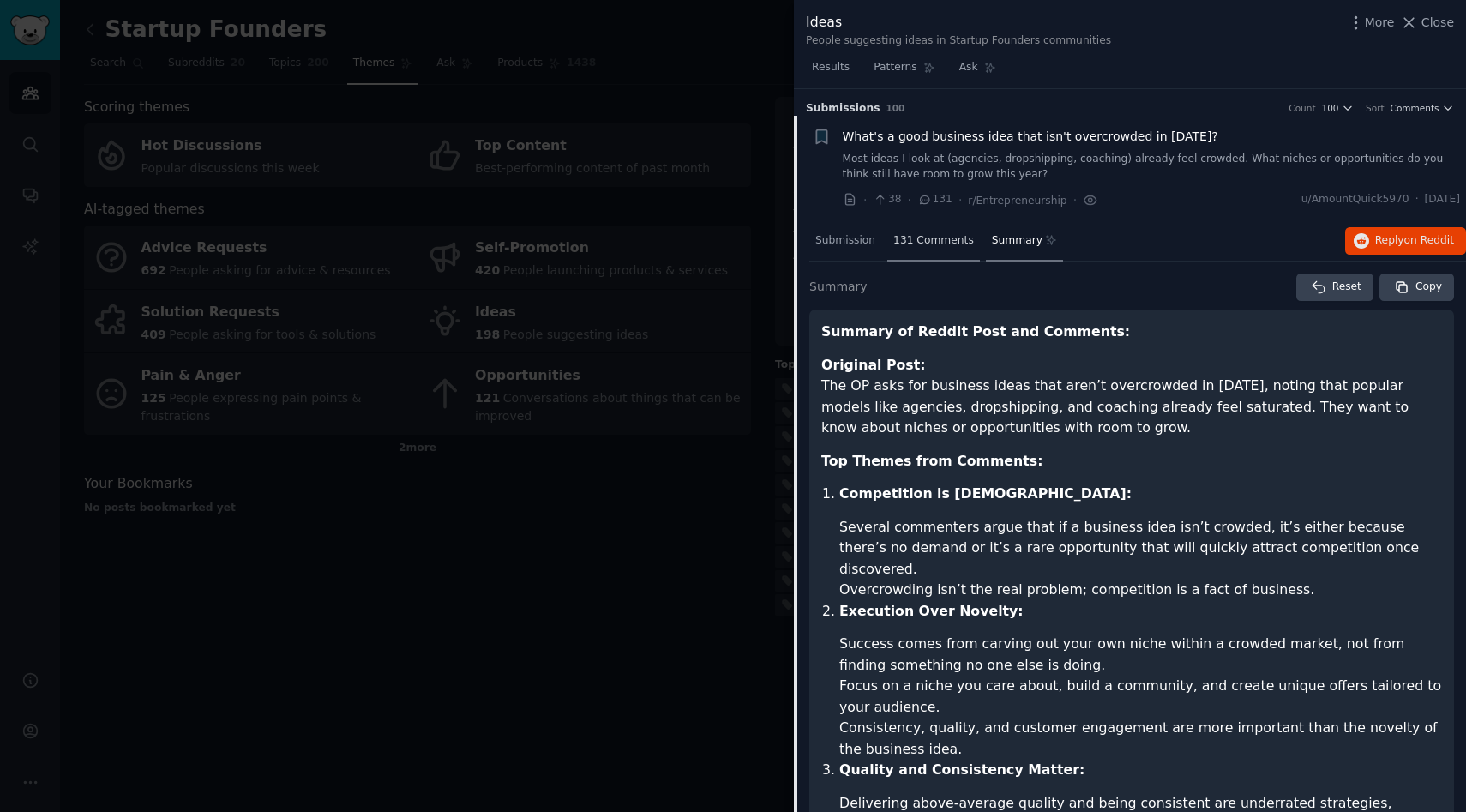
click at [927, 237] on span "131 Comments" at bounding box center [933, 240] width 81 height 15
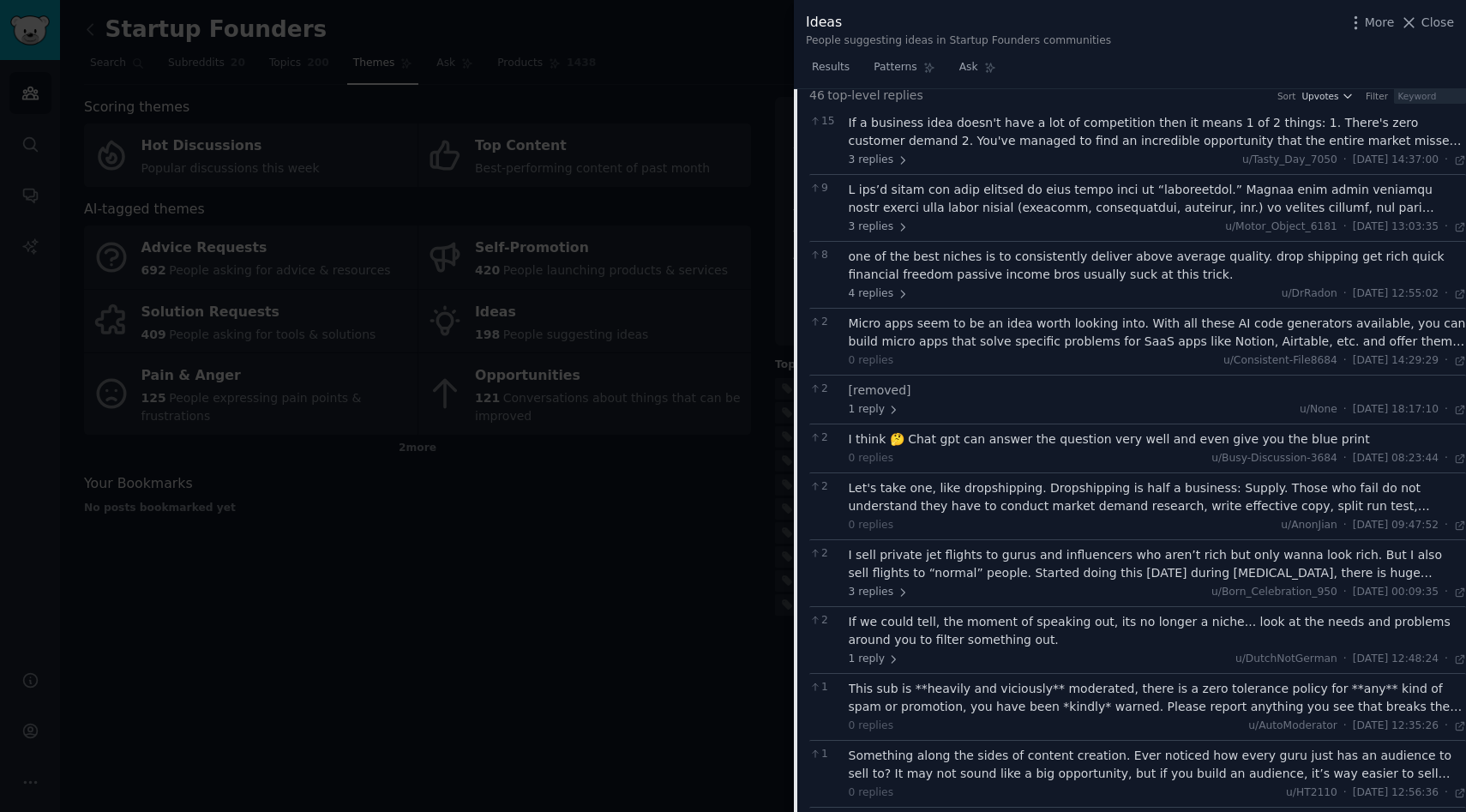
scroll to position [198, 0]
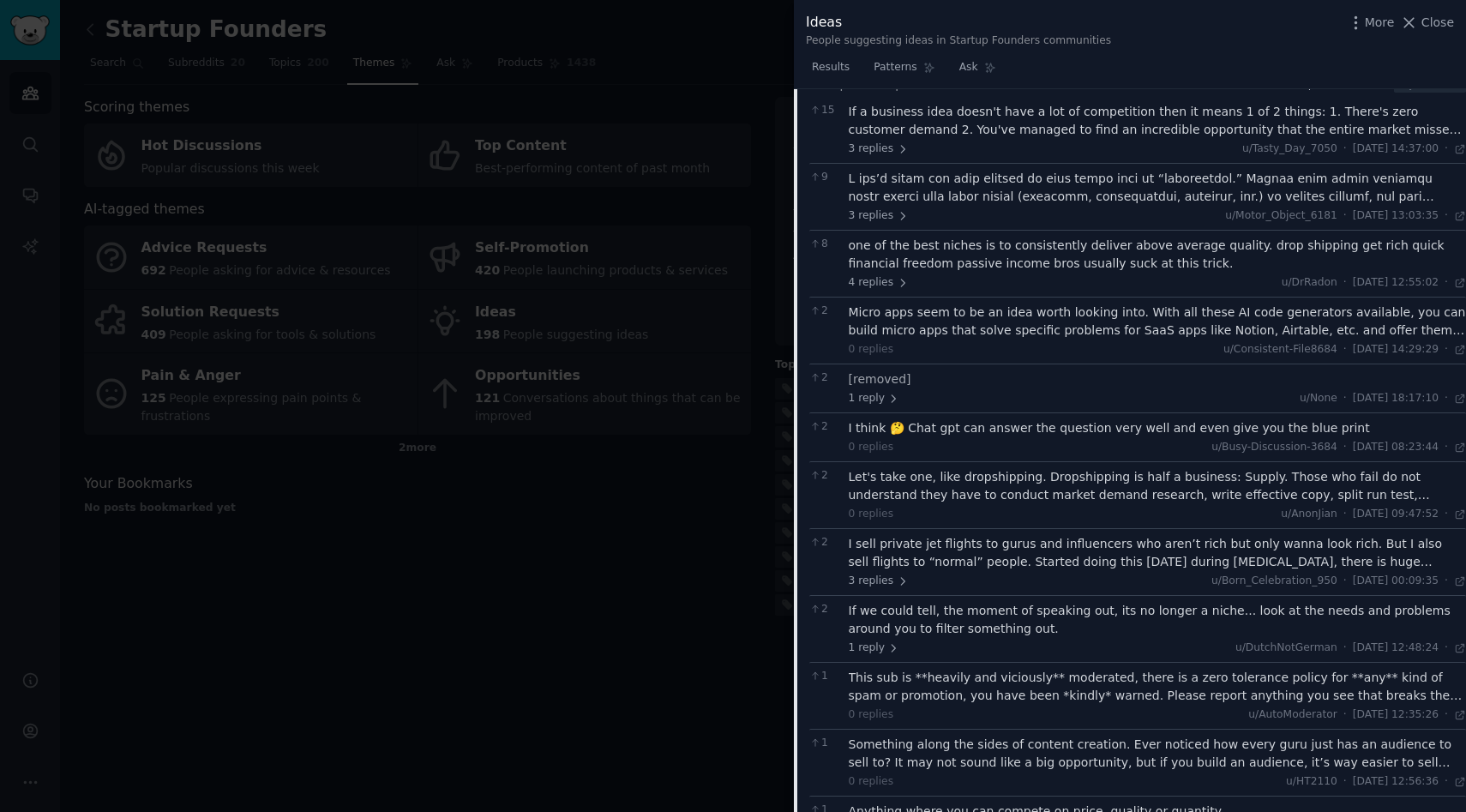
click at [1041, 485] on div "Let's take one, like dropshipping. Dropshipping is half a business: Supply. Tho…" at bounding box center [1158, 486] width 618 height 36
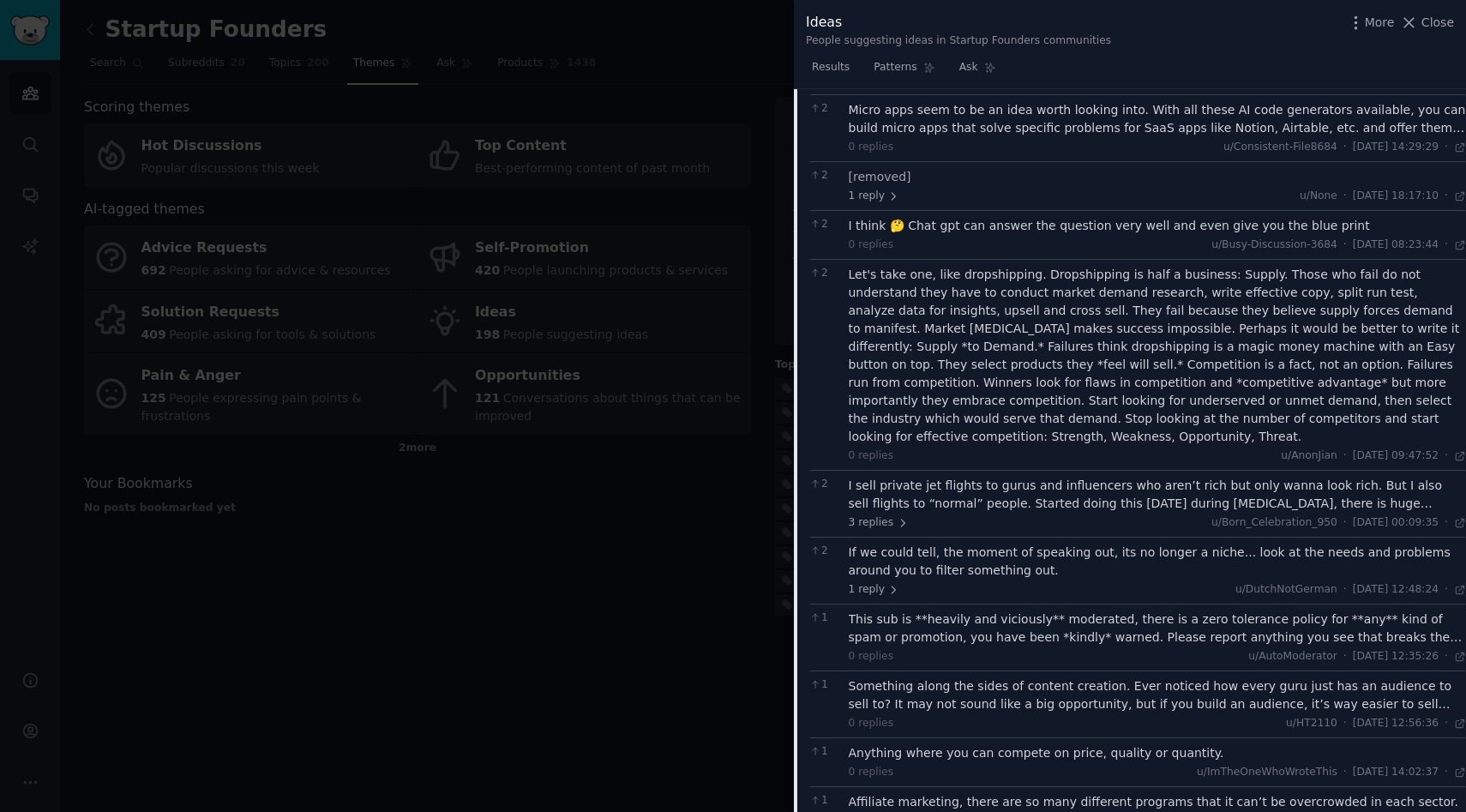
scroll to position [463, 0]
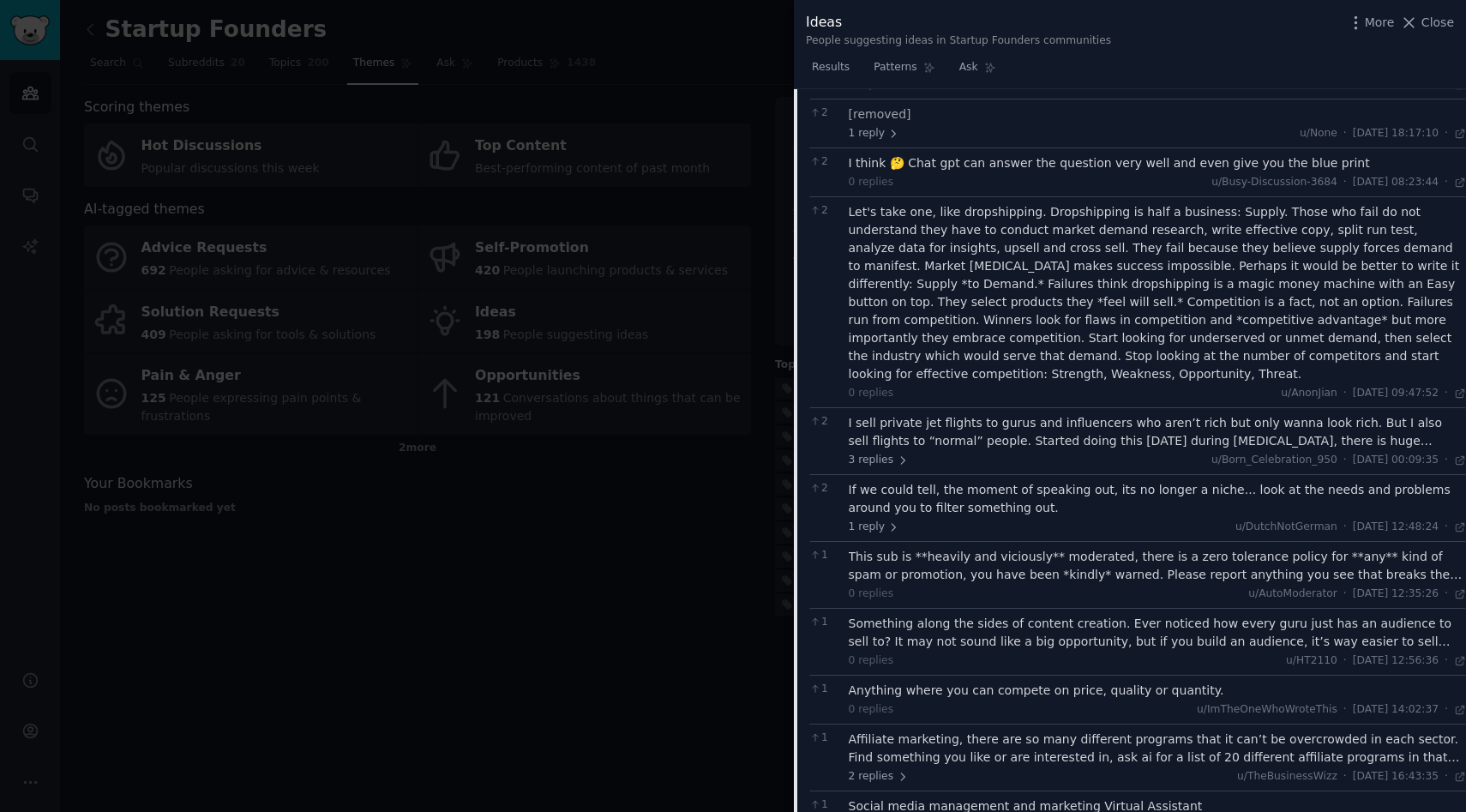
click at [943, 481] on div "If we could tell, the moment of speaking out, its no longer a niche... look at …" at bounding box center [1158, 499] width 618 height 36
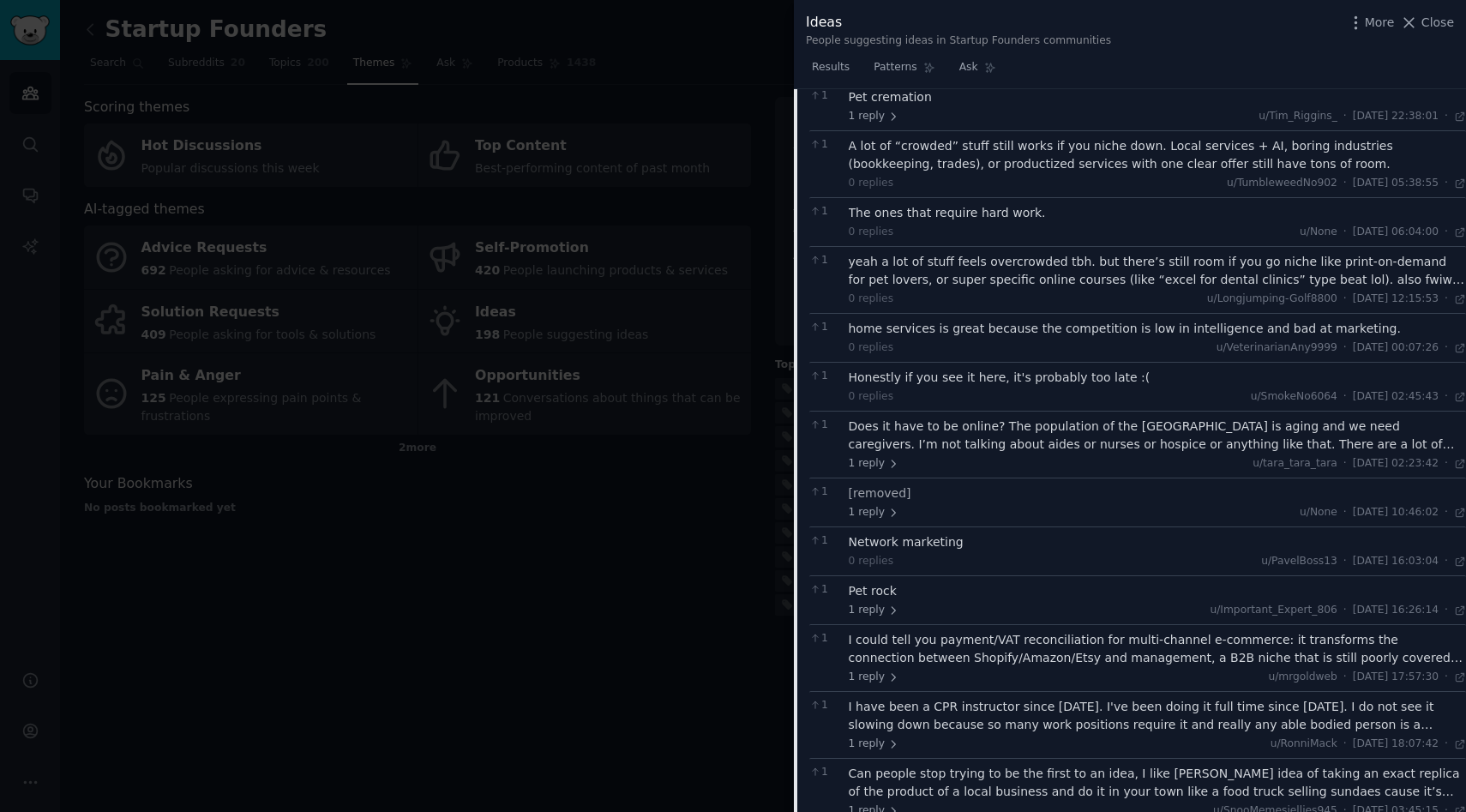
scroll to position [1408, 0]
click at [711, 655] on div at bounding box center [733, 406] width 1466 height 812
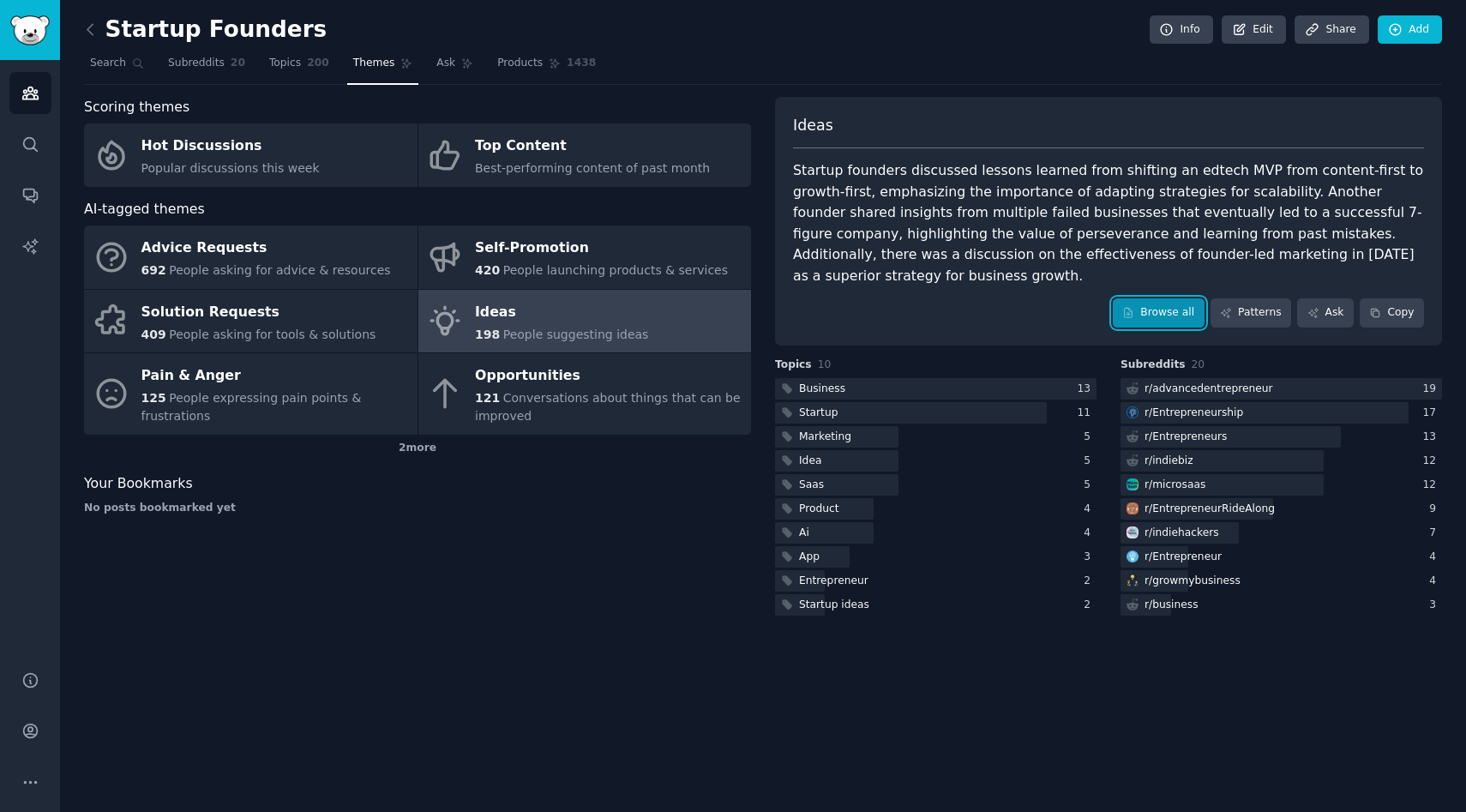
click at [1168, 298] on link "Browse all" at bounding box center [1159, 313] width 92 height 29
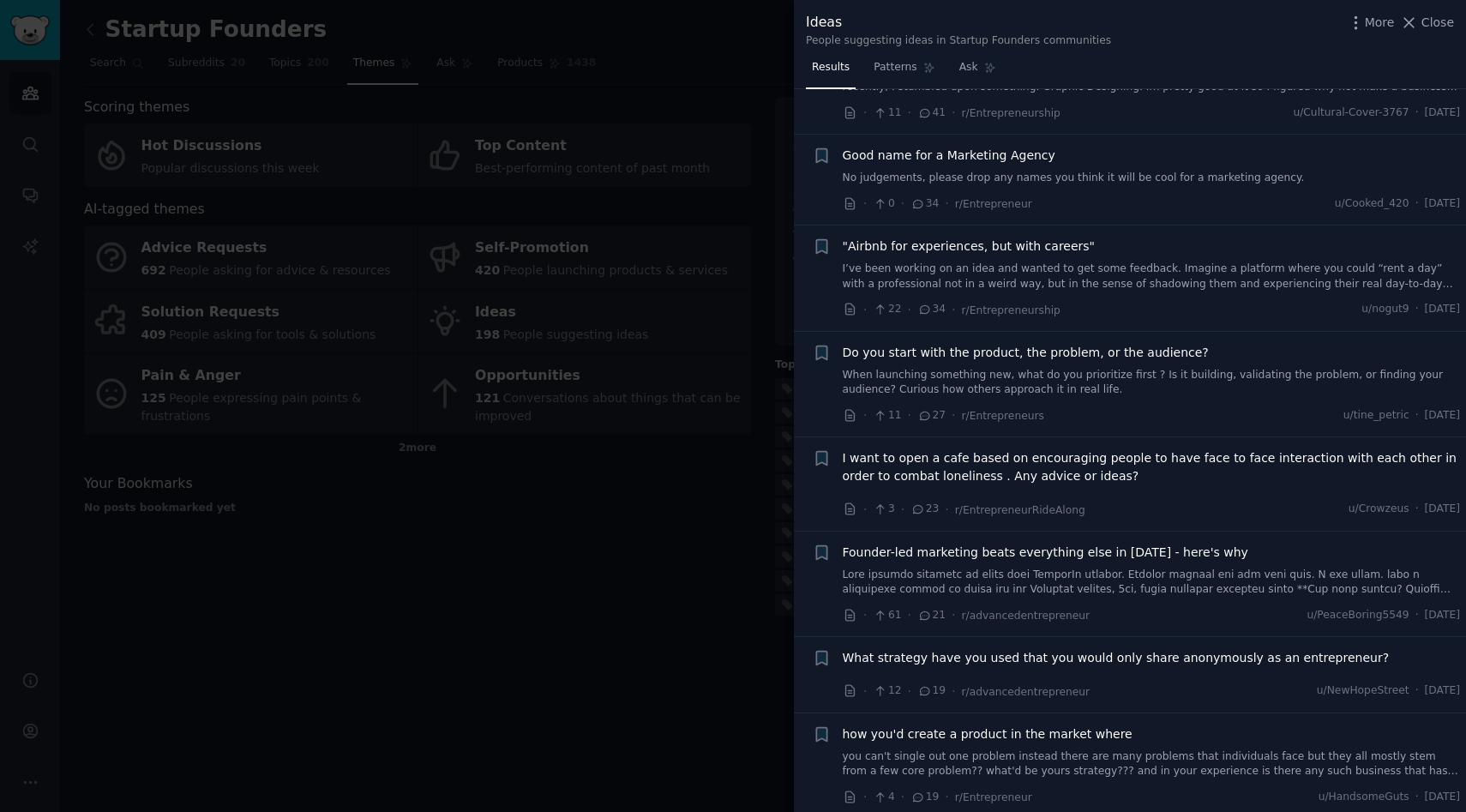
scroll to position [200, 0]
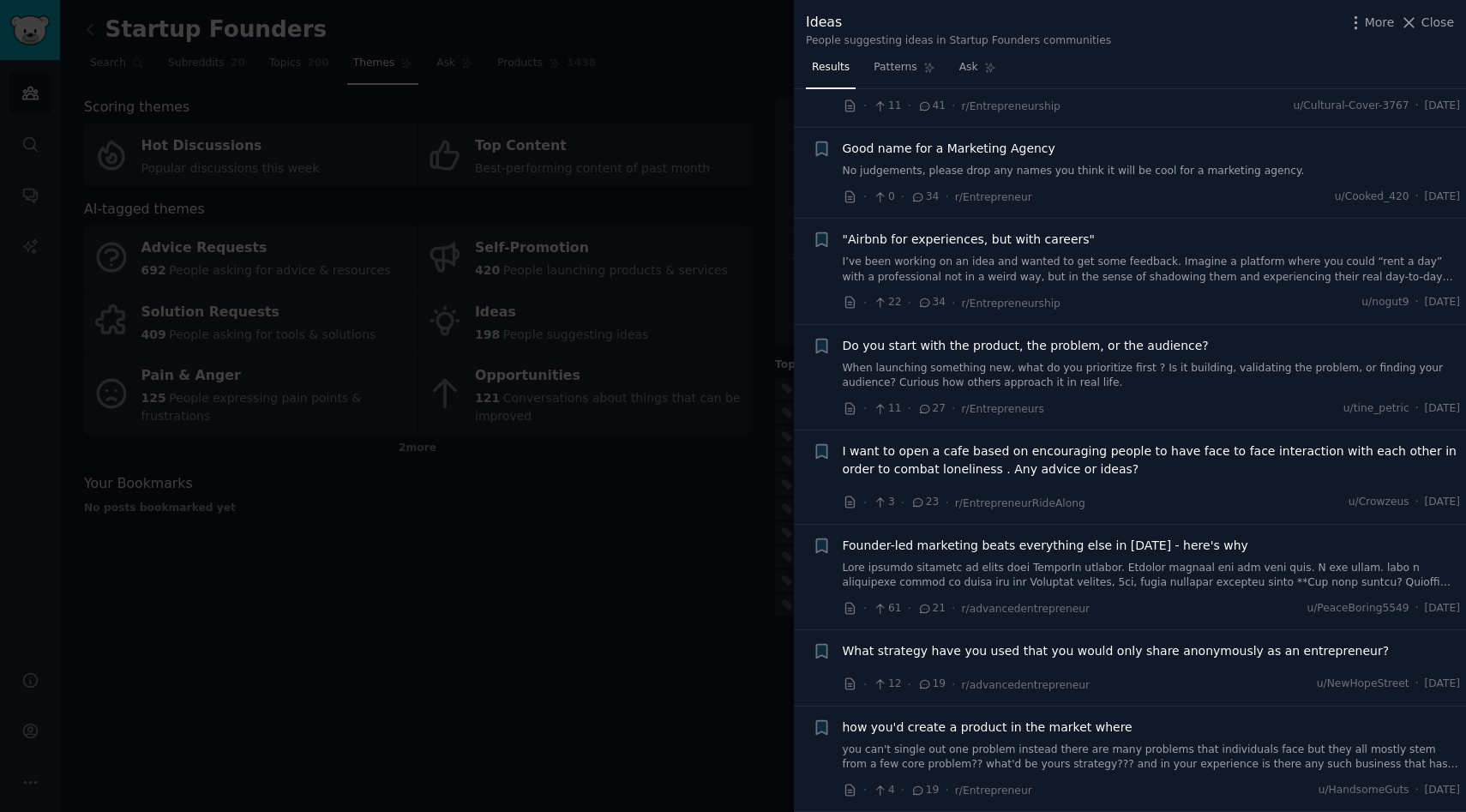
click at [1009, 546] on span "Founder-led marketing beats everything else in [DATE] - here's why" at bounding box center [1046, 546] width 406 height 18
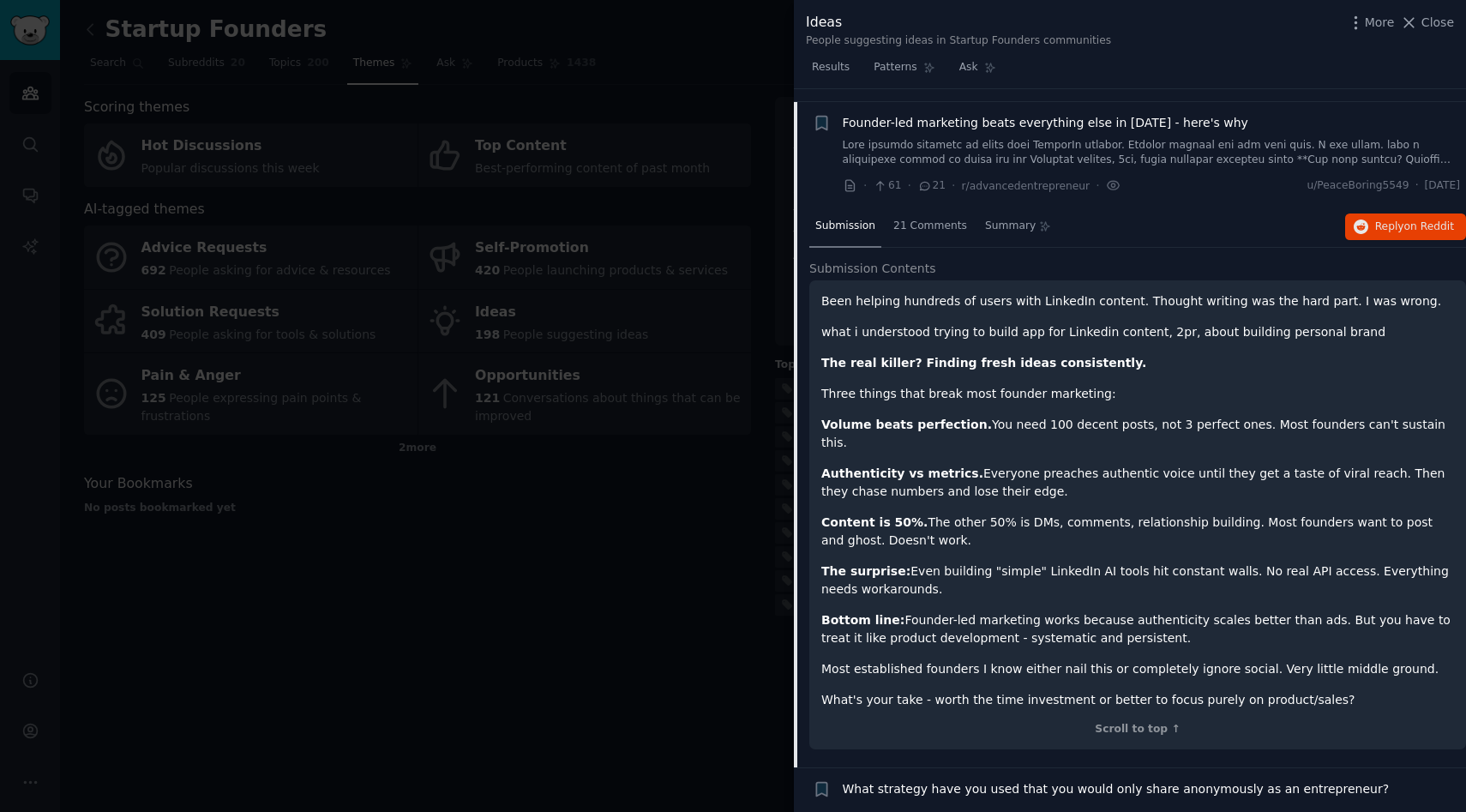
scroll to position [636, 0]
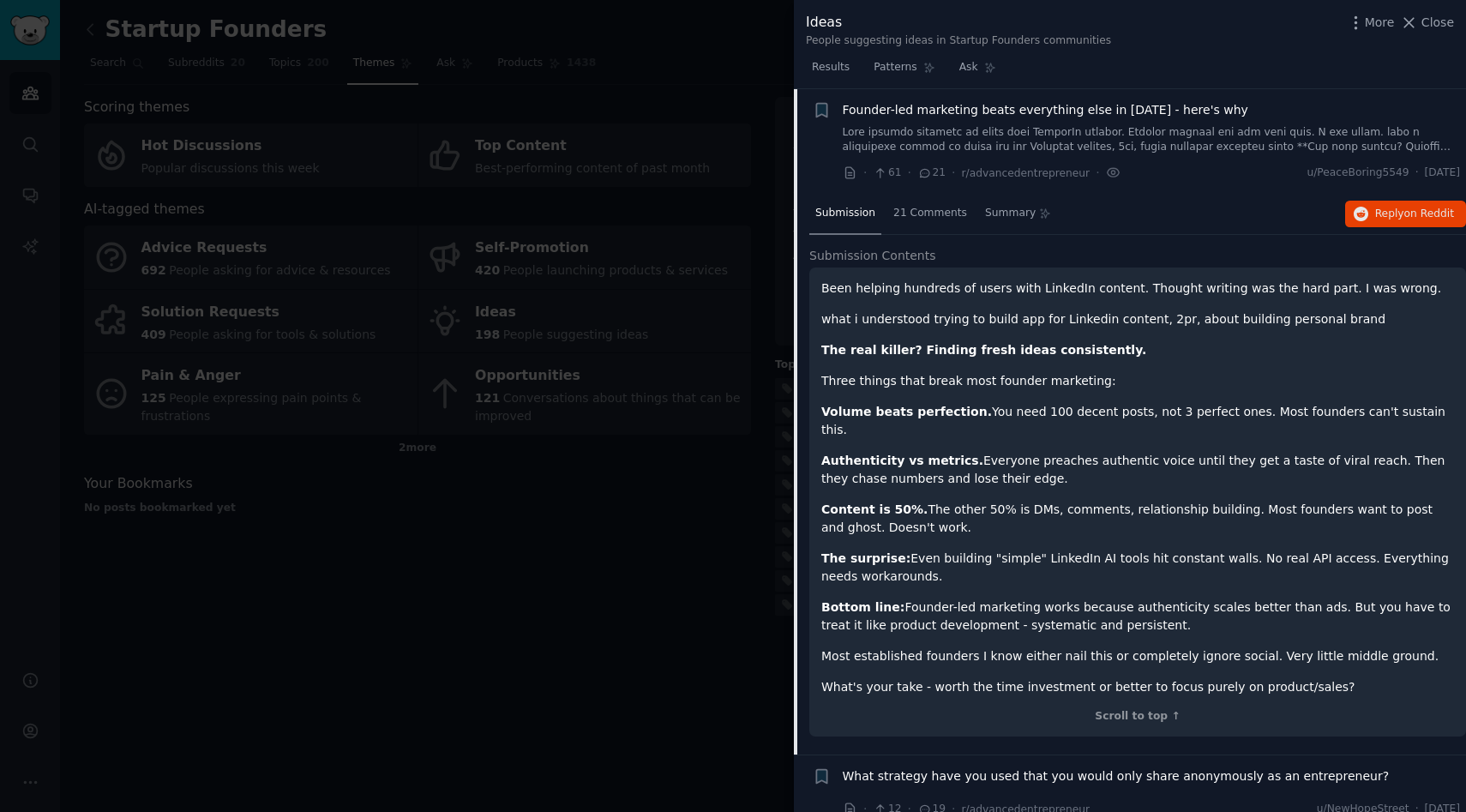
drag, startPoint x: 904, startPoint y: 543, endPoint x: 916, endPoint y: 557, distance: 18.4
click at [916, 557] on p "The surprise: Even building "simple" LinkedIn AI tools hit constant walls. No r…" at bounding box center [1138, 567] width 633 height 36
copy p "Even building "simple" LinkedIn AI tools hit constant walls. No real API access…"
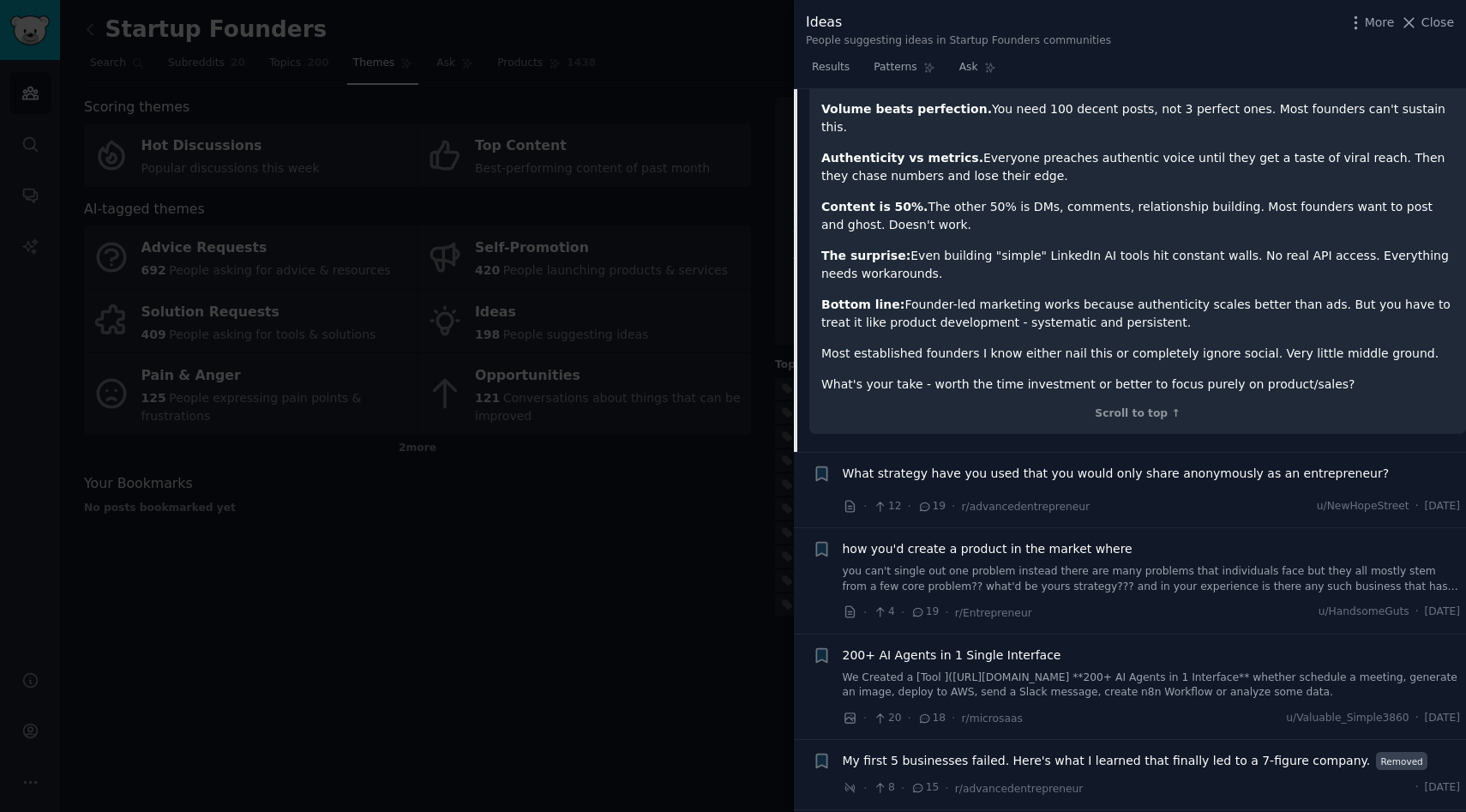
scroll to position [943, 0]
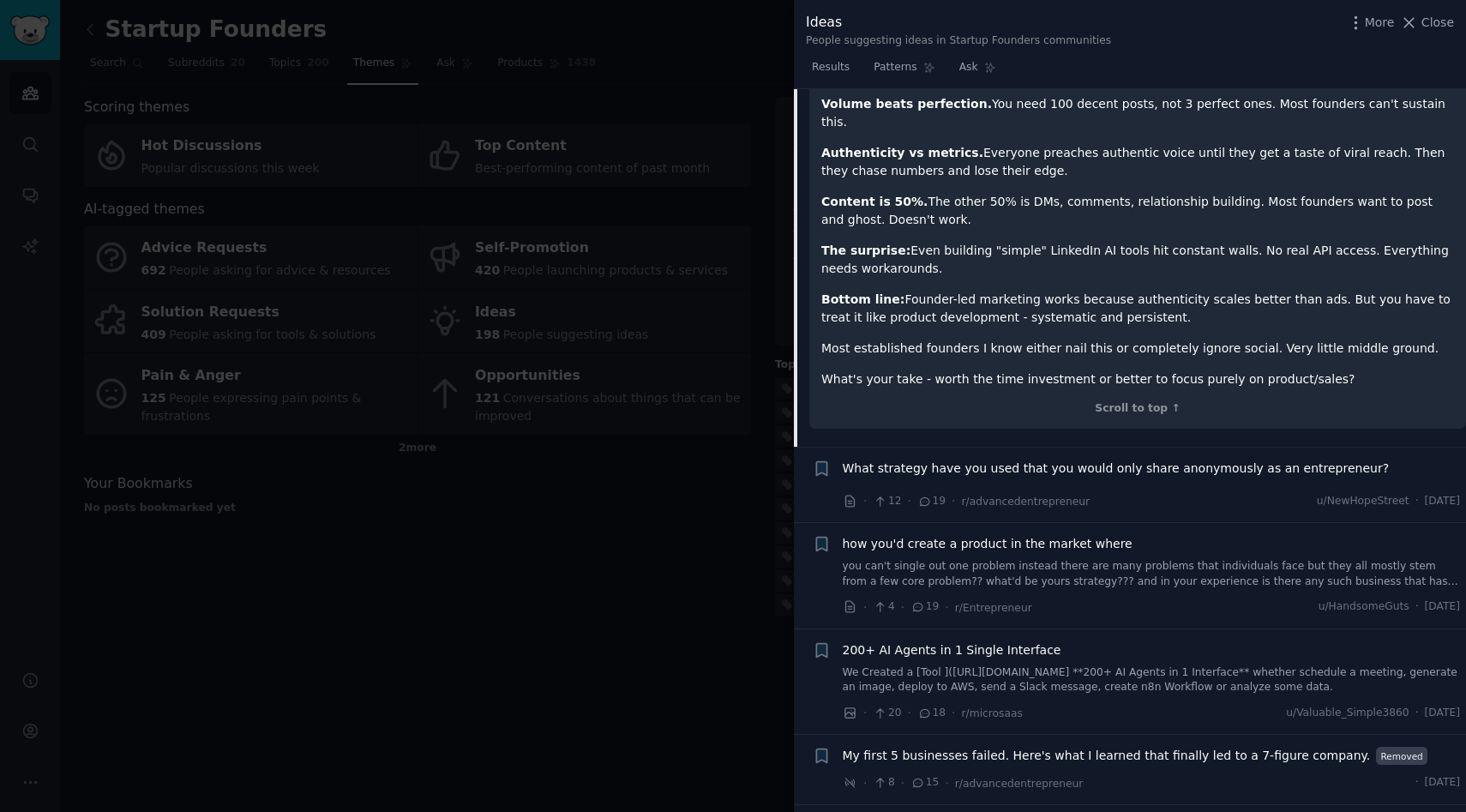
click at [1110, 459] on span "What strategy have you used that you would only share anonymously as an entrepr…" at bounding box center [1116, 468] width 547 height 18
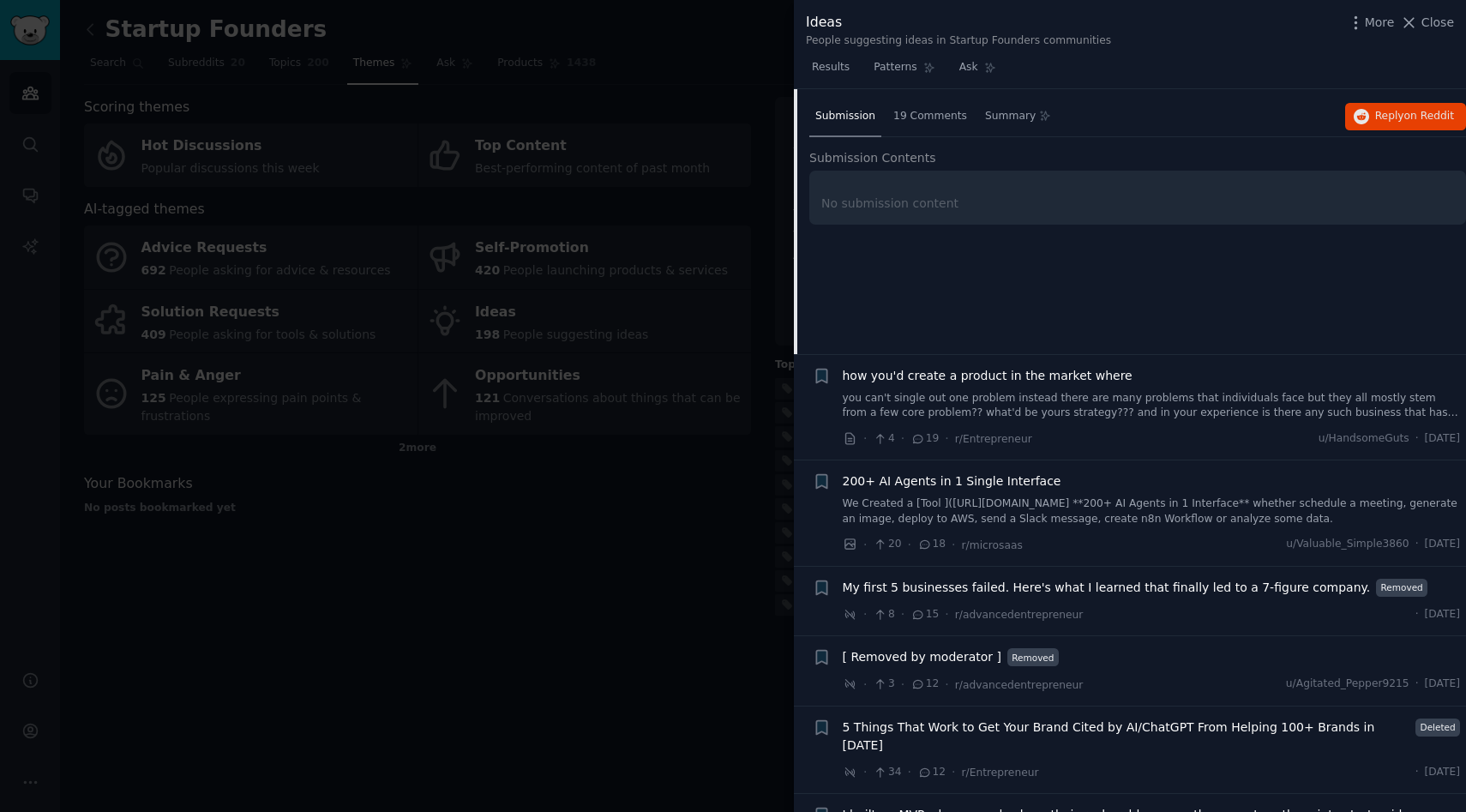
scroll to position [741, 0]
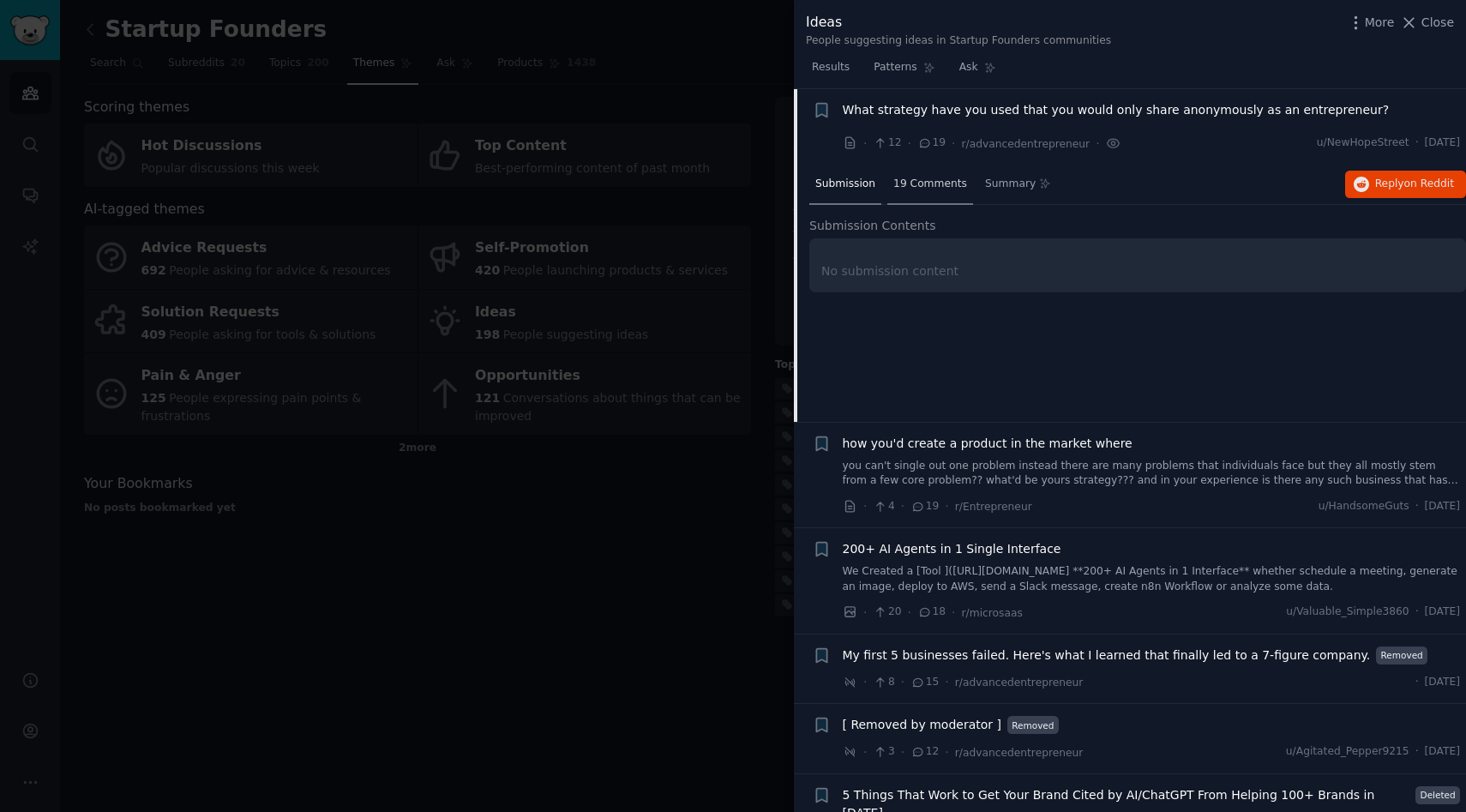
click at [936, 192] on div "19 Comments" at bounding box center [930, 185] width 85 height 41
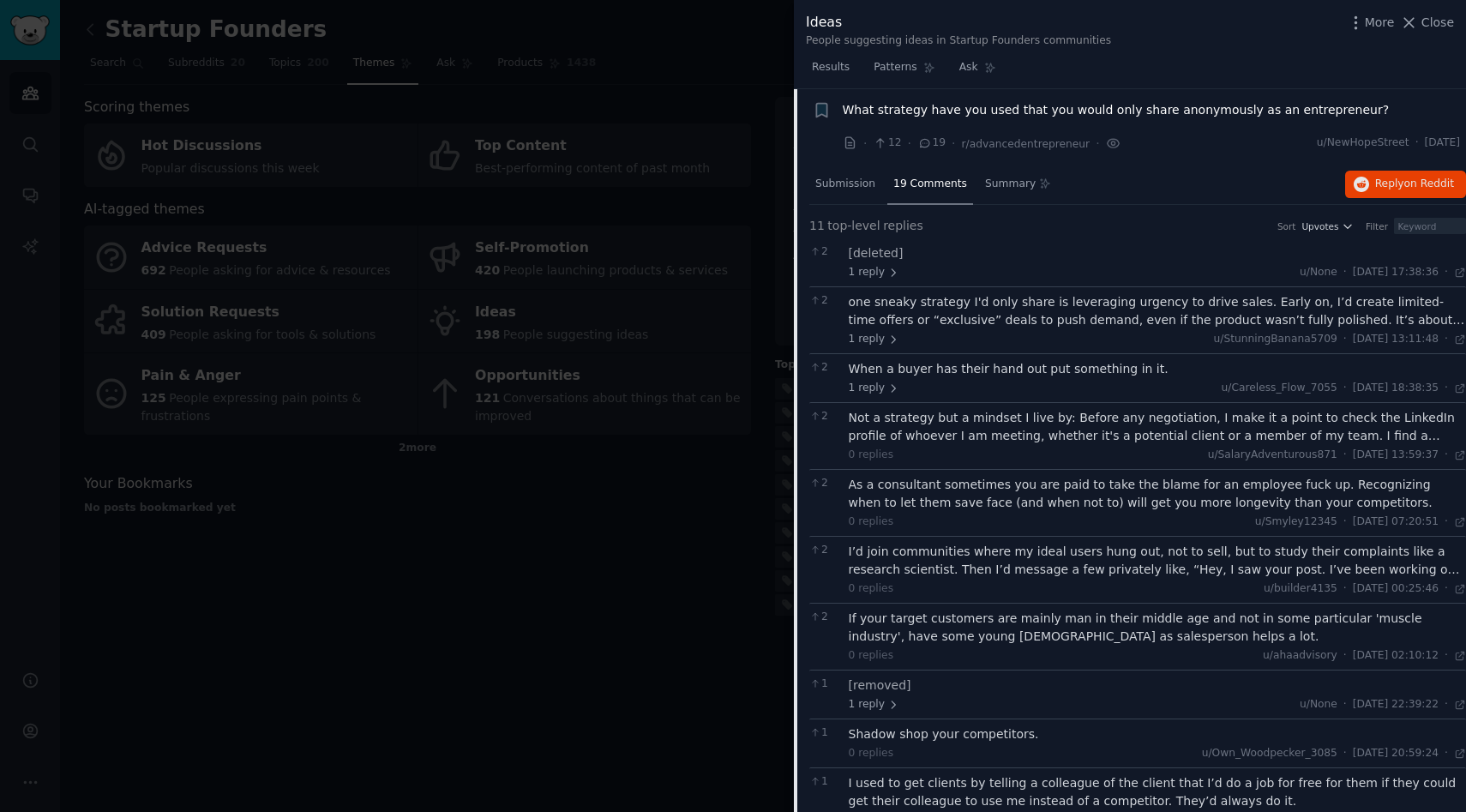
click at [874, 105] on span "What strategy have you used that you would only share anonymously as an entrepr…" at bounding box center [1116, 110] width 547 height 18
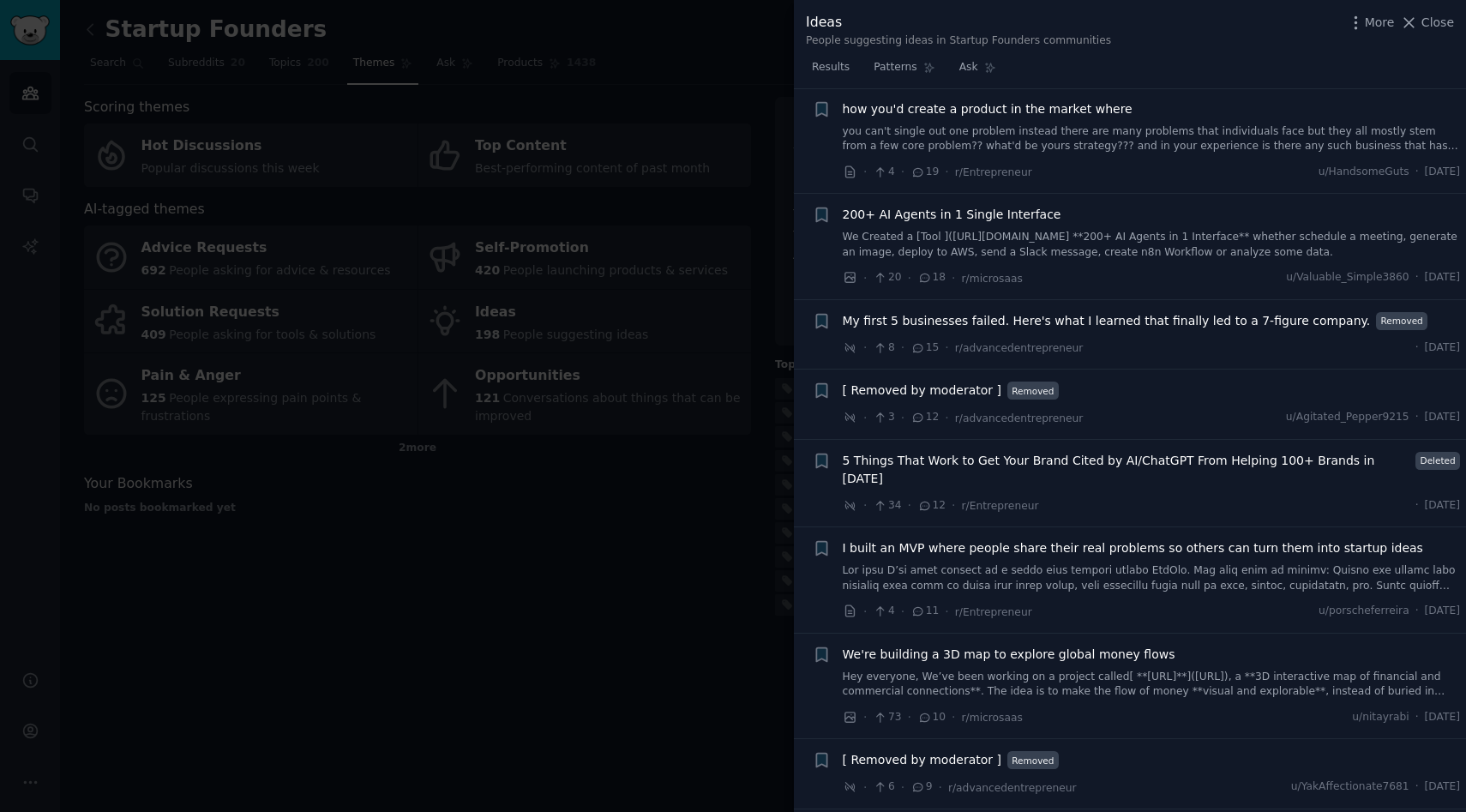
scroll to position [828, 0]
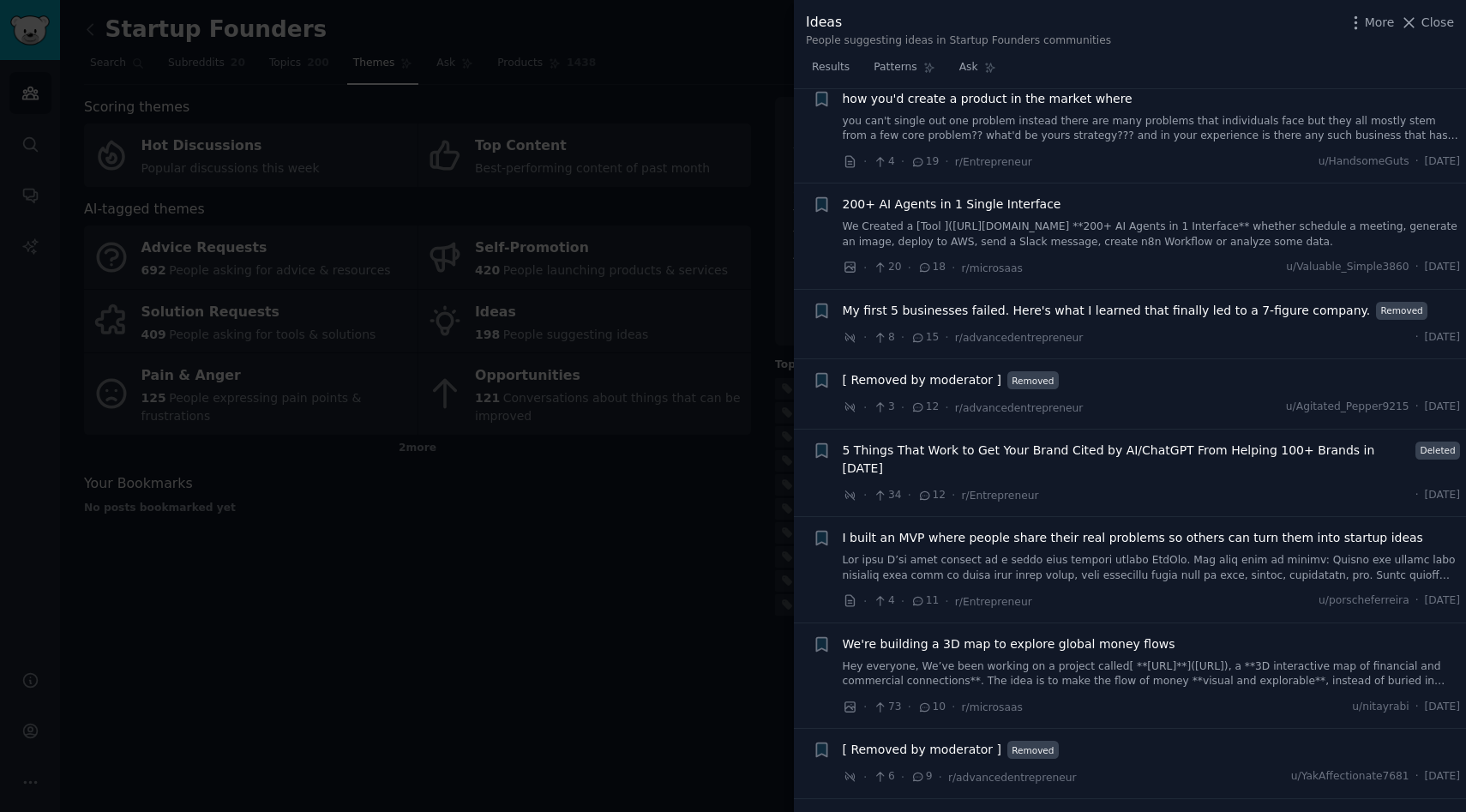
click at [1272, 529] on span "I built an MVP where people share their real problems so others can turn them i…" at bounding box center [1133, 538] width 580 height 18
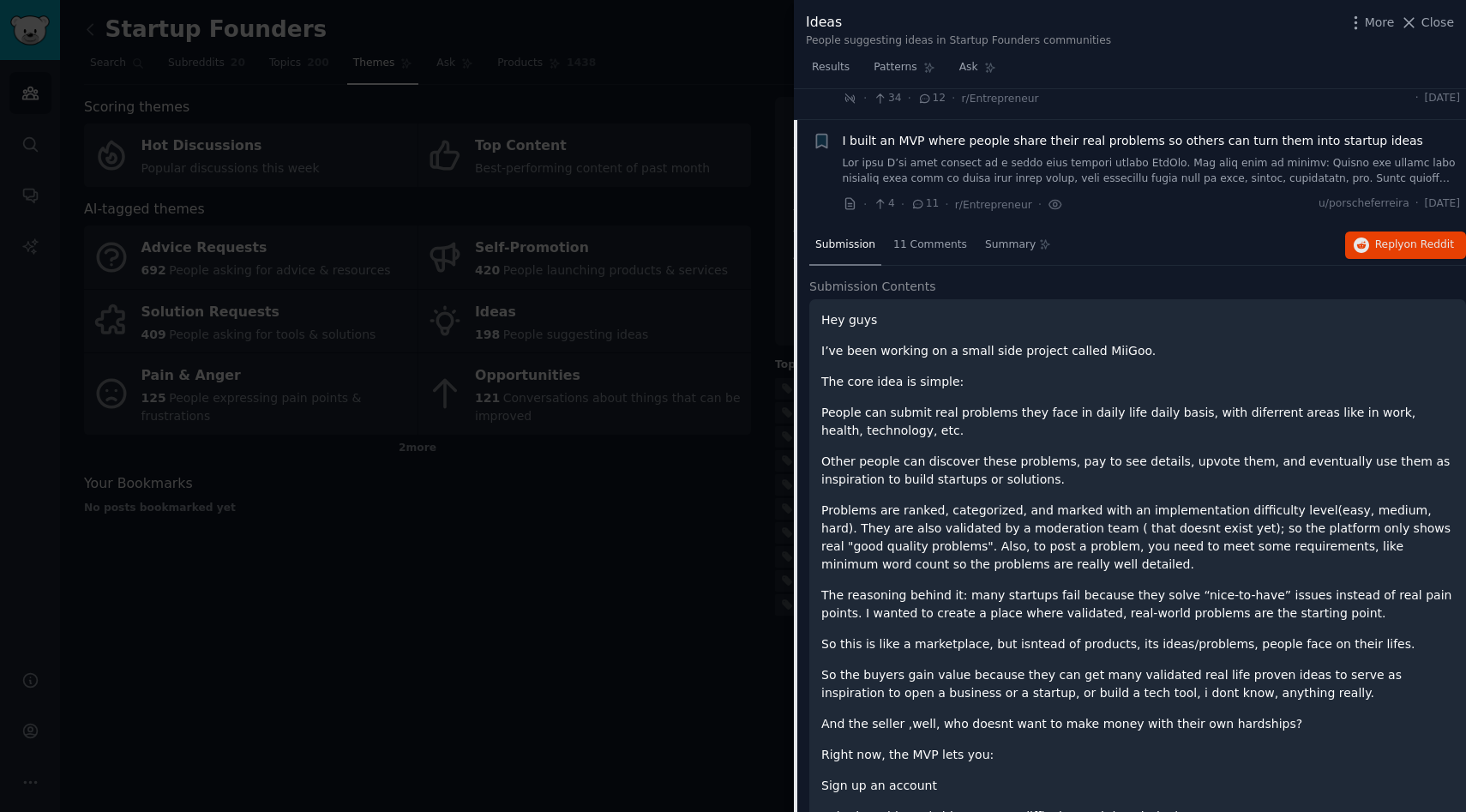
scroll to position [1238, 0]
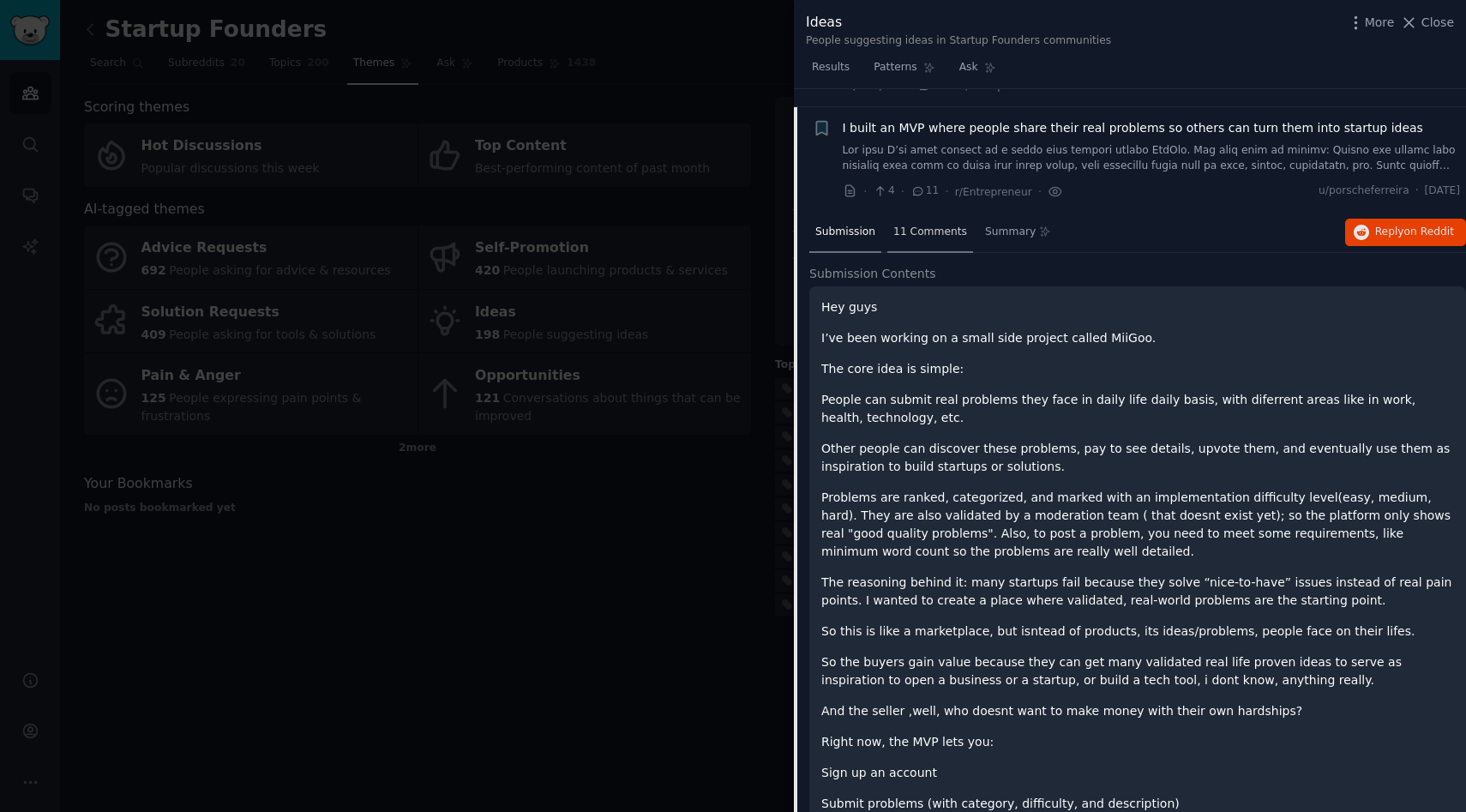
click at [914, 225] on span "11 Comments" at bounding box center [929, 232] width 74 height 15
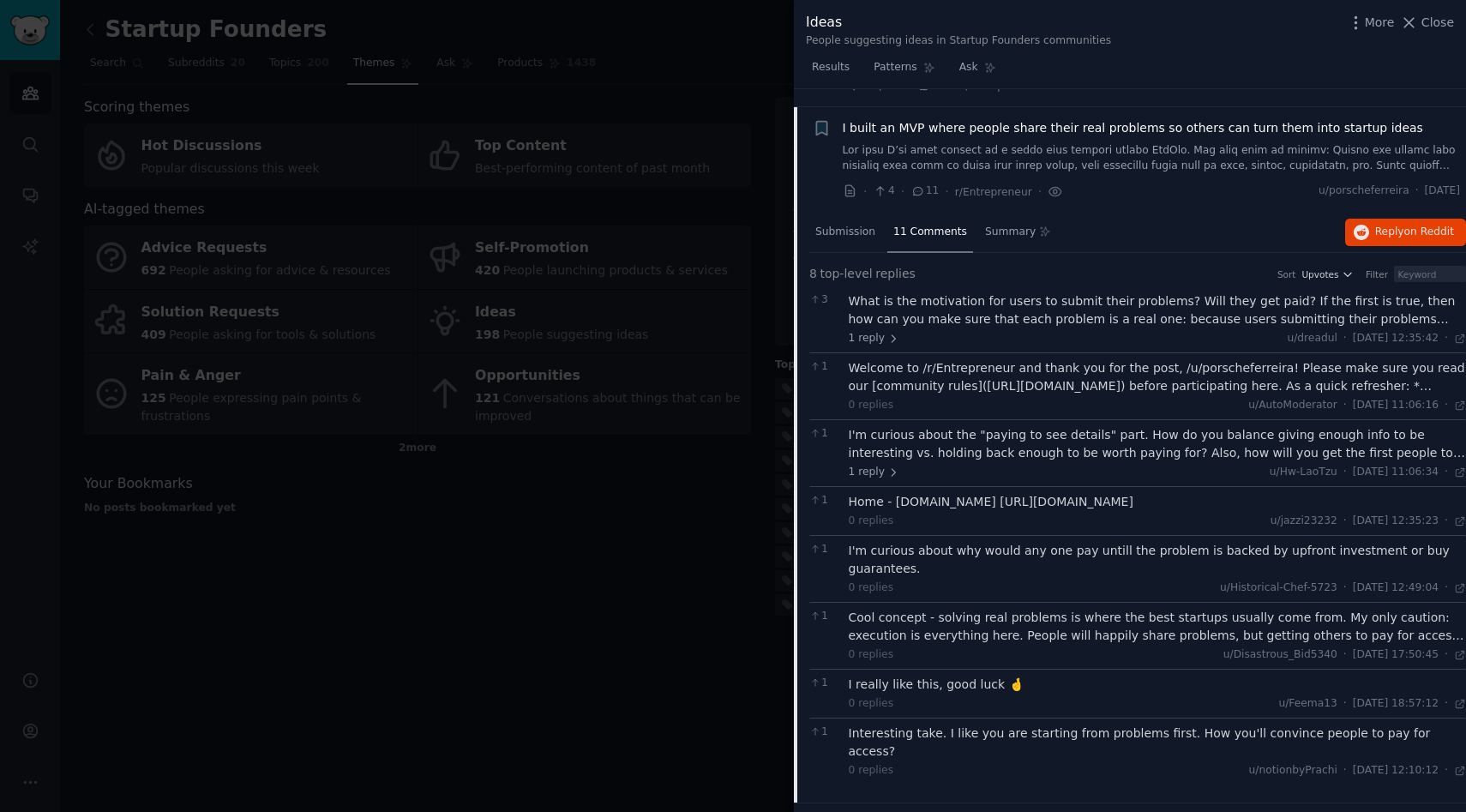
click at [991, 119] on span "I built an MVP where people share their real problems so others can turn them i…" at bounding box center [1133, 128] width 580 height 18
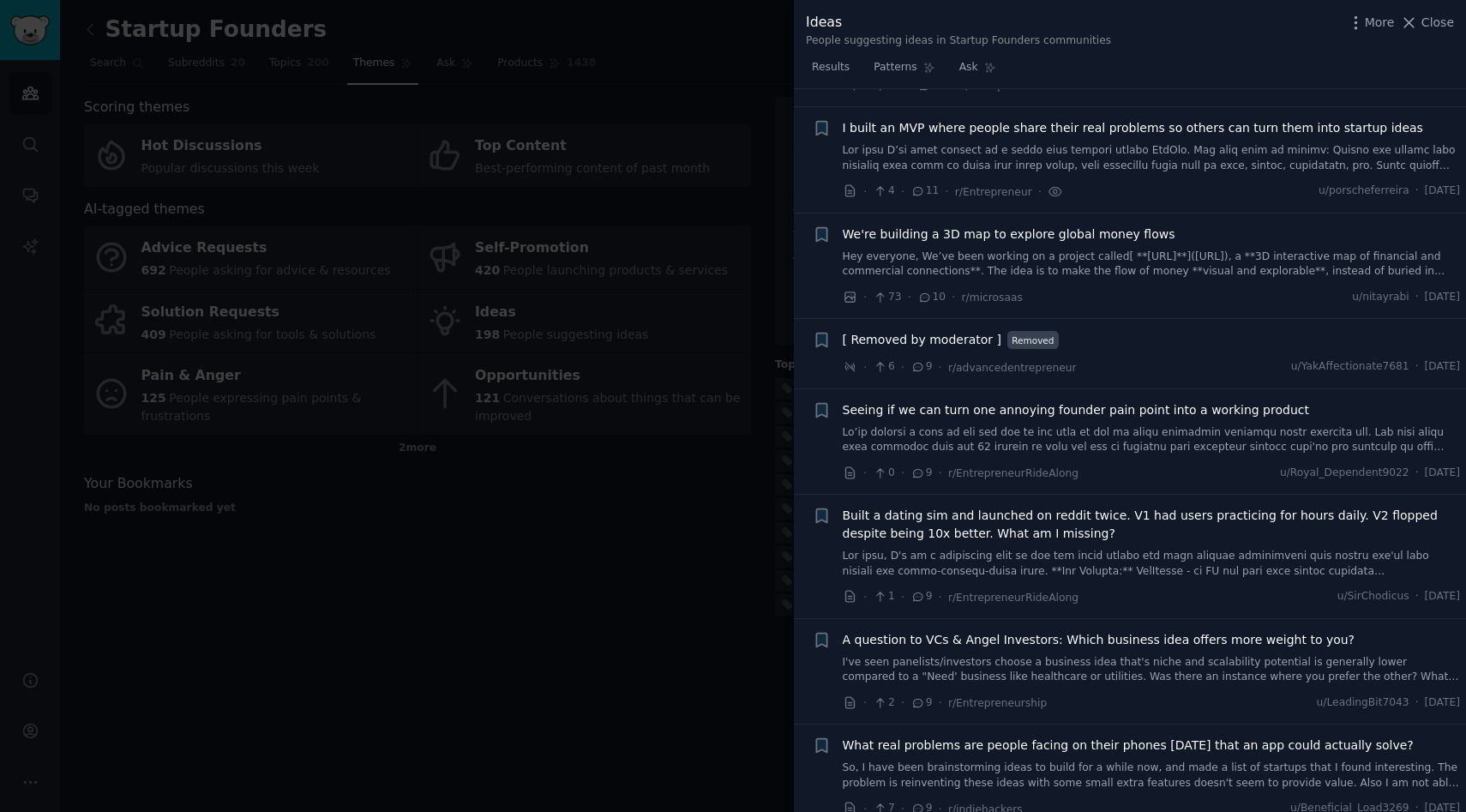
click at [986, 119] on span "I built an MVP where people share their real problems so others can turn them i…" at bounding box center [1133, 128] width 580 height 18
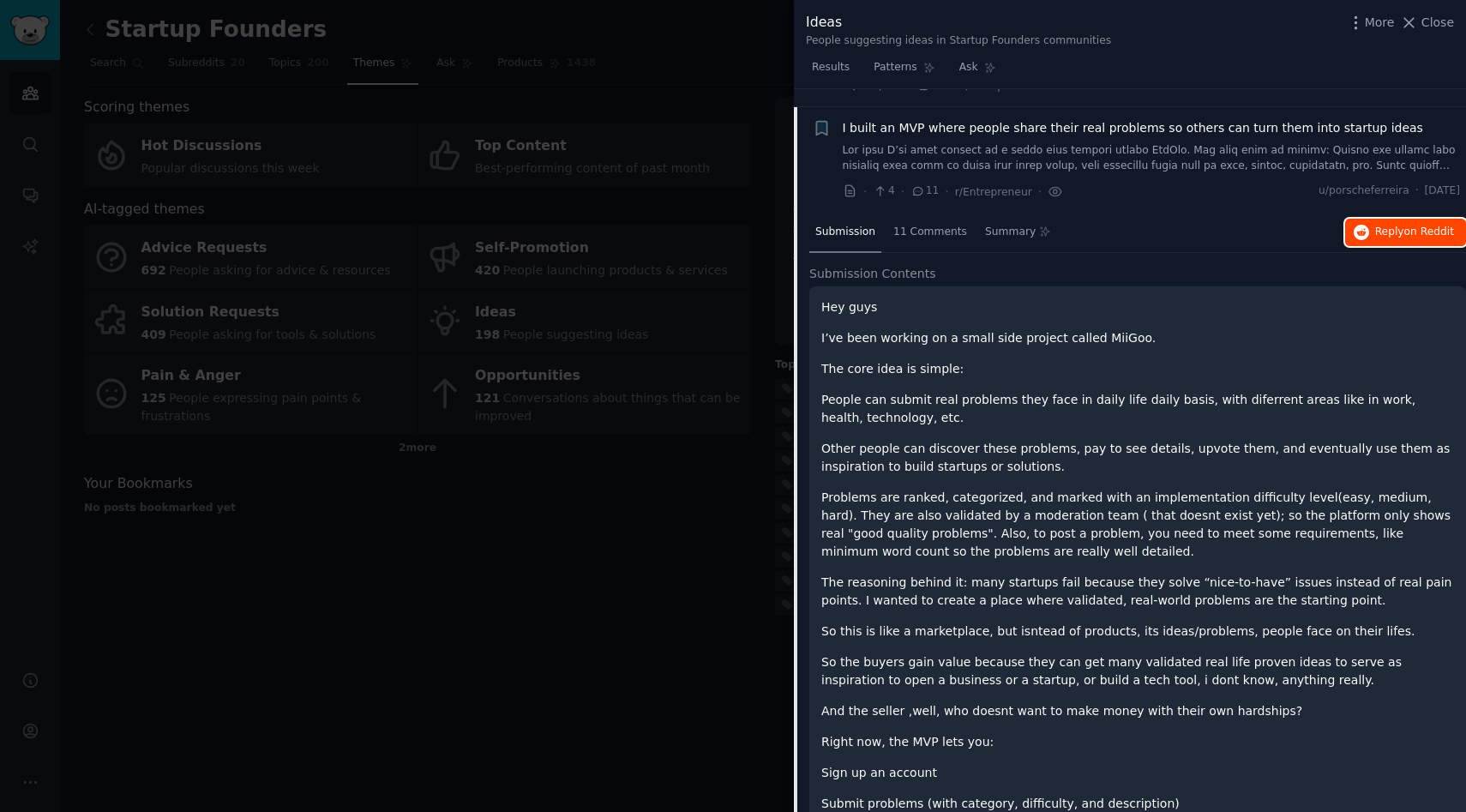
click at [1385, 225] on span "Reply on Reddit" at bounding box center [1414, 232] width 79 height 15
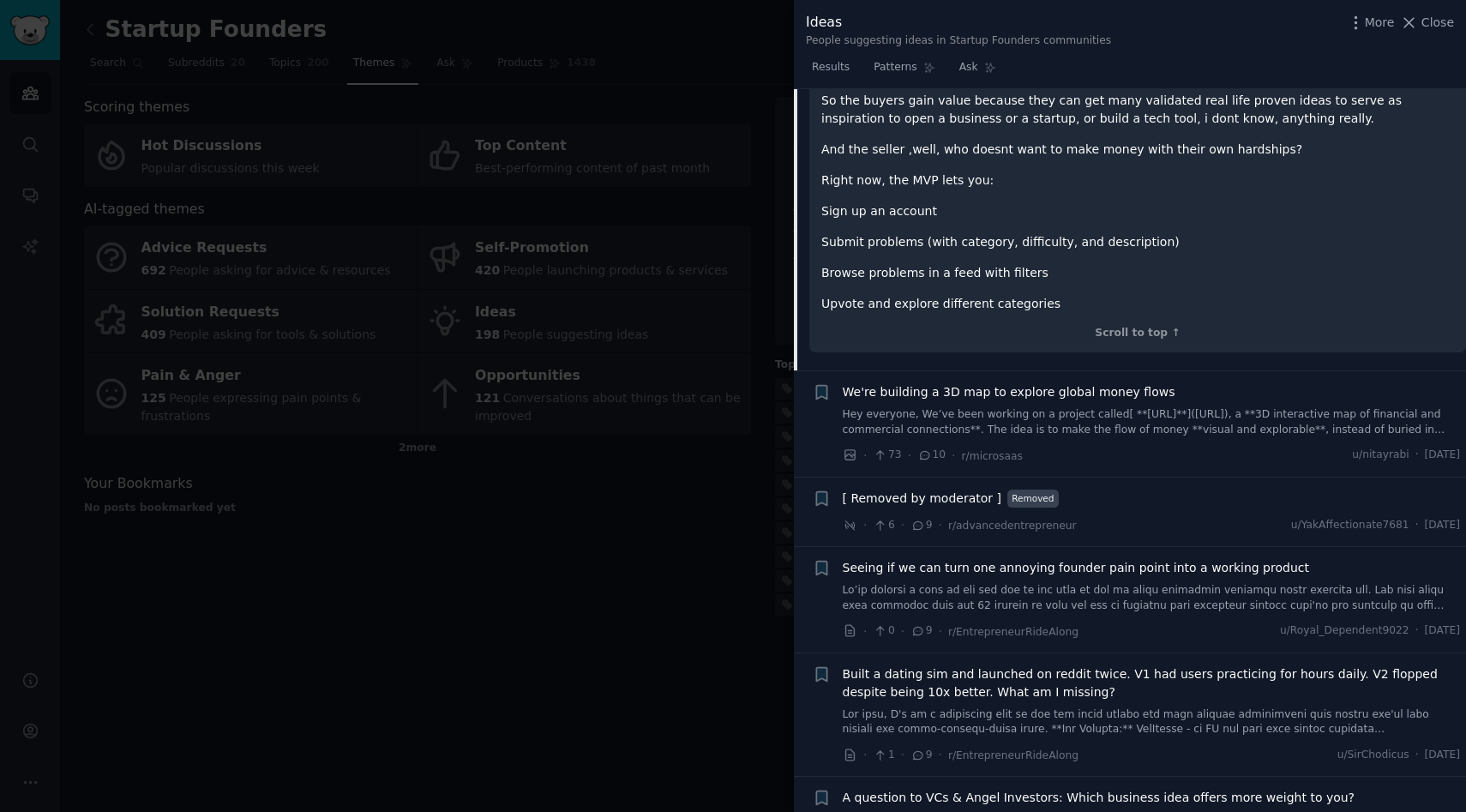
scroll to position [1801, 0]
click at [979, 557] on span "Seeing if we can turn one annoying founder pain point into a working product" at bounding box center [1076, 566] width 467 height 18
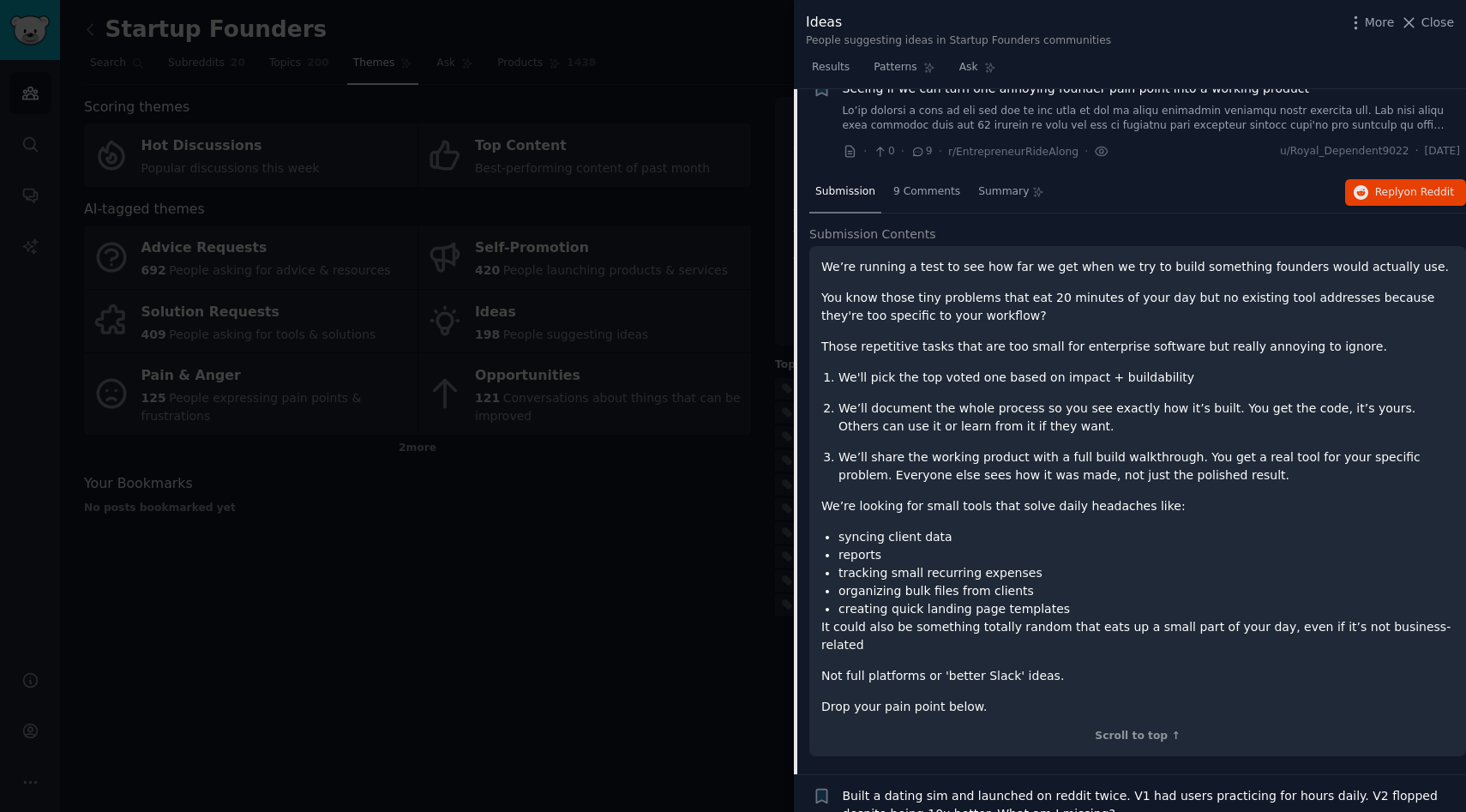
scroll to position [1519, 0]
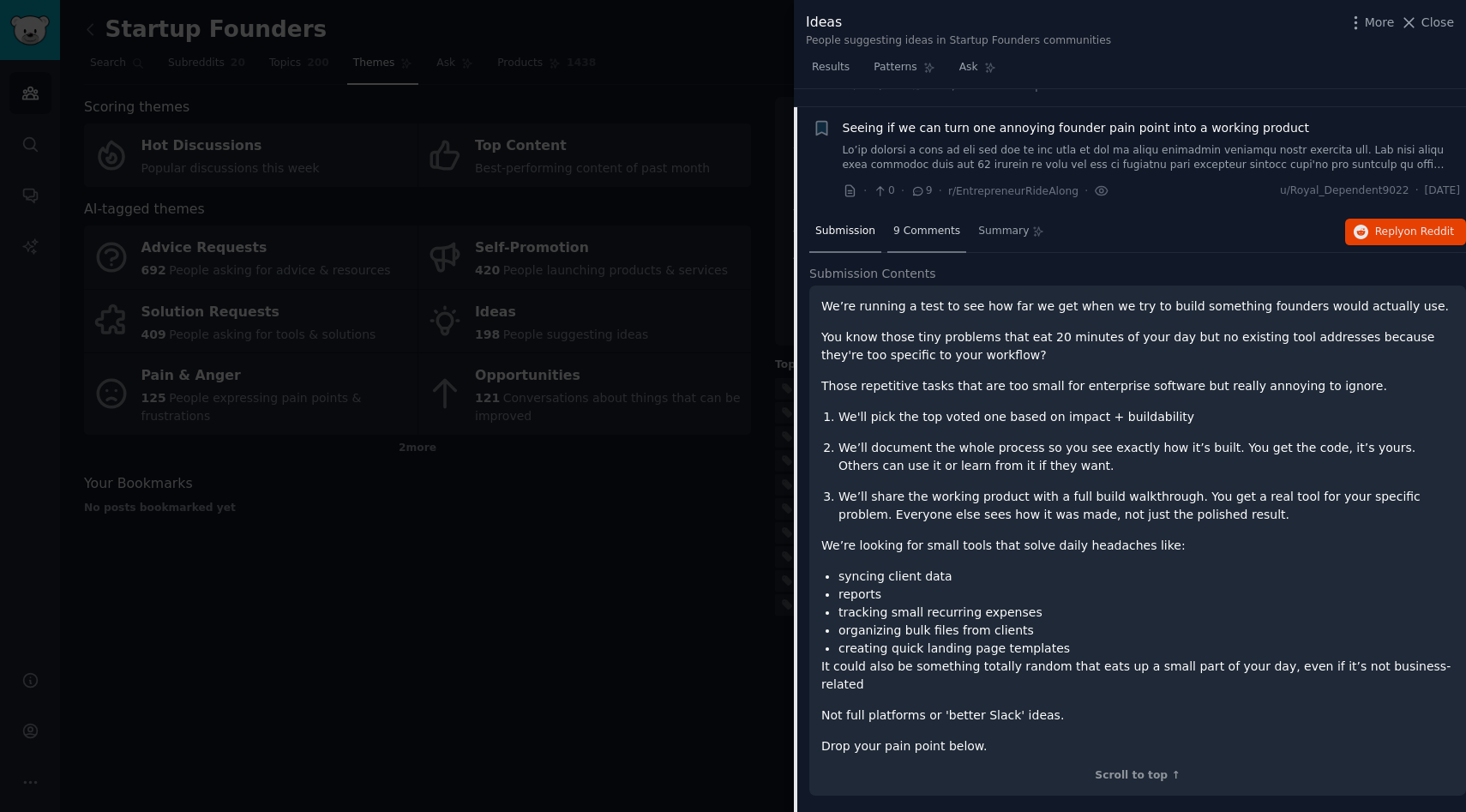
click at [925, 224] on span "9 Comments" at bounding box center [927, 231] width 67 height 15
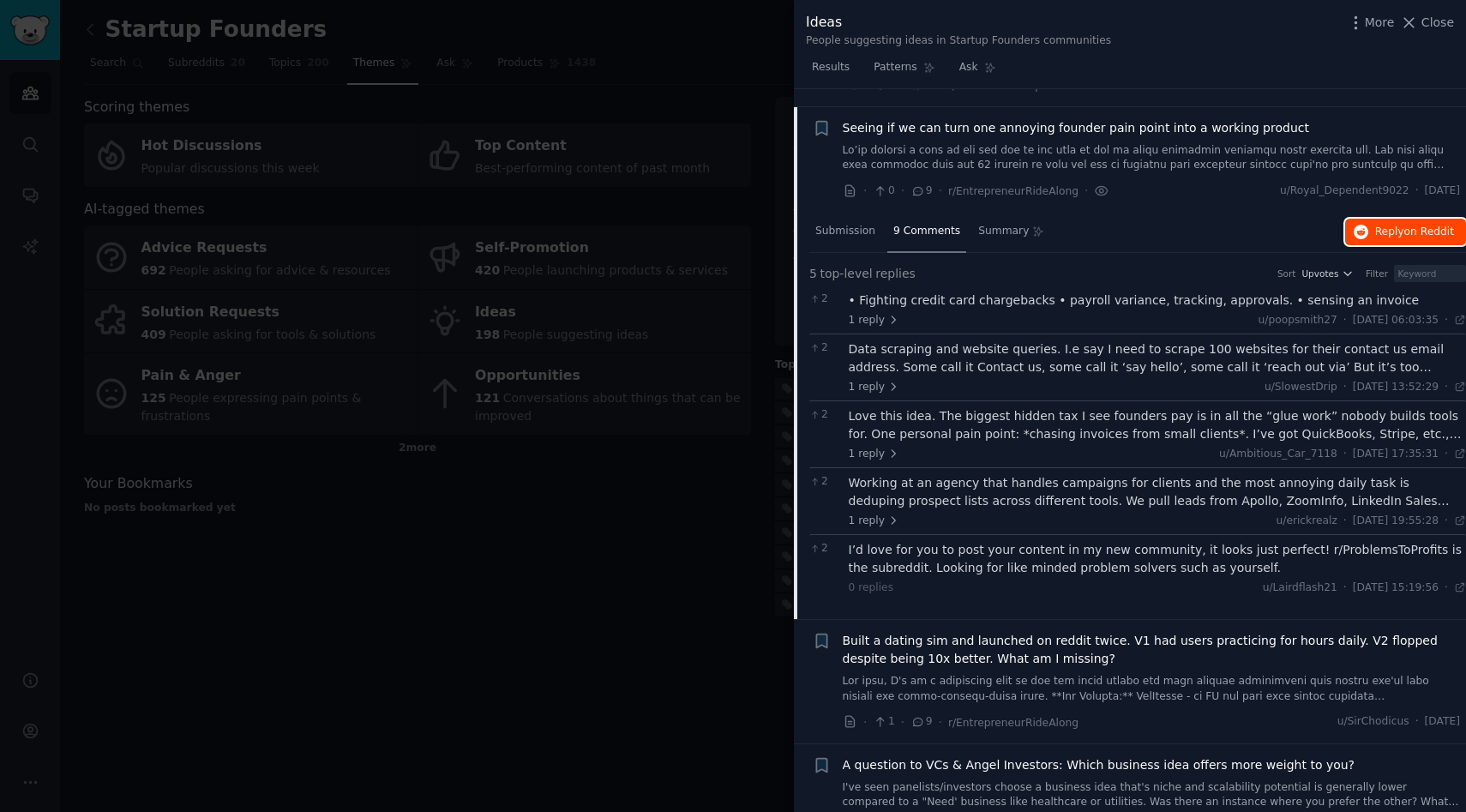
click at [1375, 225] on span "Reply on Reddit" at bounding box center [1414, 232] width 79 height 15
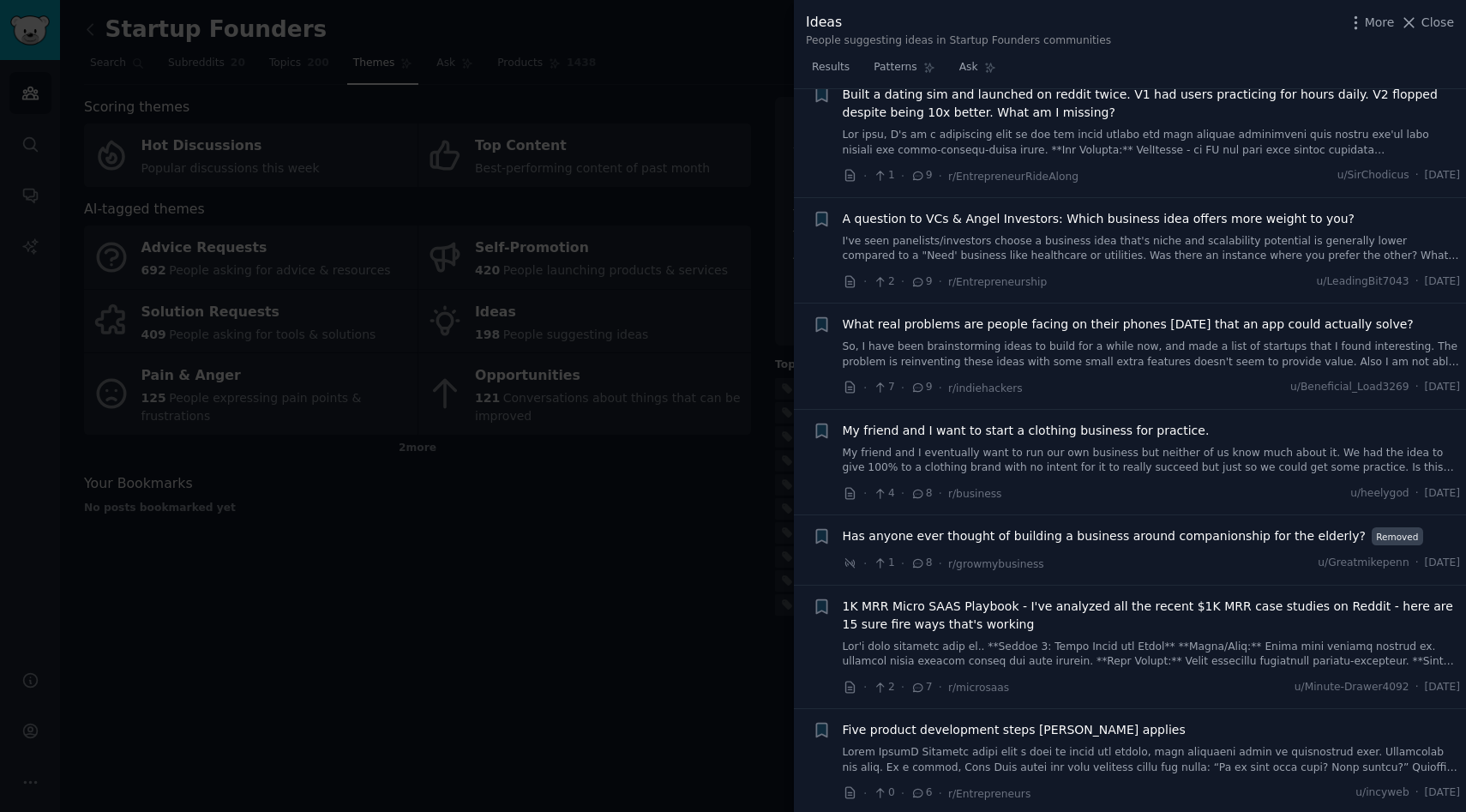
scroll to position [2095, 0]
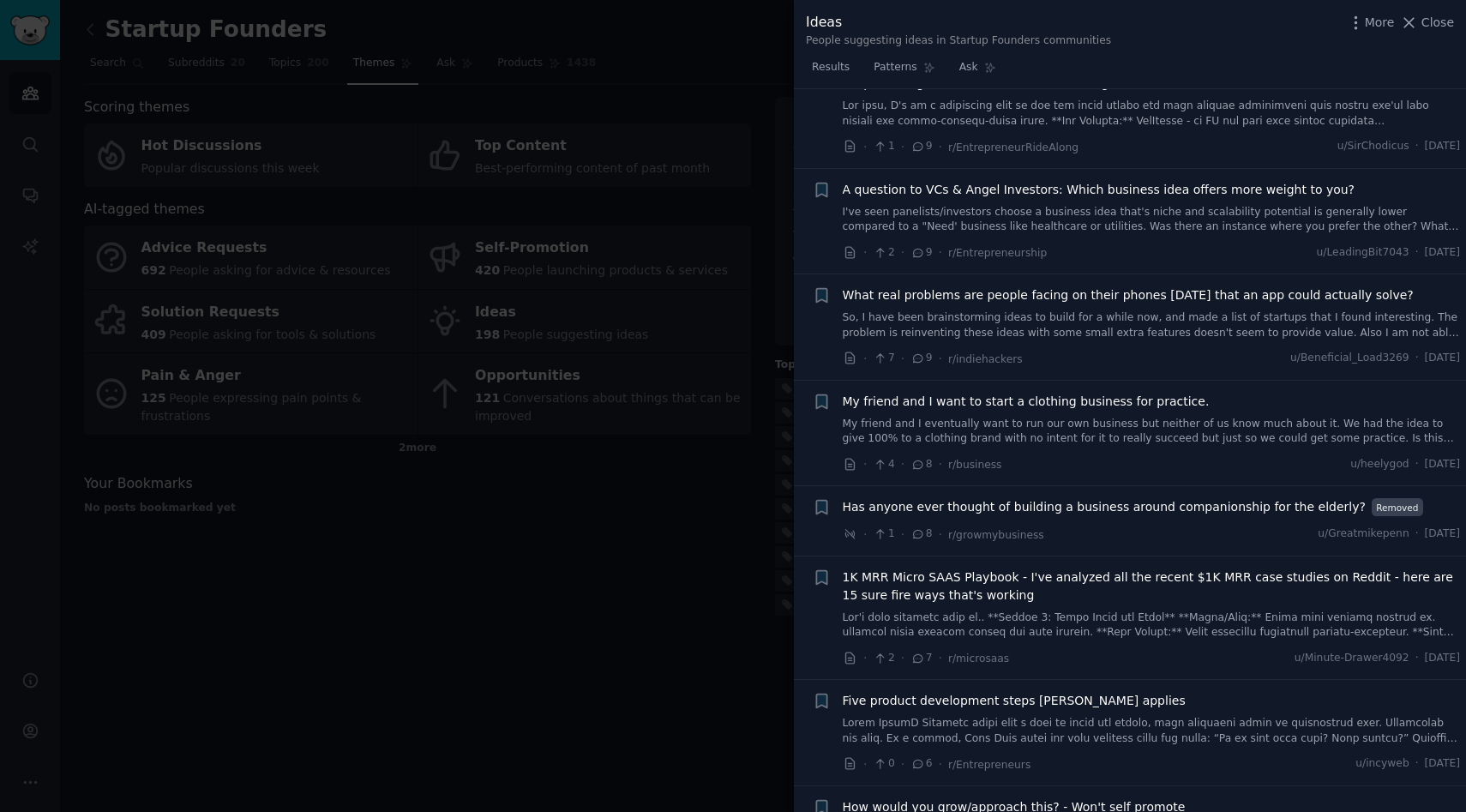
click at [930, 568] on span "1K MRR Micro SAAS Playbook - I've analyzed all the recent $1K MRR case studies …" at bounding box center [1152, 586] width 618 height 36
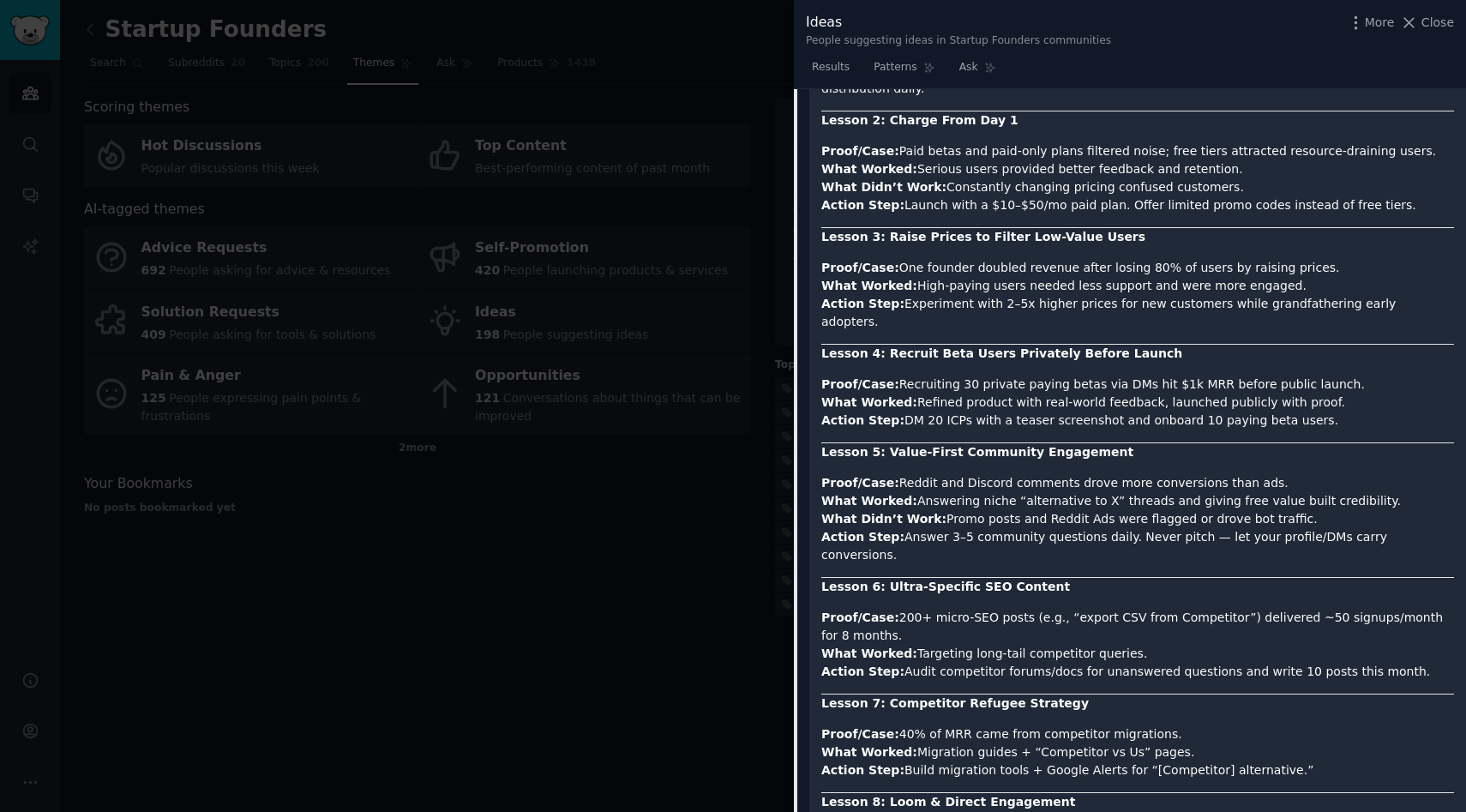
scroll to position [2851, 0]
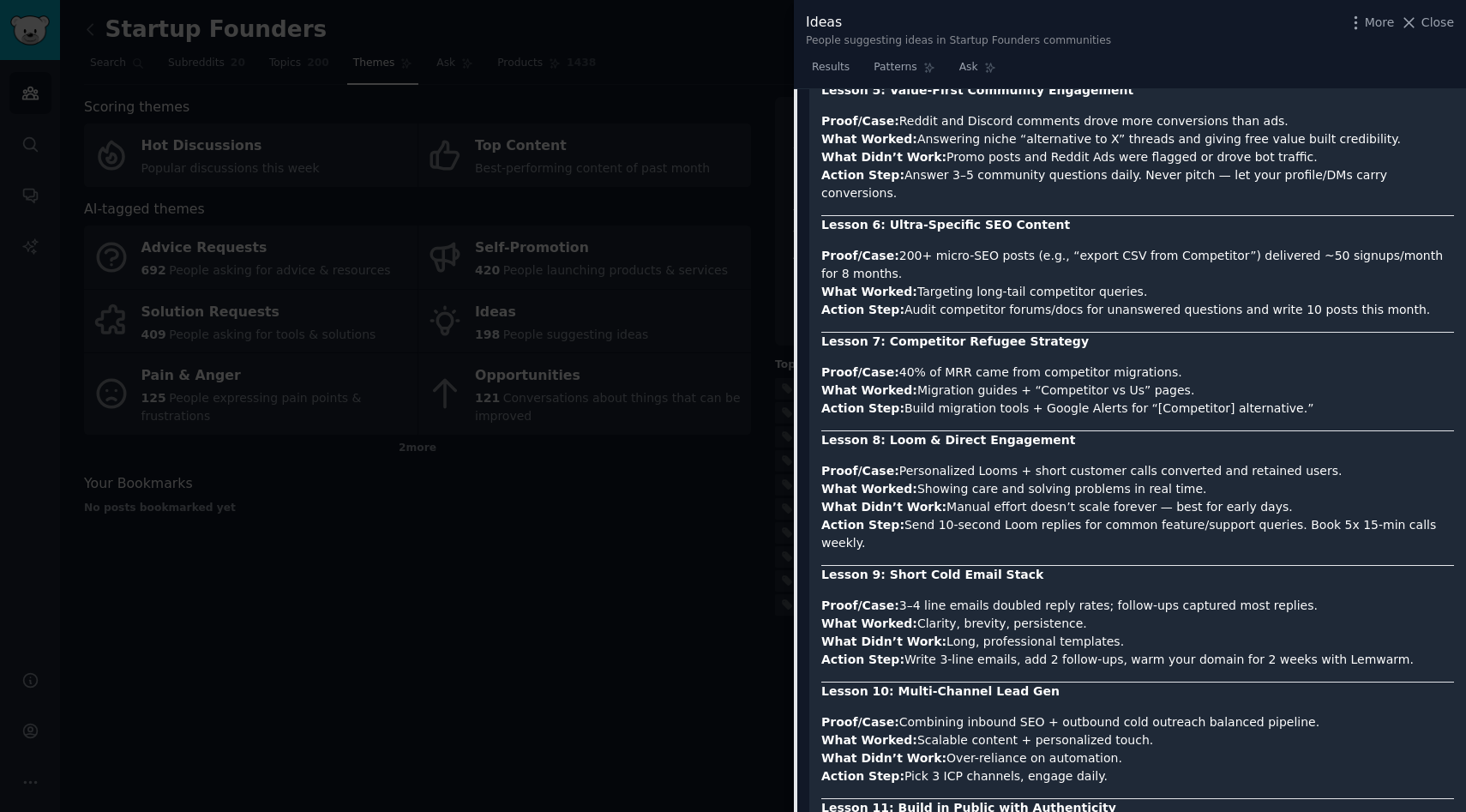
click at [694, 667] on div at bounding box center [733, 406] width 1466 height 812
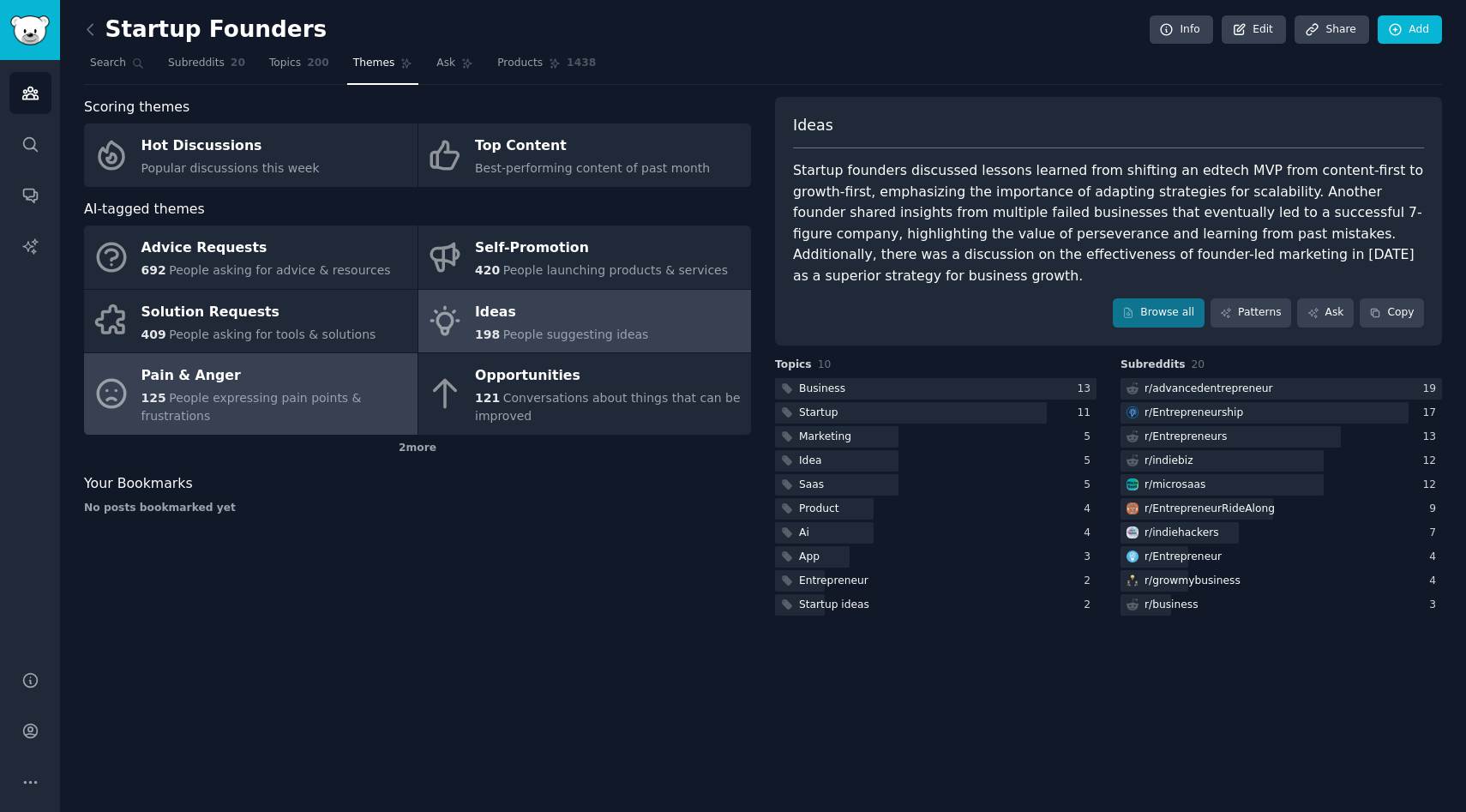
click at [256, 400] on span "People expressing pain points & frustrations" at bounding box center [252, 406] width 220 height 32
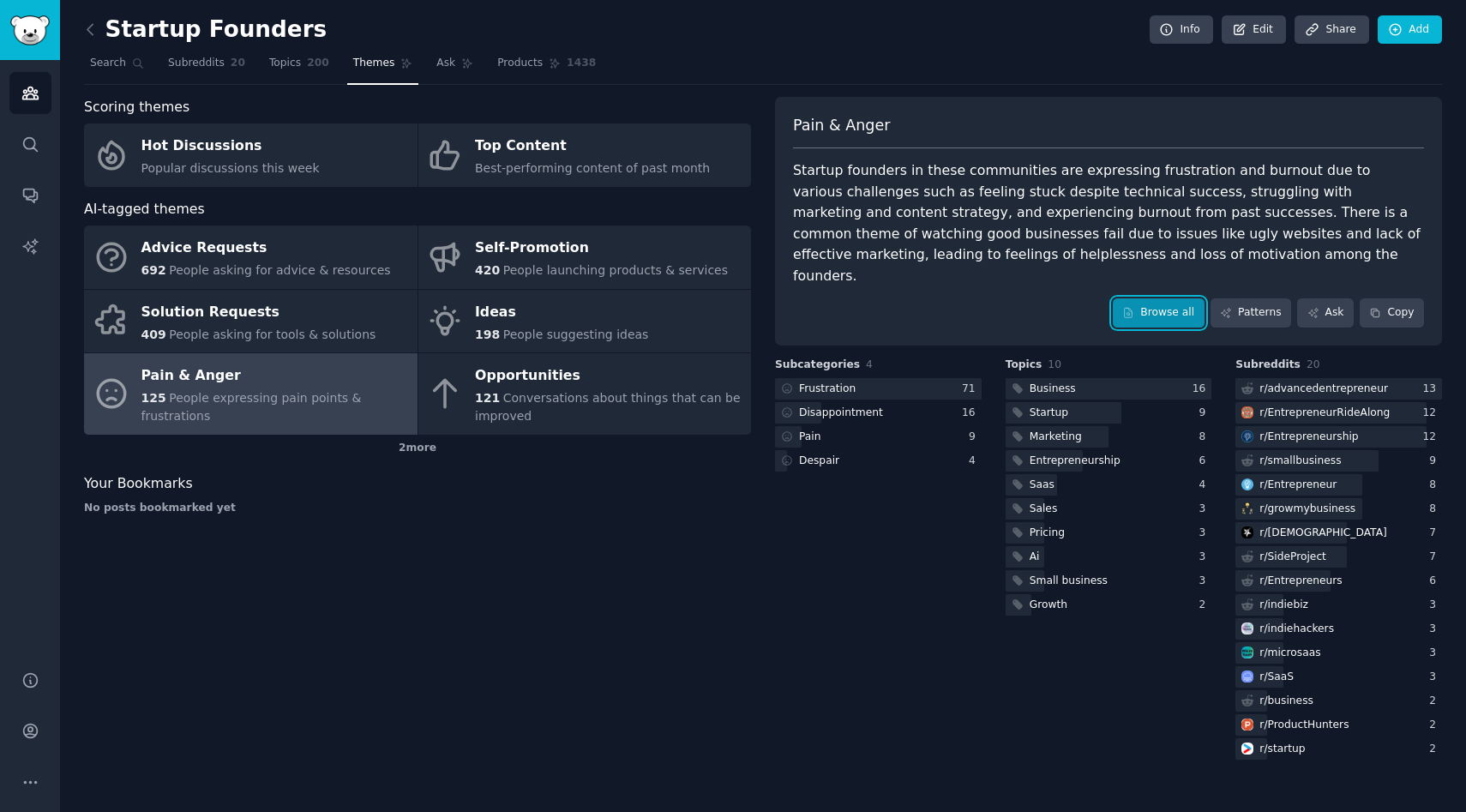
click at [1146, 298] on link "Browse all" at bounding box center [1159, 313] width 92 height 29
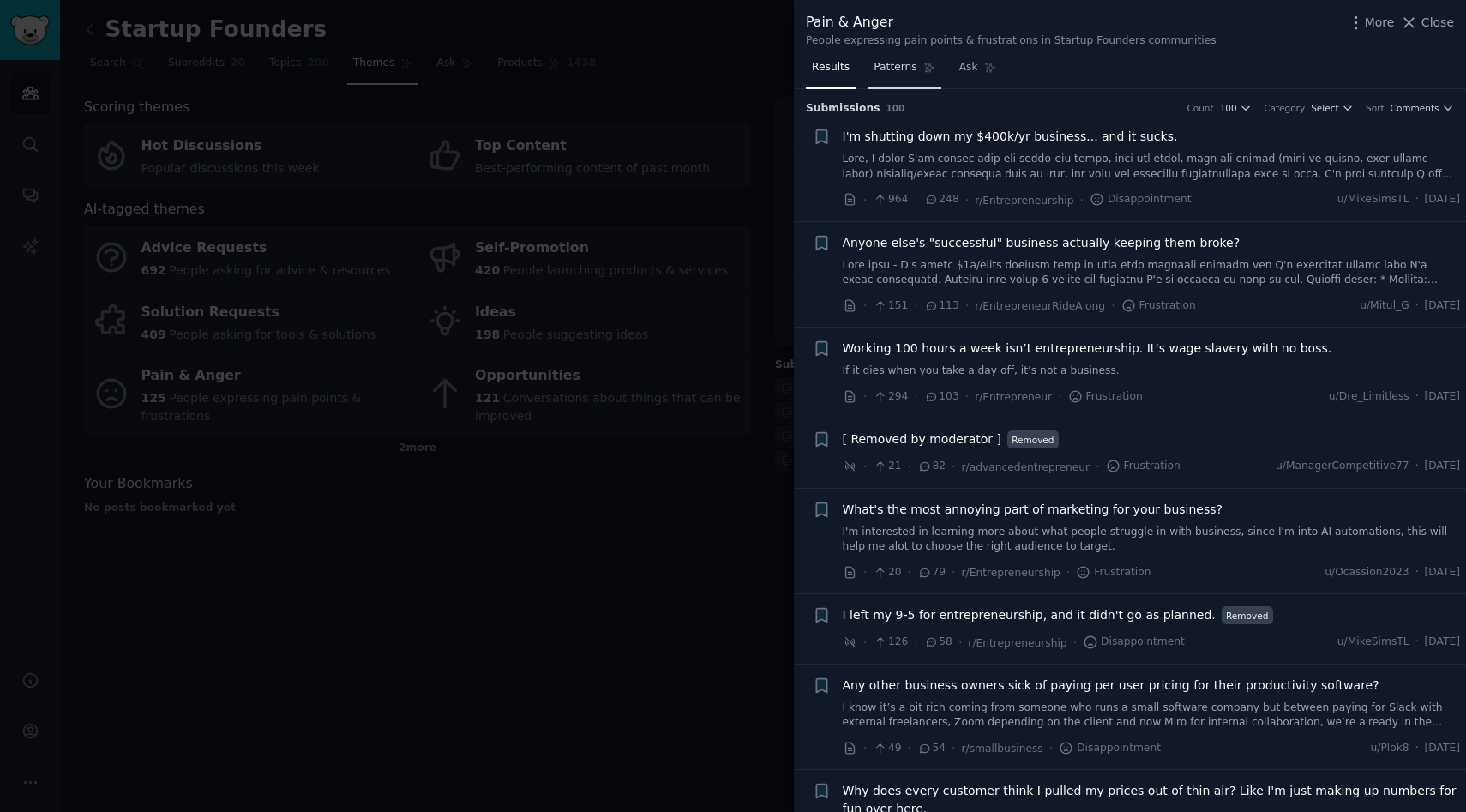
click at [894, 68] on span "Patterns" at bounding box center [895, 67] width 43 height 15
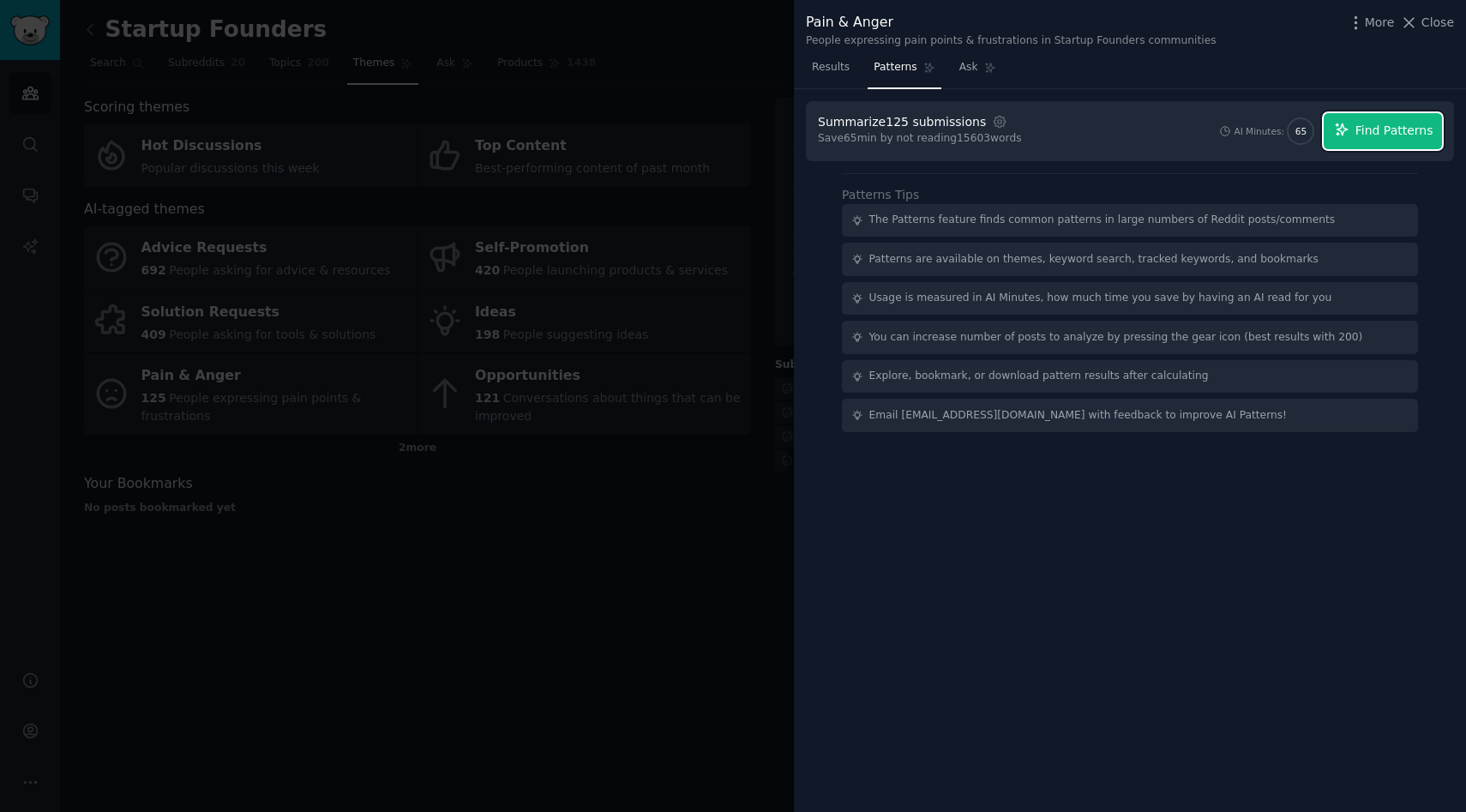
click at [1392, 137] on span "Find Patterns" at bounding box center [1394, 131] width 78 height 18
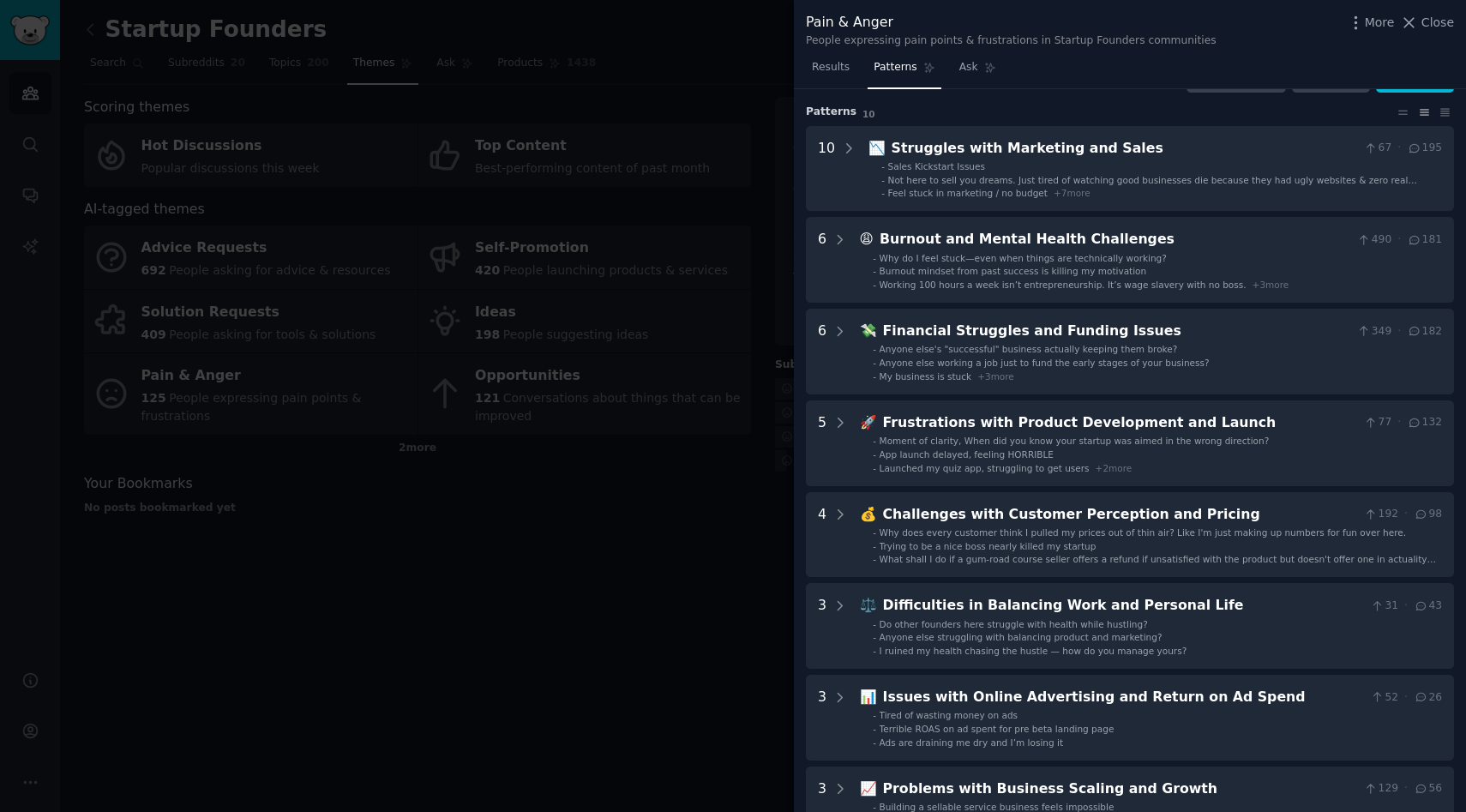
scroll to position [74, 0]
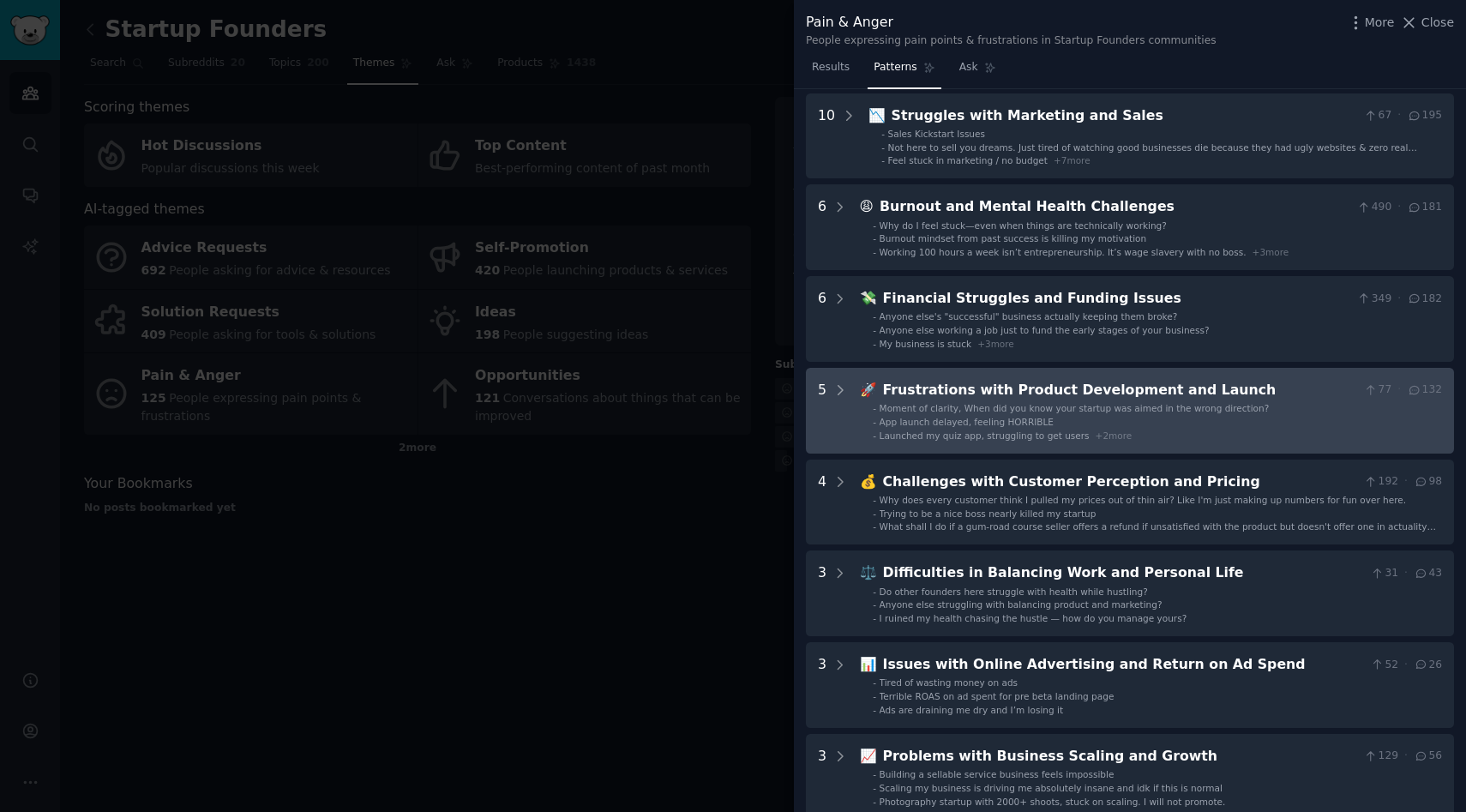
click at [1040, 380] on div "Frustrations with Product Development and Launch" at bounding box center [1120, 391] width 475 height 22
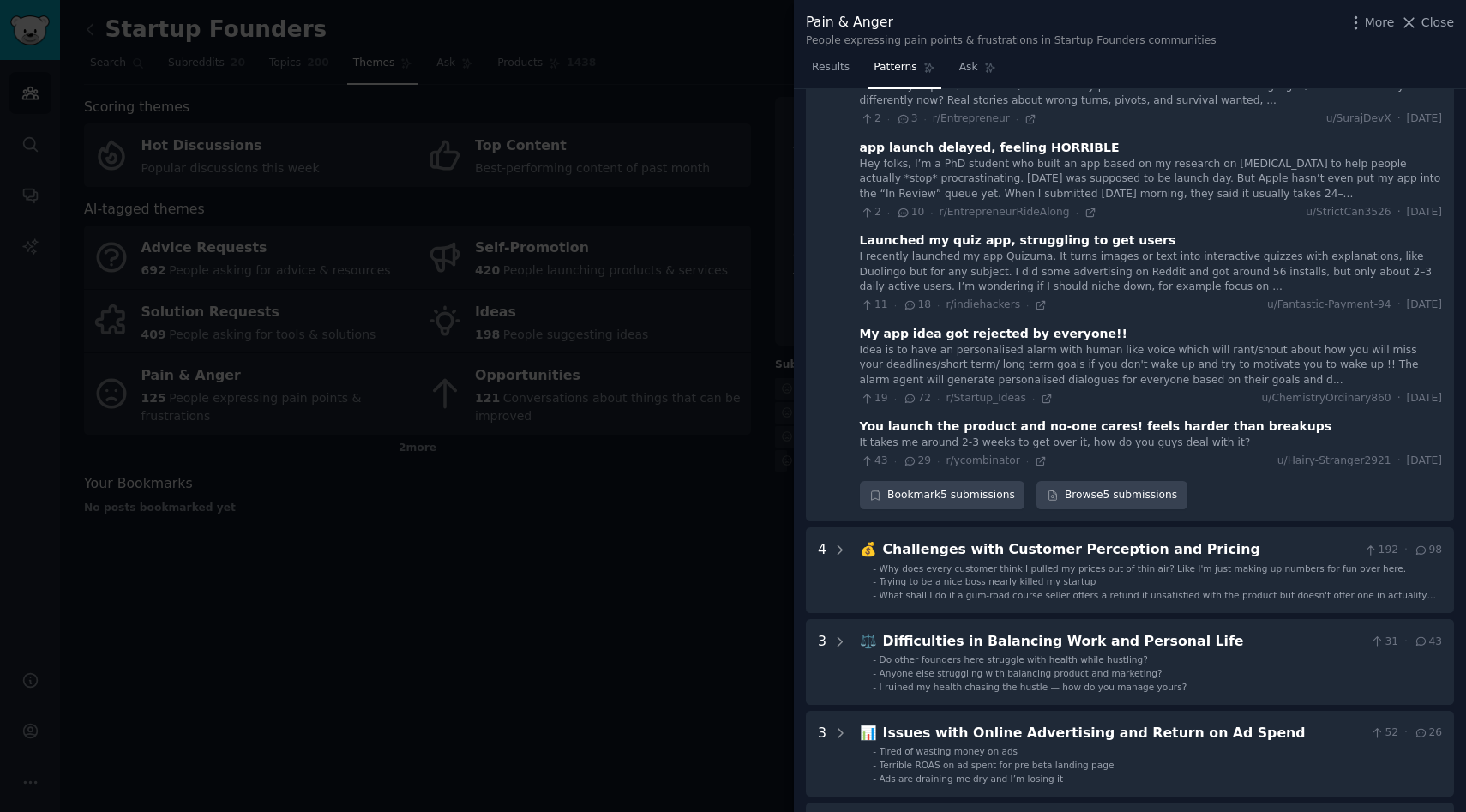
scroll to position [460, 0]
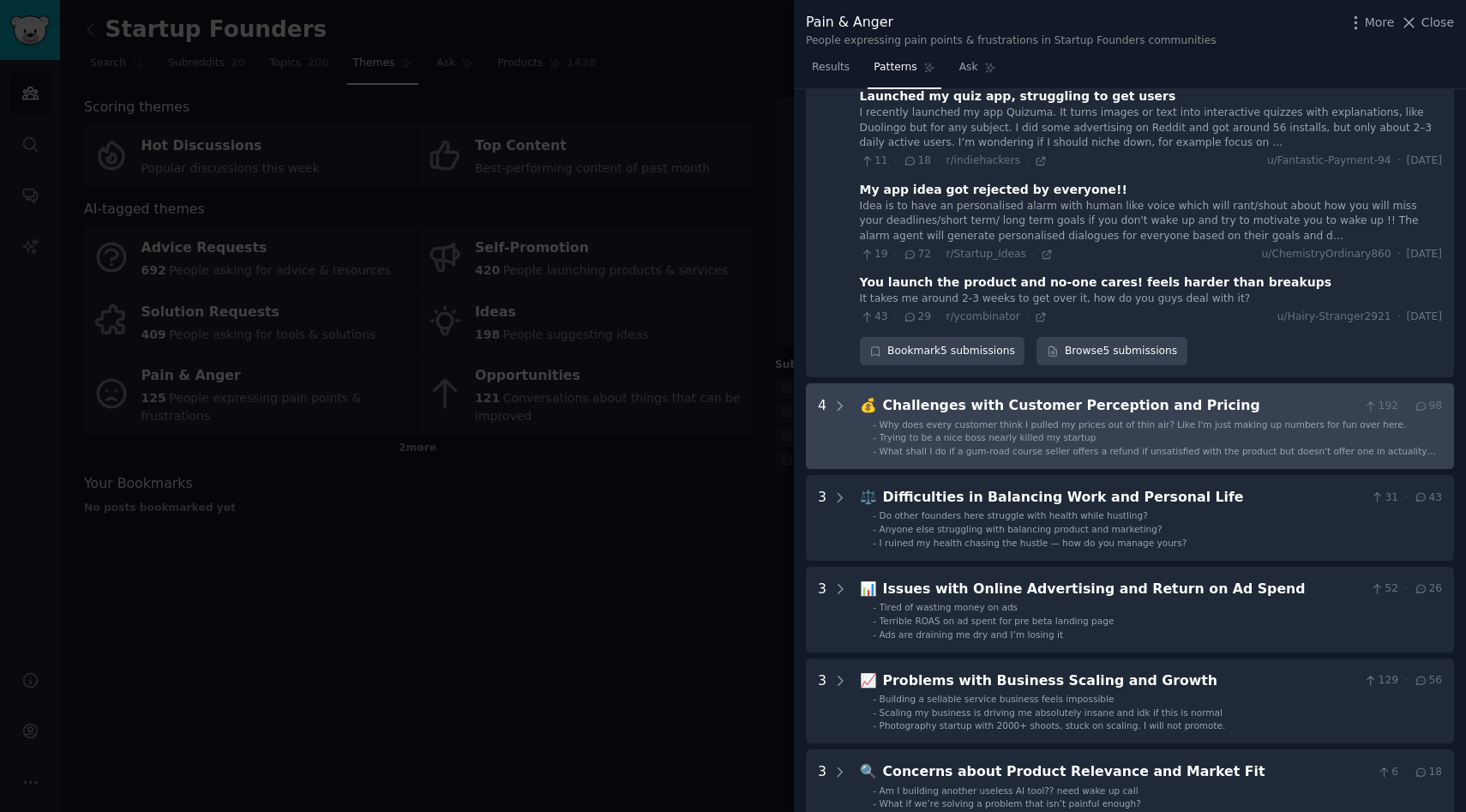
click at [1149, 396] on div "Challenges with Customer Perception and Pricing" at bounding box center [1120, 406] width 475 height 22
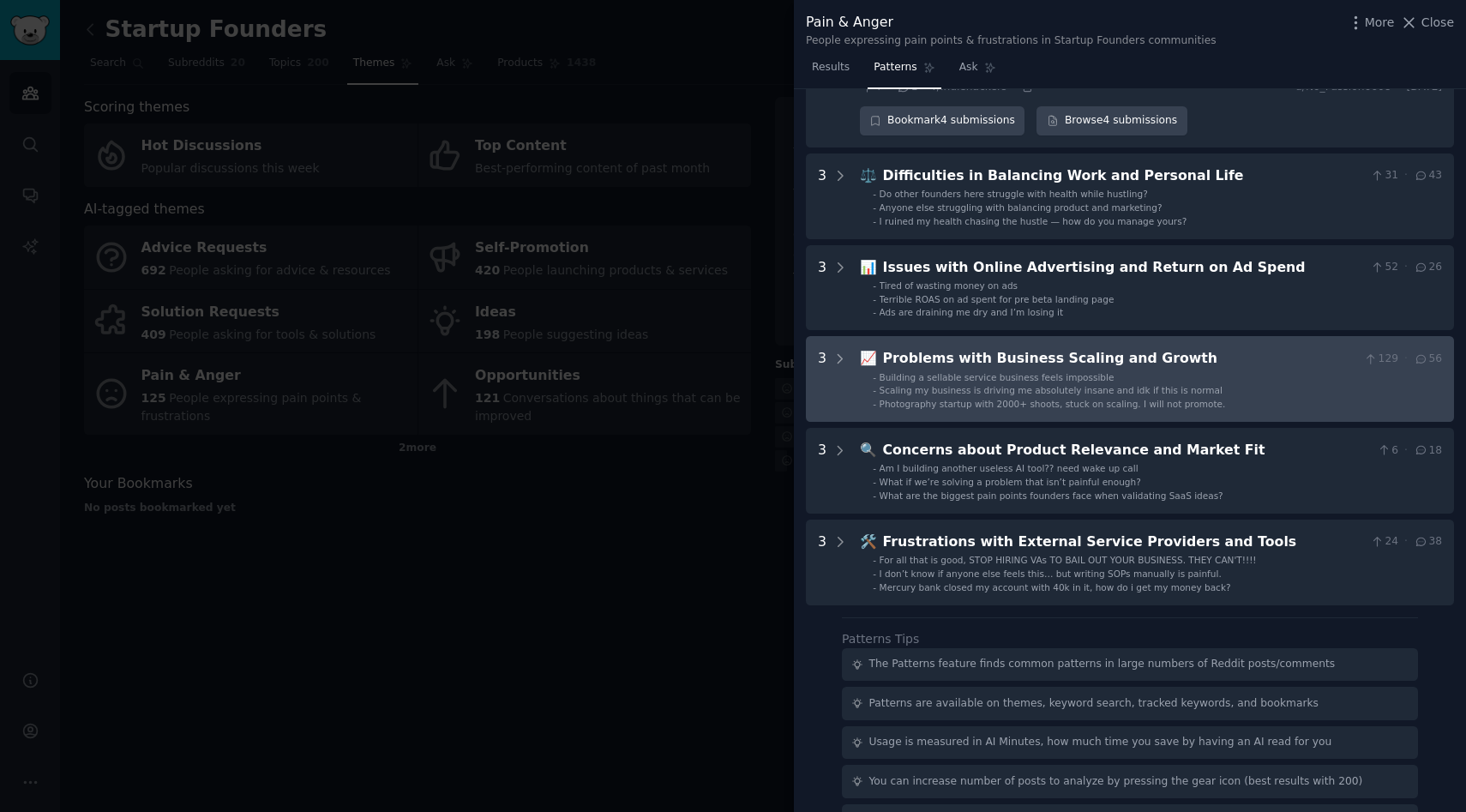
scroll to position [1323, 0]
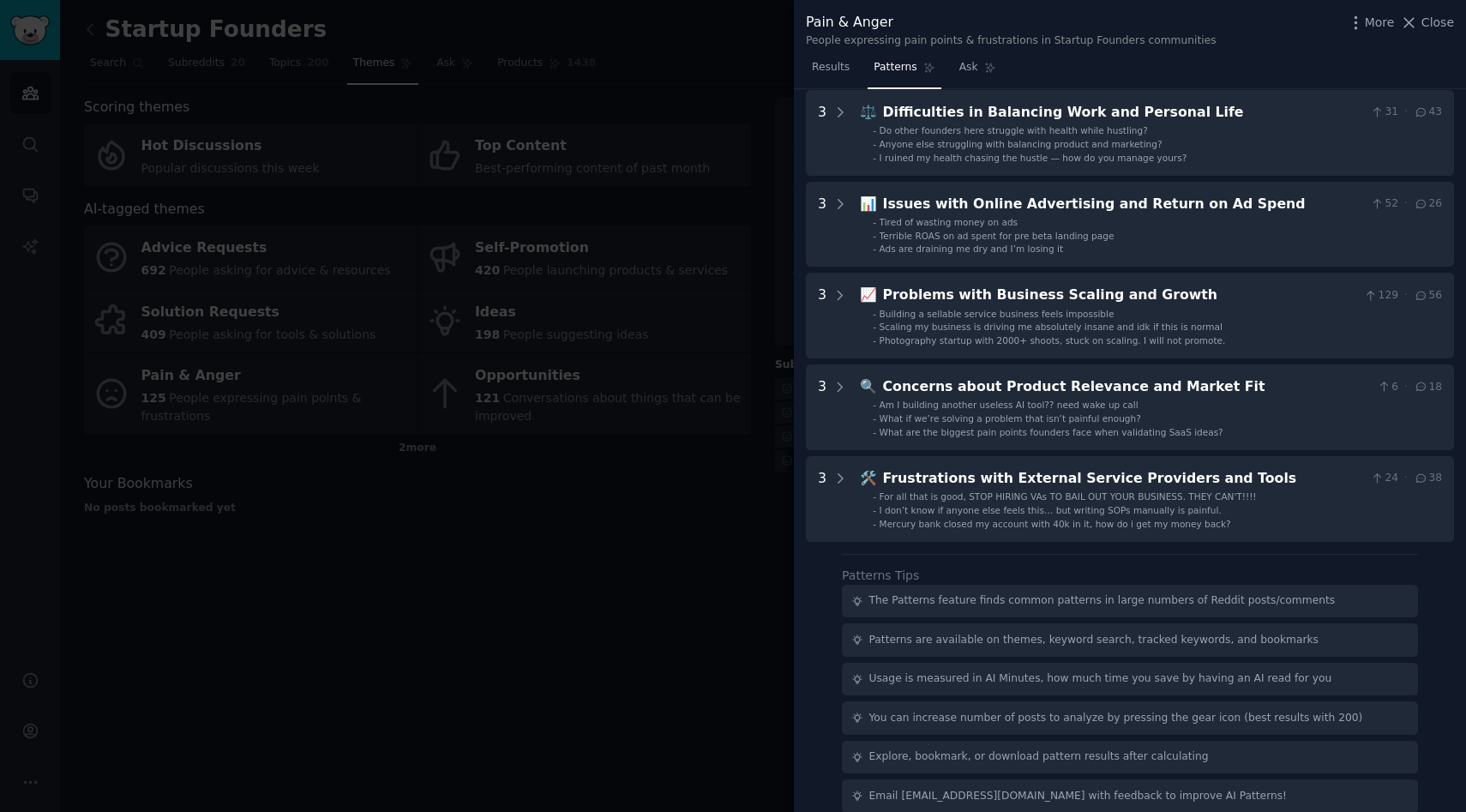
click at [671, 543] on div at bounding box center [733, 406] width 1466 height 812
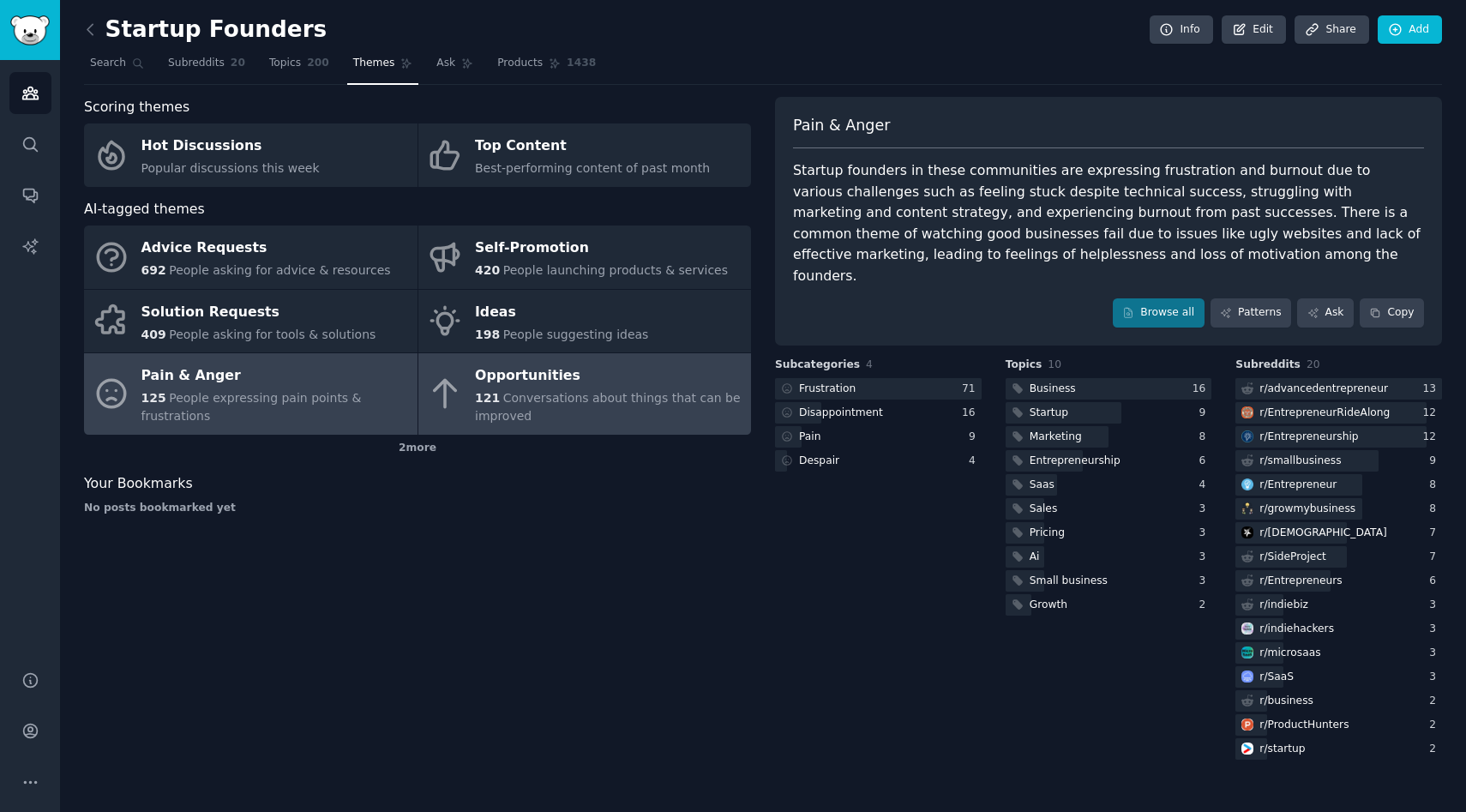
click at [532, 377] on div "Opportunities" at bounding box center [608, 376] width 267 height 27
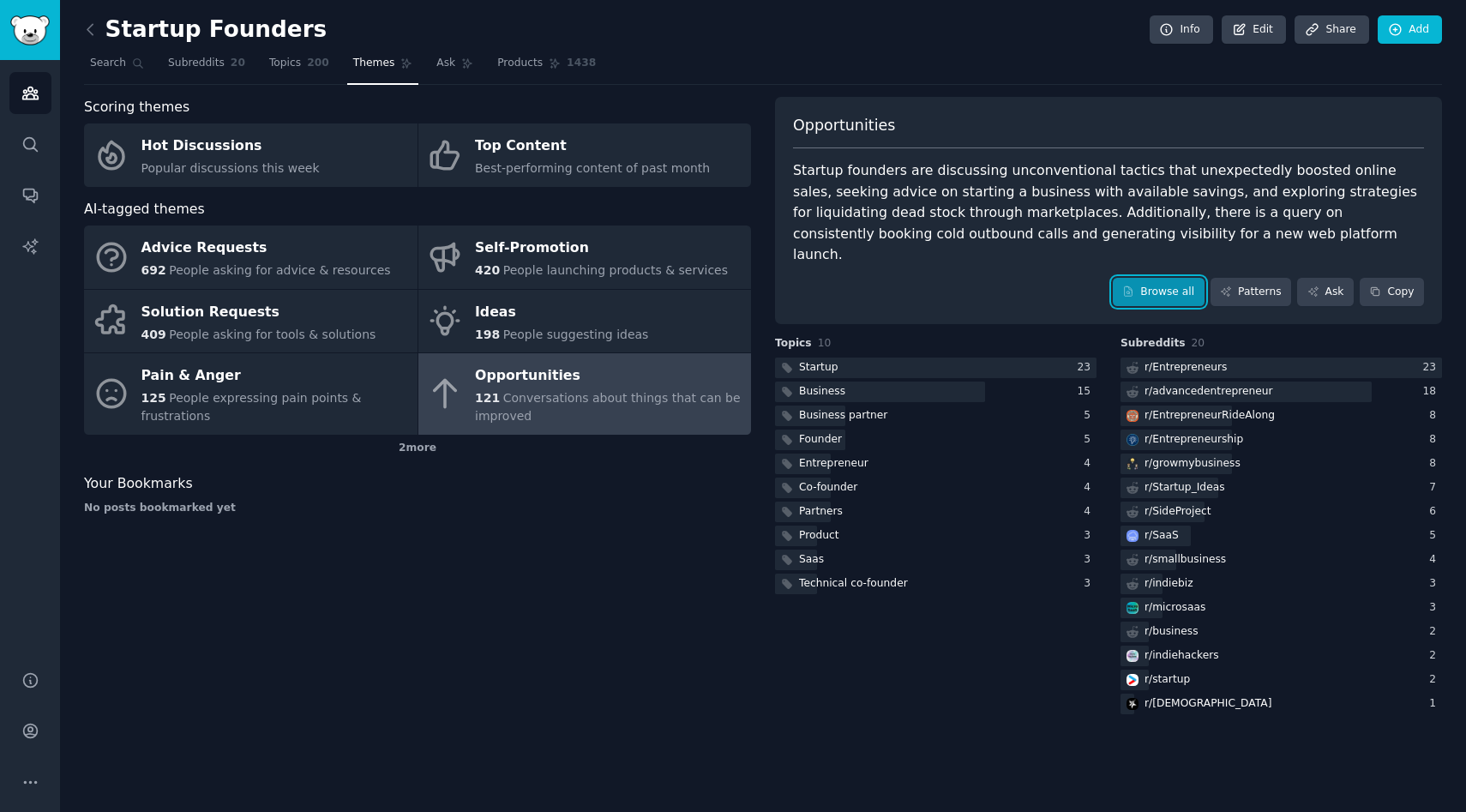
click at [1148, 277] on link "Browse all" at bounding box center [1159, 292] width 92 height 29
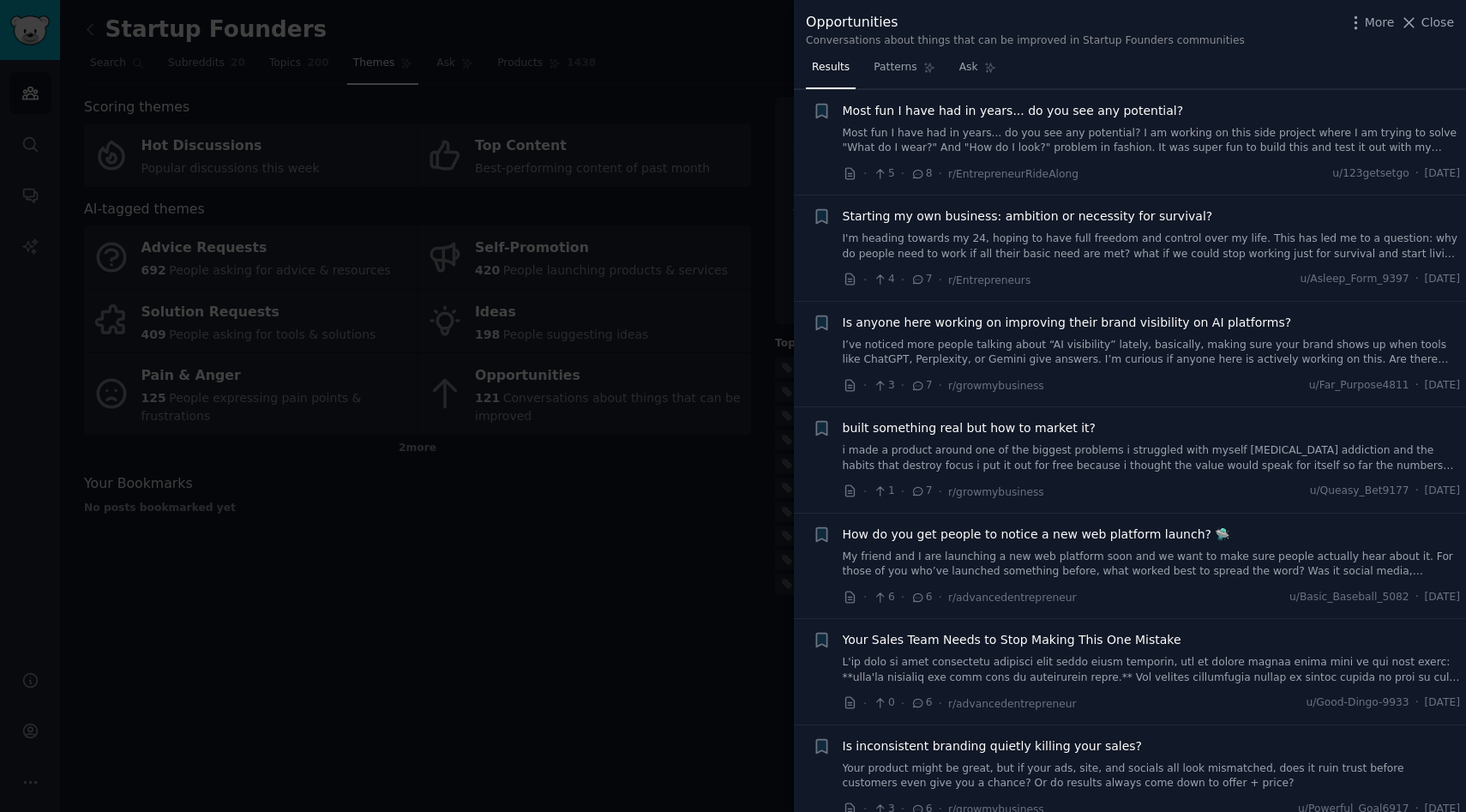
scroll to position [1551, 0]
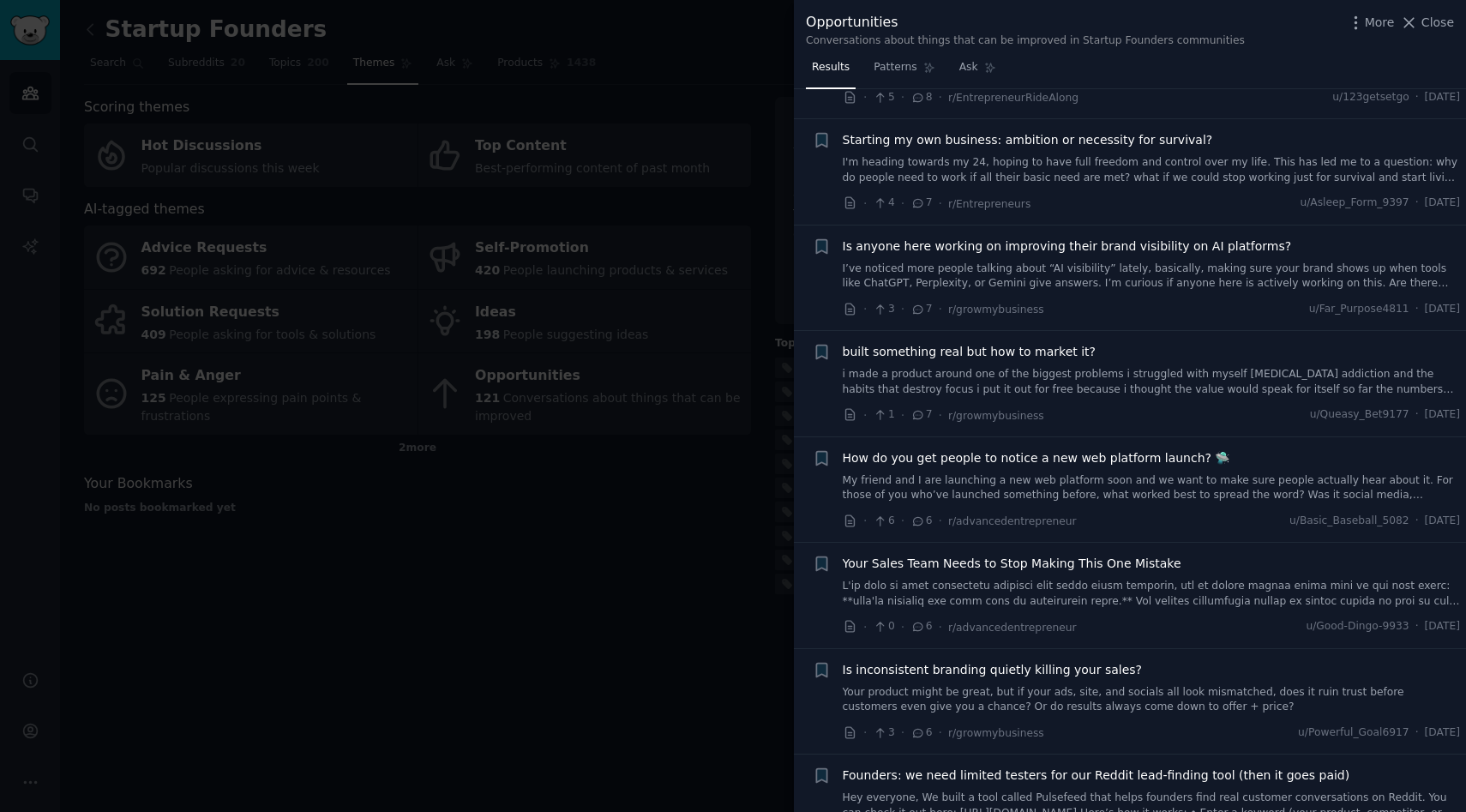
click at [702, 635] on div at bounding box center [733, 406] width 1466 height 812
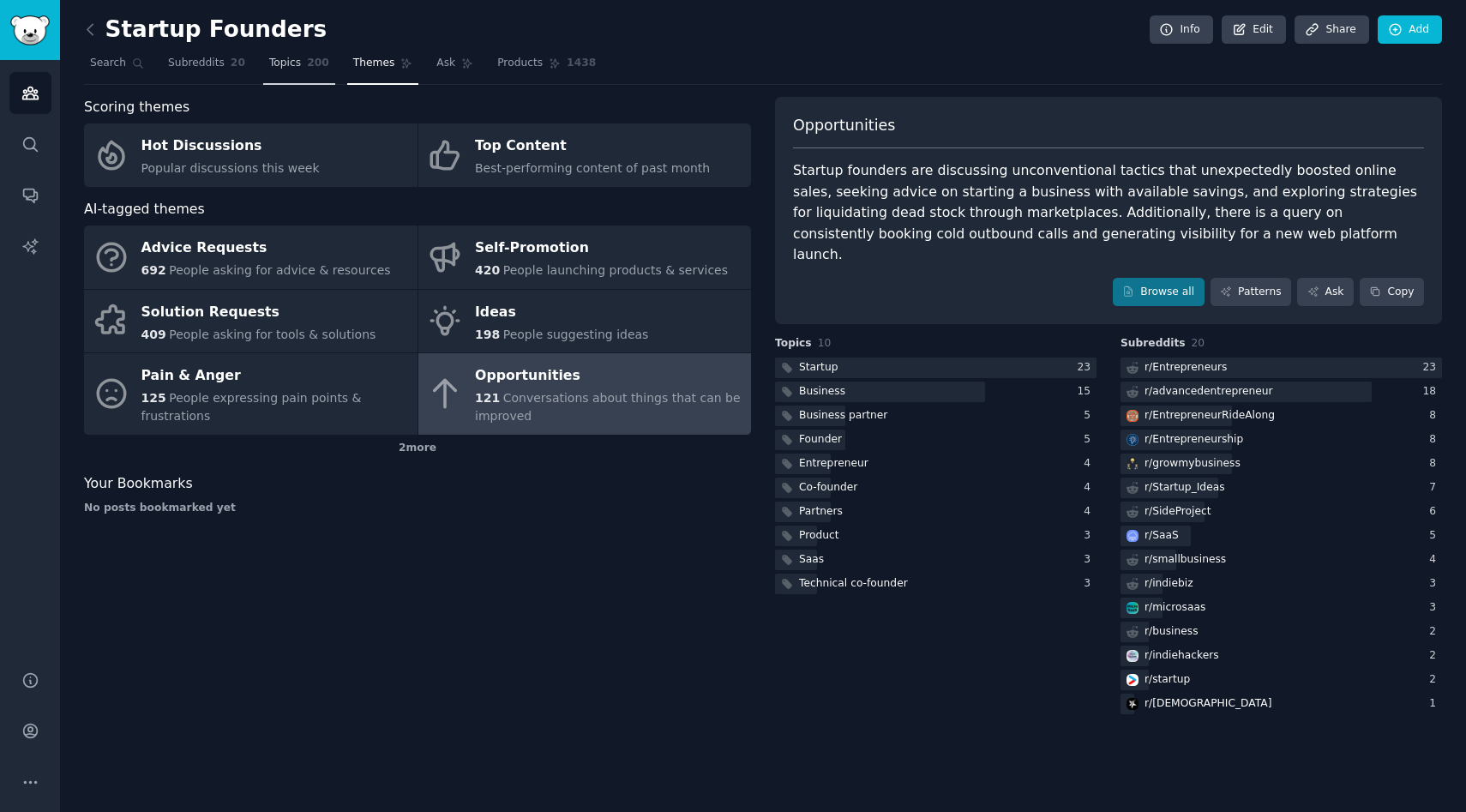
click at [291, 70] on span "Topics" at bounding box center [285, 63] width 32 height 15
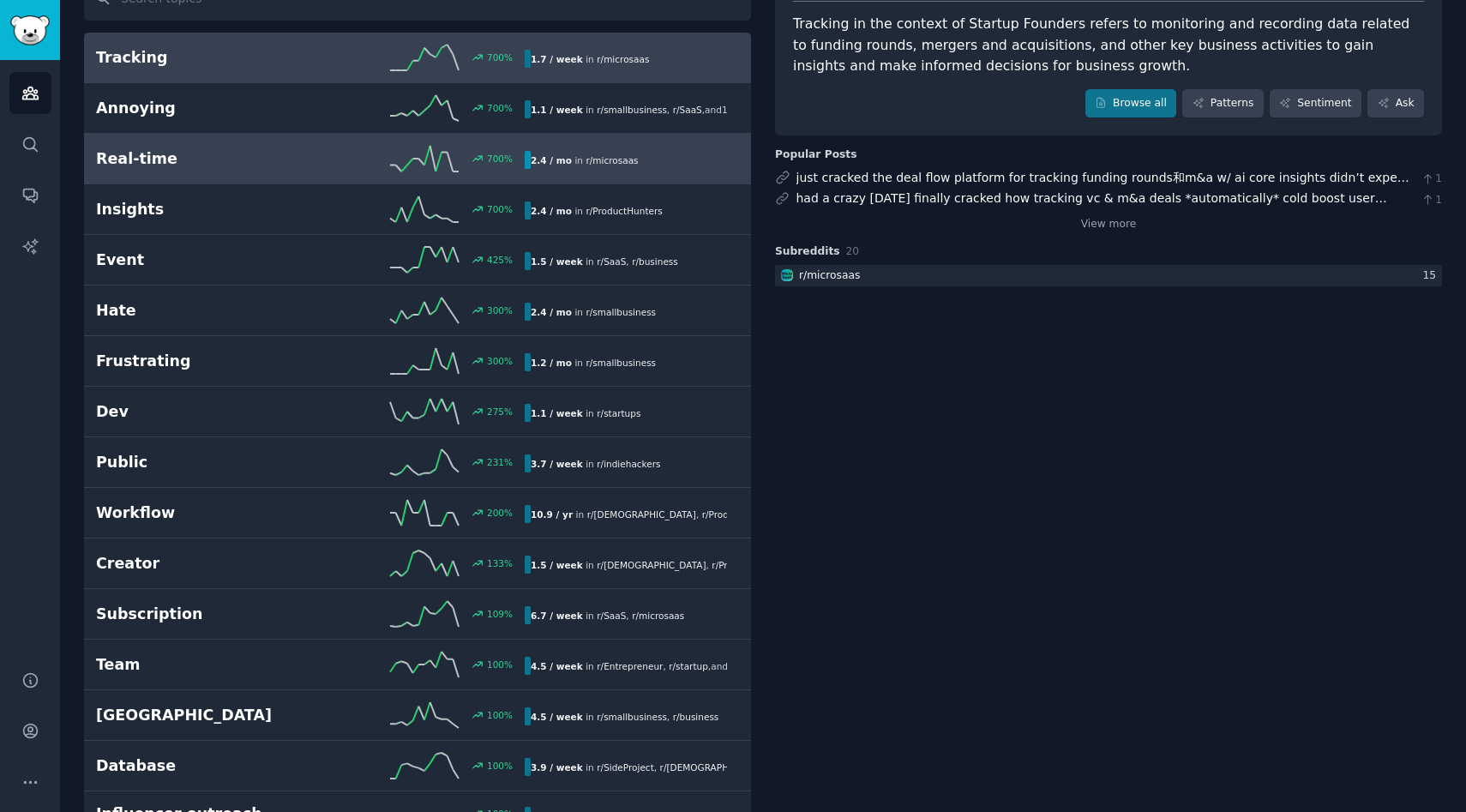
scroll to position [149, 0]
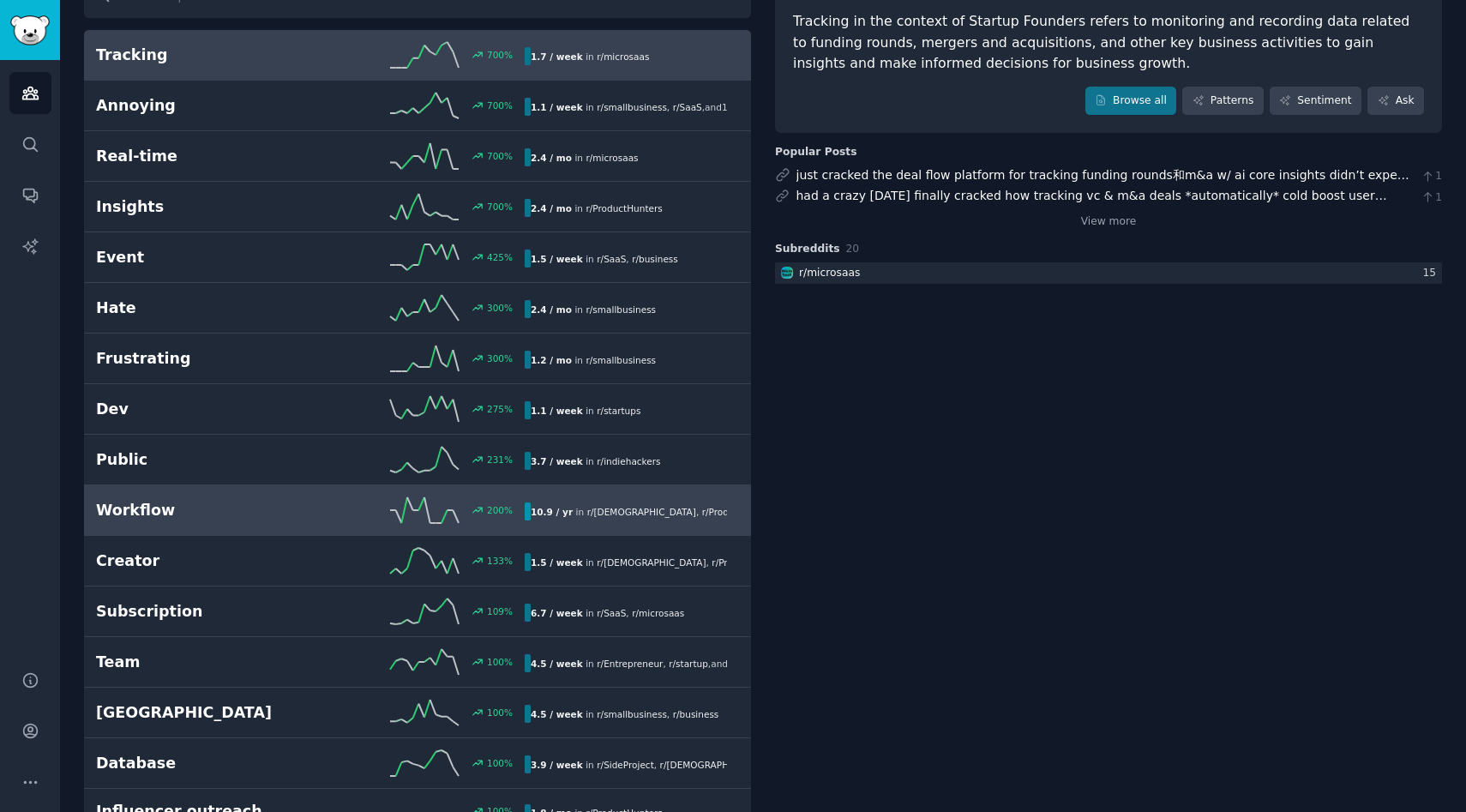
click at [337, 505] on div "200 %" at bounding box center [417, 510] width 215 height 25
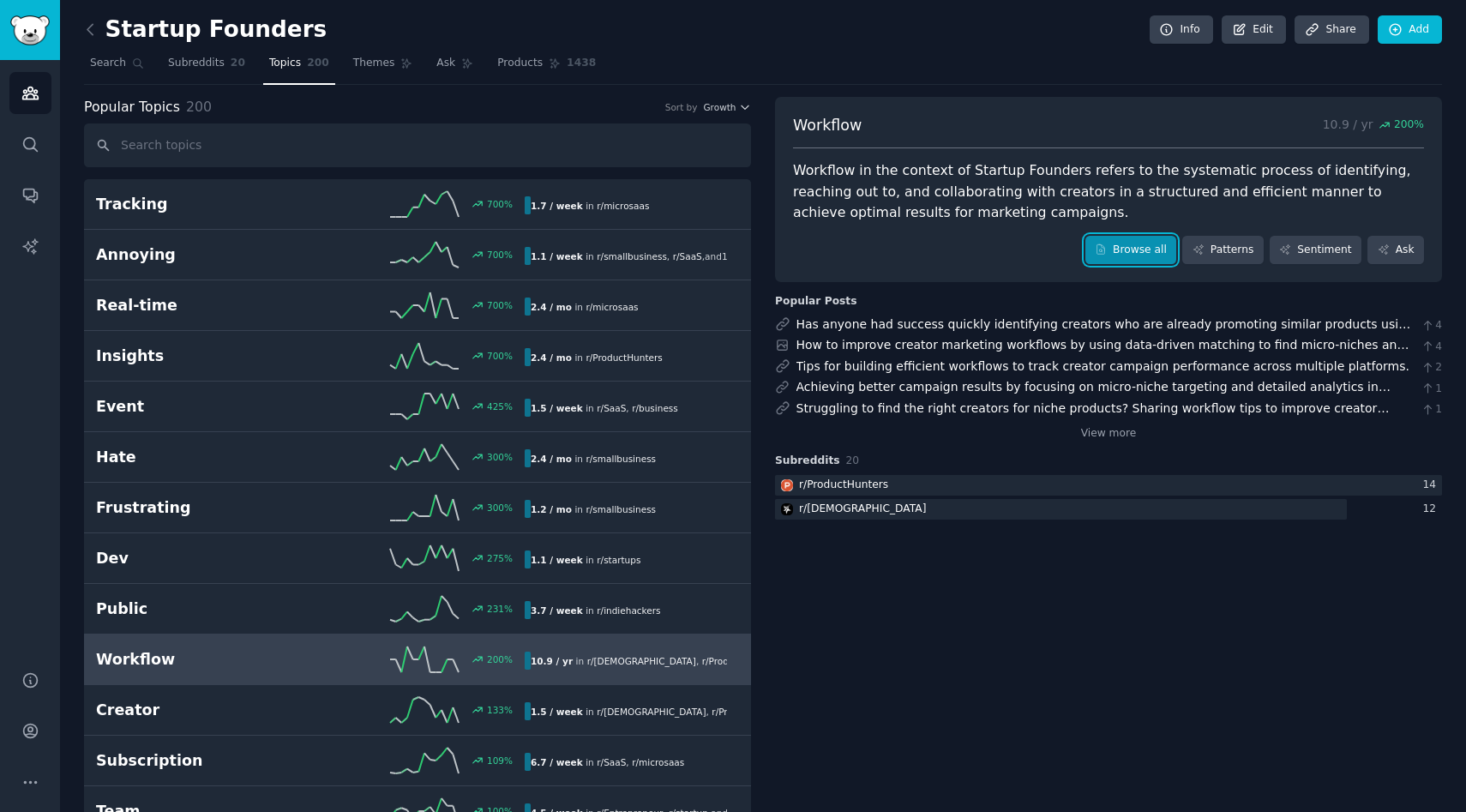
click at [1127, 243] on link "Browse all" at bounding box center [1131, 250] width 92 height 29
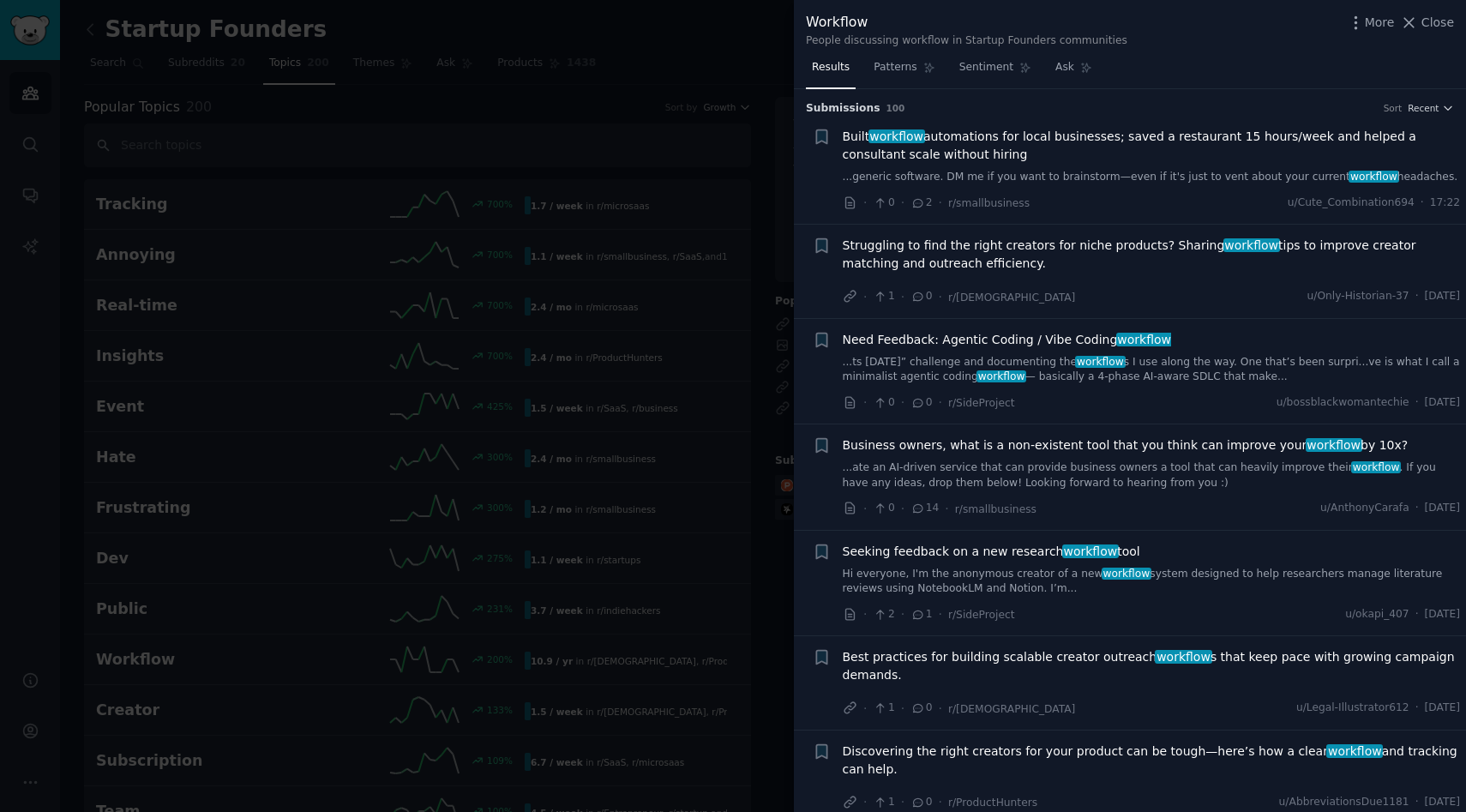
click at [961, 130] on span "Built workflow automations for local businesses; saved a restaurant 15 hours/we…" at bounding box center [1152, 145] width 618 height 36
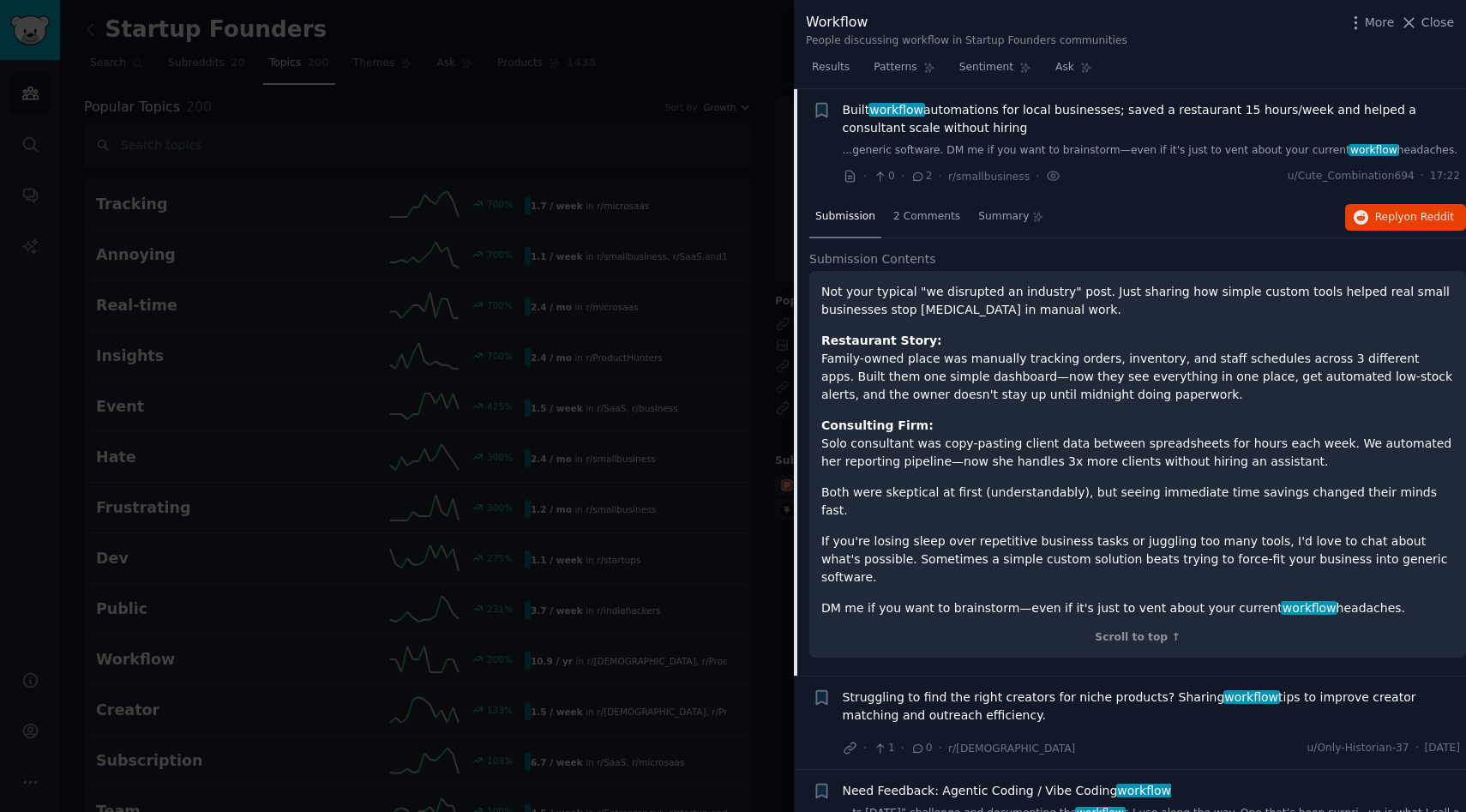
scroll to position [60, 0]
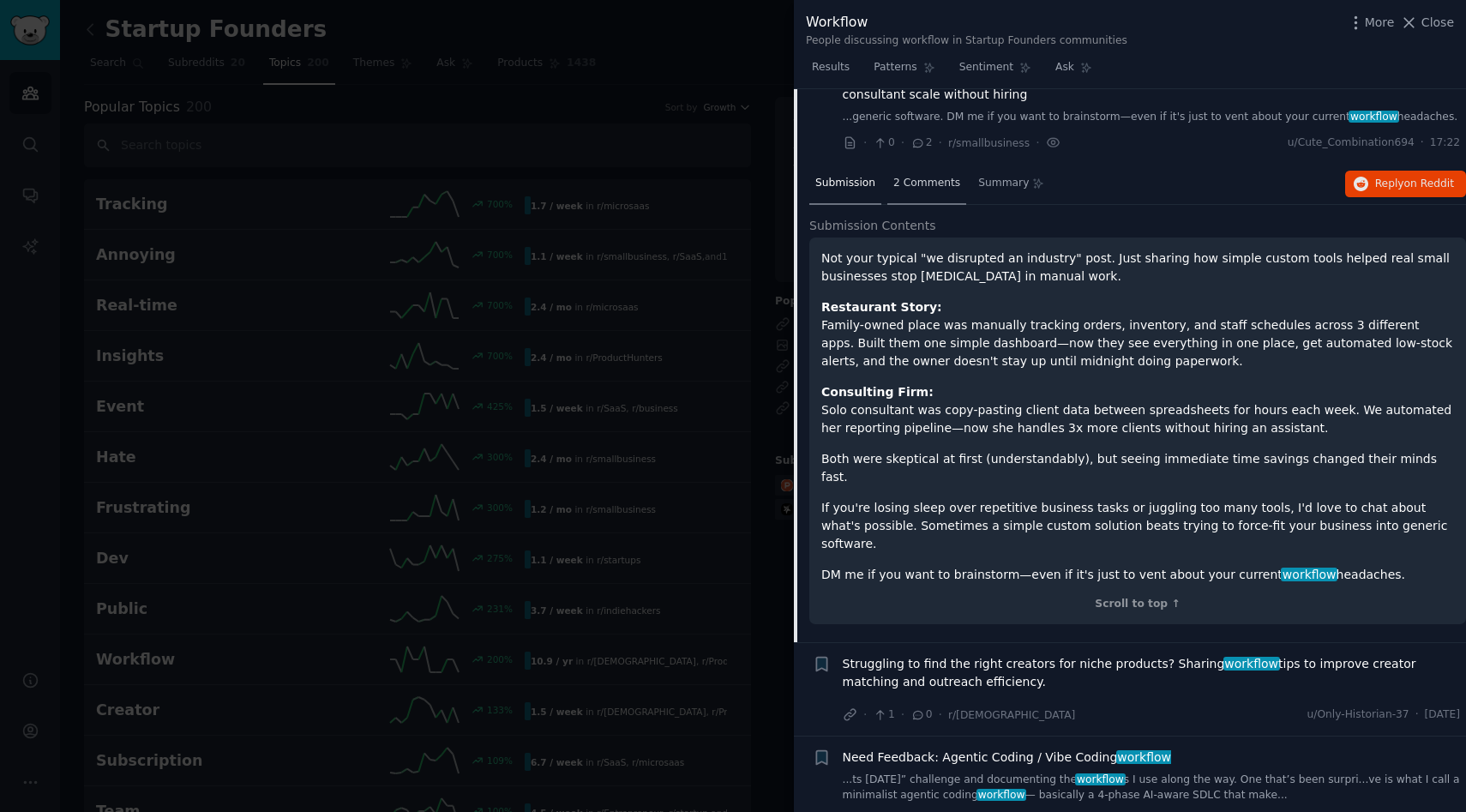
click at [930, 187] on span "2 Comments" at bounding box center [927, 183] width 67 height 15
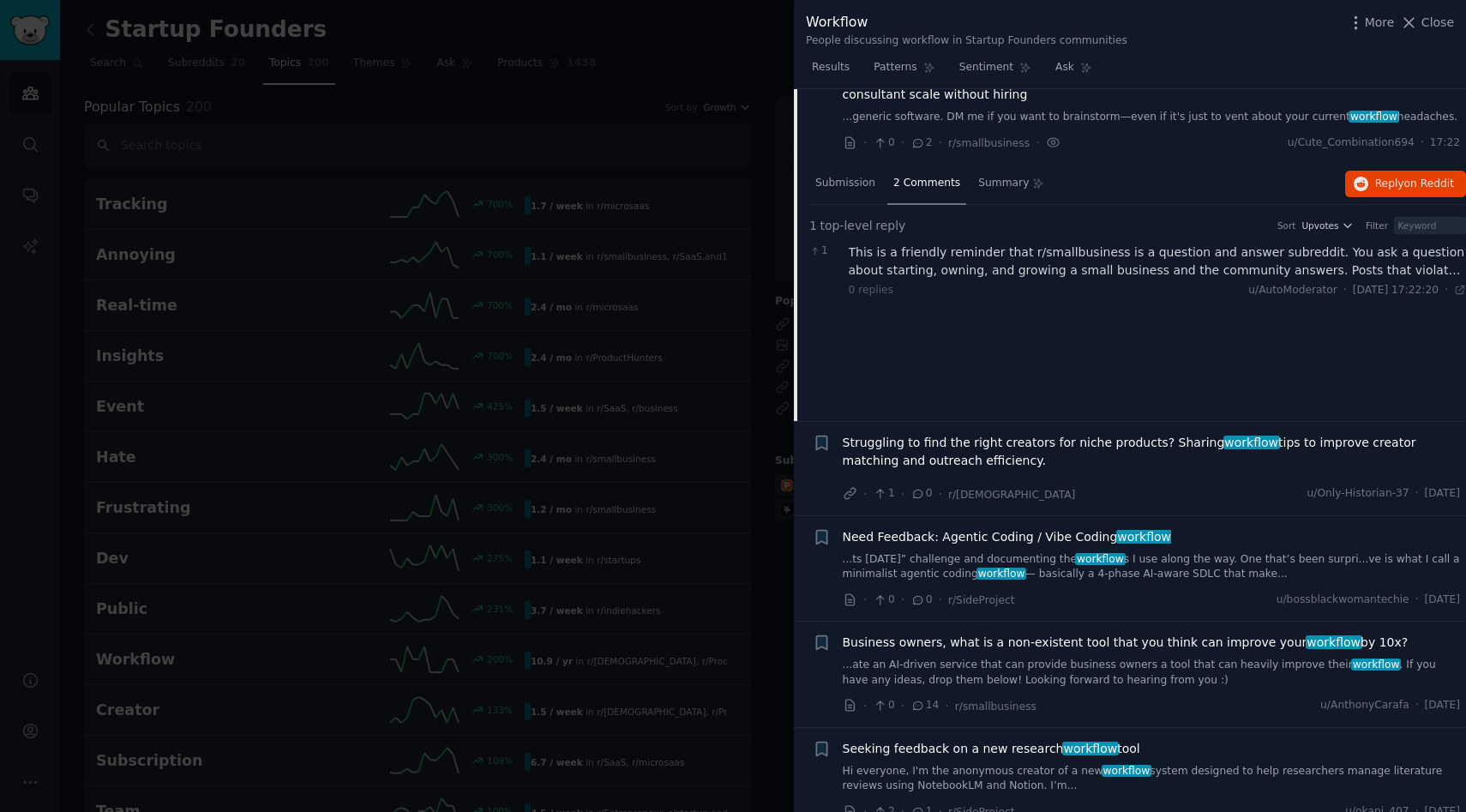
click at [682, 115] on div at bounding box center [733, 406] width 1466 height 812
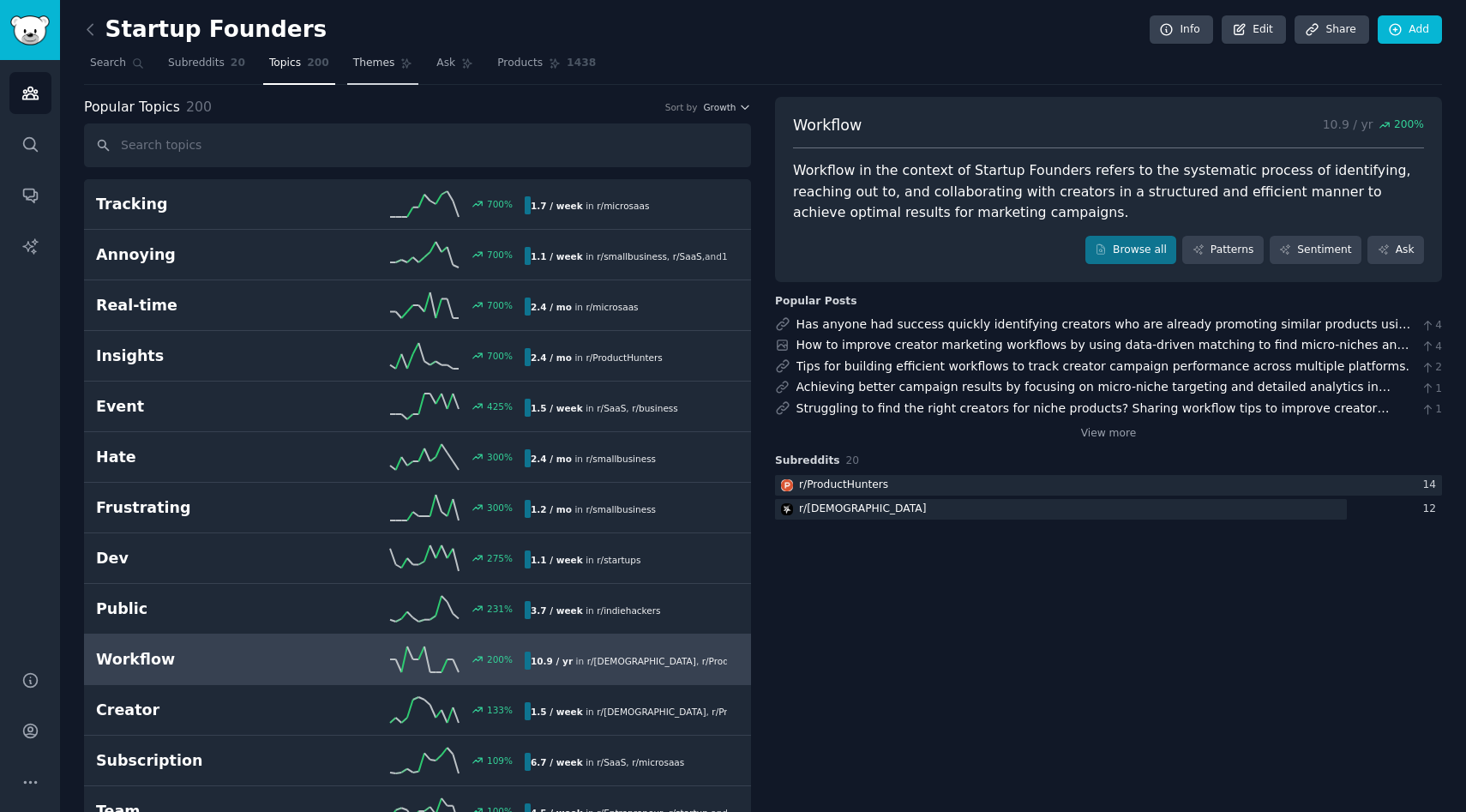
click at [380, 67] on span "Themes" at bounding box center [374, 63] width 42 height 15
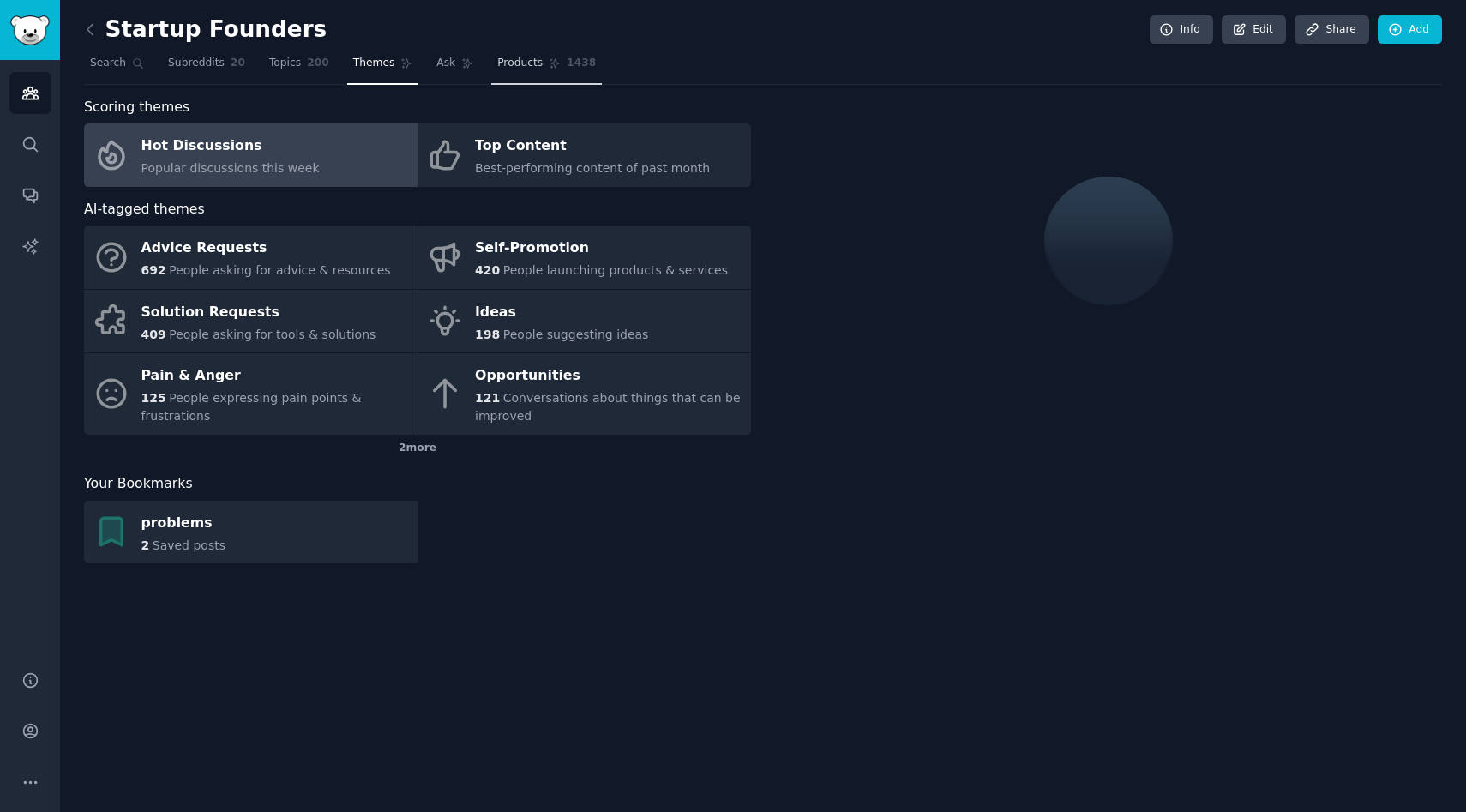
click at [527, 75] on link "Products 1438" at bounding box center [547, 67] width 111 height 35
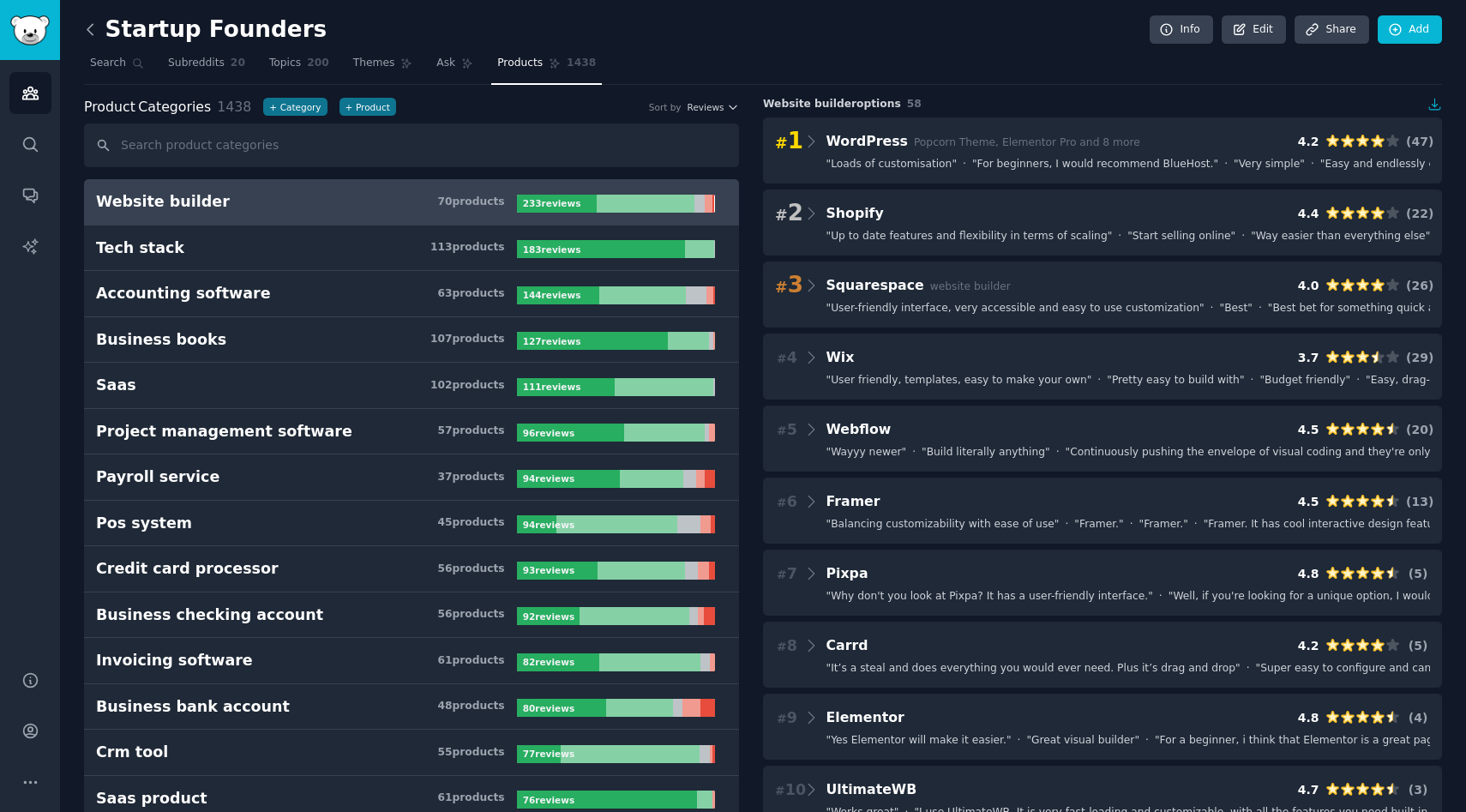
click at [90, 35] on icon at bounding box center [91, 30] width 18 height 18
